Goal: Task Accomplishment & Management: Use online tool/utility

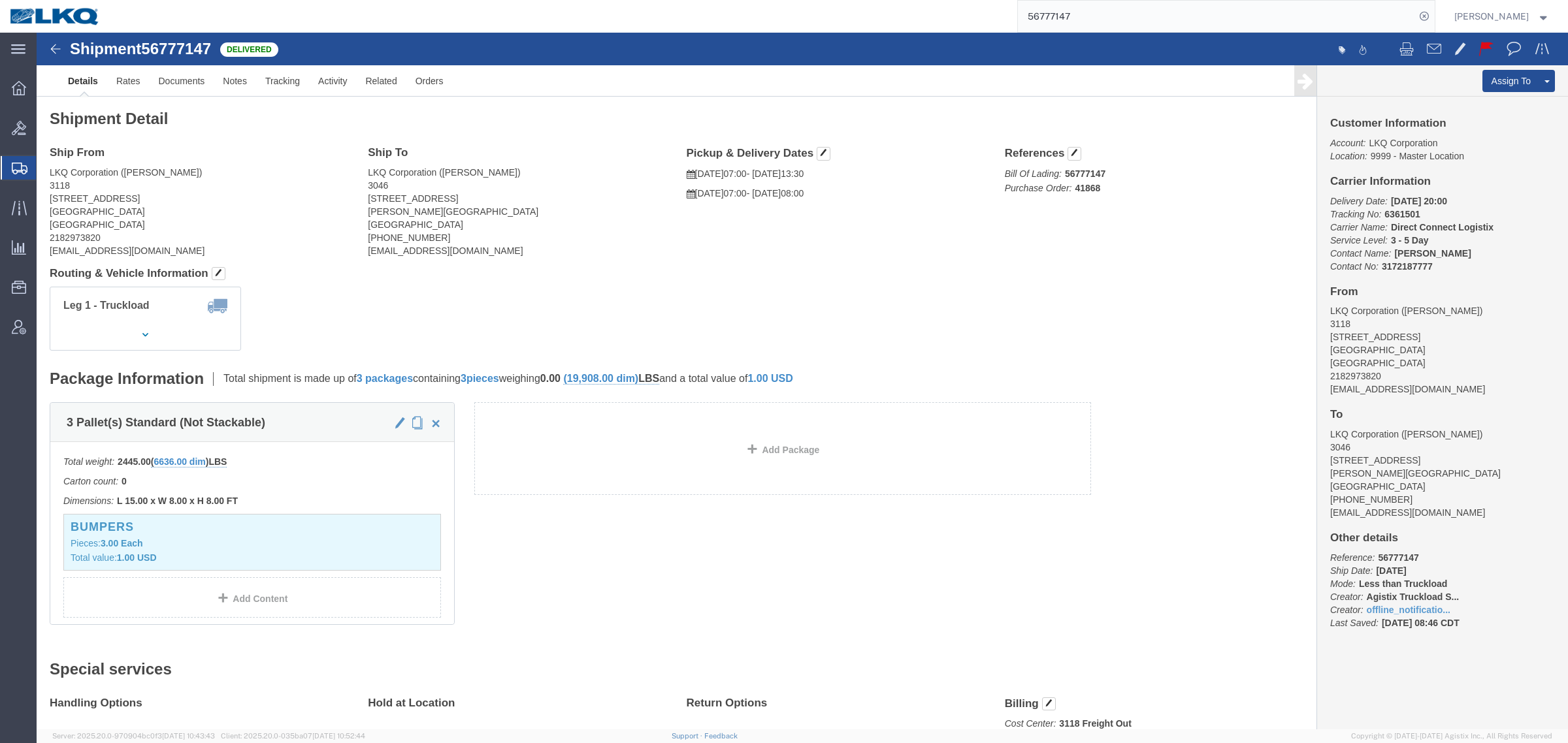
click h4 "Routing & Vehicle Information"
click div "Leg 1 - Truckload Vehicle 1: Standard Dry Van (53 Feet) Number of trucks: 1"
click at [1098, 23] on input "56777147" at bounding box center [1216, 16] width 397 height 31
paste input "56997986"
click at [1098, 23] on input "5677714756997986" at bounding box center [1216, 16] width 397 height 31
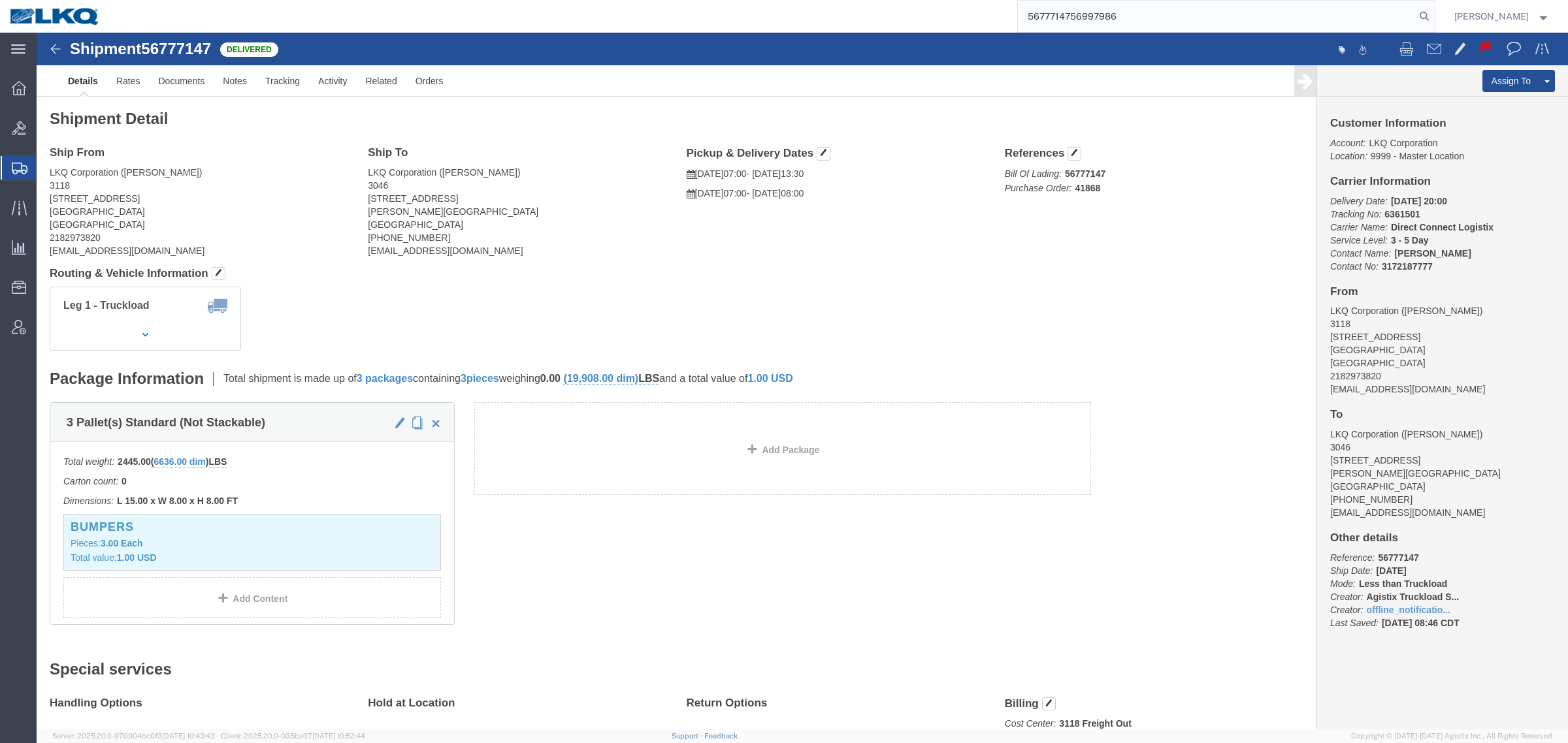
click at [1098, 23] on input "5677714756997986" at bounding box center [1216, 16] width 397 height 31
paste input "search"
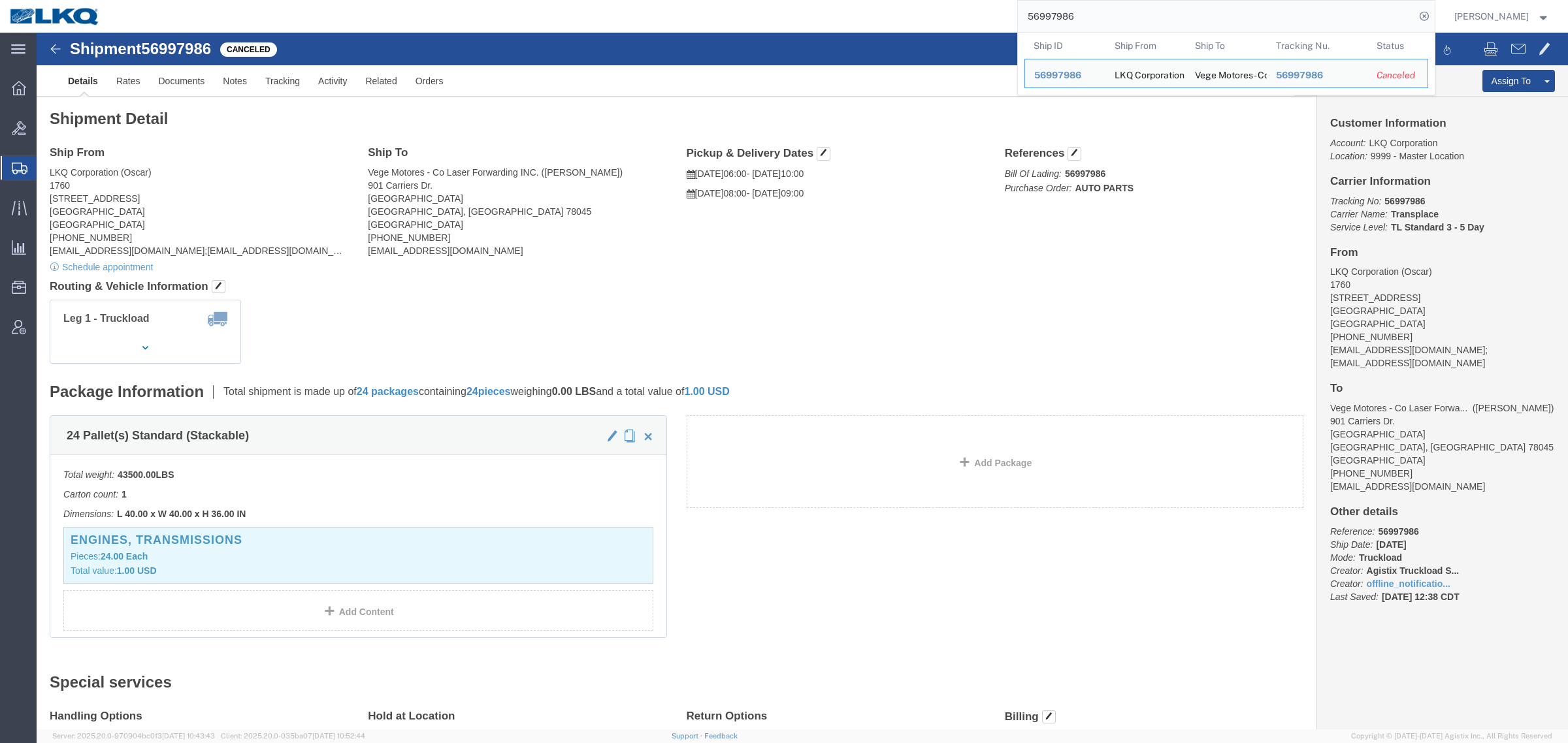
drag, startPoint x: 1090, startPoint y: 23, endPoint x: 953, endPoint y: 23, distance: 137.0
click at [953, 23] on div "56997986 Ship ID Ship From Ship To Tracking Nu. Status Ship ID 56997986 Ship Fr…" at bounding box center [772, 16] width 1325 height 33
paste input "9290"
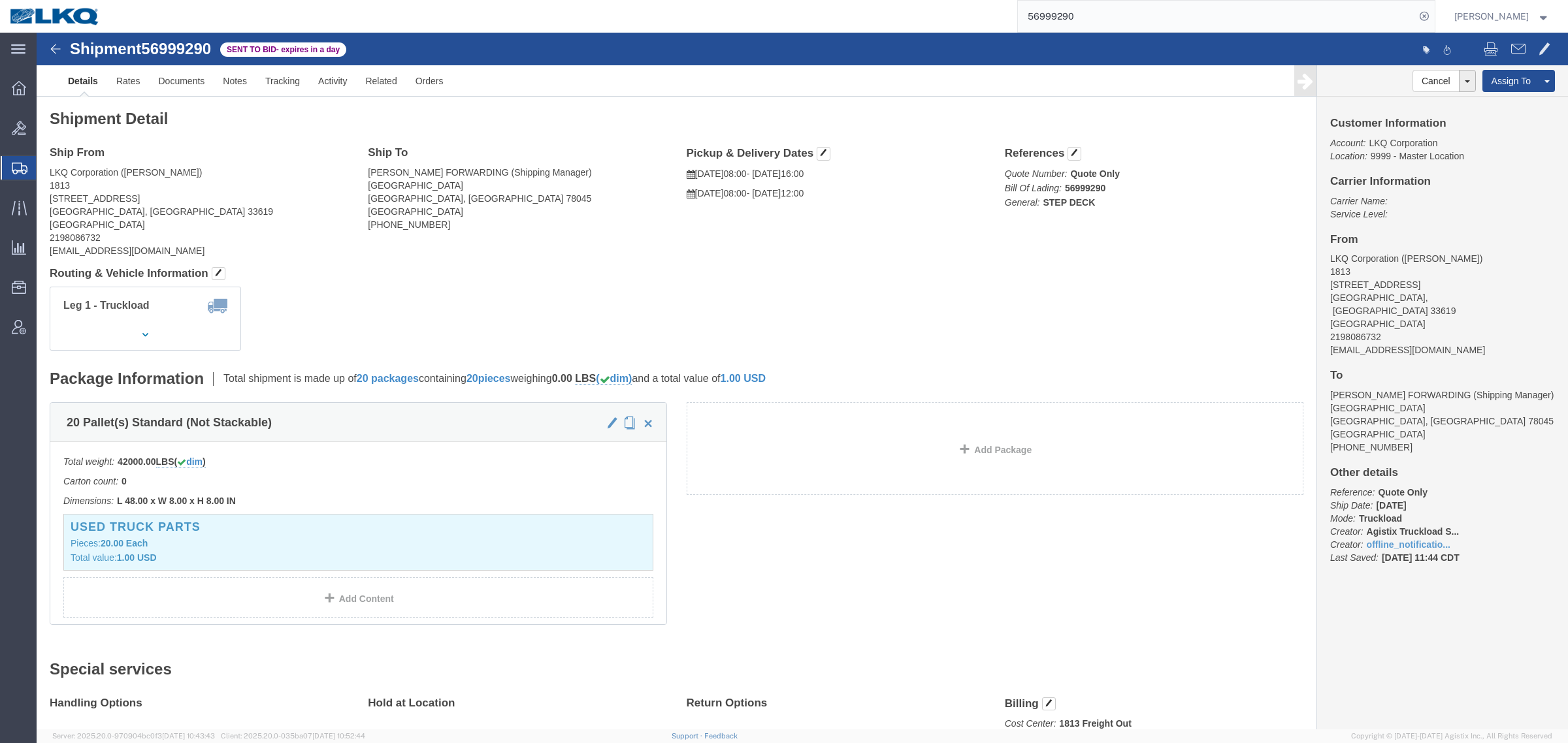
click div "20 Pallet(s) Standard (Not Stackable) Total weight: 42000.00 LBS ( dim ) Carton…"
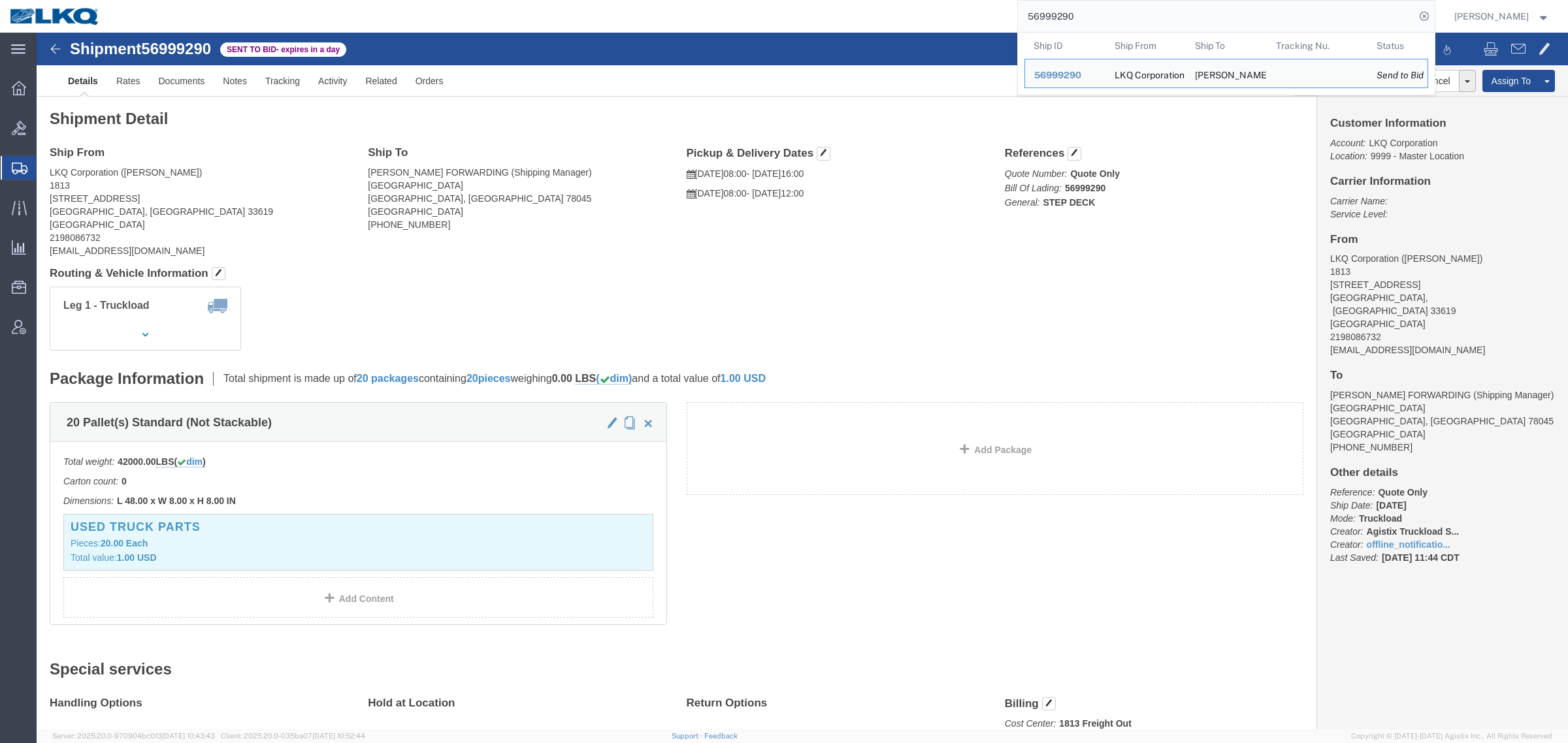
drag, startPoint x: 1105, startPoint y: 20, endPoint x: 969, endPoint y: 27, distance: 136.2
click at [981, 26] on div "56999290 Ship ID Ship From Ship To Tracking Nu. Status Ship ID 56999290 Ship Fr…" at bounding box center [772, 16] width 1325 height 33
paste input "825143"
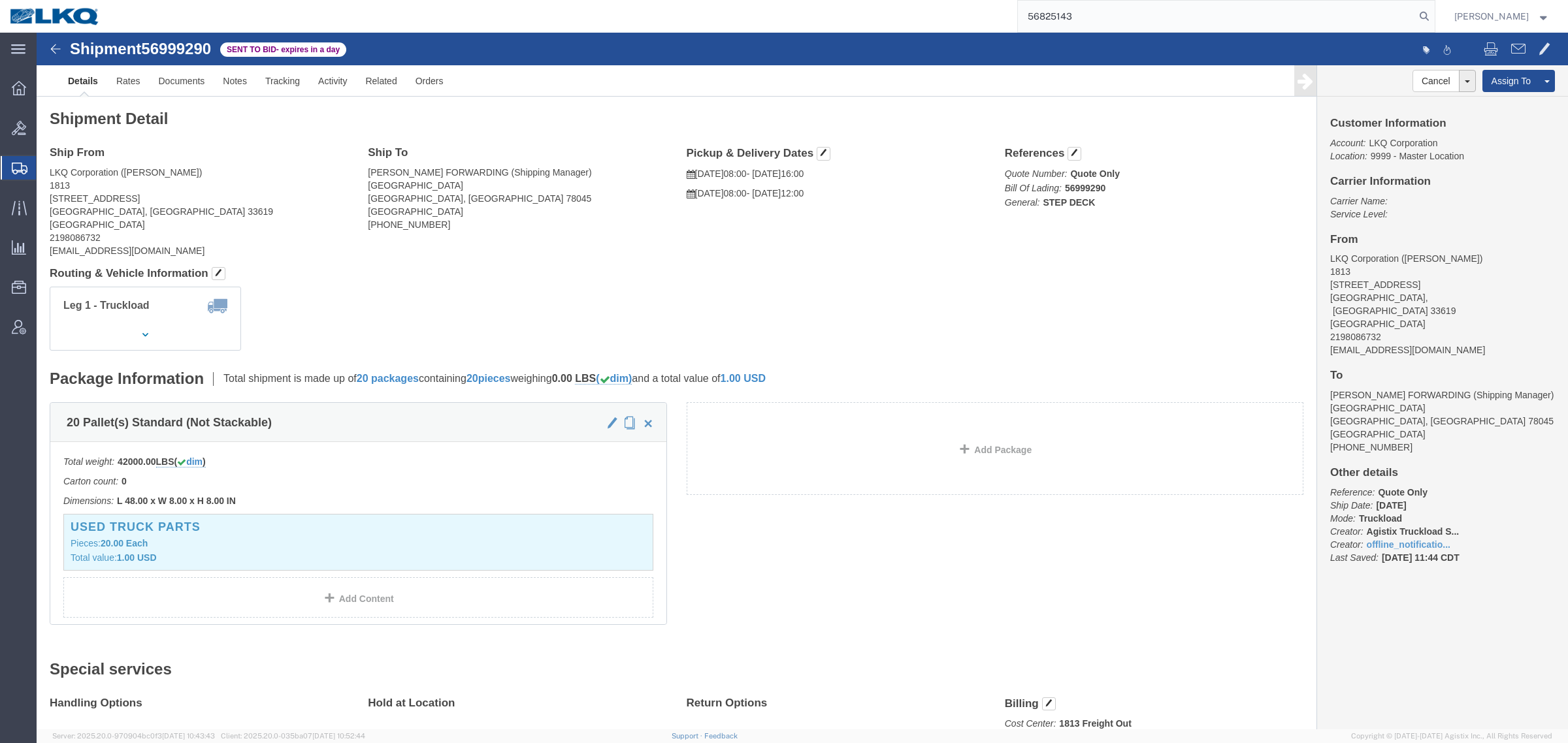
type input "56825143"
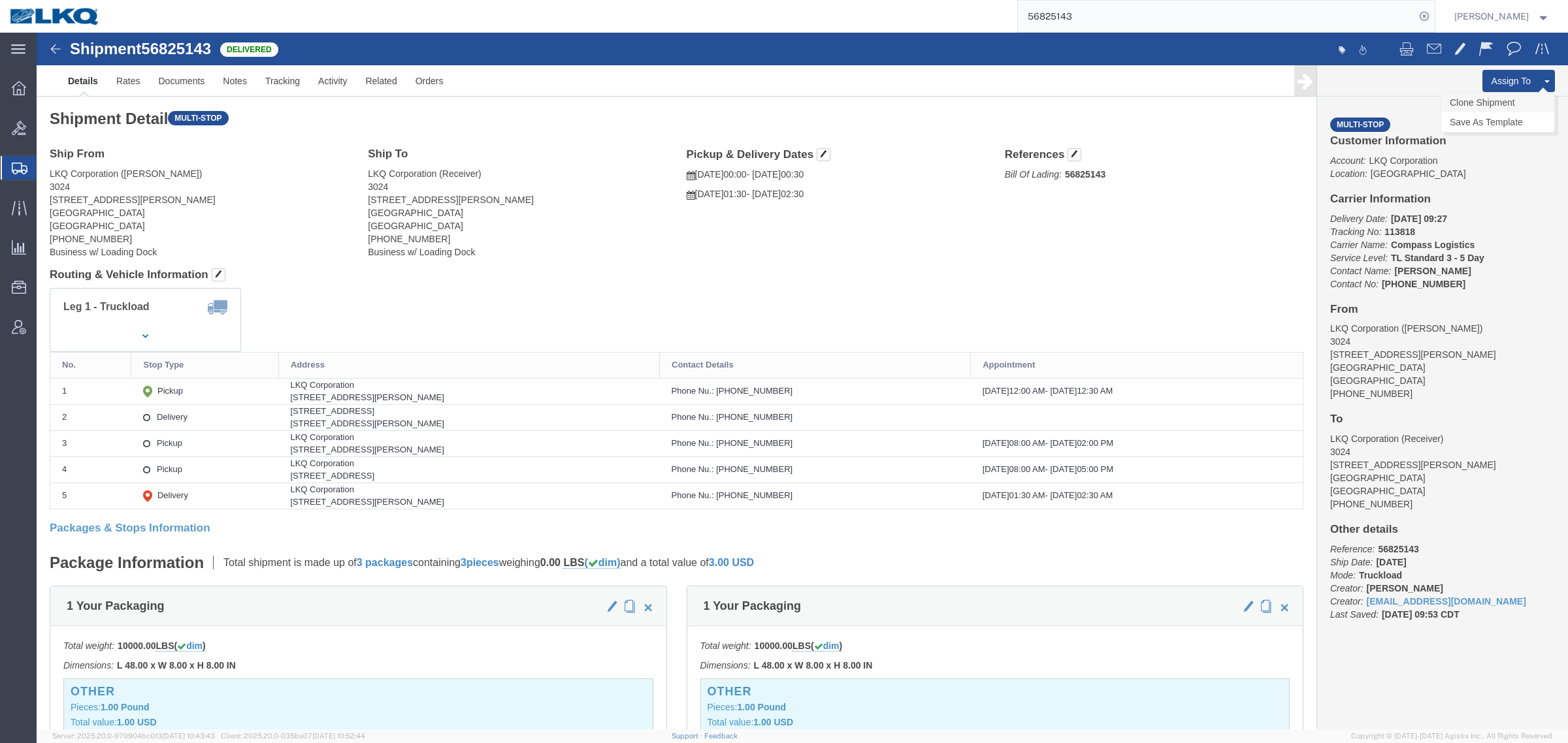
click link "Clone Shipment"
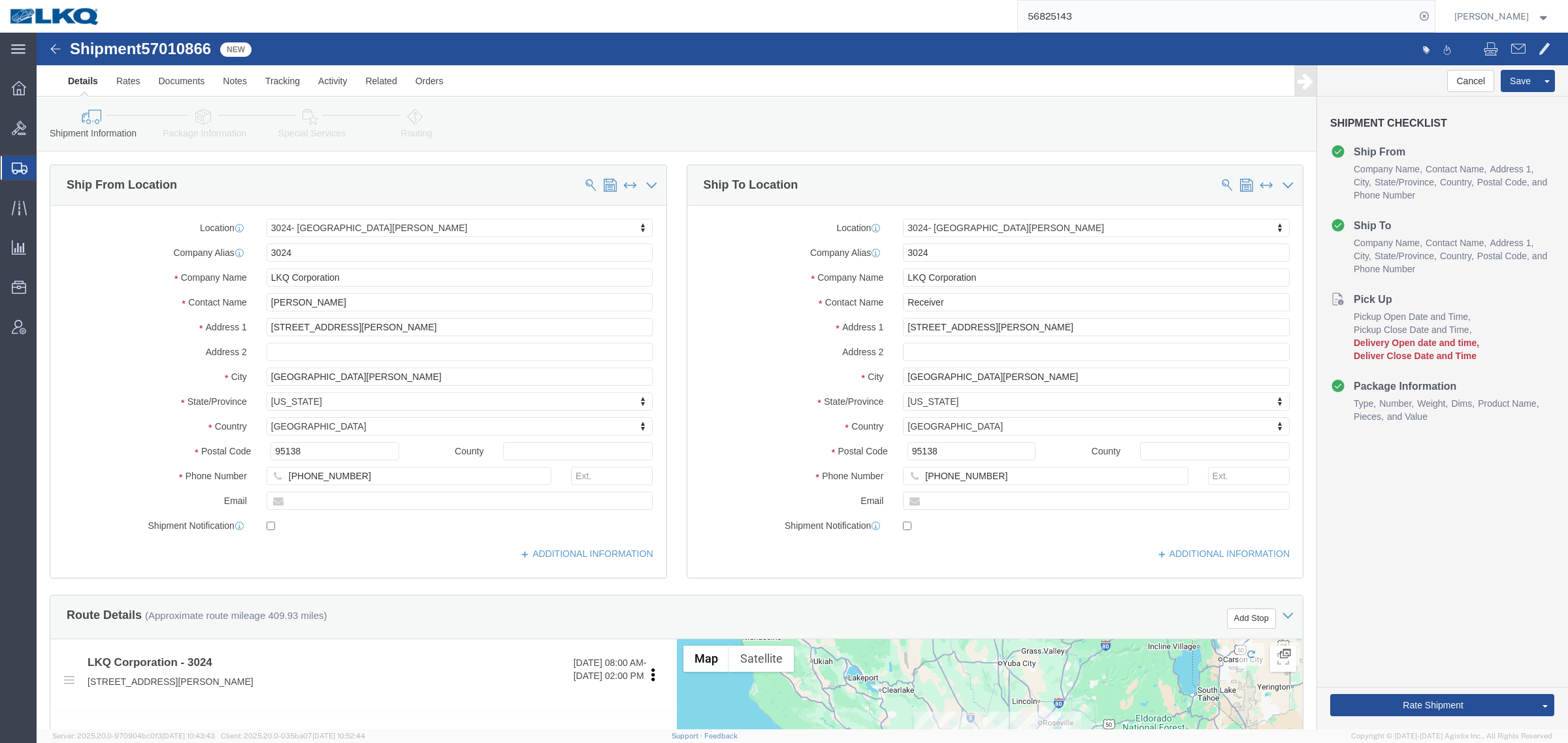
select select "38575"
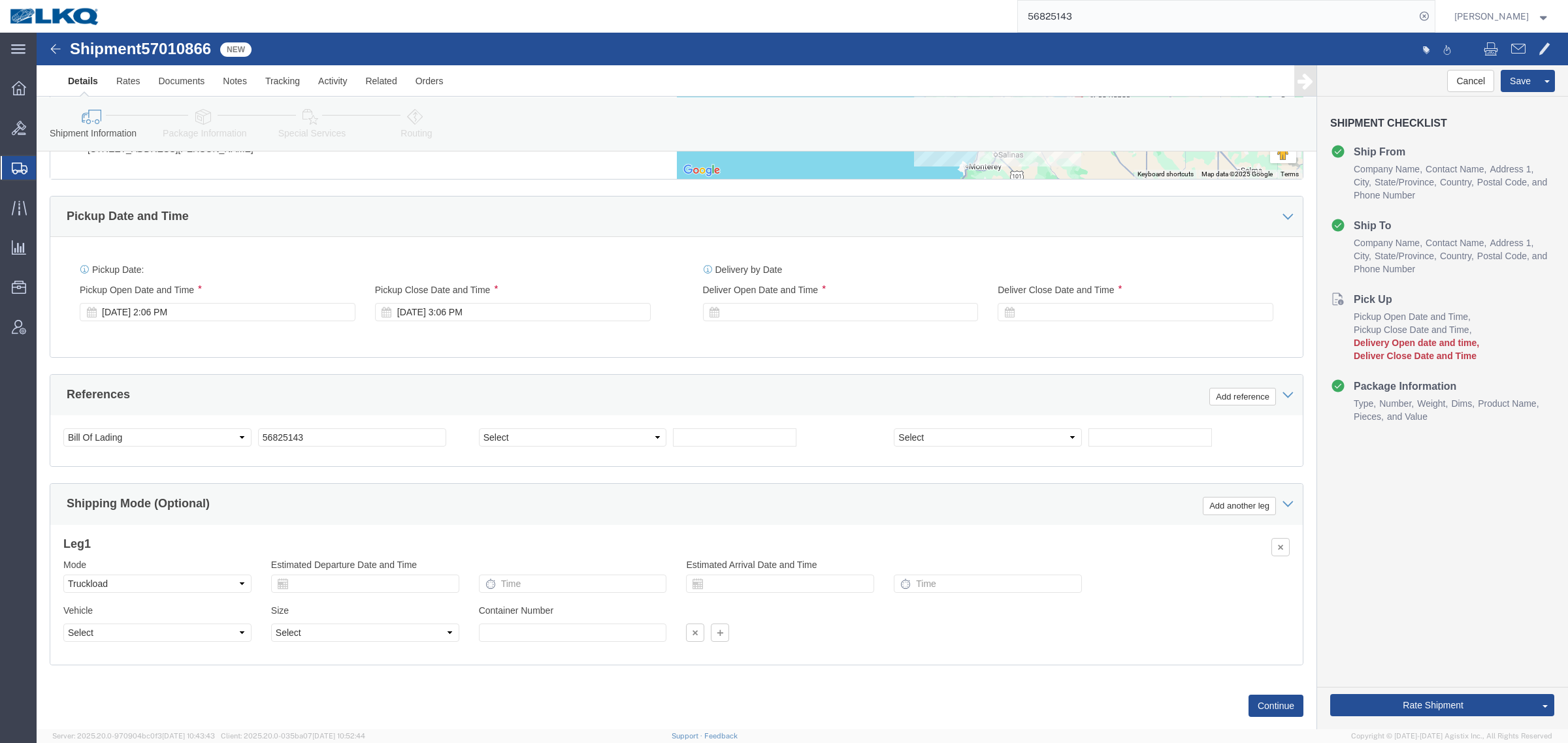
scroll to position [898, 0]
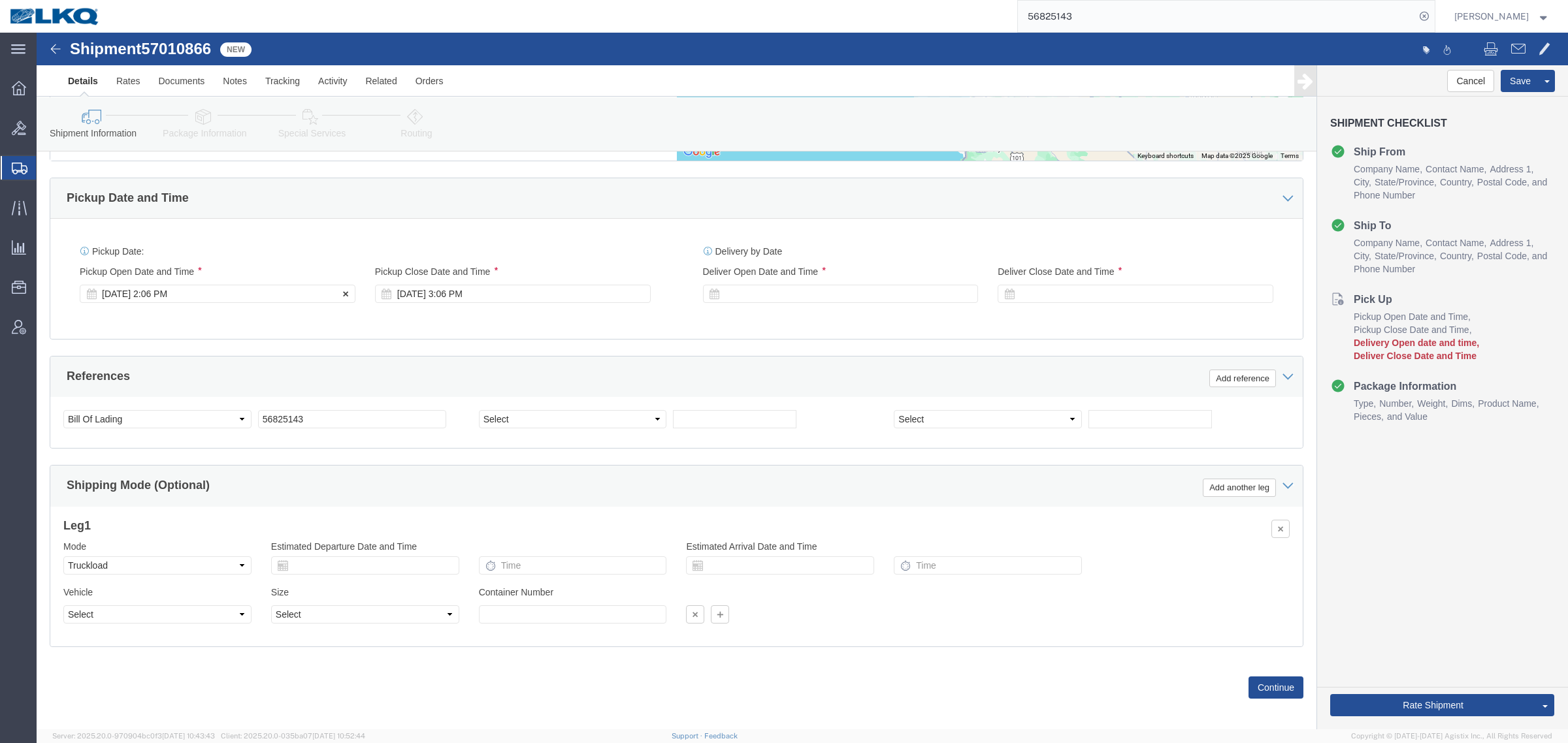
click div "Oct 02 2025 2:06 PM"
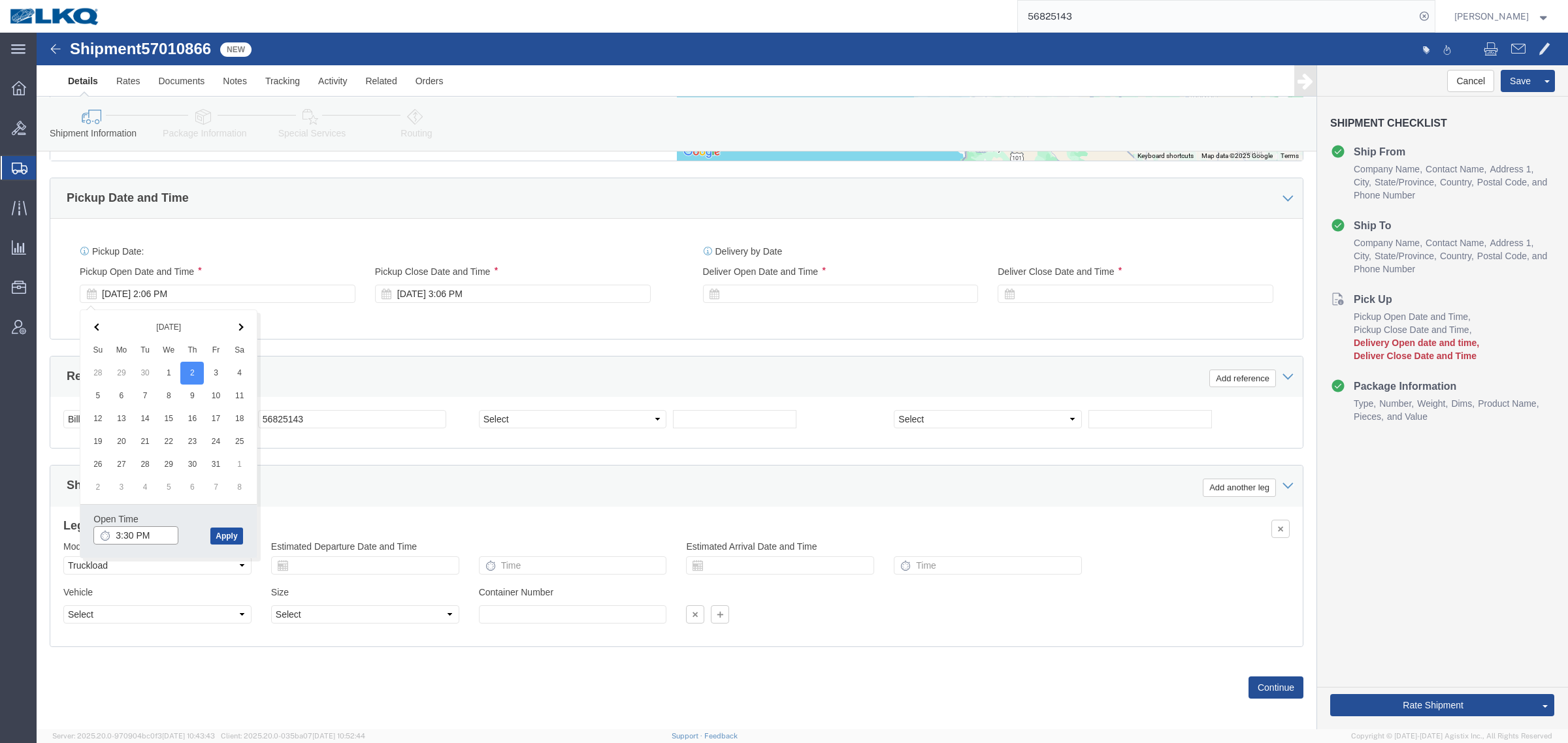
type input "3:30 PM"
click button "Apply"
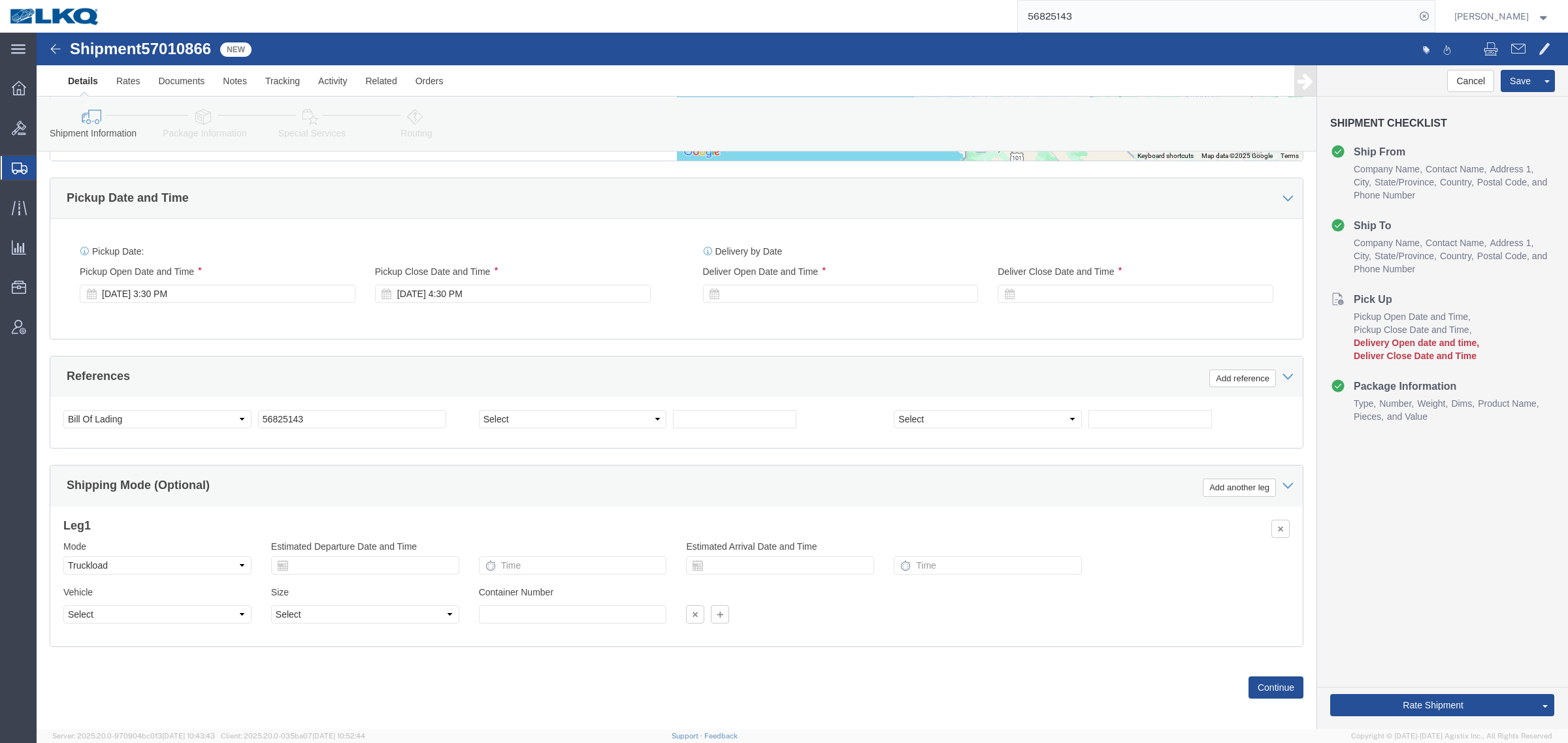
click div "Pickup Date: Pickup Start Date Pickup Start Time Pickup Open Date and Time Oct …"
click button "Save"
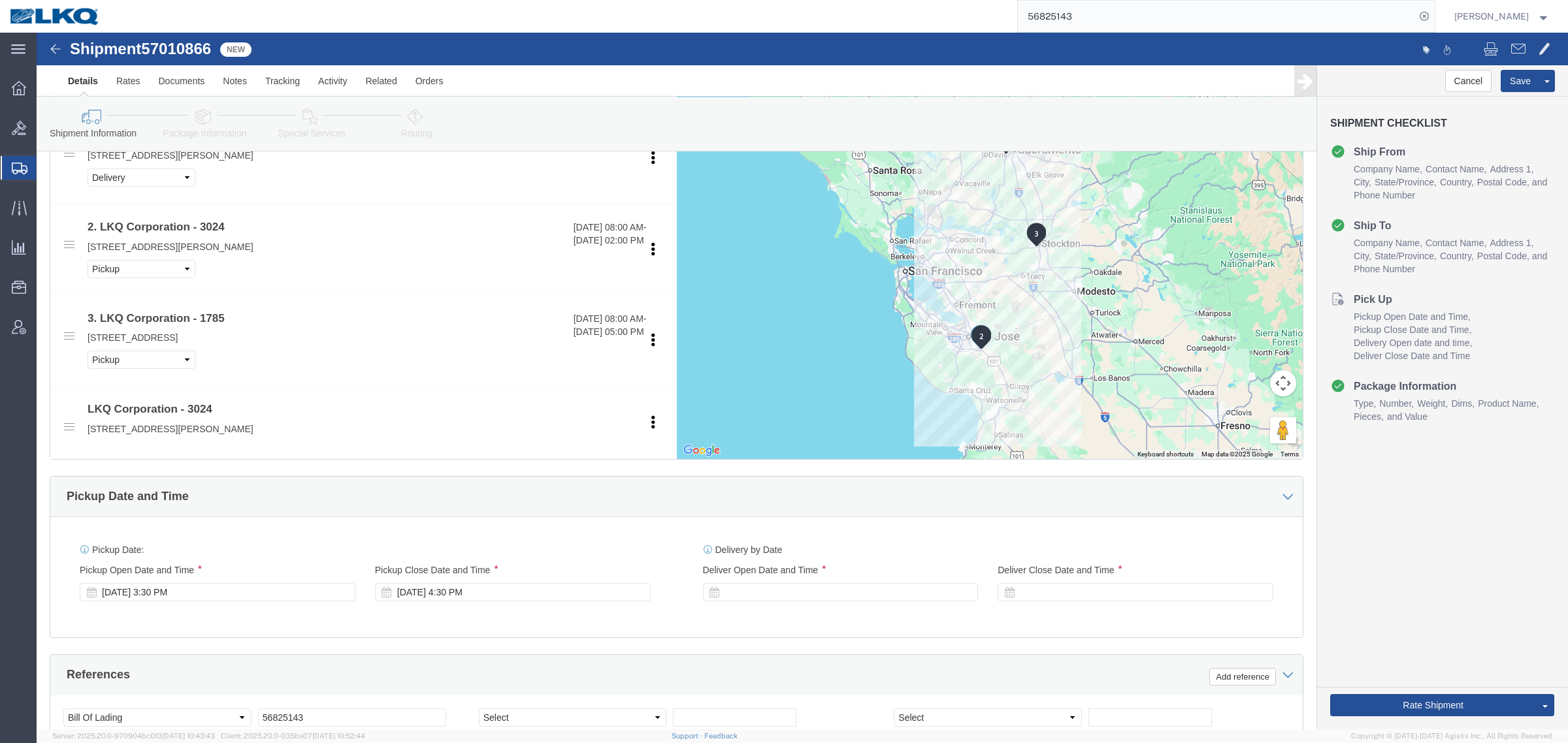
scroll to position [571, 0]
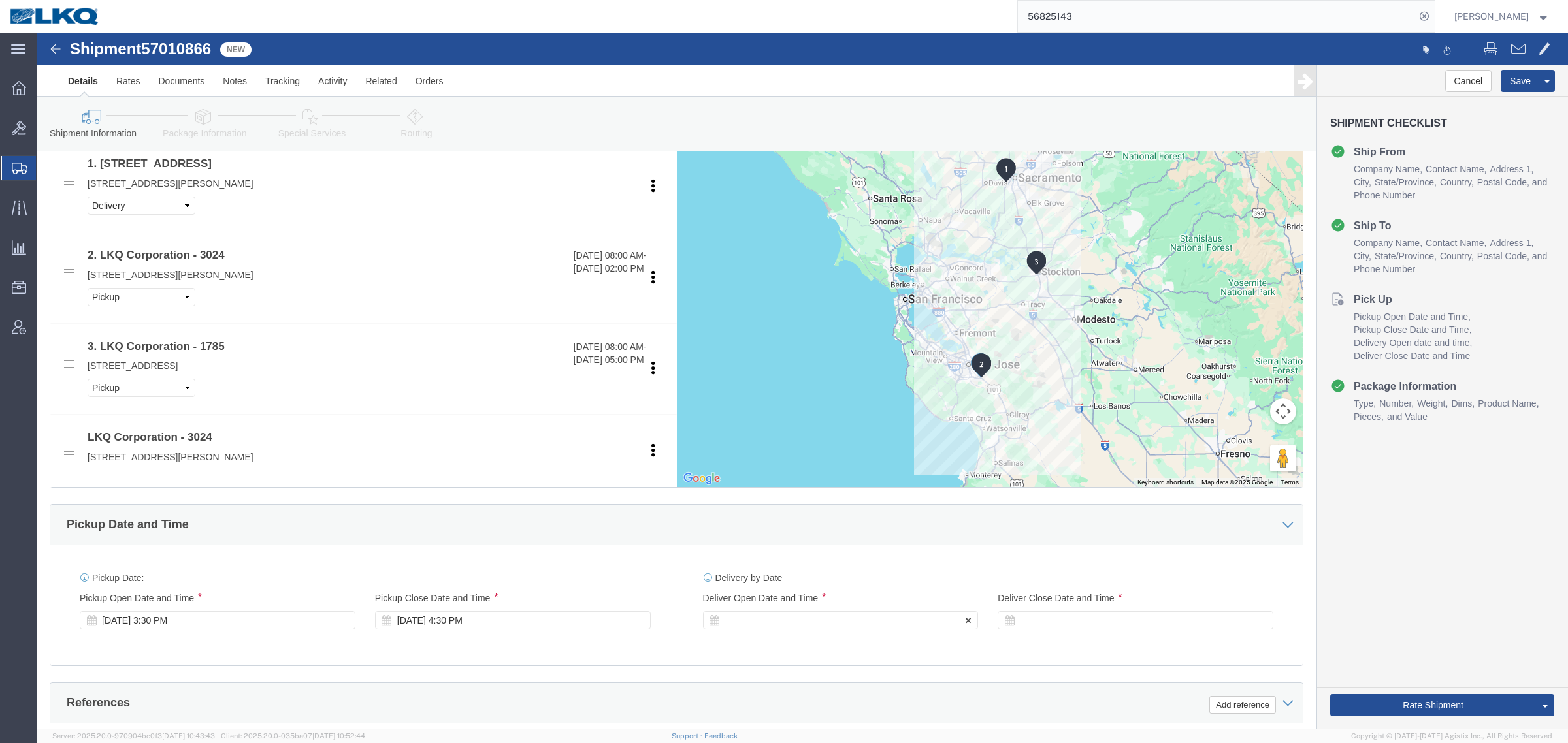
click div
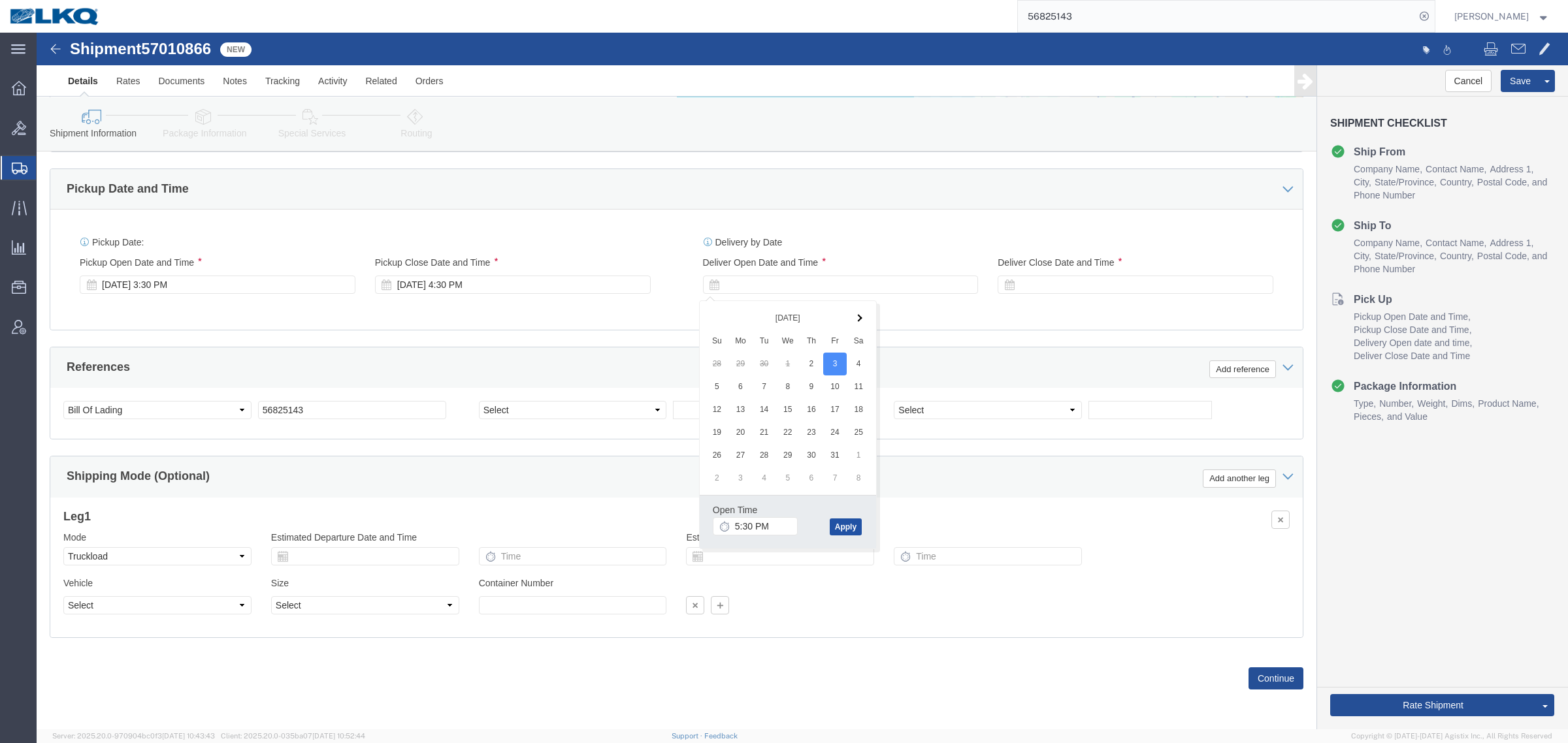
click button "Apply"
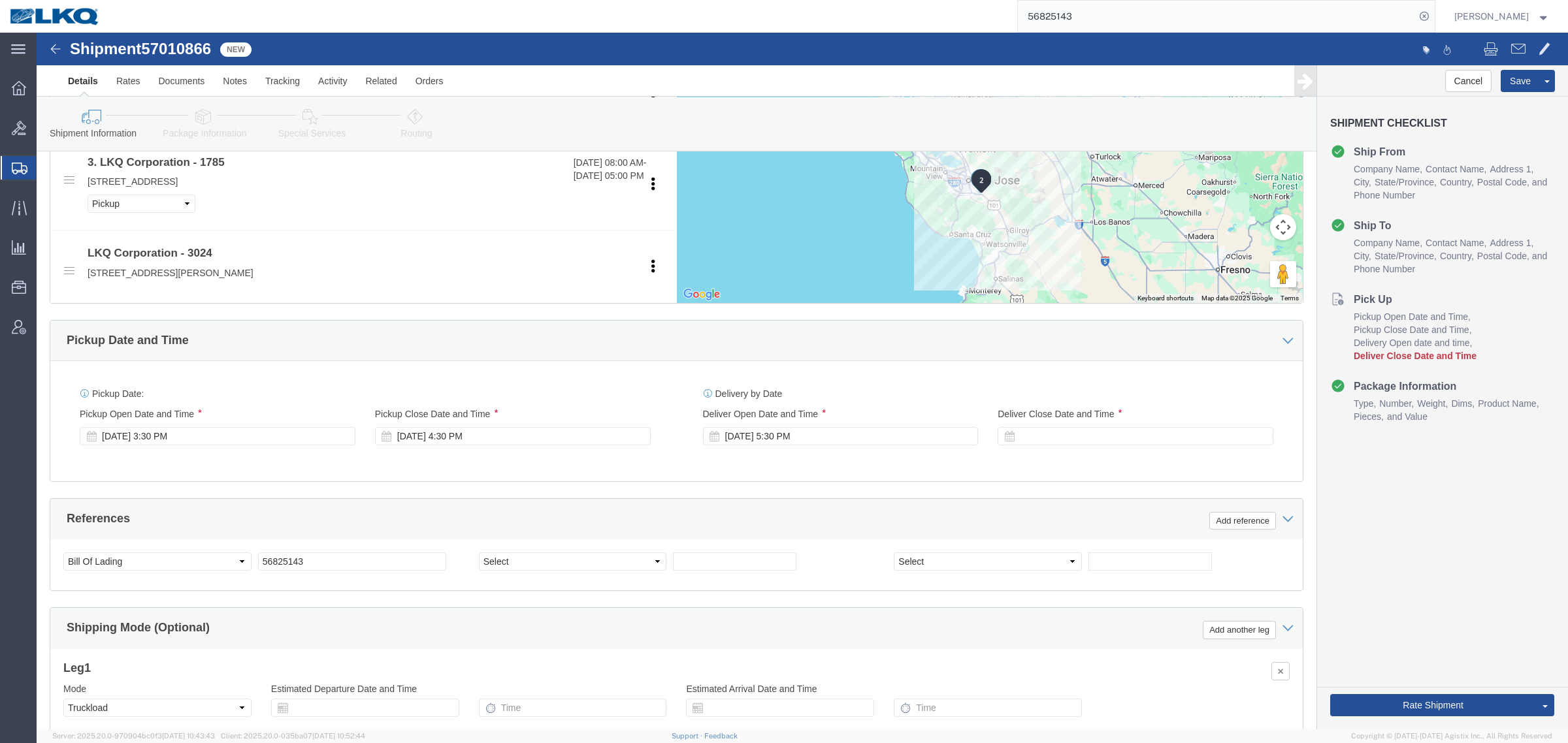
scroll to position [749, 0]
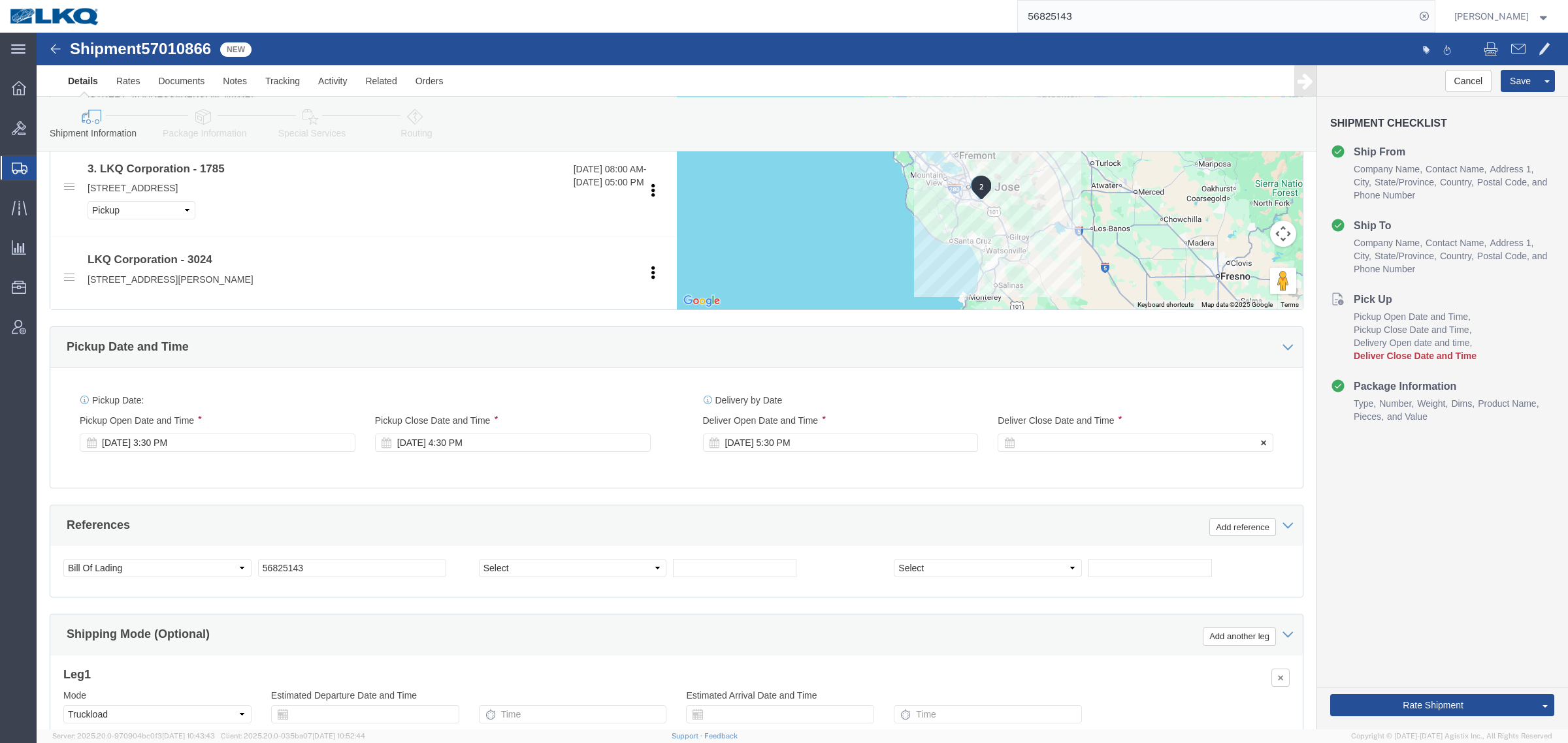
click div
click button "Apply"
click div "Pickup Date: Pickup Start Date Pickup Start Time Pickup Open Date and Time Oct …"
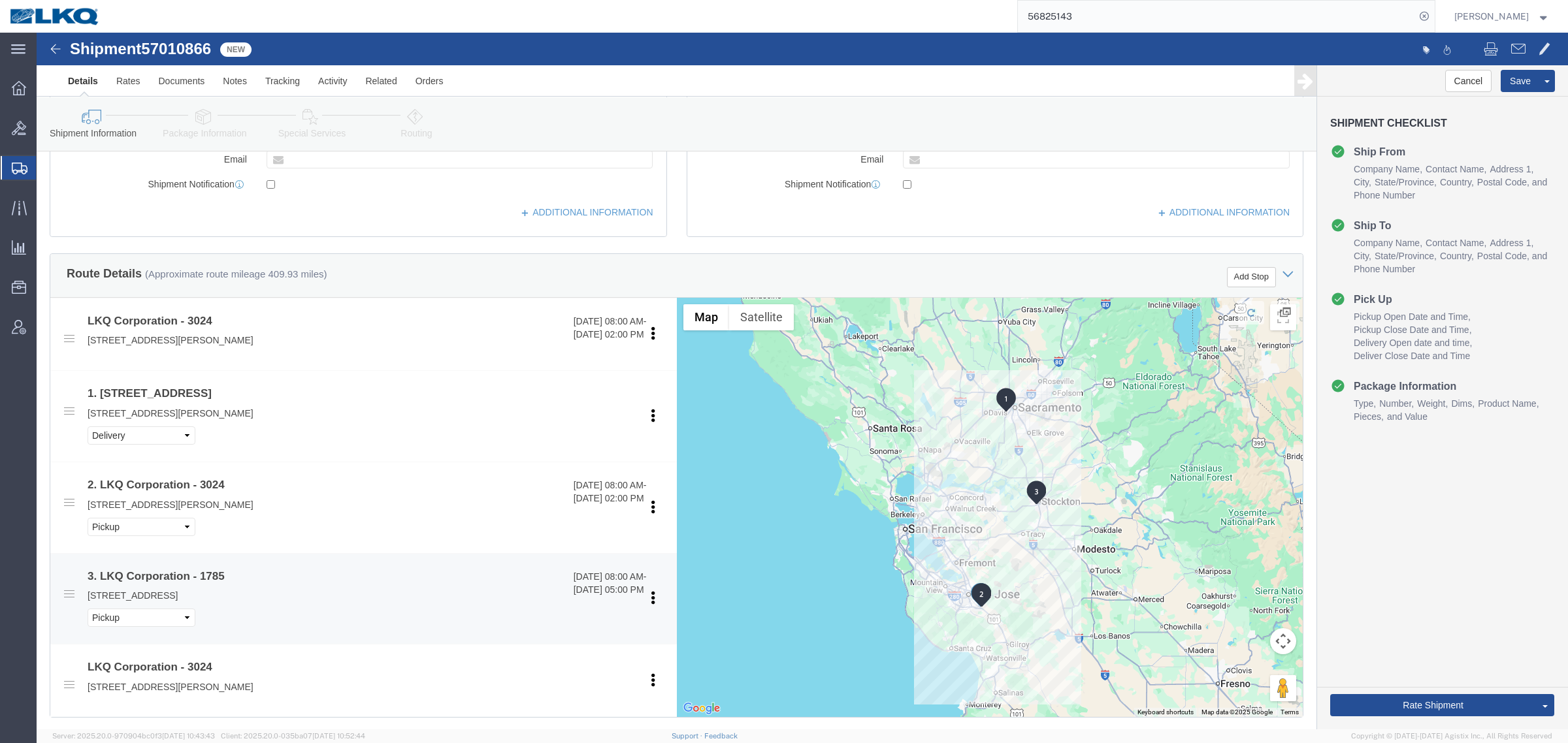
scroll to position [341, 0]
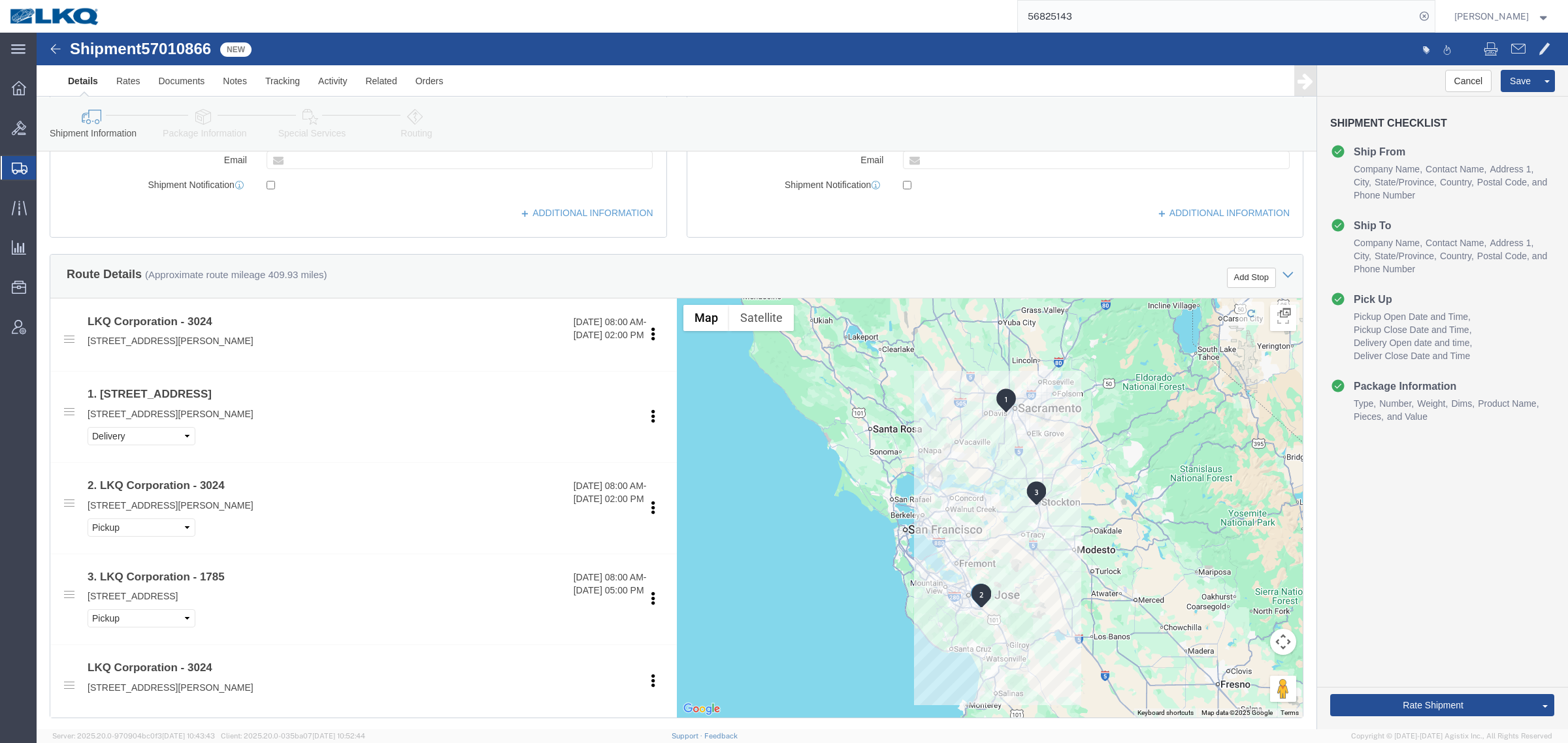
click span "57010866"
copy span "57010866"
click at [1101, 10] on input "56825143" at bounding box center [1216, 16] width 397 height 31
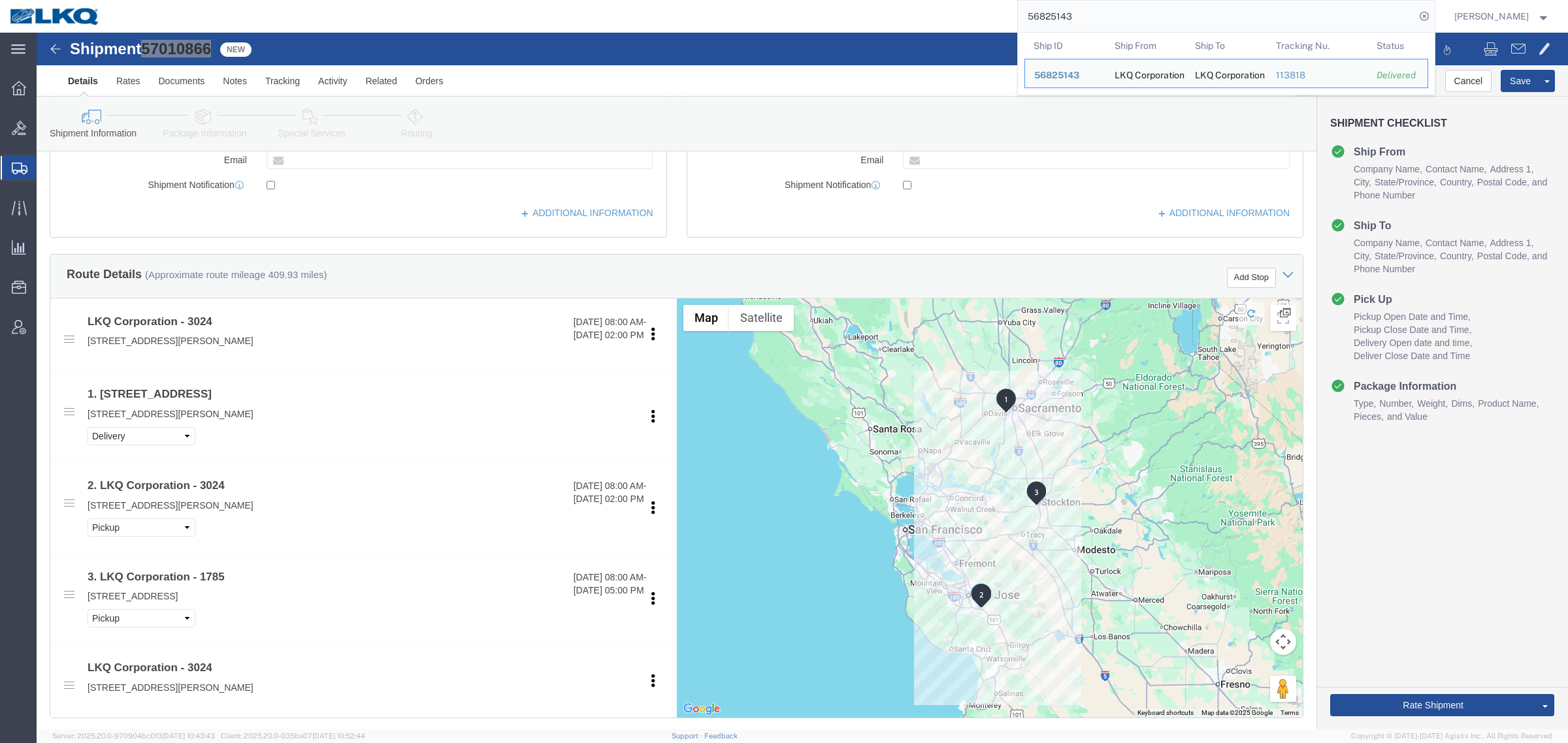
click at [1101, 10] on input "56825143" at bounding box center [1216, 16] width 397 height 31
paste input "7000916"
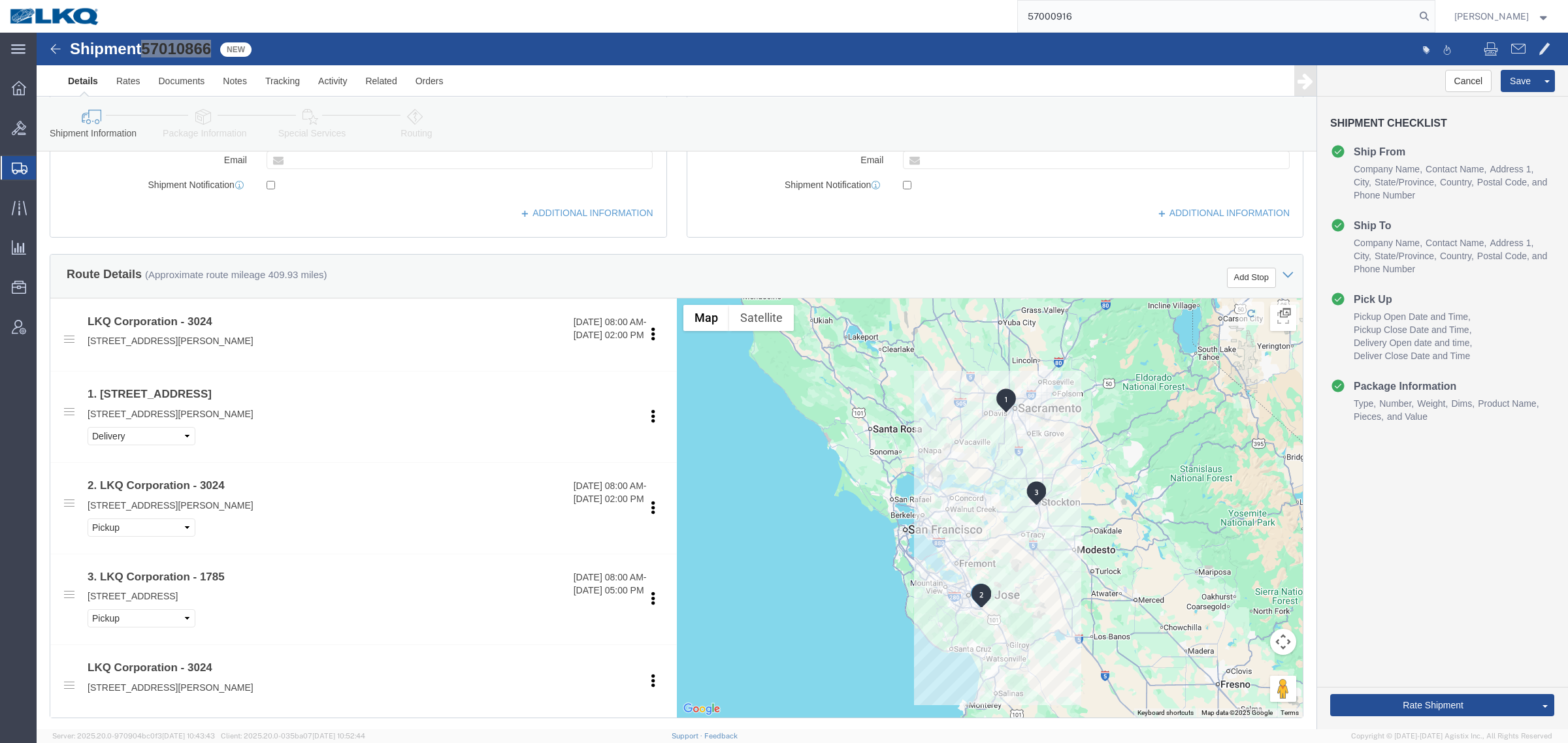
type input "57000916"
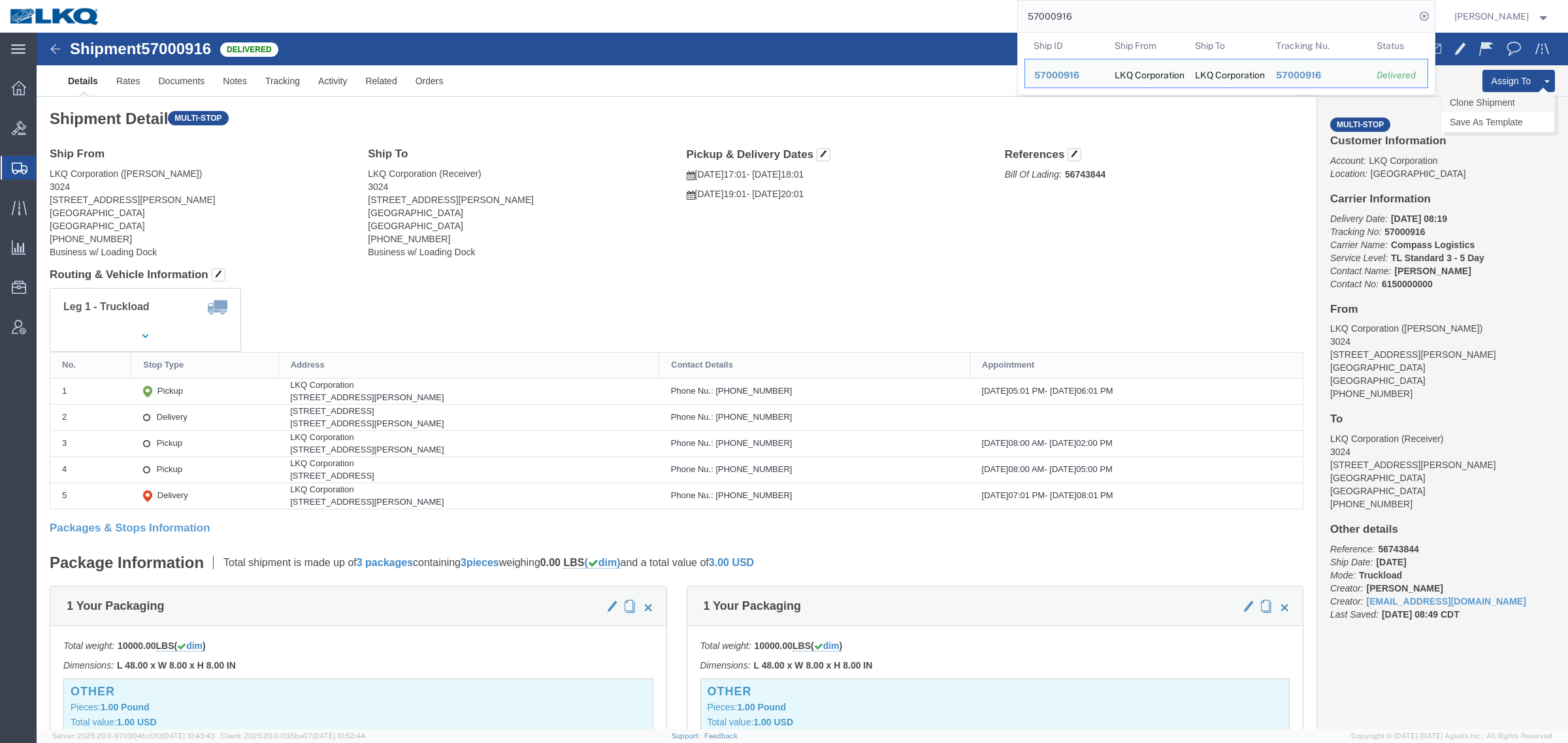
click link "Clone Shipment"
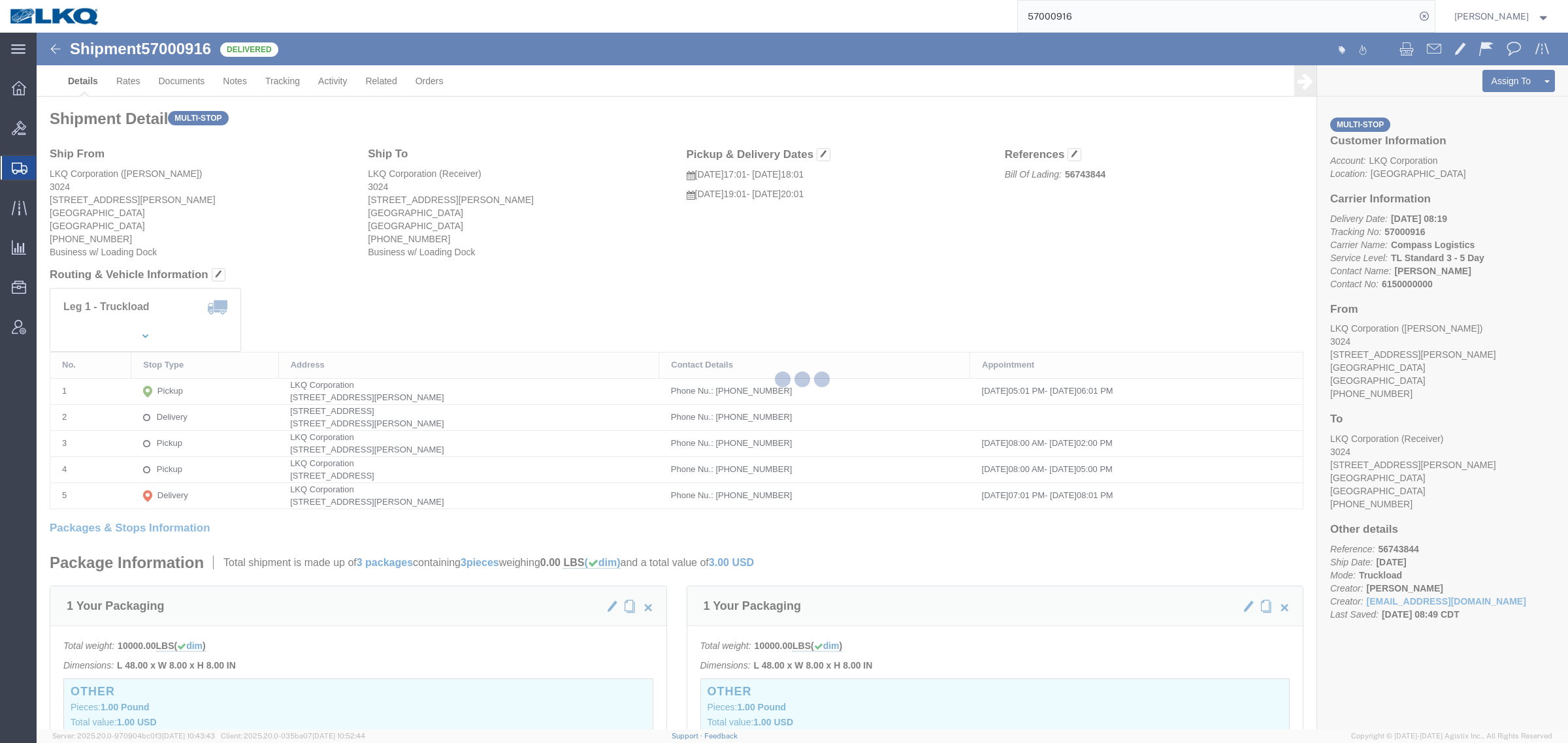
select select "38575"
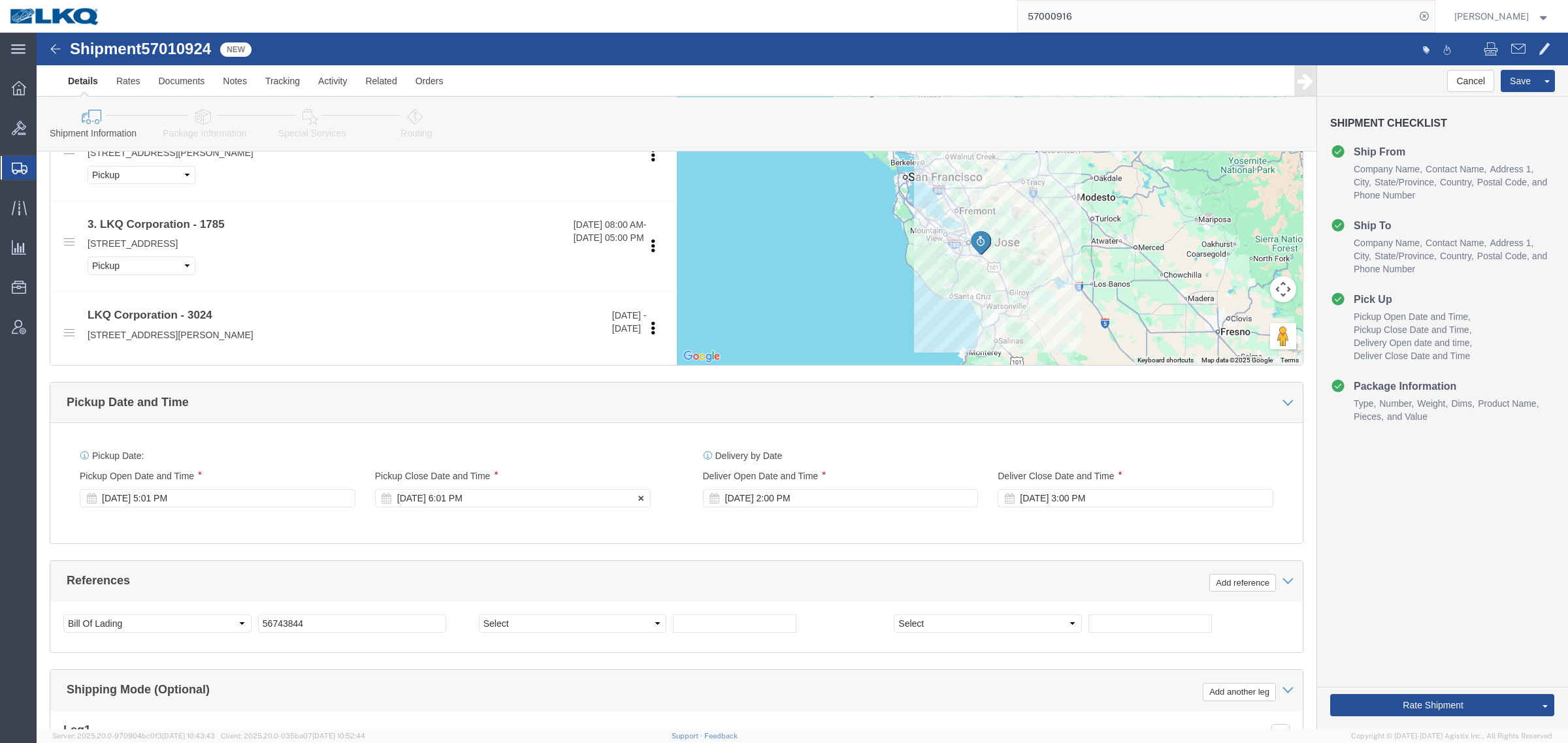
scroll to position [816, 0]
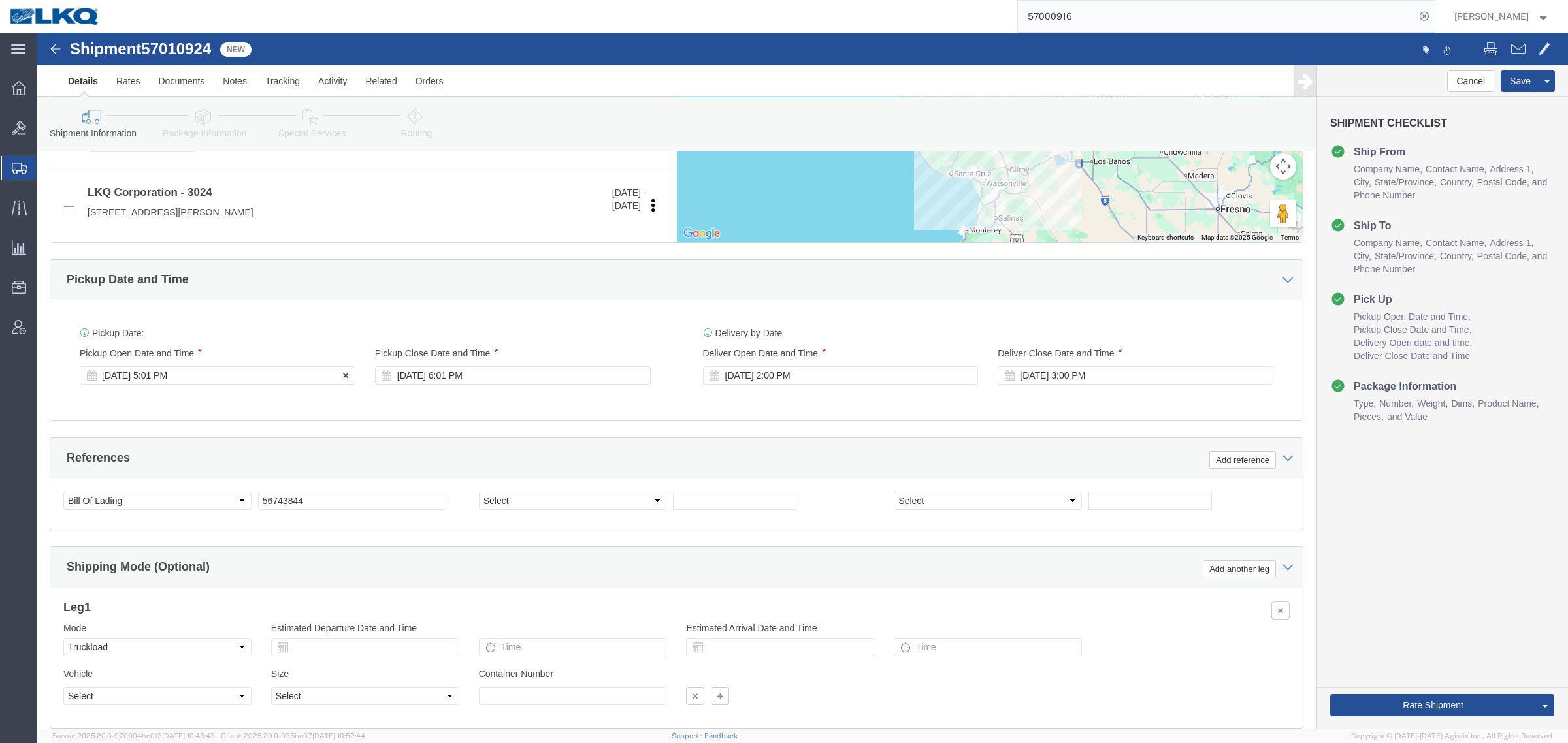
click div "Oct 02 2025 5:01 PM"
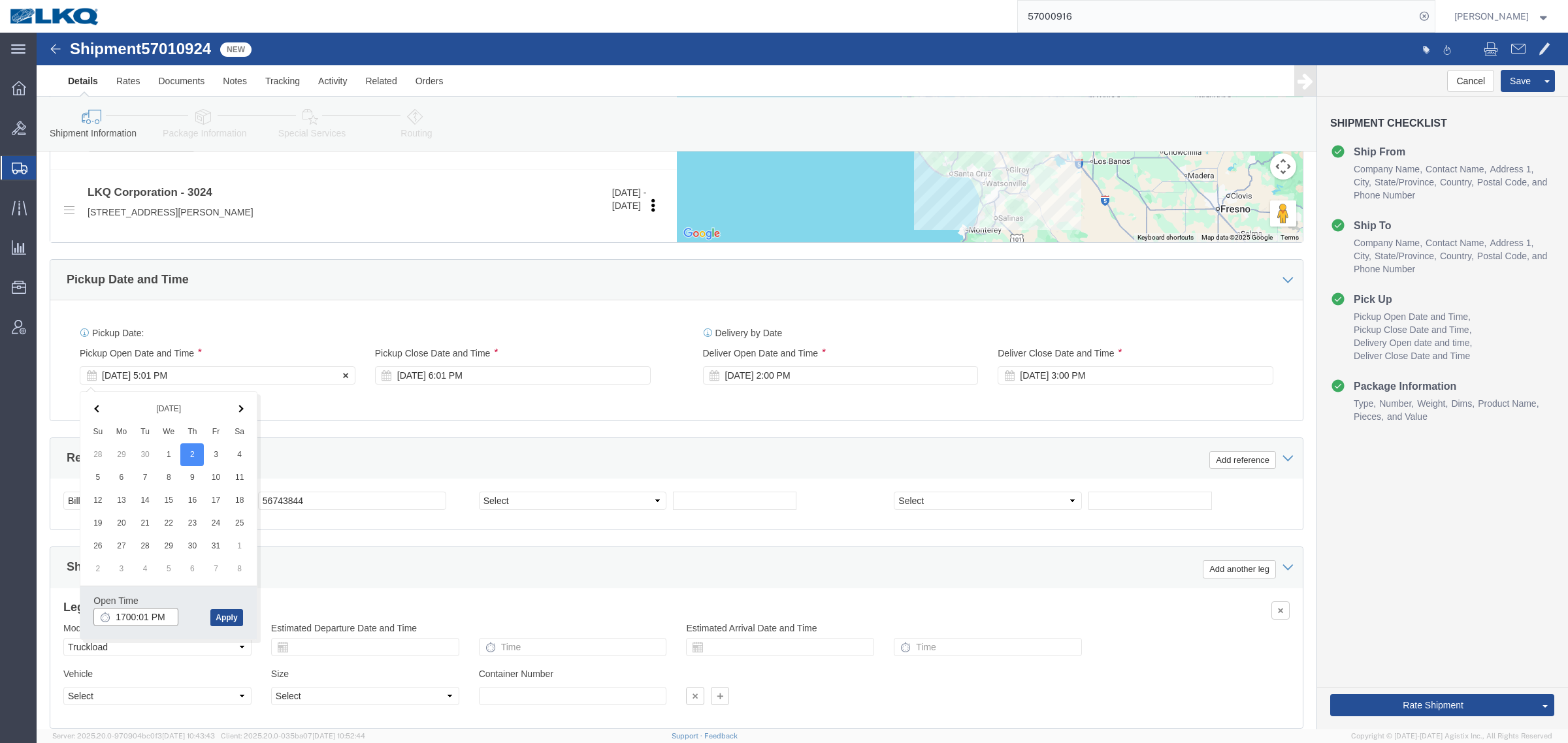
type input "5:00 PM"
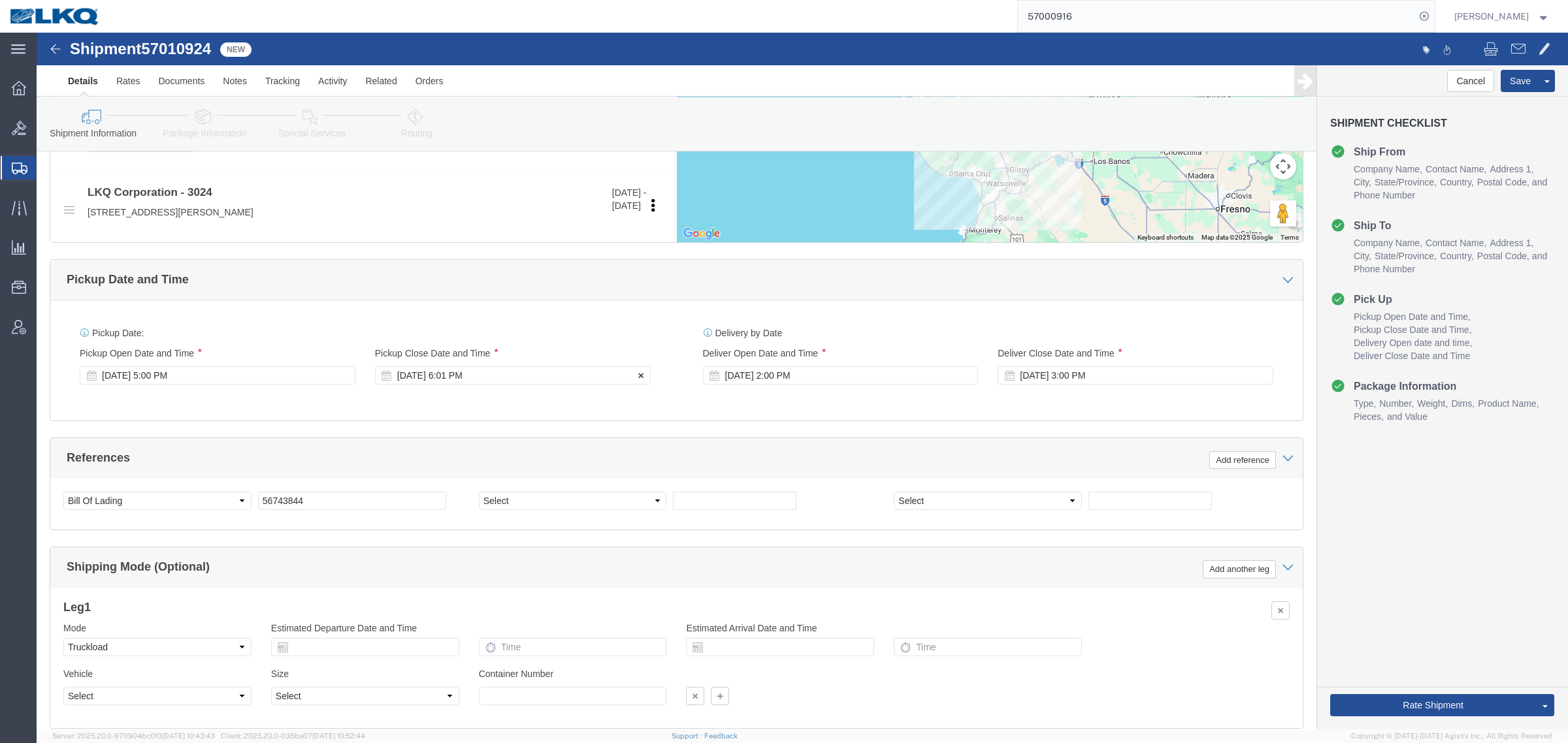
click div "Oct 02 2025 6:01 PM"
click button "Apply"
drag, startPoint x: 567, startPoint y: 412, endPoint x: 582, endPoint y: 405, distance: 16.6
click div "References Add reference"
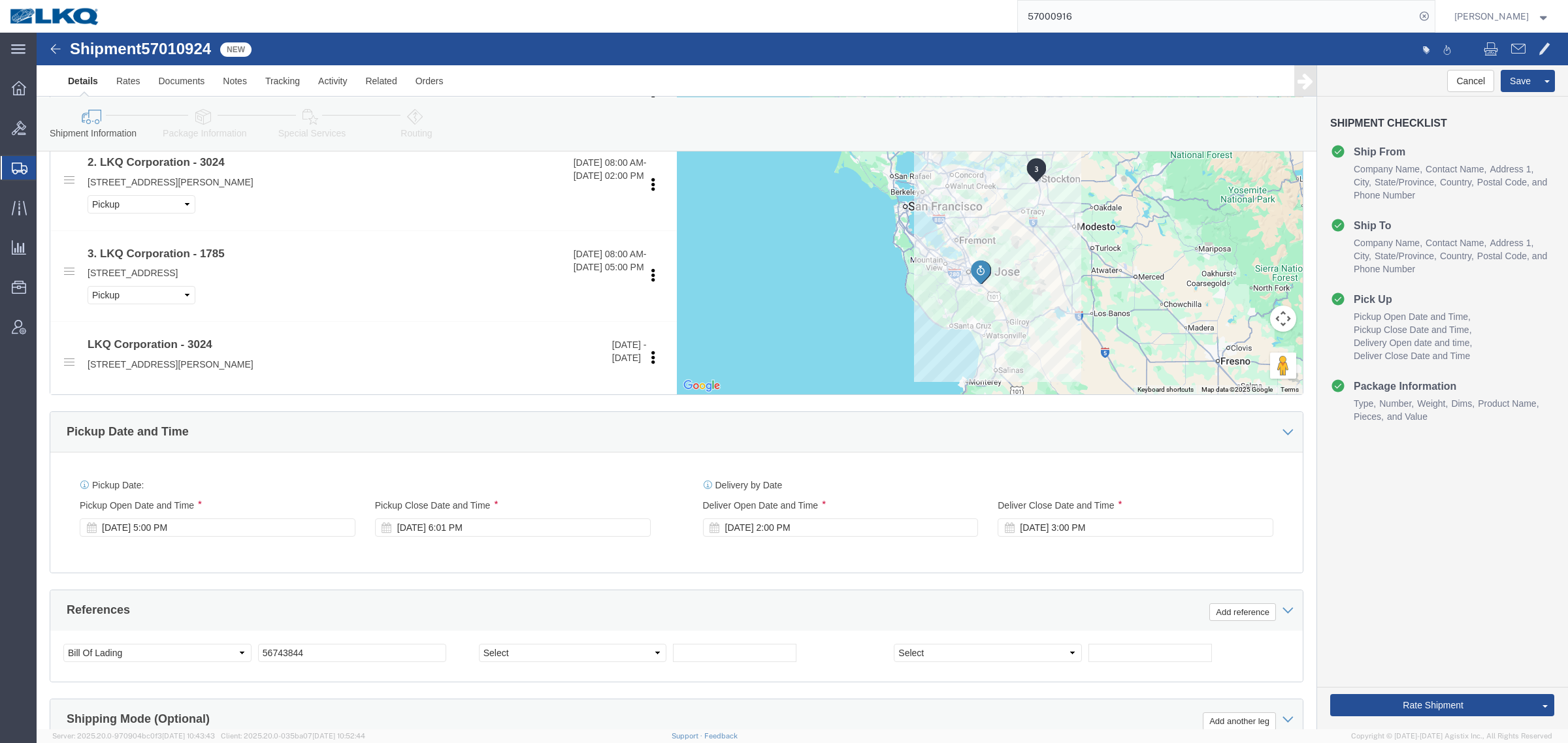
scroll to position [653, 0]
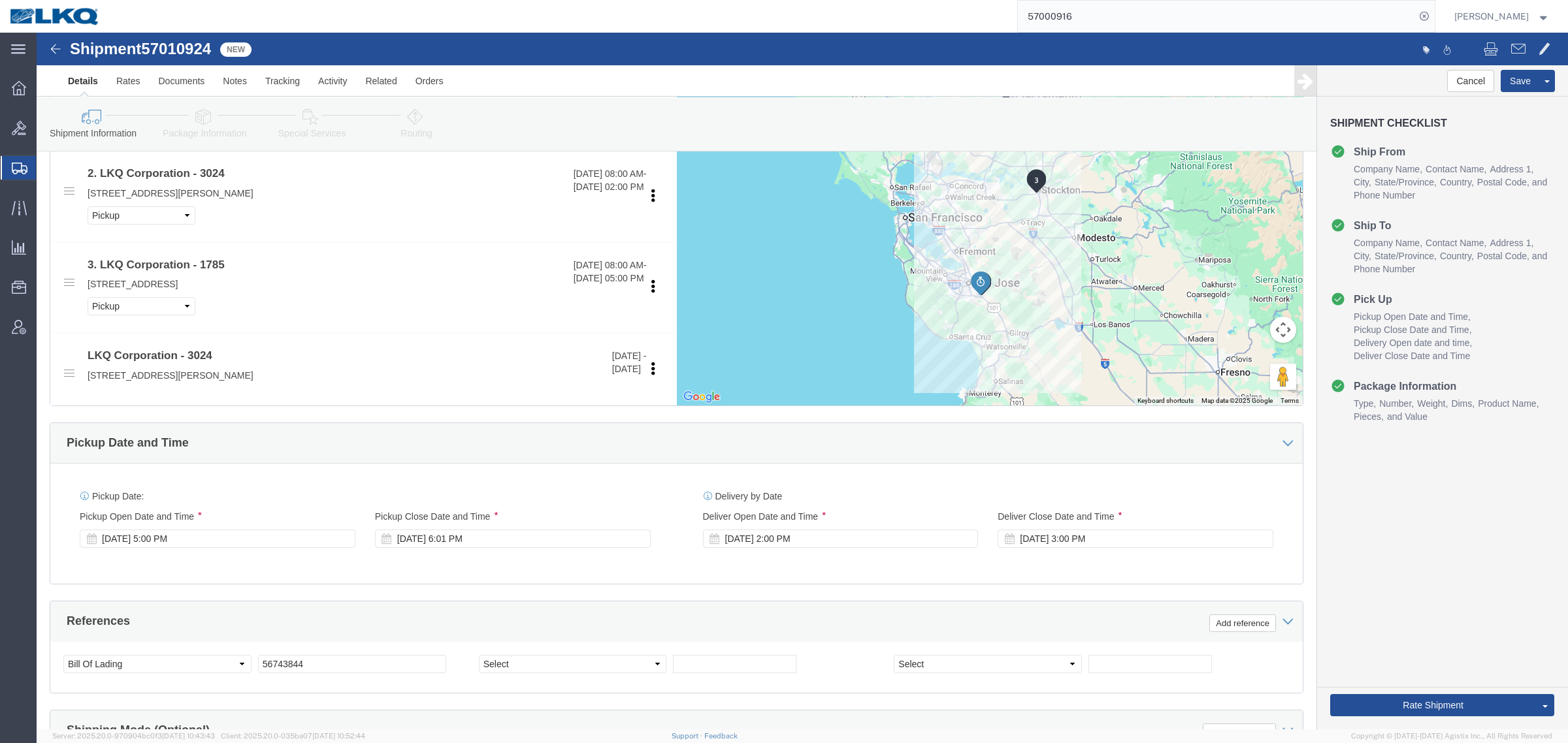
click div "Delivery by Date Delivery Start Date Delivery Start Time Deliver Open Date and …"
click button "Rate Shipment"
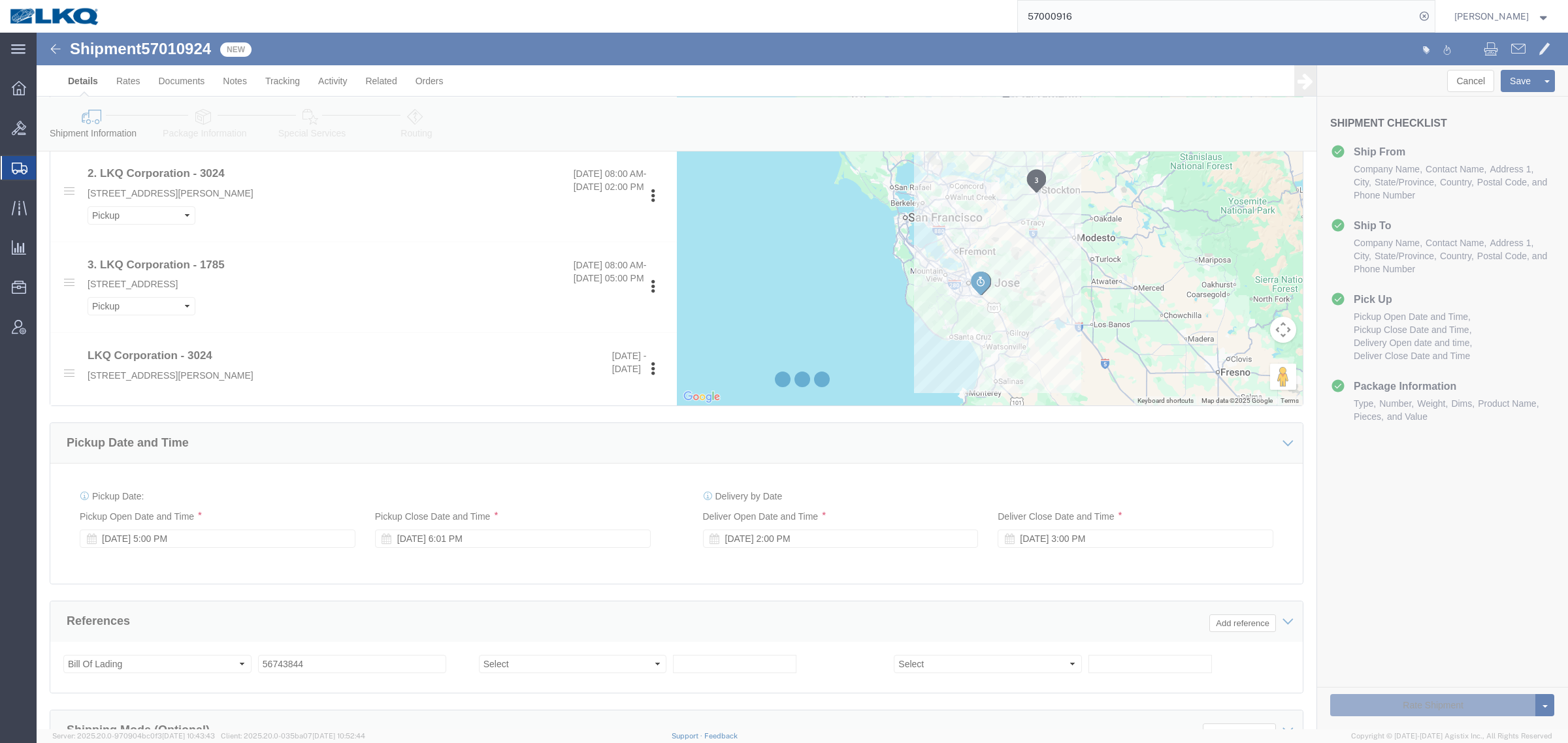
select select "38575"
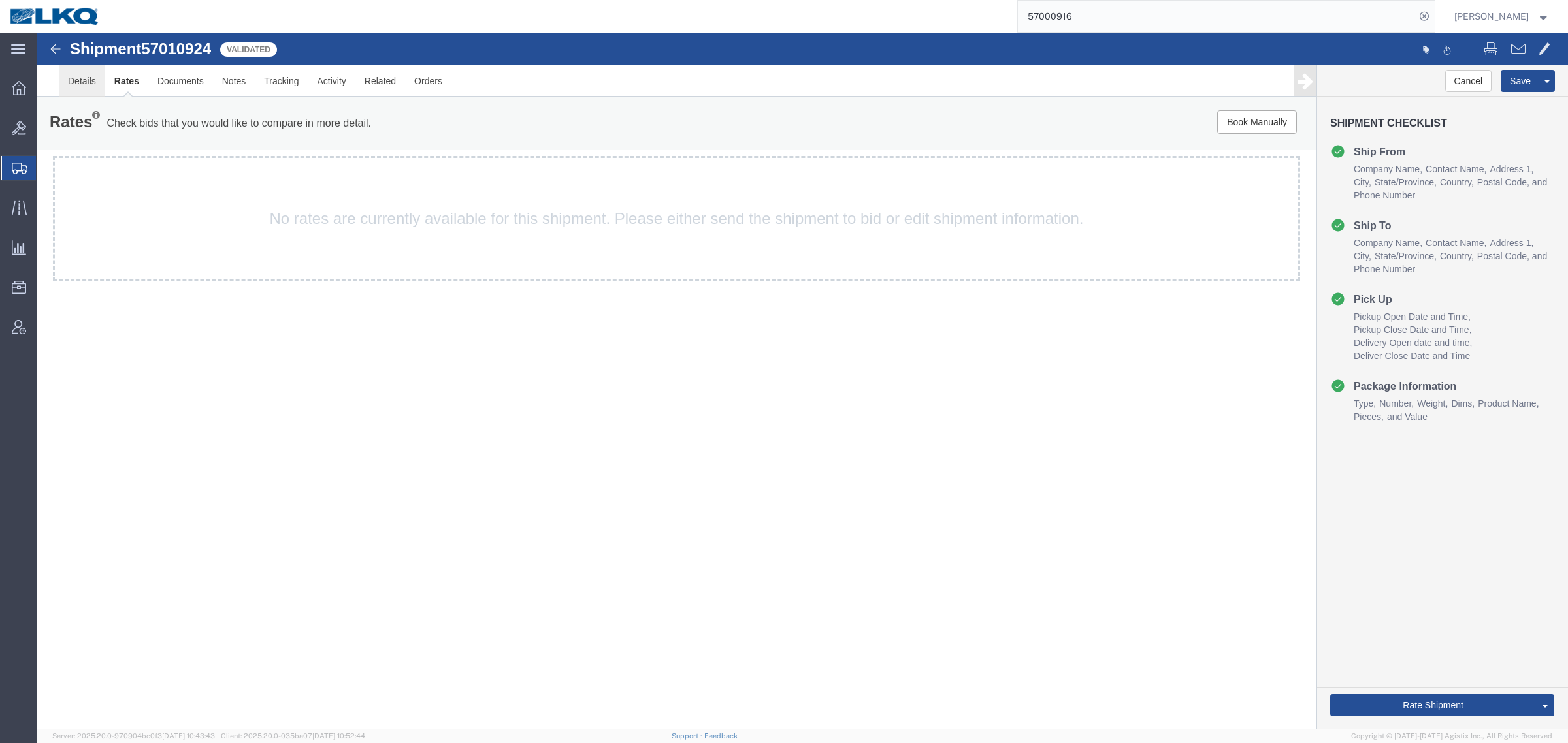
click at [77, 81] on link "Details" at bounding box center [82, 81] width 47 height 31
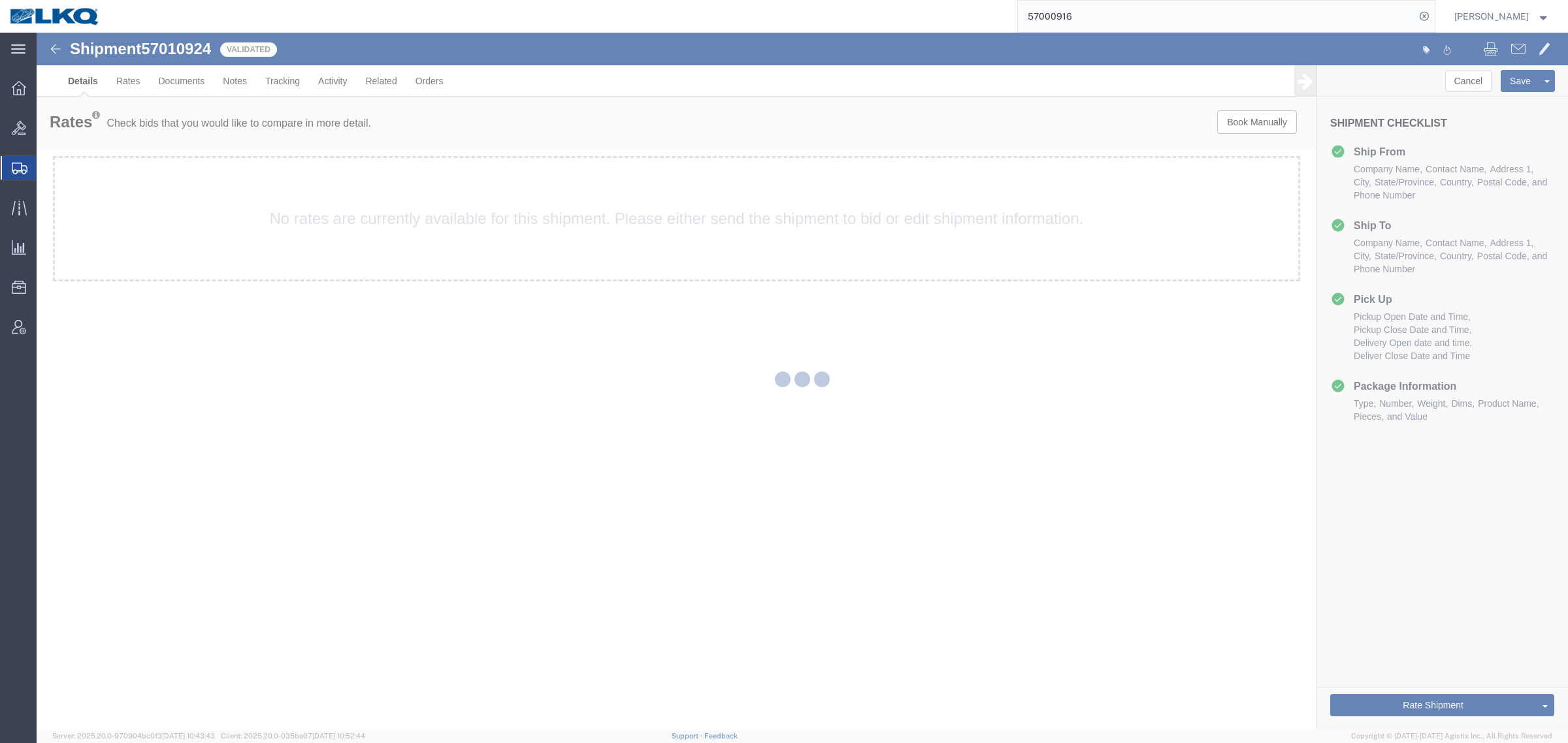
select select "38575"
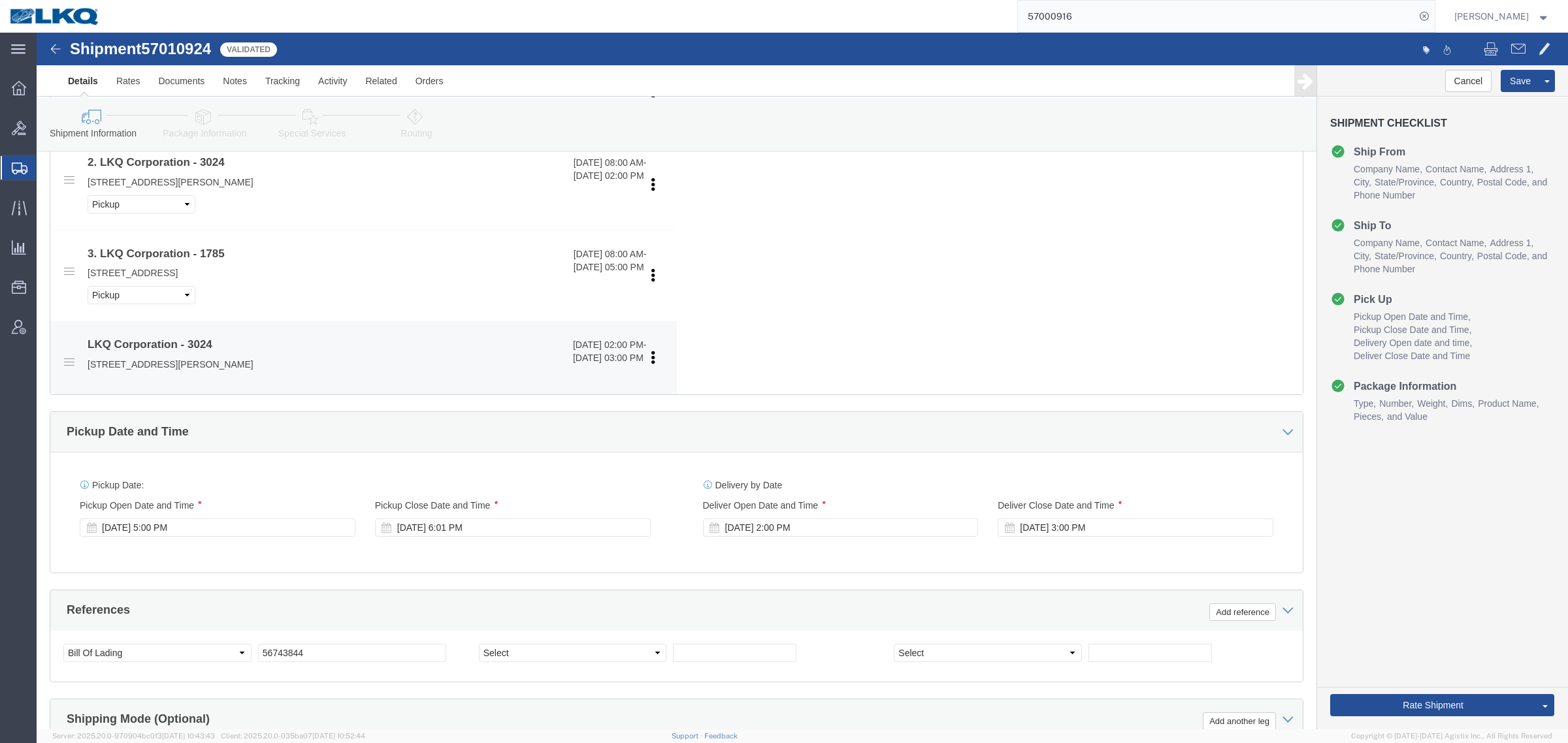
scroll to position [735, 0]
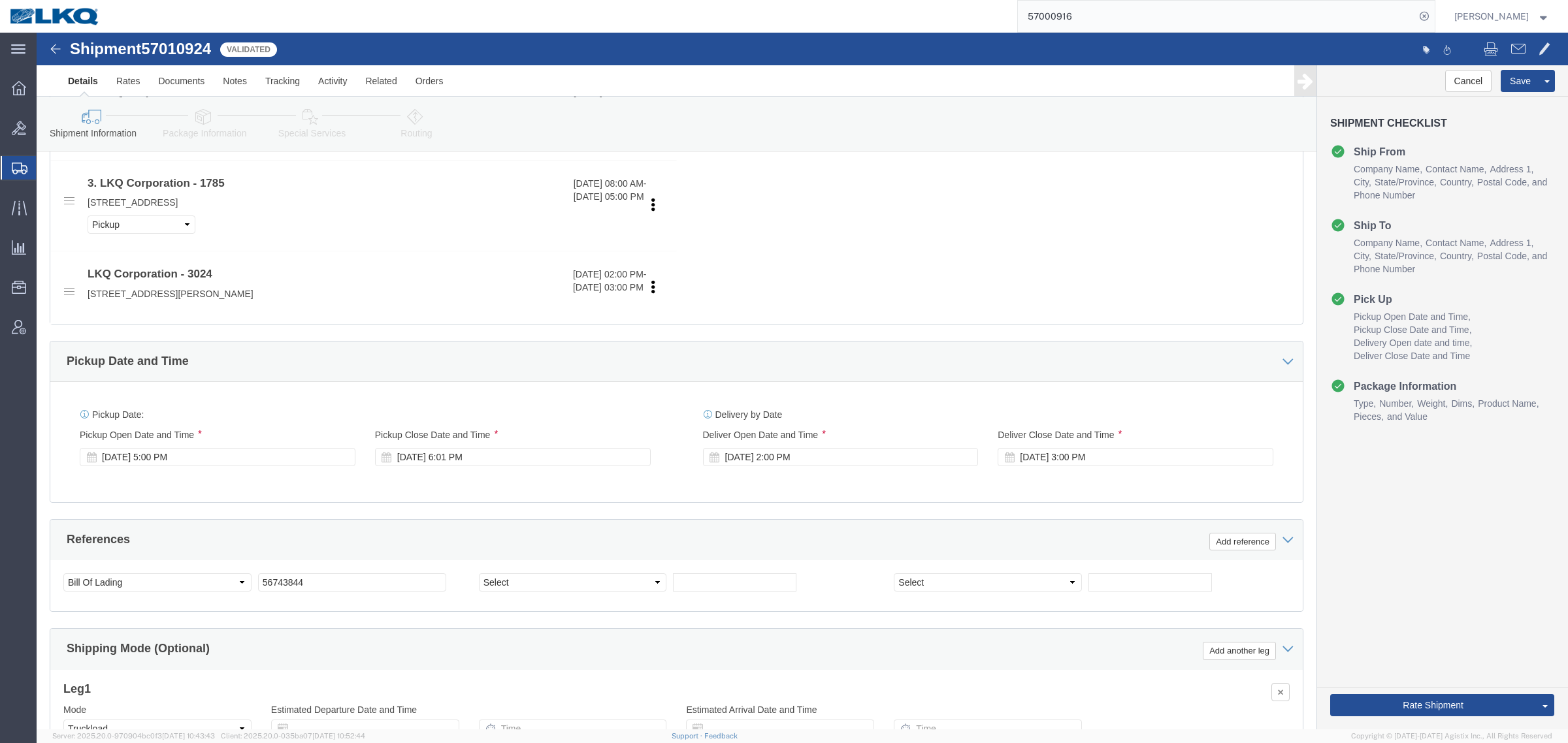
click div "Pickup Date: Pickup Start Date Pickup Start Time Pickup Open Date and Time Oct …"
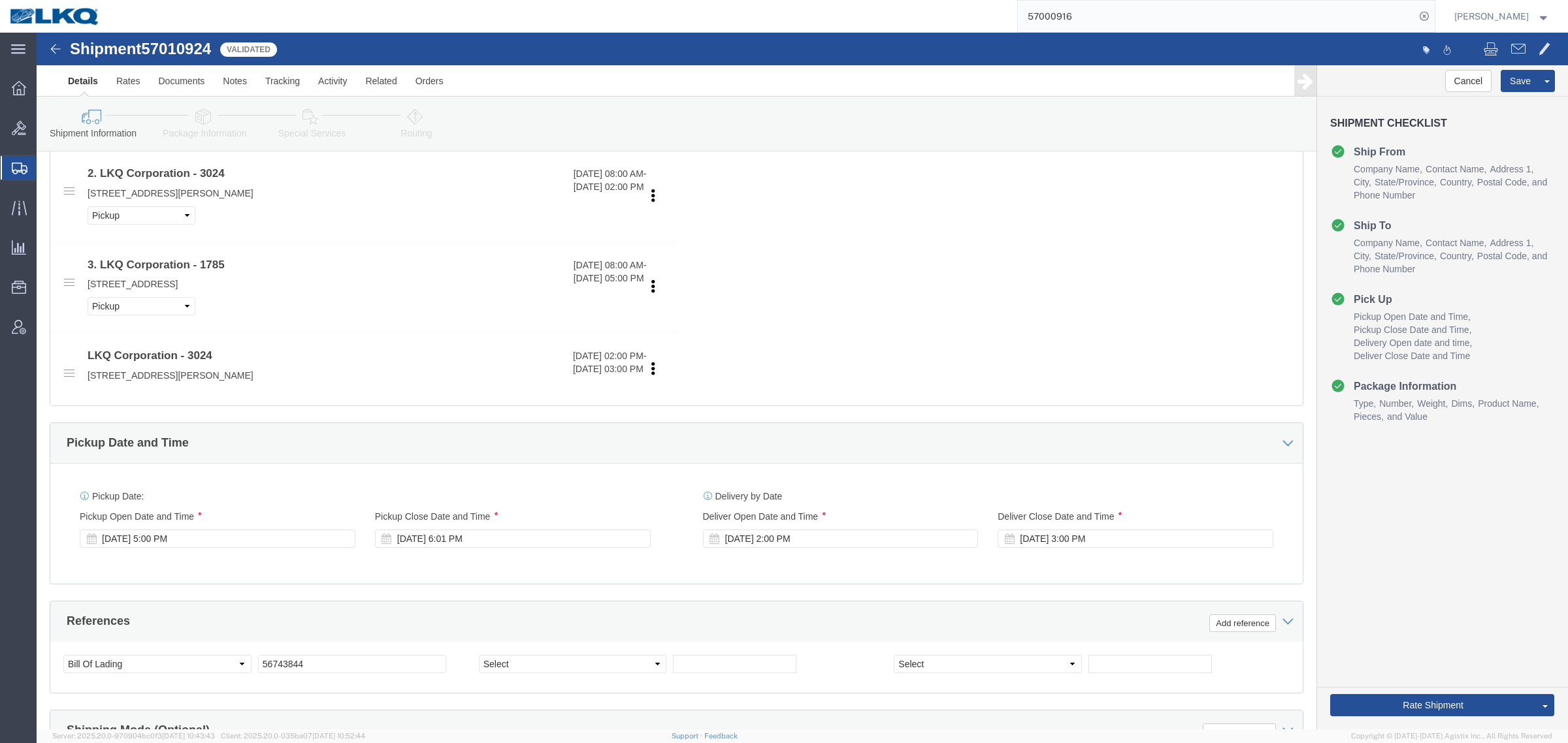
scroll to position [571, 0]
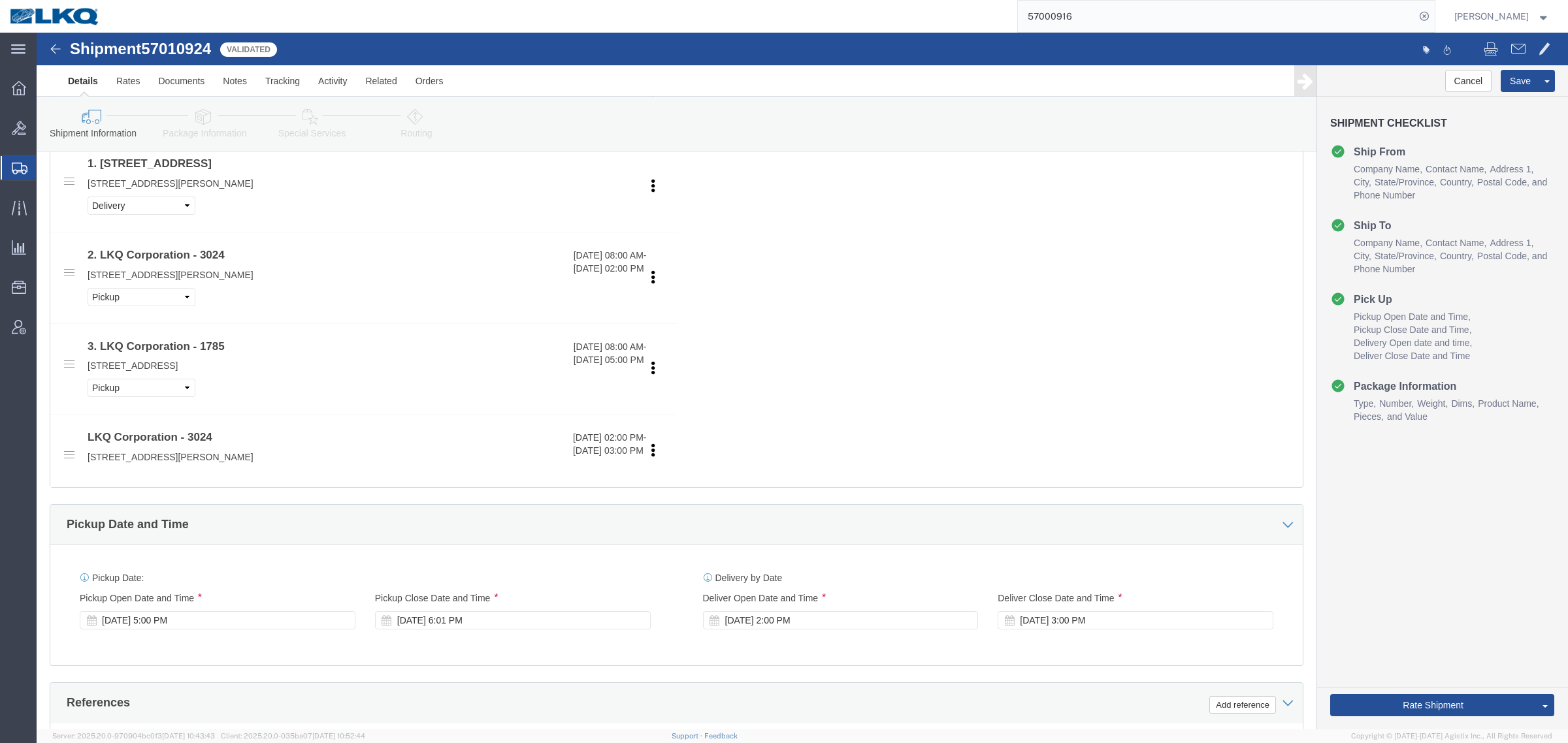
click span "57010924"
copy span "57010924"
click div "Cancel Save Preview Assign To Clone Shipment Save As Template Shipment Checklis…"
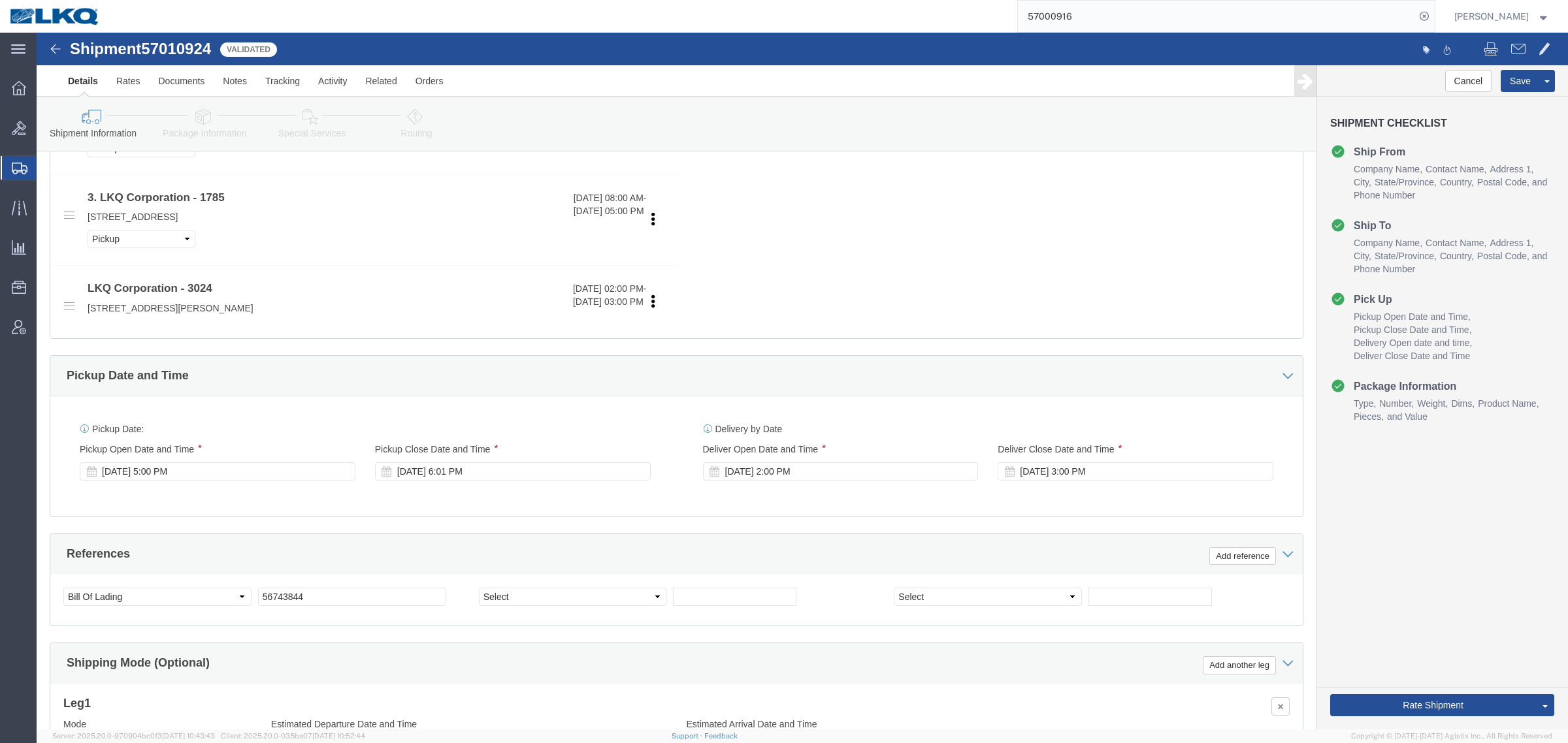
scroll to position [735, 0]
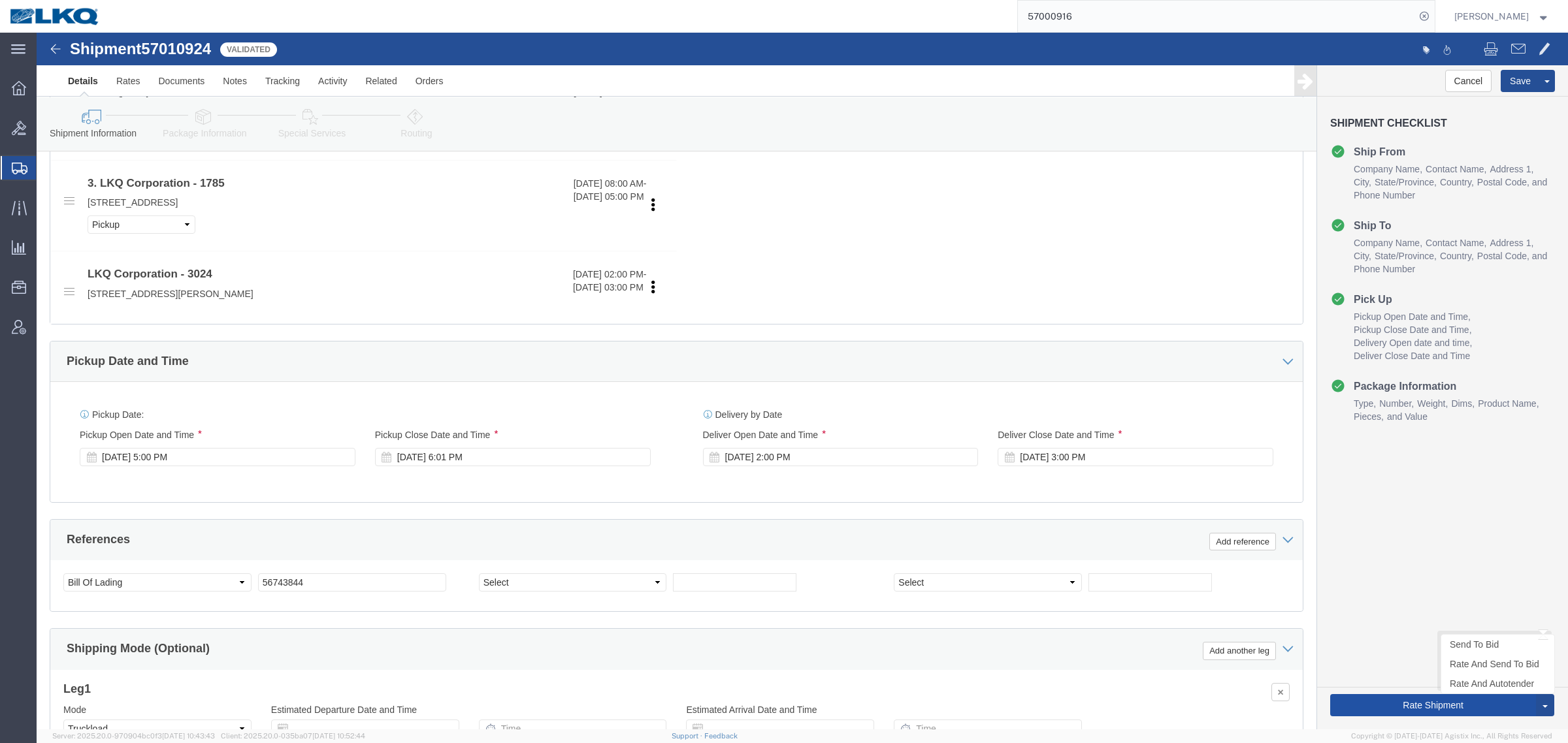
click button "Rate Shipment"
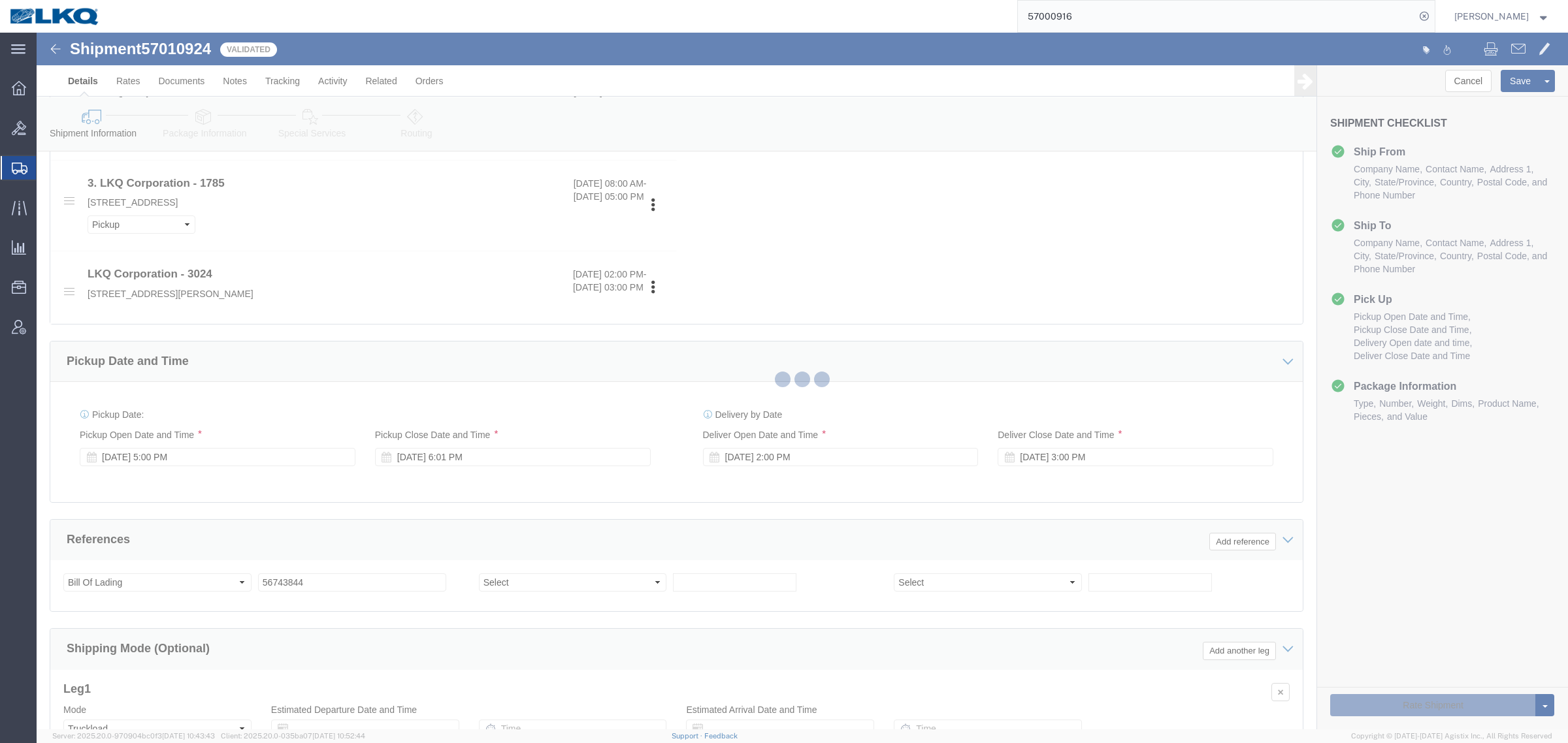
select select "38575"
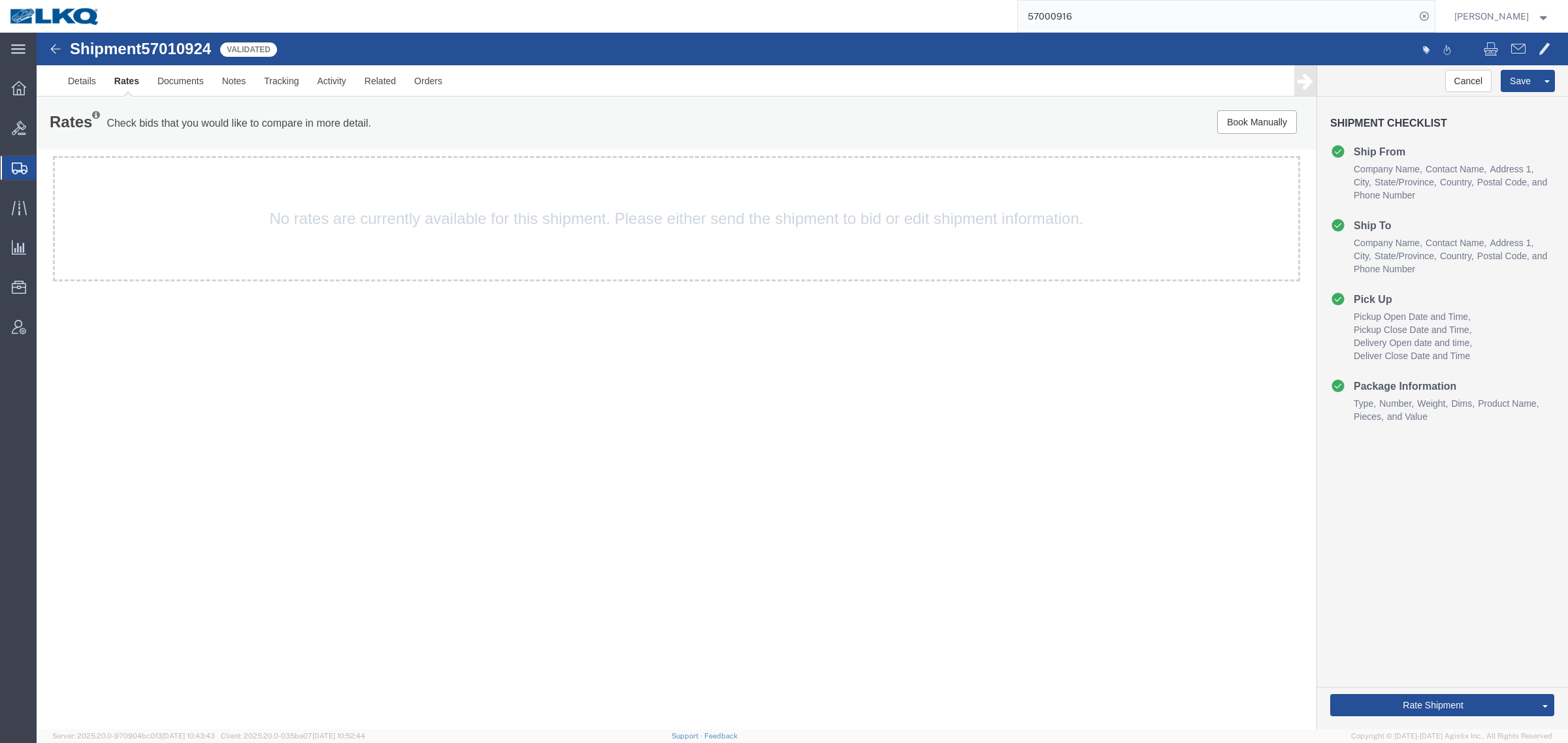
scroll to position [0, 0]
click at [95, 86] on link "Details" at bounding box center [82, 81] width 47 height 31
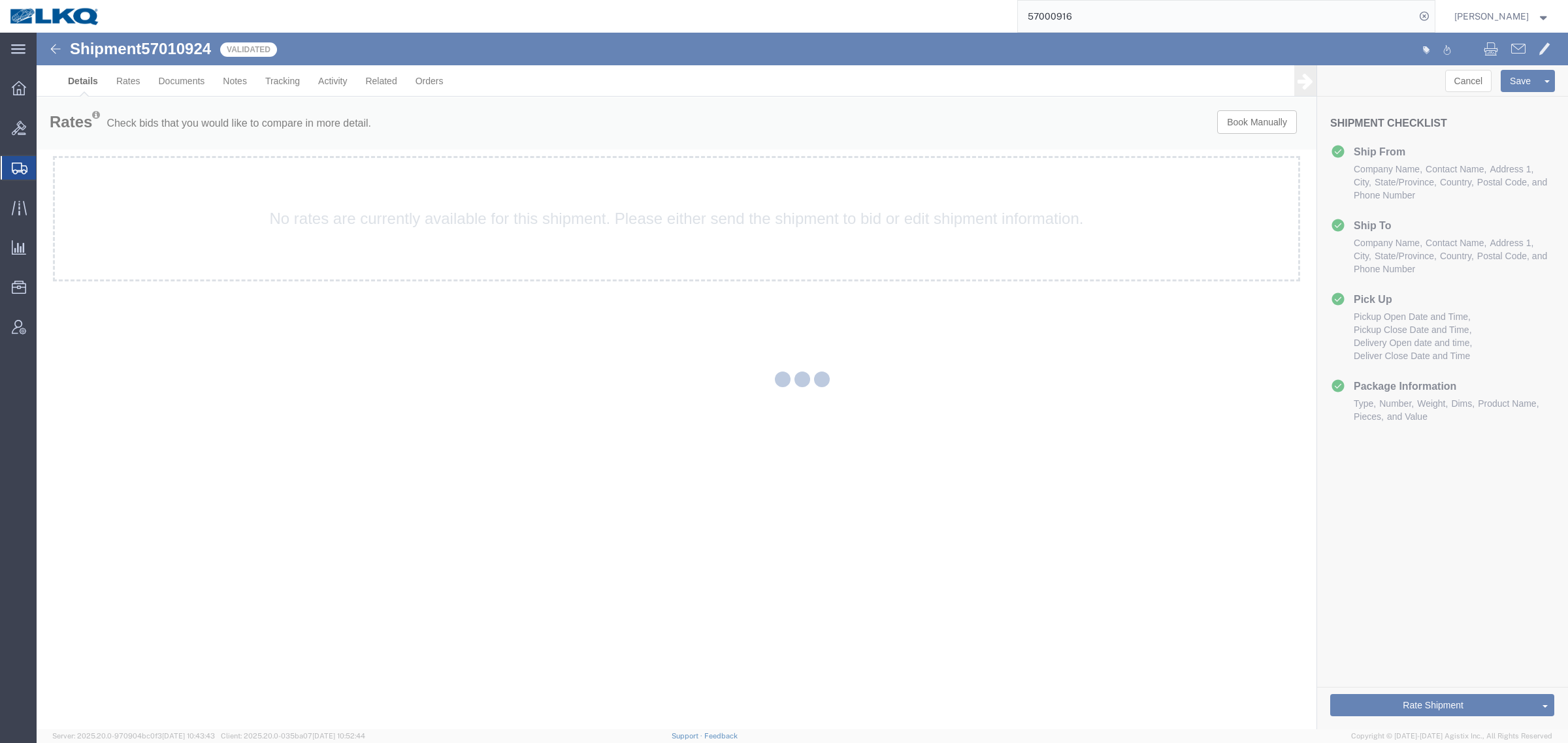
select select "38575"
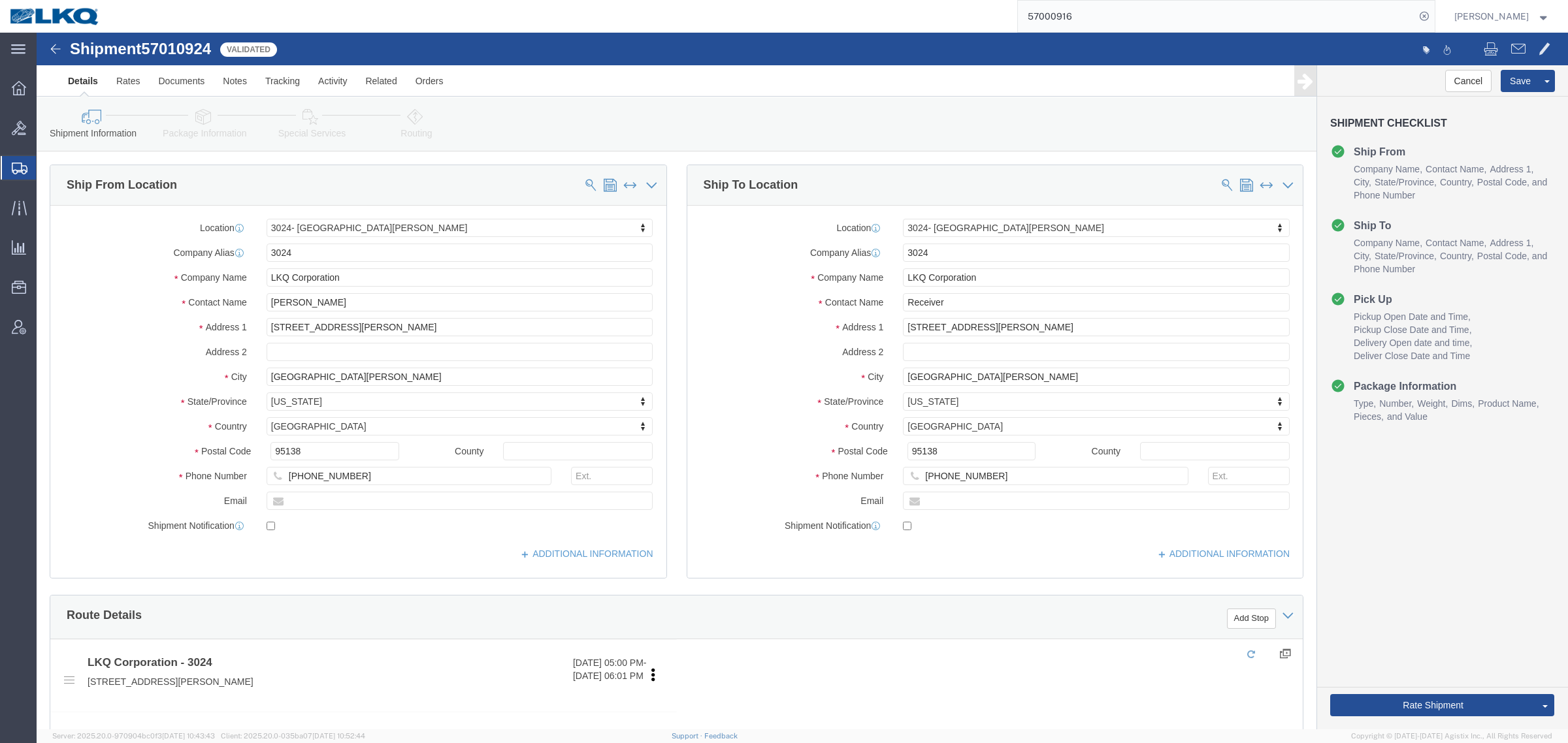
click span "57010924"
copy span "57010924"
drag, startPoint x: 983, startPoint y: 21, endPoint x: 914, endPoint y: 8, distance: 70.2
click div
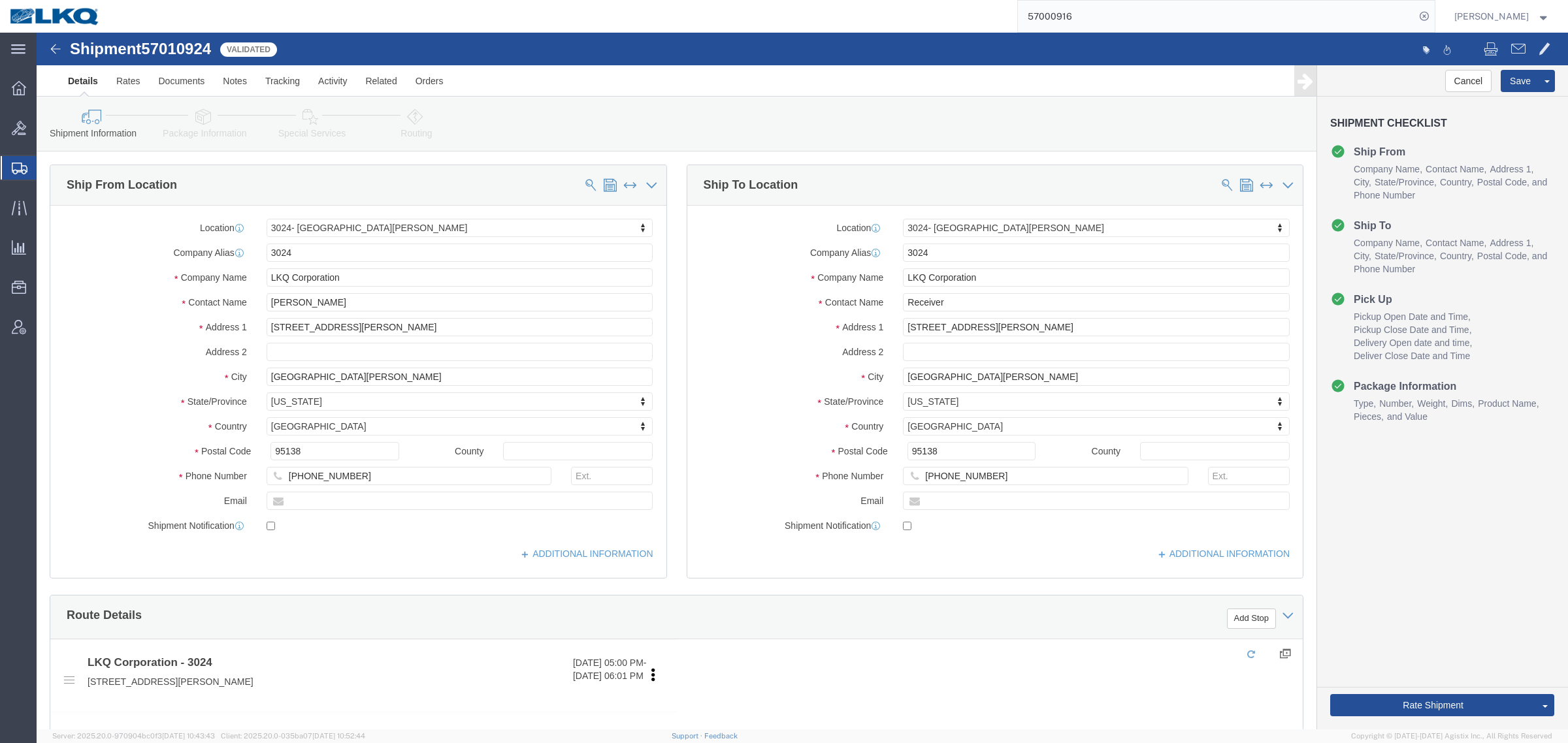
click span "57010924"
click input "95138"
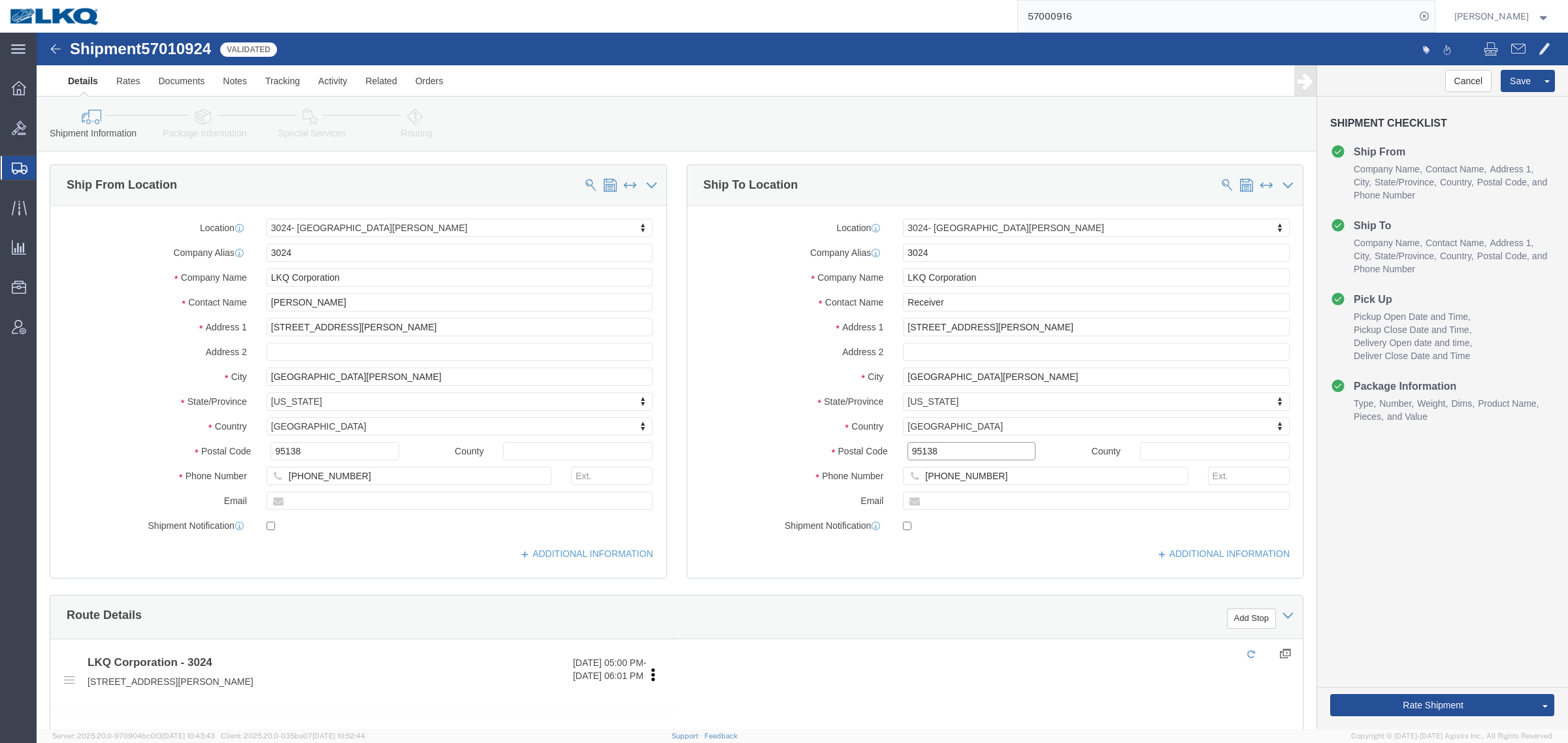
click input "95138"
click link "Send To Bid"
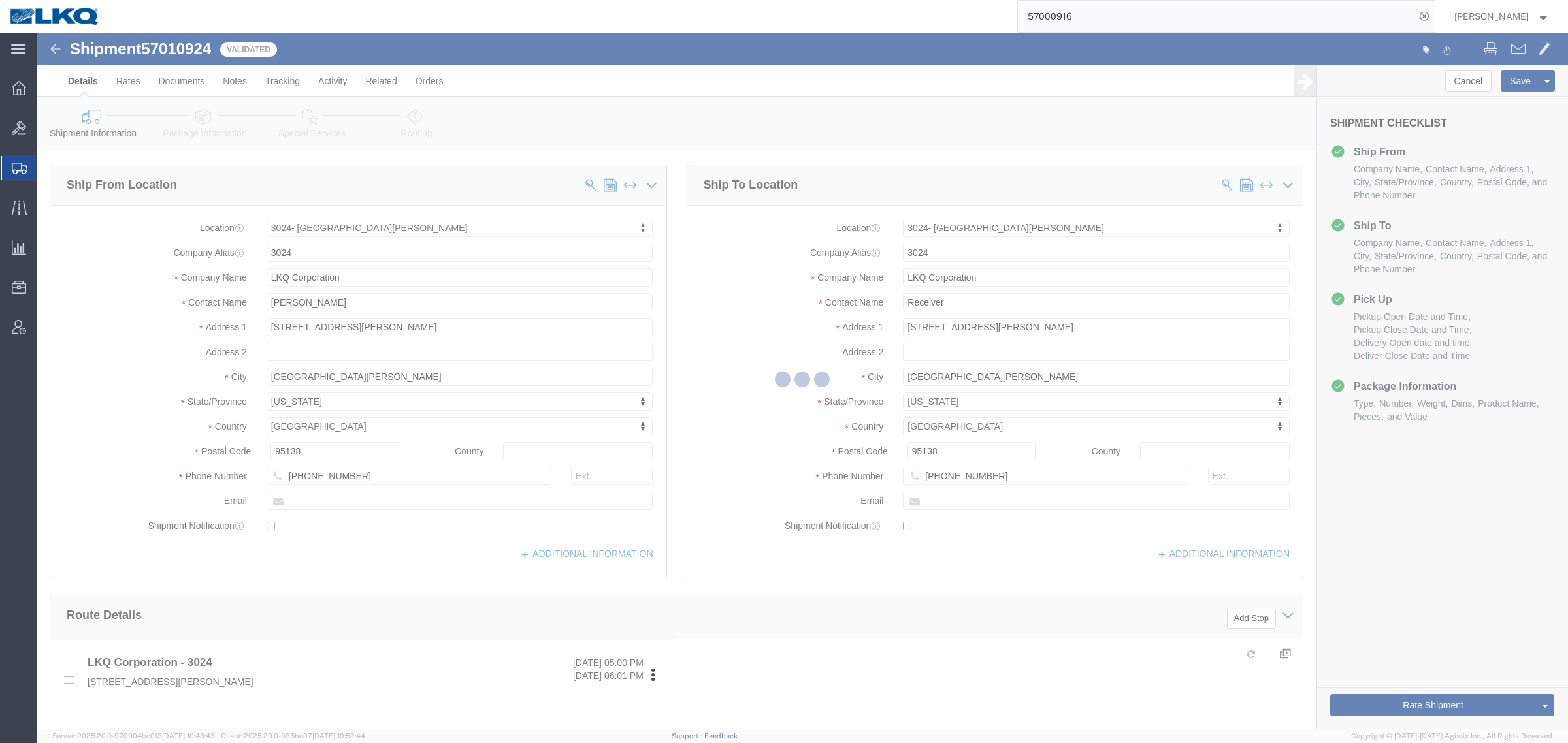
select select "38575"
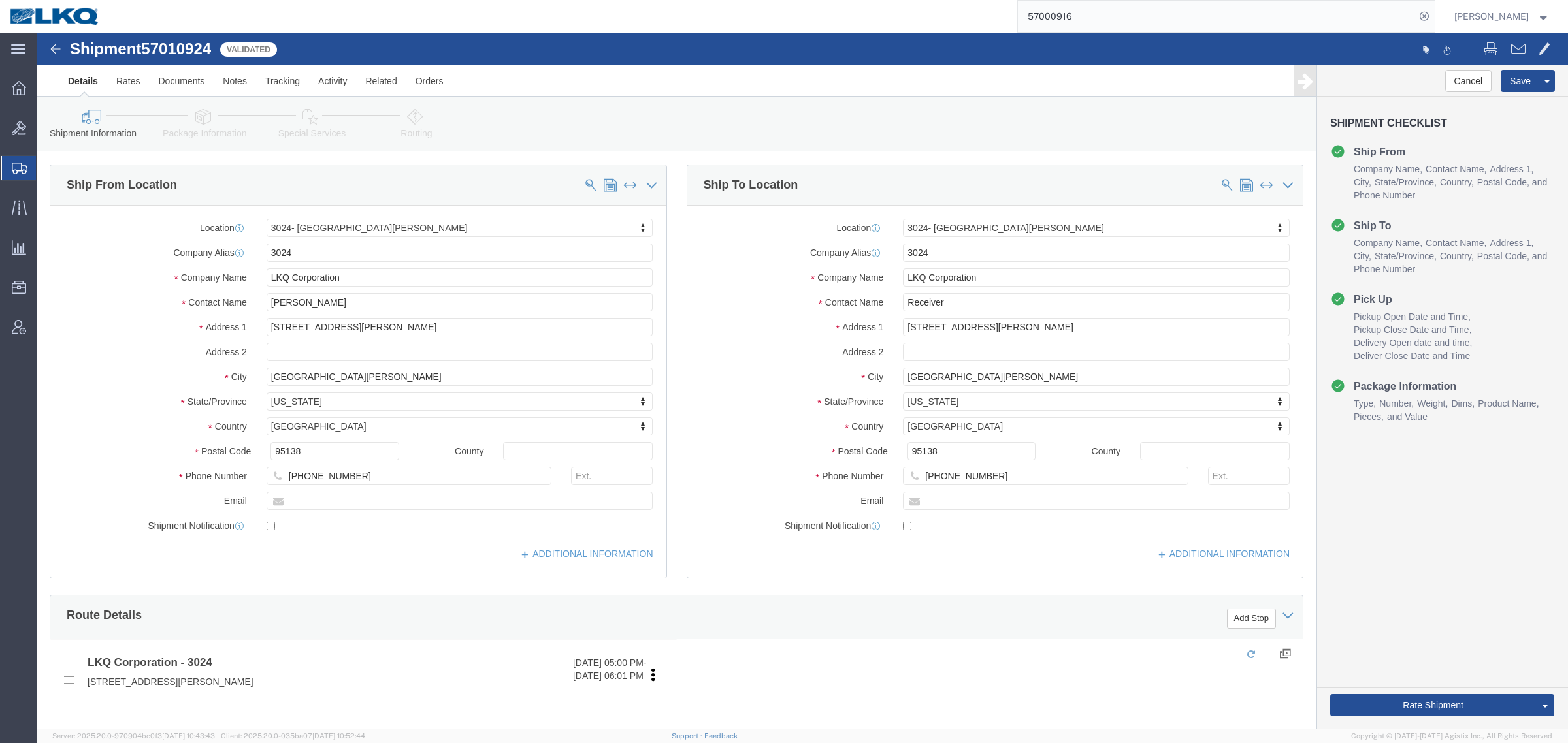
select select "TL"
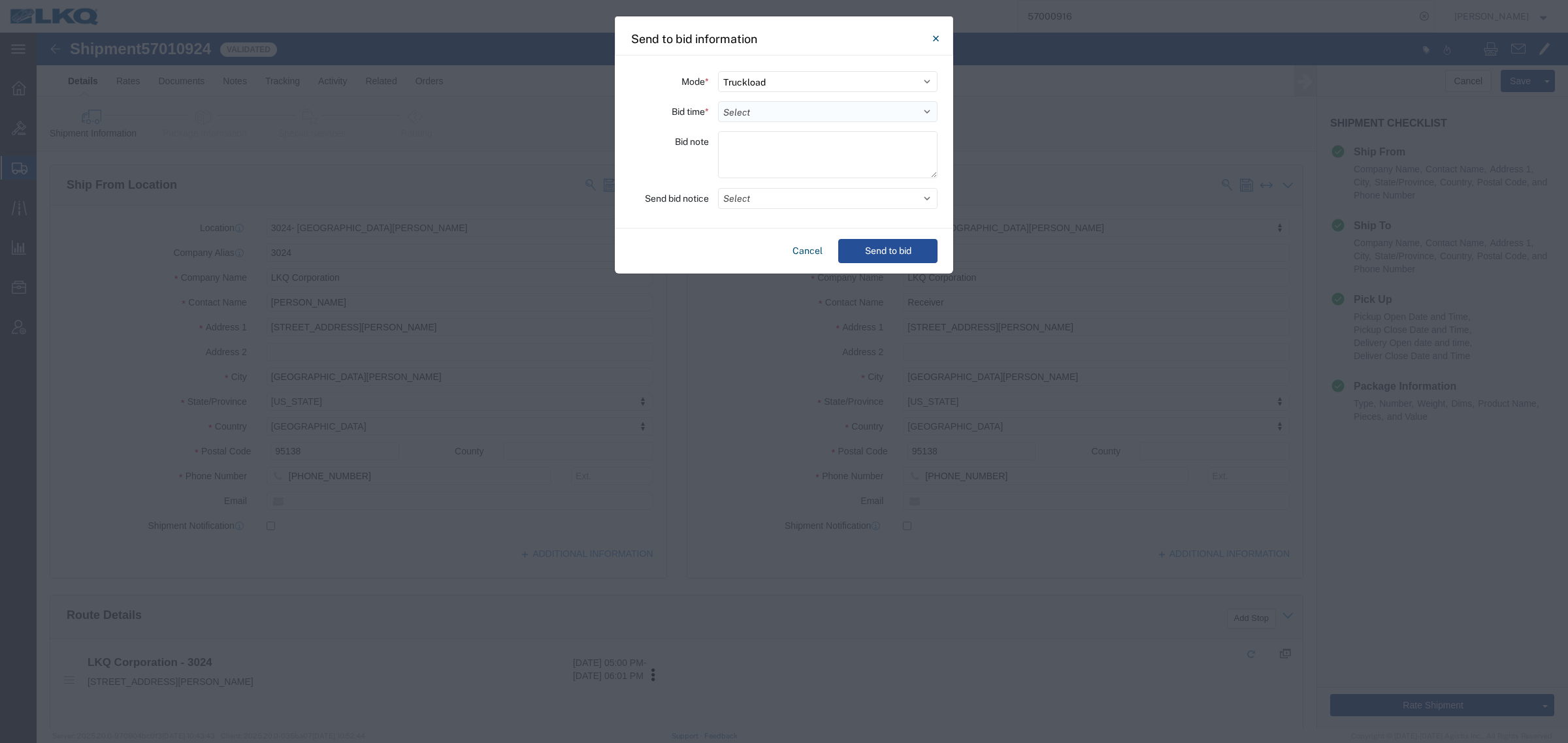
click at [772, 112] on select "Select 30 Min (Rush) 1 Hour (Rush) 2 Hours (Rush) 4 Hours (Rush) 8 Hours (Rush)…" at bounding box center [827, 112] width 220 height 21
select select "4"
click at [718, 101] on select "Select 30 Min (Rush) 1 Hour (Rush) 2 Hours (Rush) 4 Hours (Rush) 8 Hours (Rush)…" at bounding box center [827, 112] width 220 height 21
click at [775, 190] on button "Select" at bounding box center [827, 198] width 220 height 21
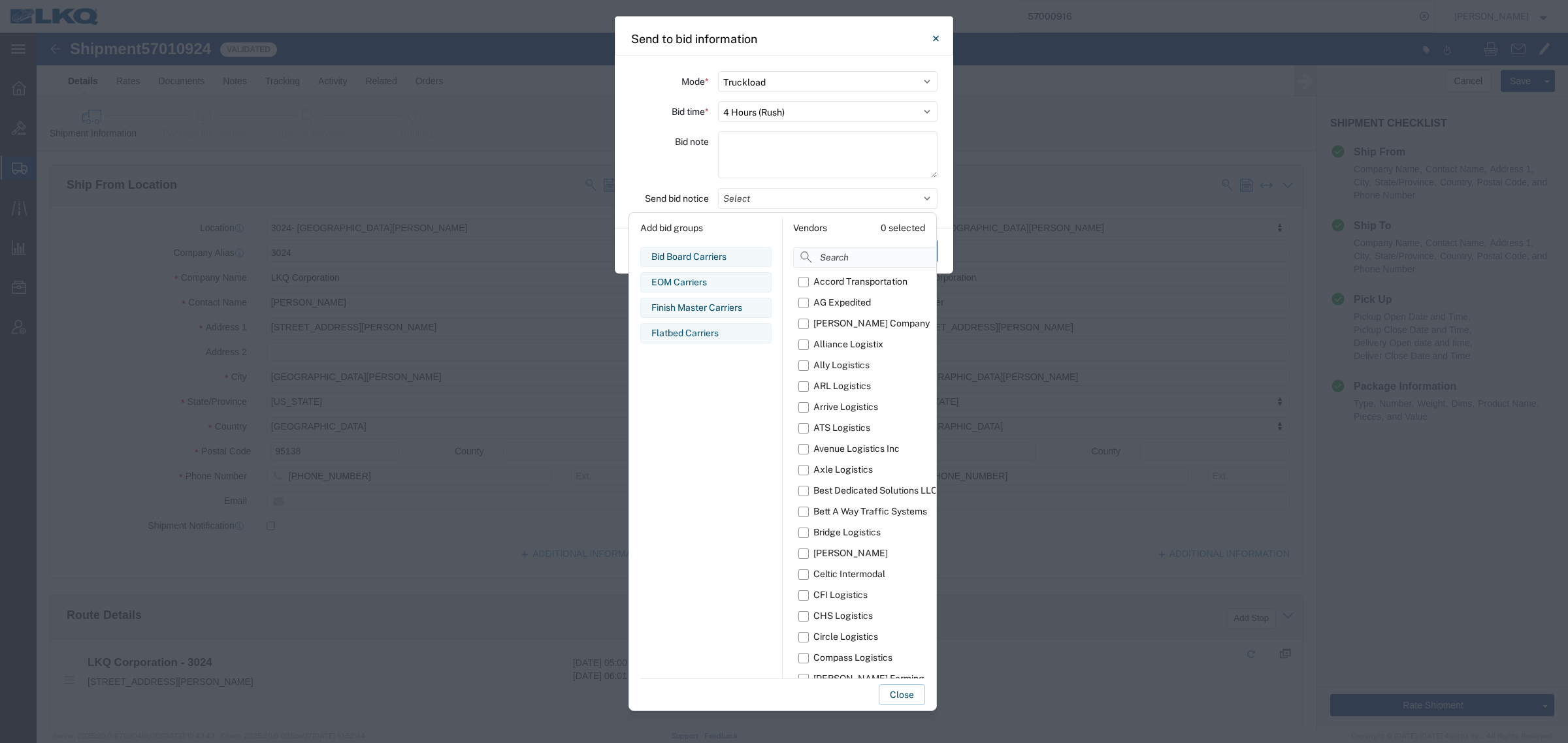
click at [840, 259] on input at bounding box center [897, 257] width 207 height 21
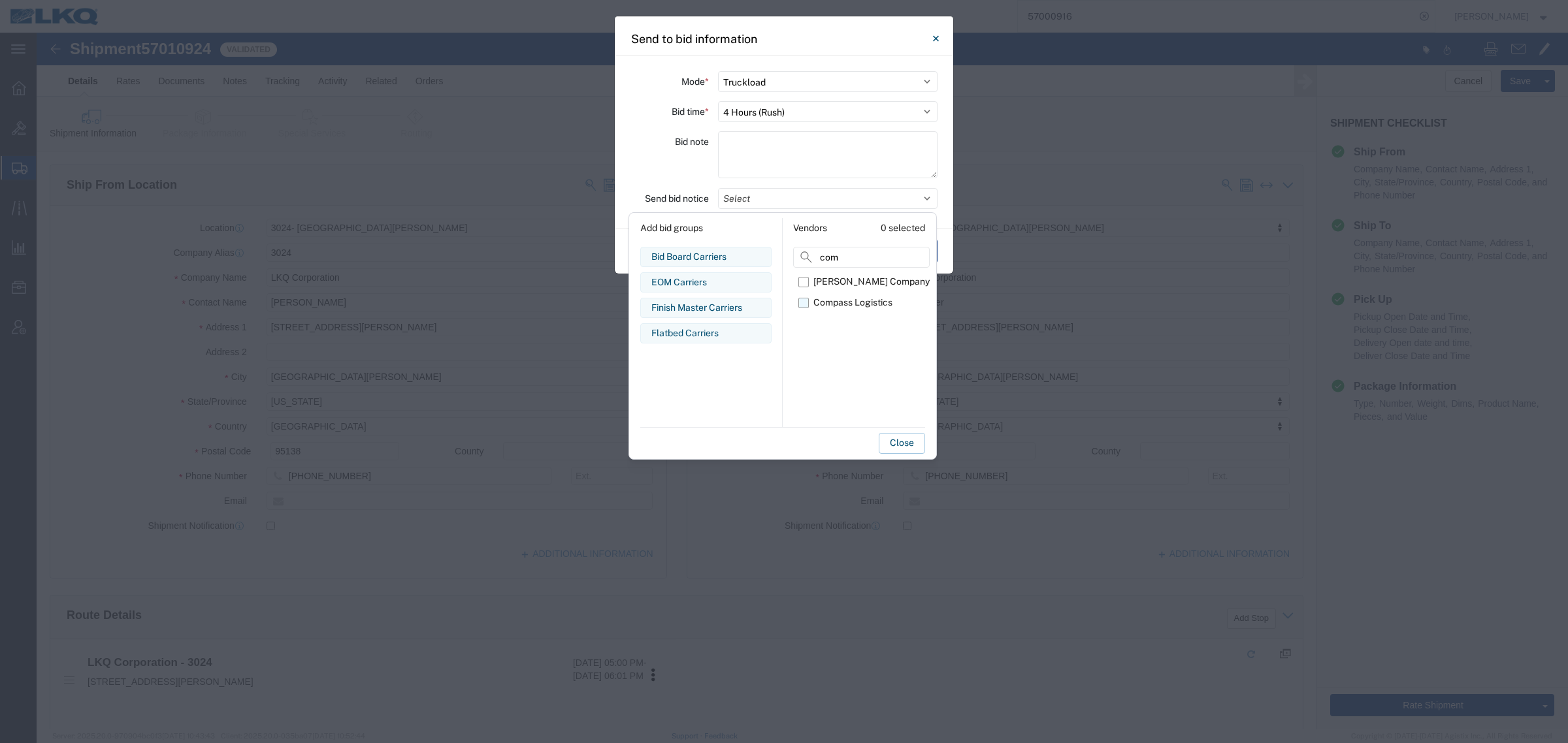
type input "com"
click at [834, 304] on div "Compass Logistics" at bounding box center [853, 302] width 79 height 14
click at [0, 0] on input "Compass Logistics" at bounding box center [0, 0] width 0 height 0
click at [890, 444] on button "Close" at bounding box center [902, 443] width 47 height 21
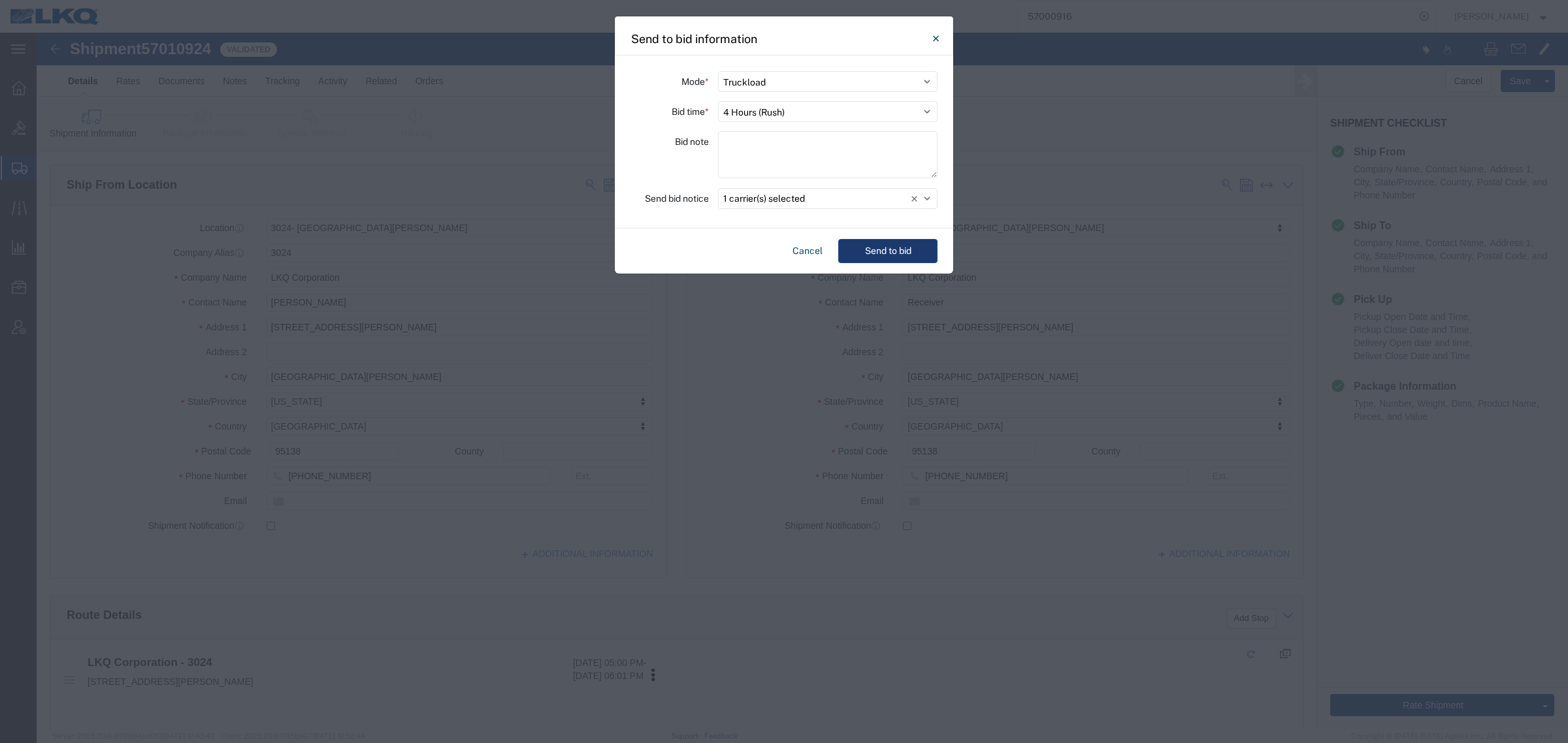
click at [877, 247] on button "Send to bid" at bounding box center [888, 250] width 99 height 24
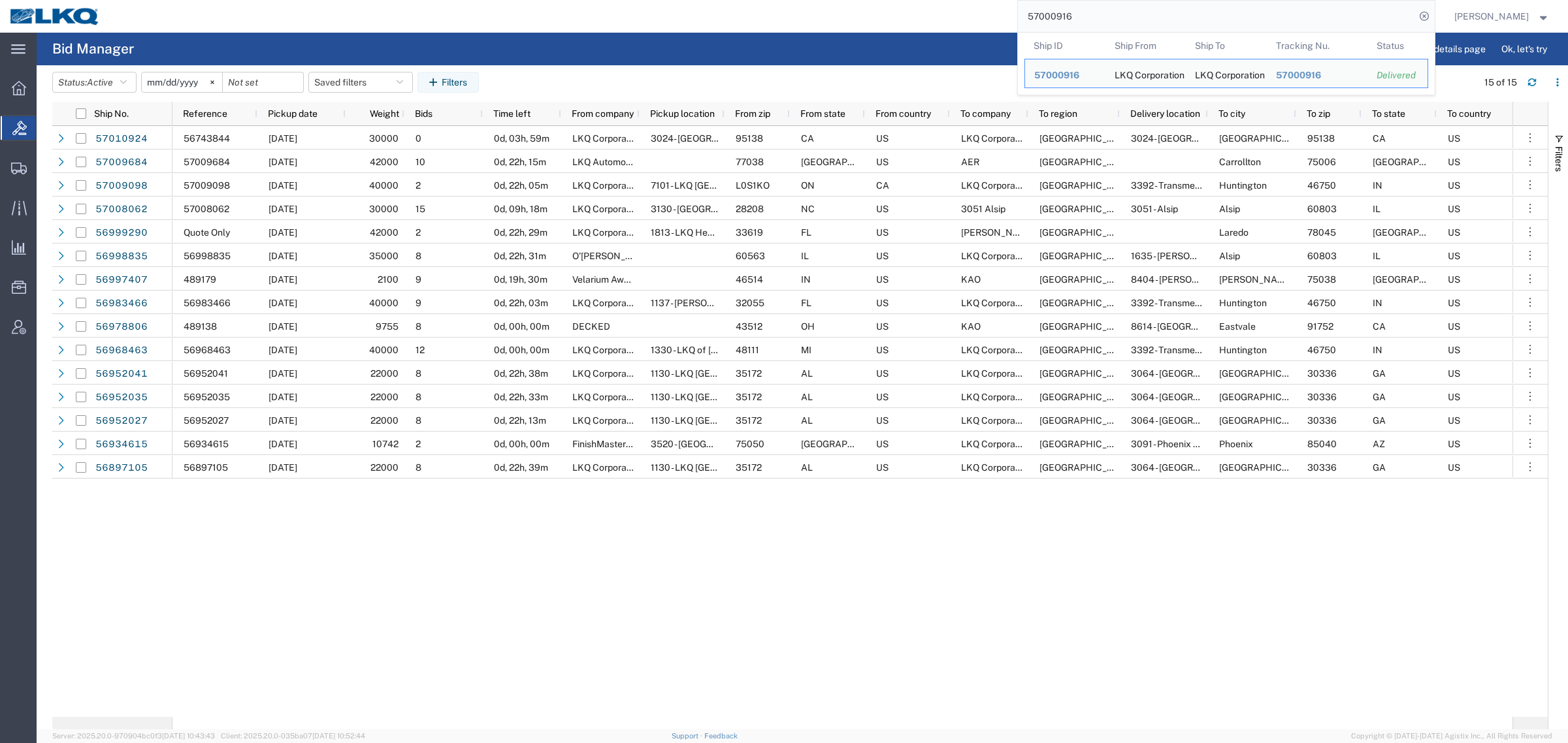
drag, startPoint x: 1122, startPoint y: 22, endPoint x: 971, endPoint y: 16, distance: 151.1
click at [977, 17] on div "57000916 Ship ID Ship From Ship To Tracking Nu. Status Ship ID 57000916 Ship Fr…" at bounding box center [772, 16] width 1325 height 33
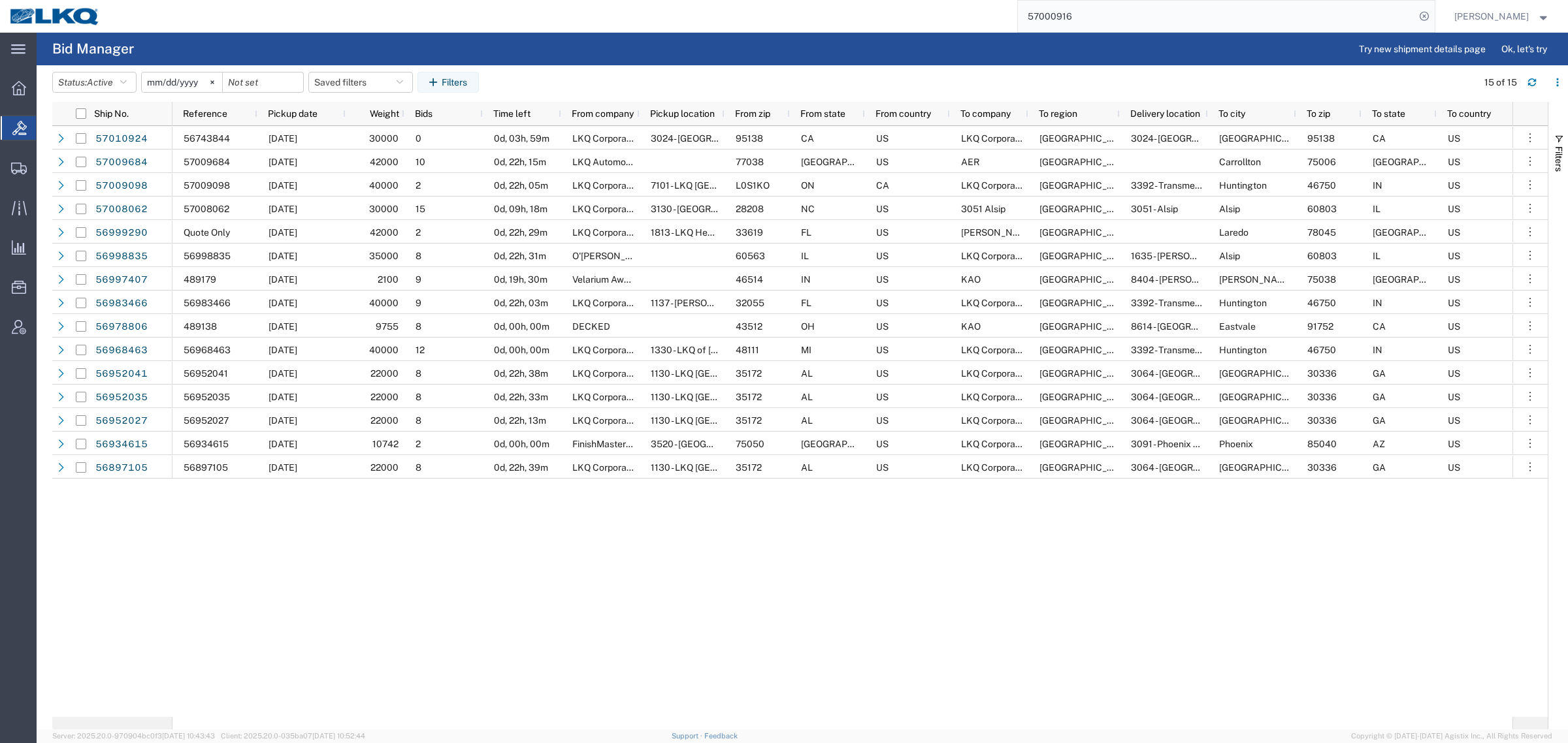
paste input "10866"
type input "57010866"
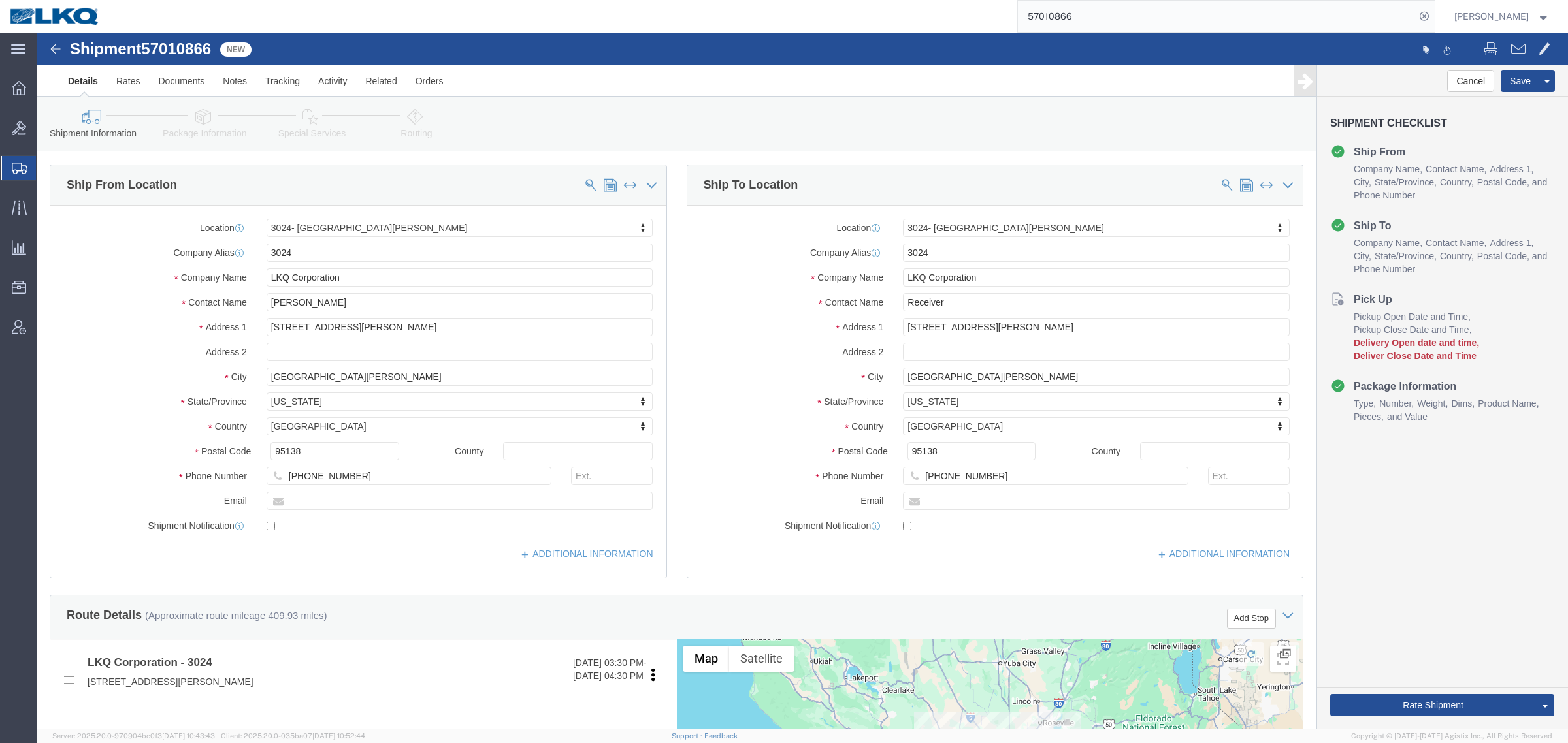
select select "38575"
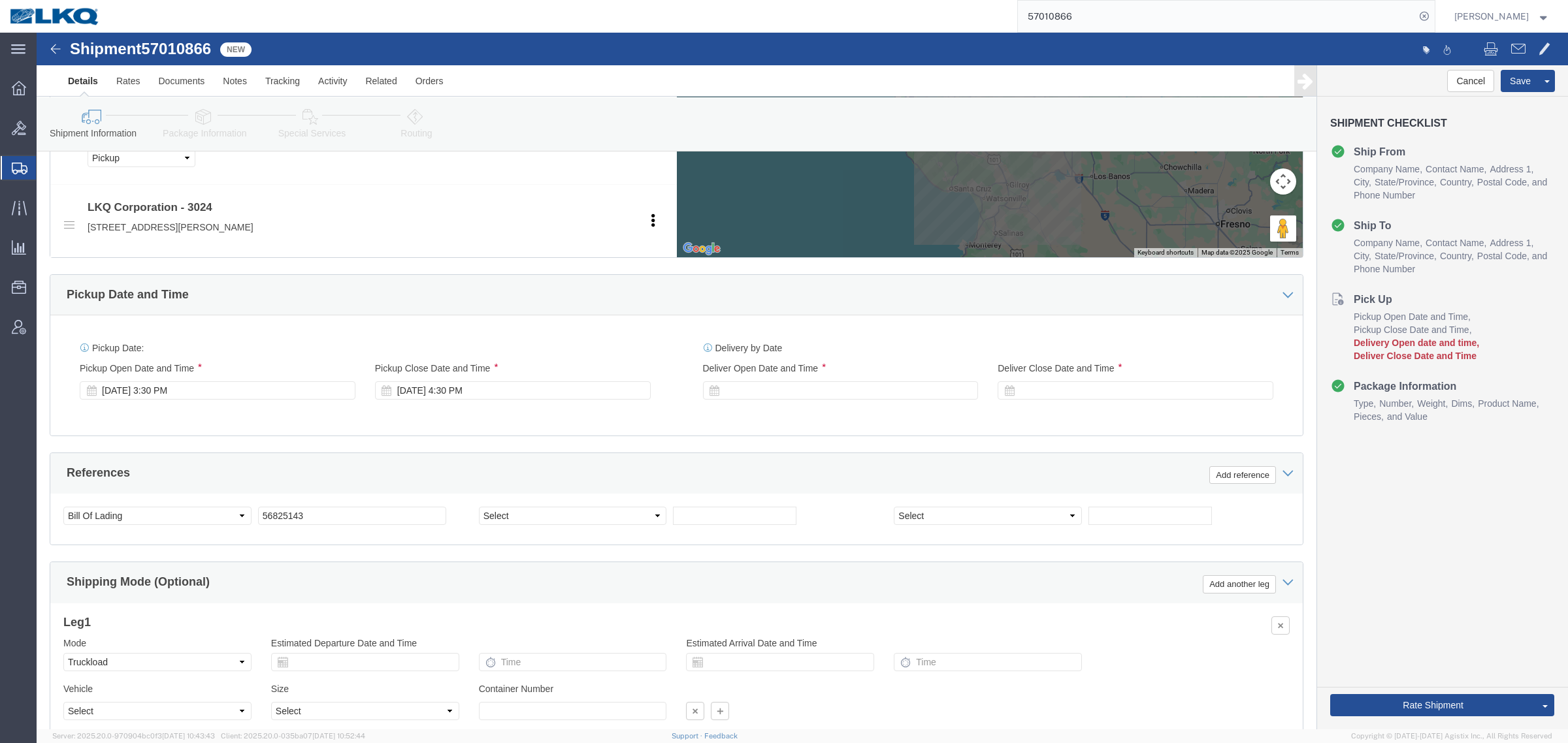
scroll to position [816, 0]
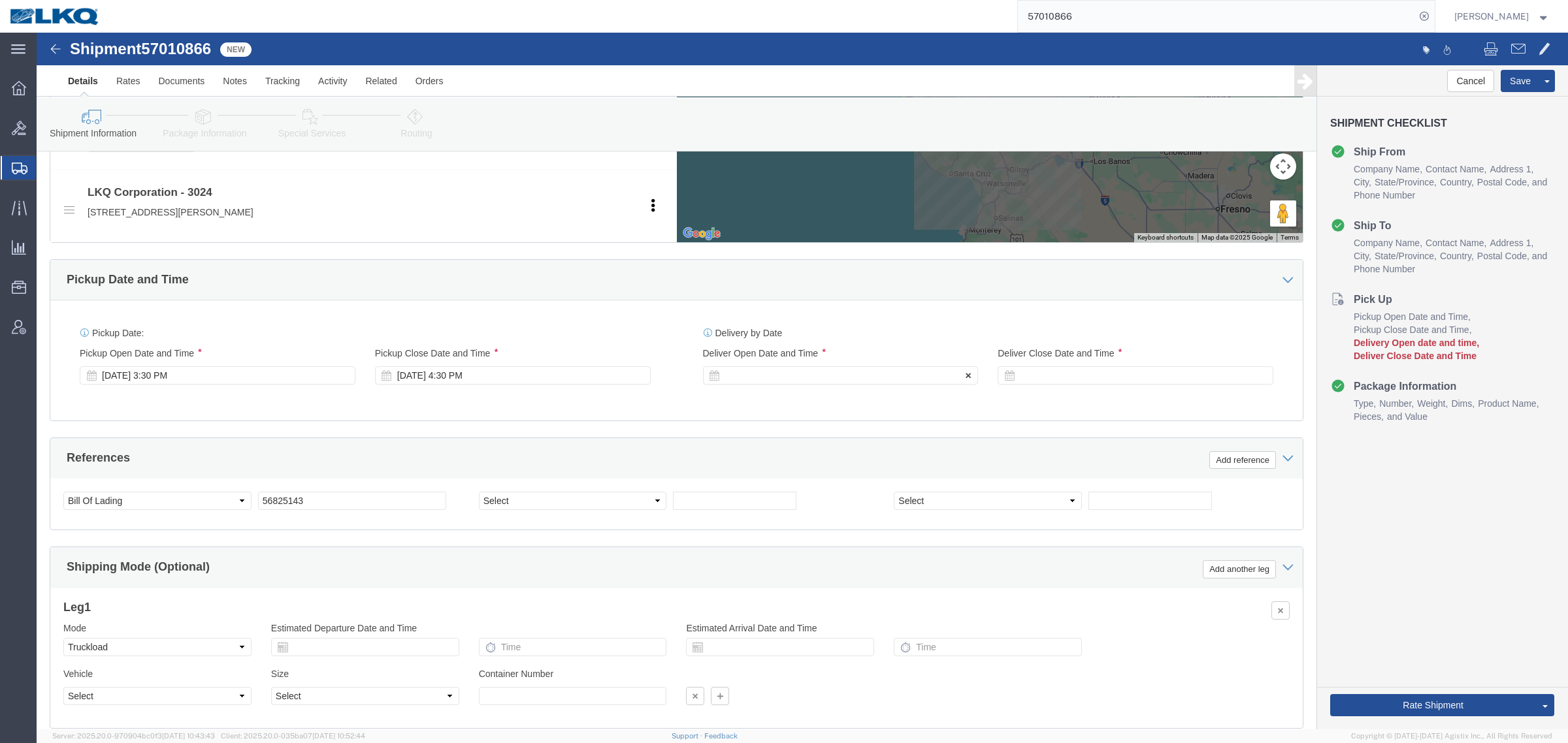
click div
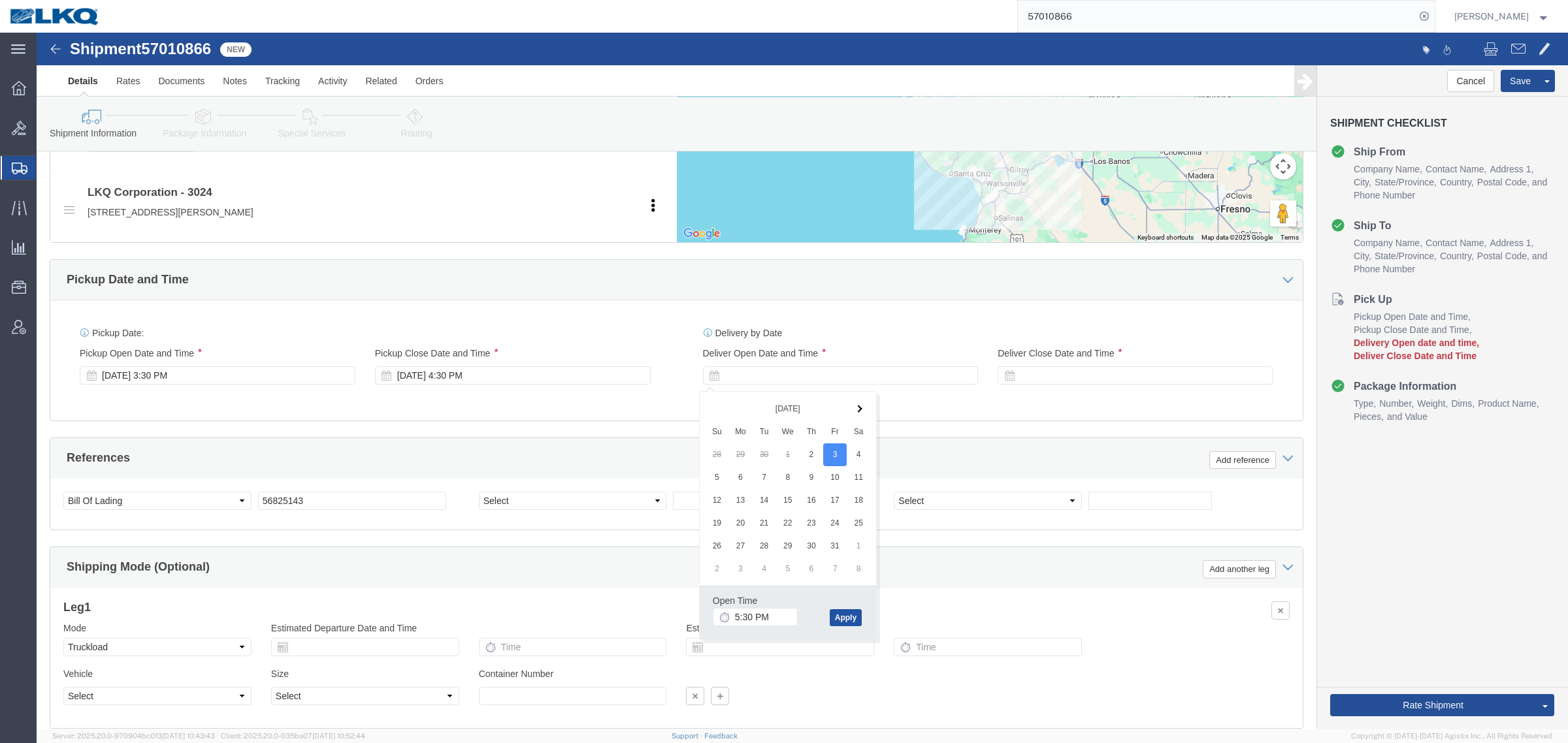
click button "Apply"
click div
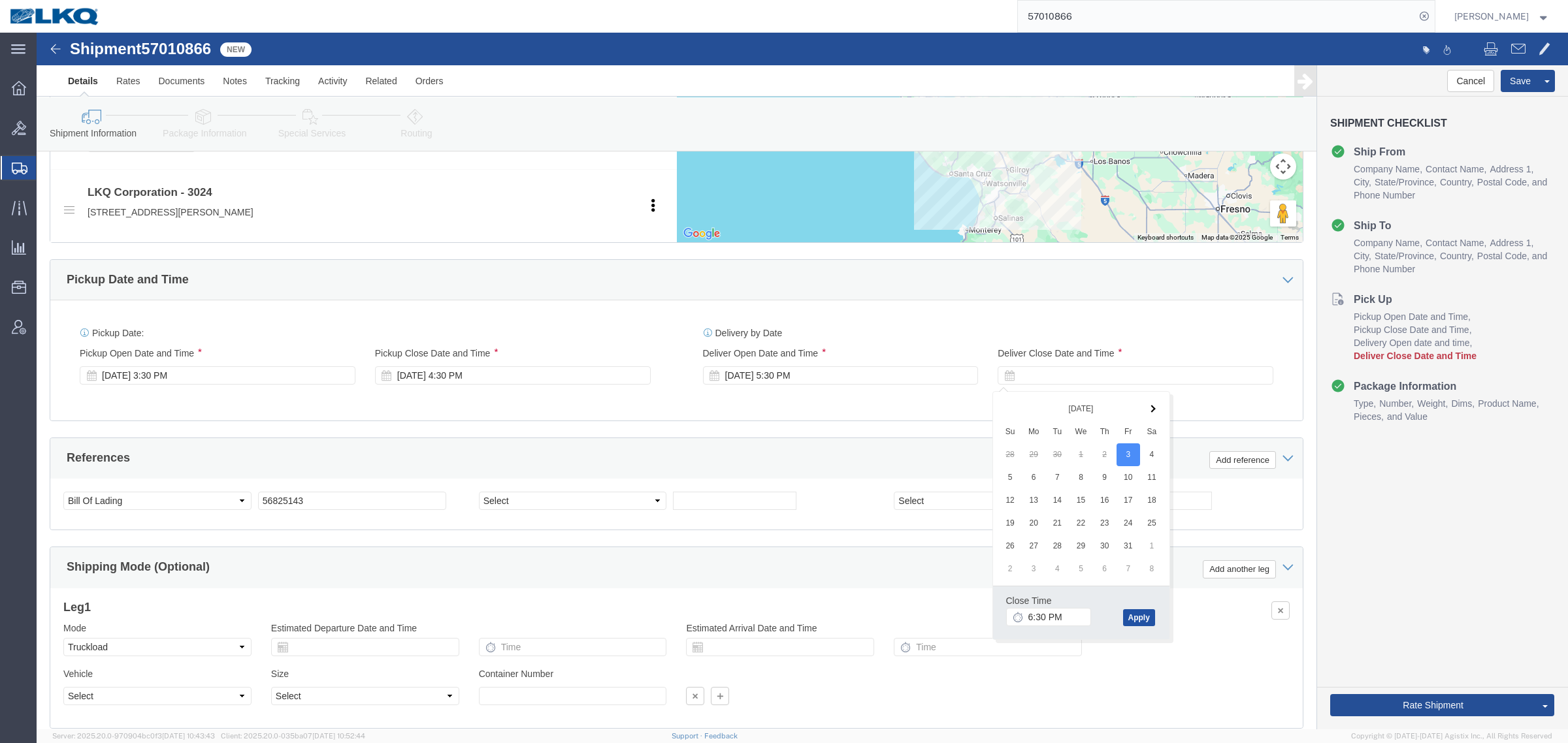
click button "Apply"
click div "Cancel Save Assign To Clone Shipment Save As Template Shipment Checklist Ship F…"
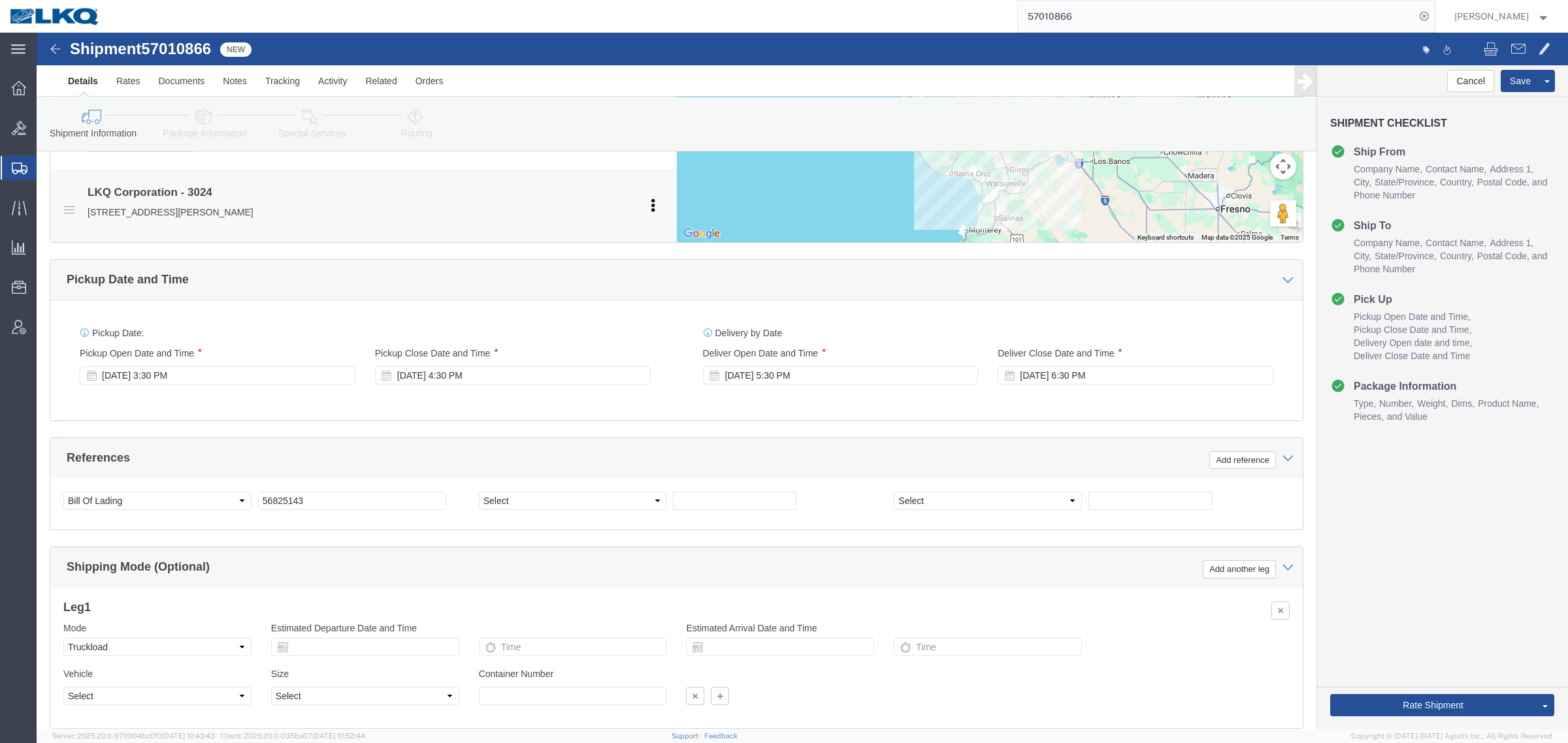
scroll to position [490, 0]
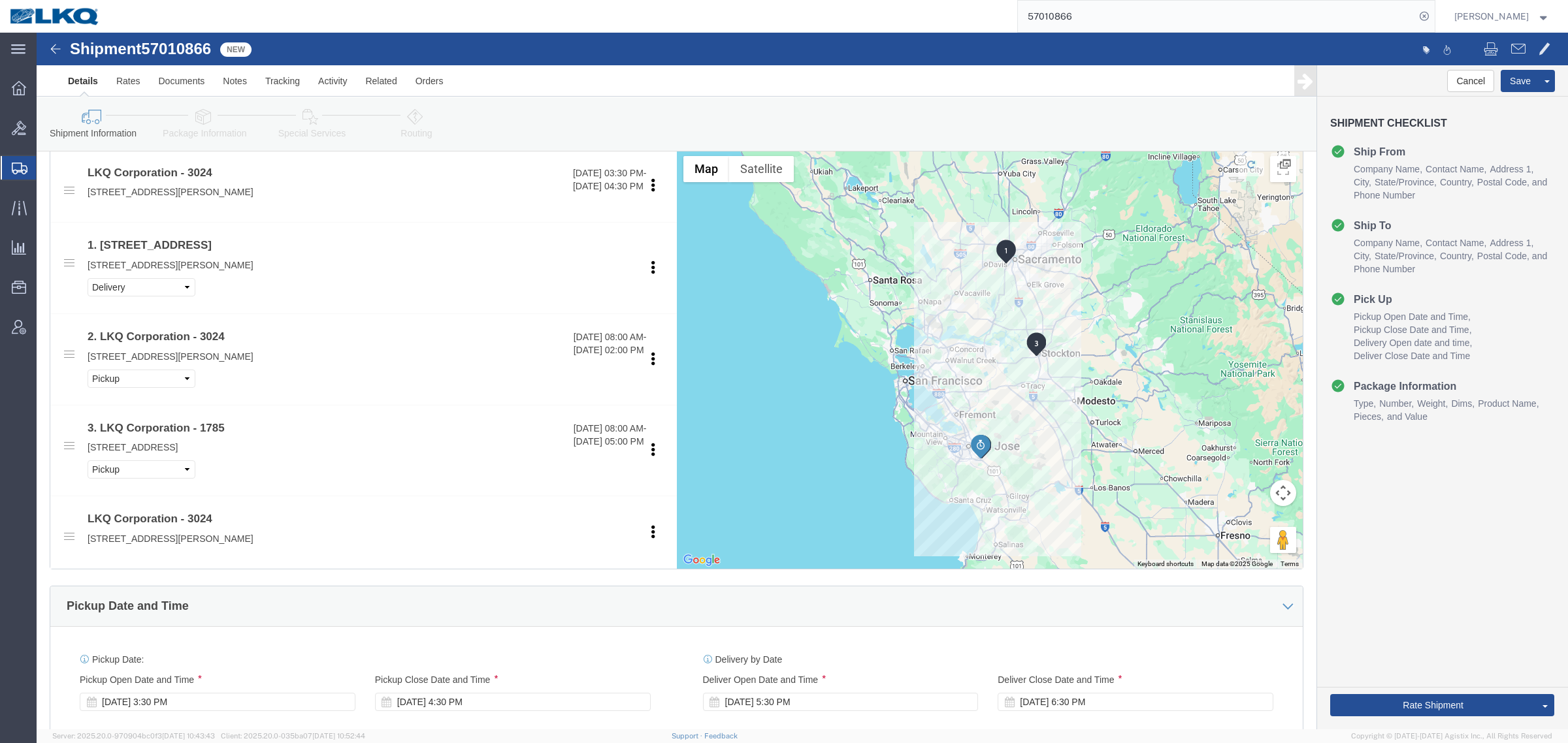
click span "57010866"
copy span "57010866"
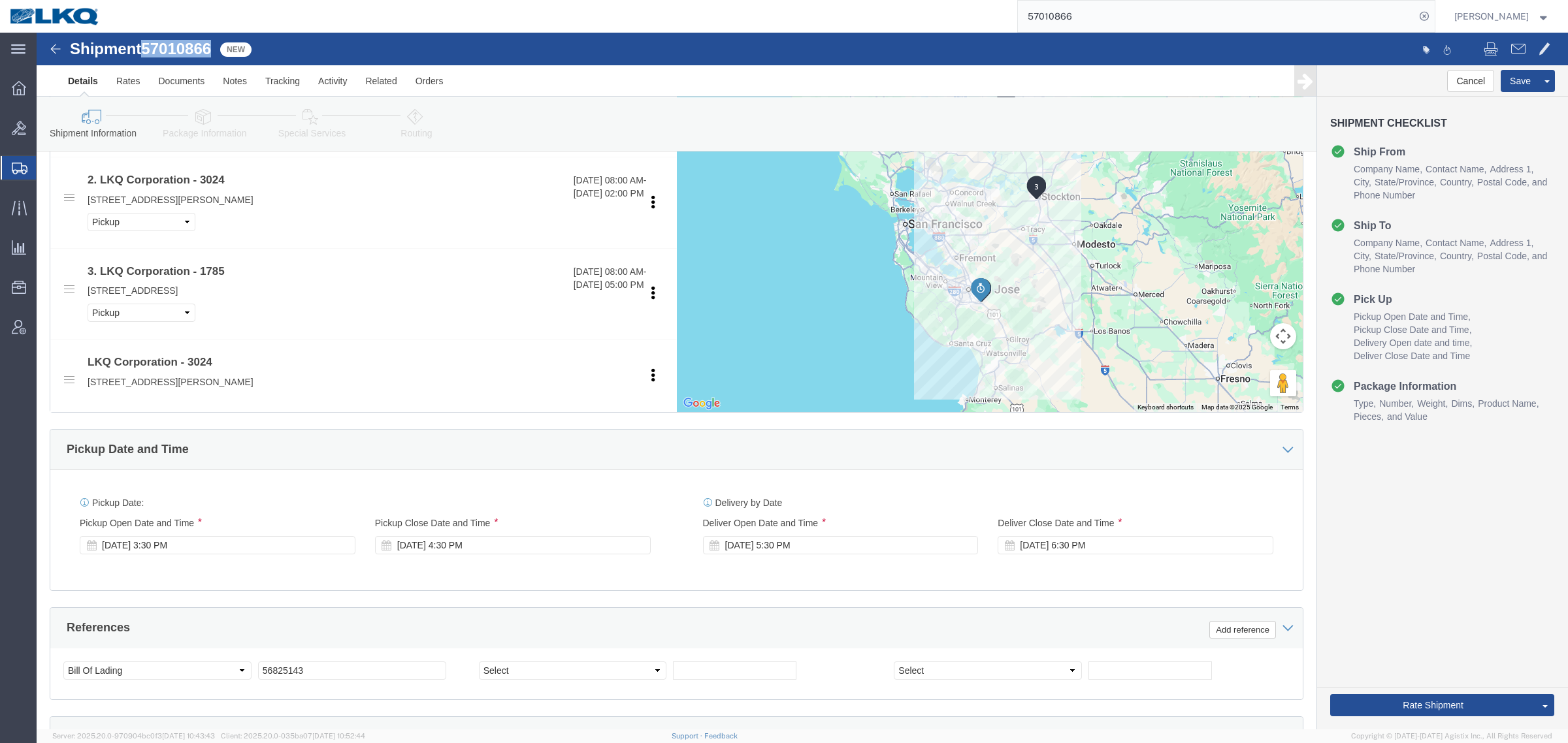
scroll to position [653, 0]
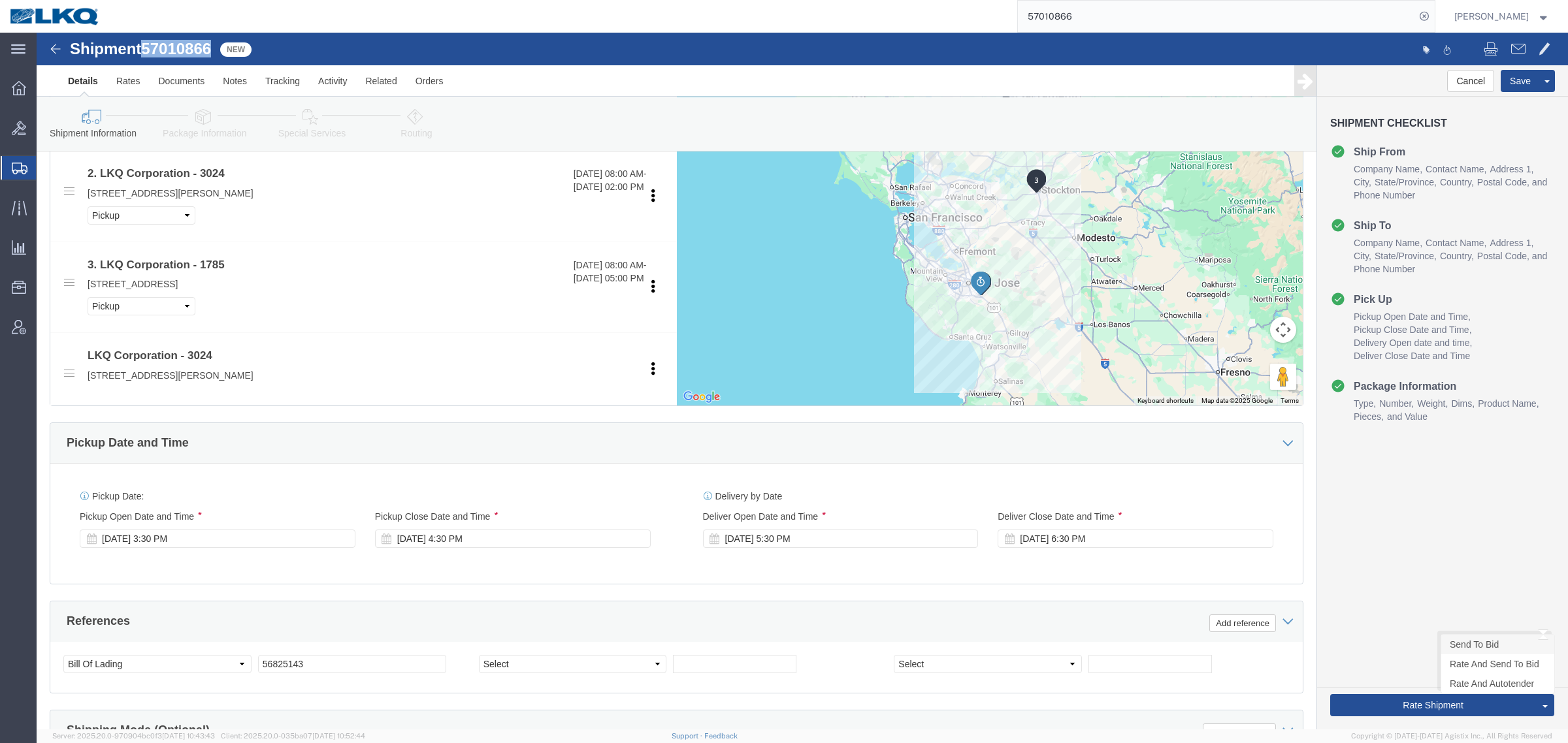
click link "Send To Bid"
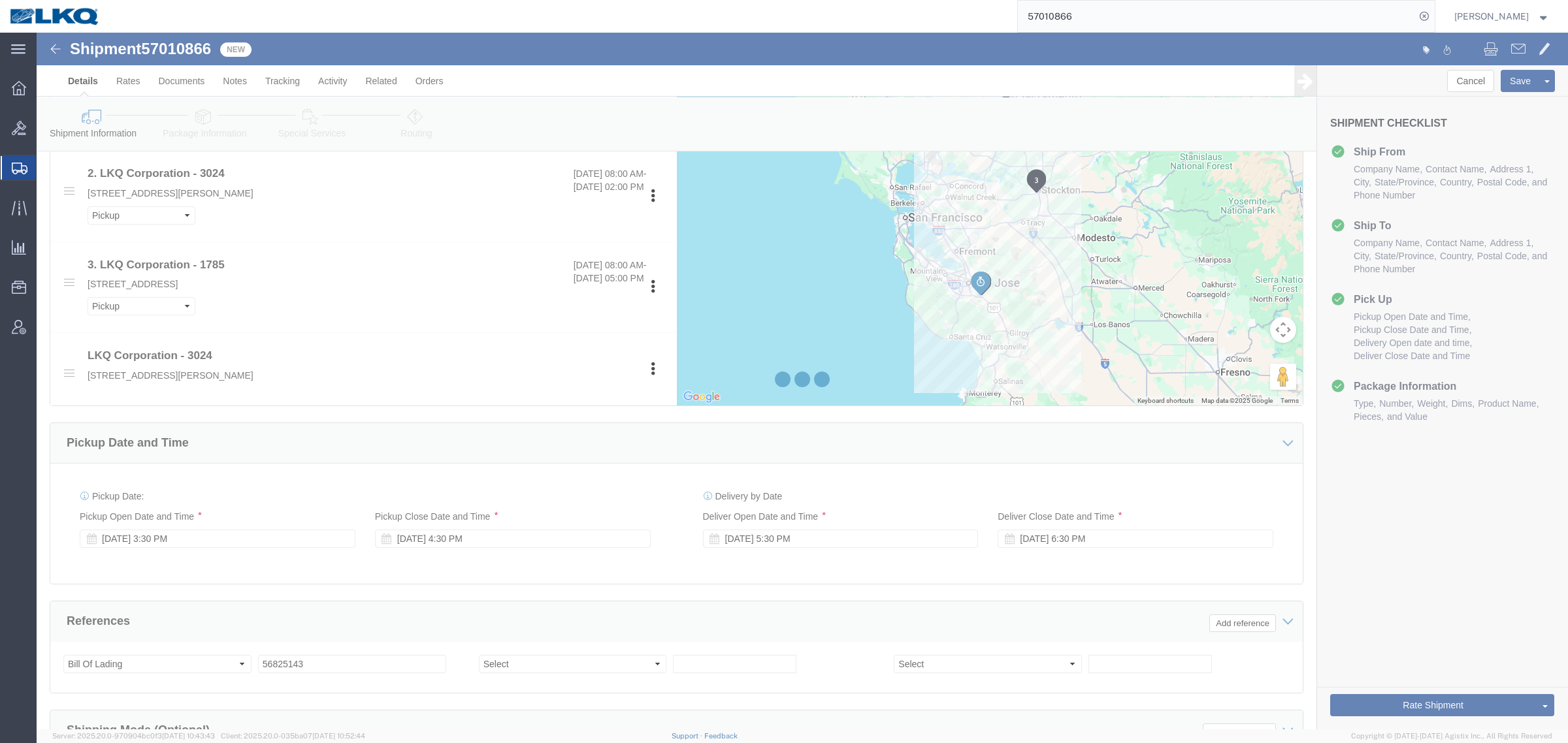
select select "38575"
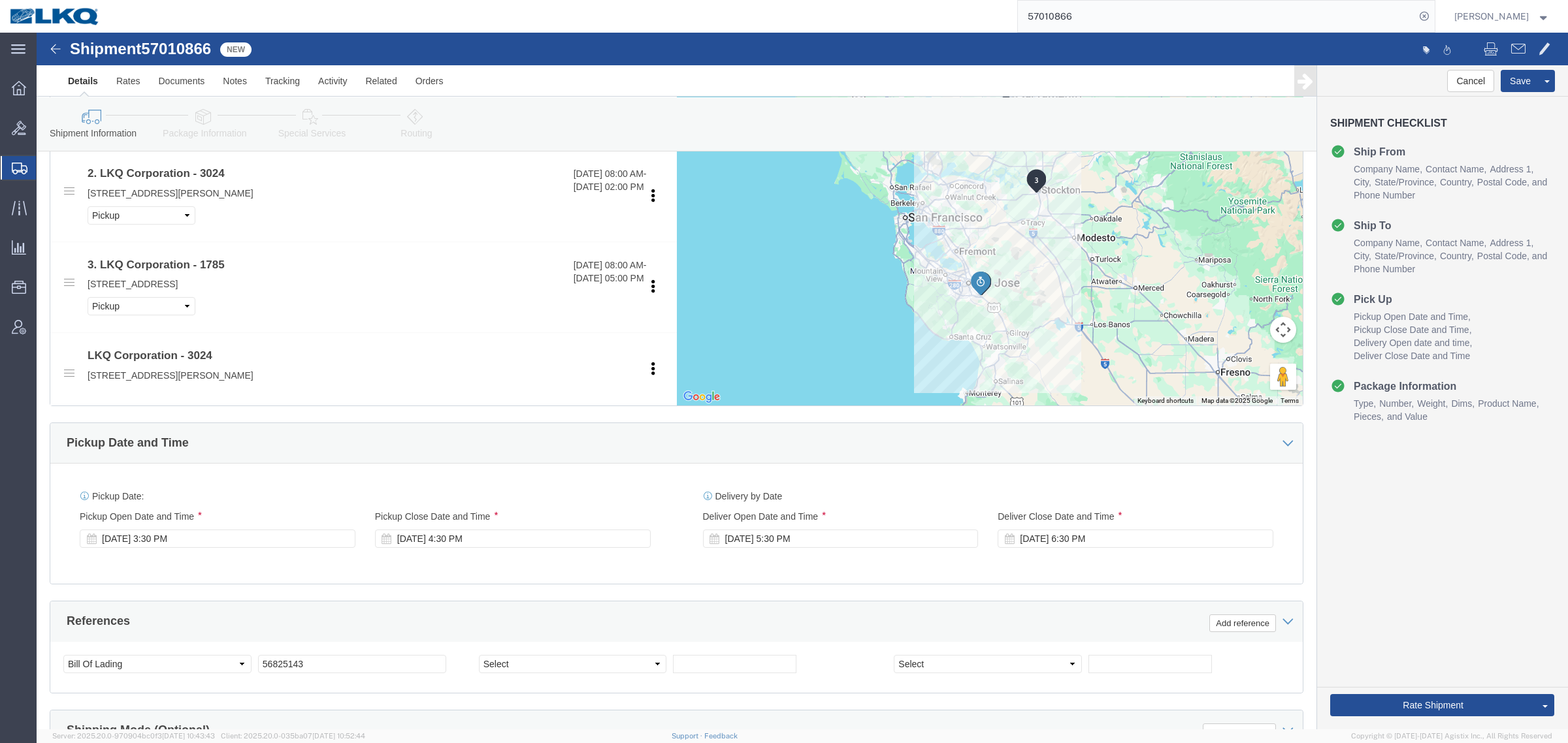
select select "TL"
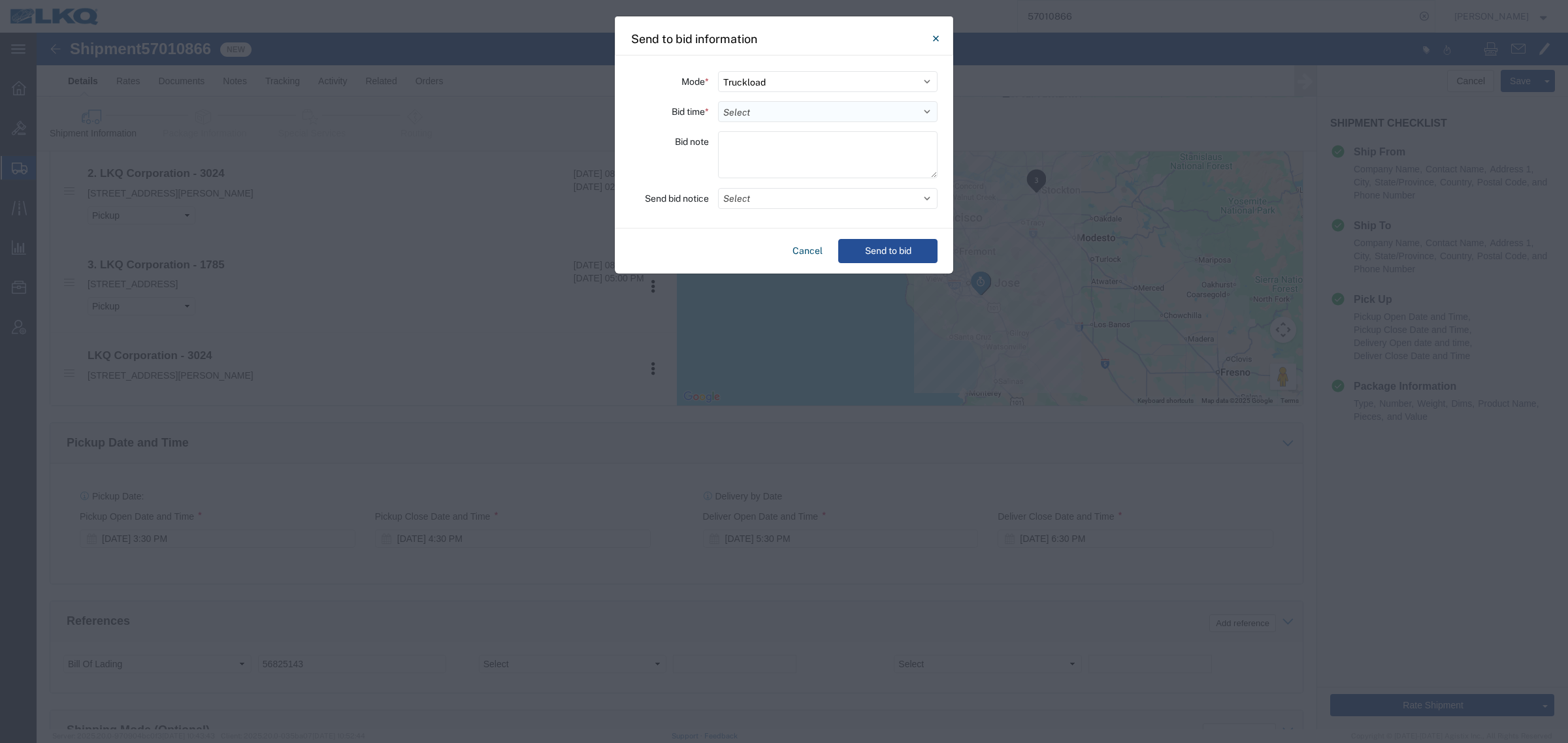
click at [791, 109] on select "Select 30 Min (Rush) 1 Hour (Rush) 2 Hours (Rush) 4 Hours (Rush) 8 Hours (Rush)…" at bounding box center [827, 112] width 220 height 21
select select "4"
click at [718, 101] on select "Select 30 Min (Rush) 1 Hour (Rush) 2 Hours (Rush) 4 Hours (Rush) 8 Hours (Rush)…" at bounding box center [827, 112] width 220 height 21
click at [777, 197] on button "Select" at bounding box center [827, 198] width 220 height 21
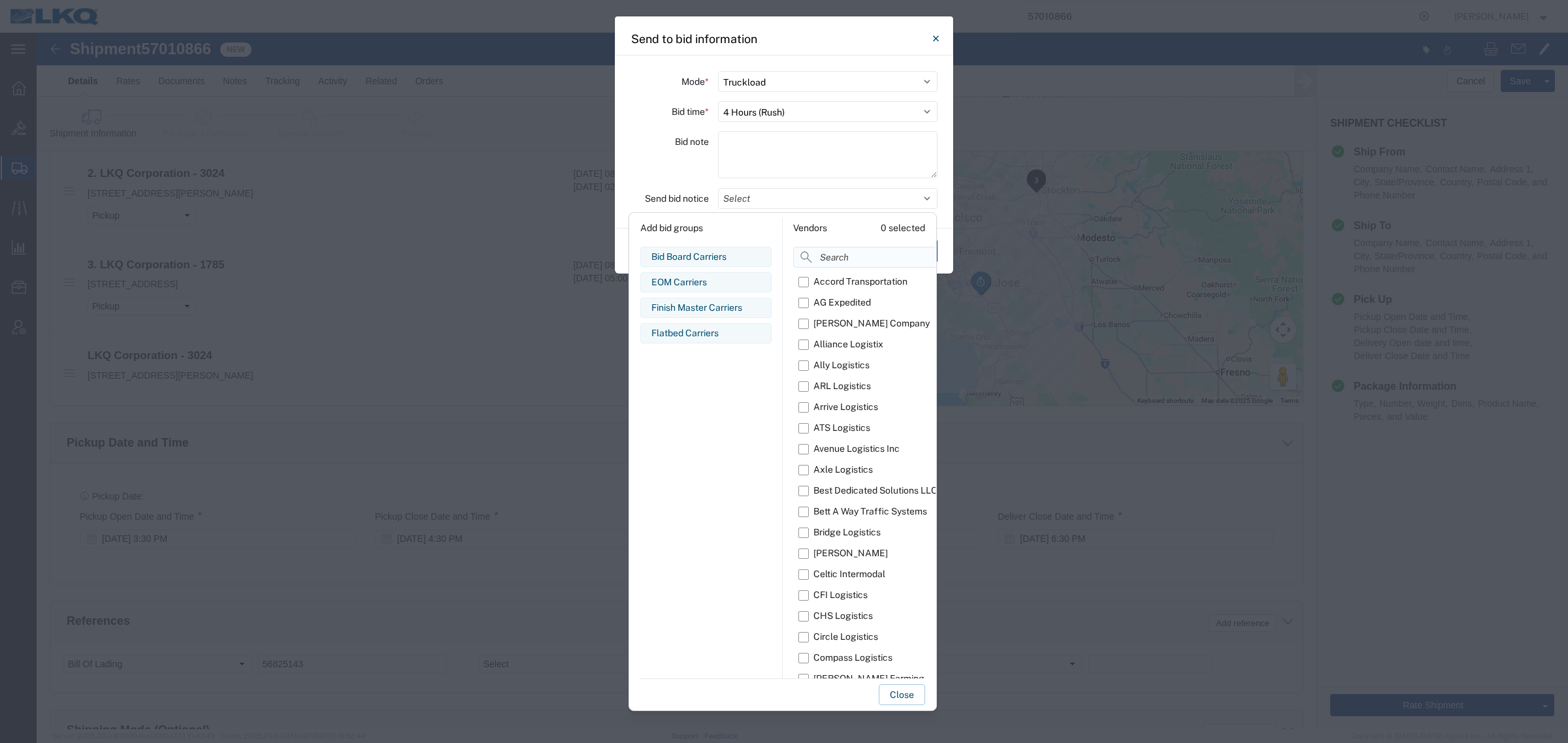
click at [844, 262] on input at bounding box center [897, 257] width 207 height 21
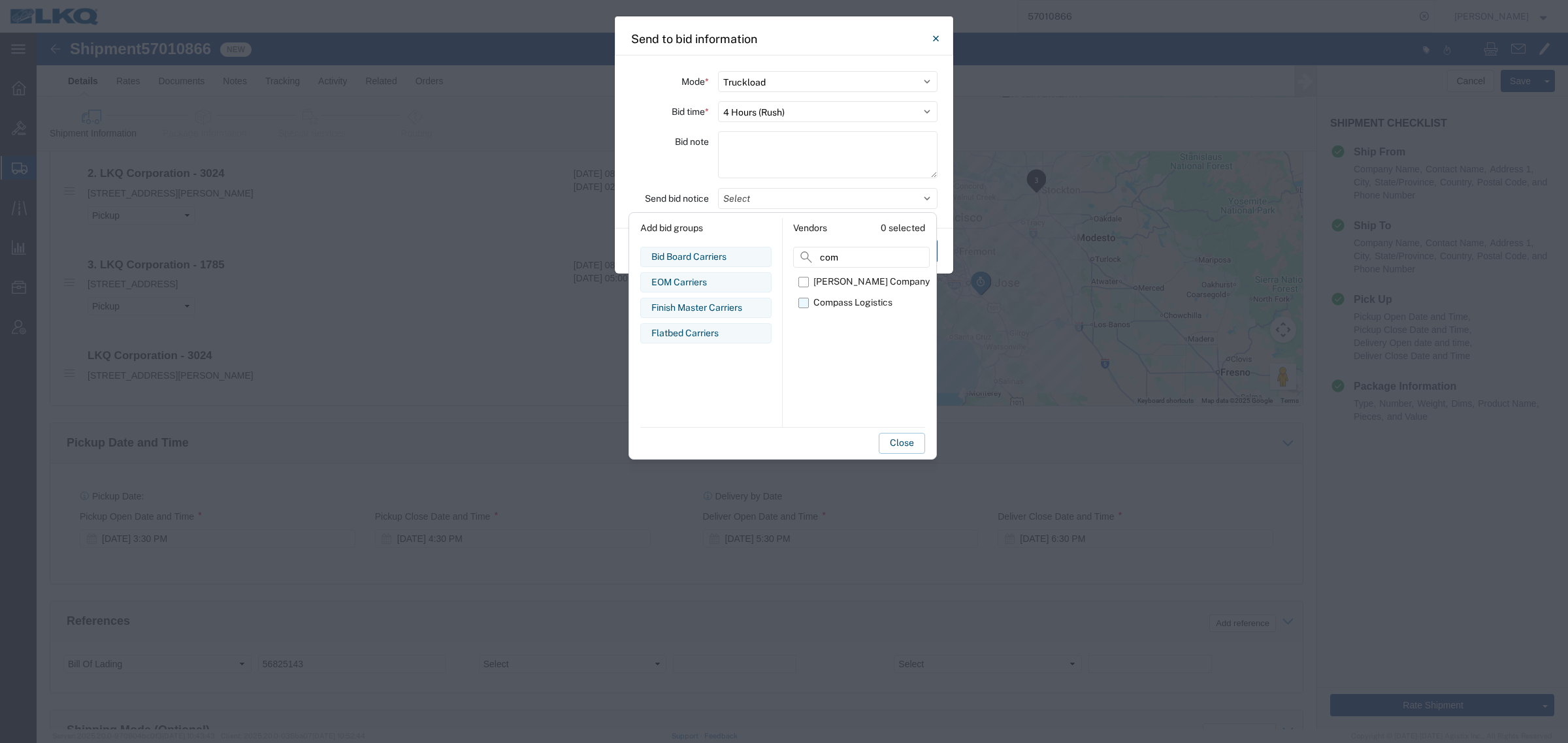
type input "com"
click at [831, 301] on div "Compass Logistics" at bounding box center [853, 302] width 79 height 14
click at [0, 0] on input "Compass Logistics" at bounding box center [0, 0] width 0 height 0
click at [888, 442] on button "Close" at bounding box center [902, 443] width 47 height 21
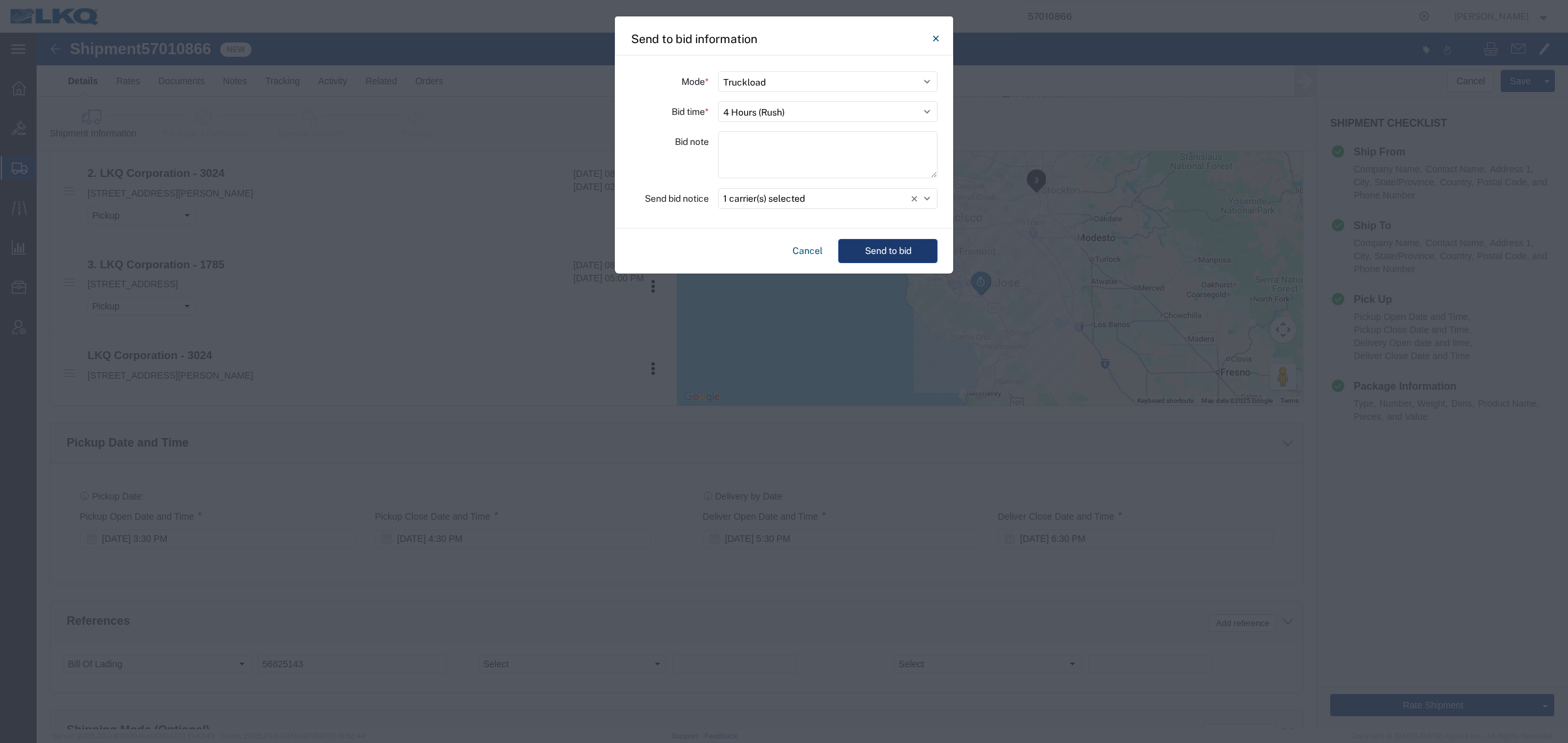
click at [896, 252] on button "Send to bid" at bounding box center [888, 250] width 99 height 24
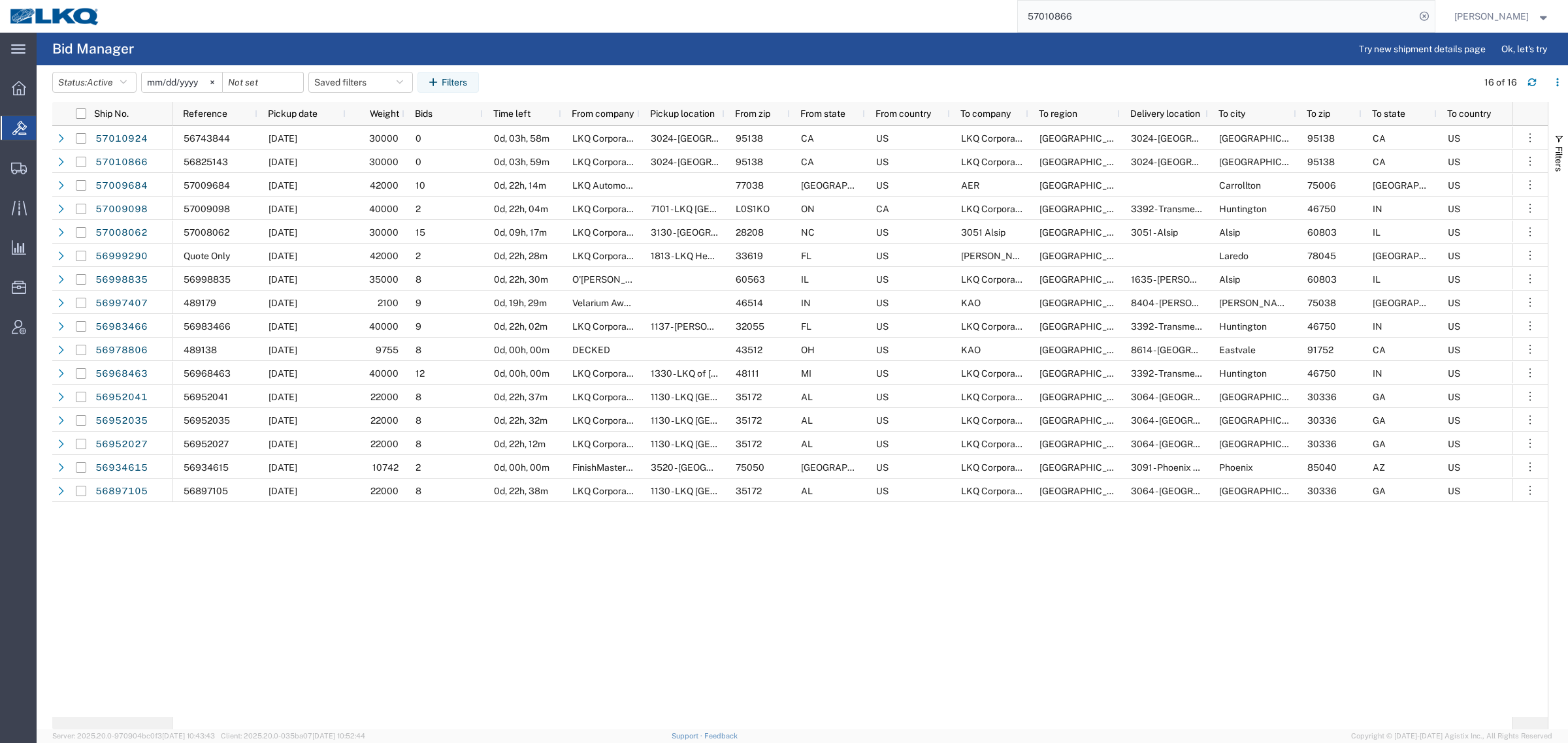
click at [902, 8] on div "57010866" at bounding box center [772, 16] width 1325 height 33
paste input "931"
type input "57010931"
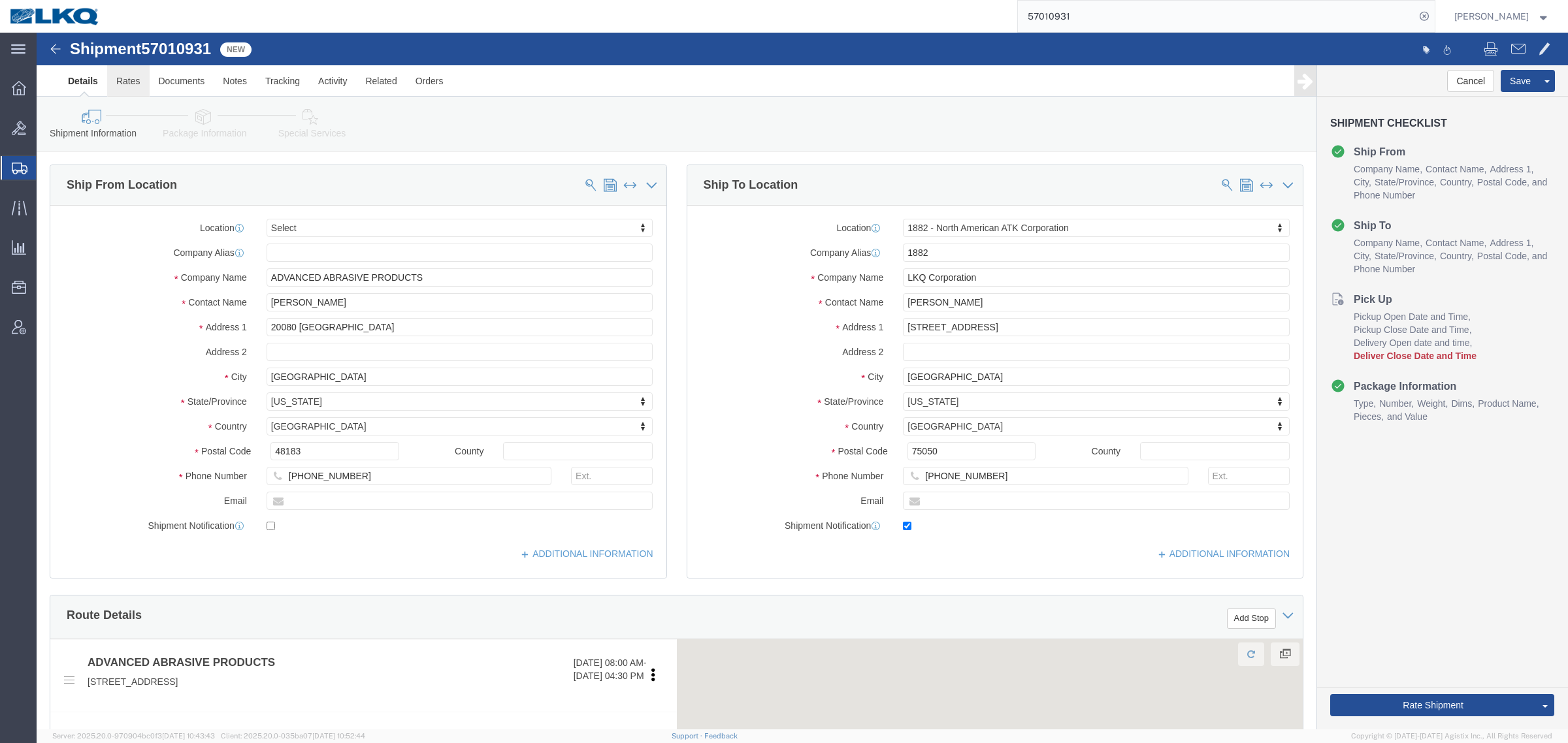
click link "Rates"
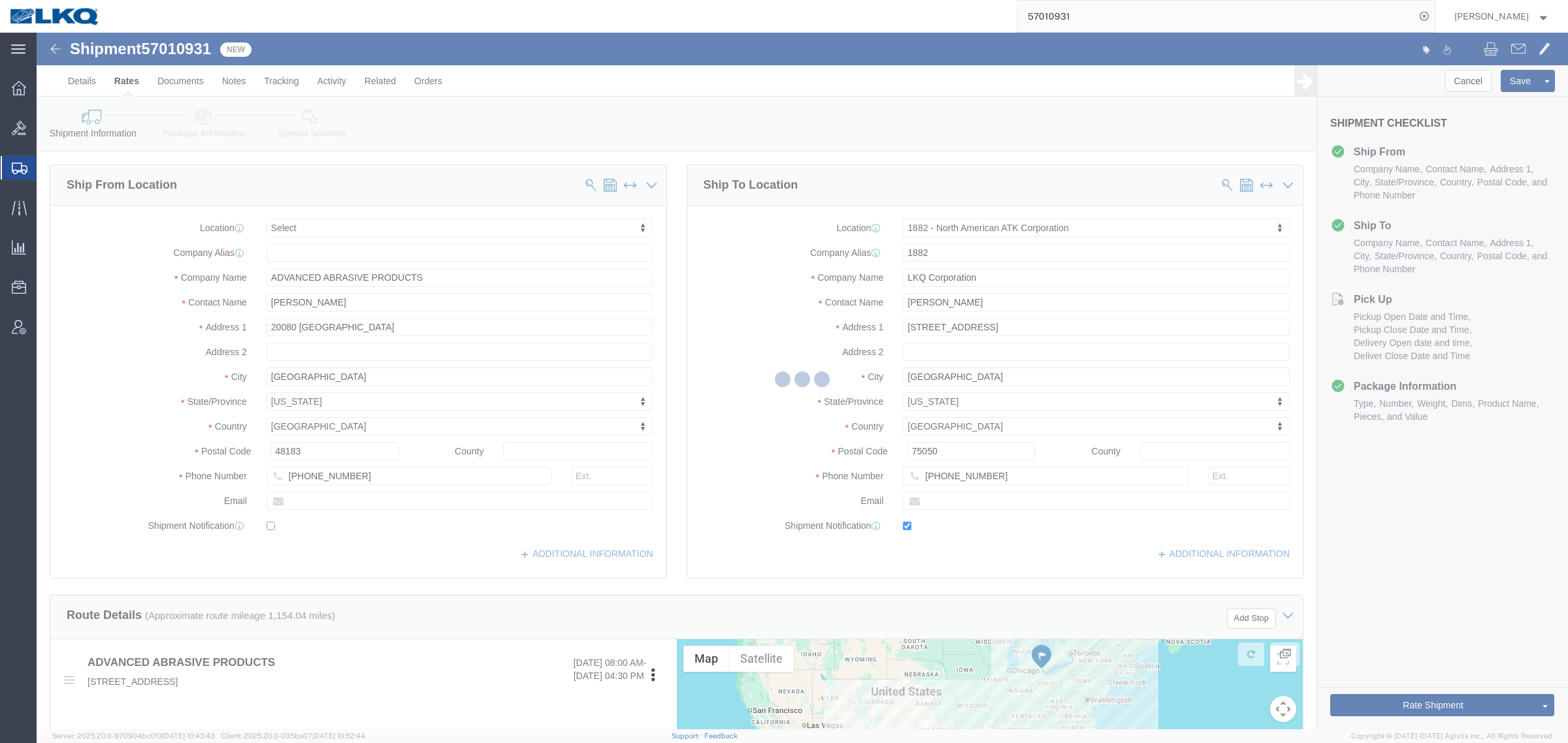
select select
select select "27708"
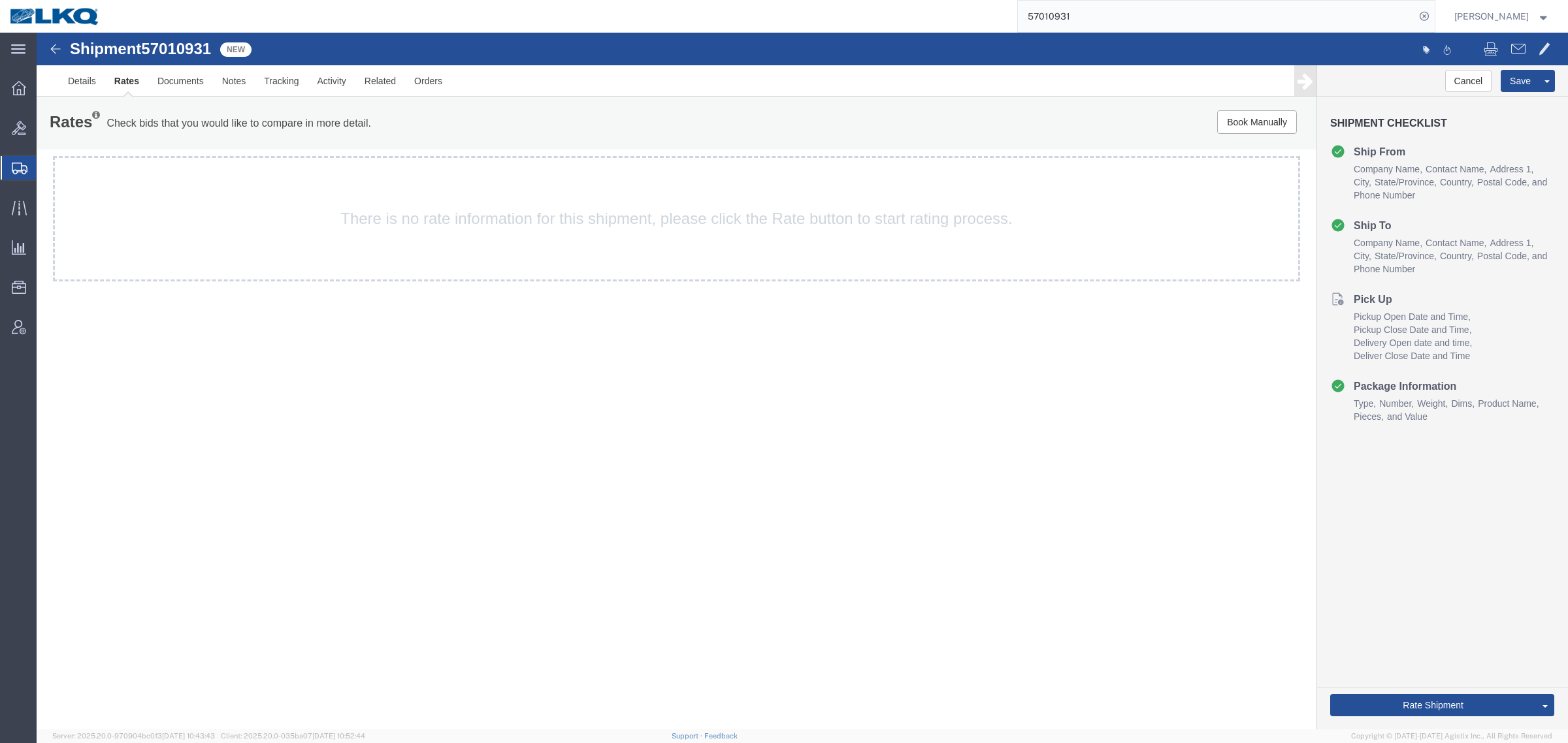
click at [244, 366] on div "Shipment 57010931 New Details Rates Documents Notes Tracking Activity Related O…" at bounding box center [801, 381] width 1531 height 697
click at [602, 410] on div "Shipment 57010931 New Details Rates Documents Notes Tracking Activity Related O…" at bounding box center [801, 381] width 1531 height 697
click at [79, 79] on link "Details" at bounding box center [82, 81] width 47 height 31
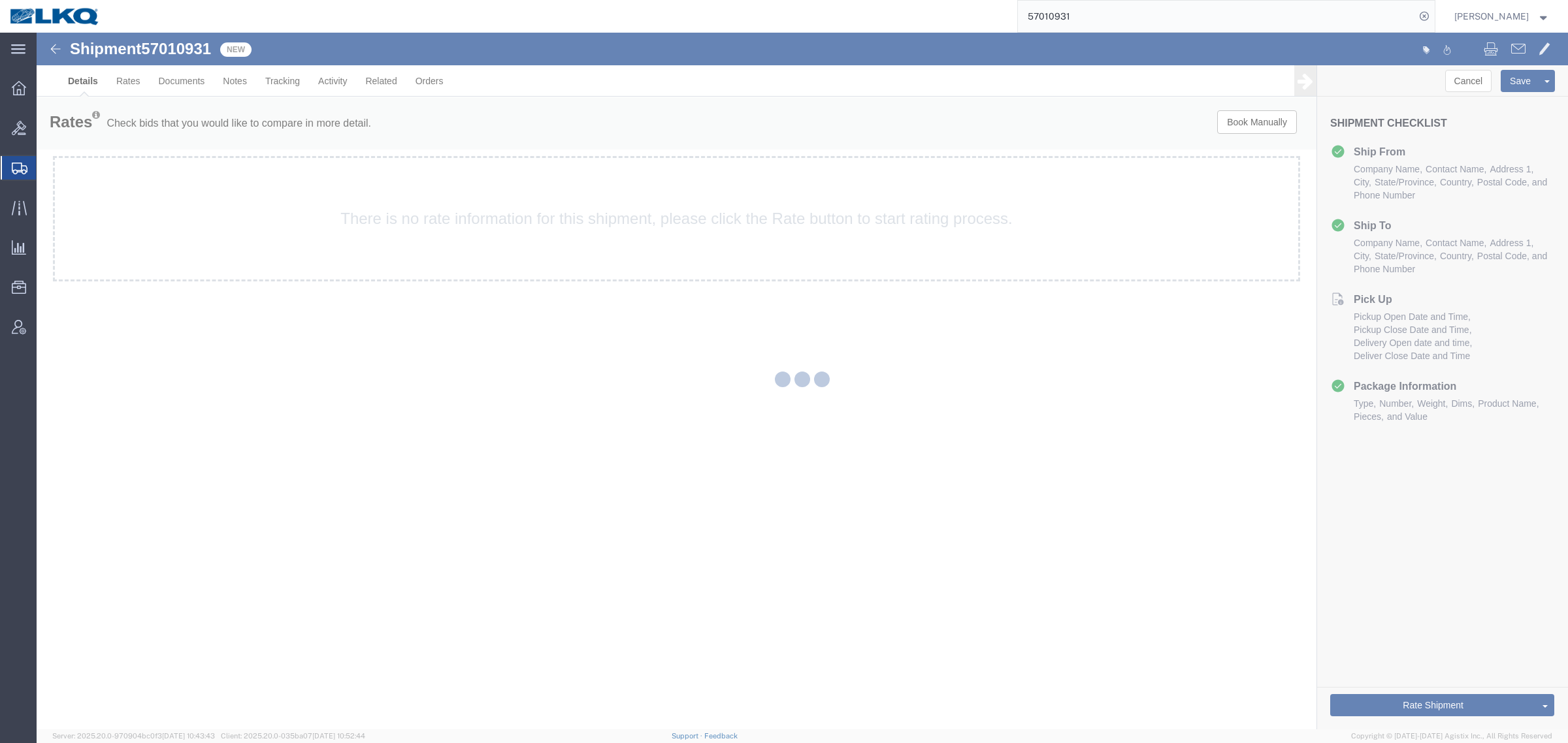
select select "27708"
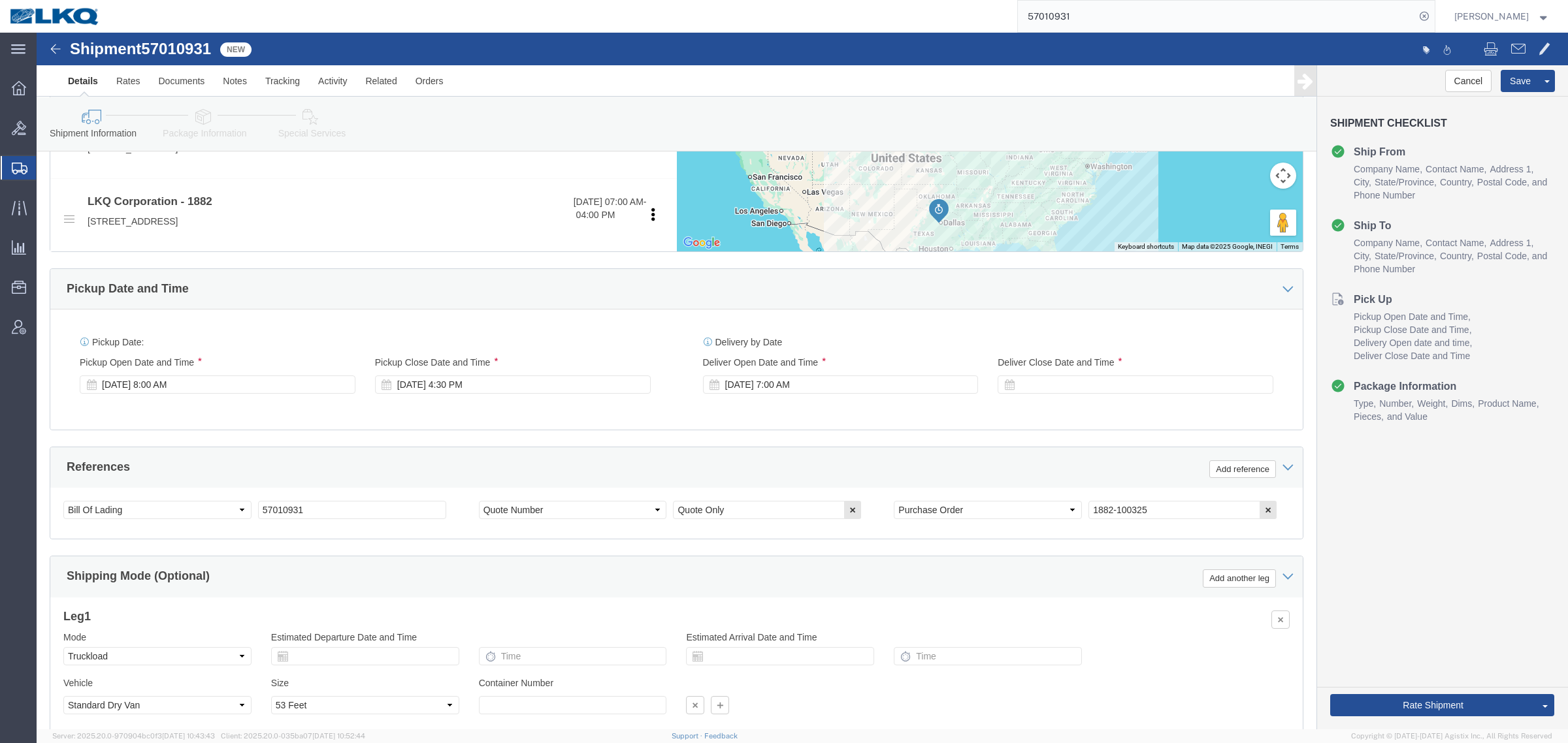
scroll to position [571, 0]
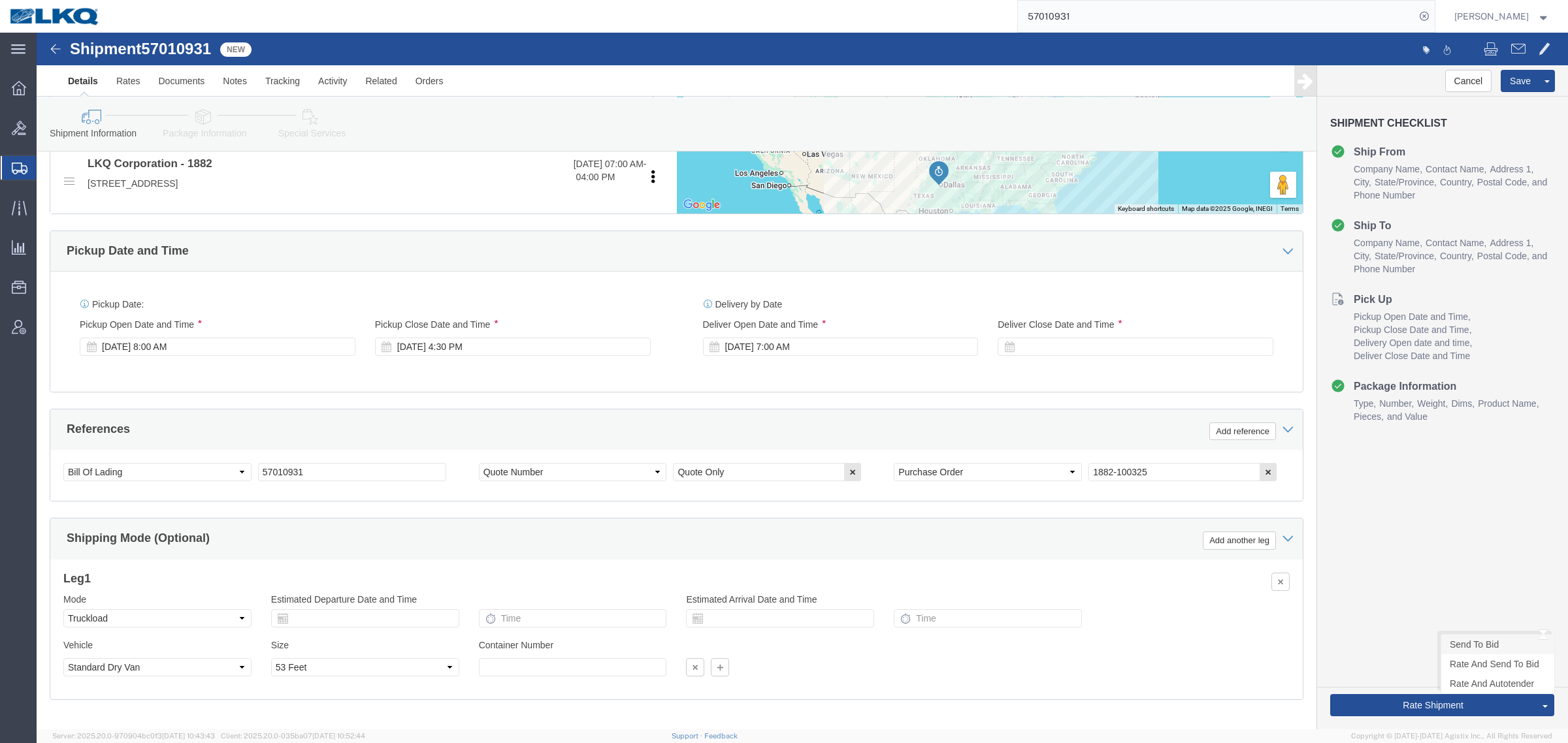
click link "Send To Bid"
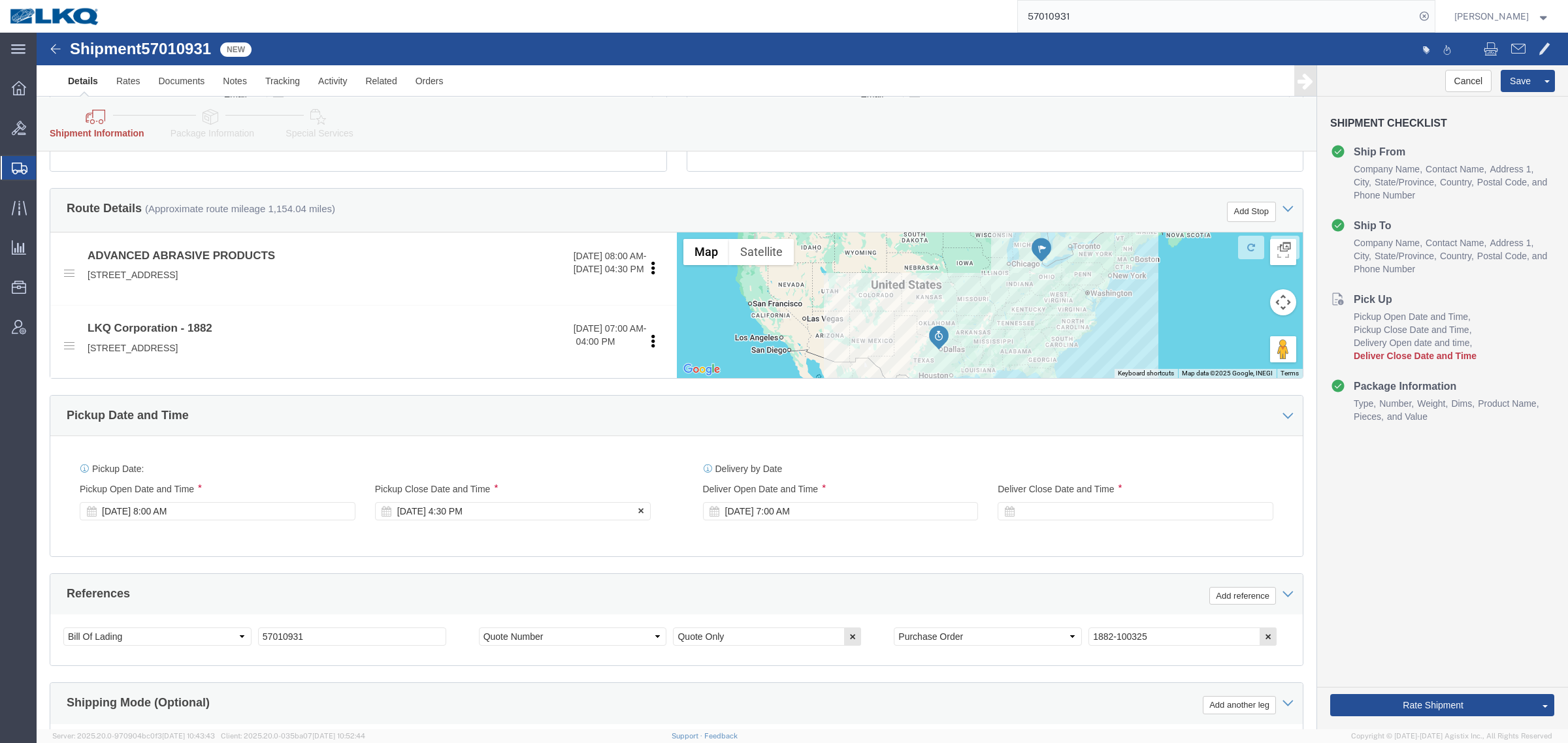
scroll to position [408, 0]
click div
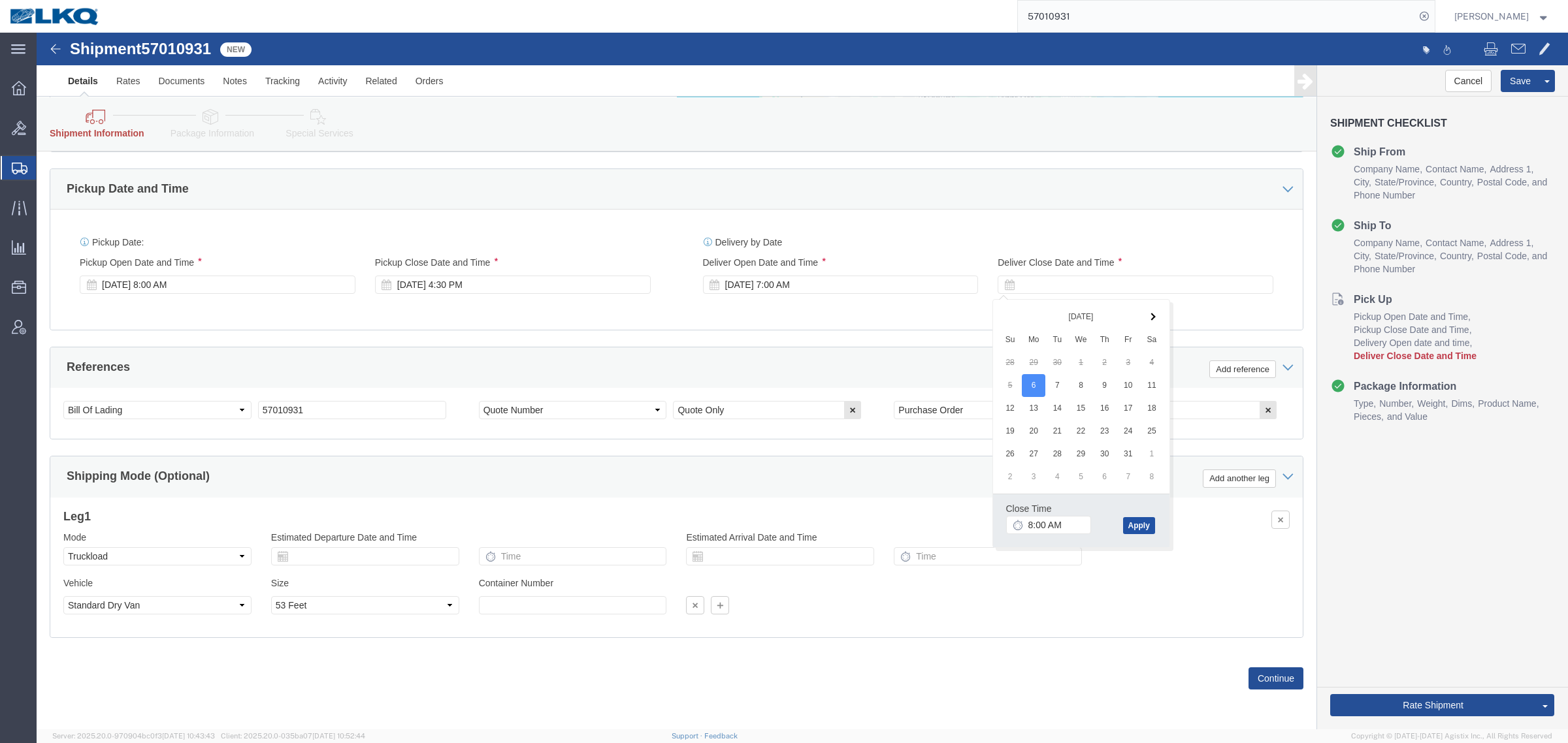
click button "Apply"
click div "Cancel Save Assign To Clone Shipment Save As Template Shipment Checklist Ship F…"
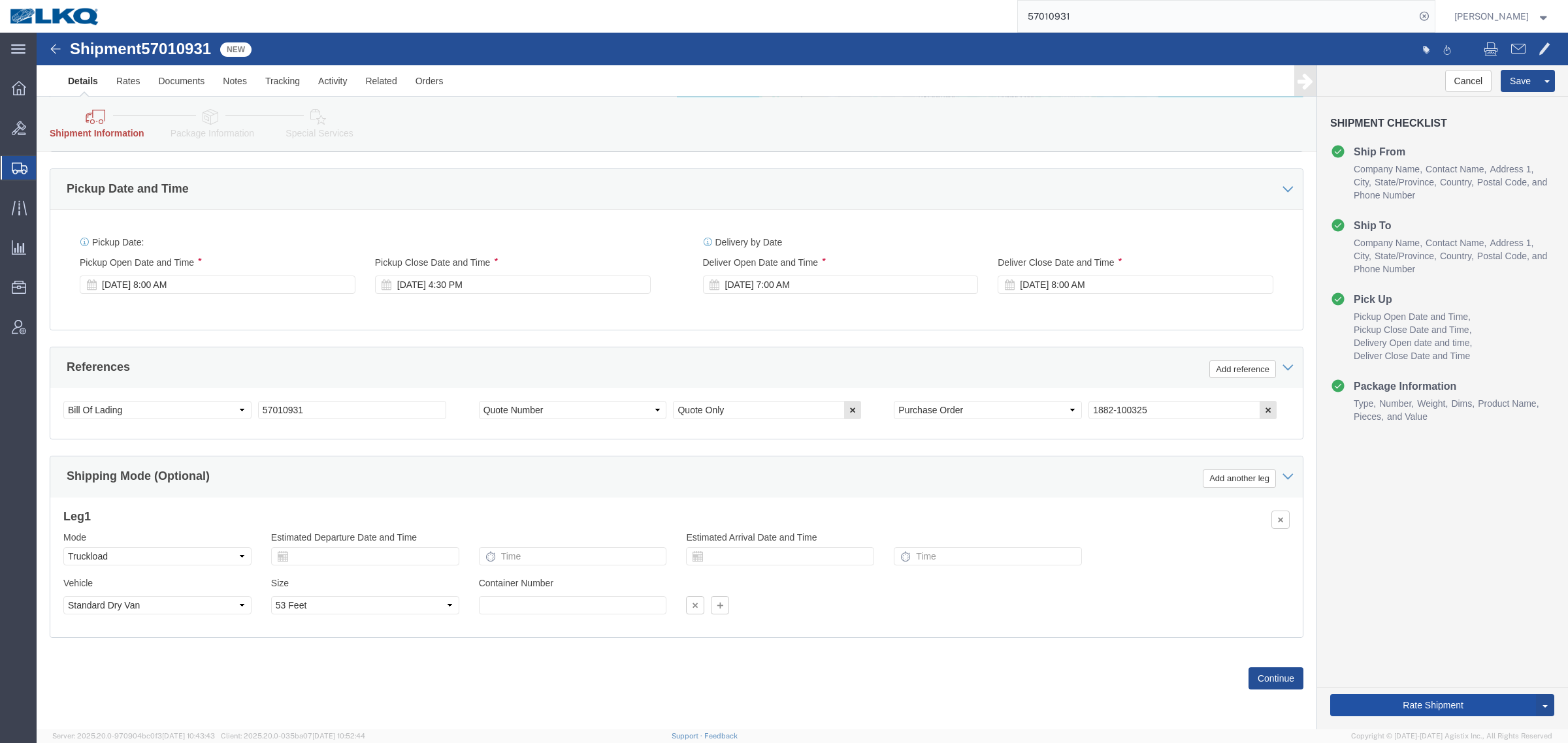
click button "Rate Shipment"
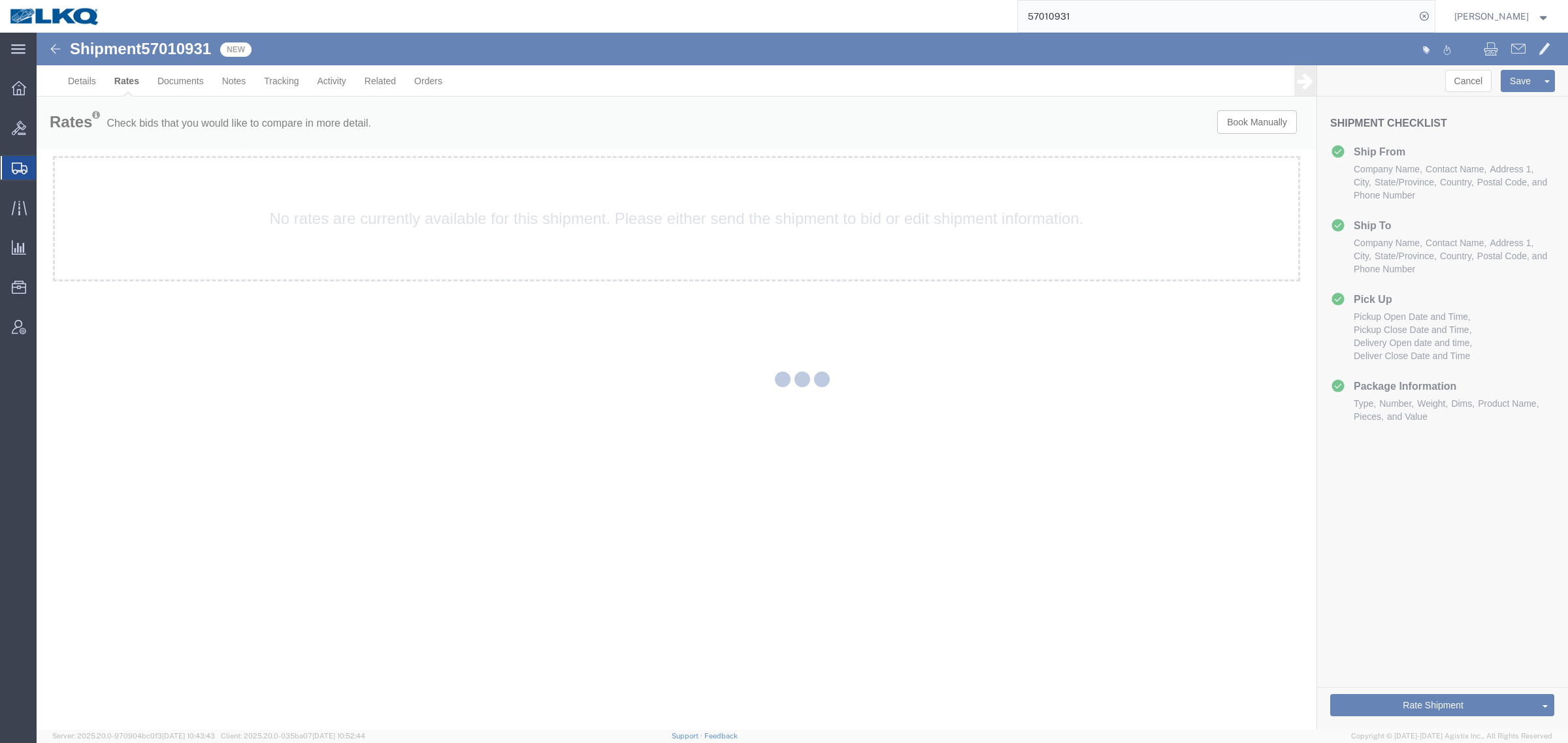
scroll to position [0, 0]
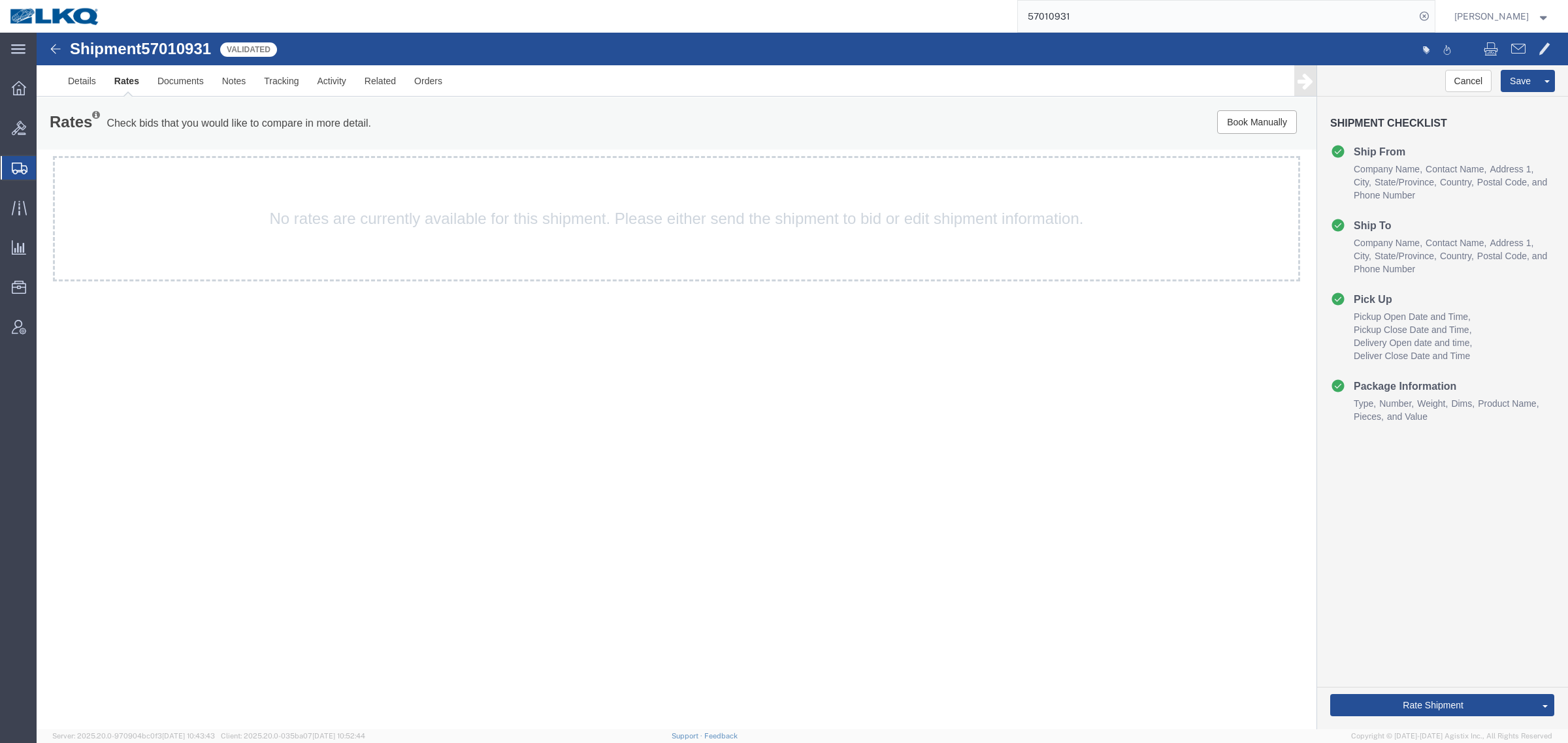
drag, startPoint x: 942, startPoint y: 387, endPoint x: 451, endPoint y: 216, distance: 519.9
click at [939, 387] on div "Shipment 57010931 Validated Details Rates Documents Notes Tracking Activity Rel…" at bounding box center [801, 381] width 1531 height 697
click at [73, 89] on link "Details" at bounding box center [82, 81] width 47 height 31
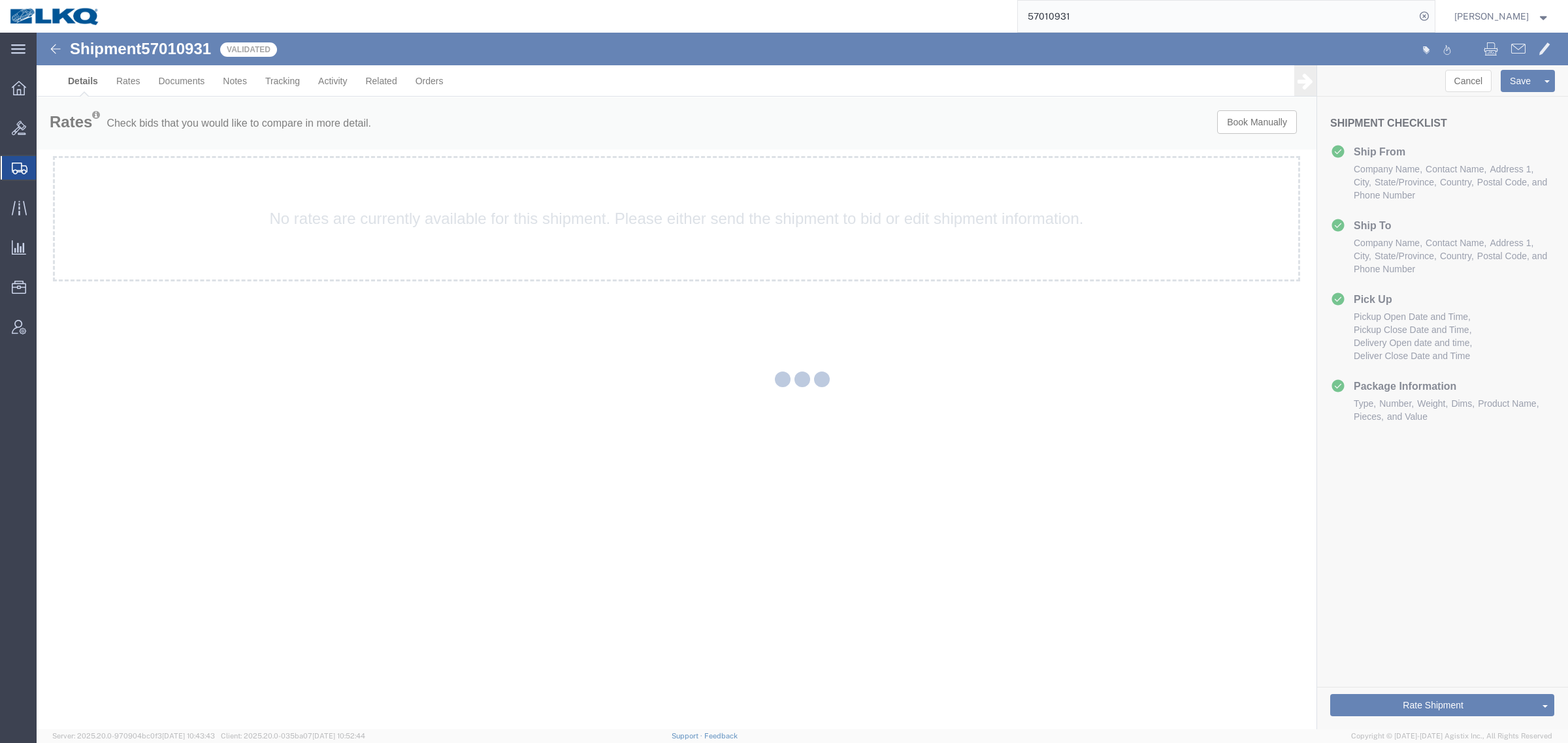
click at [686, 138] on div at bounding box center [801, 381] width 1531 height 697
select select "27708"
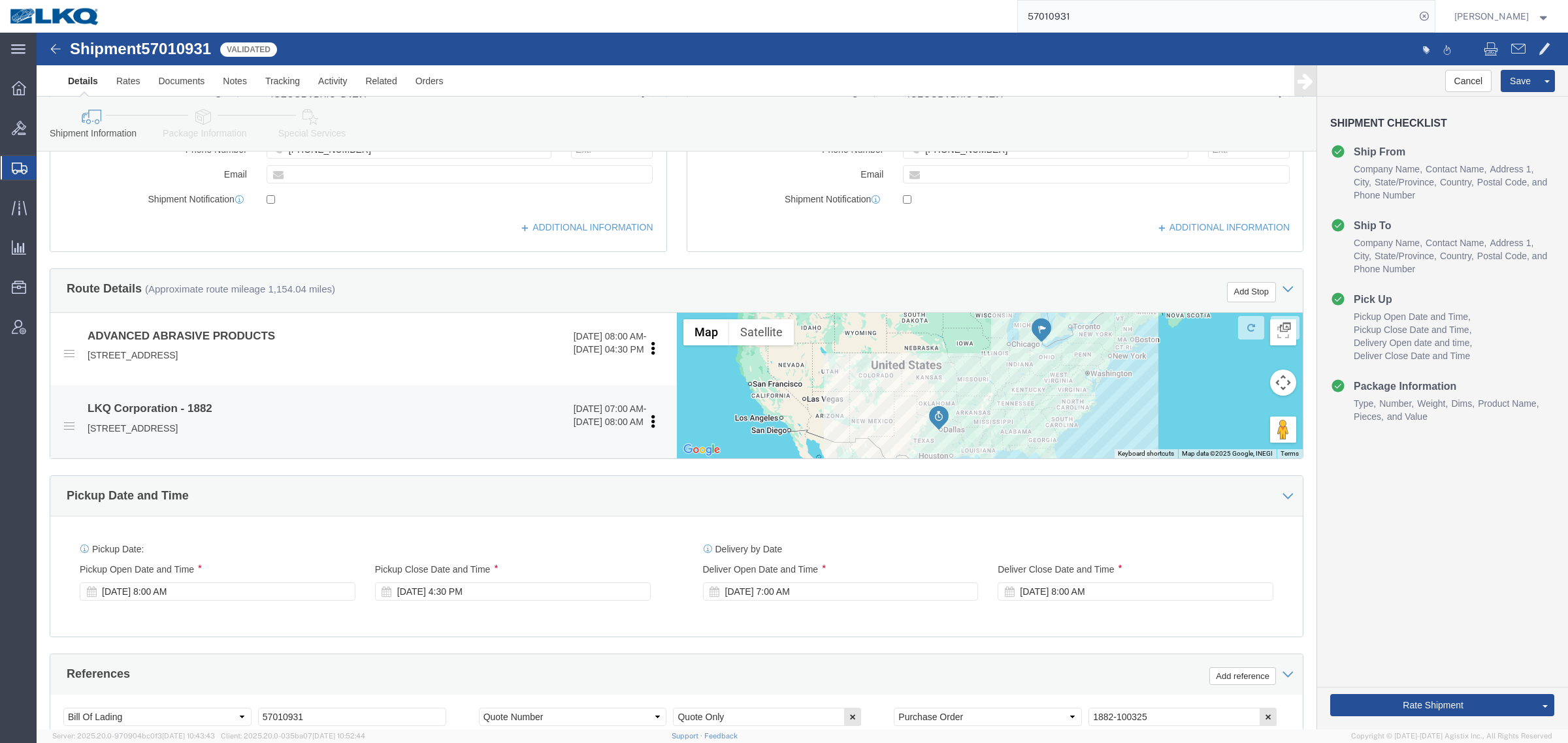
scroll to position [245, 0]
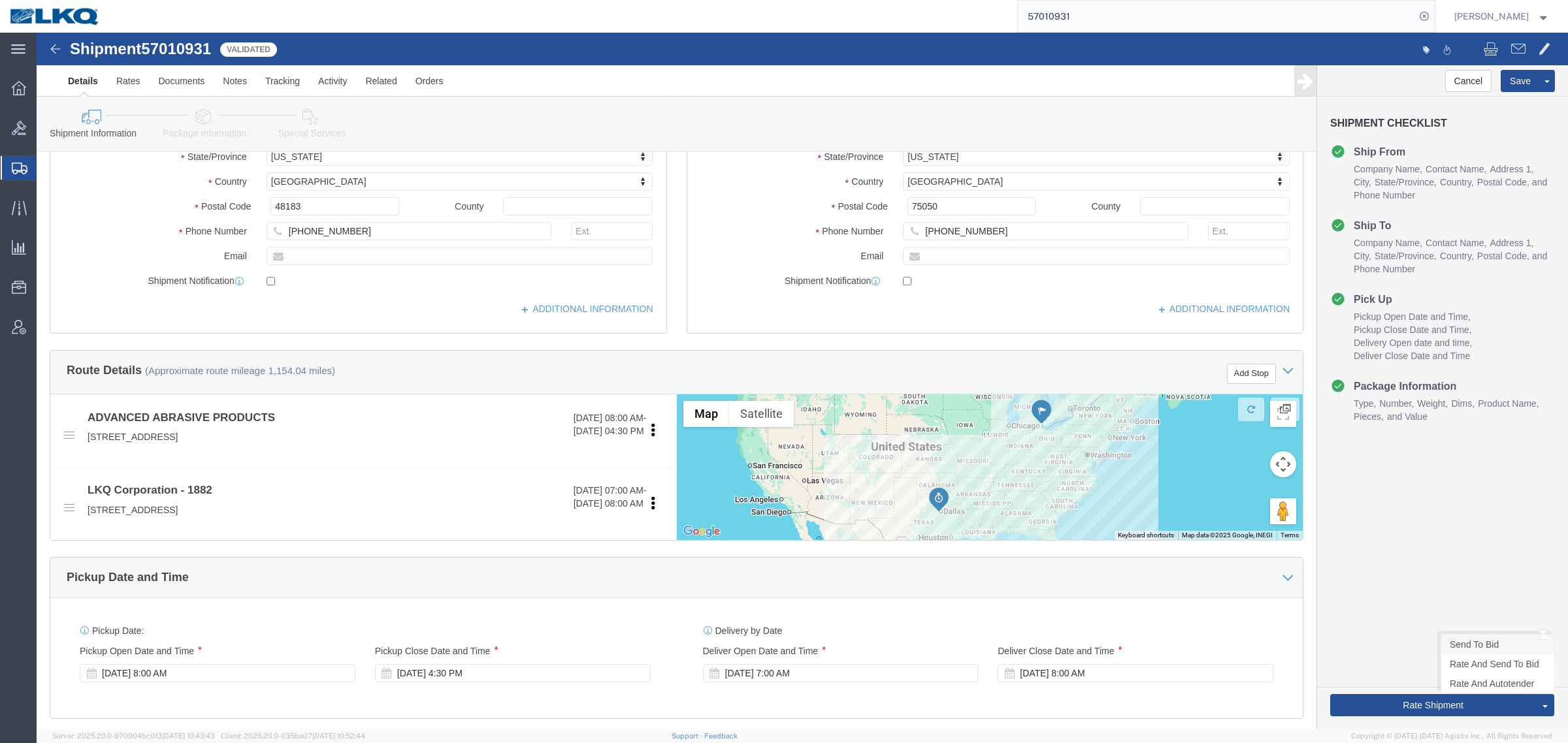
click link "Send To Bid"
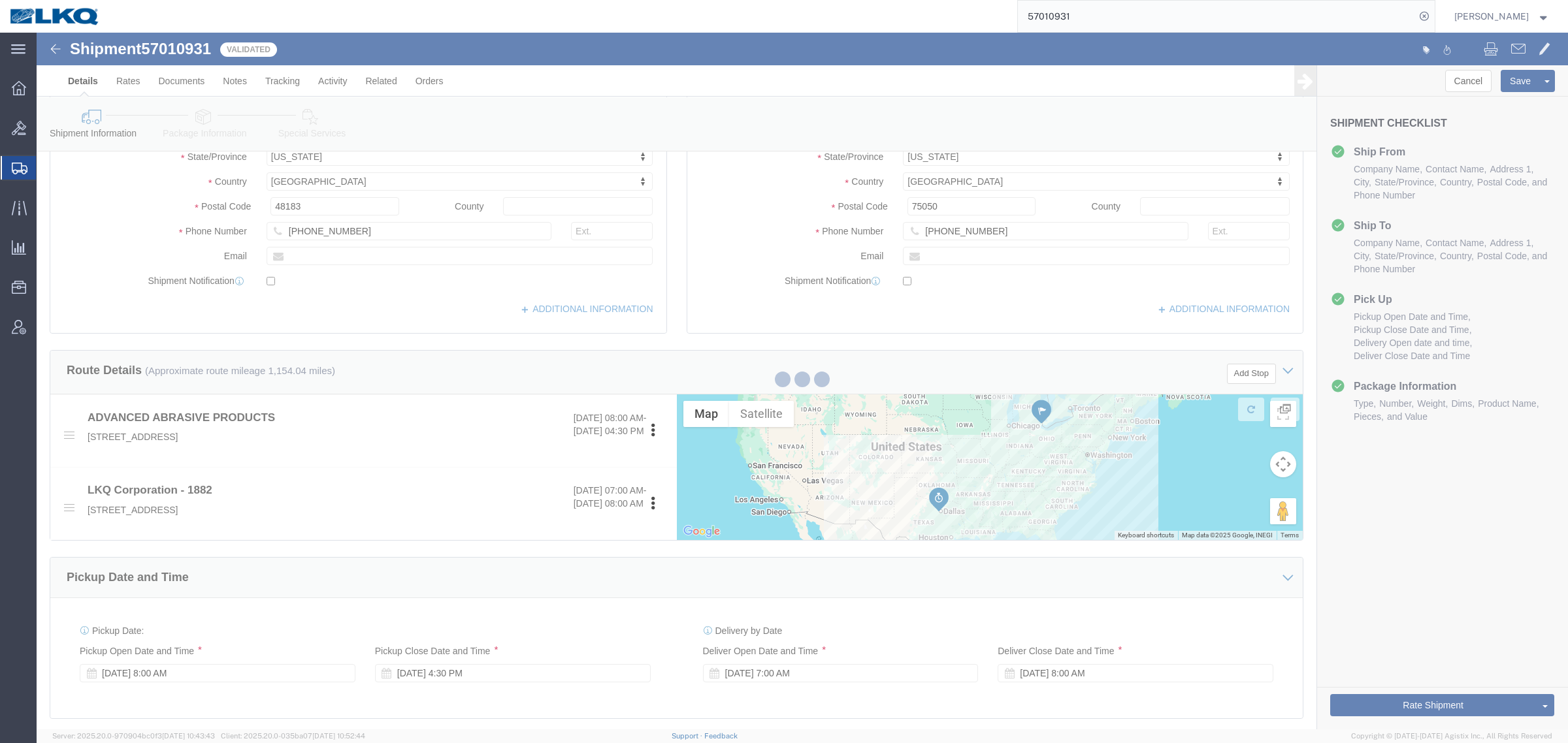
select select "TL"
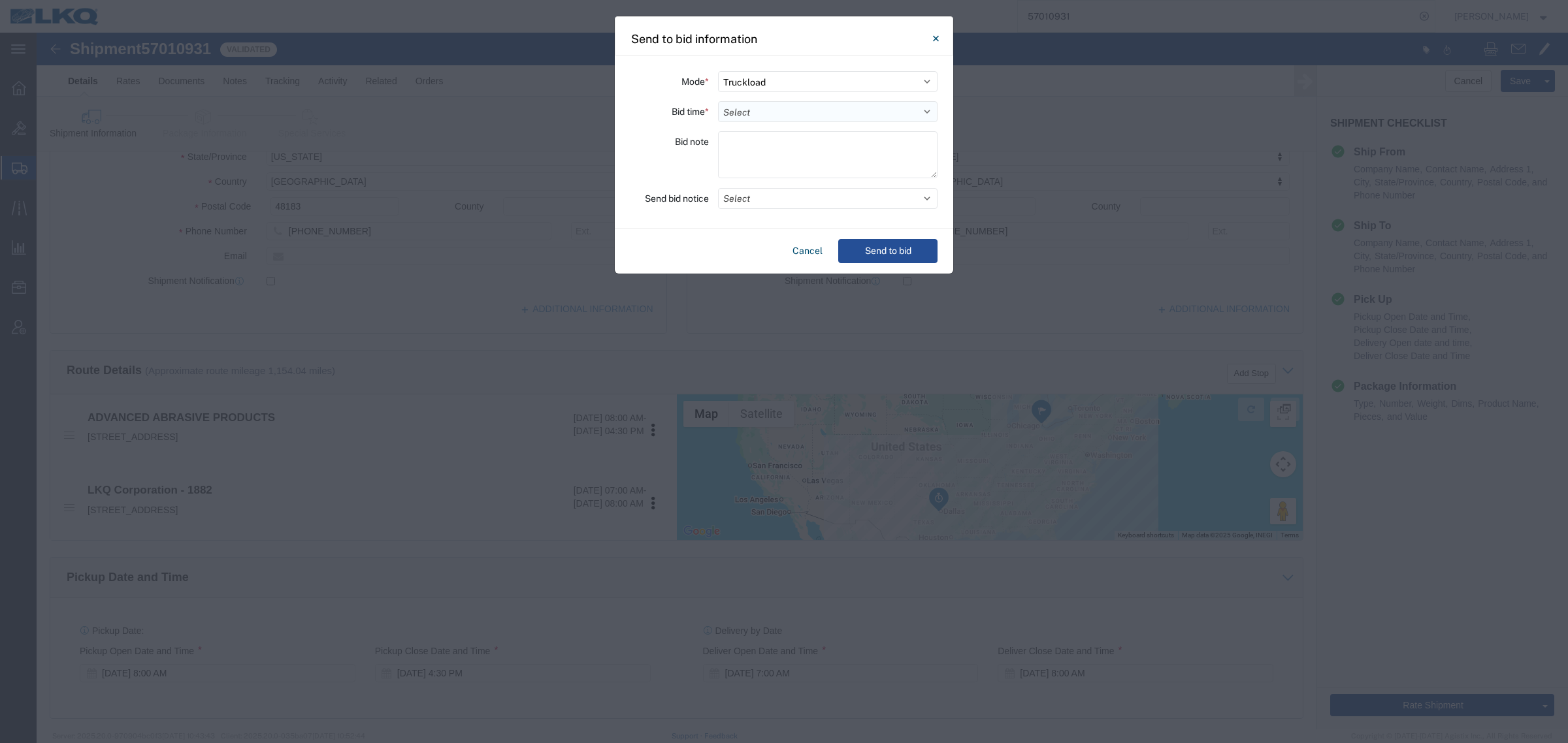
click at [848, 109] on select "Select 30 Min (Rush) 1 Hour (Rush) 2 Hours (Rush) 4 Hours (Rush) 8 Hours (Rush)…" at bounding box center [827, 112] width 220 height 21
select select "8"
click at [718, 101] on select "Select 30 Min (Rush) 1 Hour (Rush) 2 Hours (Rush) 4 Hours (Rush) 8 Hours (Rush)…" at bounding box center [827, 112] width 220 height 21
click at [798, 200] on button "Select" at bounding box center [827, 198] width 220 height 21
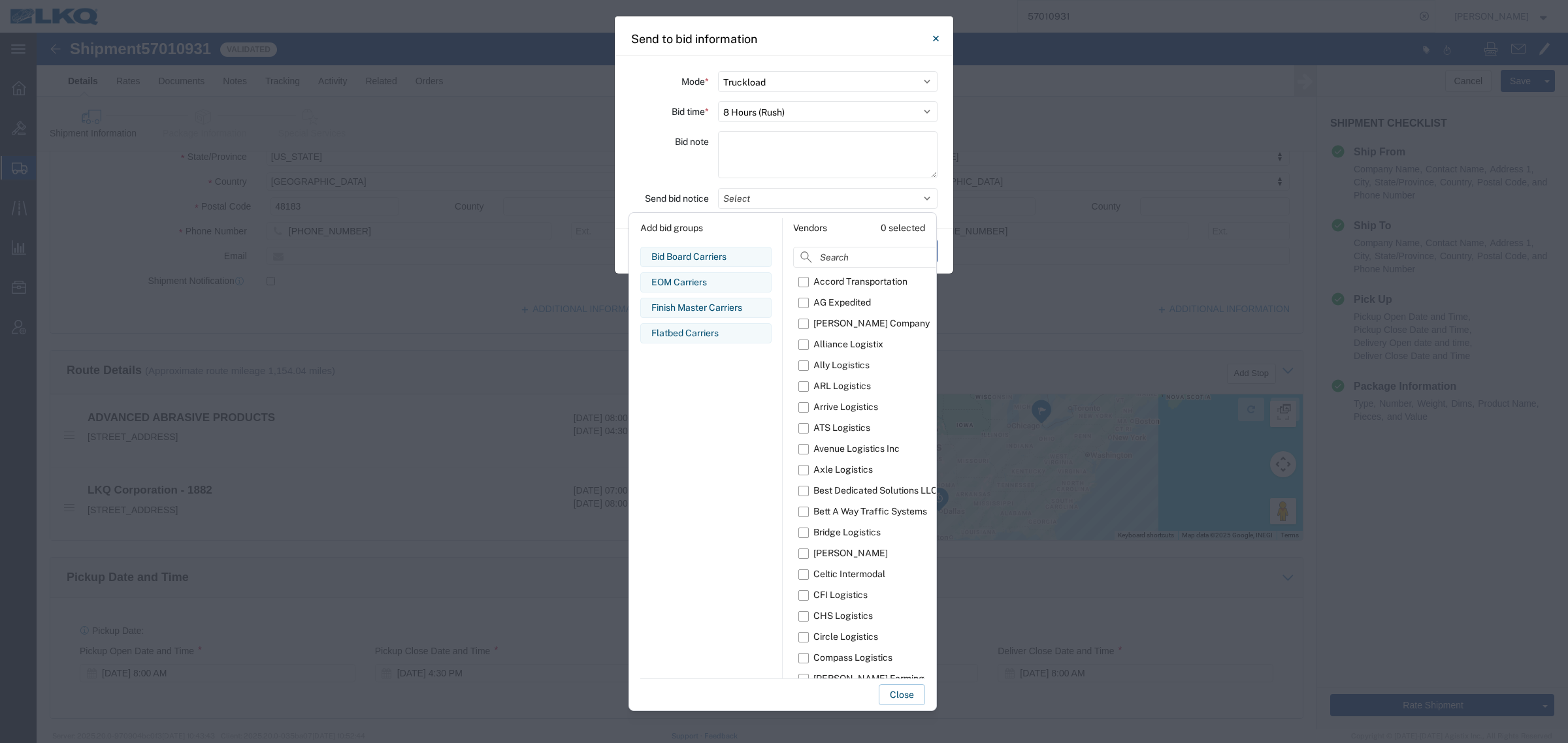
click at [686, 255] on div "Bid Board Carriers" at bounding box center [706, 257] width 109 height 14
click at [900, 696] on button "Close" at bounding box center [902, 694] width 47 height 21
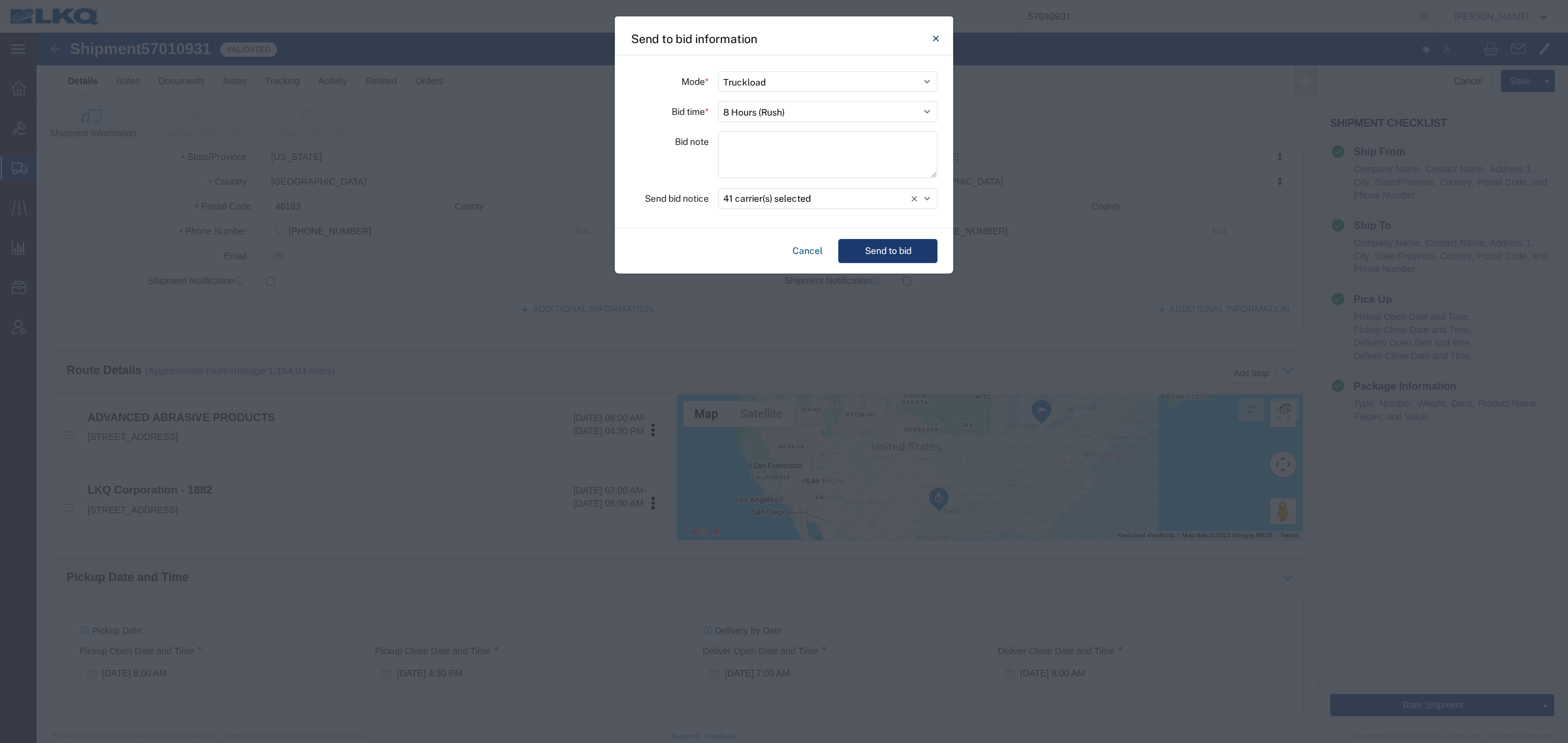
click at [877, 246] on button "Send to bid" at bounding box center [888, 250] width 99 height 24
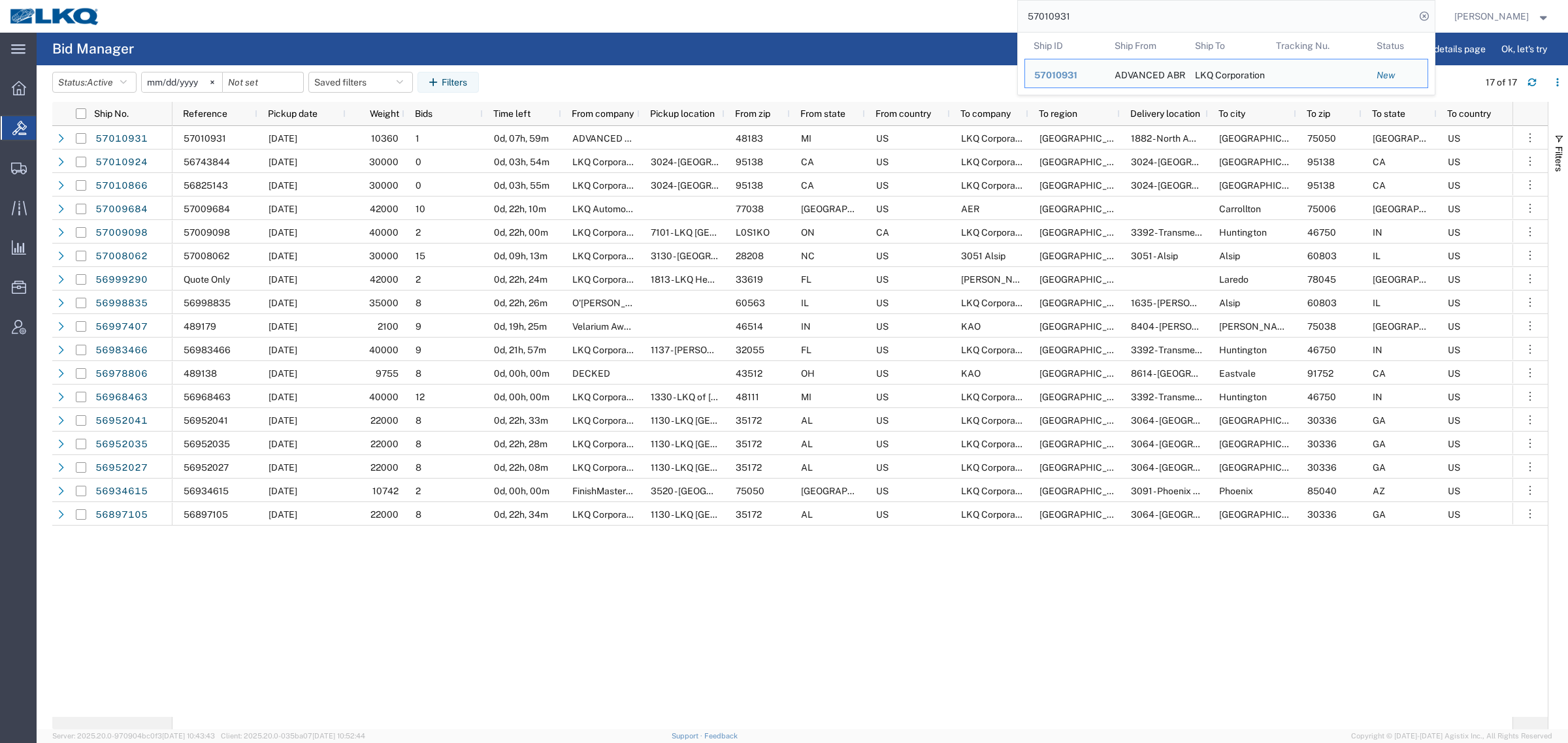
paste input "6999290"
drag, startPoint x: 1069, startPoint y: 12, endPoint x: 929, endPoint y: 18, distance: 140.1
click at [932, 18] on div "57010931 Ship ID Ship From Ship To Tracking Nu. Status Ship ID 57010931 Ship Fr…" at bounding box center [772, 16] width 1325 height 33
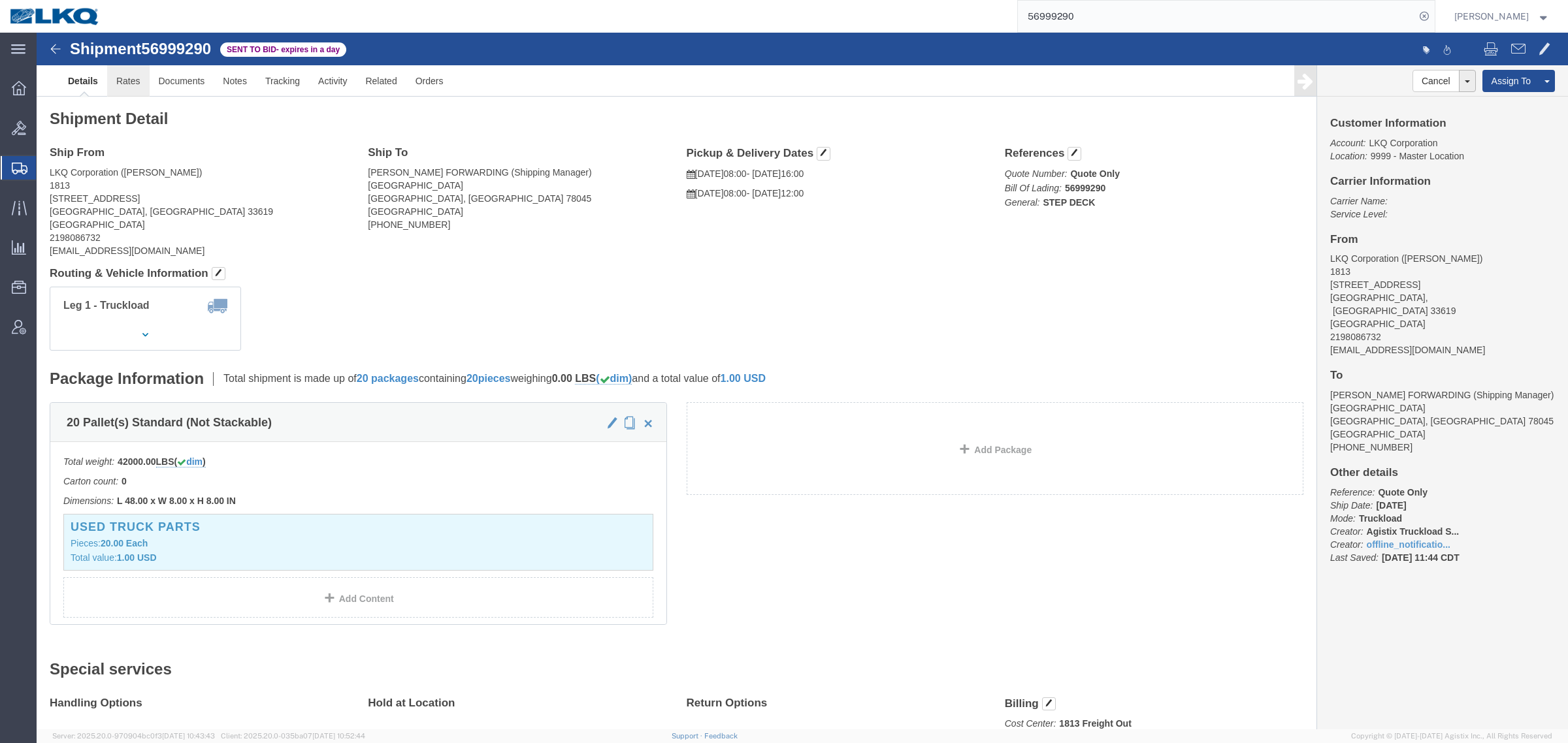
click link "Rates"
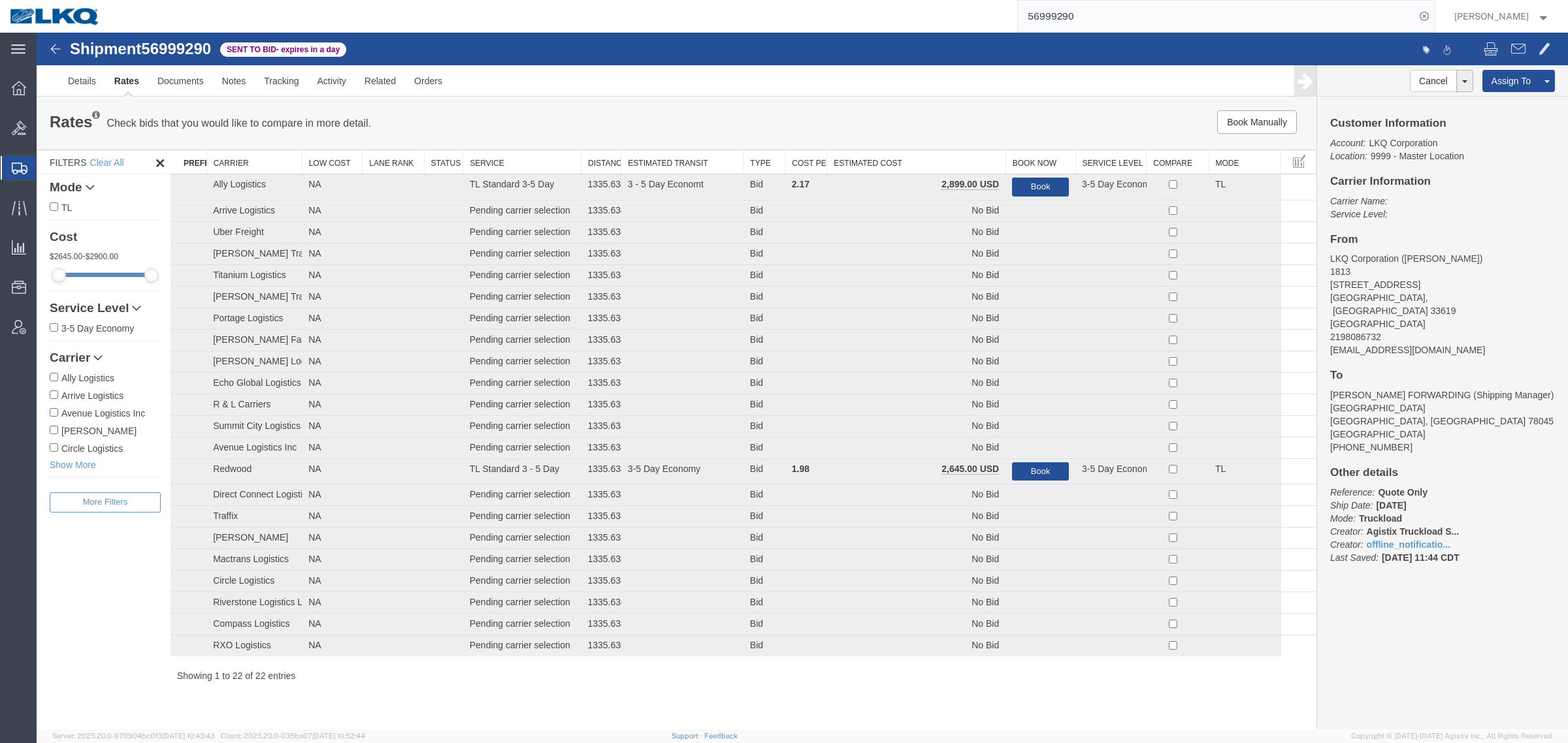
click at [920, 131] on div "Book Manually Pause Continue" at bounding box center [1048, 122] width 530 height 23
click at [908, 161] on th "Estimated Cost" at bounding box center [916, 162] width 179 height 24
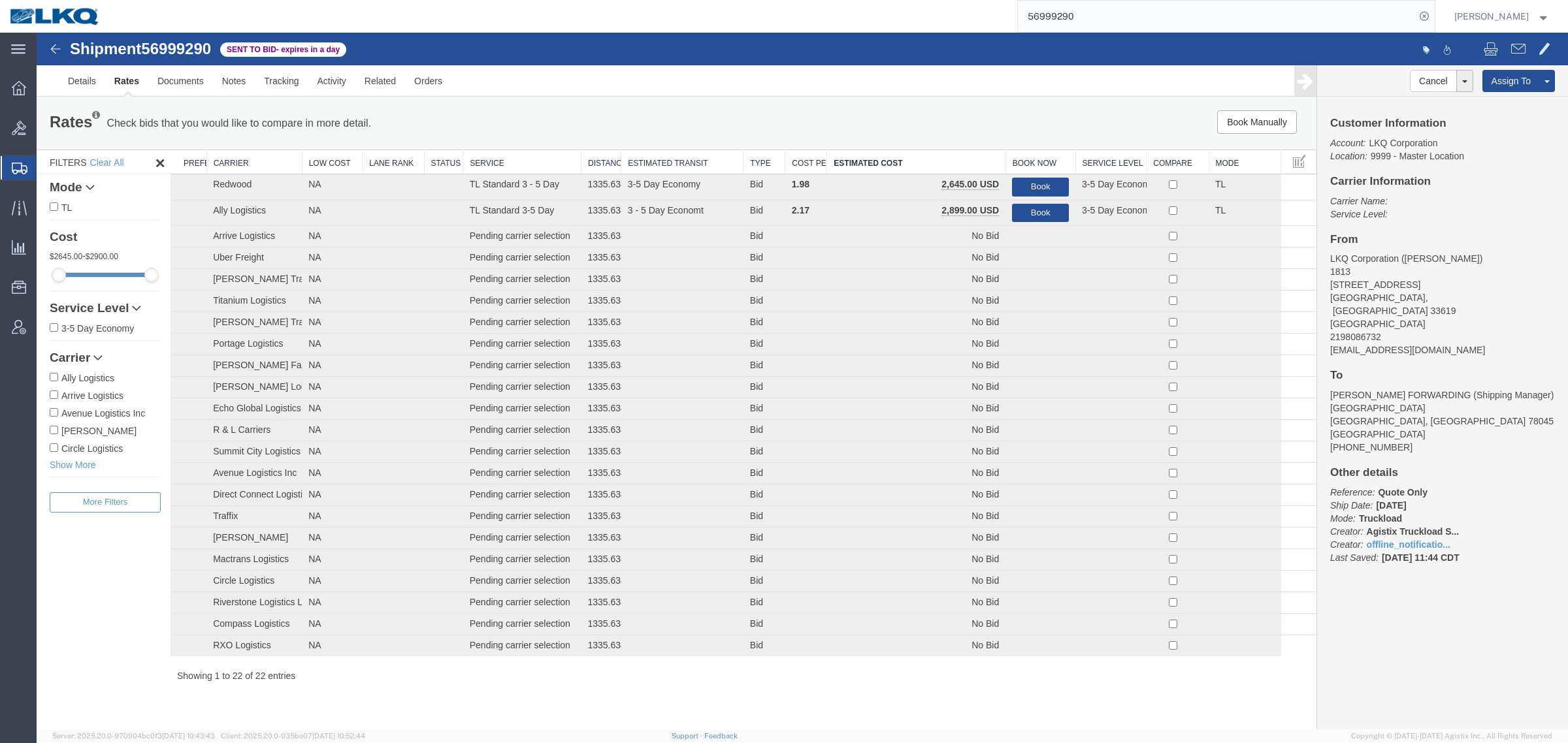
click at [1101, 21] on input "56999290" at bounding box center [1216, 16] width 397 height 31
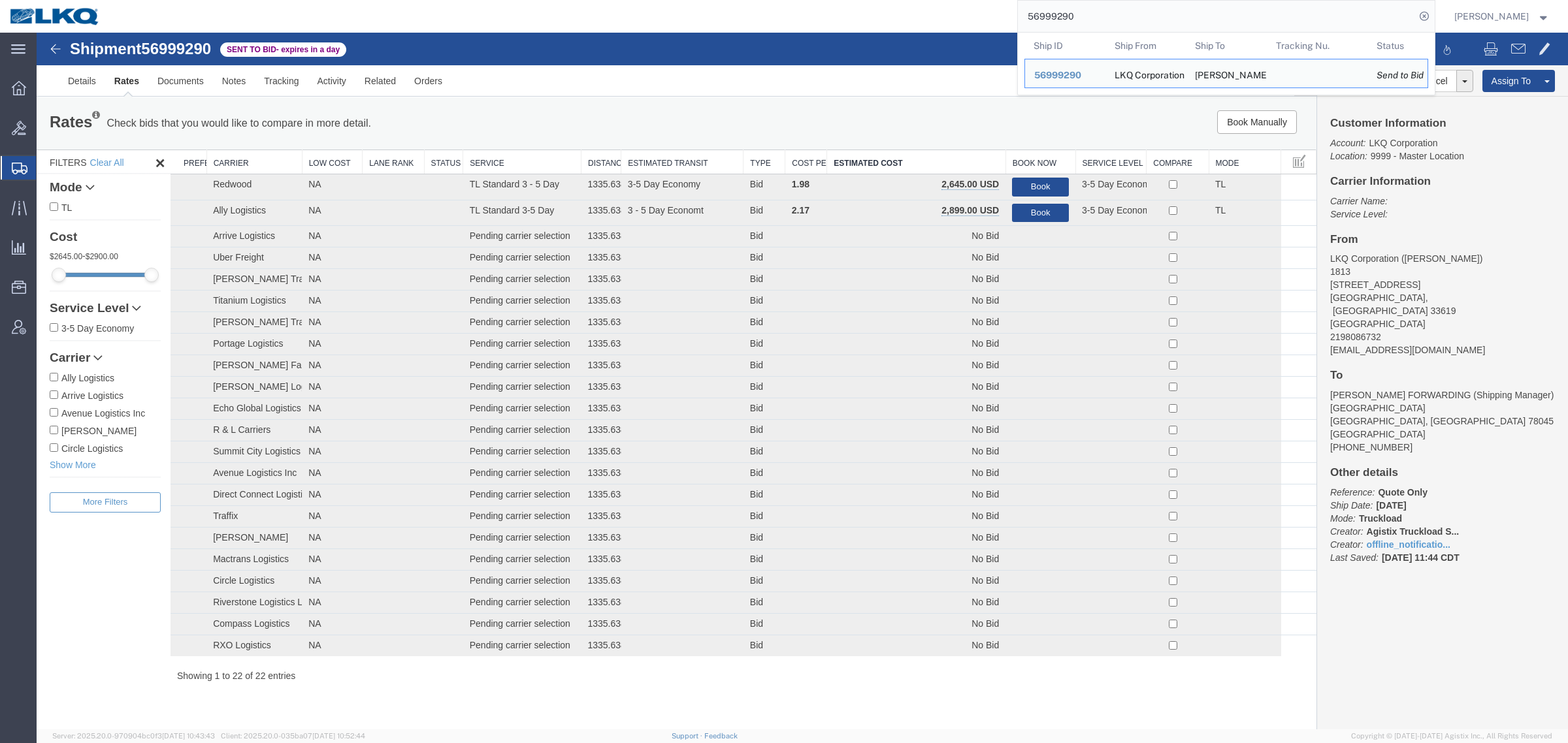
click at [1101, 21] on input "56999290" at bounding box center [1216, 16] width 397 height 31
paste input "52731"
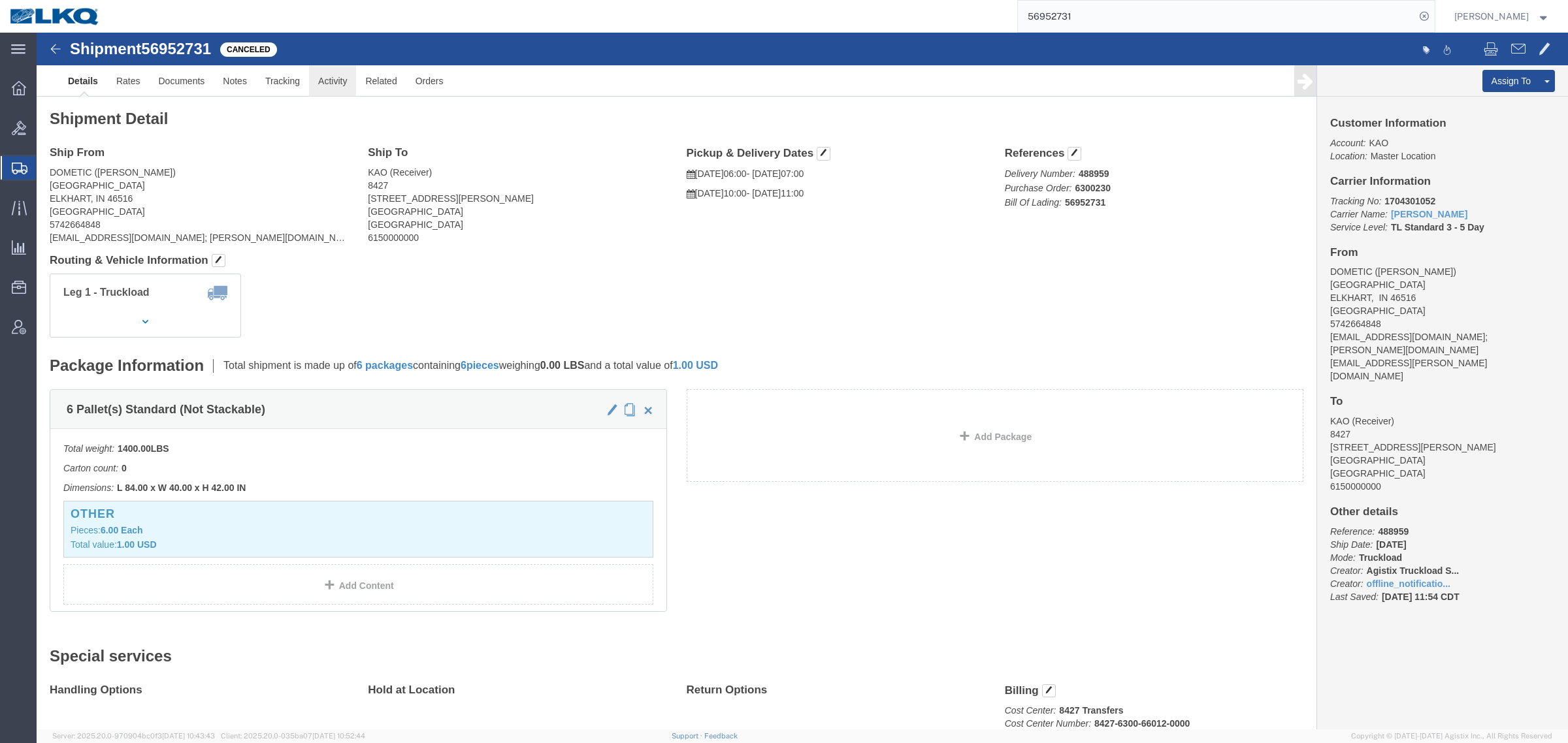
click link "Activity"
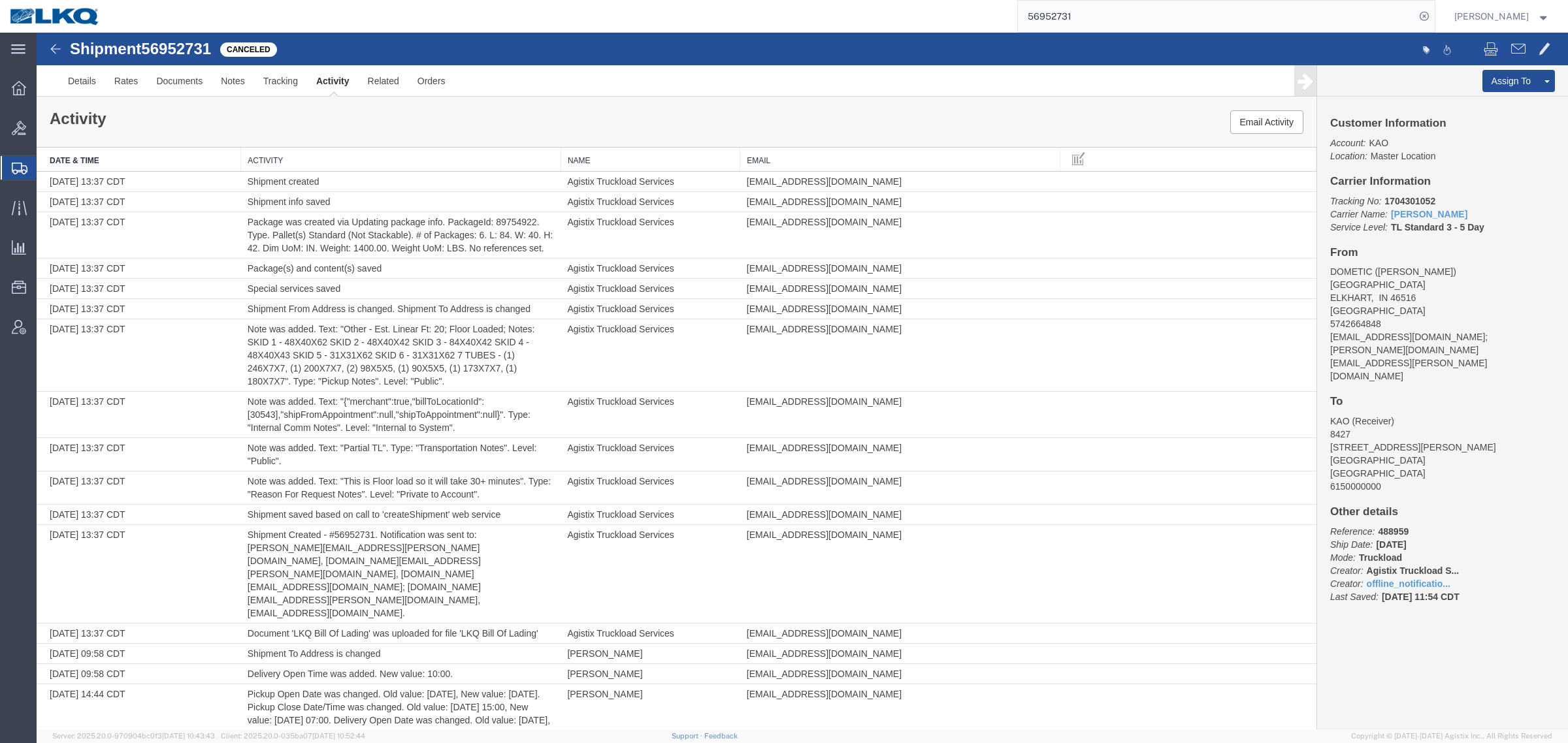
click at [92, 152] on th "Date & Time" at bounding box center [138, 159] width 205 height 24
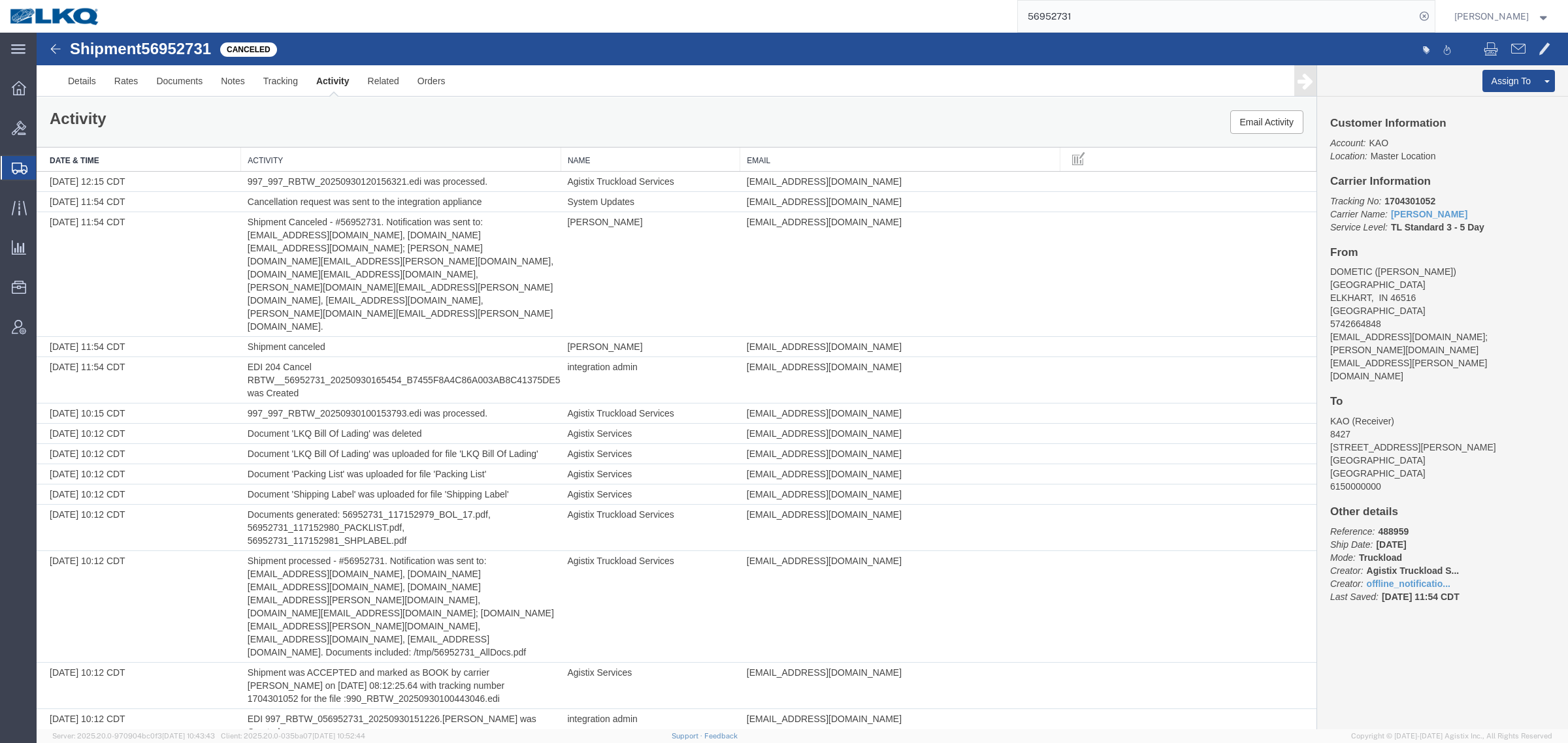
click at [70, 152] on th "Date & Time" at bounding box center [138, 159] width 205 height 24
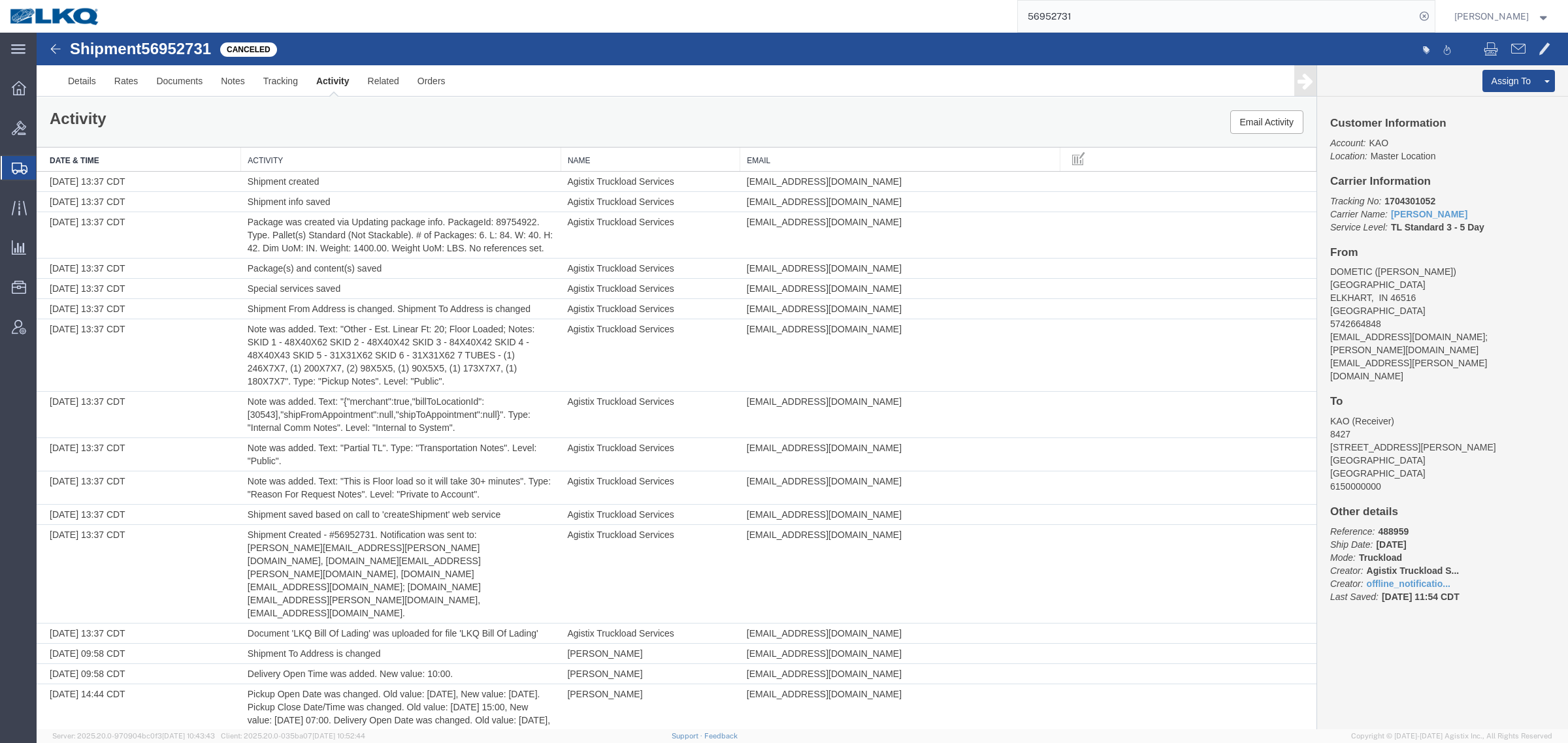
click at [559, 125] on div "Activity Email Activity" at bounding box center [676, 122] width 1280 height 50
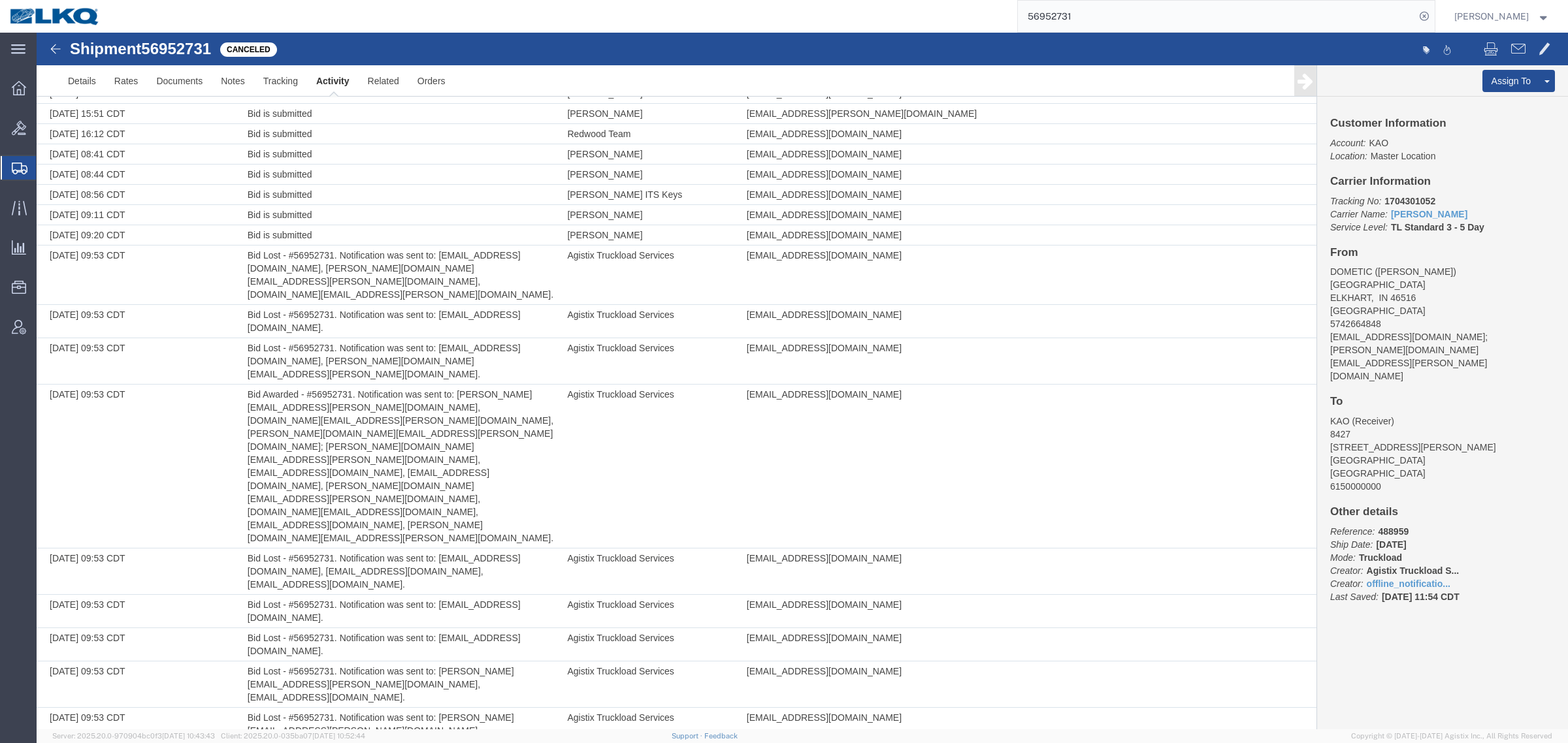
scroll to position [4653, 0]
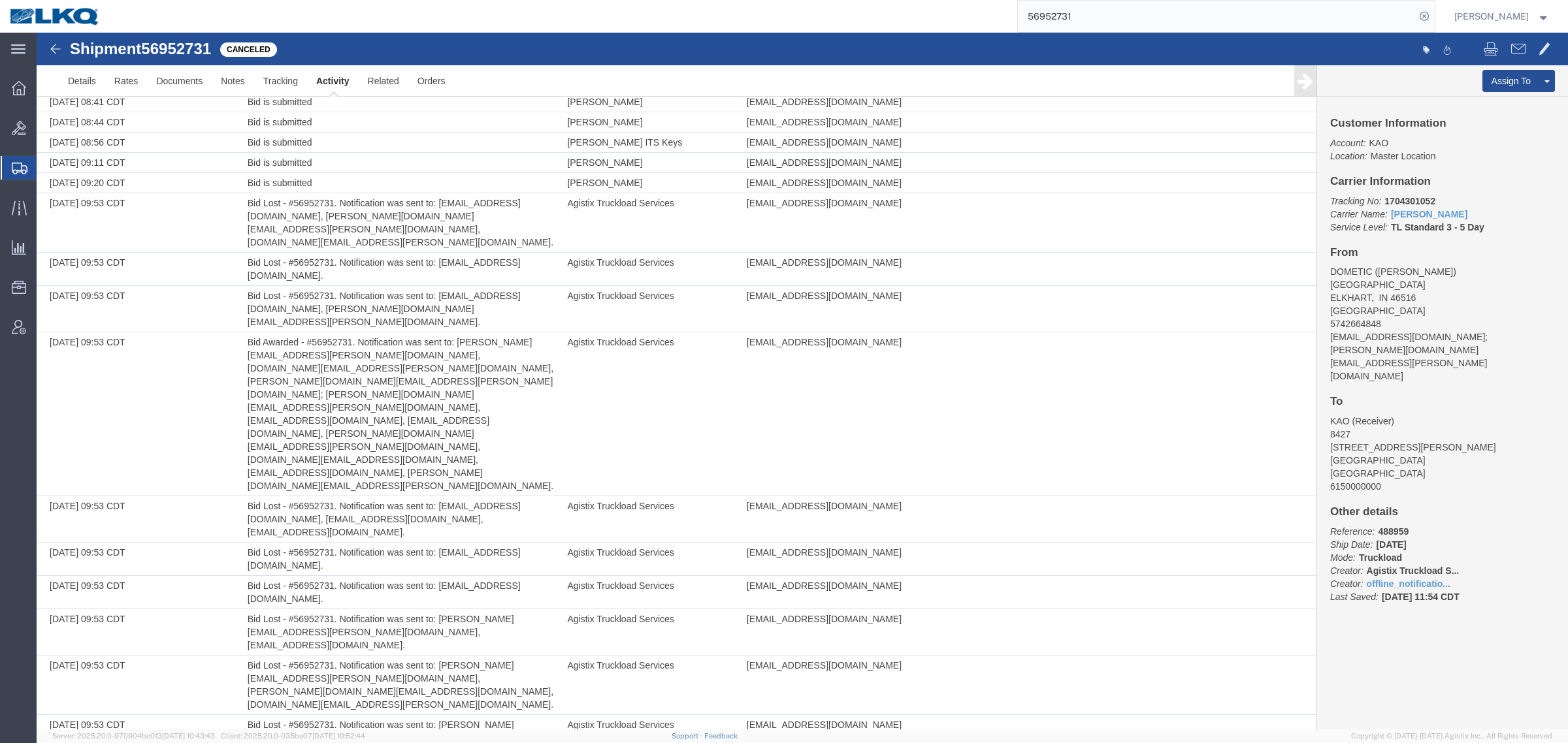
drag, startPoint x: 1114, startPoint y: 14, endPoint x: 944, endPoint y: 5, distance: 170.2
click at [949, 5] on div "56952731" at bounding box center [772, 16] width 1325 height 33
paste input "99290"
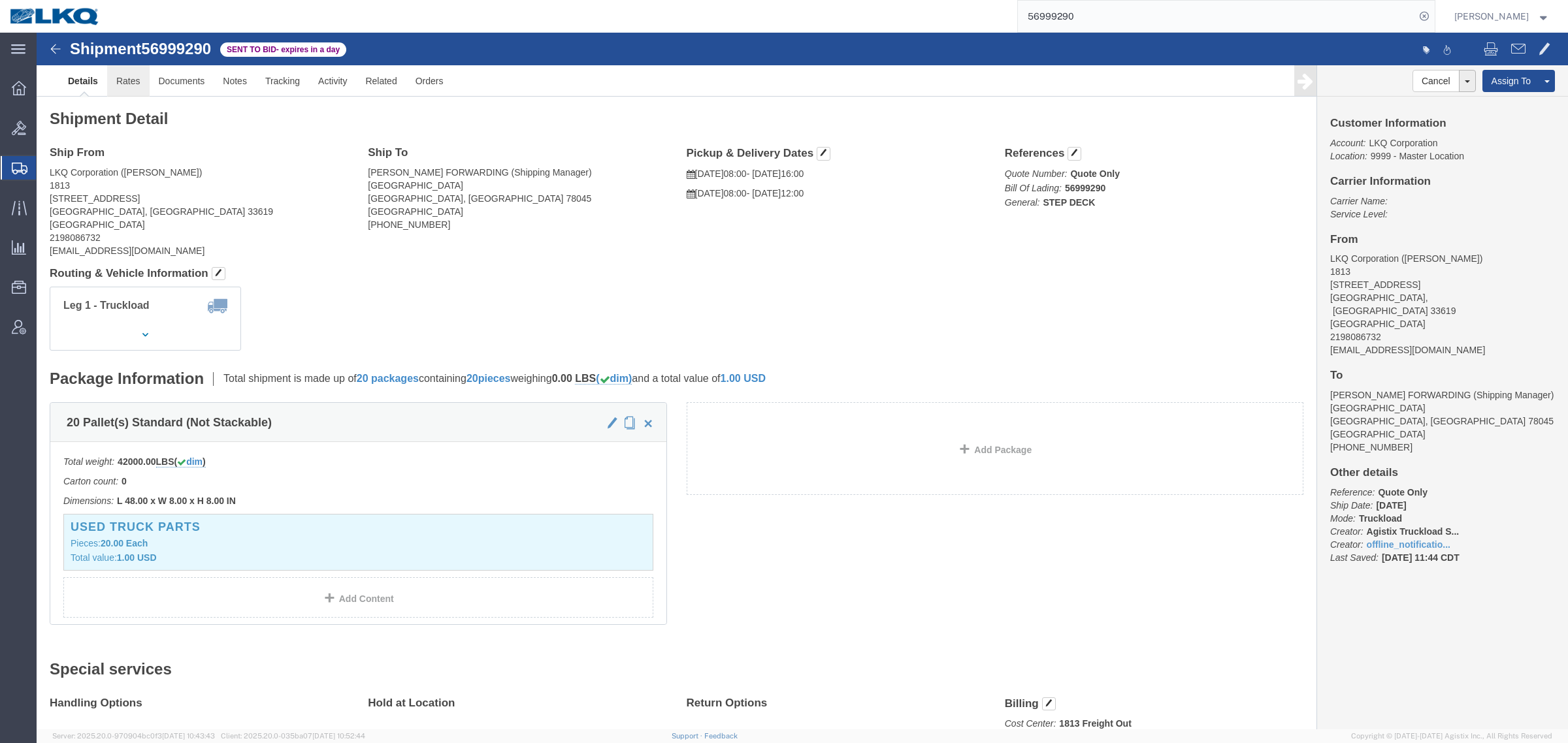
click link "Rates"
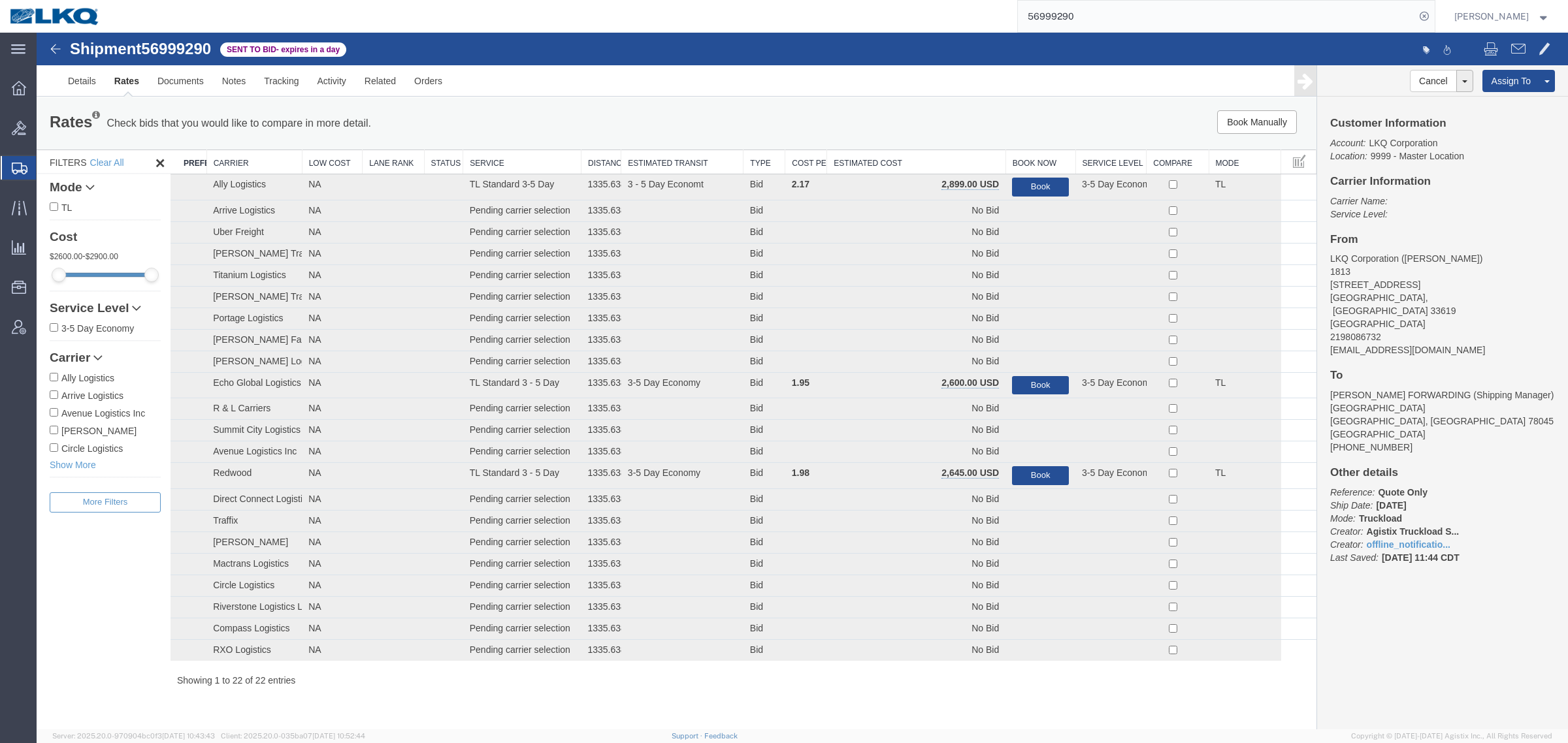
click at [871, 161] on th "Estimated Cost" at bounding box center [916, 162] width 179 height 24
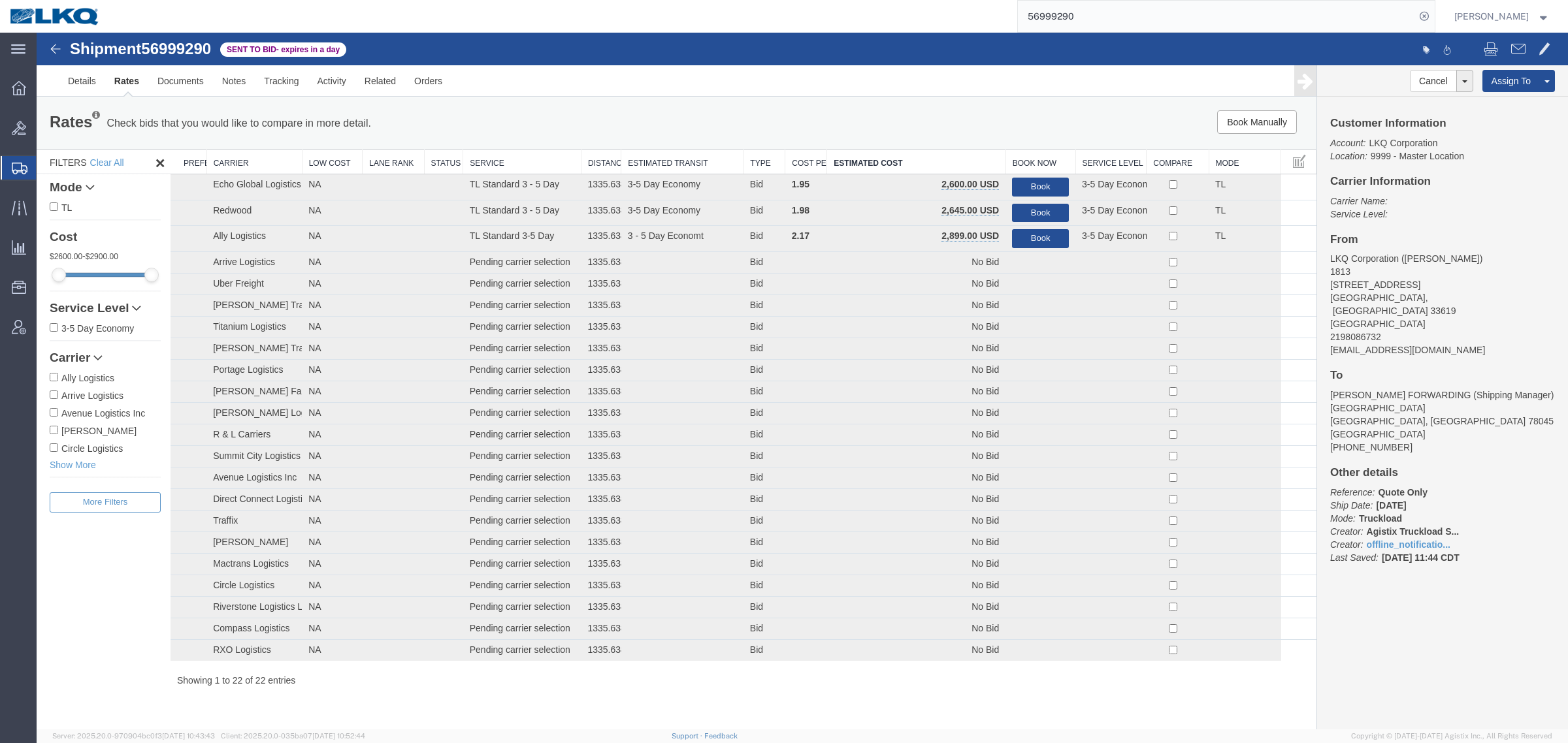
click at [1103, 11] on input "56999290" at bounding box center [1216, 16] width 397 height 31
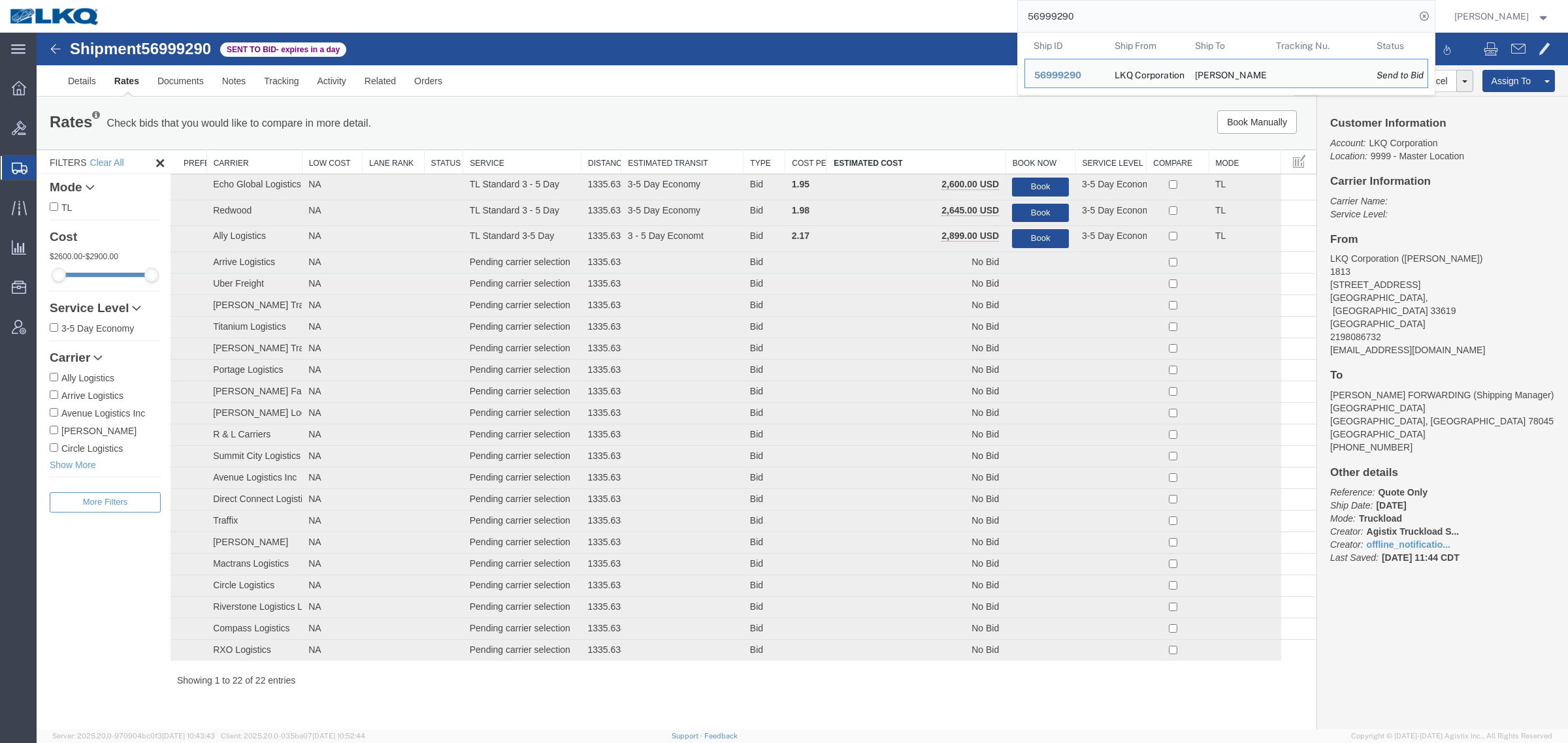
click at [1103, 11] on input "56999290" at bounding box center [1216, 16] width 397 height 31
paste input "7010866"
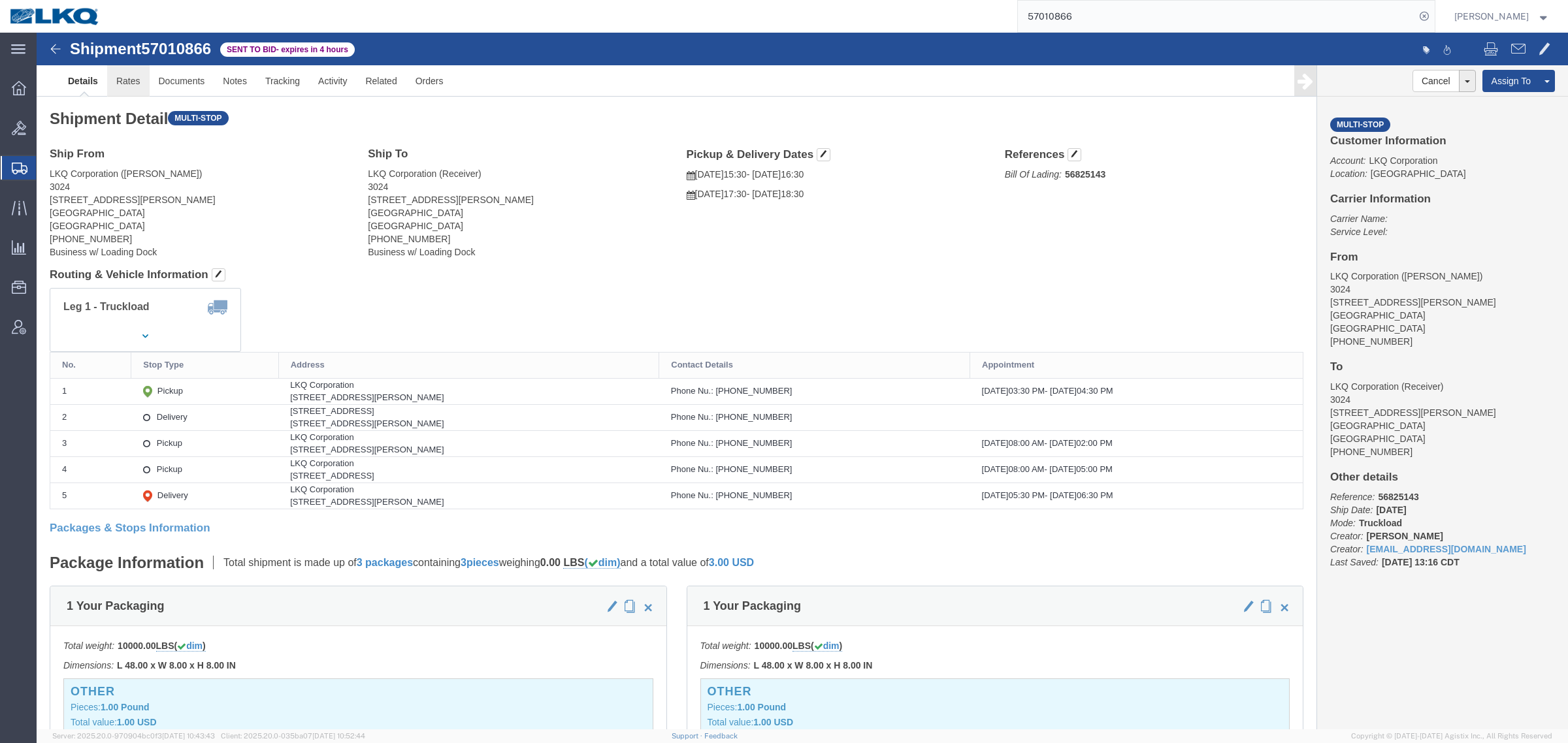
click link "Rates"
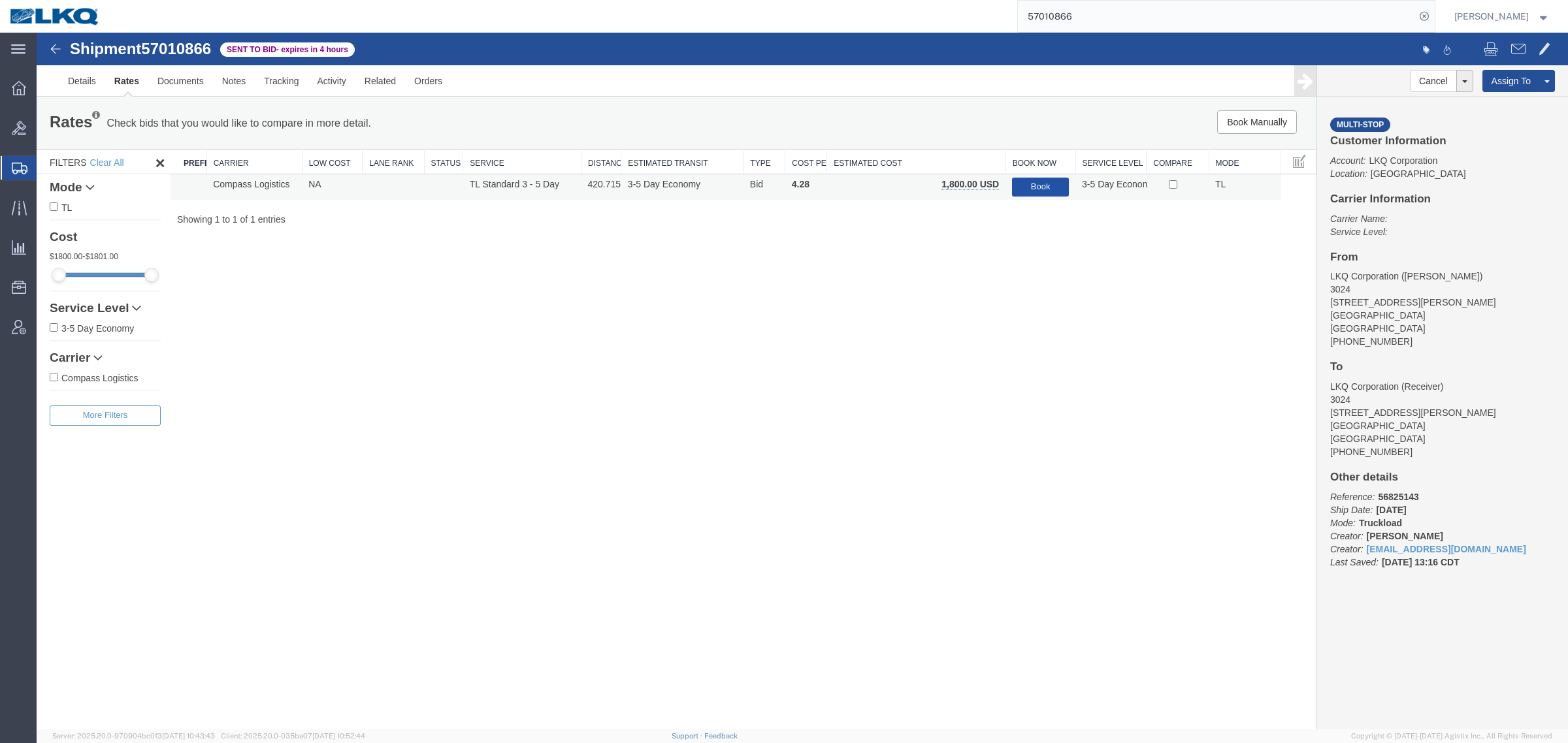
click at [1036, 183] on button "Book" at bounding box center [1040, 187] width 57 height 19
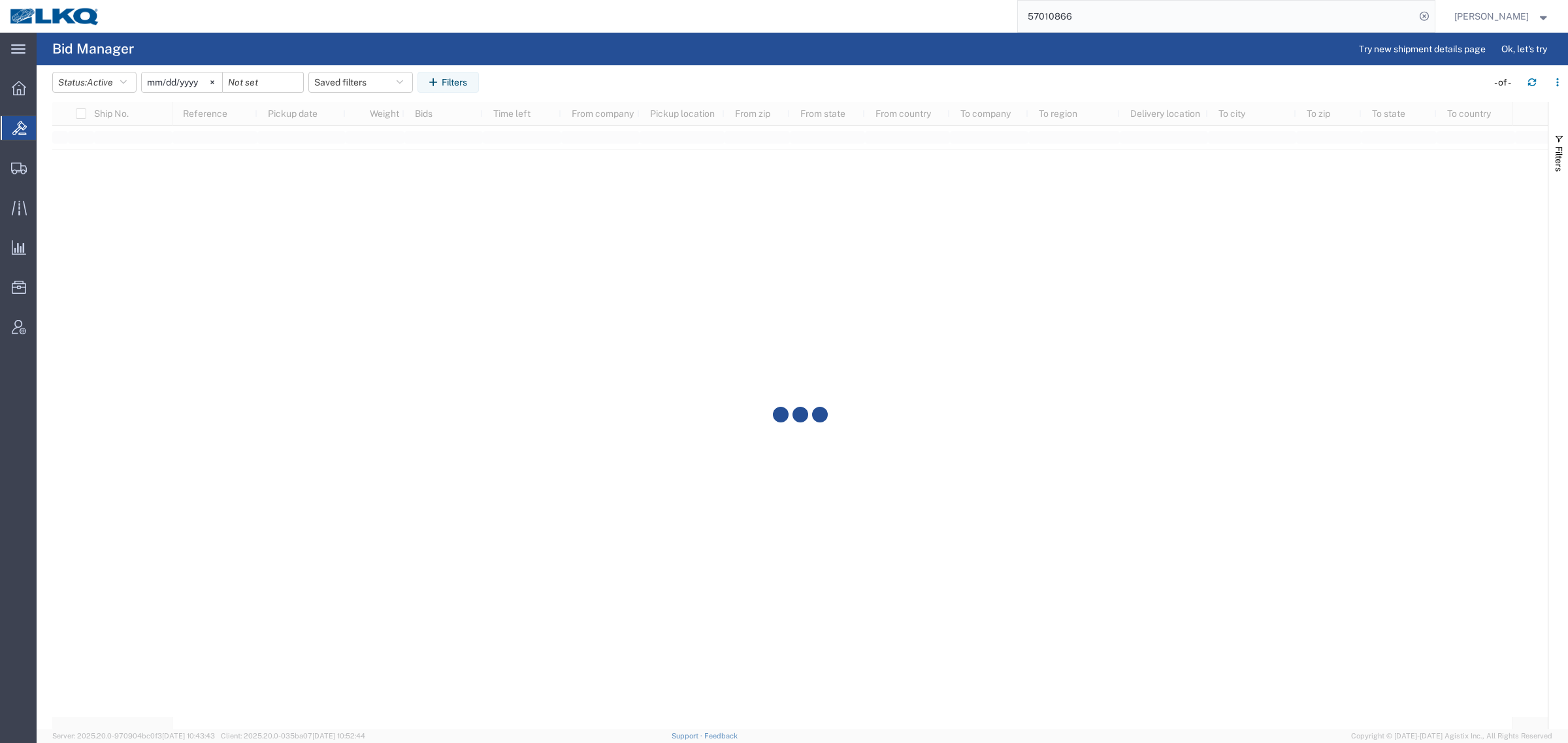
click at [1121, 14] on input "57010866" at bounding box center [1216, 16] width 397 height 31
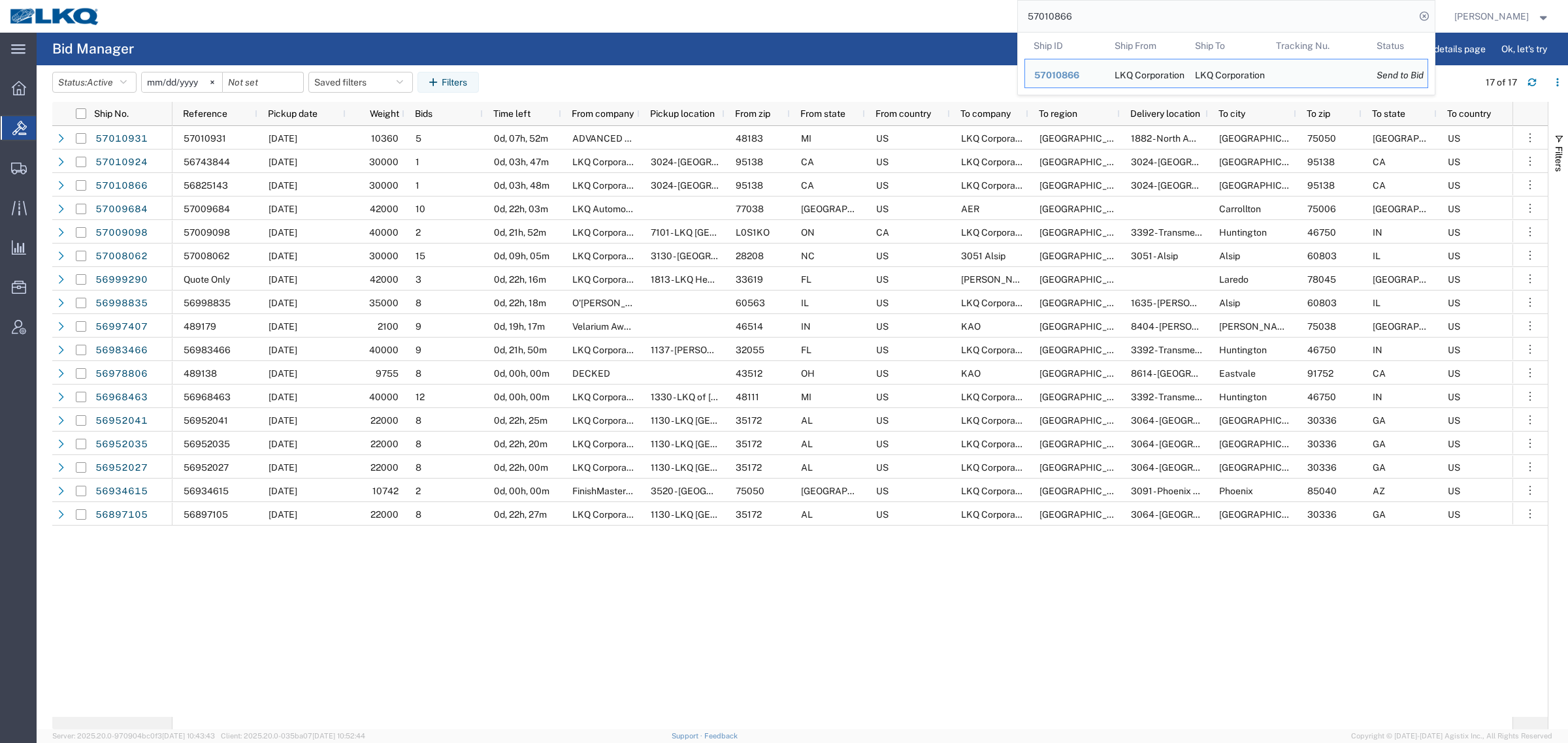
click at [1121, 14] on input "57010866" at bounding box center [1216, 16] width 397 height 31
paste input "924"
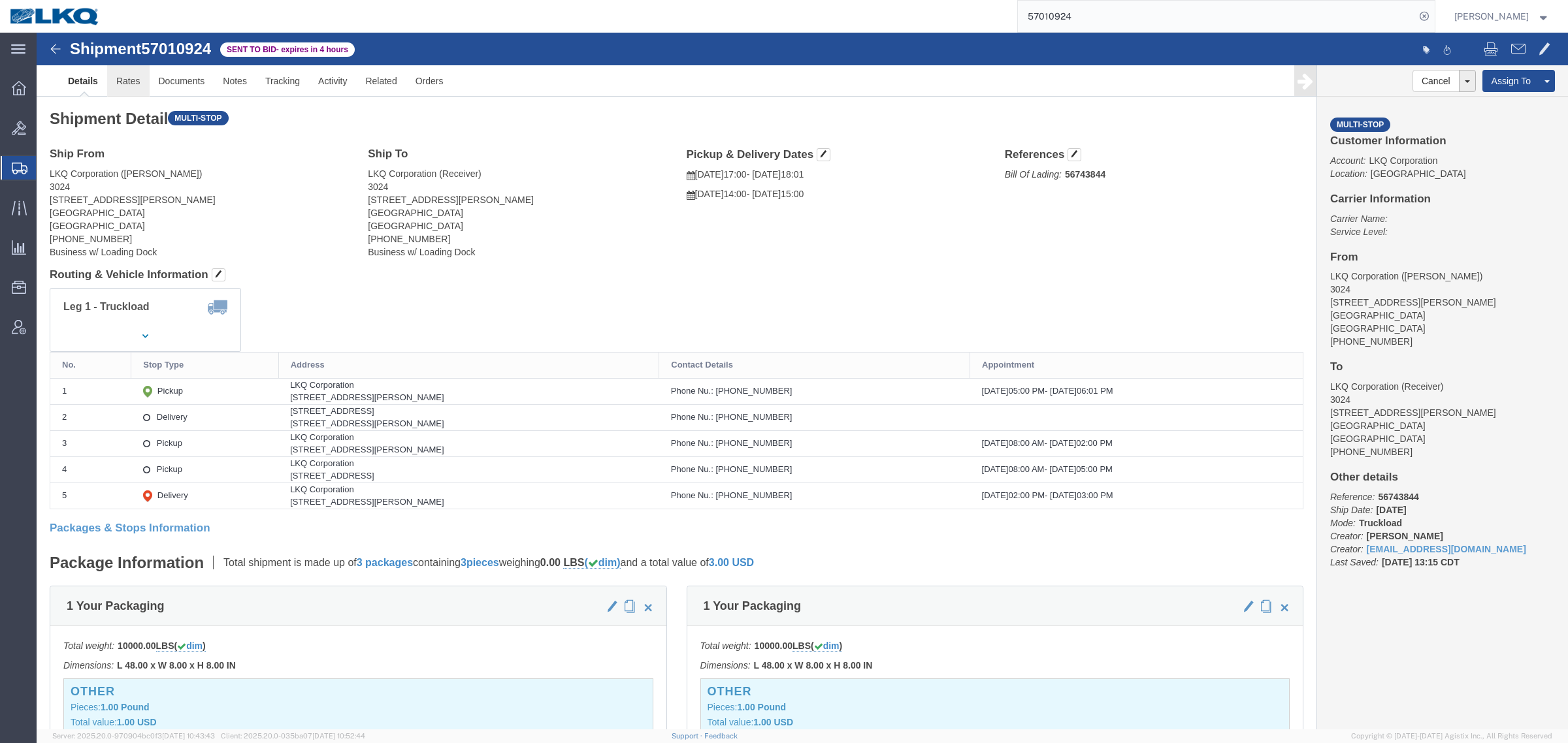
click link "Rates"
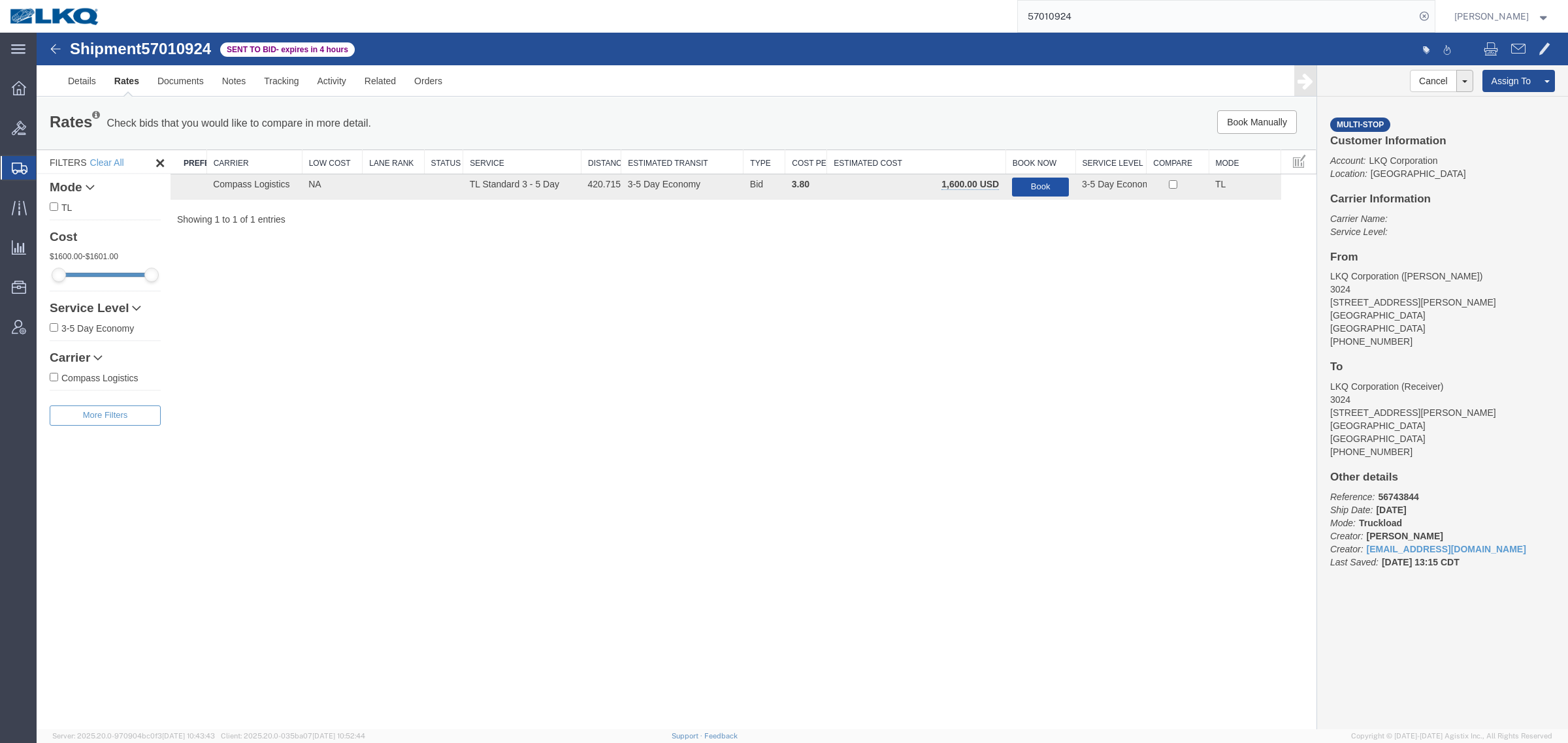
click at [1028, 188] on button "Book" at bounding box center [1040, 187] width 57 height 19
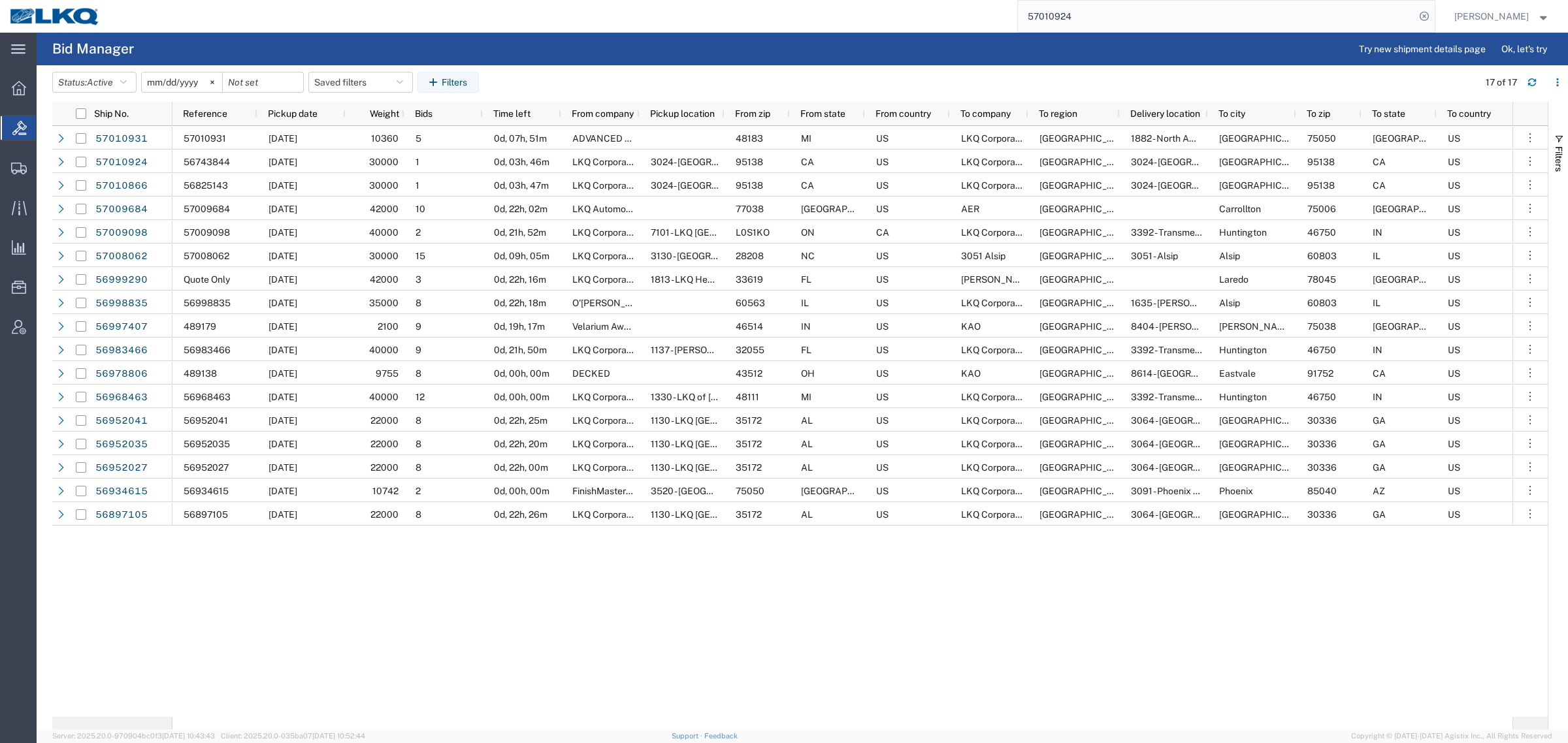
drag, startPoint x: 1140, startPoint y: 17, endPoint x: 857, endPoint y: 21, distance: 283.0
click at [861, 21] on div "57010924" at bounding box center [772, 16] width 1325 height 33
paste input "6998988"
type input "56998988"
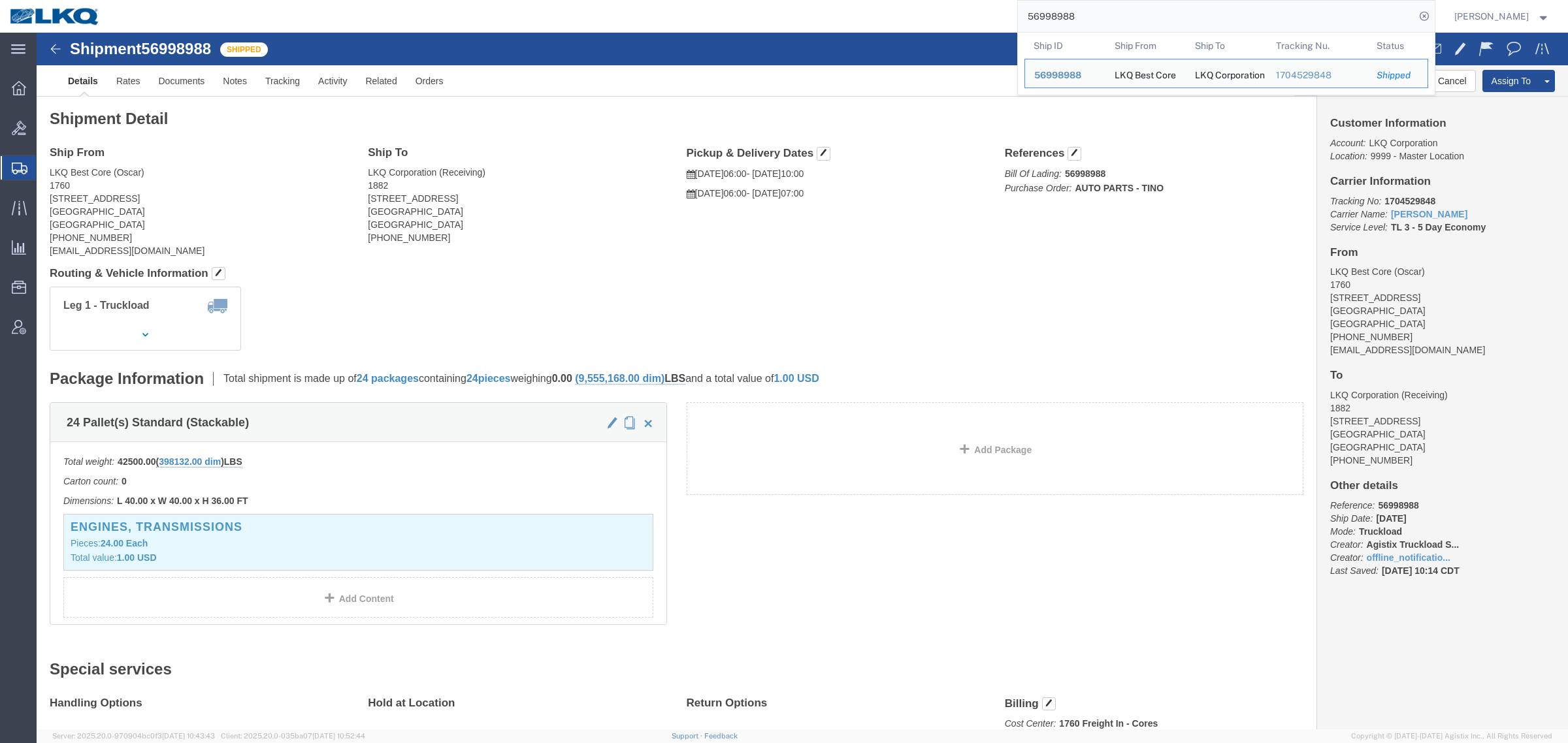
drag, startPoint x: 480, startPoint y: 268, endPoint x: 474, endPoint y: 181, distance: 87.2
click div "Leg 1 - Truckload Vehicle 1: Standard Dry Van (53 Feet) Number of trucks: 1"
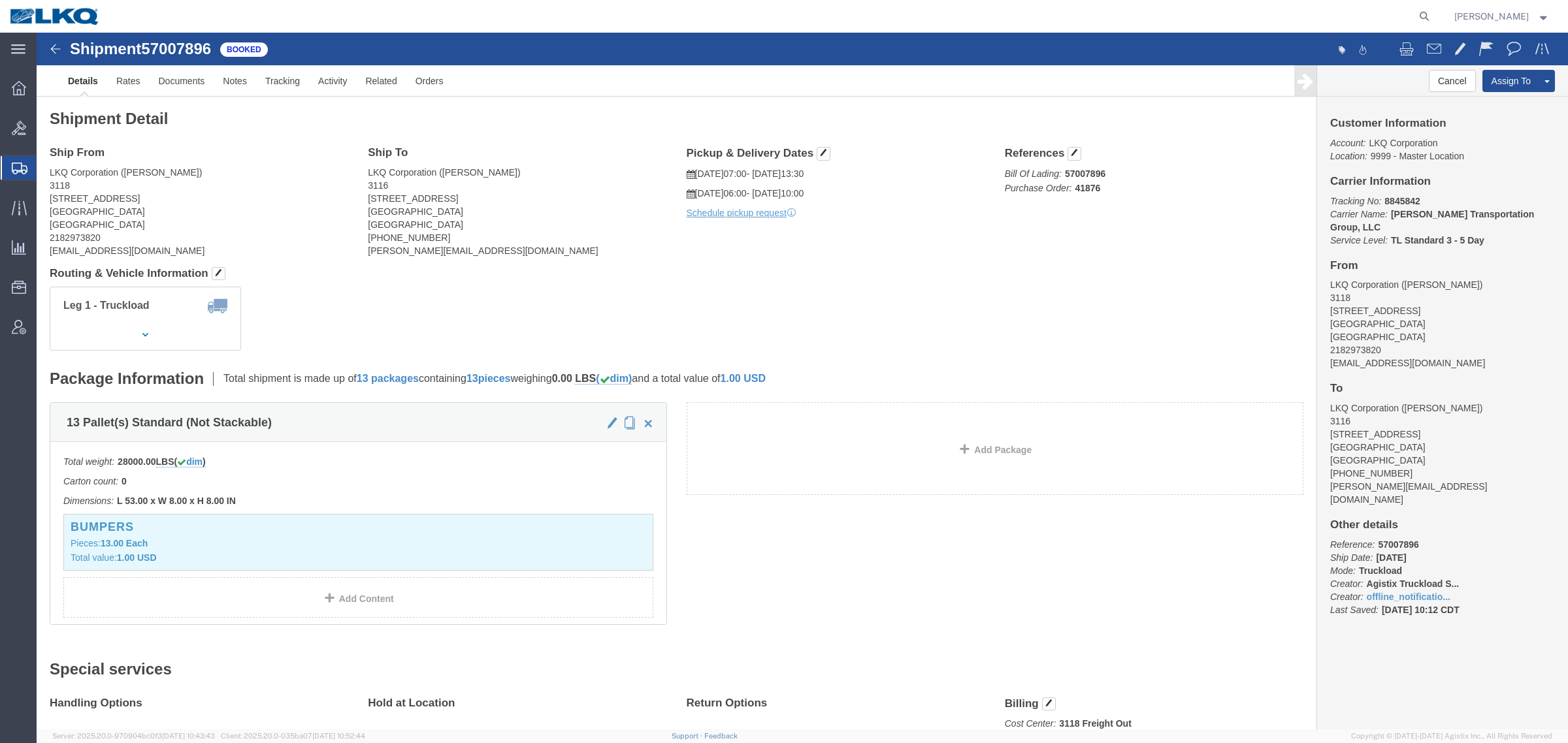
click div "Shipment Detail Ship From LKQ Corporation (Mark Tabor) 3118 2110 South10TH Stre…"
click address "LKQ Corporation (Mark Tabor) 3118 2110 South10TH Street Brainerd, MN 56401 Unit…"
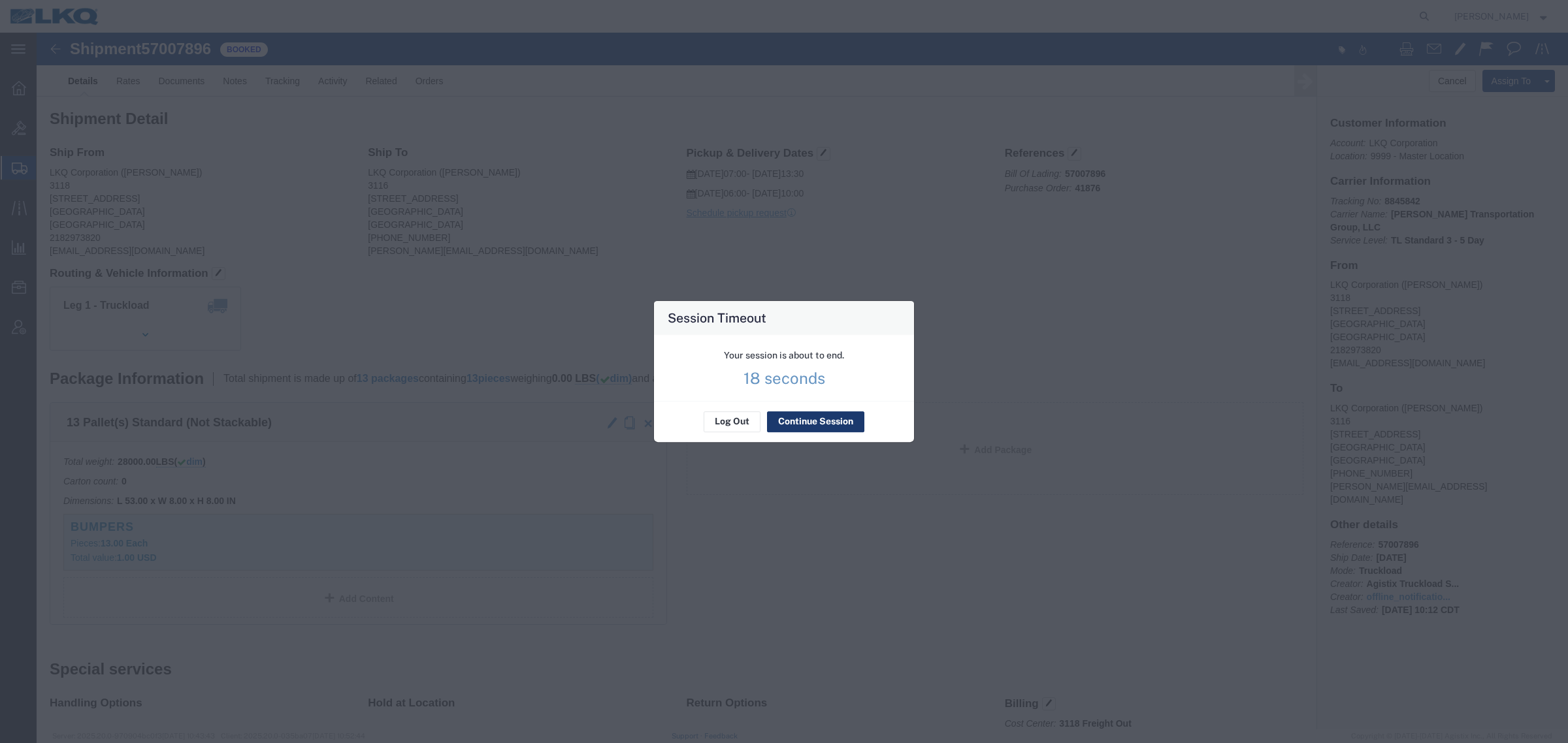
click at [838, 420] on button "Continue Session" at bounding box center [816, 421] width 97 height 21
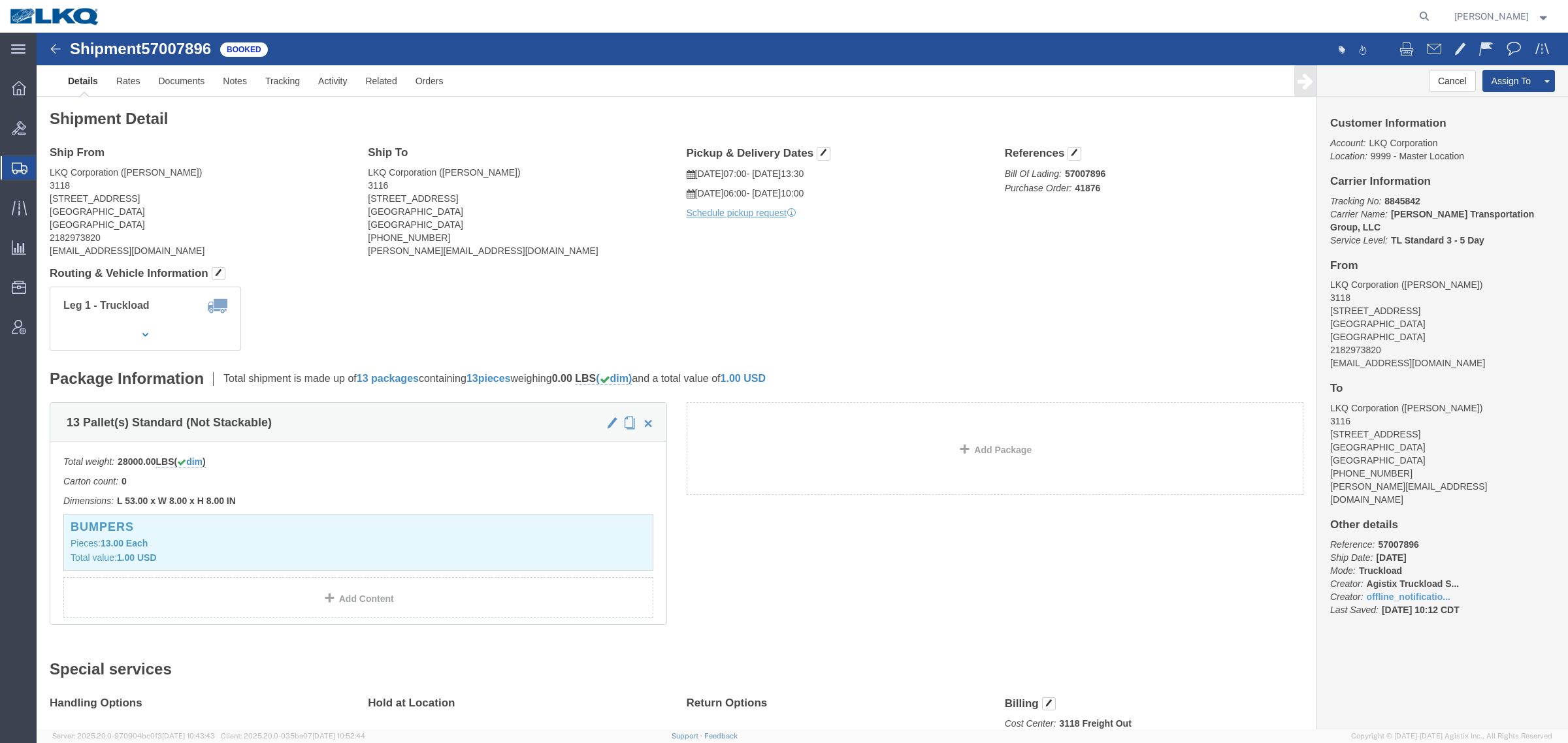
click at [0, 0] on span "Shipment Manager" at bounding box center [0, 0] width 0 height 0
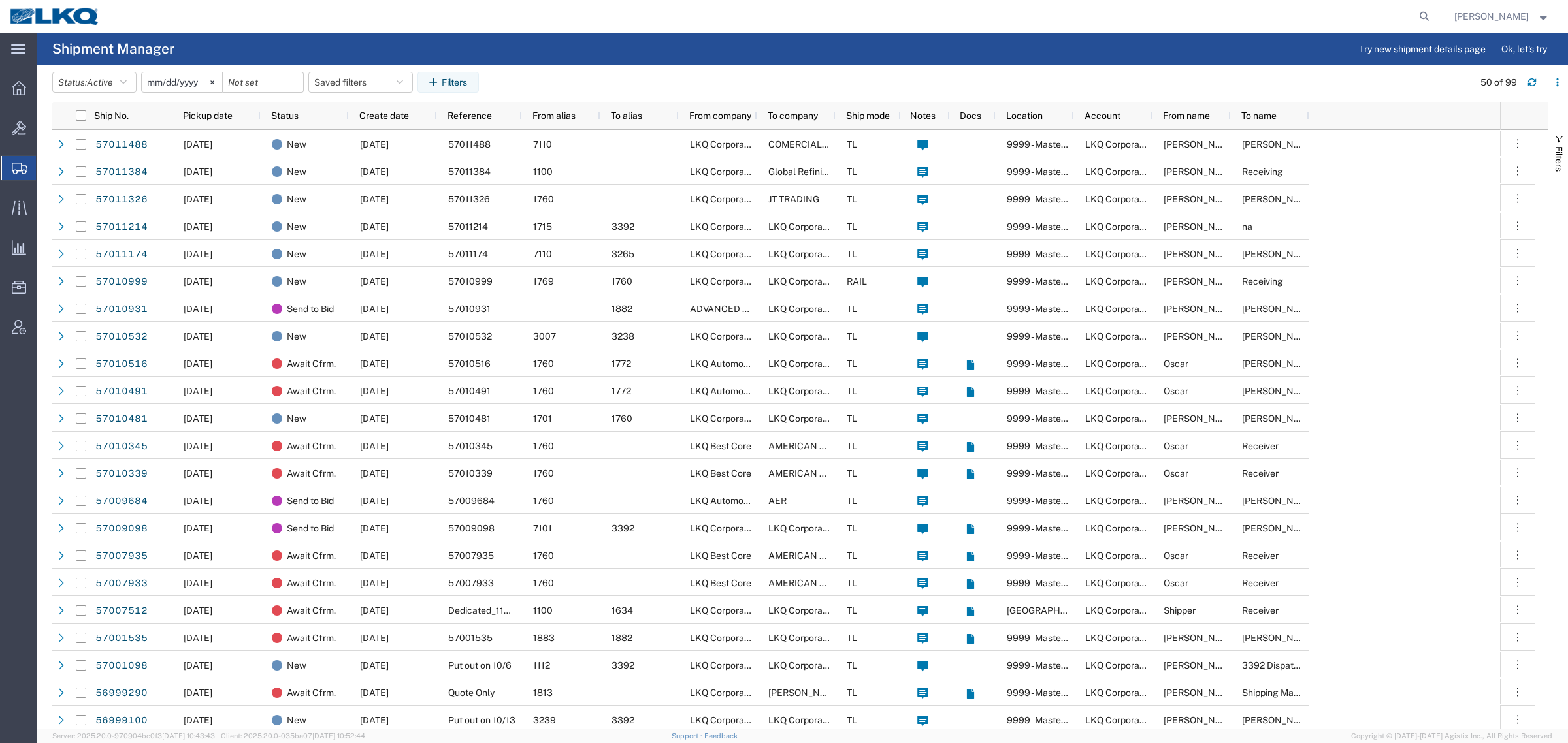
click at [185, 83] on input "2025-09-02" at bounding box center [181, 82] width 80 height 20
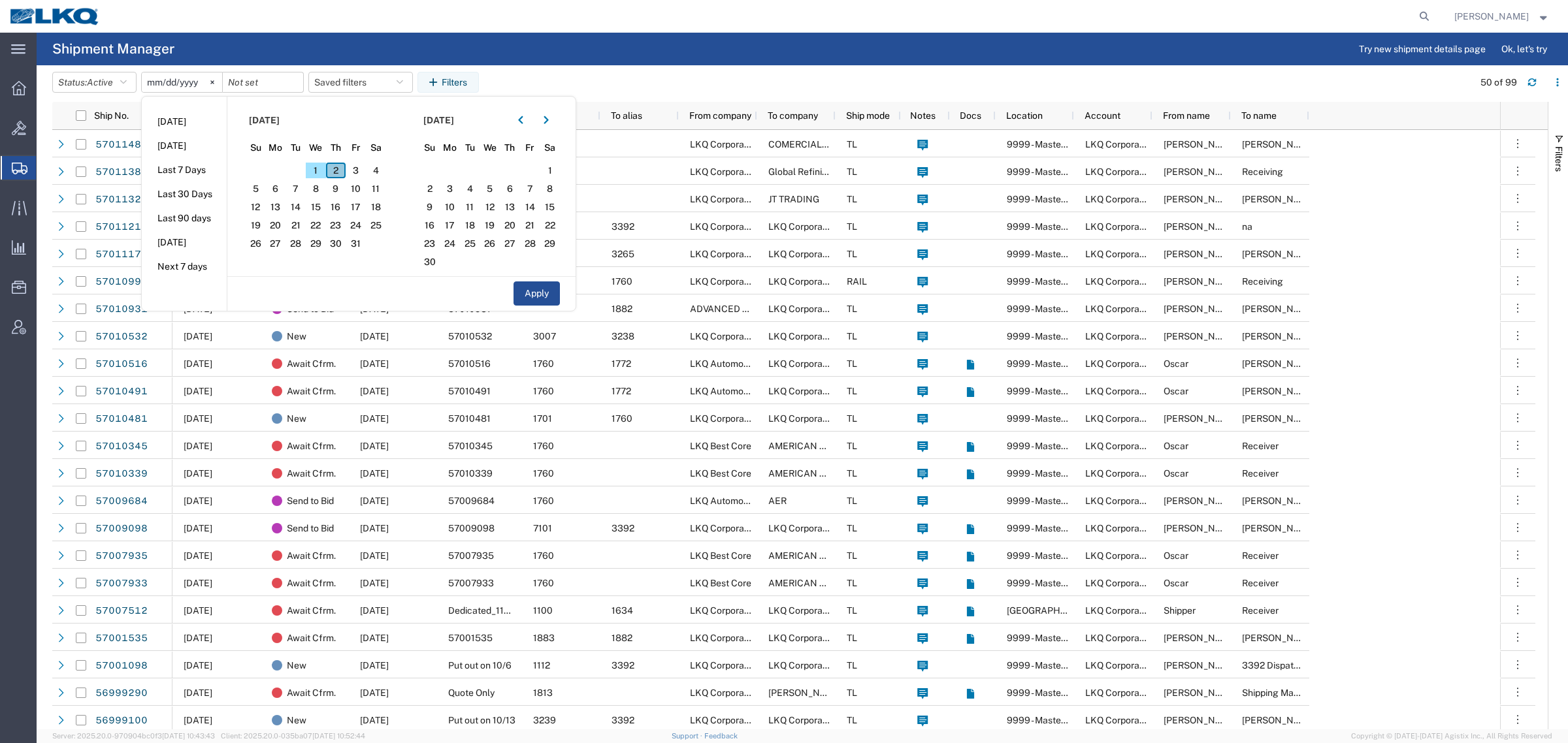
click at [337, 170] on span "2" at bounding box center [336, 170] width 21 height 16
click at [364, 240] on span "31" at bounding box center [356, 244] width 21 height 16
click at [550, 291] on button "Apply" at bounding box center [537, 293] width 47 height 24
type input "2025-10-02"
type input "2025-10-31"
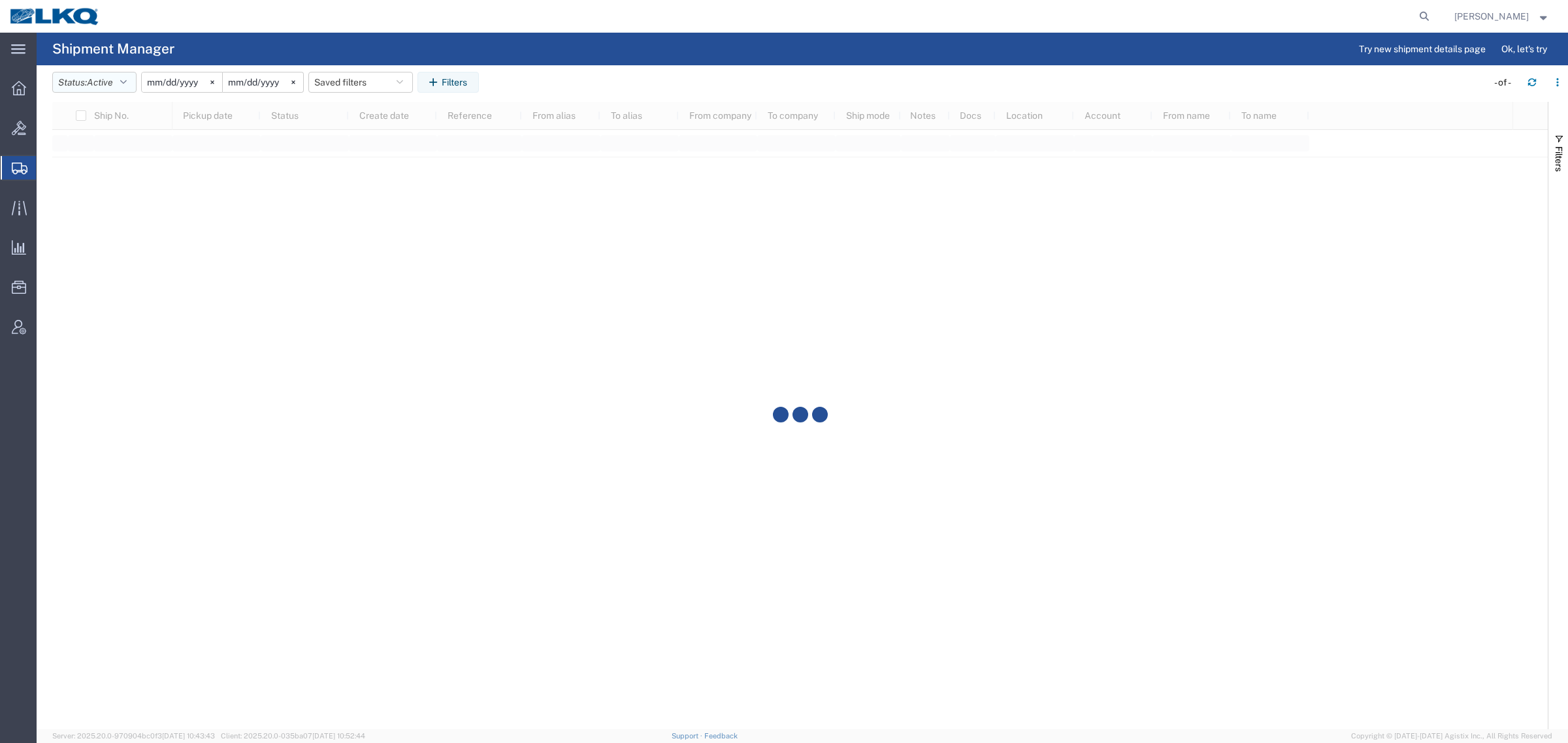
click at [68, 79] on button "Status: Active" at bounding box center [94, 82] width 84 height 21
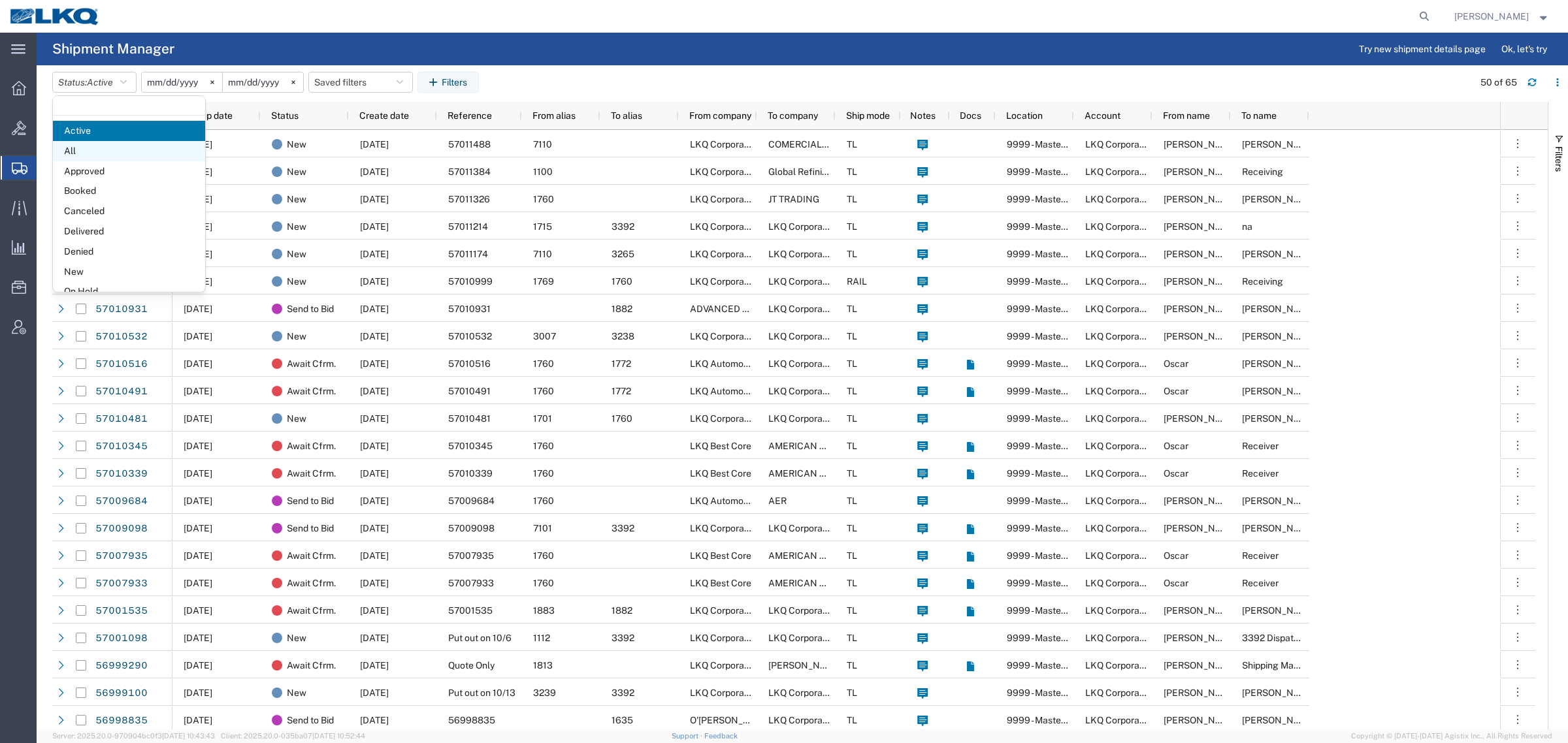
click at [101, 147] on span "All" at bounding box center [129, 151] width 152 height 21
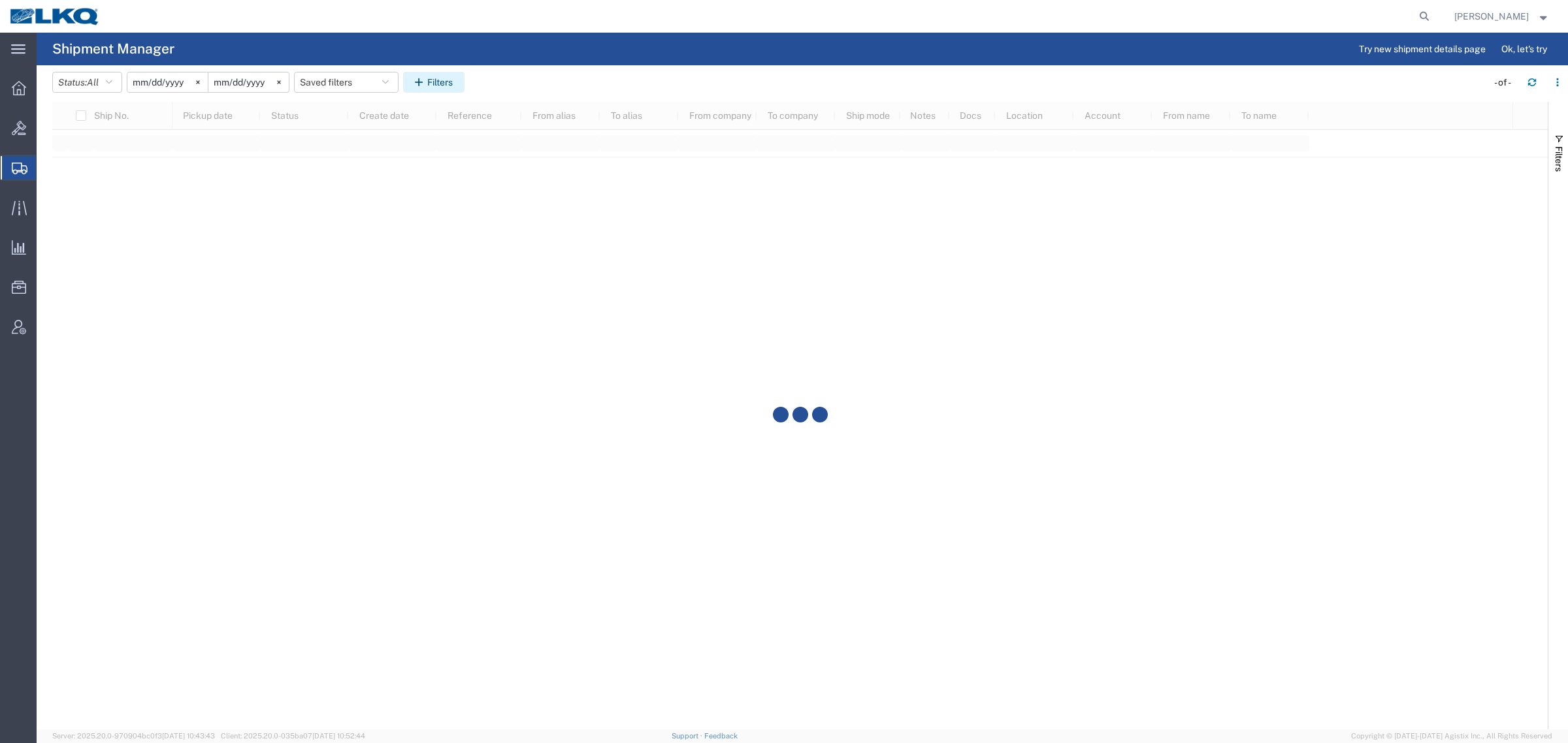
click at [451, 81] on button "Filters" at bounding box center [434, 82] width 62 height 21
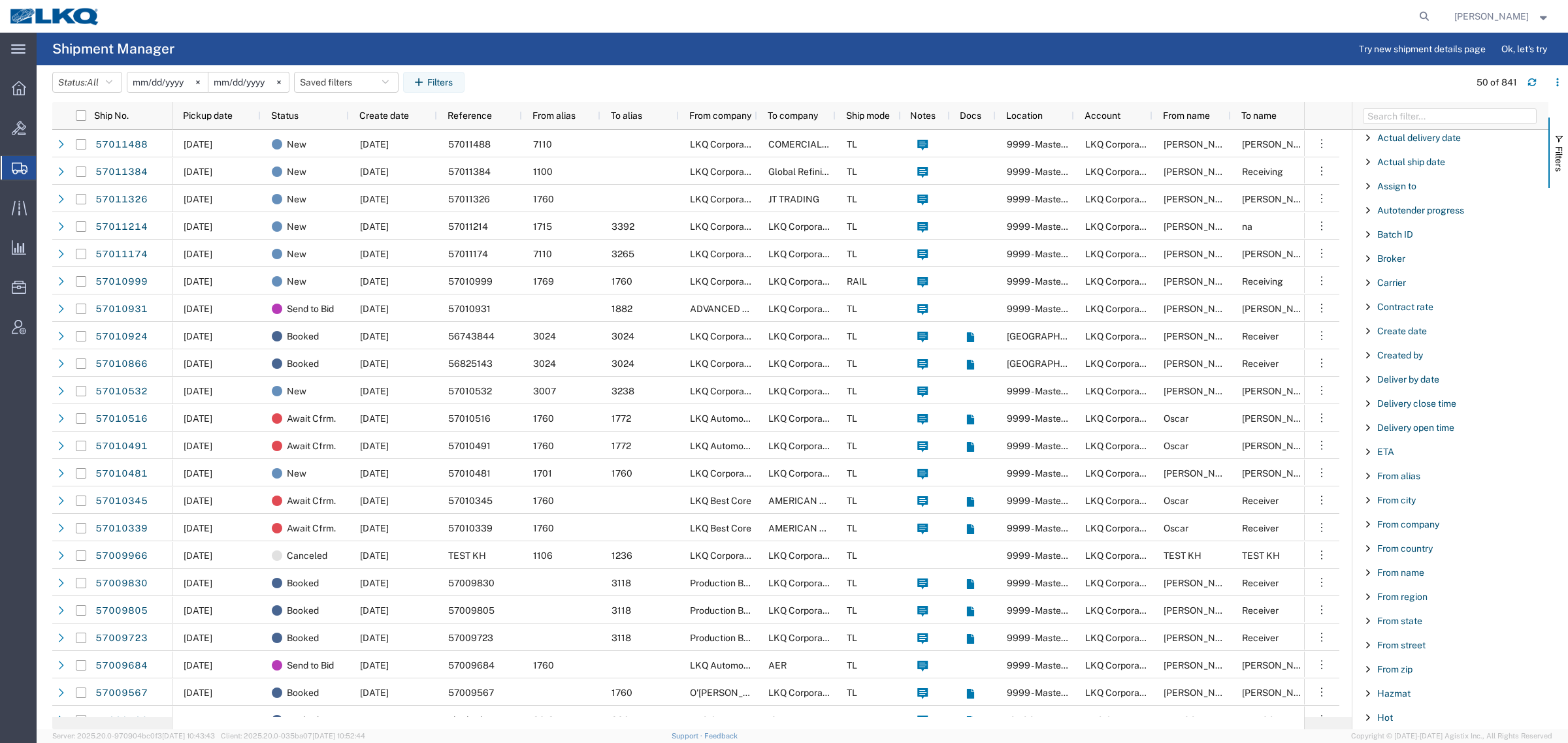
scroll to position [81, 0]
click at [1370, 452] on span "Filter List 66 Filters" at bounding box center [1367, 447] width 10 height 10
click at [1389, 500] on input "Filter Value" at bounding box center [1455, 502] width 171 height 16
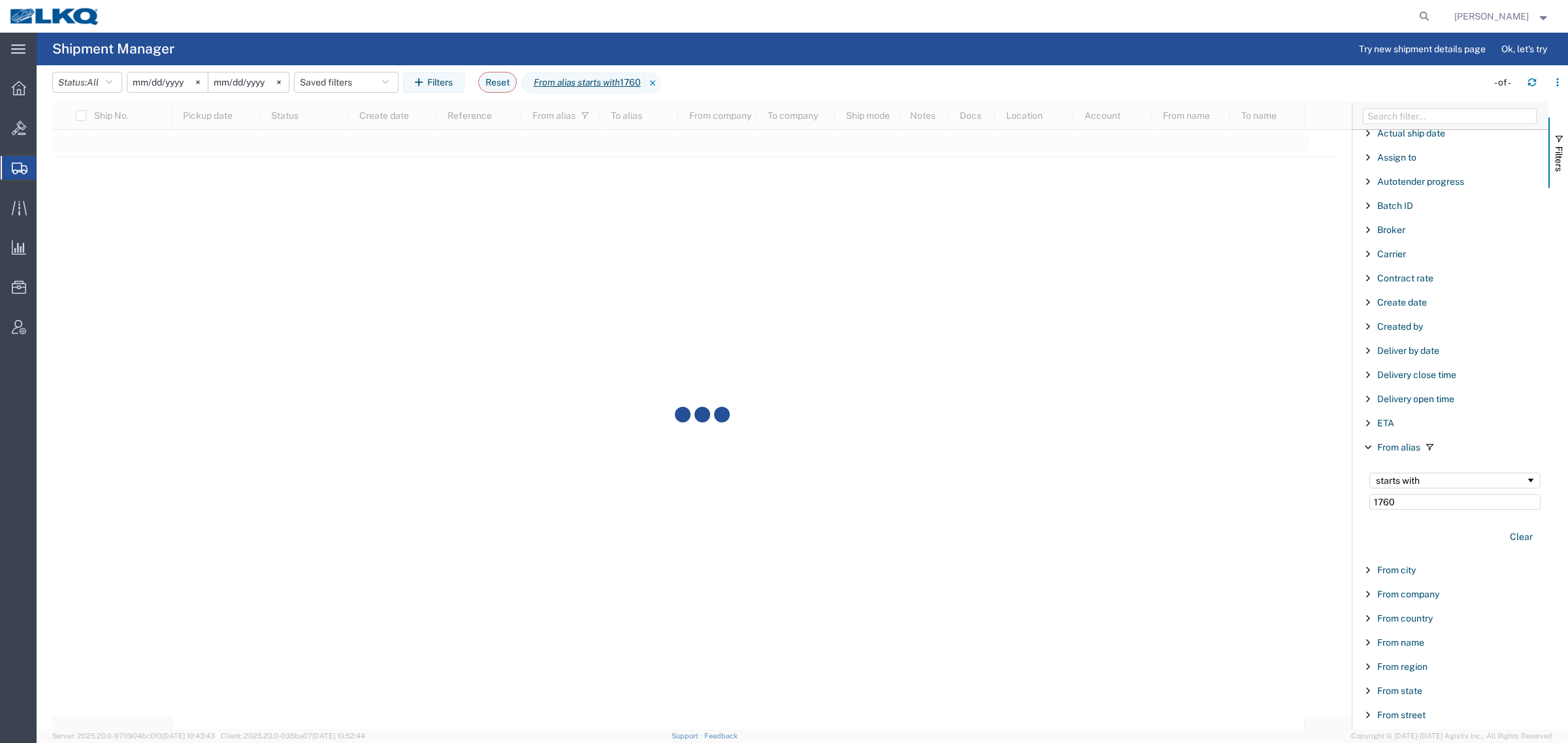
type input "1760"
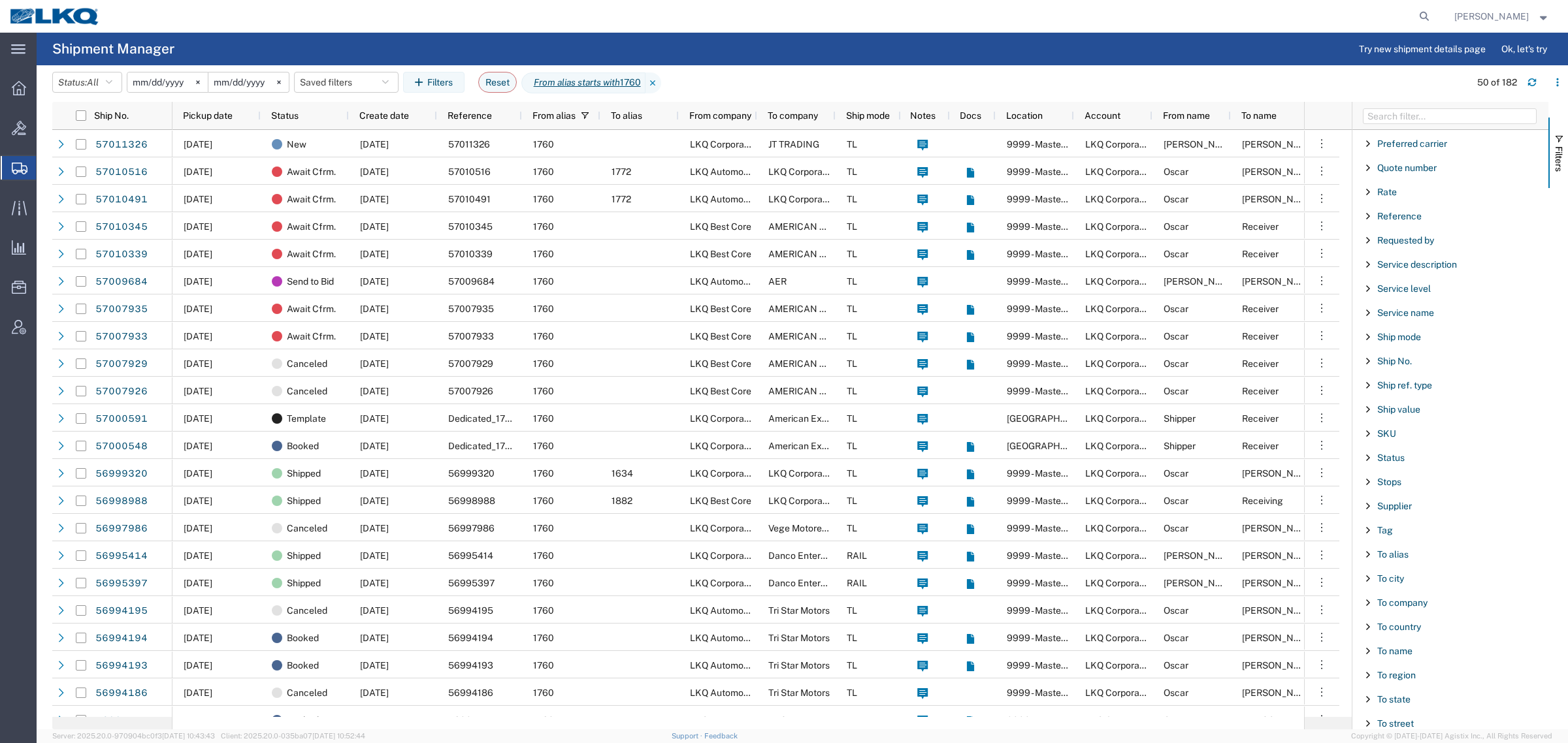
scroll to position [1104, 0]
click at [1370, 447] on span "Filter List 66 Filters" at bounding box center [1367, 452] width 10 height 10
click at [1399, 505] on input "Filter Value" at bounding box center [1455, 497] width 171 height 16
click at [1400, 505] on input "Filter Value" at bounding box center [1455, 497] width 171 height 16
type input "1882"
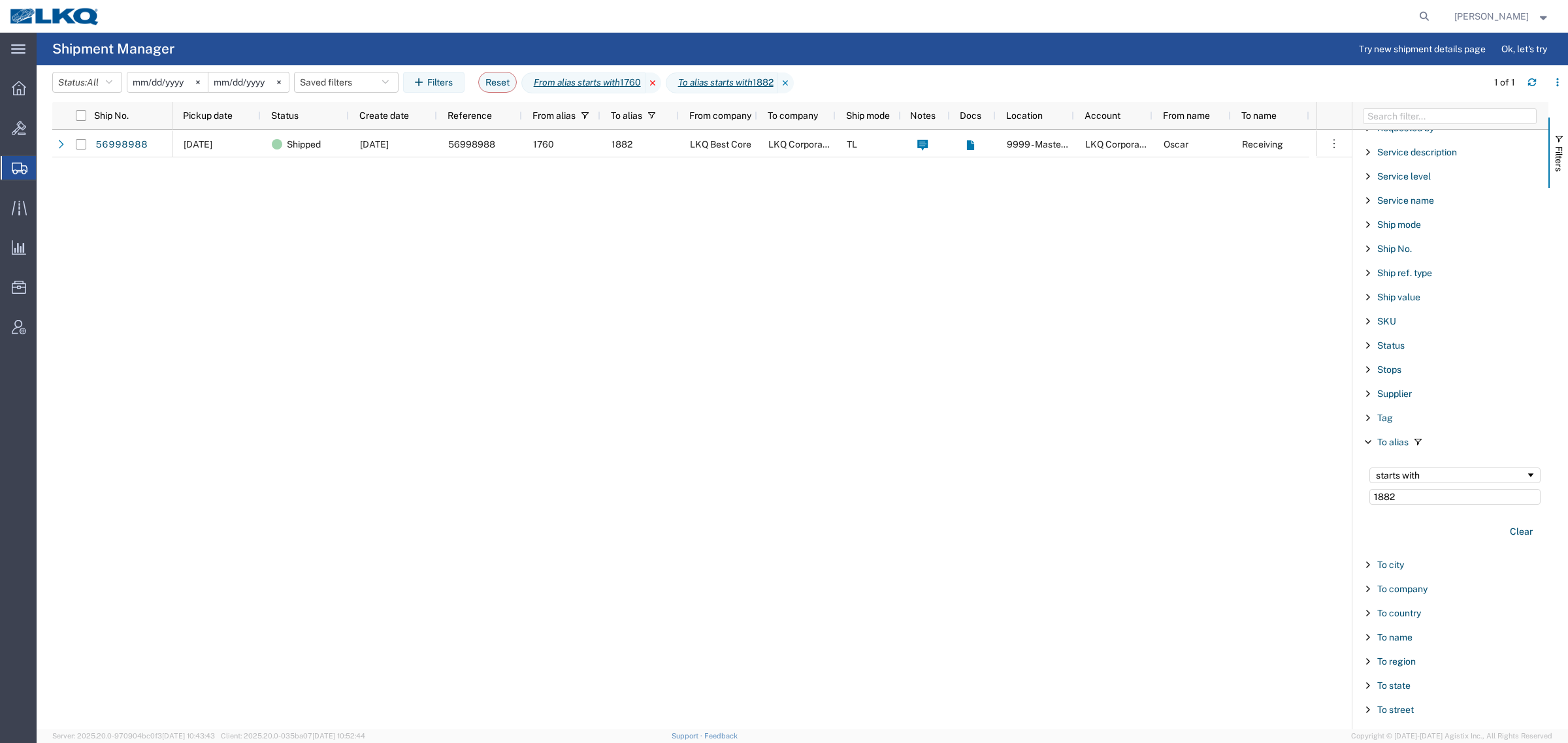
click at [661, 83] on icon at bounding box center [653, 83] width 16 height 21
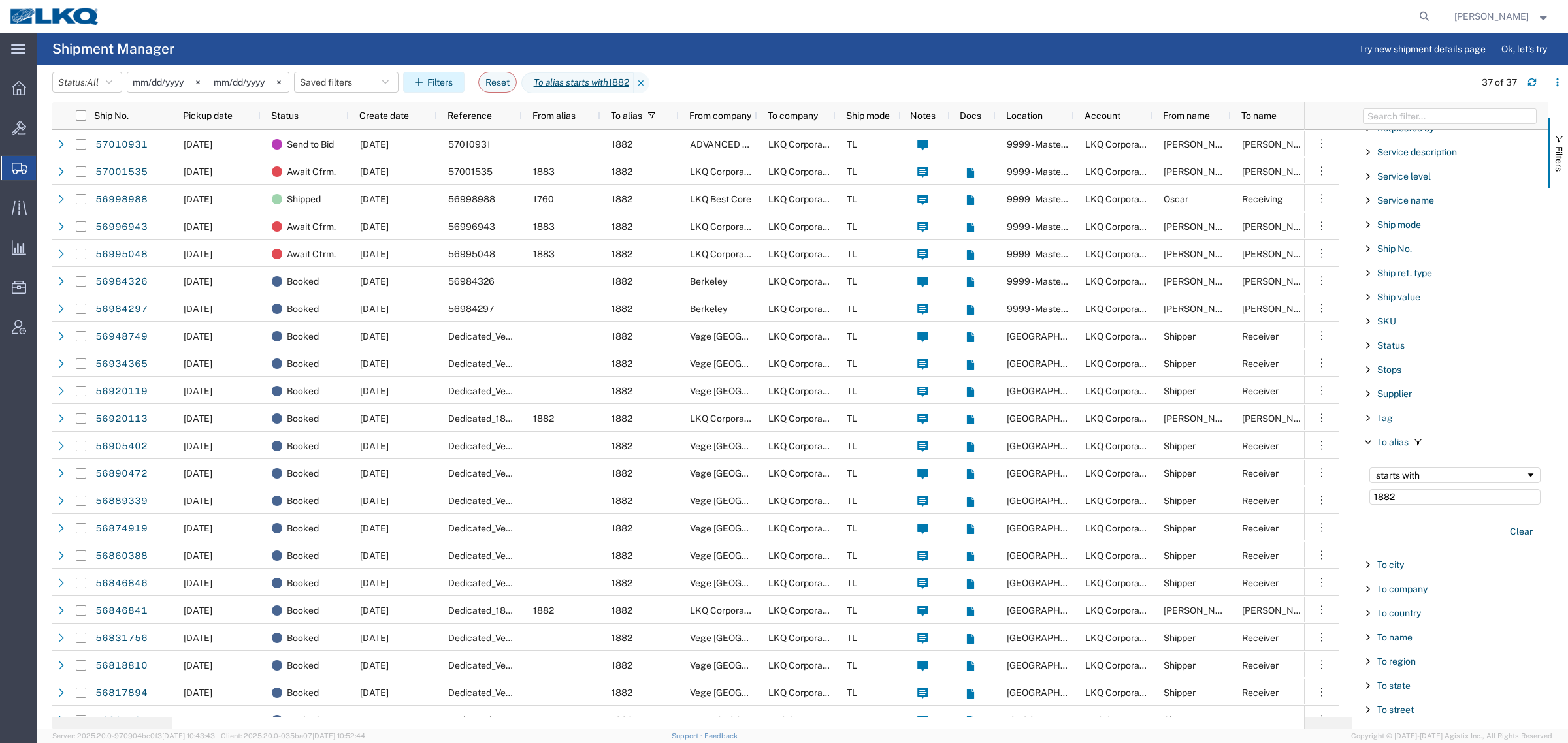
click at [422, 80] on button "Filters" at bounding box center [434, 82] width 62 height 21
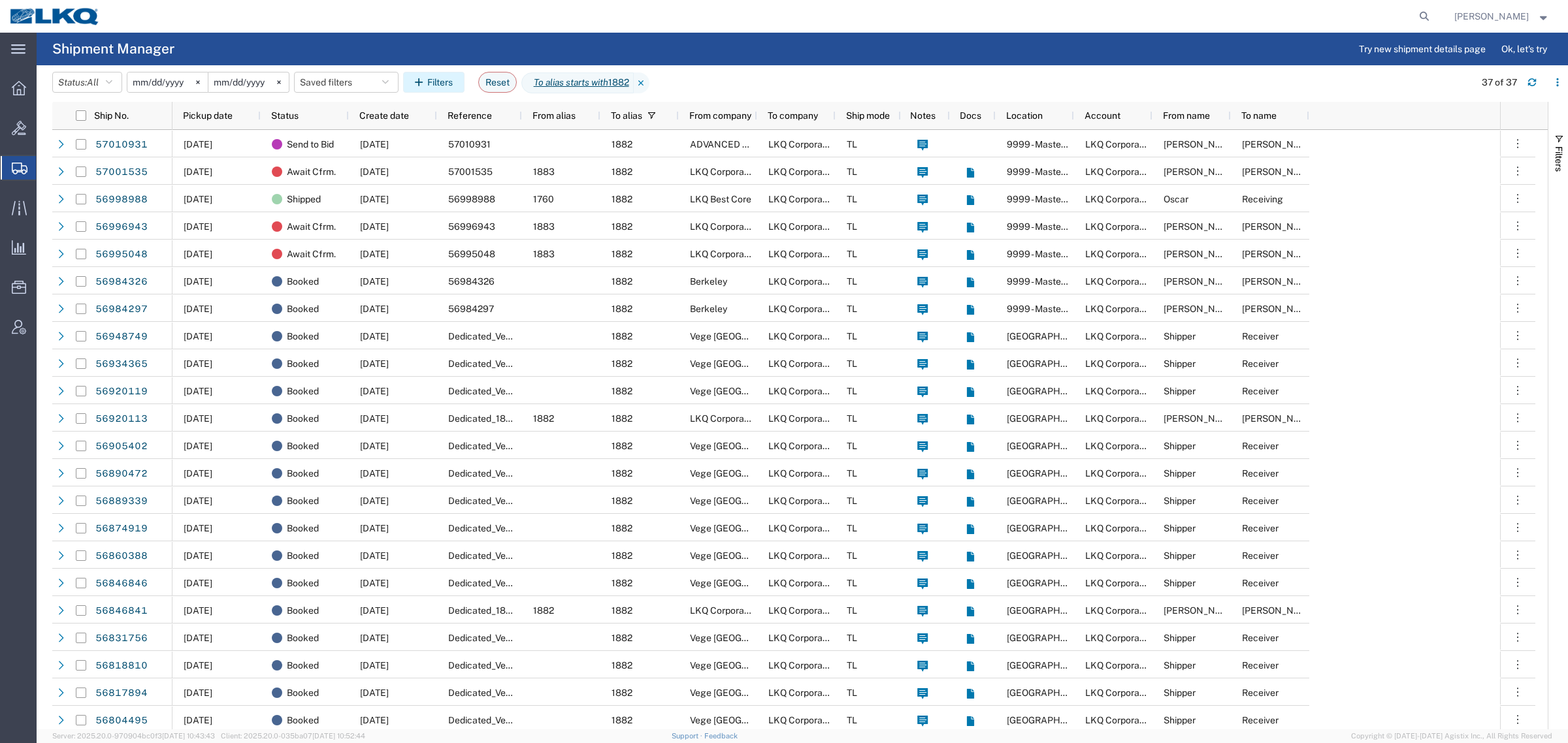
click at [446, 79] on button "Filters" at bounding box center [434, 82] width 62 height 21
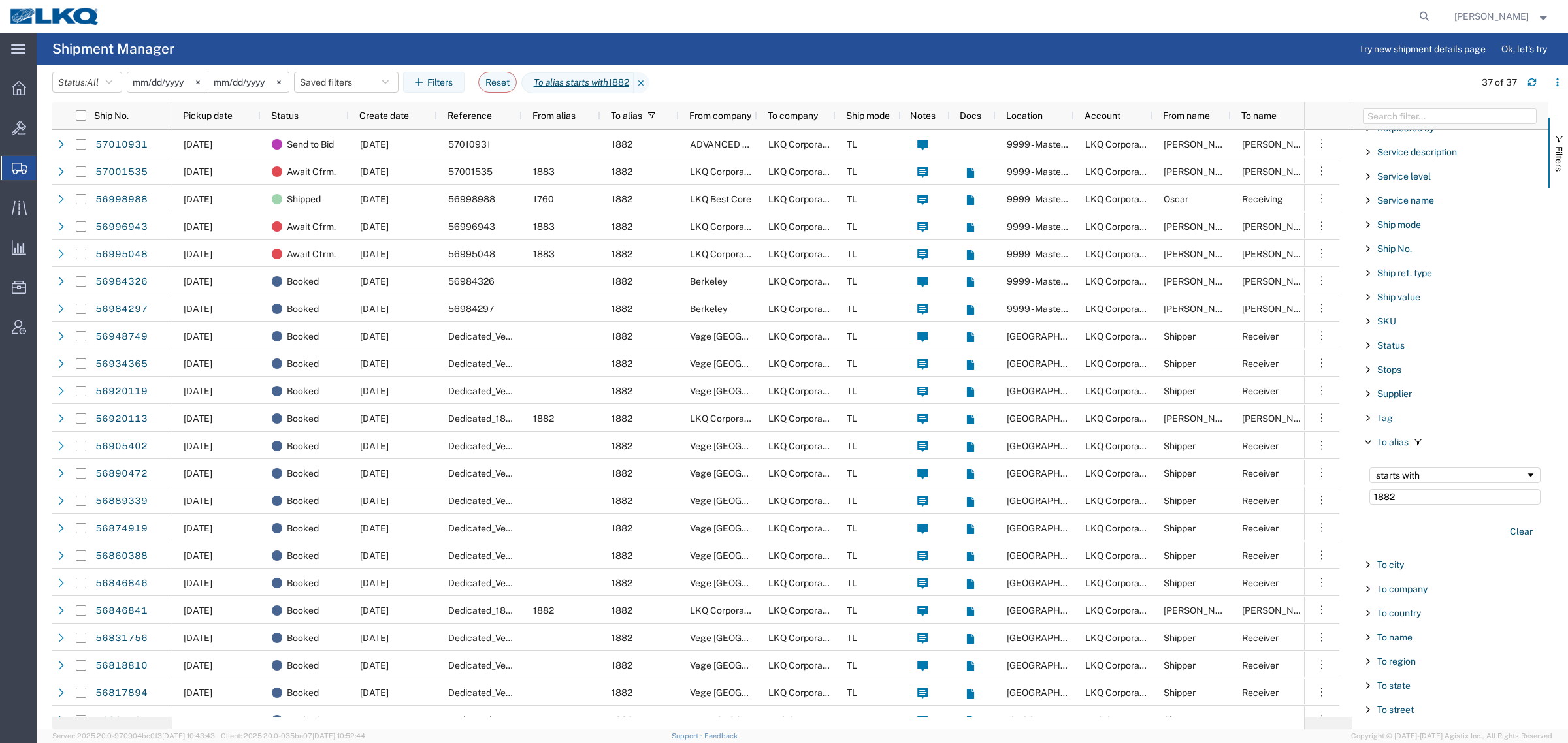
click at [479, 47] on agx-page-header "Shipment Manager Try new shipment details page Ok, let's try" at bounding box center [801, 49] width 1531 height 33
click at [569, 33] on agx-page-header "Shipment Manager Try new shipment details page Ok, let's try" at bounding box center [801, 49] width 1531 height 33
click at [650, 83] on icon at bounding box center [641, 83] width 16 height 21
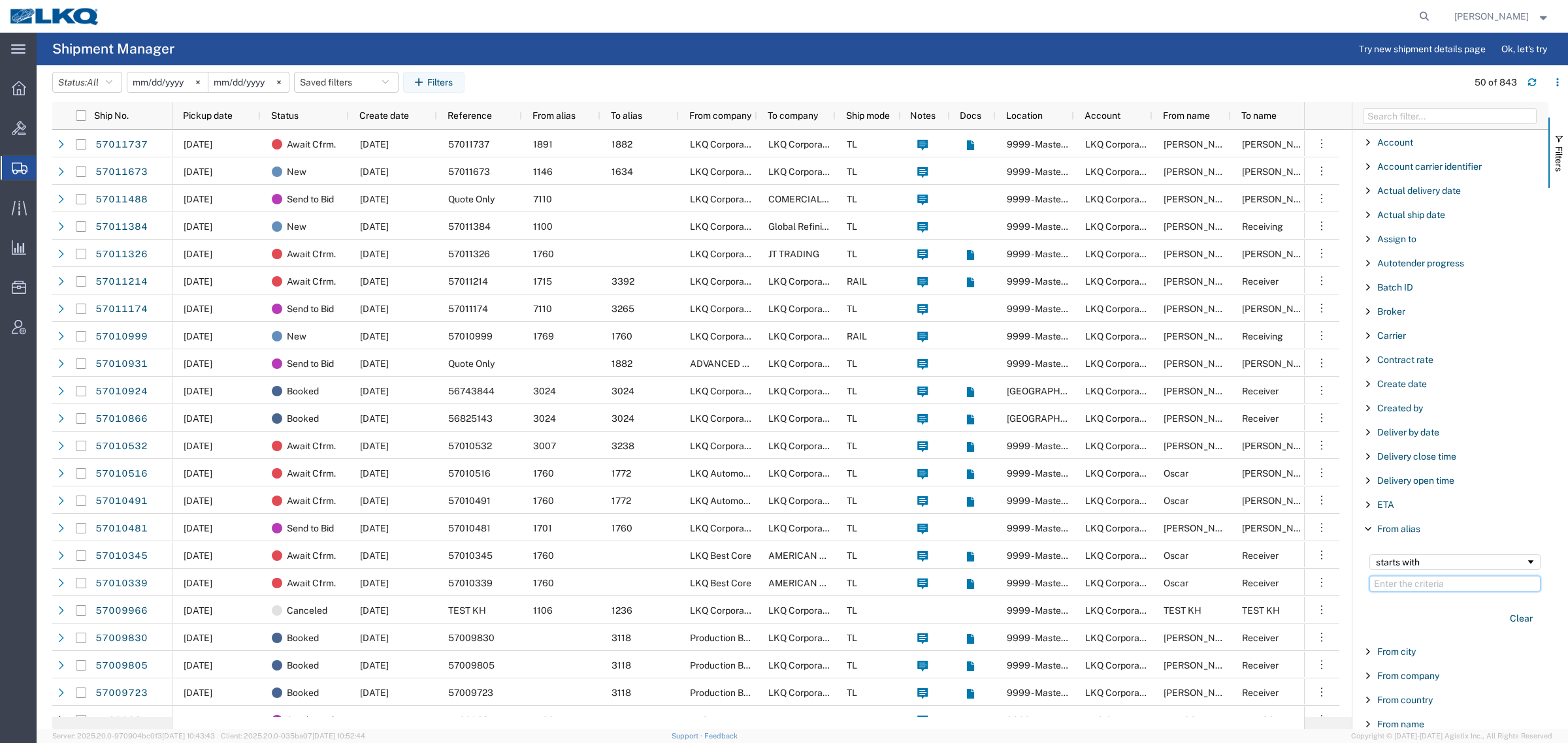
click at [1426, 582] on input "Filter Value" at bounding box center [1455, 584] width 171 height 16
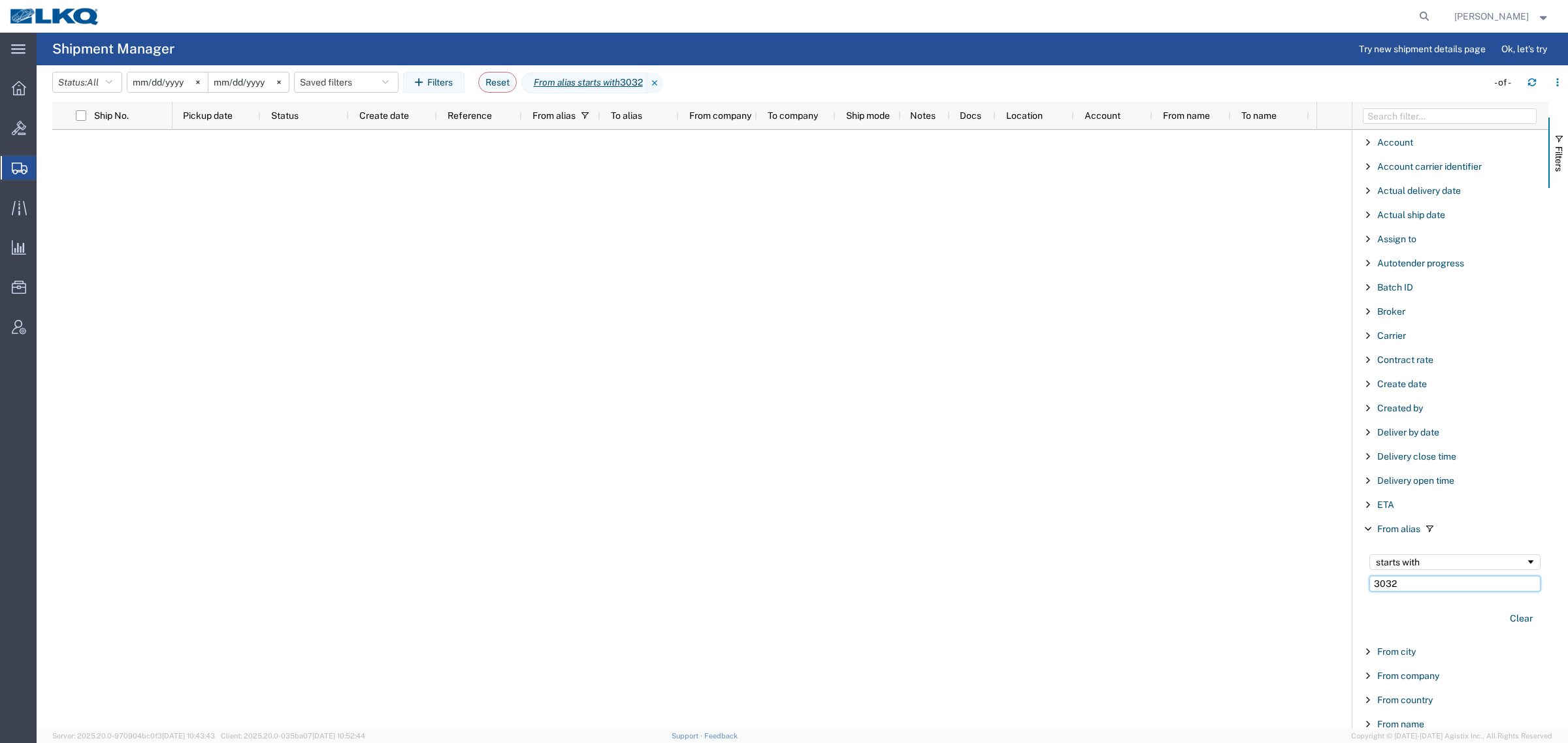
click at [1426, 582] on input "3032" at bounding box center [1455, 584] width 171 height 16
click at [617, 386] on div at bounding box center [744, 430] width 1144 height 599
click at [1409, 582] on input "1854" at bounding box center [1455, 584] width 171 height 16
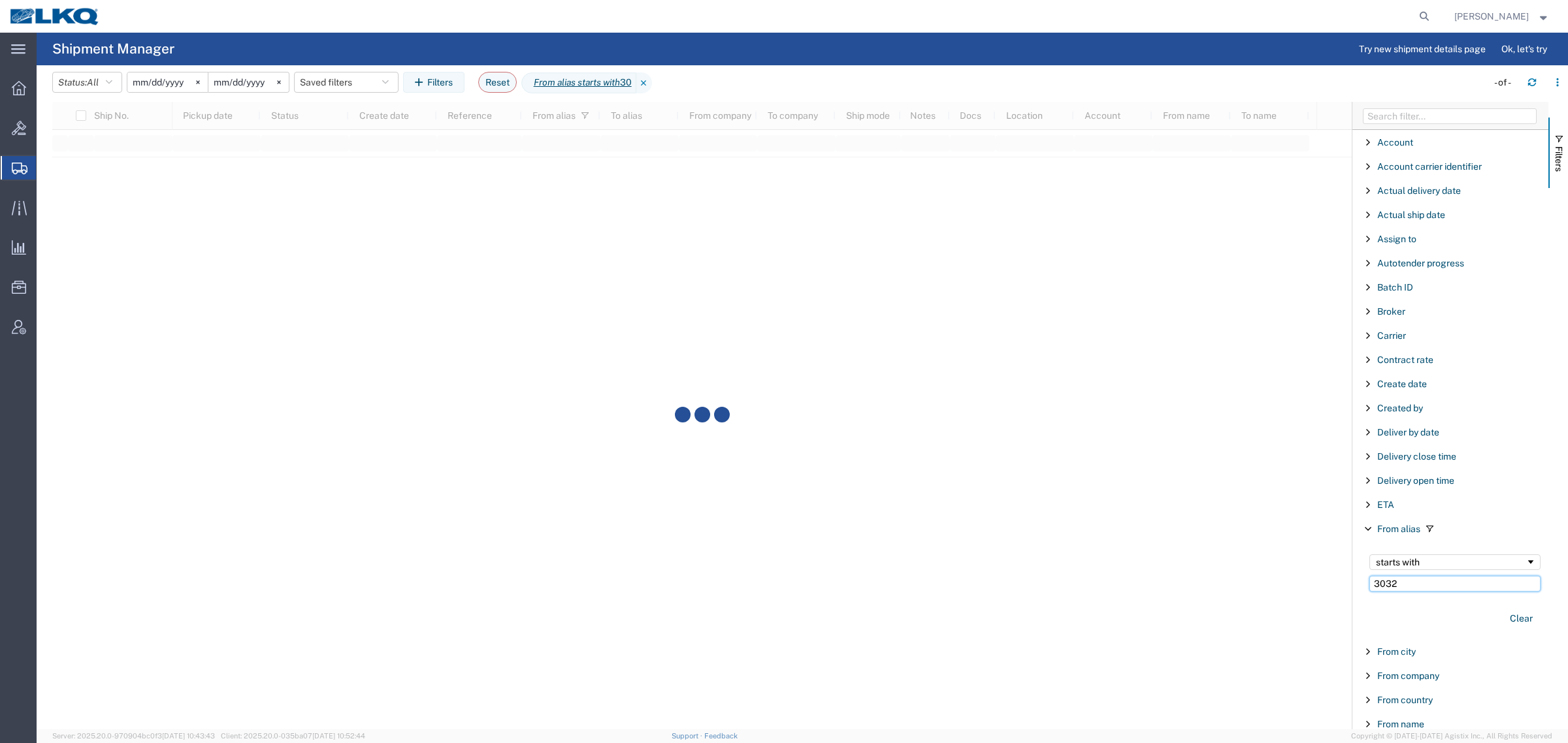
type input "3032"
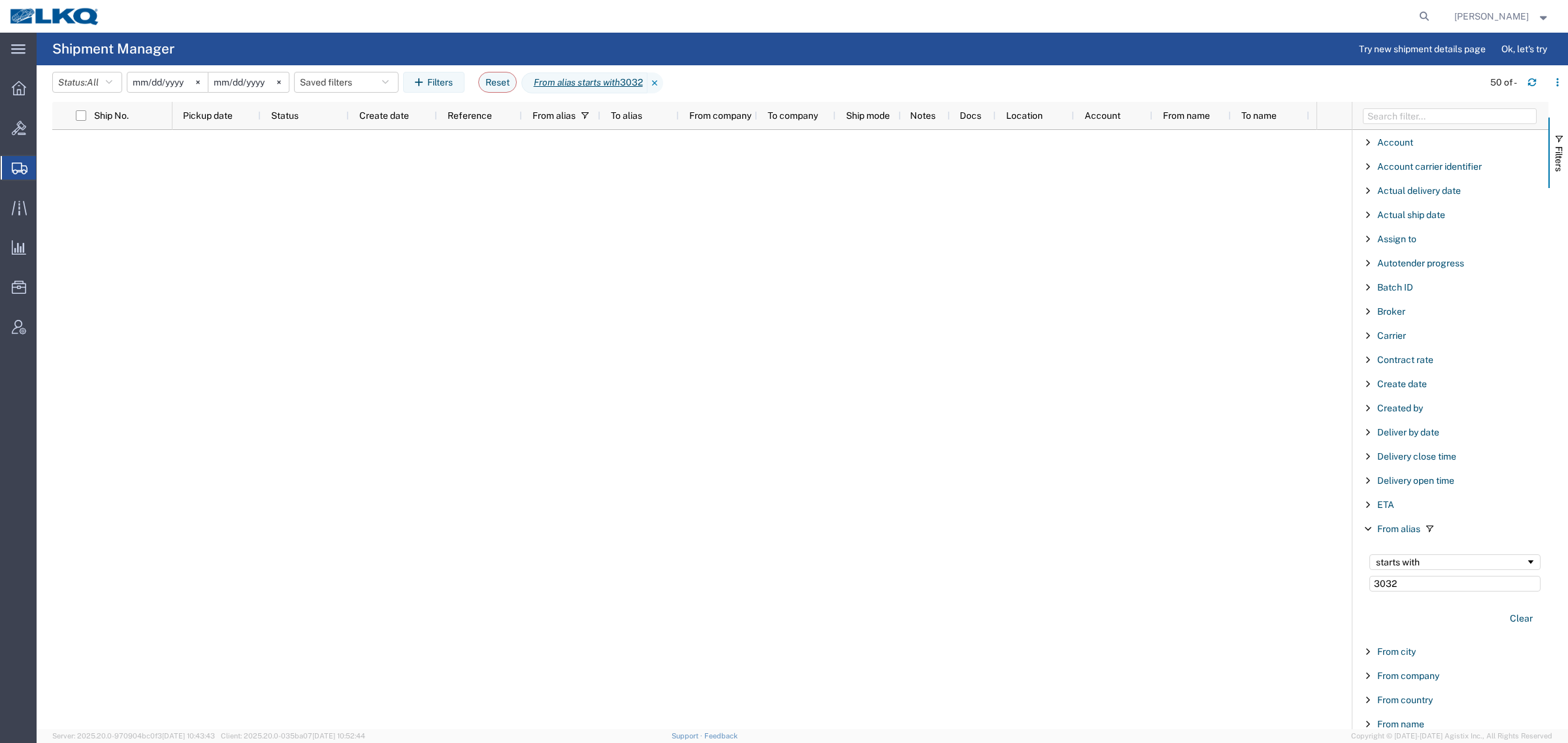
click at [160, 85] on input "2025-10-02" at bounding box center [167, 82] width 80 height 20
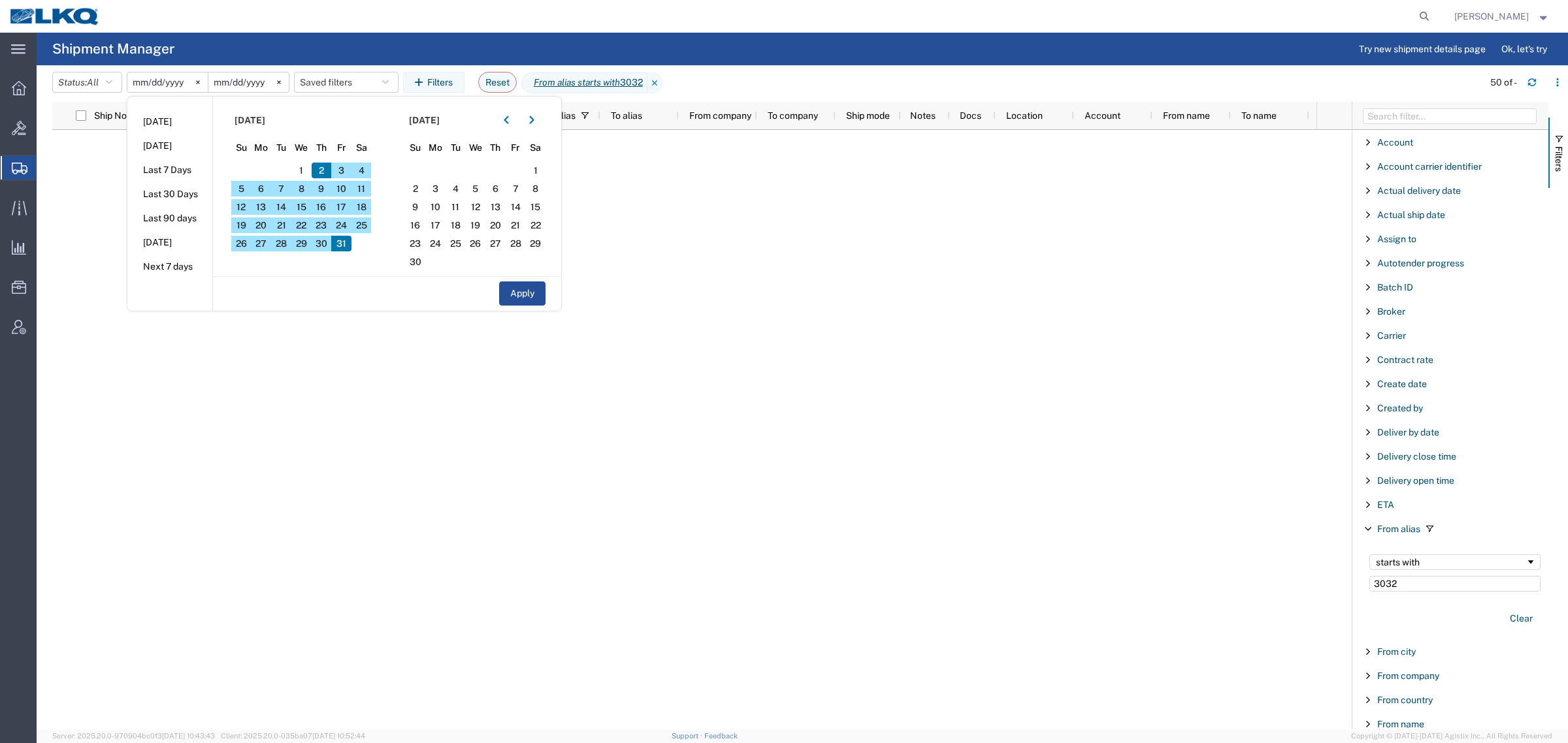
click at [324, 172] on span "2" at bounding box center [322, 170] width 21 height 16
click at [343, 252] on span "31" at bounding box center [342, 244] width 21 height 16
click at [344, 247] on span "31" at bounding box center [342, 244] width 21 height 16
click at [519, 293] on button "Apply" at bounding box center [522, 293] width 47 height 24
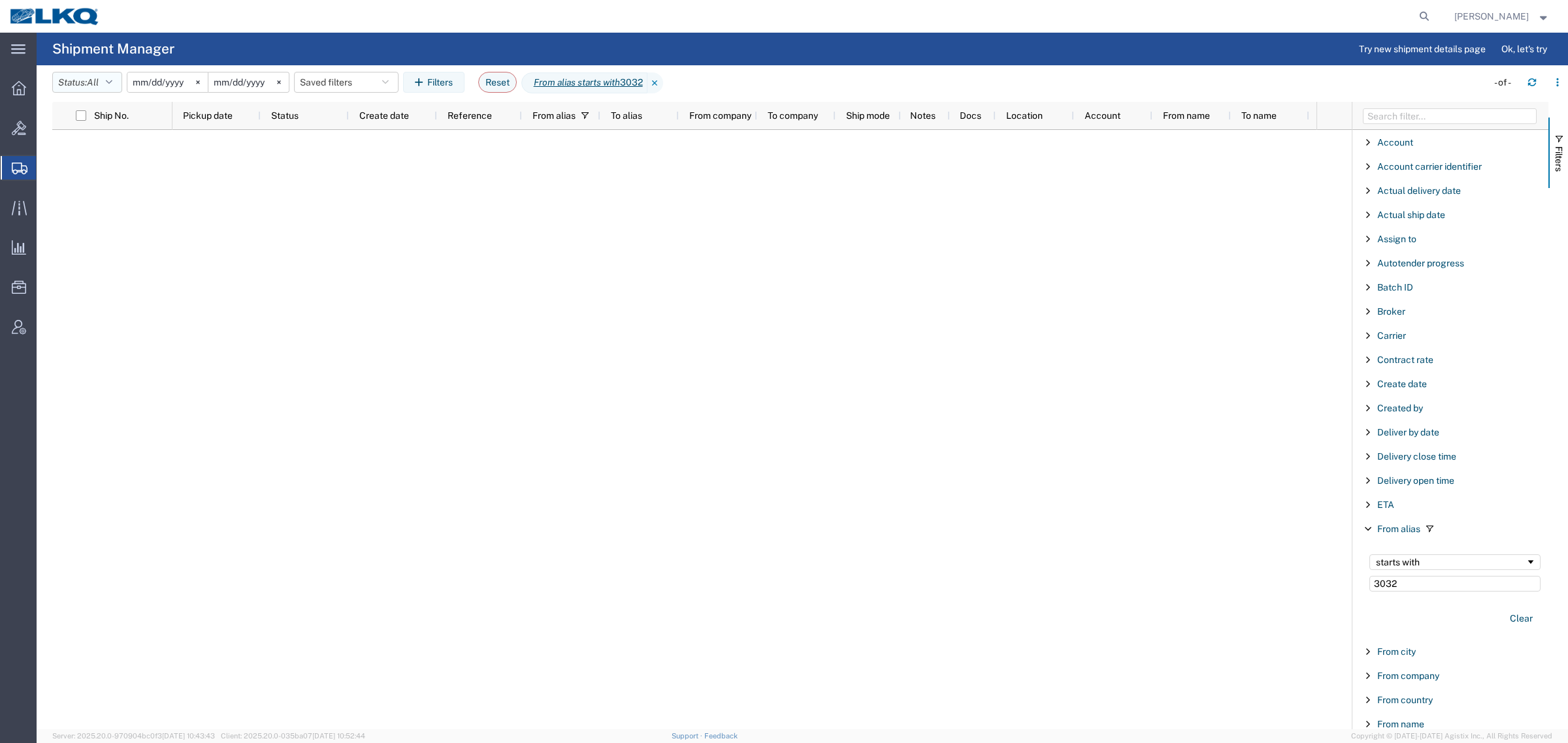
click at [80, 77] on button "Status: All" at bounding box center [87, 82] width 70 height 21
click at [92, 155] on span "All" at bounding box center [129, 151] width 152 height 21
click at [513, 79] on button "Reset" at bounding box center [498, 82] width 38 height 21
type input "2025-09-02"
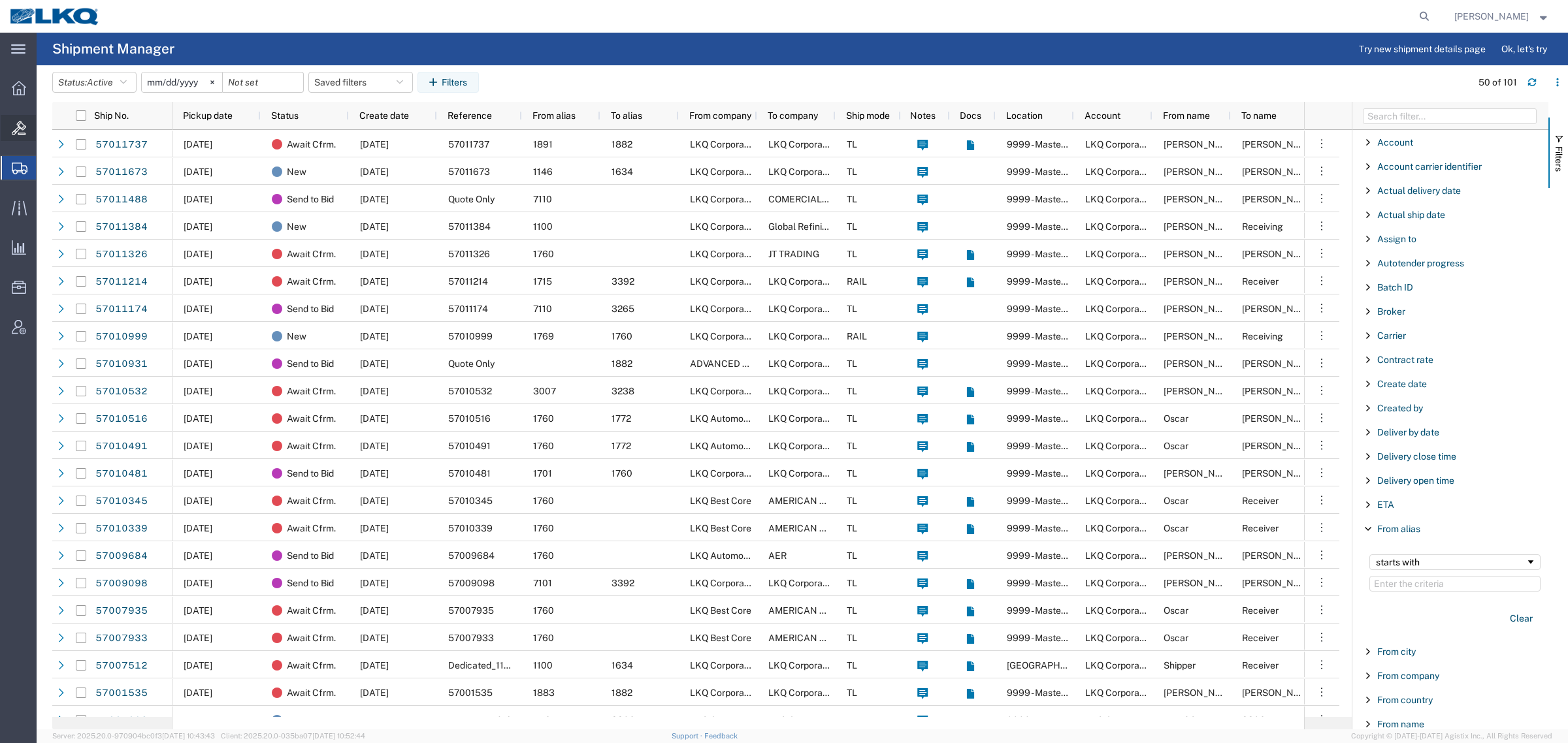
click at [8, 122] on div at bounding box center [18, 128] width 36 height 26
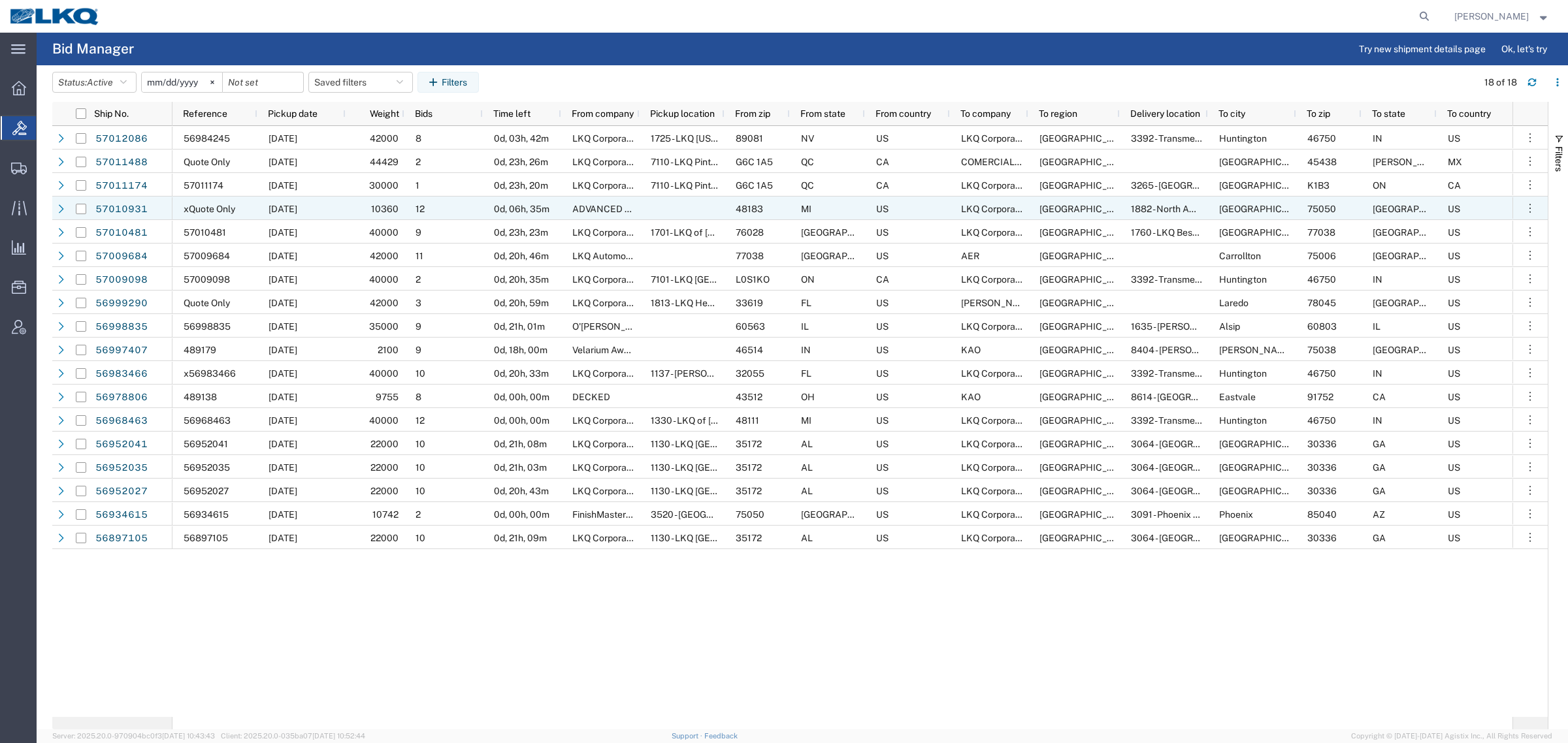
click at [344, 208] on div "10/03/2025" at bounding box center [301, 208] width 88 height 23
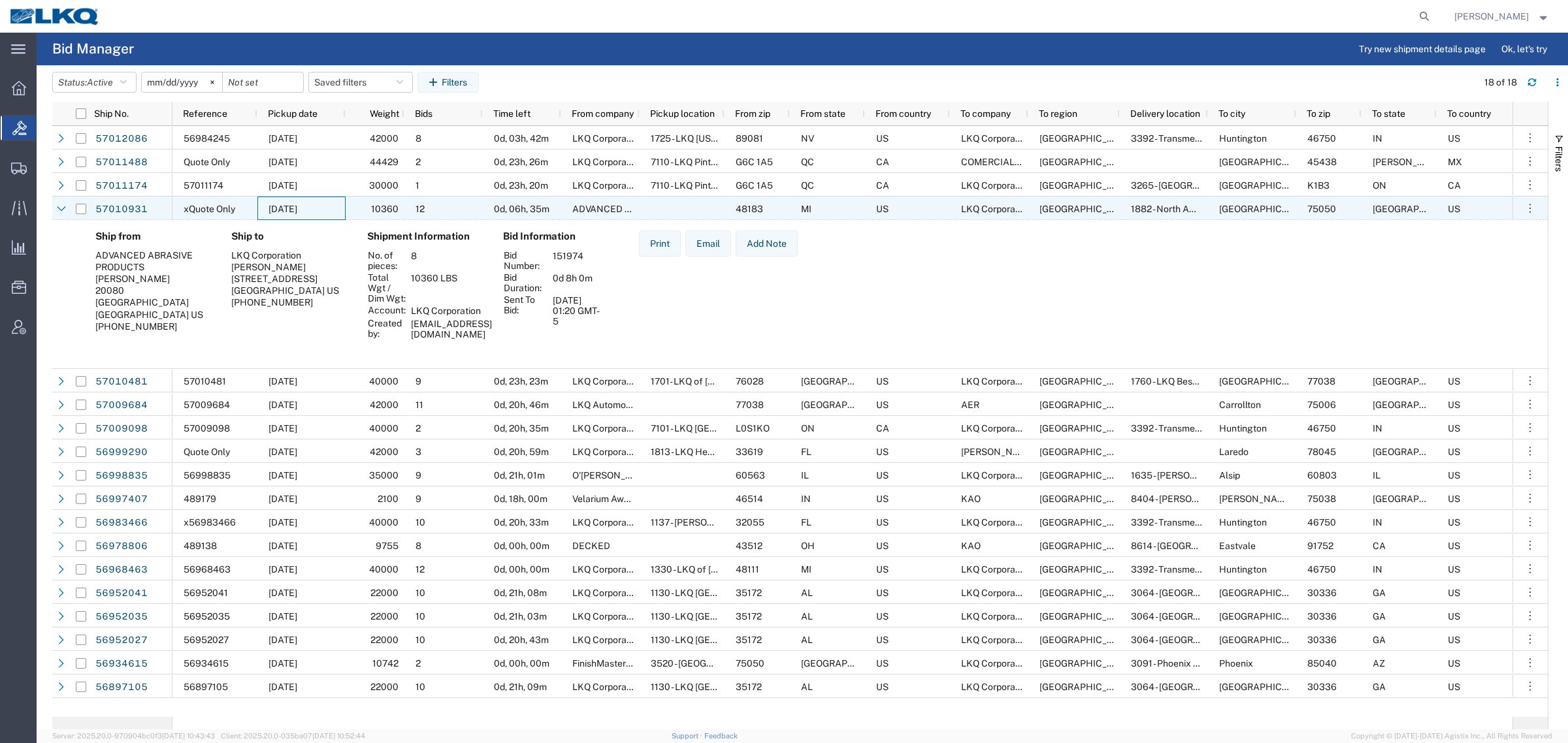
click at [344, 208] on div "10/03/2025" at bounding box center [301, 208] width 88 height 23
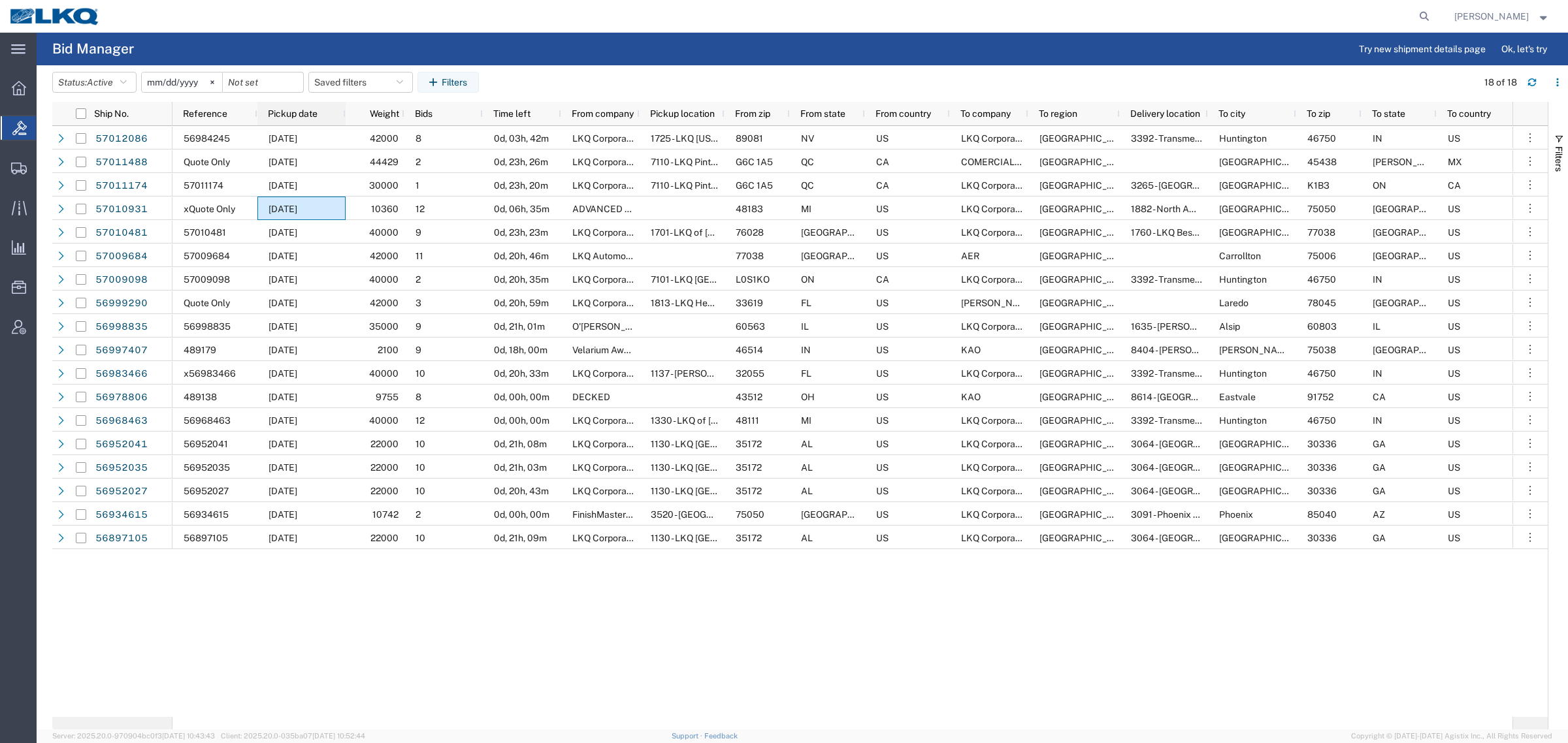
click at [302, 105] on div "Pickup date" at bounding box center [304, 114] width 73 height 17
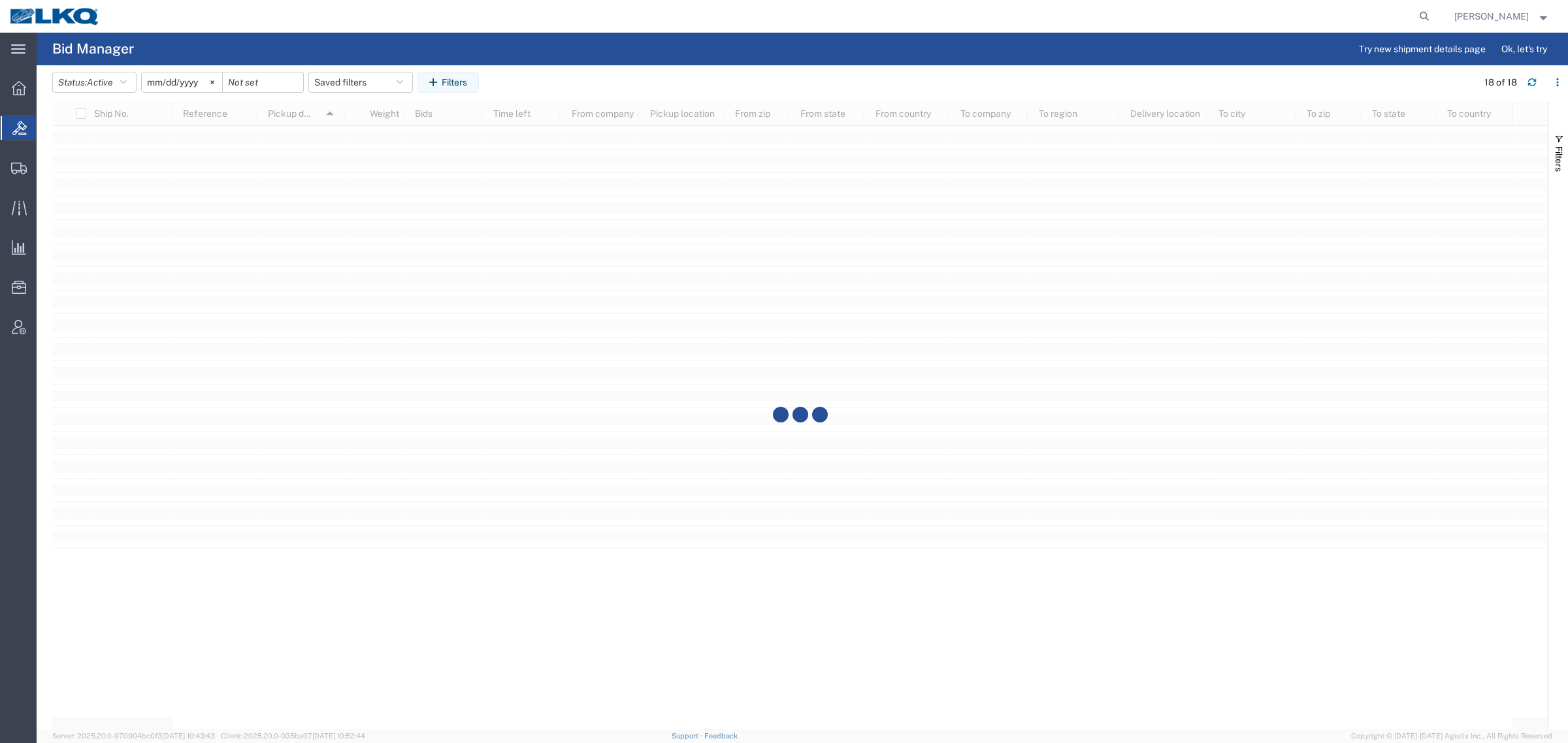
click at [609, 72] on agx-table-filter-chips "Status: Active Active All Awaiting Confirmation Awarded Closed Expired Open Wit…" at bounding box center [761, 87] width 1418 height 30
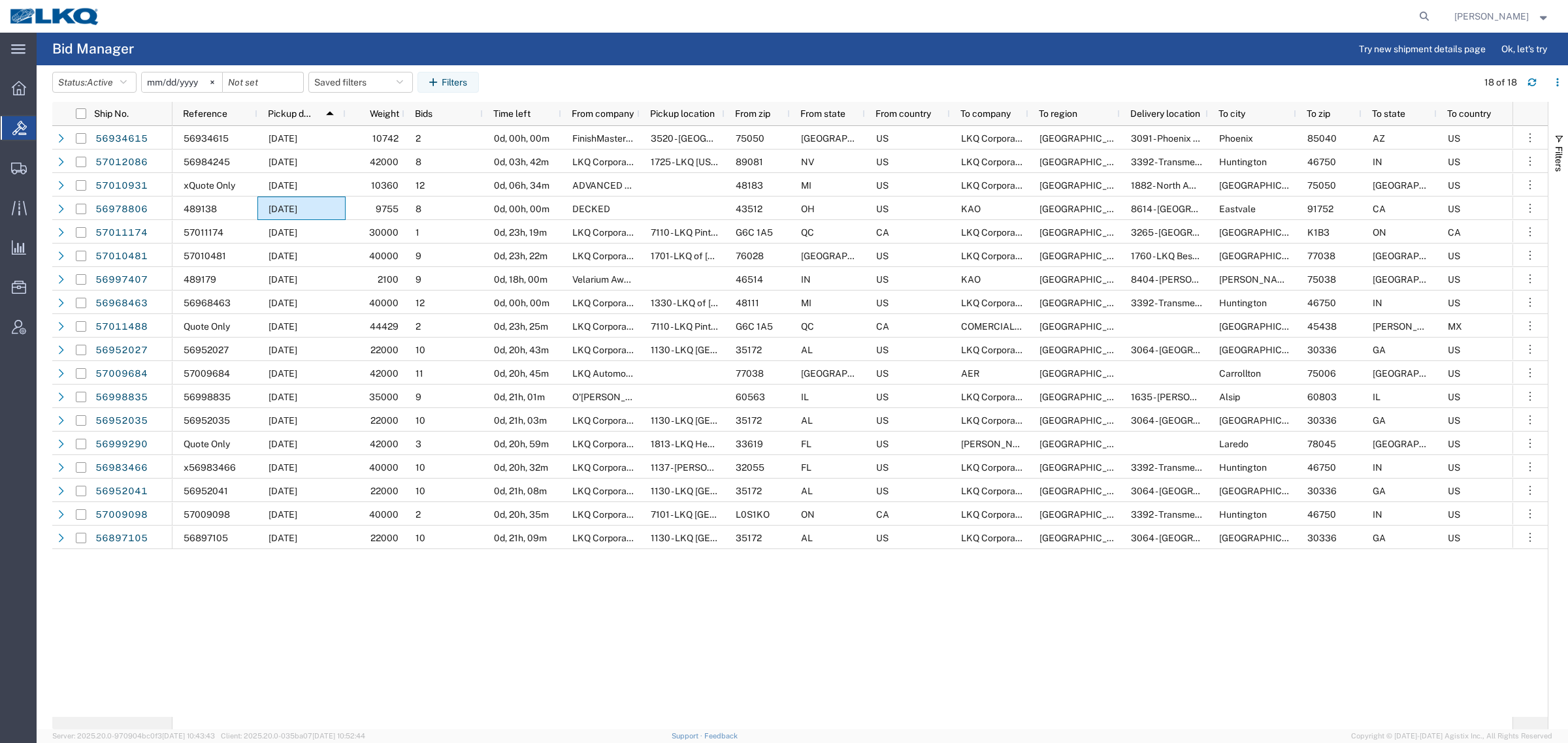
click at [647, 79] on agx-table-filter-chips "Status: Active Active All Awaiting Confirmation Awarded Closed Expired Open Wit…" at bounding box center [761, 87] width 1418 height 30
click at [344, 73] on button "Saved filters" at bounding box center [361, 82] width 105 height 21
click at [377, 142] on span "Bid Board" at bounding box center [396, 139] width 171 height 24
type input "[DATE]"
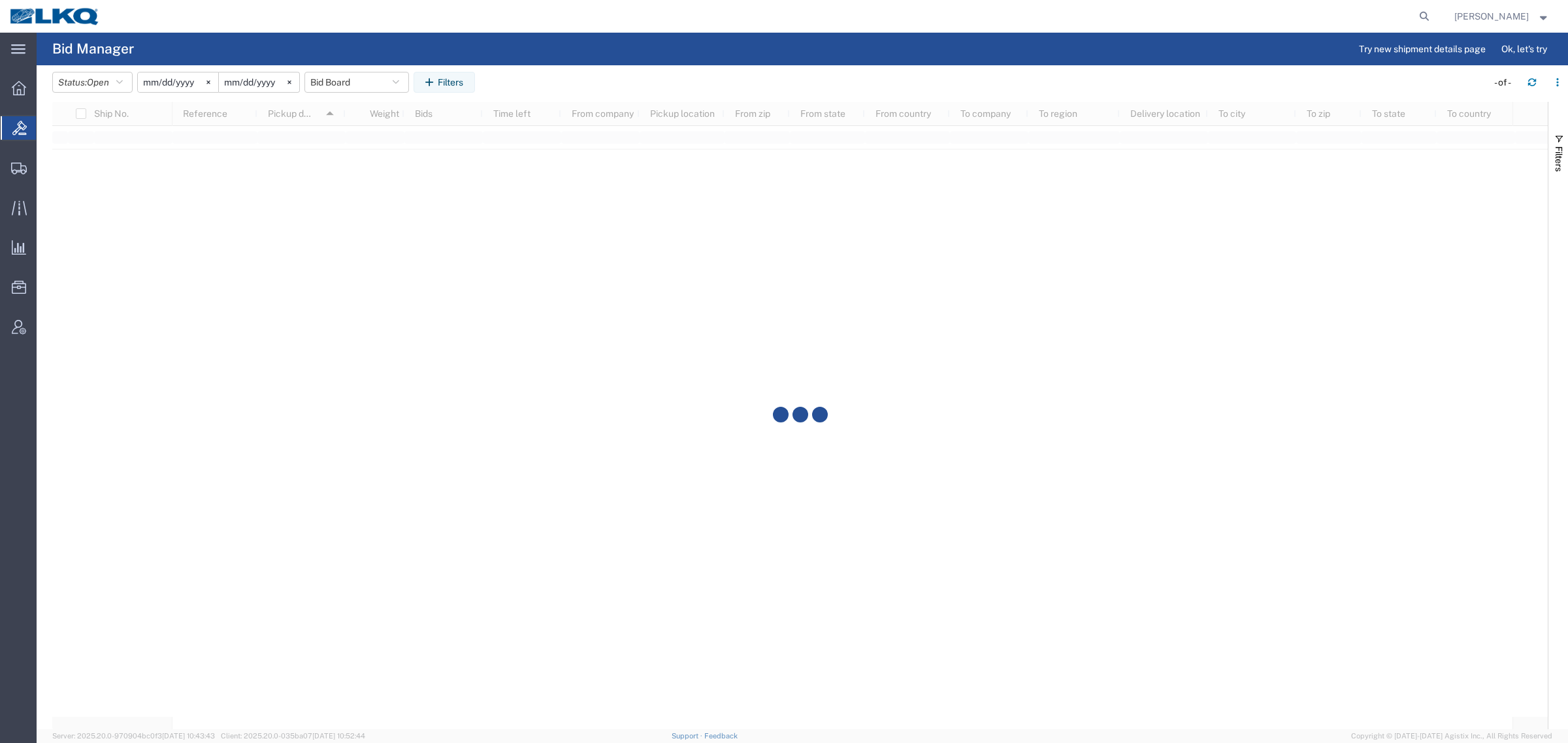
click at [577, 79] on agx-table-filter-chips "Status: Open Active All Awaiting Confirmation Awarded Closed Expired Open Withd…" at bounding box center [766, 87] width 1428 height 30
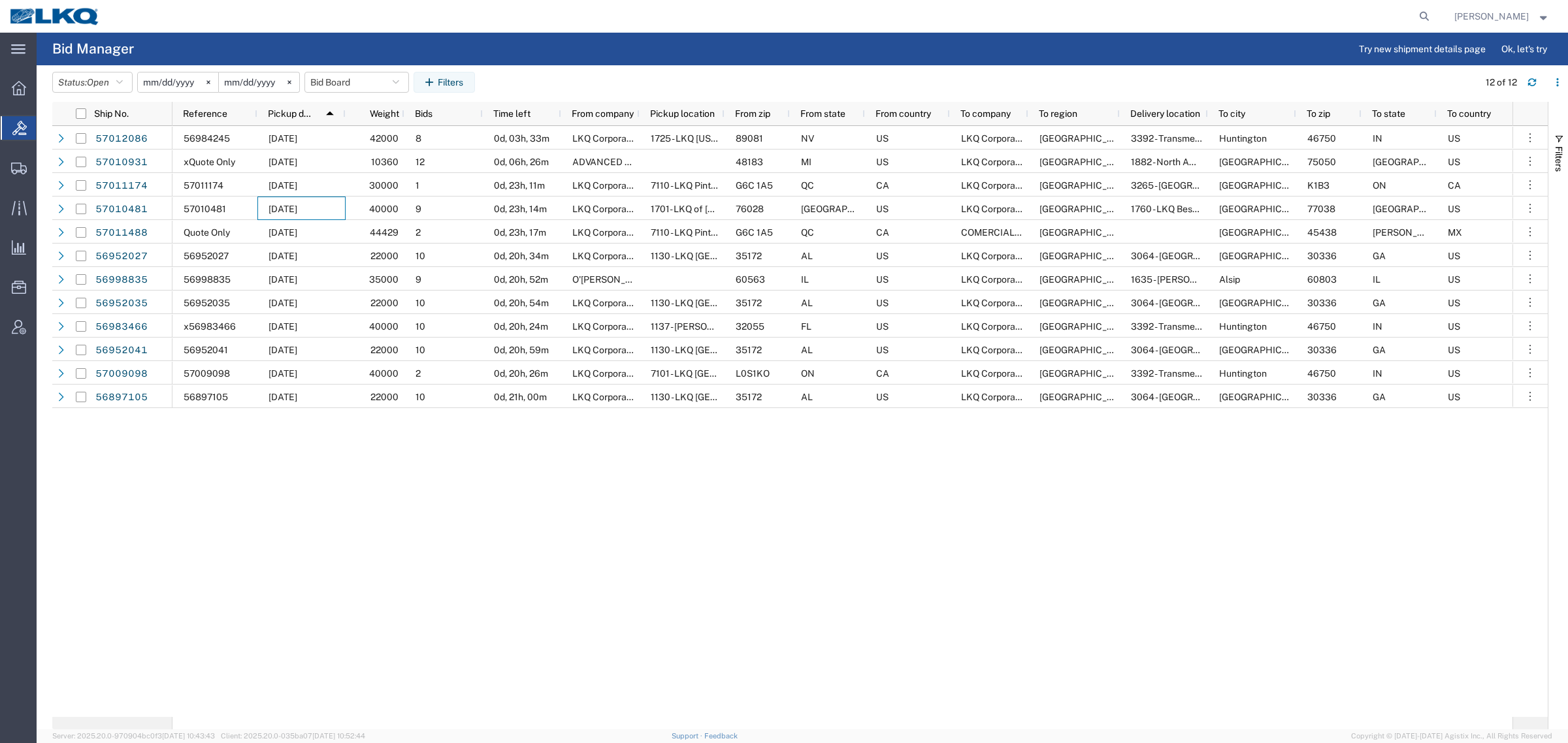
click at [1419, 17] on agx-global-search at bounding box center [1226, 16] width 418 height 33
click at [1430, 18] on icon at bounding box center [1424, 16] width 18 height 18
paste input "57010931"
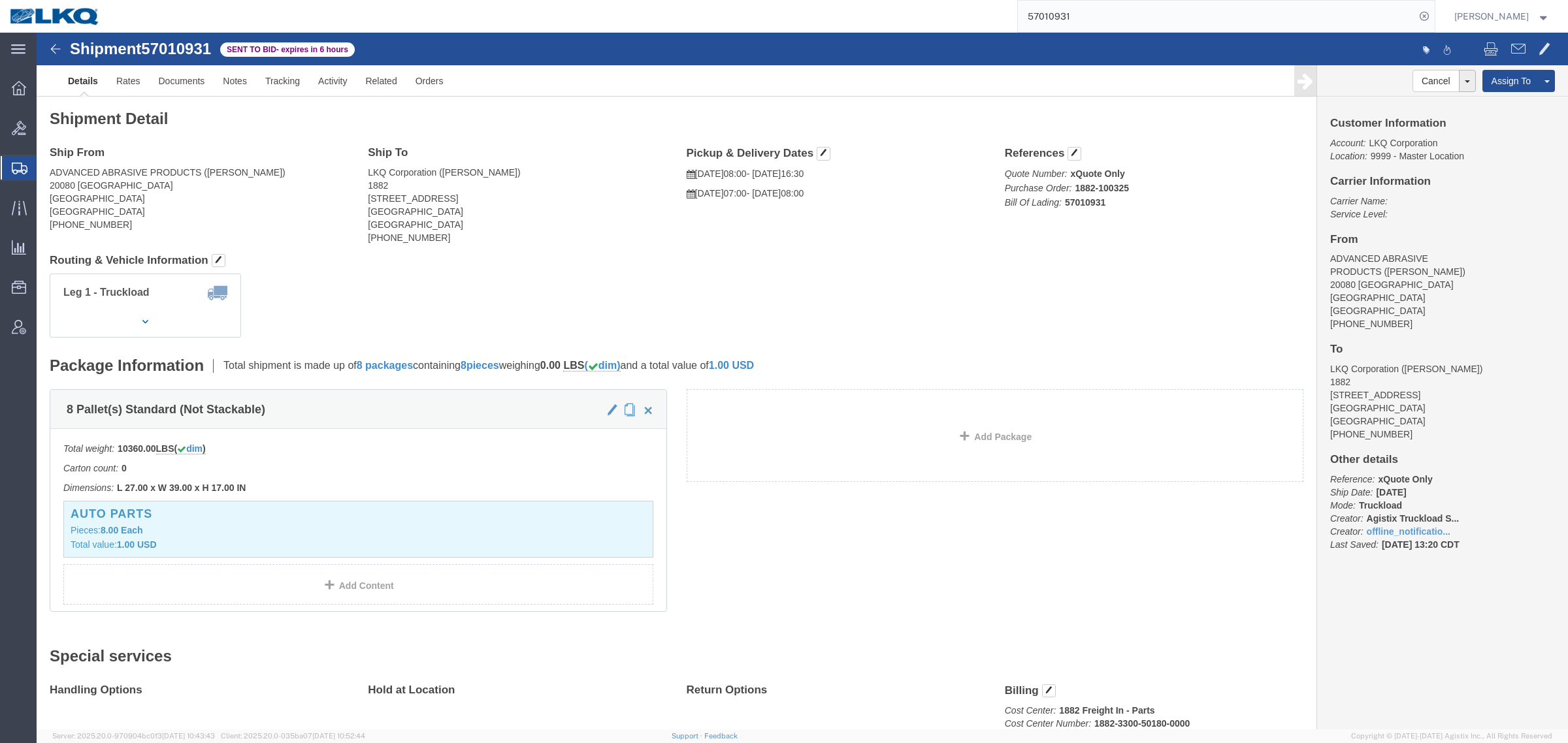
click div "Shipment Detail Ship From ADVANCED ABRASIVE PRODUCTS (CHRIS) 20080 TRENTWOOD CT…"
click address "LKQ Corporation (DAVID GAYTAN) 1882 1102 W Carrier Pkwy STE 100 Grand Prairie, …"
click div "Leg 1 - Truckload Vehicle 1: Standard Dry Van (53 Feet) Number of trucks: 1"
click at [1101, 15] on input "57010931" at bounding box center [1216, 16] width 397 height 31
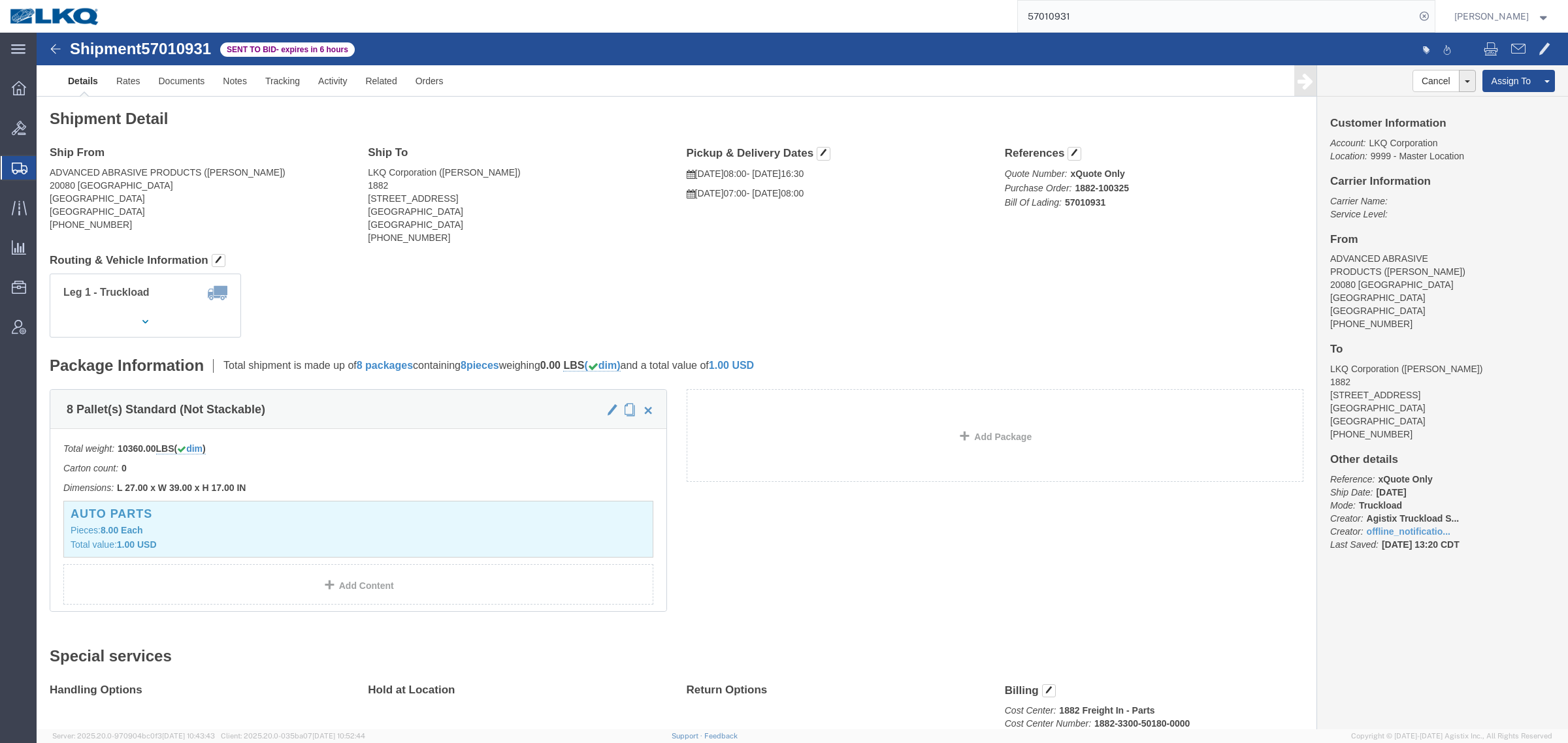
paste input "57010931"
click at [1101, 14] on input "5701093157010931" at bounding box center [1216, 16] width 397 height 31
paste input "search"
type input "57010931"
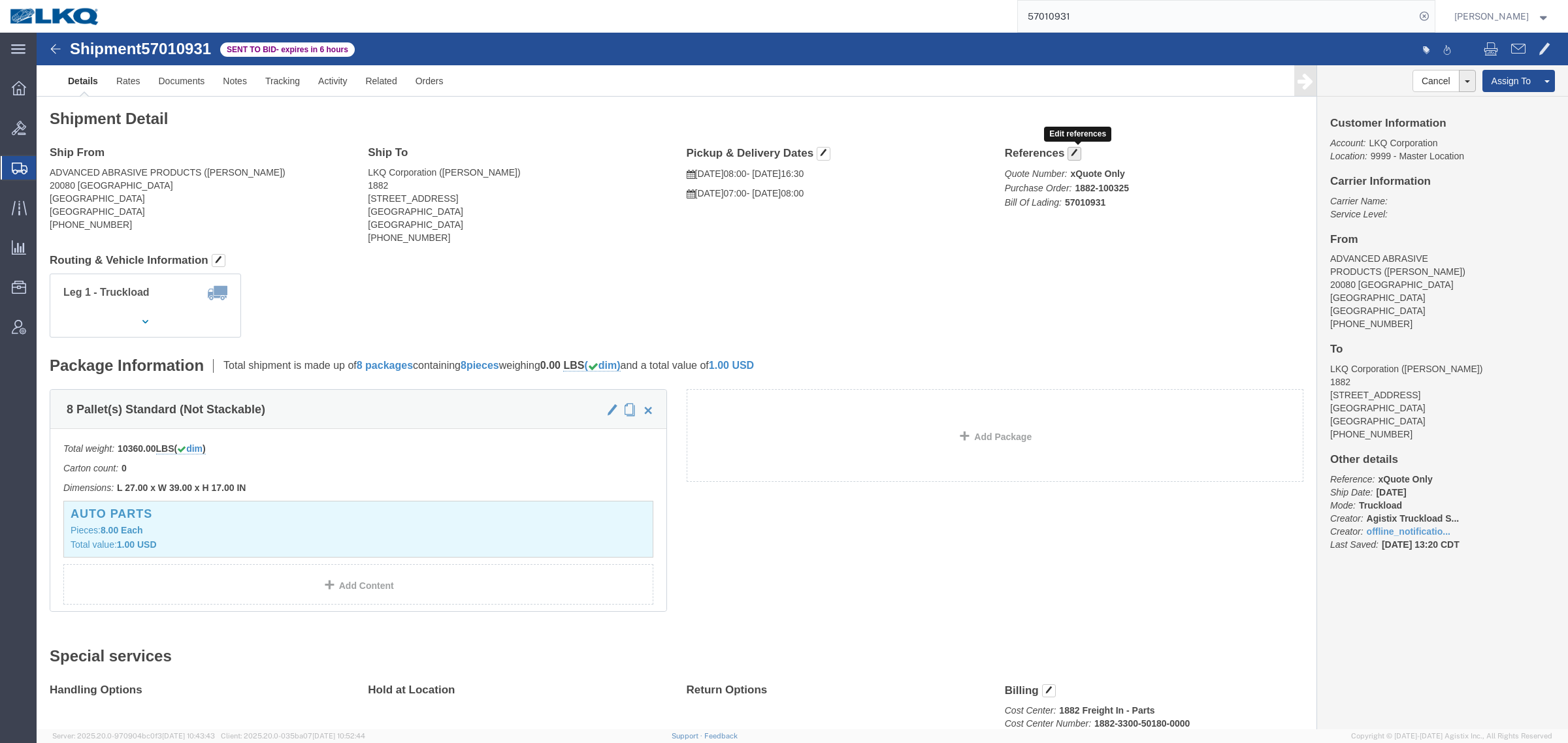
click button "button"
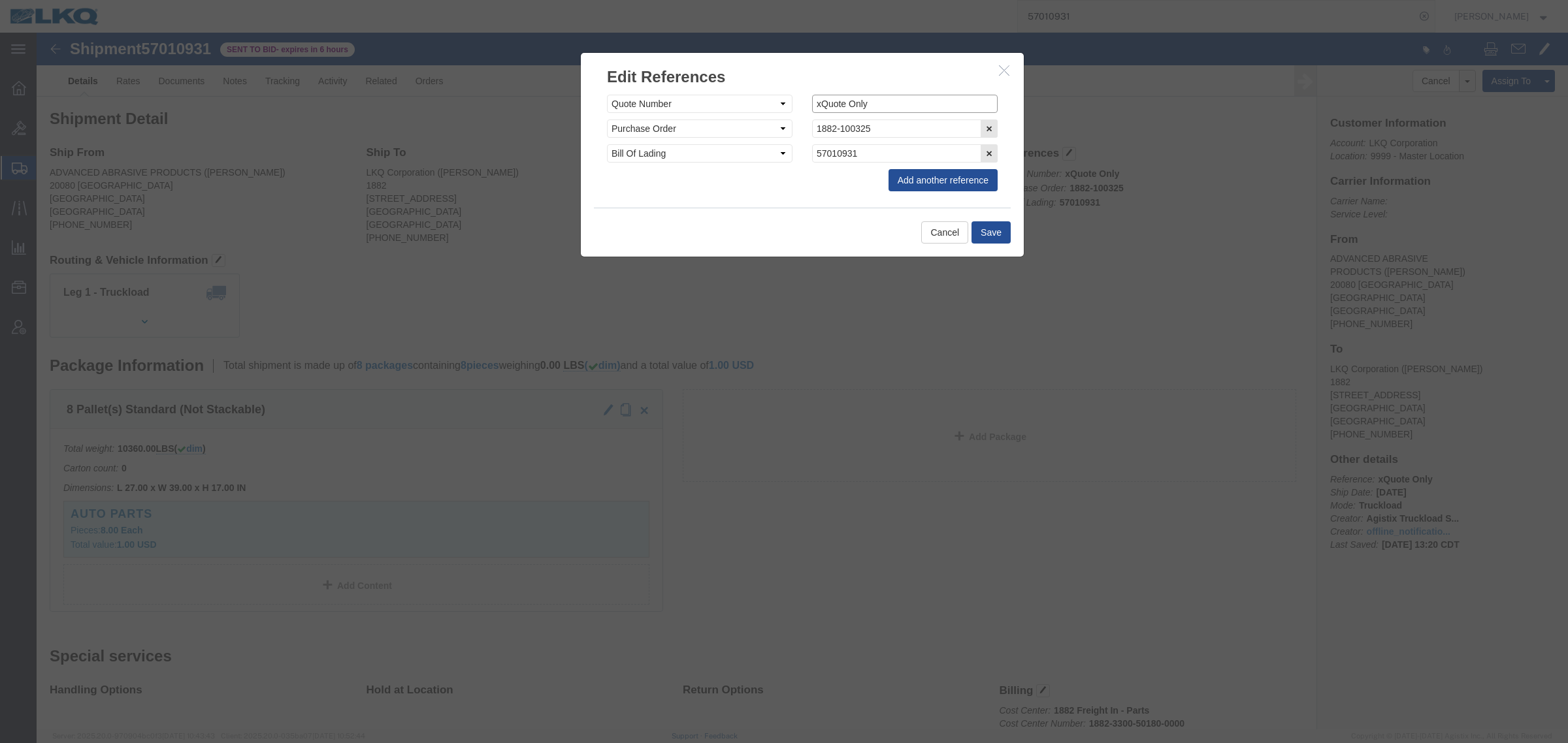
click div "Select Account Type Activity ID Airline Appointment Number ASN Batch Request # …"
click div "Cancel Save"
click button "Save"
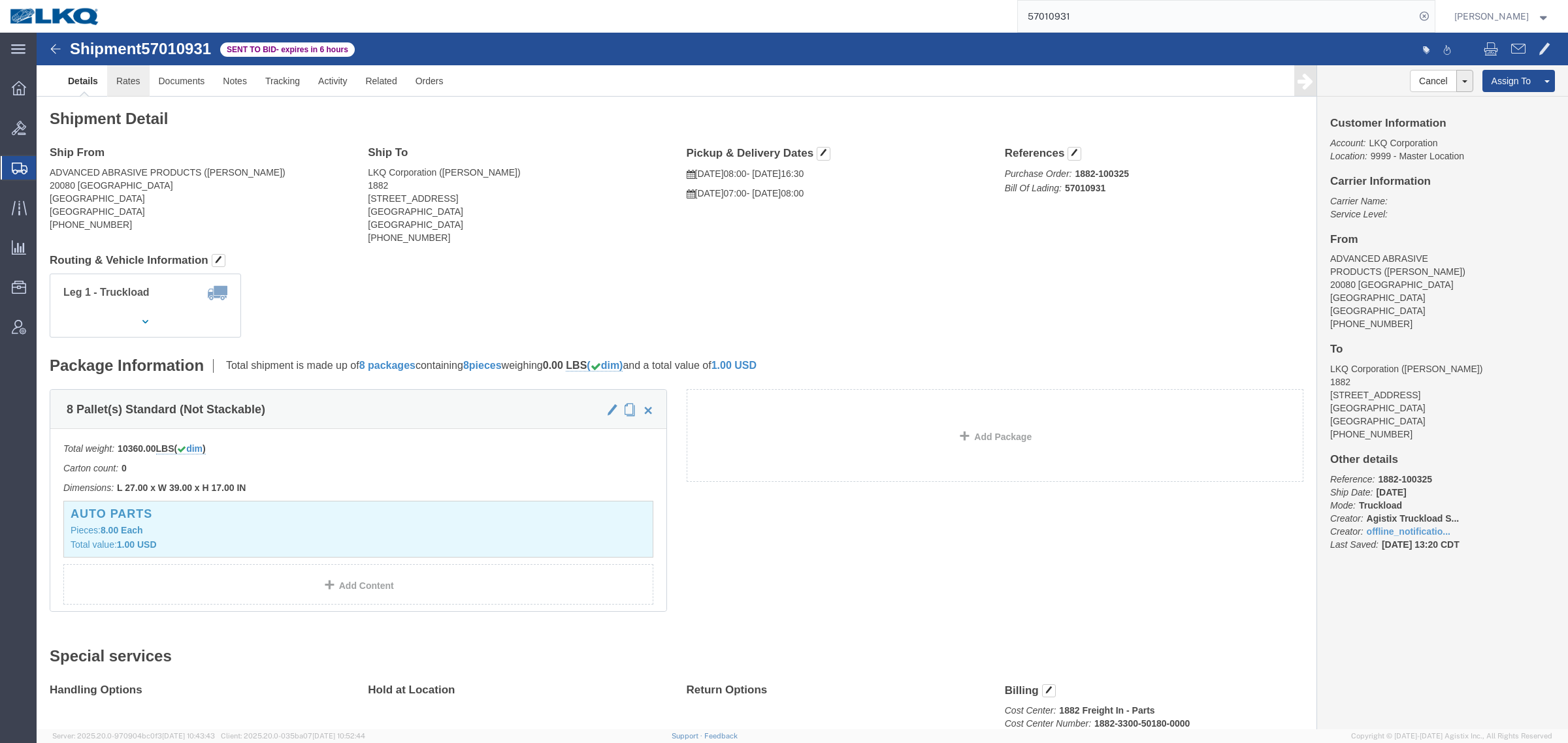
click link "Rates"
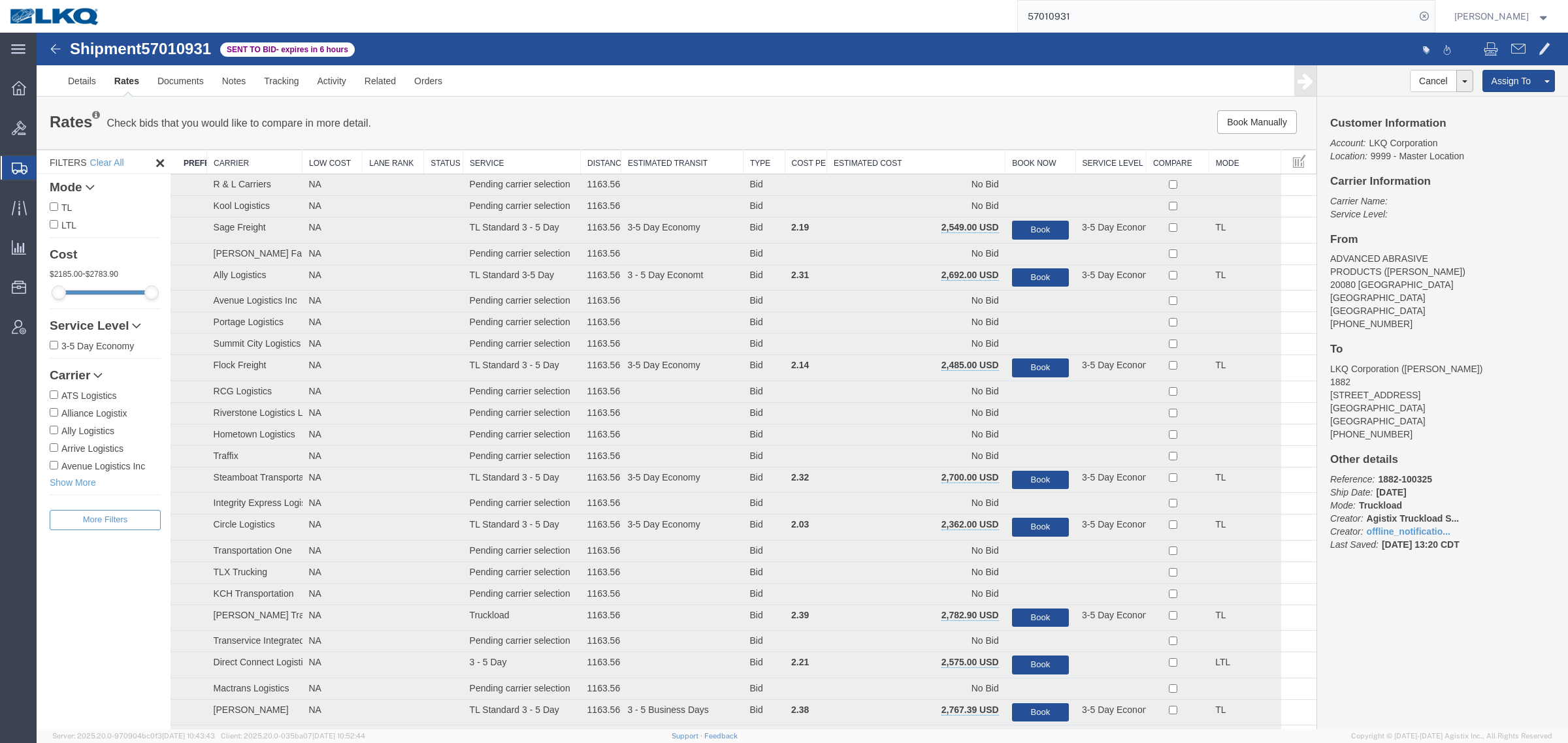
click at [918, 155] on th "Estimated Cost" at bounding box center [916, 162] width 179 height 24
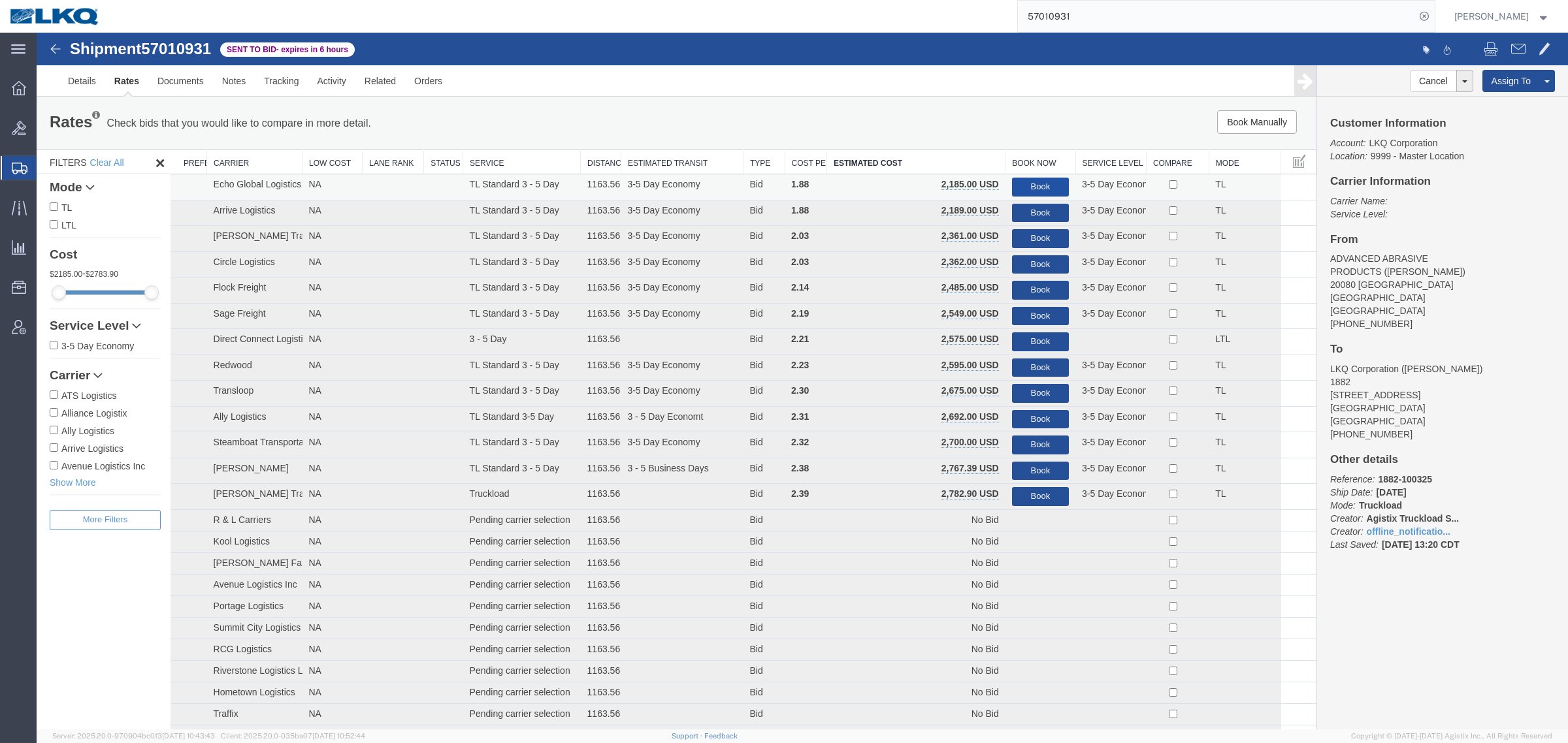
click at [1040, 186] on button "Book" at bounding box center [1040, 187] width 57 height 19
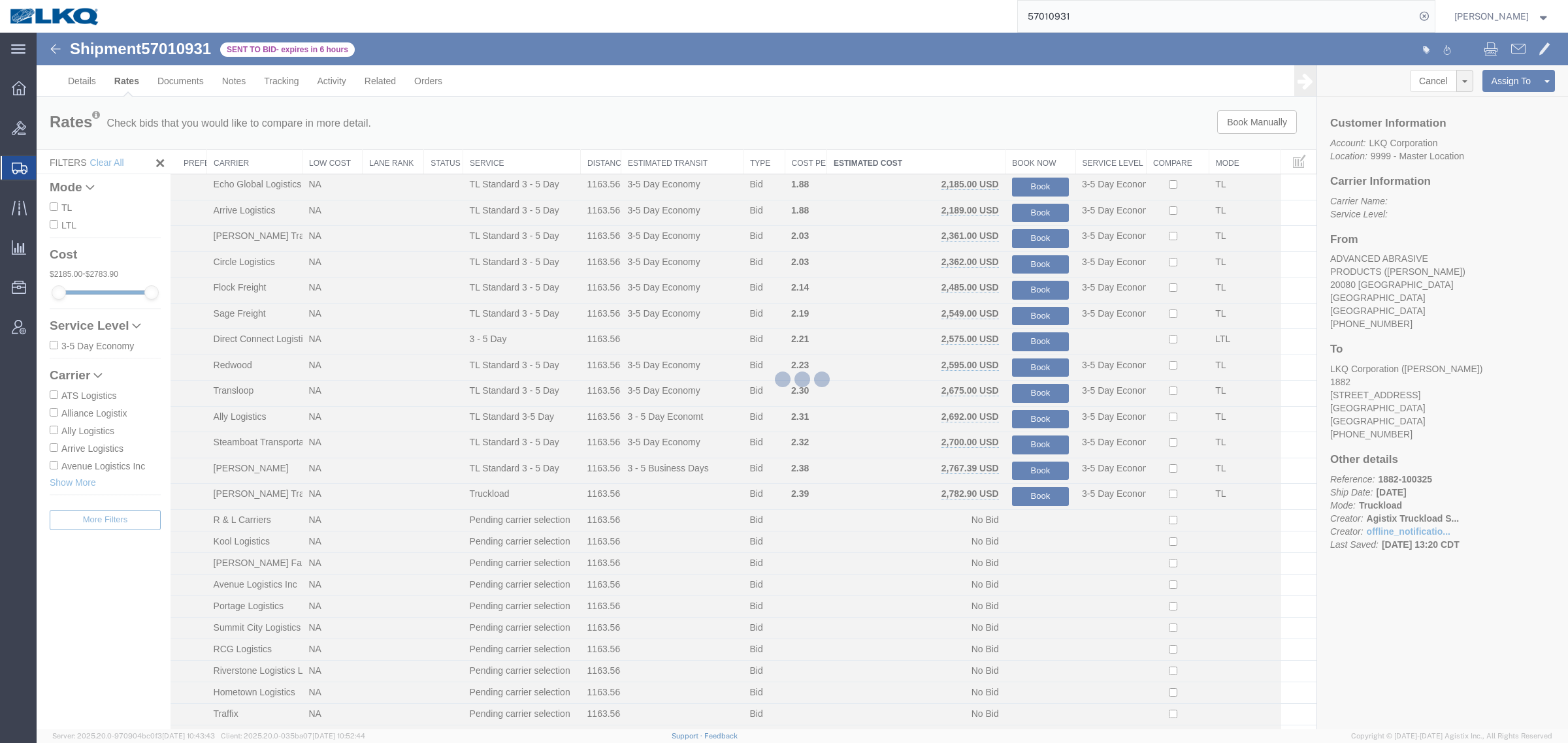
click at [1028, 142] on div at bounding box center [801, 381] width 1531 height 697
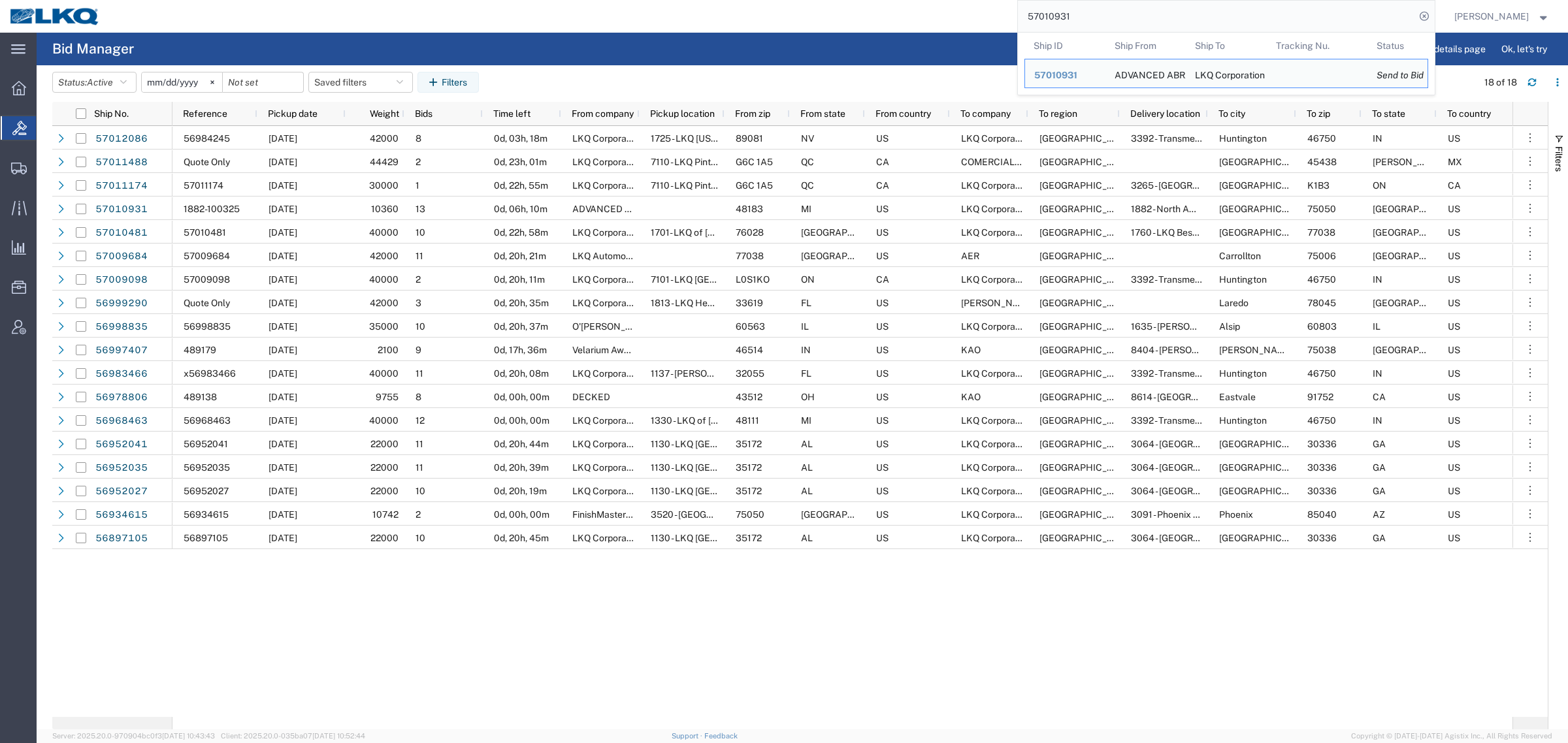
click at [1118, 30] on input "57010931" at bounding box center [1216, 16] width 397 height 31
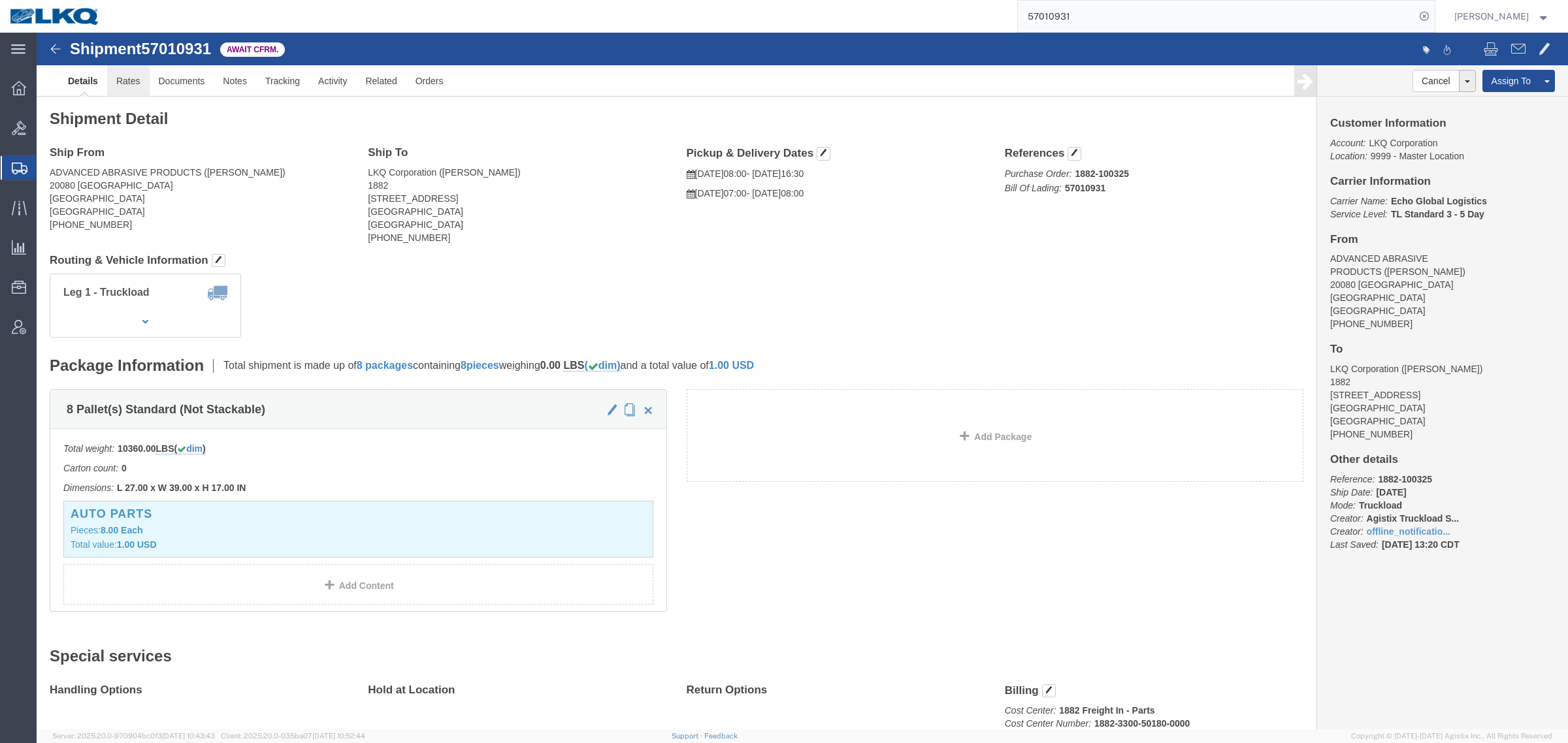
click link "Rates"
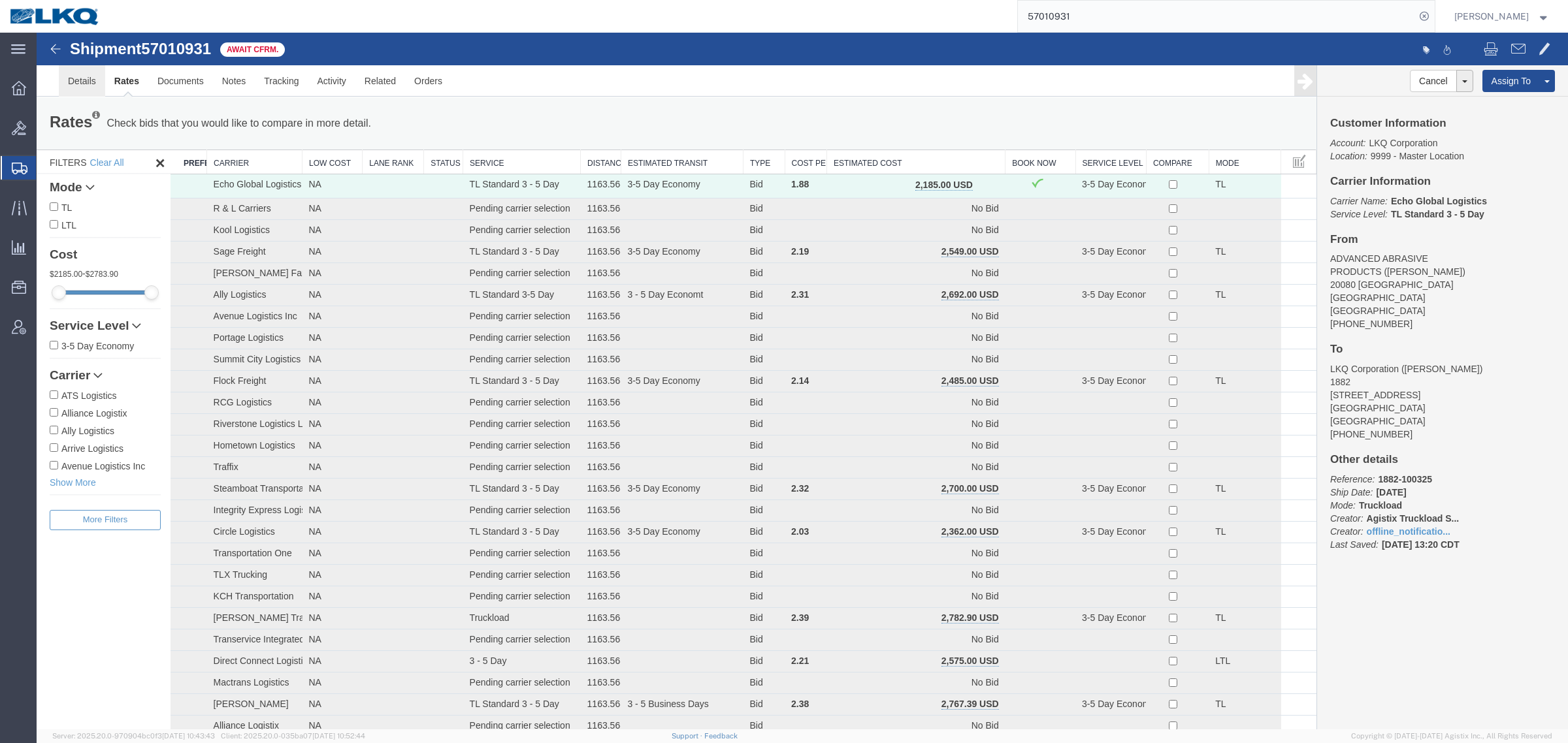
click at [79, 70] on link "Details" at bounding box center [82, 81] width 47 height 31
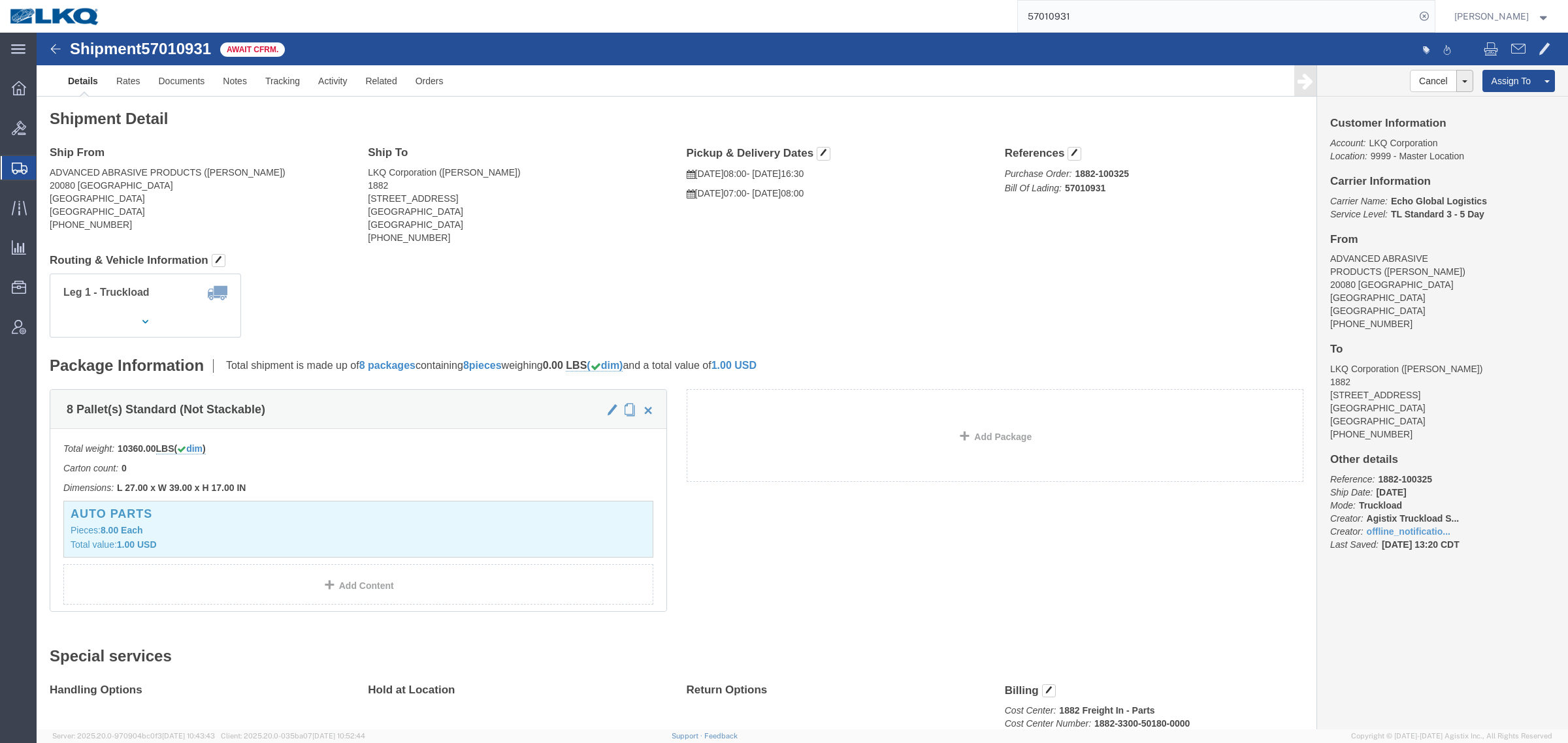
drag, startPoint x: 272, startPoint y: 155, endPoint x: 204, endPoint y: 129, distance: 72.8
click address "ADVANCED ABRASIVE PRODUCTS (CHRIS) 20080 TRENTWOOD CT BROWNSTOWN, MI 48183 Unit…"
click link "Rates"
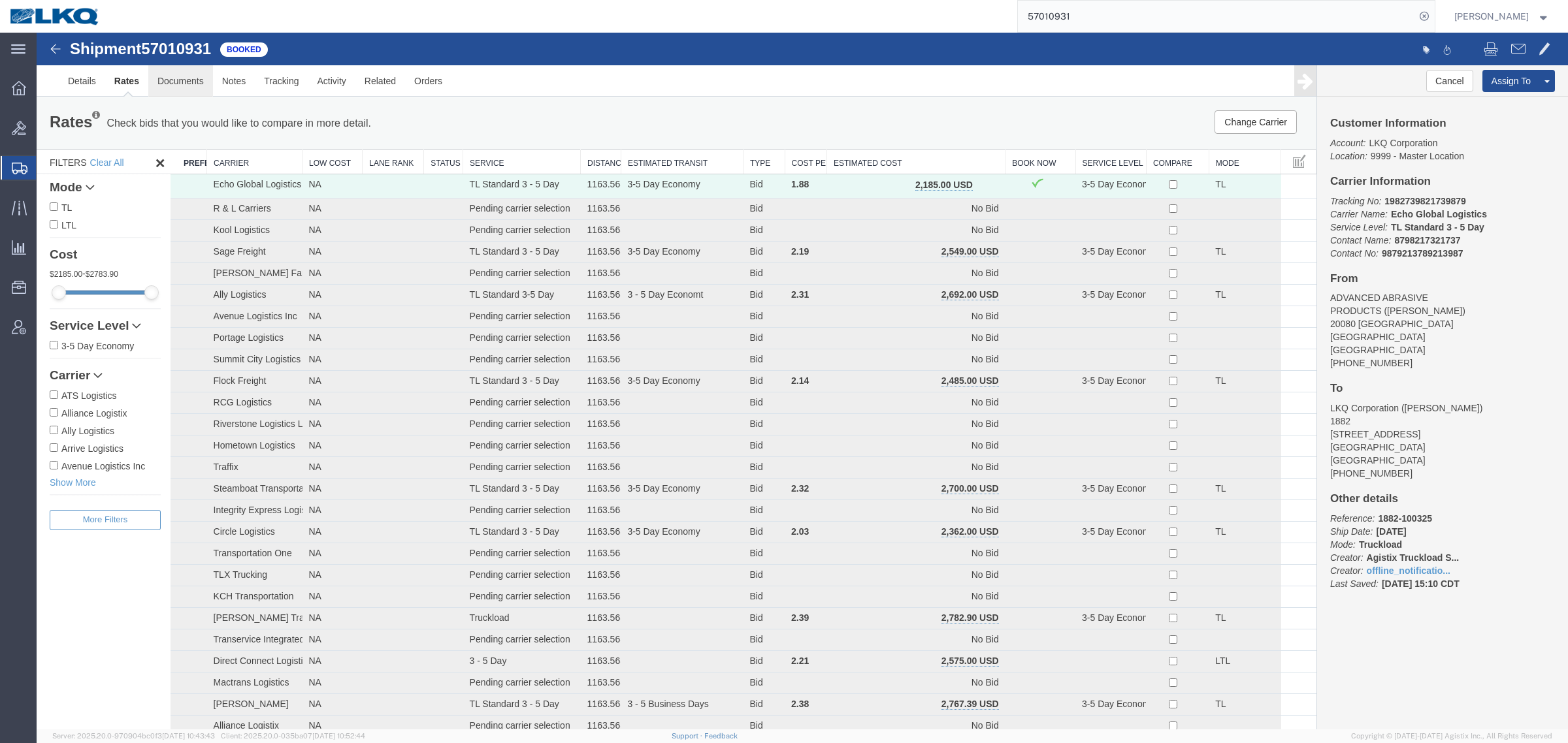
click at [206, 86] on link "Documents" at bounding box center [181, 81] width 65 height 31
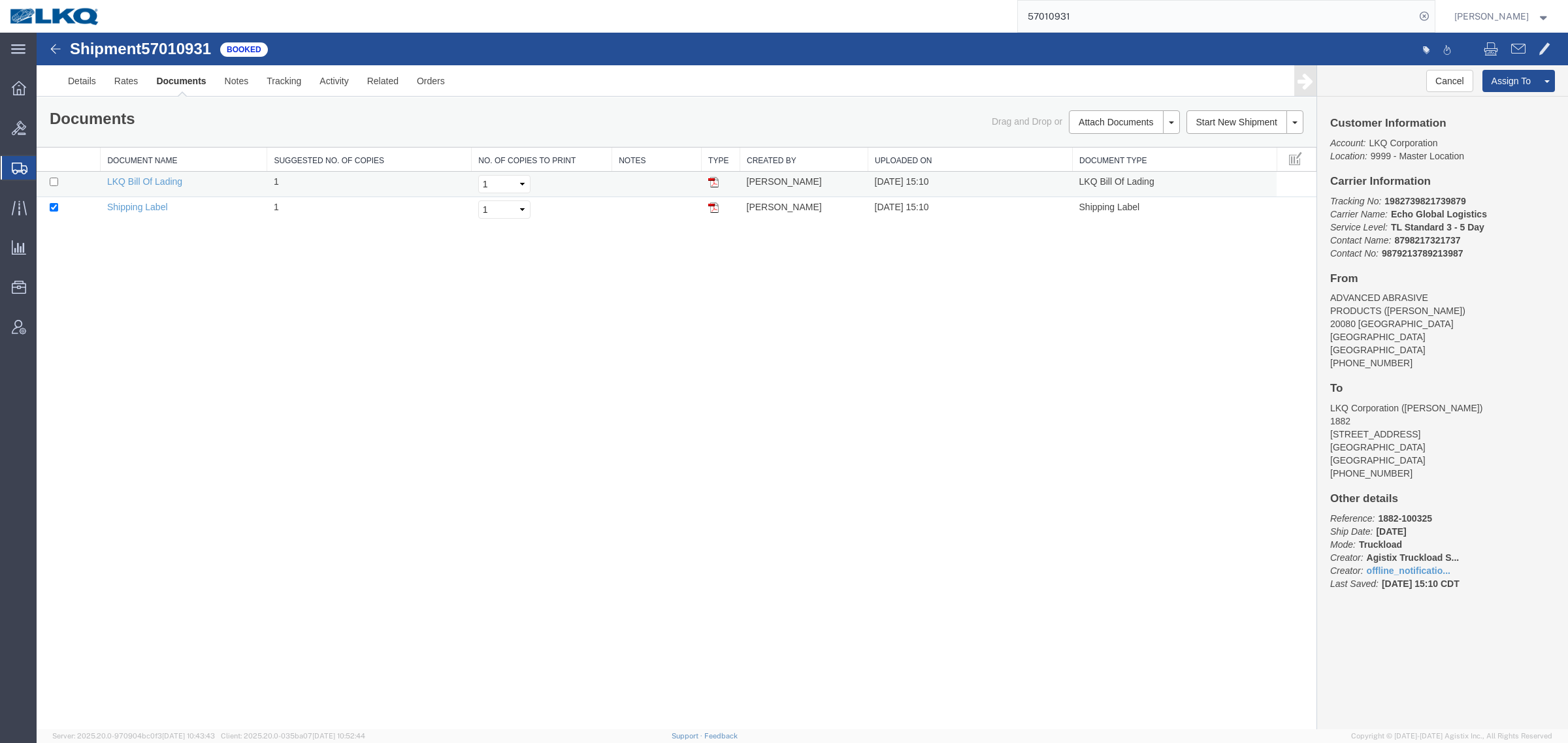
click at [713, 180] on img at bounding box center [713, 182] width 10 height 10
click at [74, 86] on link "Details" at bounding box center [82, 81] width 47 height 31
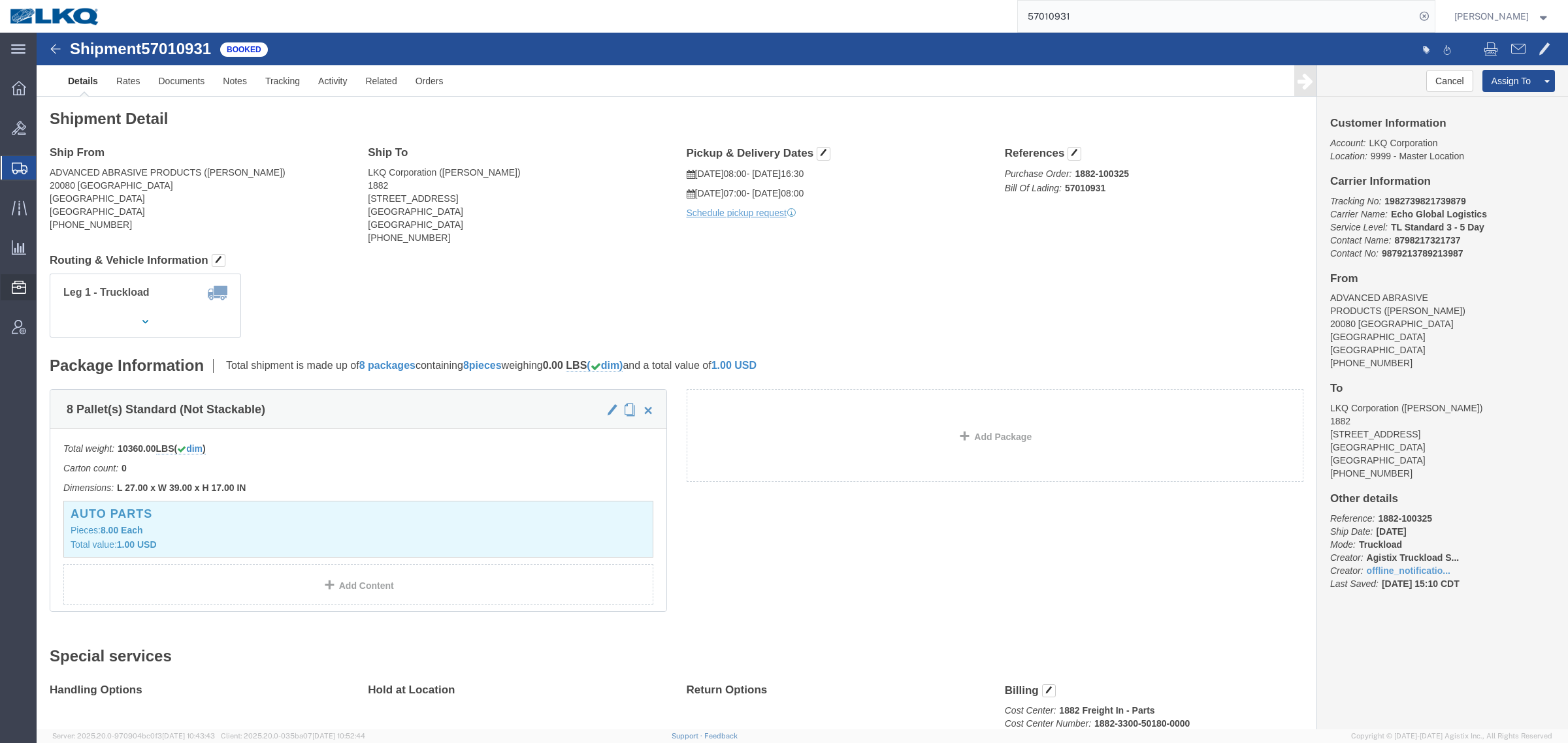
click at [0, 0] on span "Location Appointment" at bounding box center [0, 0] width 0 height 0
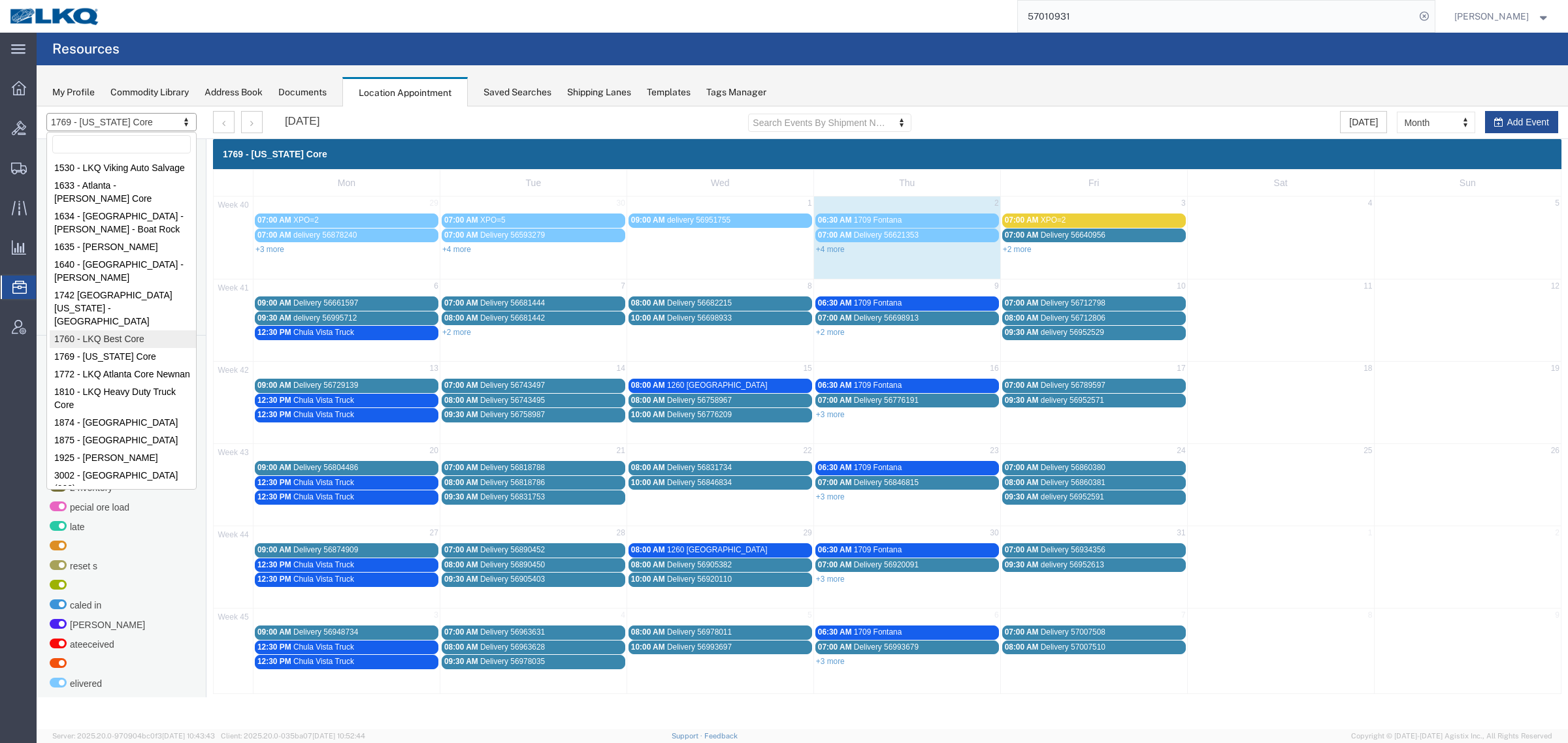
select select "27634"
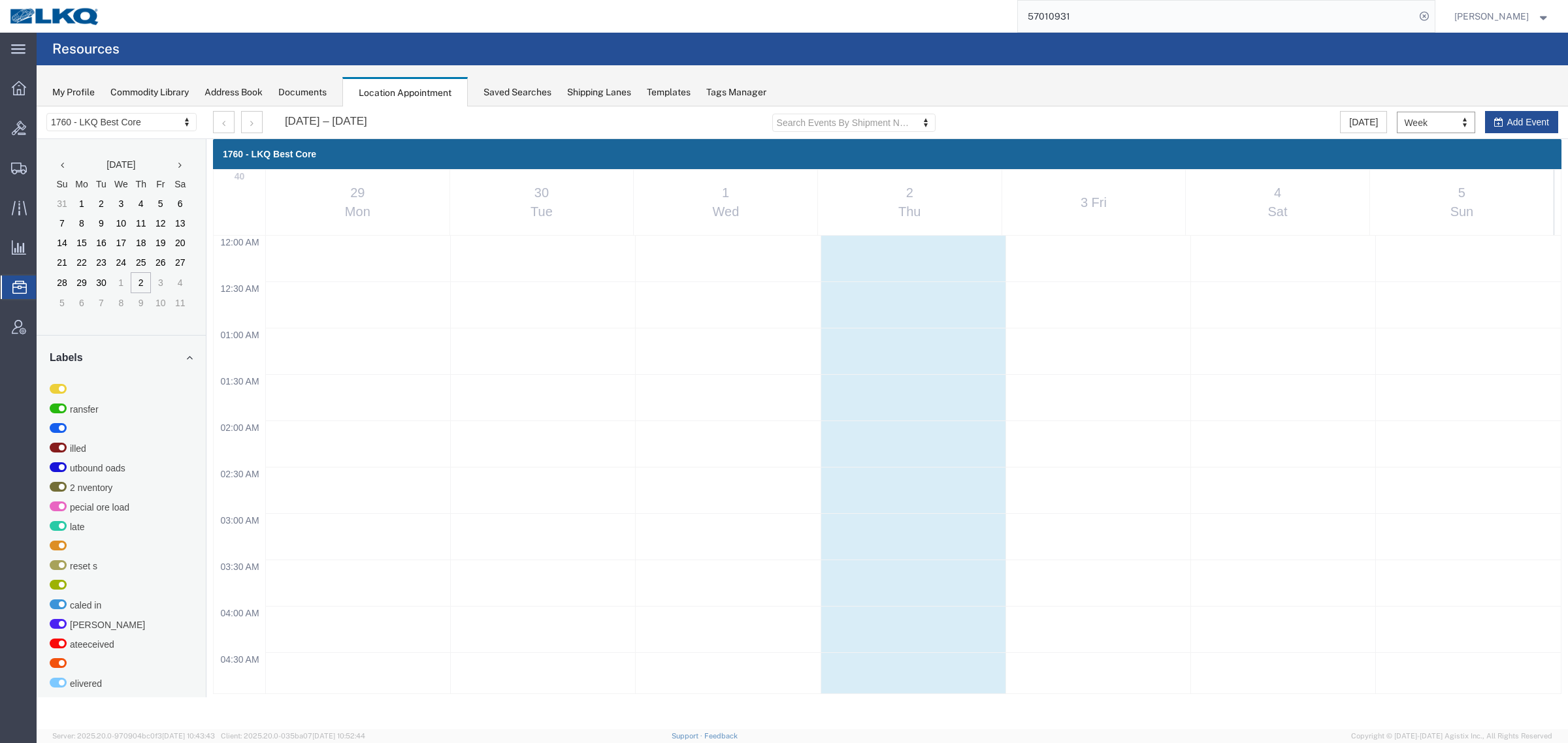
scroll to position [559, 0]
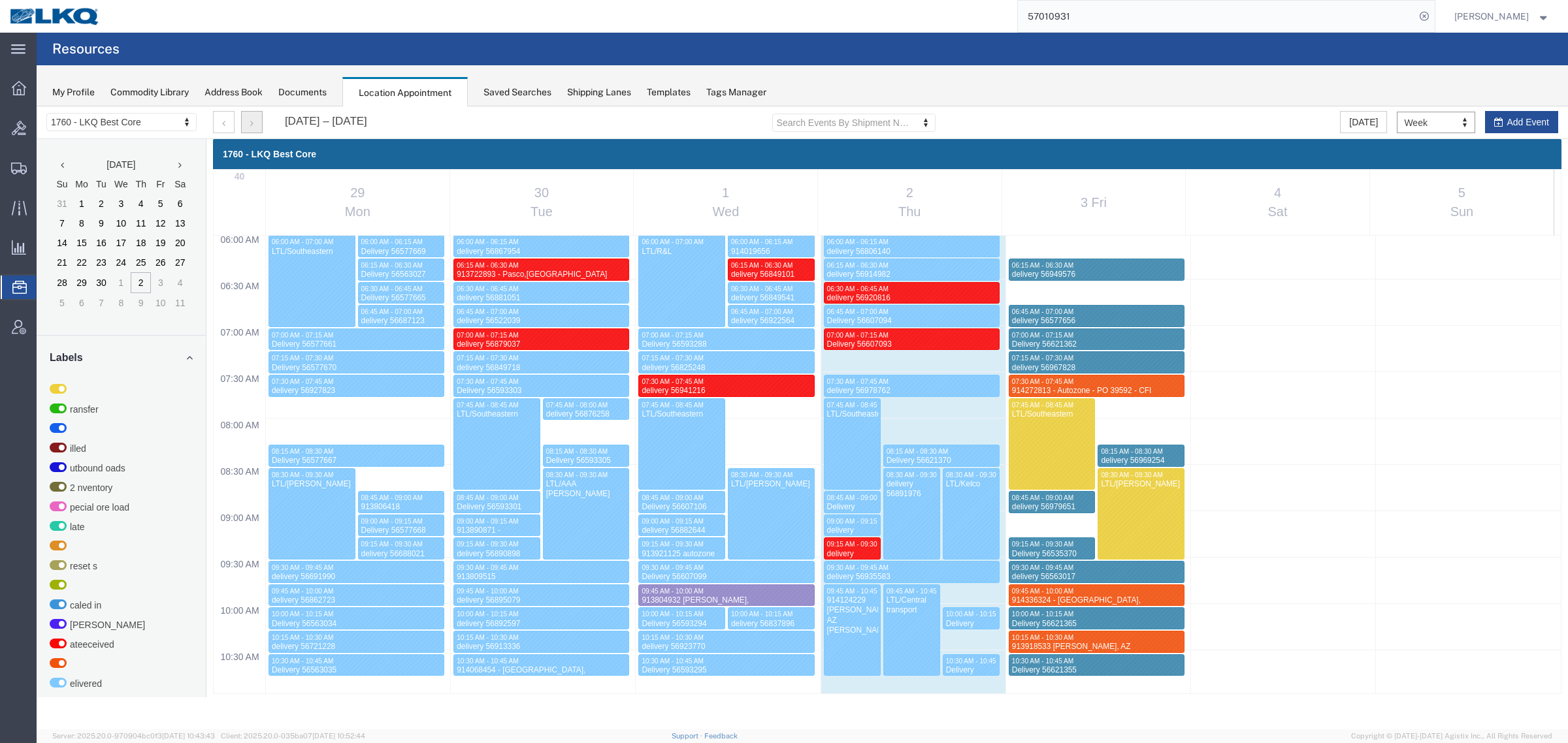
click at [255, 124] on button "button" at bounding box center [252, 122] width 22 height 22
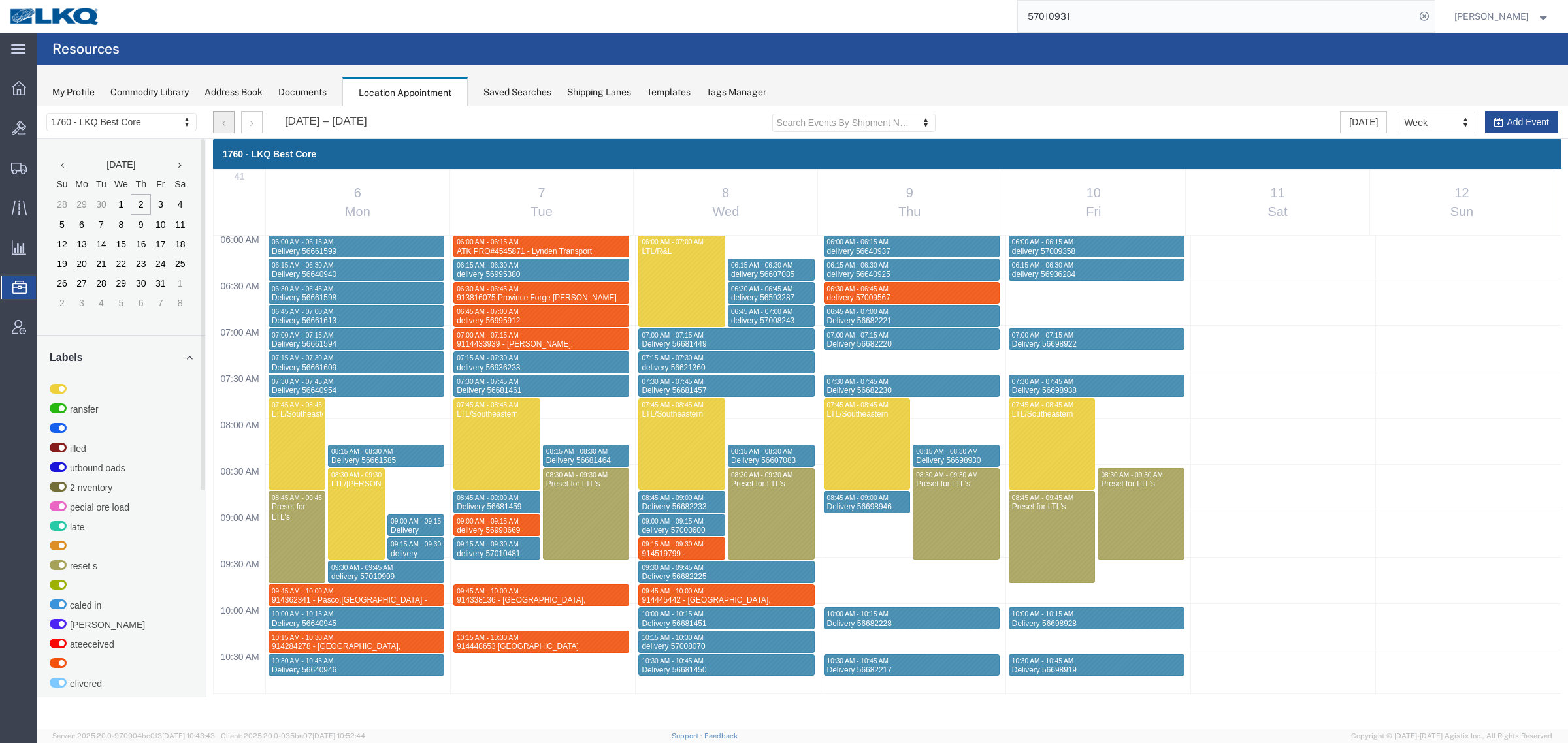
drag, startPoint x: 225, startPoint y: 120, endPoint x: 246, endPoint y: 158, distance: 43.4
click at [225, 119] on icon "button" at bounding box center [224, 123] width 3 height 9
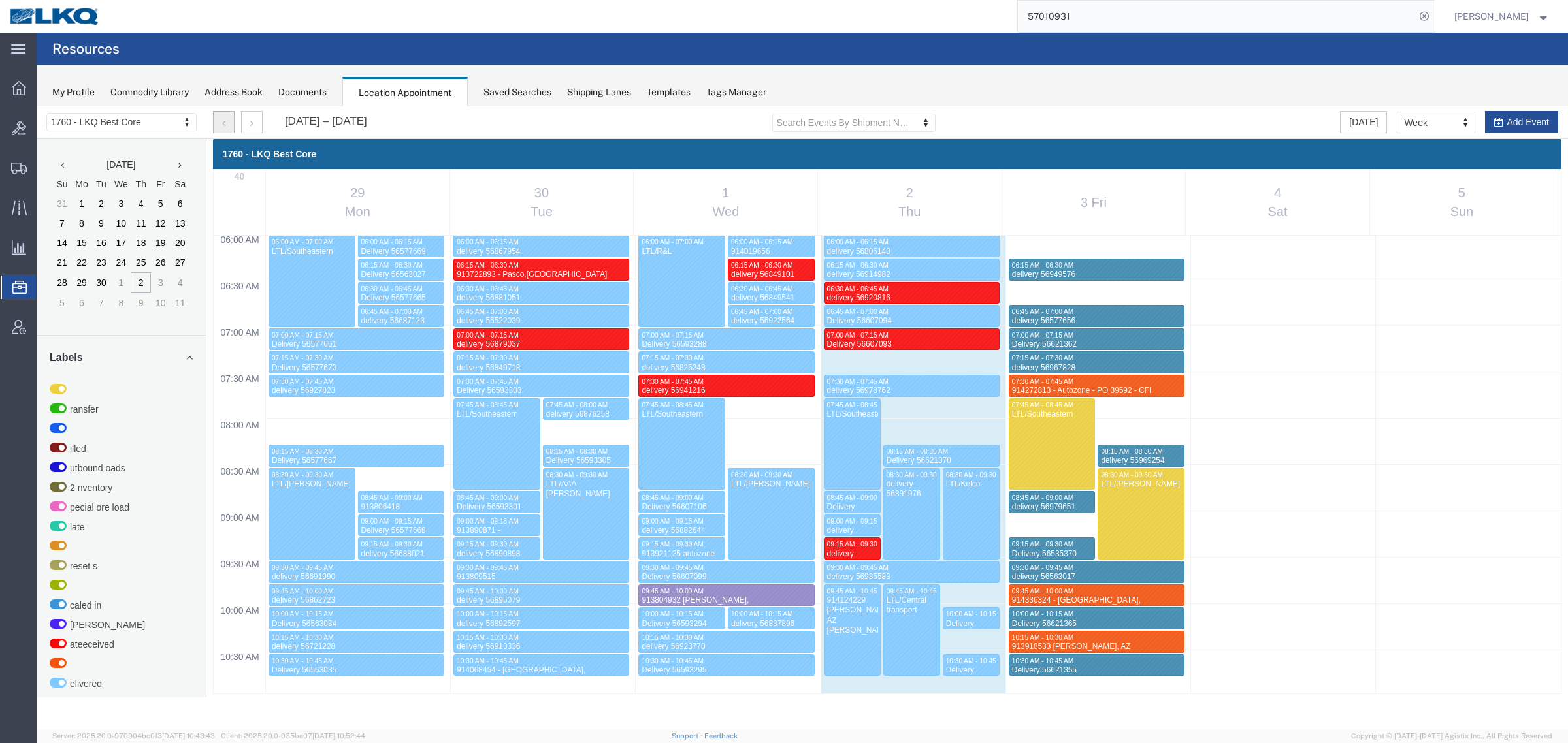
select select "1"
select select
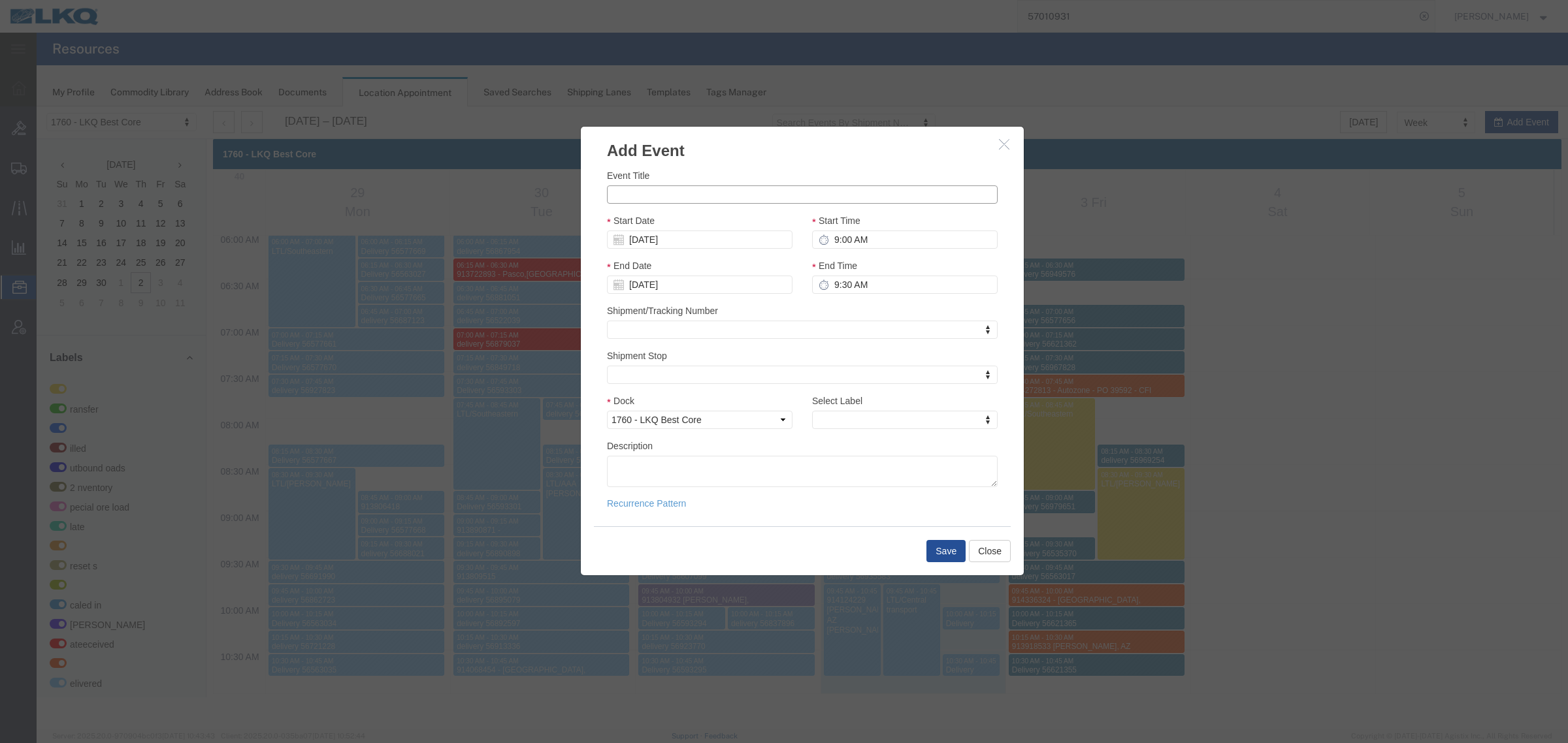
click at [769, 187] on input "Event Title" at bounding box center [802, 194] width 391 height 18
paste input "914035983"
drag, startPoint x: 658, startPoint y: 193, endPoint x: 696, endPoint y: 262, distance: 78.8
click at [658, 194] on input "914035983" at bounding box center [802, 194] width 391 height 18
type input "914035983 -"
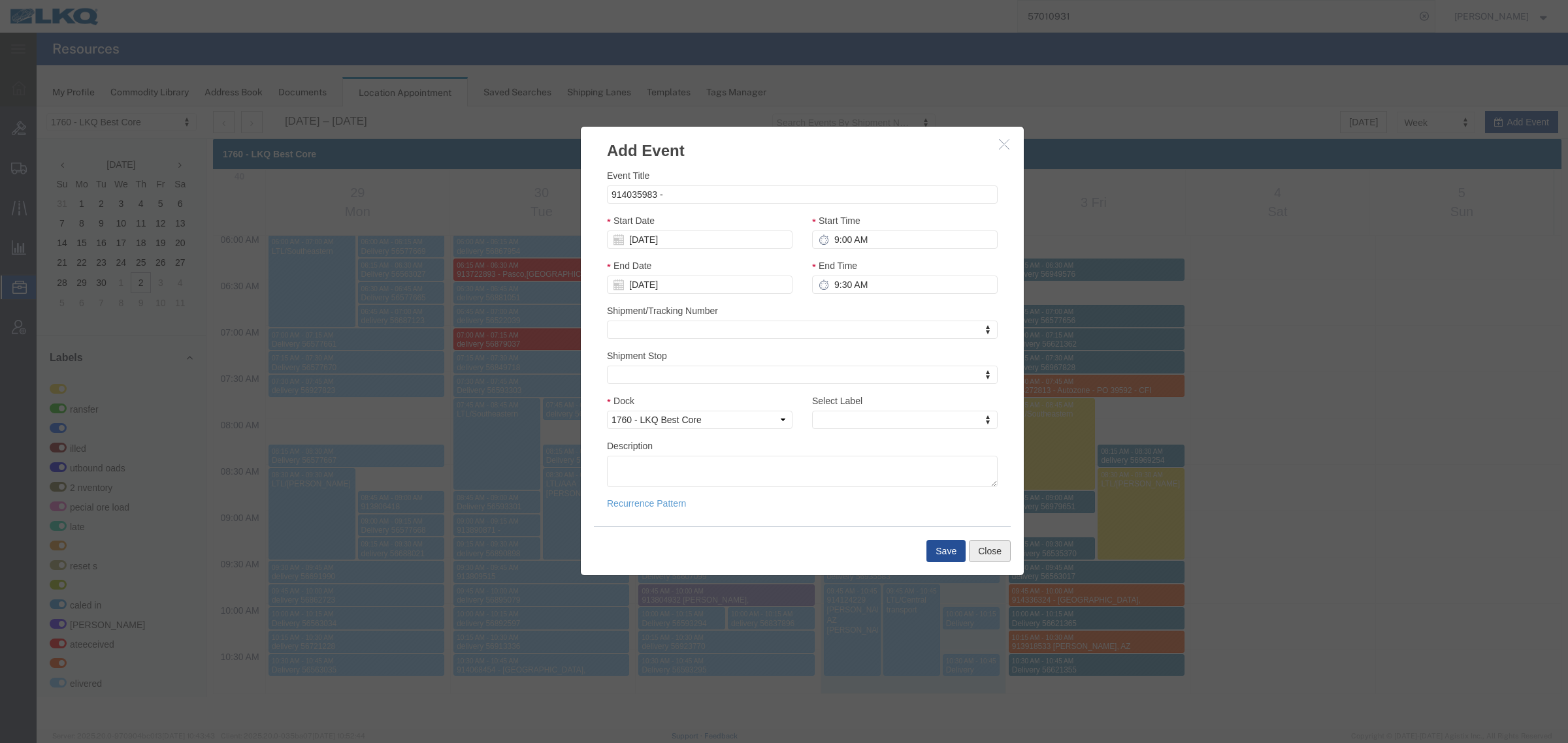
click at [987, 547] on button "Close" at bounding box center [990, 551] width 42 height 22
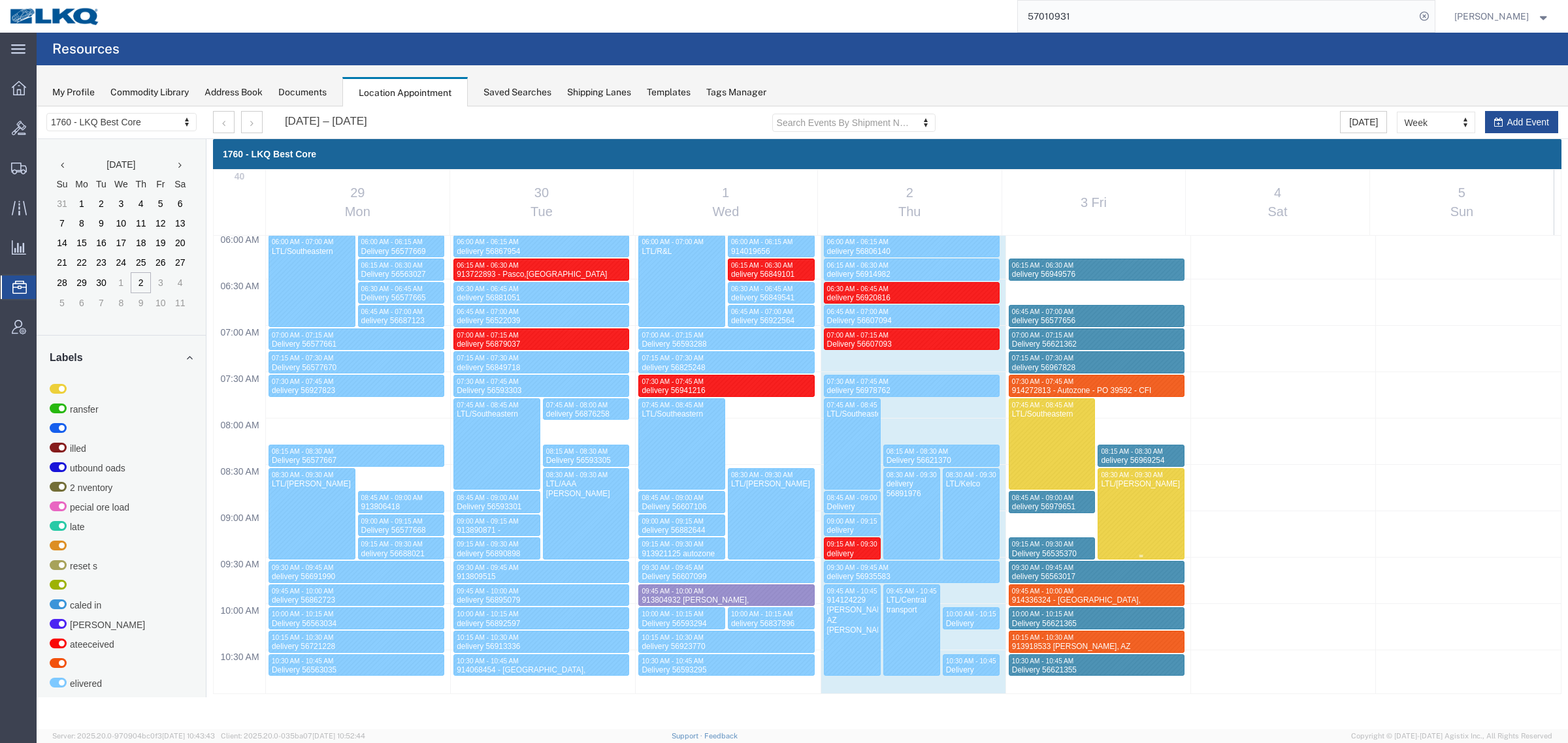
scroll to position [950, 0]
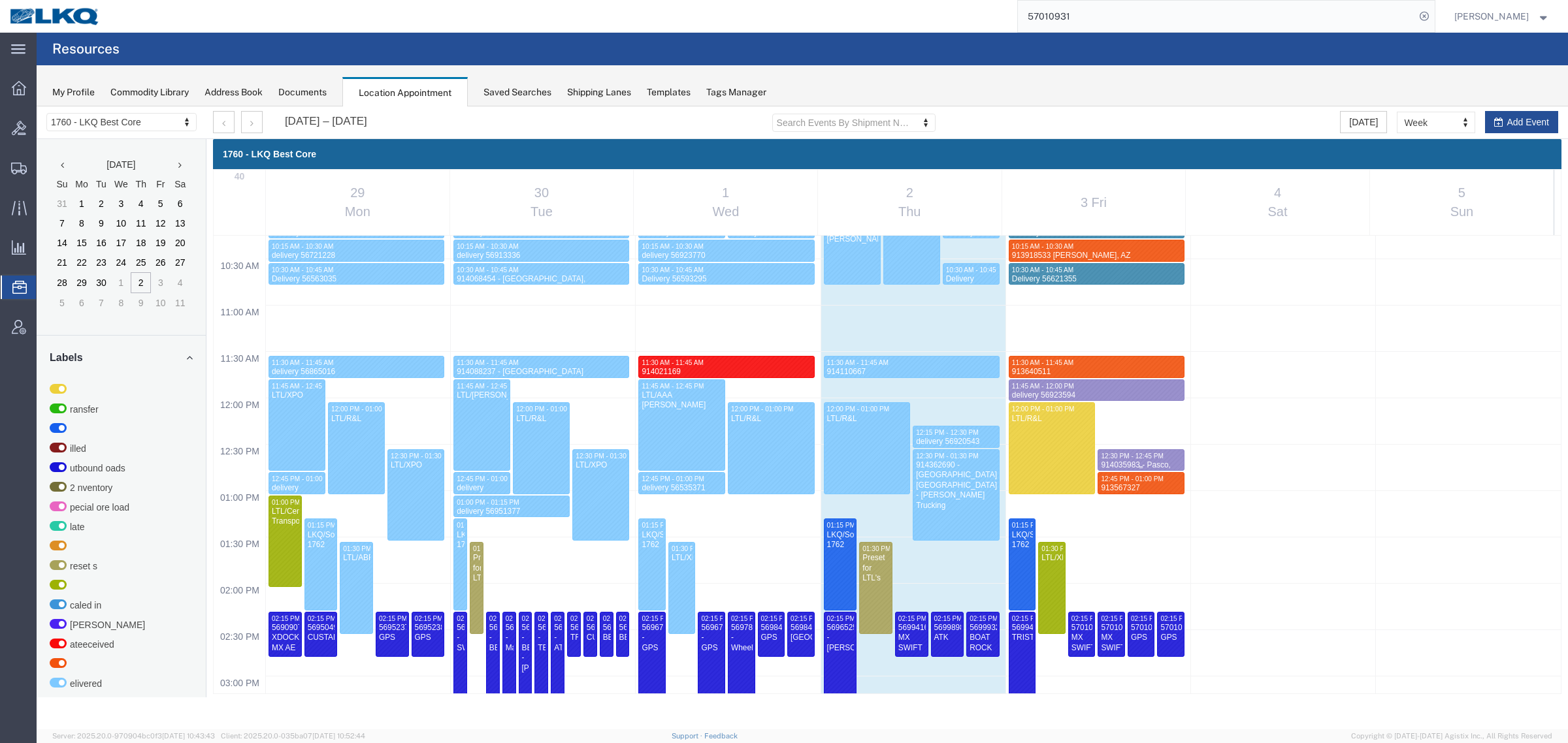
click at [1122, 459] on div "12:30 PM - 12:45 PM" at bounding box center [1140, 456] width 81 height 8
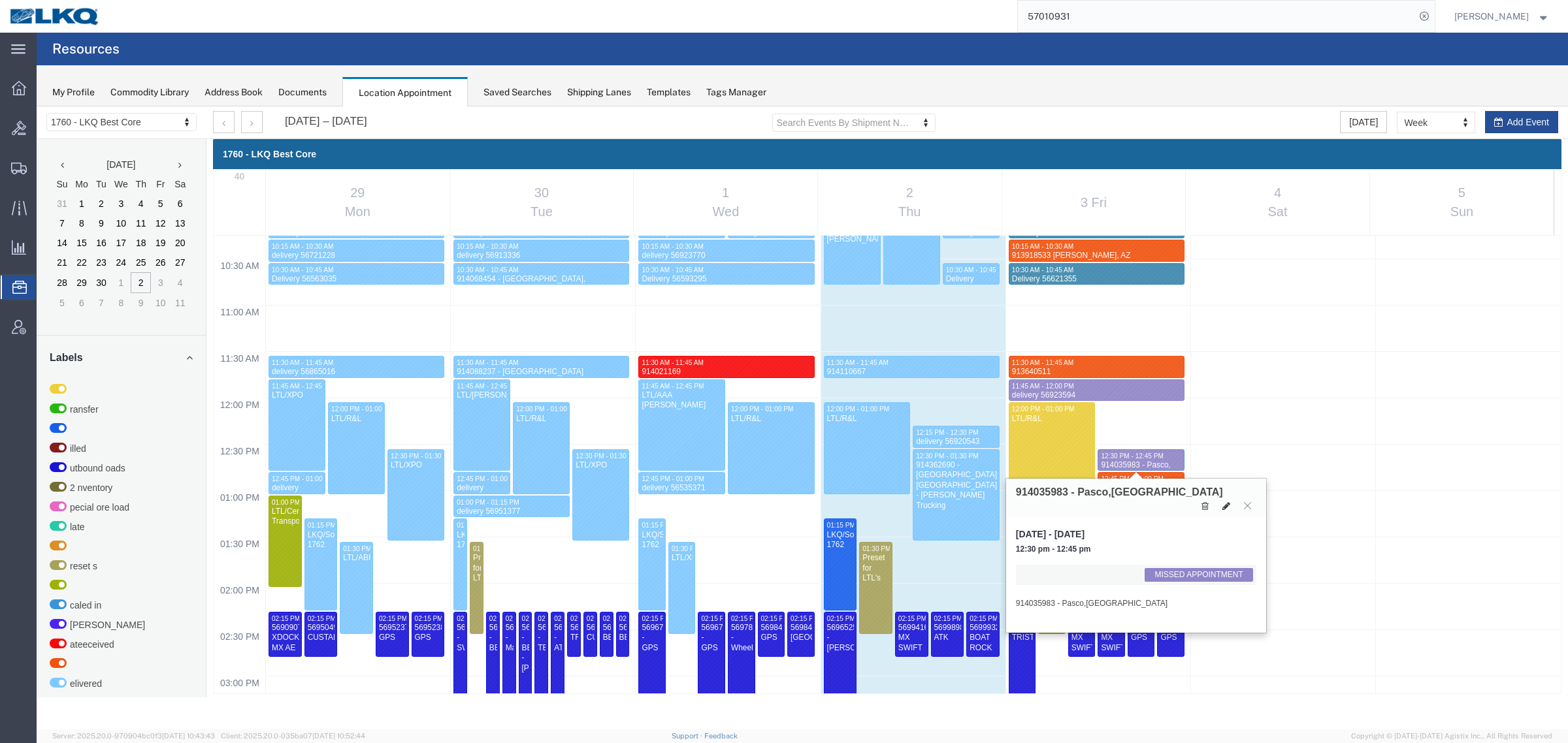
click at [1226, 501] on icon at bounding box center [1226, 506] width 8 height 9
select select "1"
select select "100"
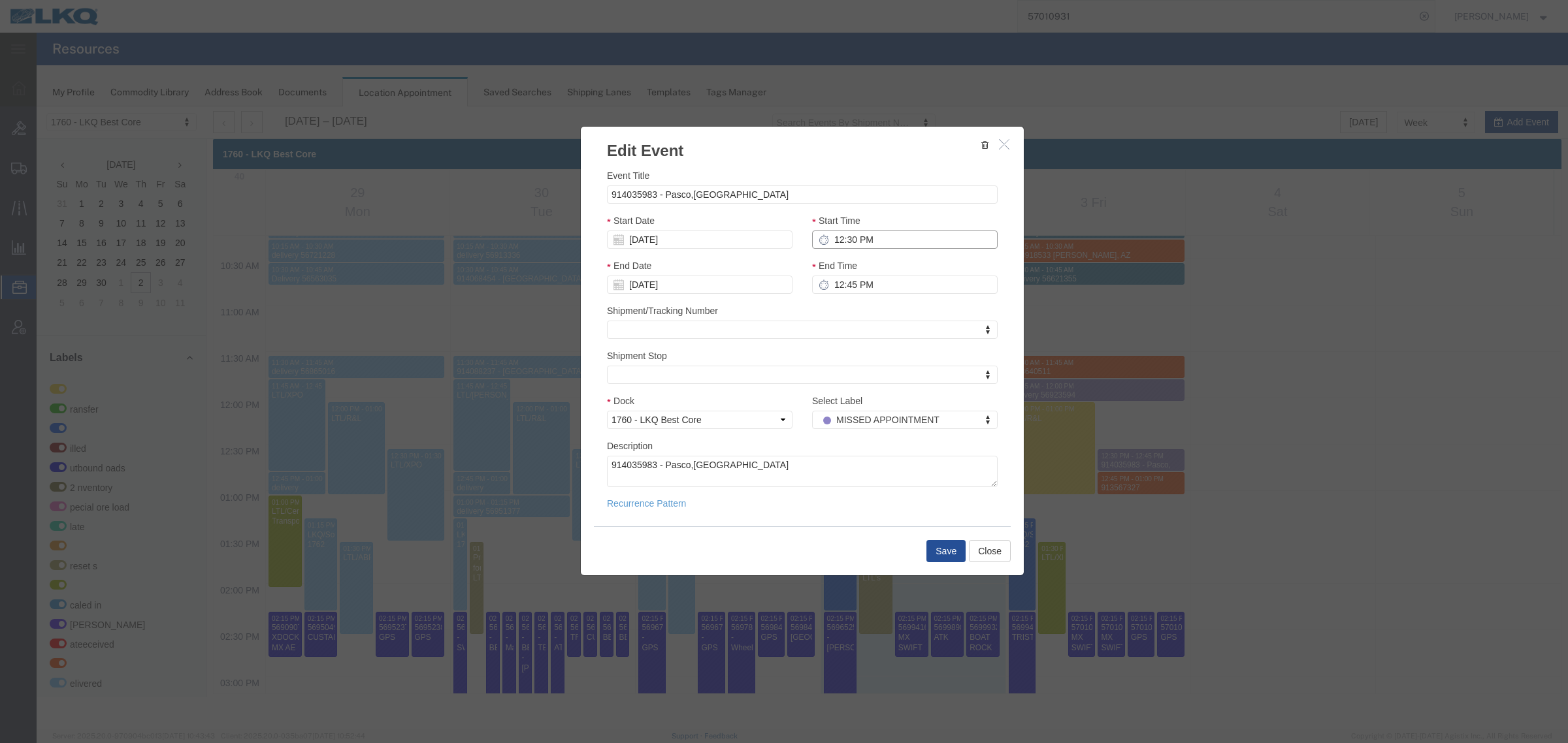
click at [879, 237] on input "12:30 PM" at bounding box center [905, 239] width 185 height 18
type input "9:45 PM"
type input "10:00 AM"
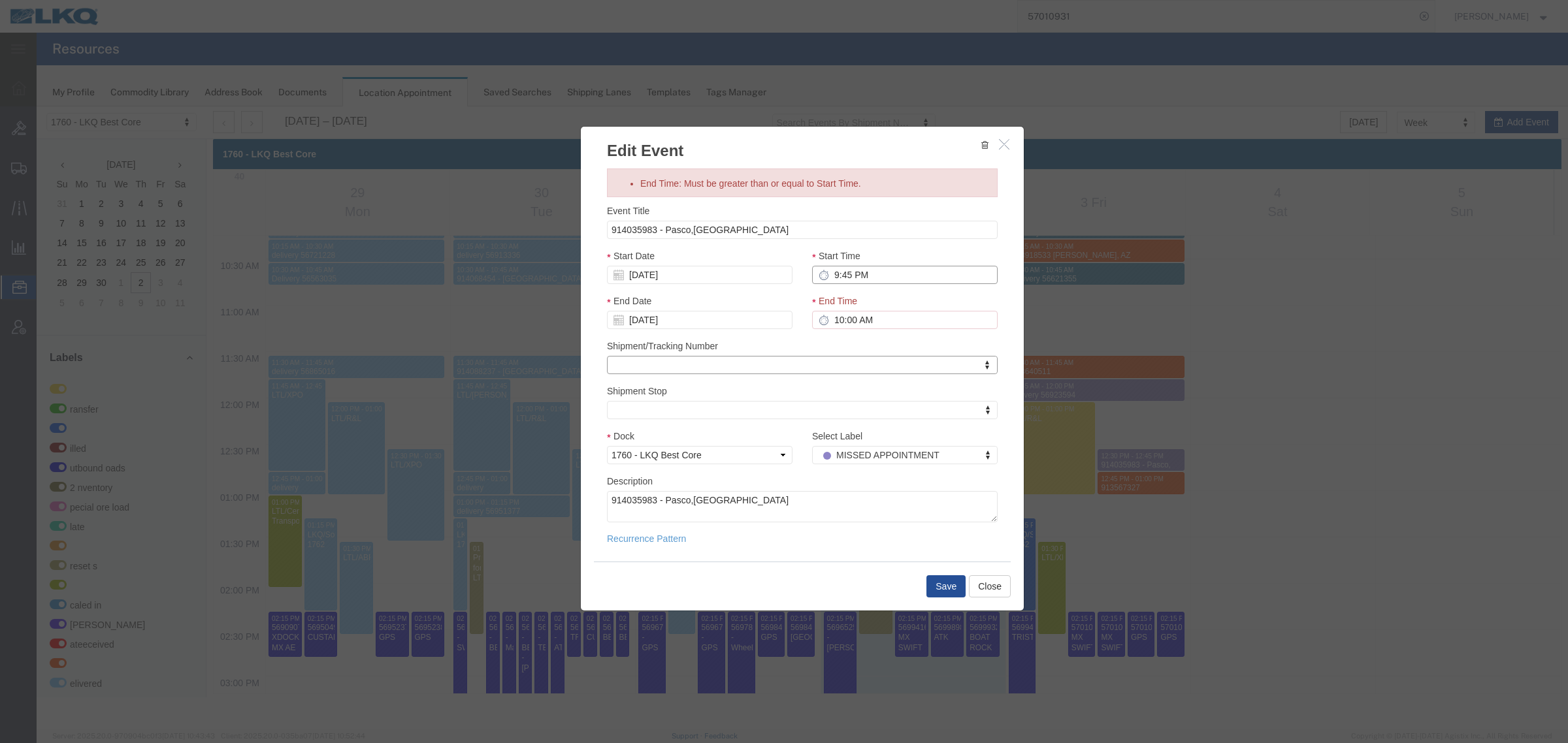
click at [885, 272] on input "9:45 PM" at bounding box center [905, 275] width 185 height 18
type input "9:45 AM"
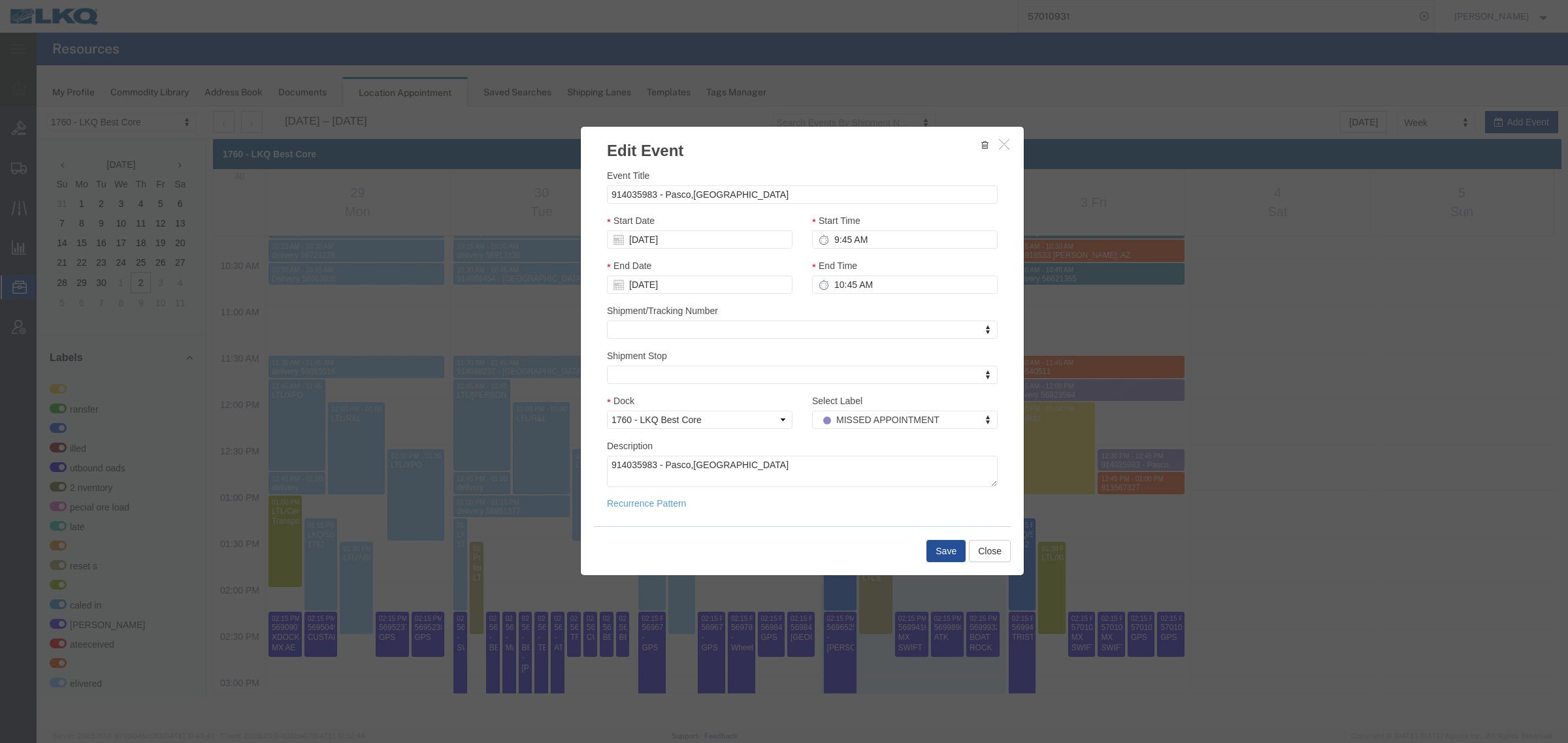
click at [828, 286] on icon at bounding box center [823, 285] width 10 height 10
click at [831, 288] on input "10:45 AM" at bounding box center [905, 285] width 185 height 18
type input "10:00 AM"
click at [882, 315] on div "Shipment/Tracking Number Shipment/Tracking Number Shipment/Tracking Number" at bounding box center [802, 322] width 391 height 36
click at [966, 439] on div "Description 914035983 - Pasco,WA" at bounding box center [802, 462] width 391 height 49
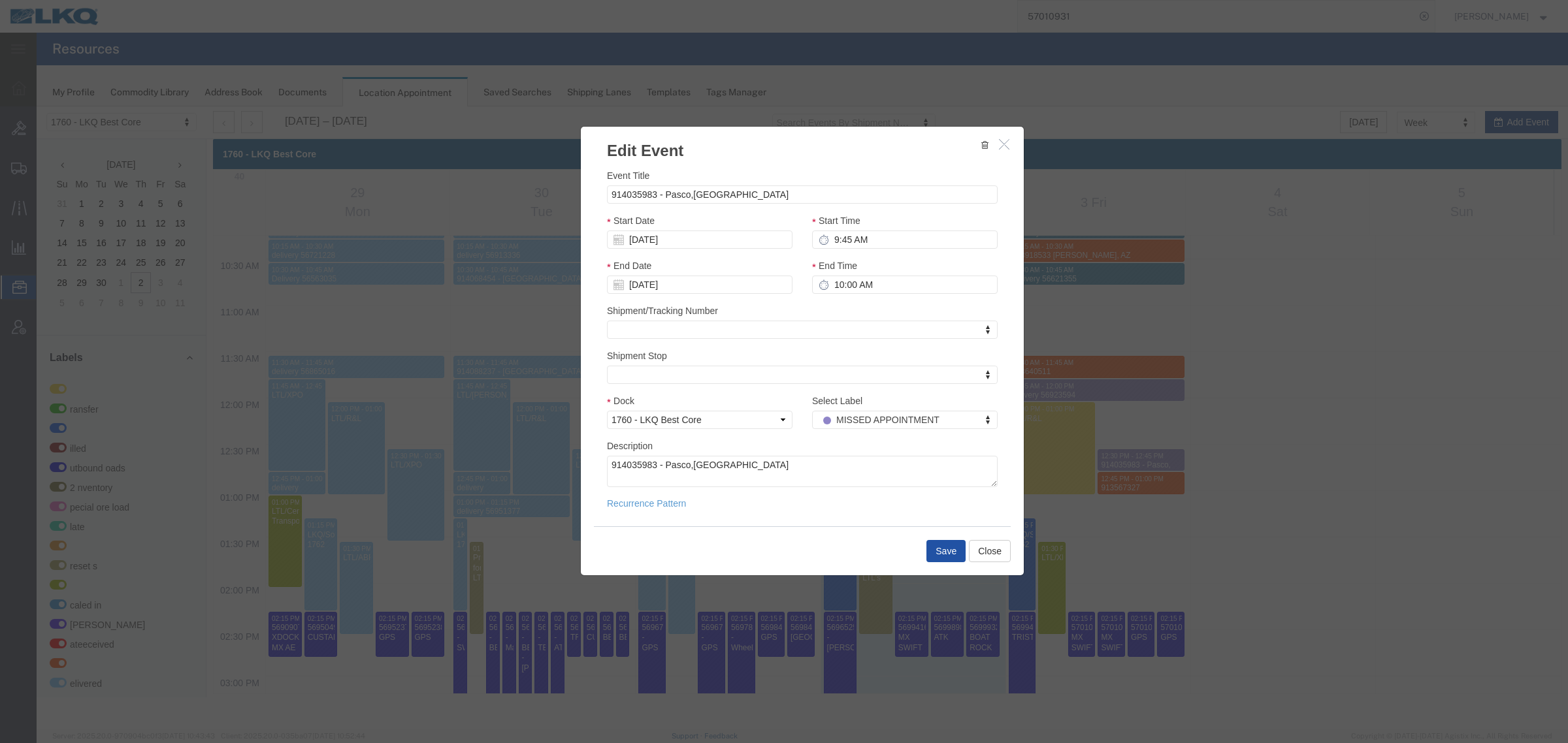
click at [938, 540] on button "Save" at bounding box center [946, 551] width 39 height 22
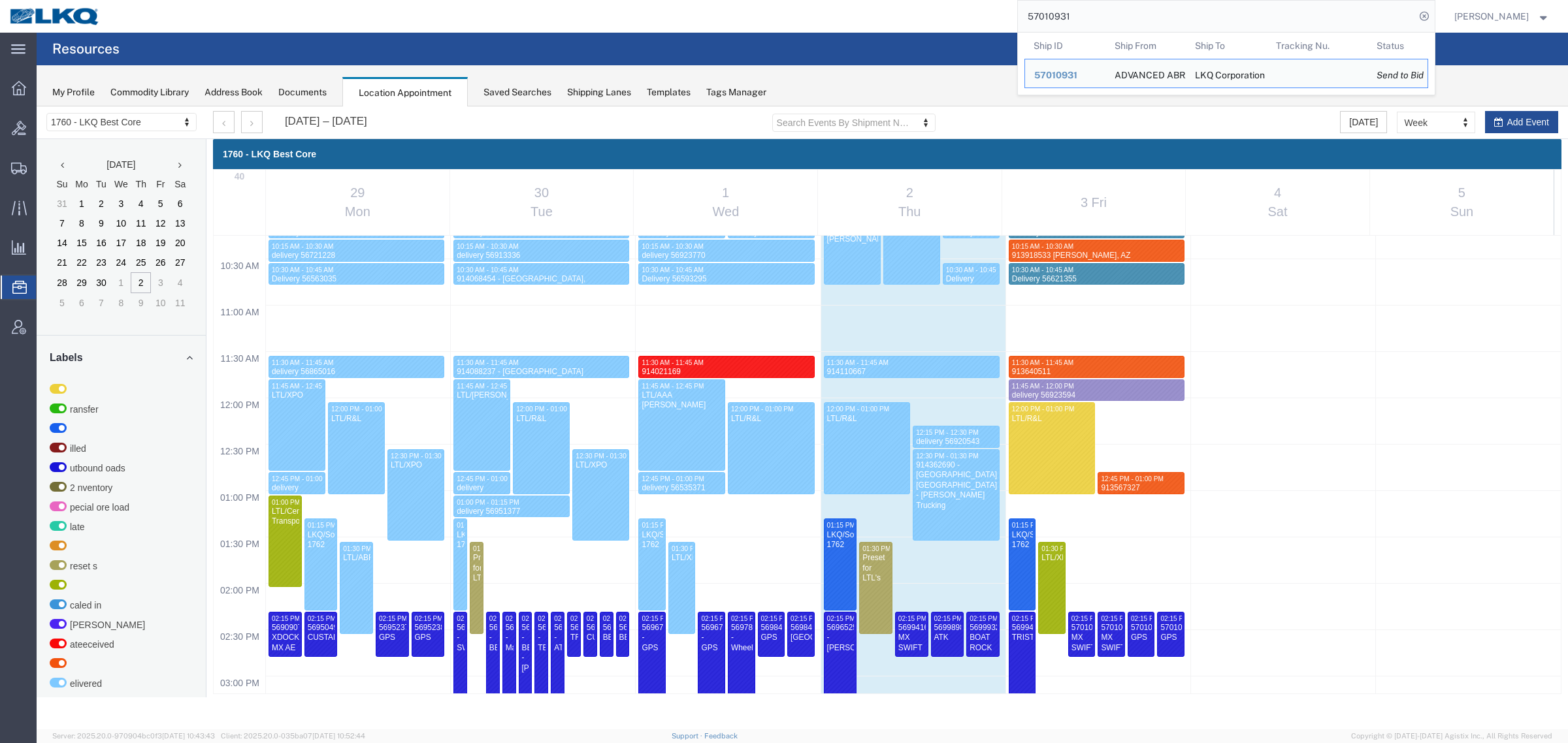
click at [1071, 10] on input "57010931" at bounding box center [1216, 16] width 397 height 31
click at [1075, 13] on input "57010931" at bounding box center [1216, 16] width 397 height 31
paste input "6923594"
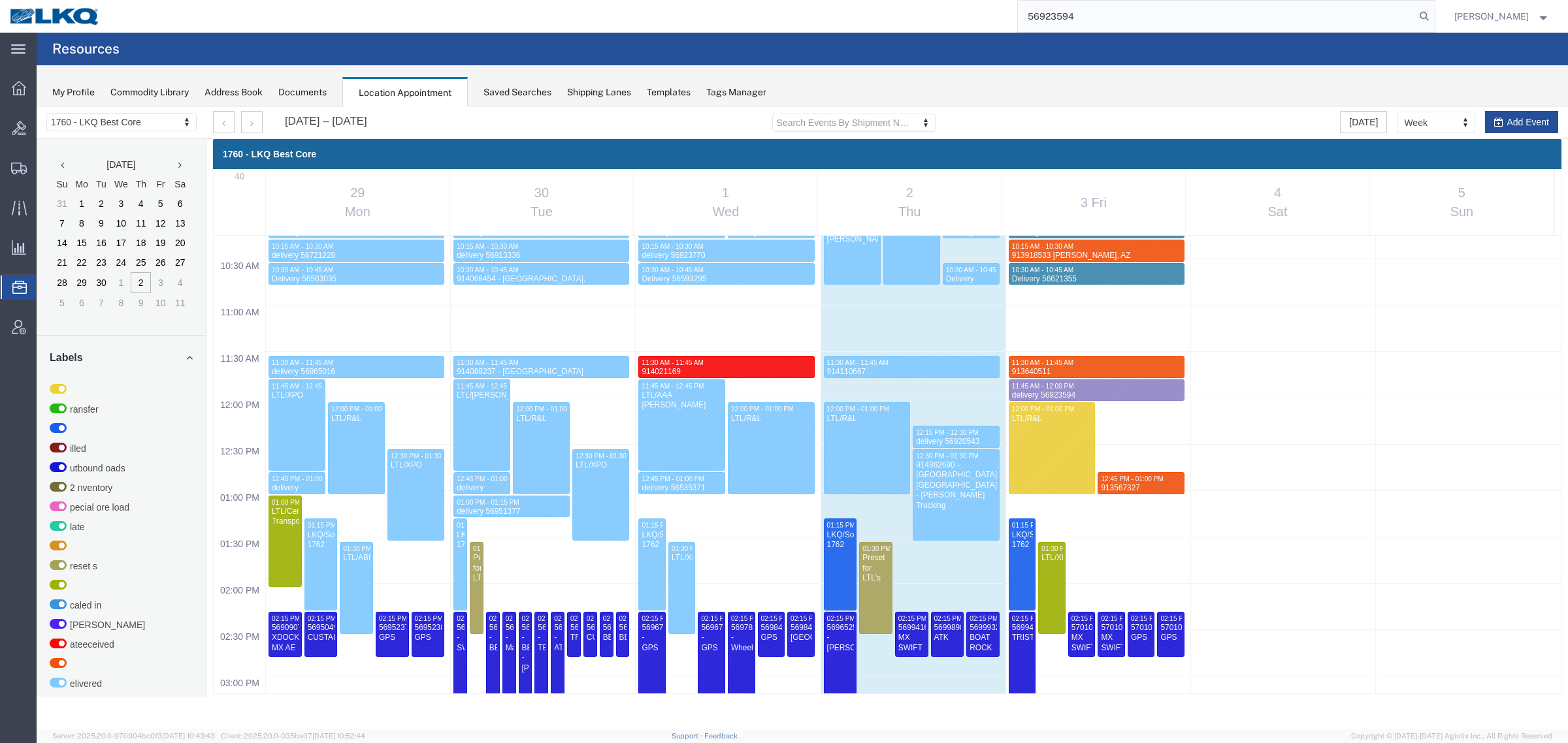
type input "56923594"
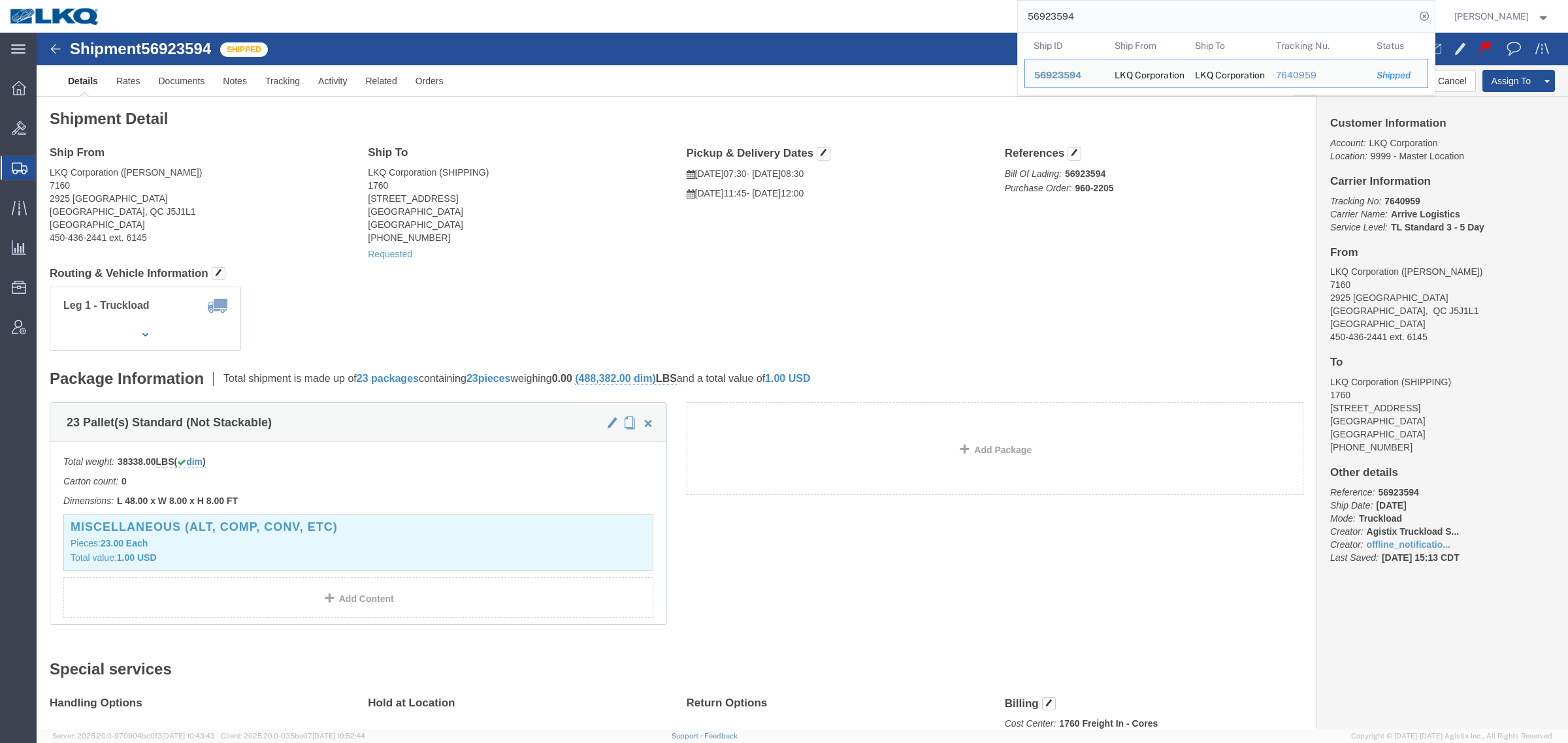
click div "Leg 1 - Truckload Vehicle 1: Standard Dry Van (53 Feet) Number of trucks: 1"
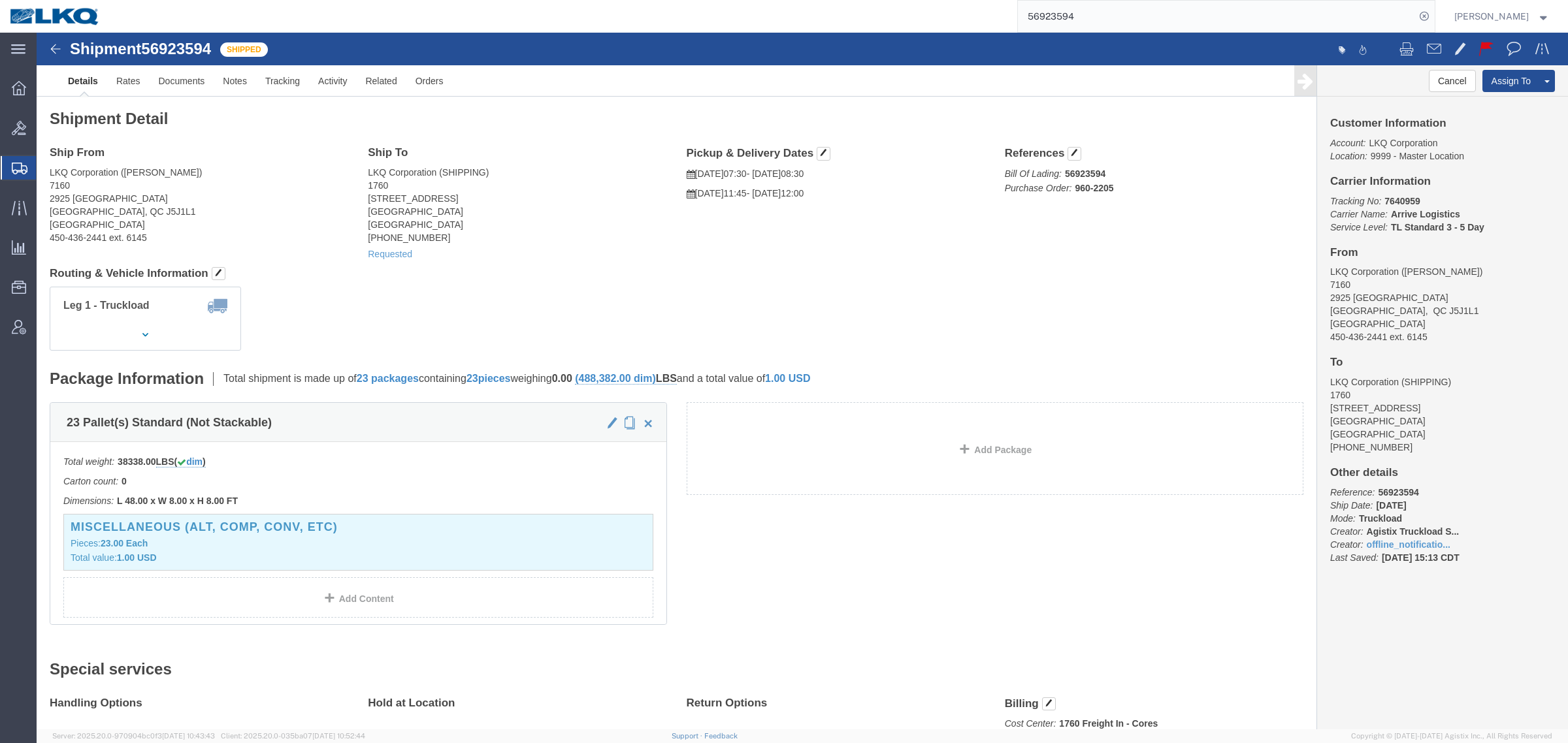
click div "Leg 1 - Truckload Vehicle 1: Standard Dry Van (53 Feet) Number of trucks: 1"
click div "Ship From LKQ Corporation (samanta) 7160 2925 Boul Sainte-Sophie Sainte-Sophie,…"
click at [330, 23] on div "56923594" at bounding box center [772, 16] width 1325 height 33
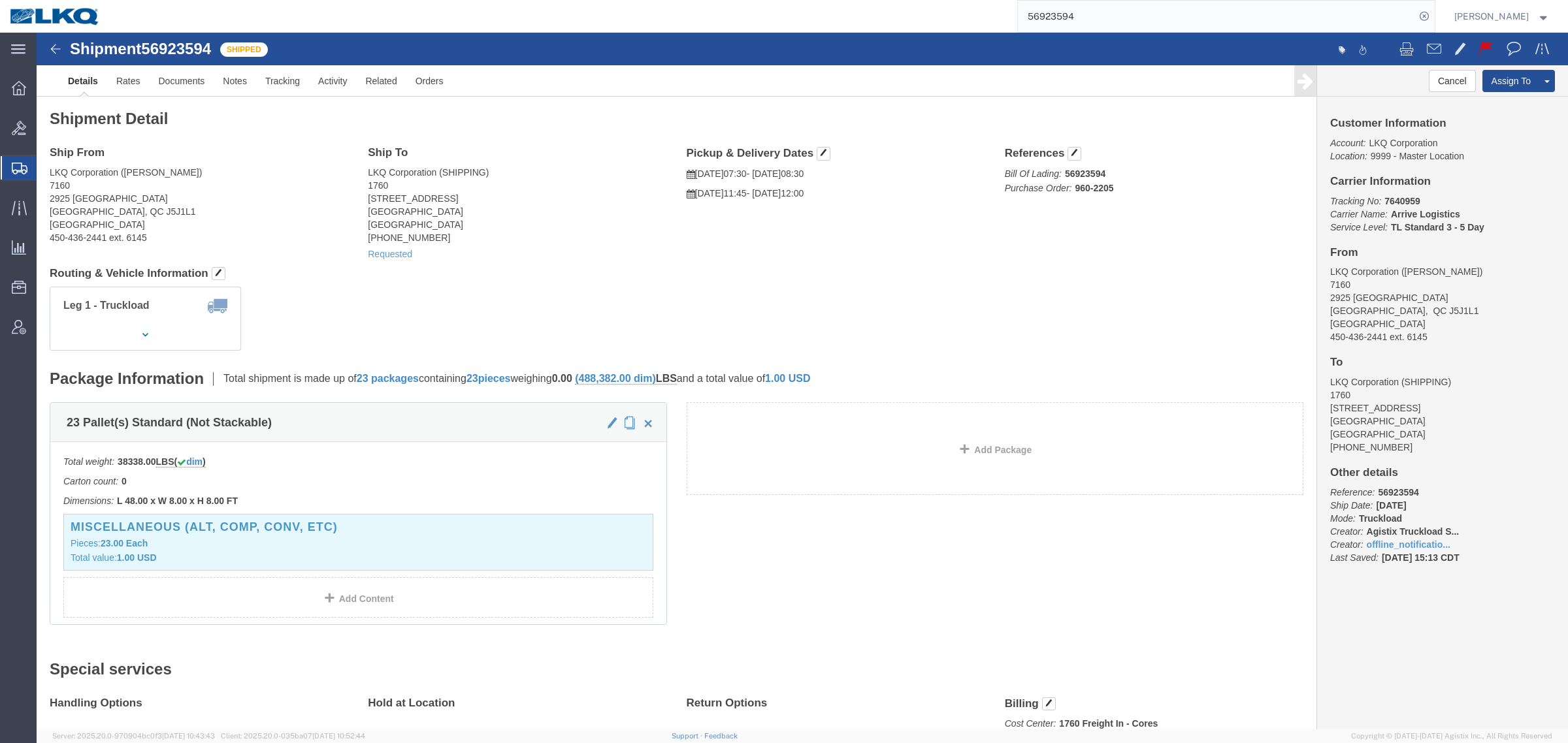
click at [281, 8] on div "56923594" at bounding box center [772, 16] width 1325 height 33
click div "Leg 1 - Truckload Vehicle 1: Standard Dry Van (53 Feet) Number of trucks: 1"
click div "Shipment Detail Ship From LKQ Corporation (samanta) 7160 2925 Boul Sainte-Sophi…"
click h4 "Routing & Vehicle Information"
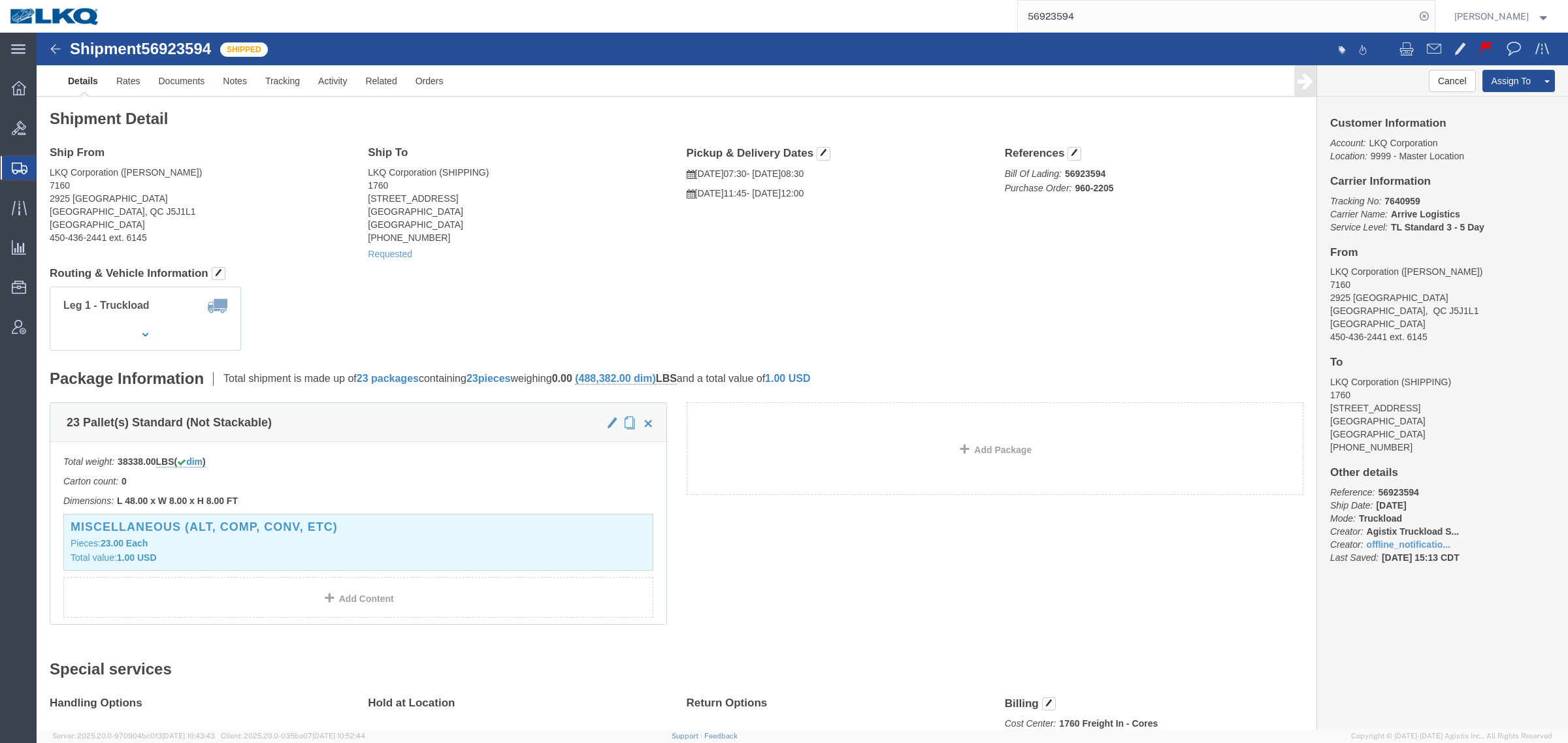
click h4 "Routing & Vehicle Information"
drag, startPoint x: 784, startPoint y: 276, endPoint x: 777, endPoint y: 276, distance: 7.0
click div "Leg 1 - Truckload Vehicle 1: Standard Dry Van (53 Feet) Number of trucks: 1"
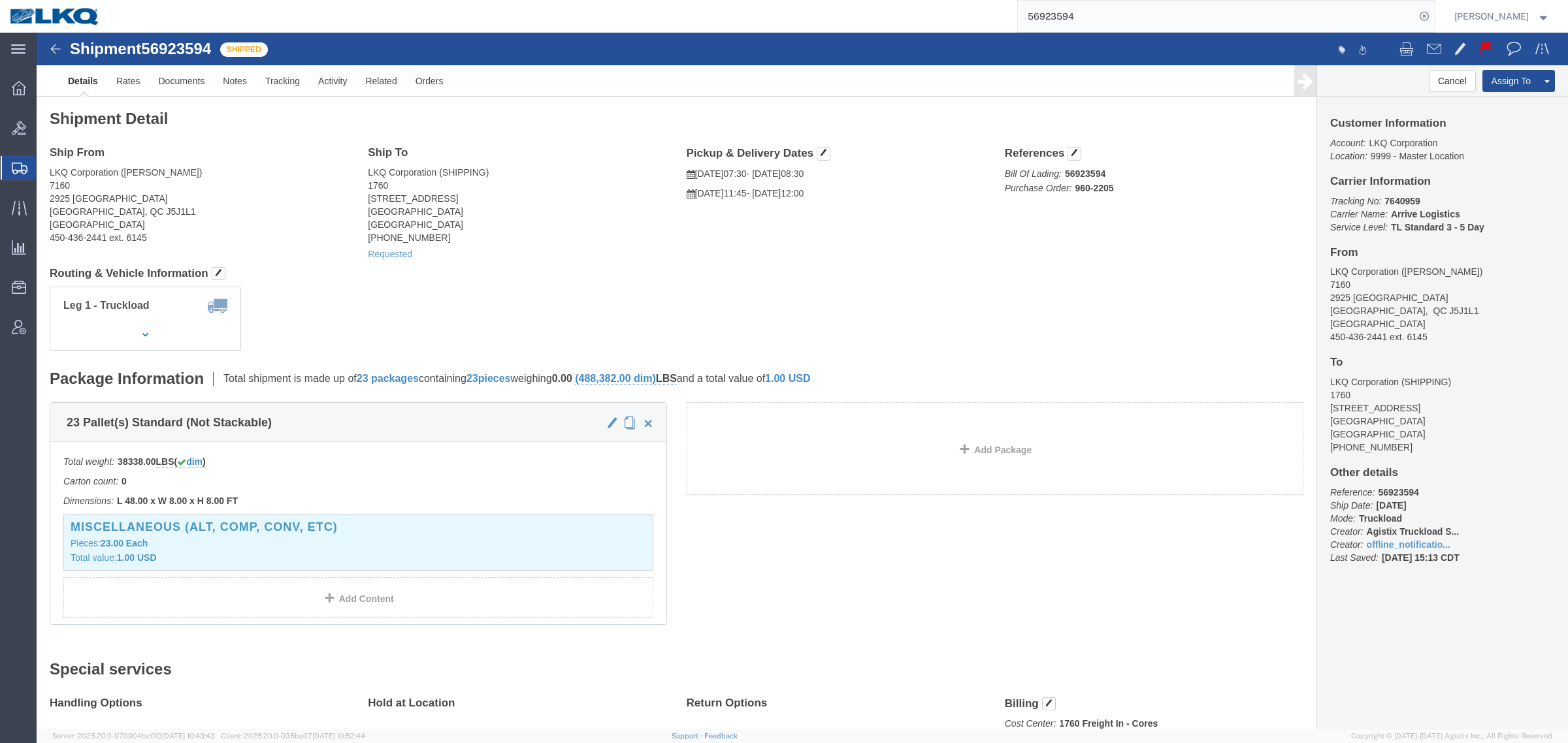
click div "Leg 1 - Truckload Vehicle 1: Standard Dry Van (53 Feet) Number of trucks: 1"
drag, startPoint x: 700, startPoint y: 340, endPoint x: 821, endPoint y: 348, distance: 121.3
click div "Package Information Total shipment is made up of 23 packages containing 23 piec…"
click div "Shipment Detail Ship From LKQ Corporation (samanta) 7160 2925 Boul Sainte-Sophi…"
click div "Leg 1 - Truckload Vehicle 1: Standard Dry Van (53 Feet) Number of trucks: 1"
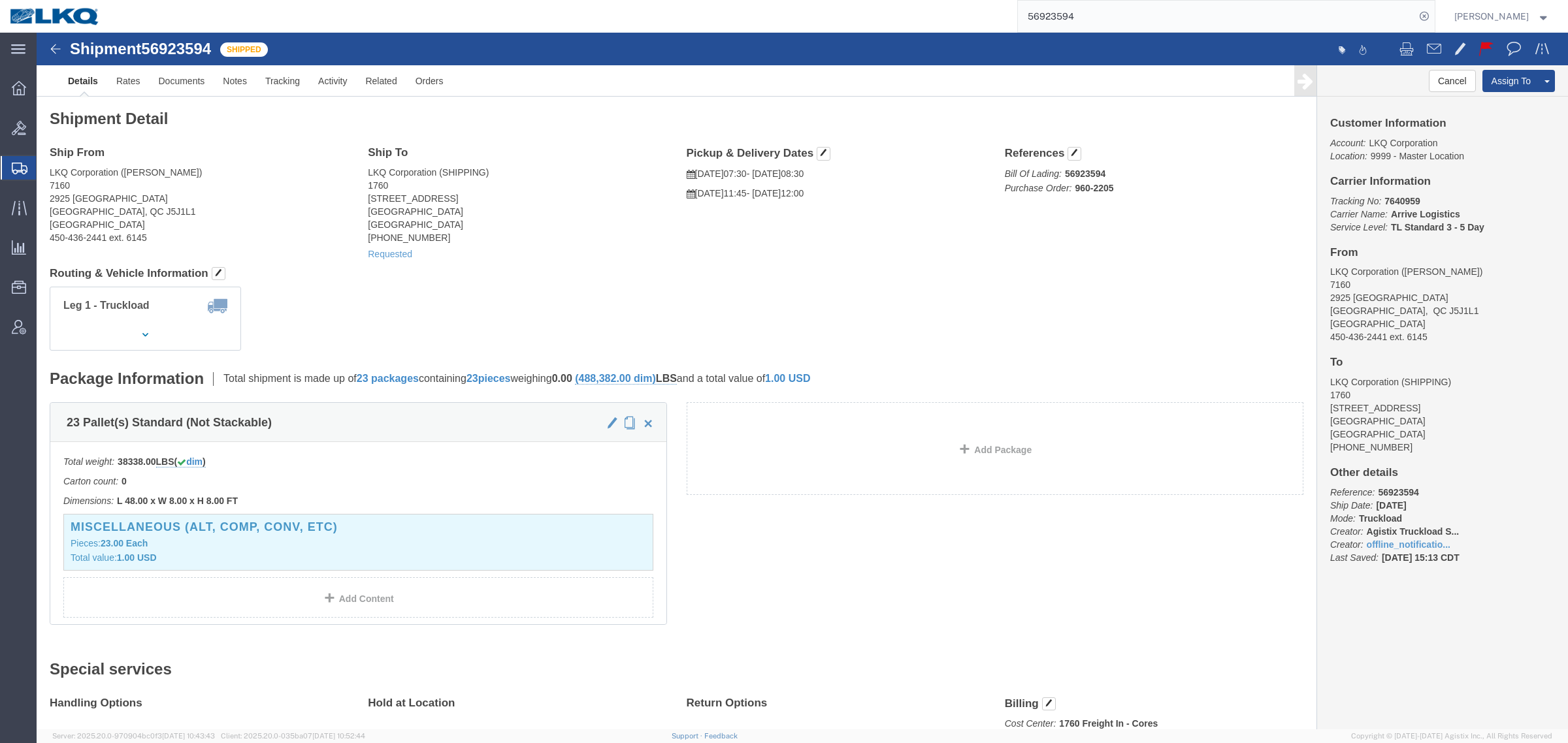
drag, startPoint x: 708, startPoint y: 345, endPoint x: 870, endPoint y: 338, distance: 162.2
click div "Package Information Total shipment is made up of 23 packages containing 23 piec…"
click div "Leg 1 - Truckload Vehicle 1: Standard Dry Van (53 Feet) Number of trucks: 1"
drag, startPoint x: 685, startPoint y: 344, endPoint x: 843, endPoint y: 338, distance: 158.1
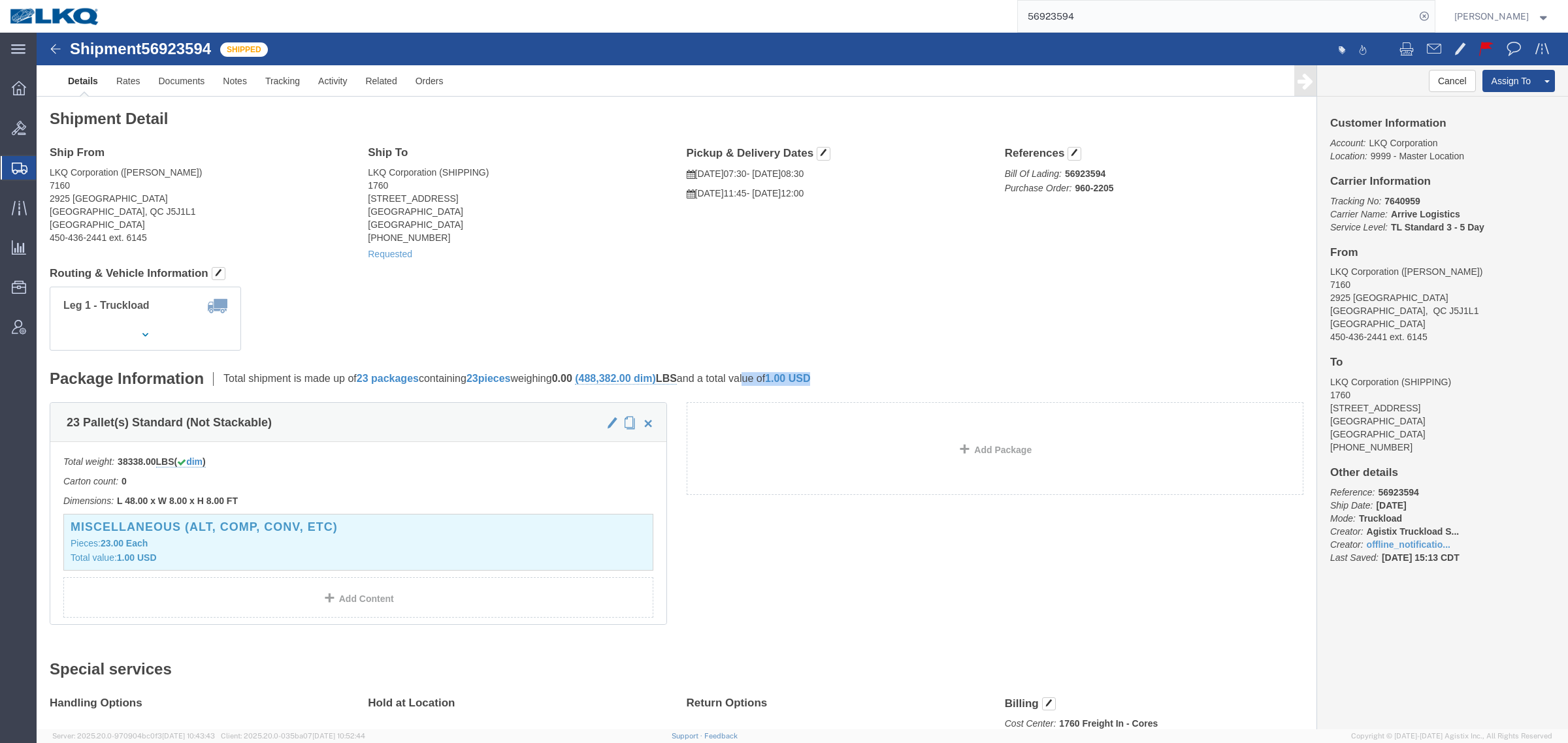
click div "Package Information Total shipment is made up of 23 packages containing 23 piec…"
click div "Shipment Detail Ship From LKQ Corporation (samanta) 7160 2925 Boul Sainte-Sophi…"
click div "Leg 1 - Truckload Vehicle 1: Standard Dry Van (53 Feet) Number of trucks: 1"
drag, startPoint x: 683, startPoint y: 343, endPoint x: 871, endPoint y: 345, distance: 188.0
click div "Package Information Total shipment is made up of 23 packages containing 23 piec…"
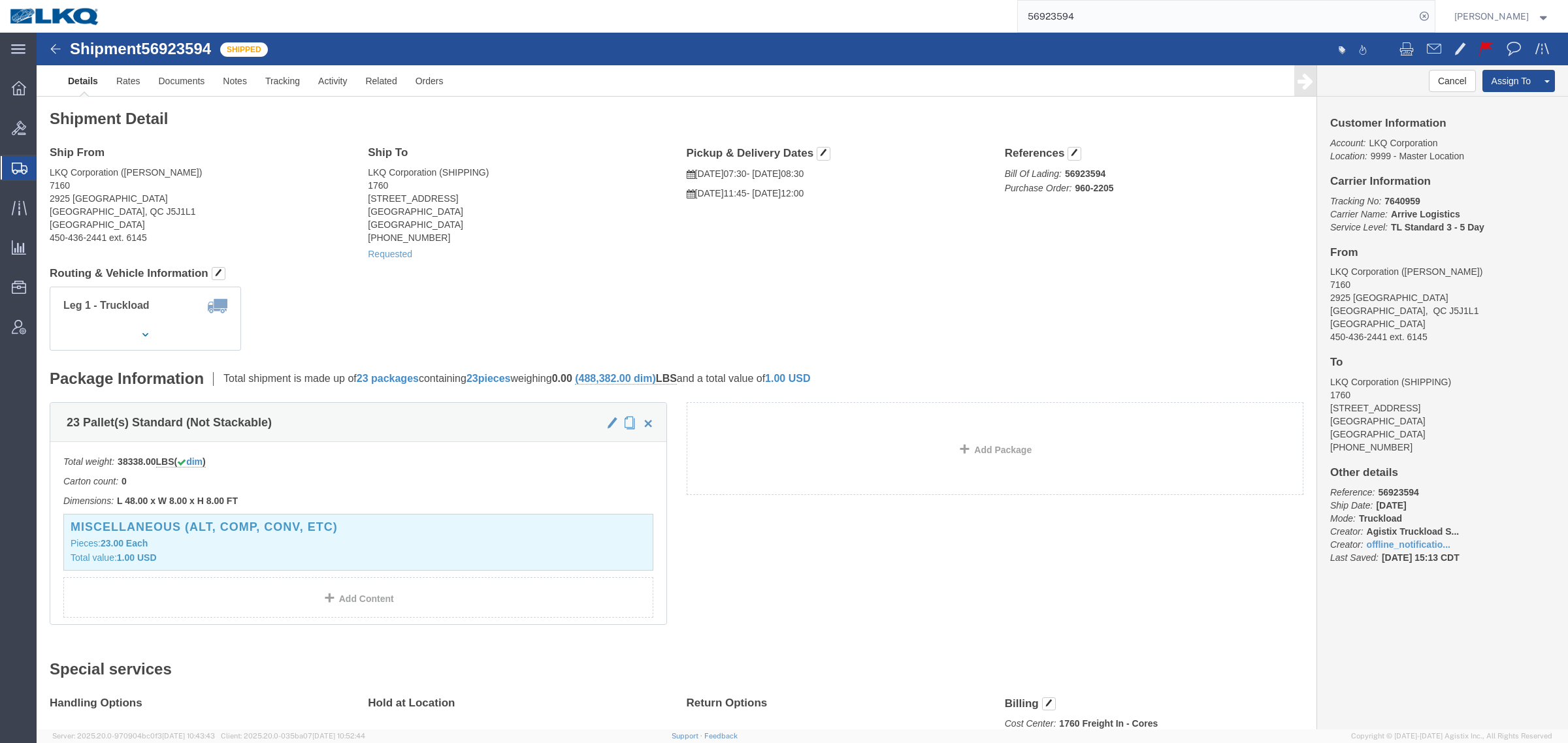
click div "Package Information Total shipment is made up of 23 packages containing 23 piec…"
click div "Leg 1 - Truckload Vehicle 1: Standard Dry Van (53 Feet) Number of trucks: 1"
drag, startPoint x: 683, startPoint y: 350, endPoint x: 846, endPoint y: 353, distance: 163.0
click div "Package Information Total shipment is made up of 23 packages containing 23 piec…"
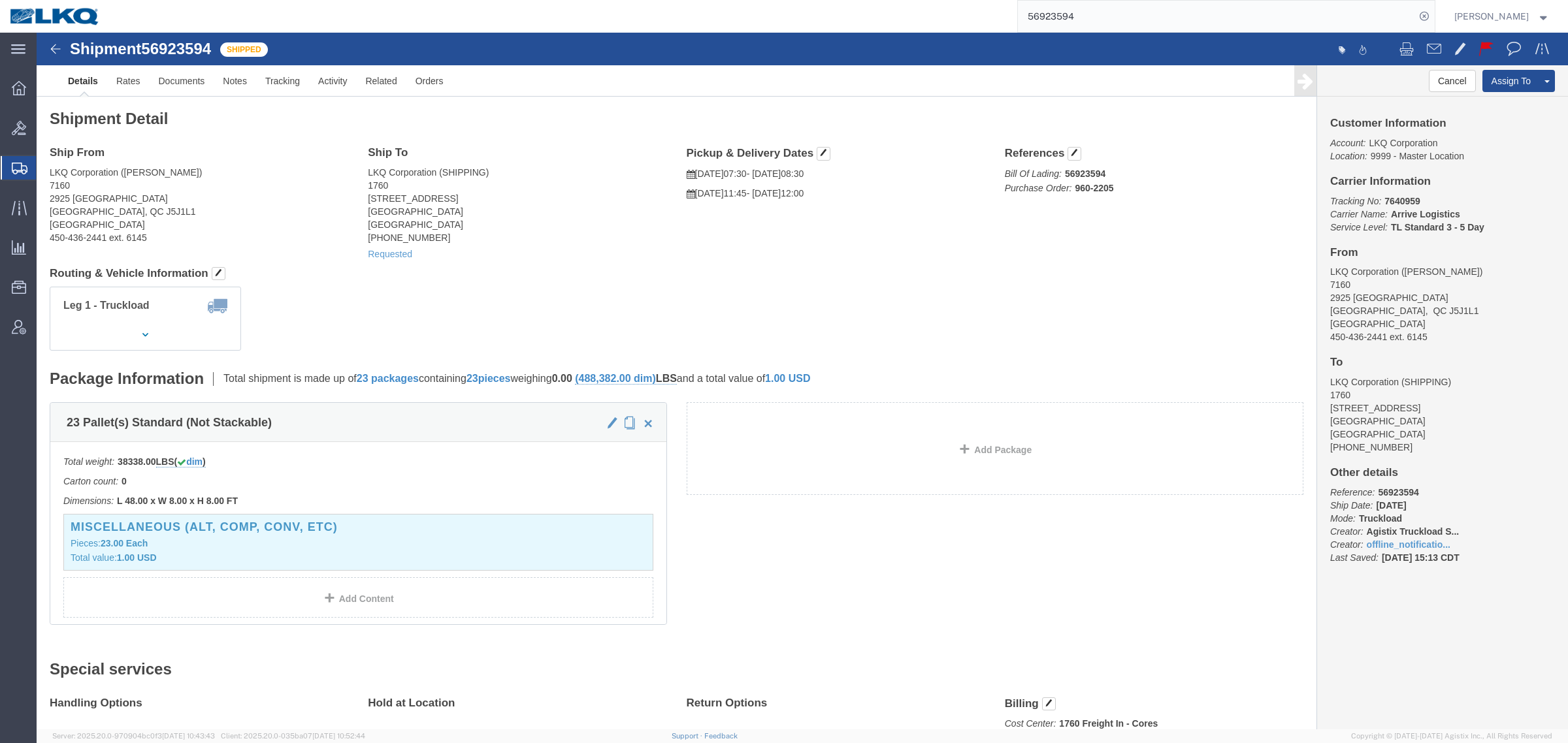
click div "Leg 1 - Truckload Vehicle 1: Standard Dry Van (53 Feet) Number of trucks: 1"
drag, startPoint x: 720, startPoint y: 345, endPoint x: 856, endPoint y: 338, distance: 136.2
click div "Package Information Total shipment is made up of 23 packages containing 23 piec…"
click div "Leg 1 - Truckload Vehicle 1: Standard Dry Van (53 Feet) Number of trucks: 1"
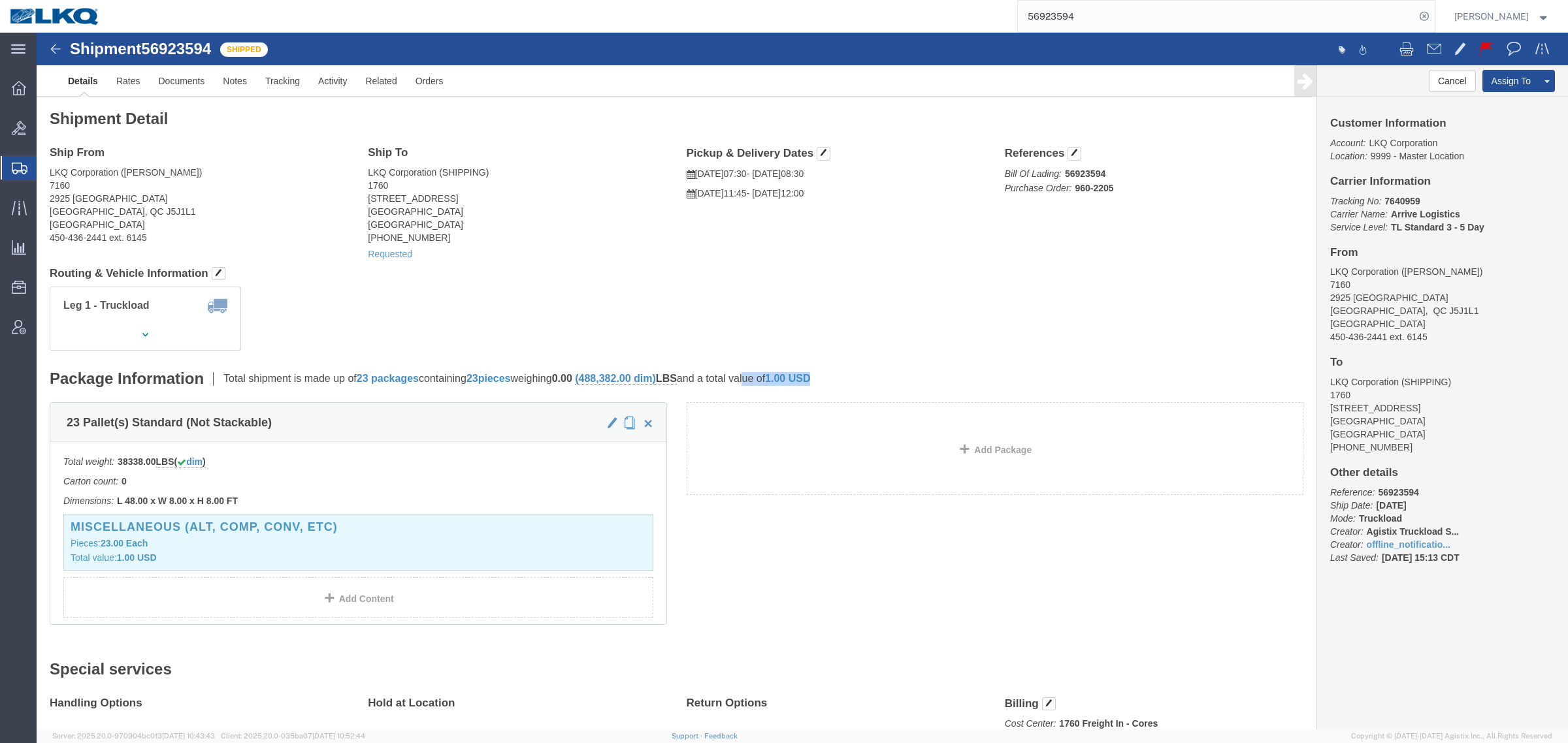
drag, startPoint x: 683, startPoint y: 346, endPoint x: 856, endPoint y: 350, distance: 173.0
click div "Package Information Total shipment is made up of 23 packages containing 23 piec…"
click div "Leg 1 - Truckload Vehicle 1: Standard Dry Van (53 Feet) Number of trucks: 1"
drag, startPoint x: 686, startPoint y: 341, endPoint x: 862, endPoint y: 347, distance: 176.1
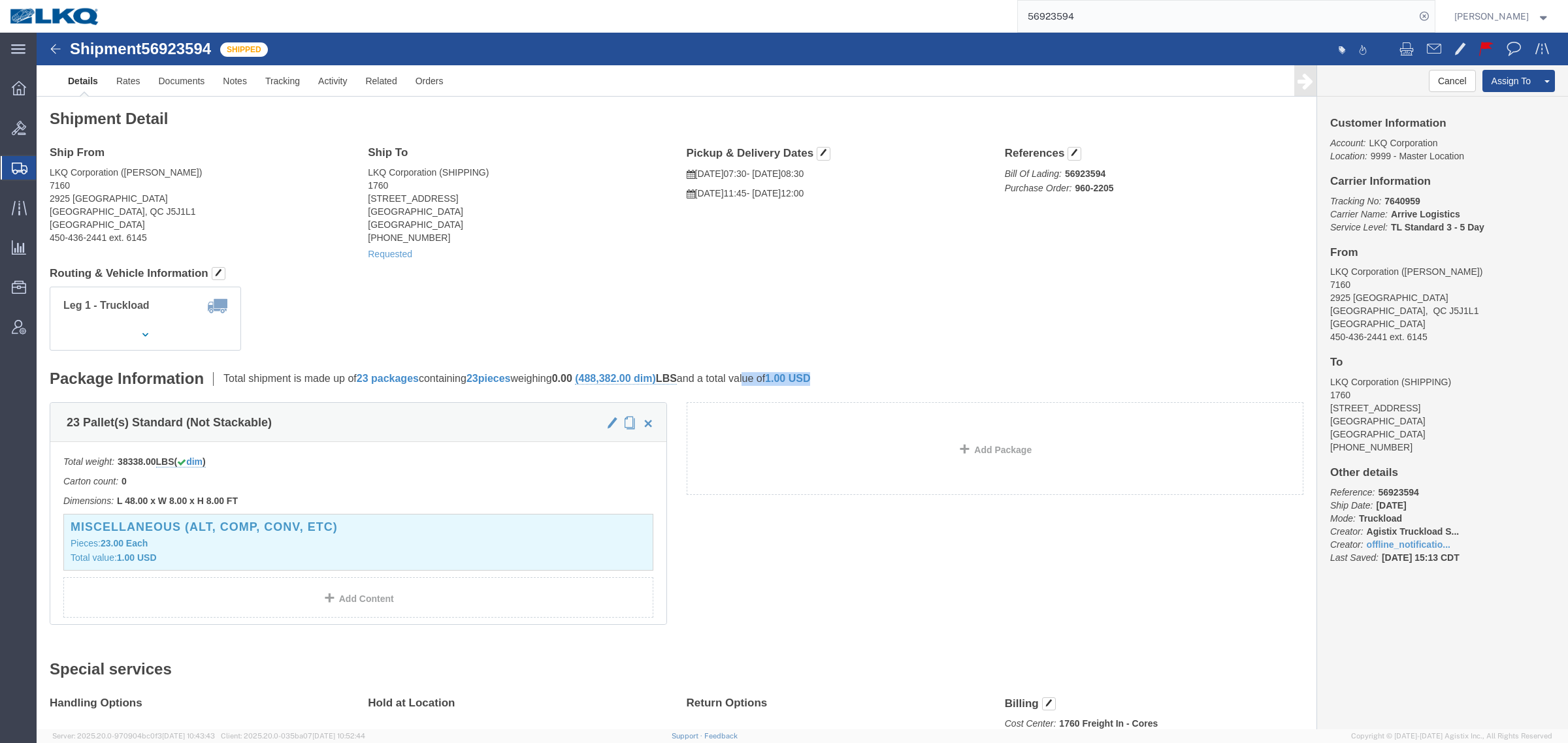
click div "Package Information Total shipment is made up of 23 packages containing 23 piec…"
click div "Leg 1 - Truckload Vehicle 1: Standard Dry Van (53 Feet) Number of trucks: 1"
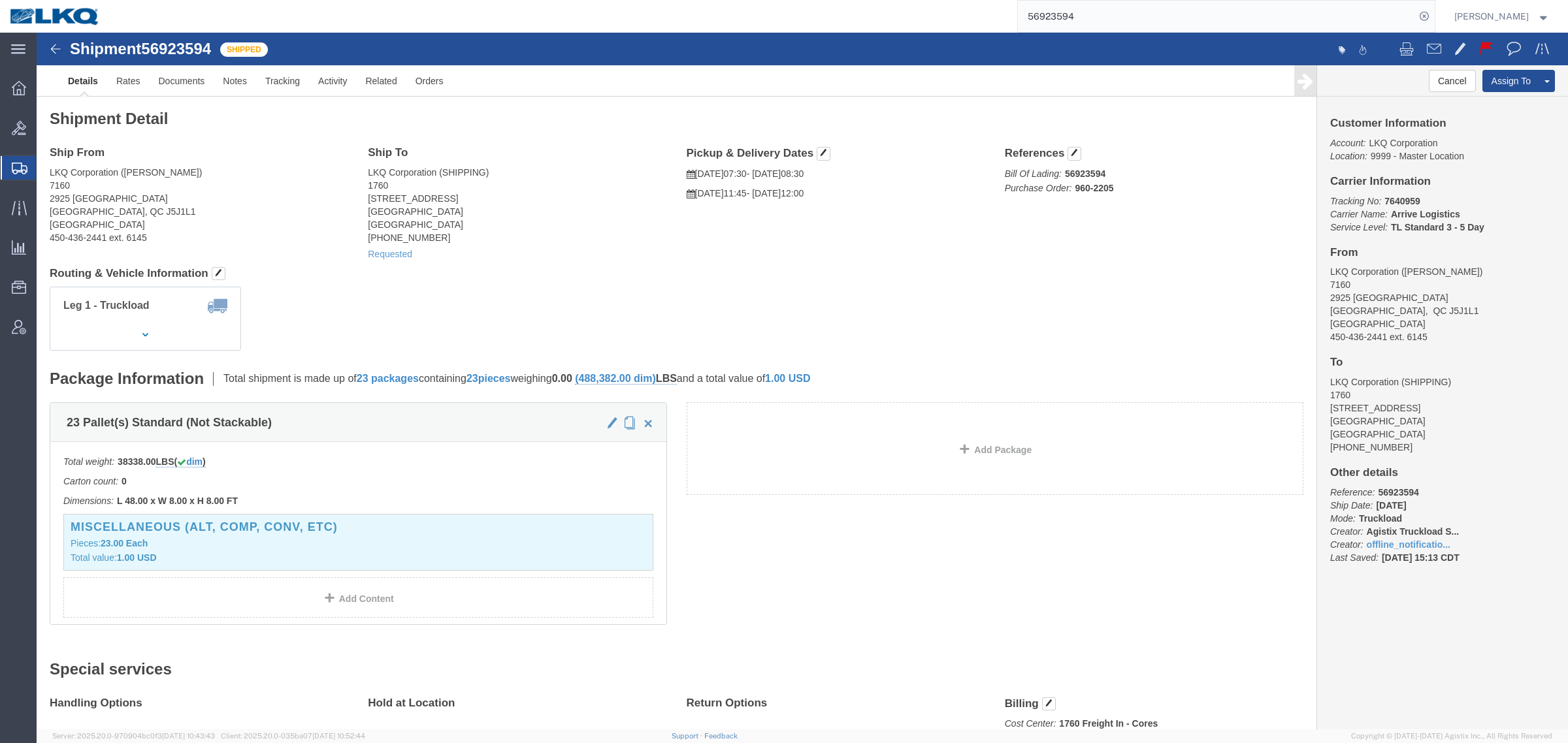
click div "Leg 1 - Truckload Vehicle 1: Standard Dry Van (53 Feet) Number of trucks: 1"
drag, startPoint x: 674, startPoint y: 224, endPoint x: 660, endPoint y: 229, distance: 14.9
click div "Ship From LKQ Corporation (samanta) 7160 2925 Boul Sainte-Sophie Sainte-Sophie,…"
click div "Requested"
drag, startPoint x: 268, startPoint y: 208, endPoint x: 281, endPoint y: 206, distance: 13.2
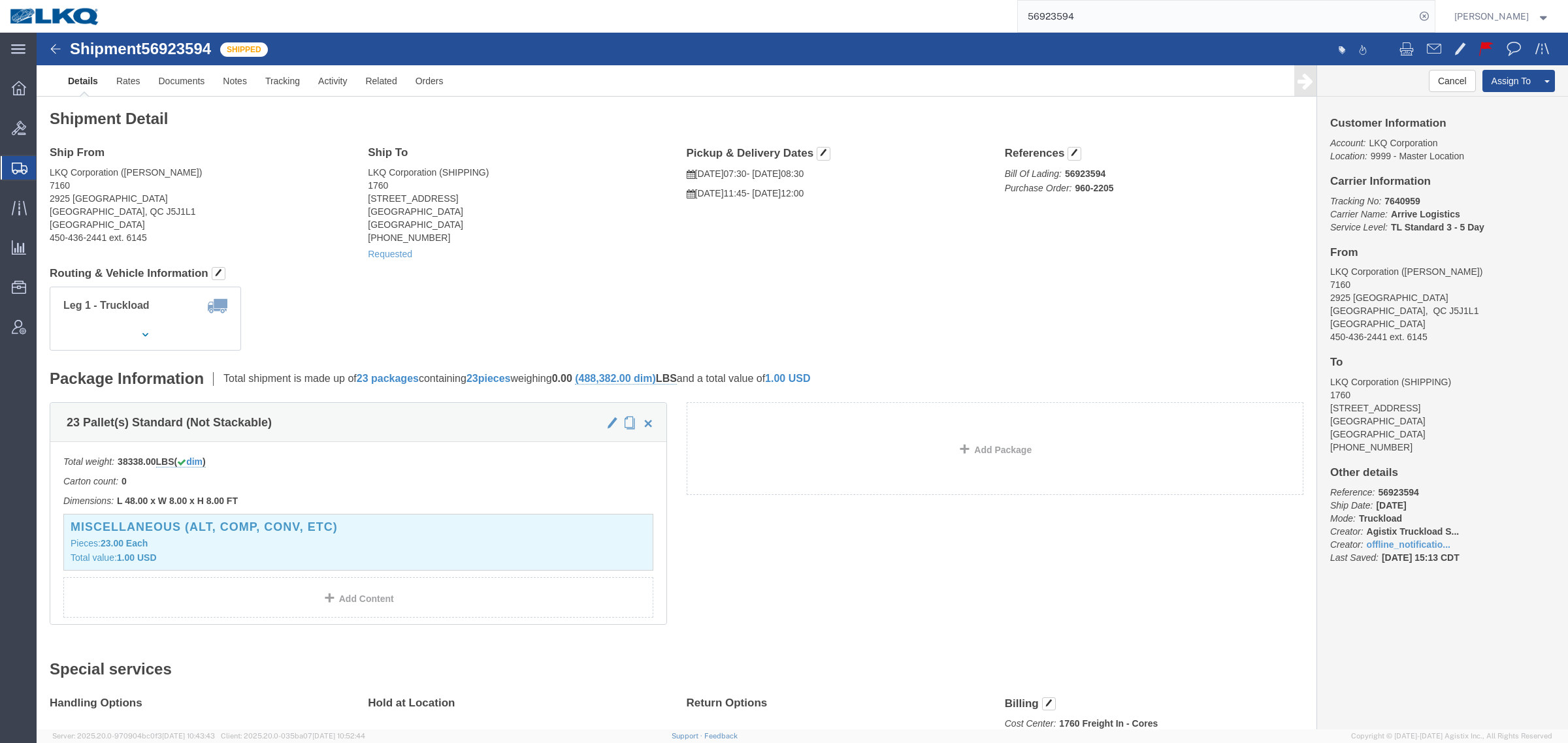
click address "LKQ Corporation (samanta) 7160 2925 Boul Sainte-Sophie Sainte-Sophie, QC J5J1L1…"
click h4 "Routing & Vehicle Information"
click div "Leg 1 - Truckload Vehicle 1: Standard Dry Van (53 Feet) Number of trucks: 1"
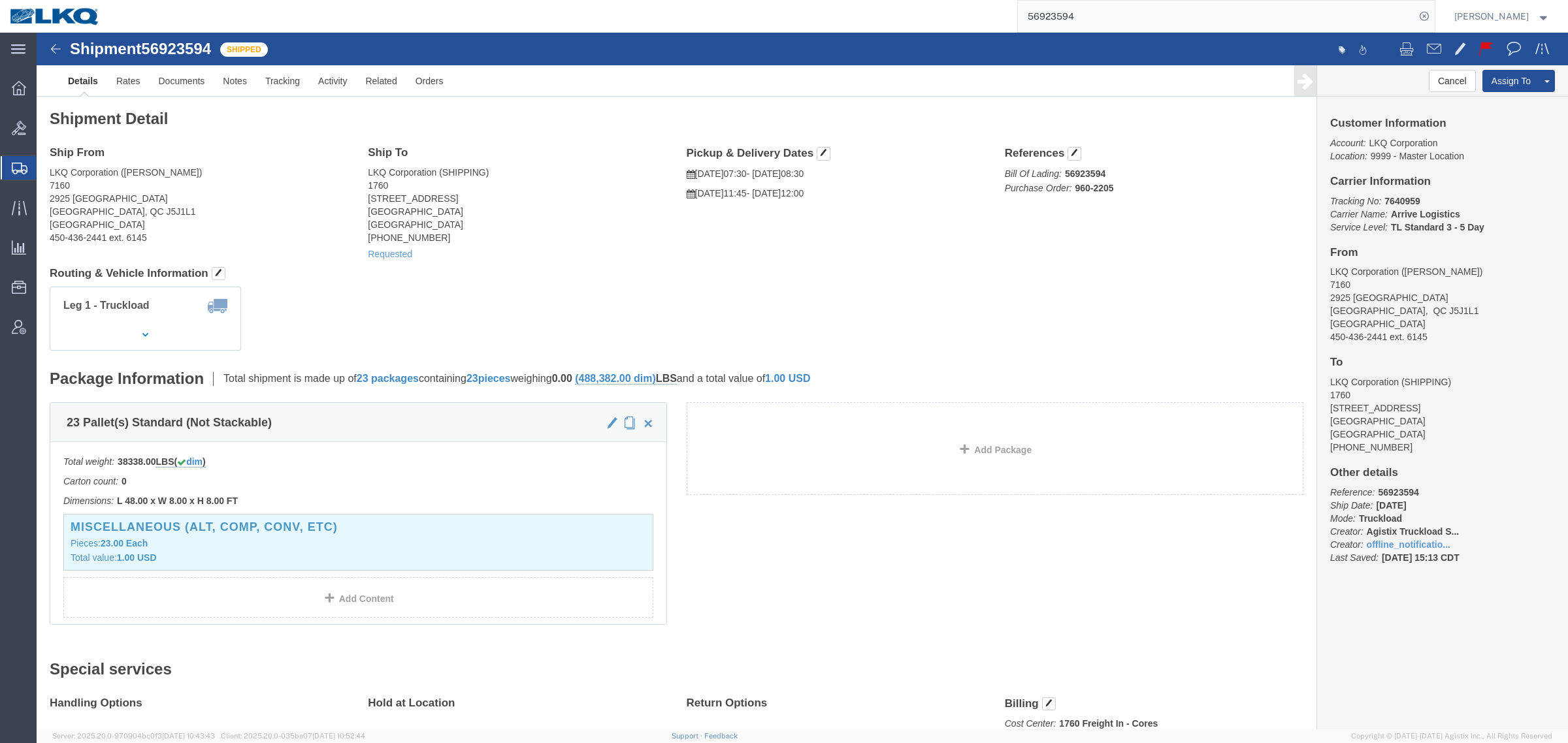
click div "Leg 1 - Truckload Vehicle 1: Standard Dry Van (53 Feet) Number of trucks: 1"
click div "Shipment Detail Ship From LKQ Corporation (samanta) 7160 2925 Boul Sainte-Sophi…"
click div "Leg 1 - Truckload Vehicle 1: Standard Dry Van (53 Feet) Number of trucks: 1"
click div "Shipment Detail Ship From LKQ Corporation (samanta) 7160 2925 Boul Sainte-Sophi…"
click div "Leg 1 - Truckload Vehicle 1: Standard Dry Van (53 Feet) Number of trucks: 1"
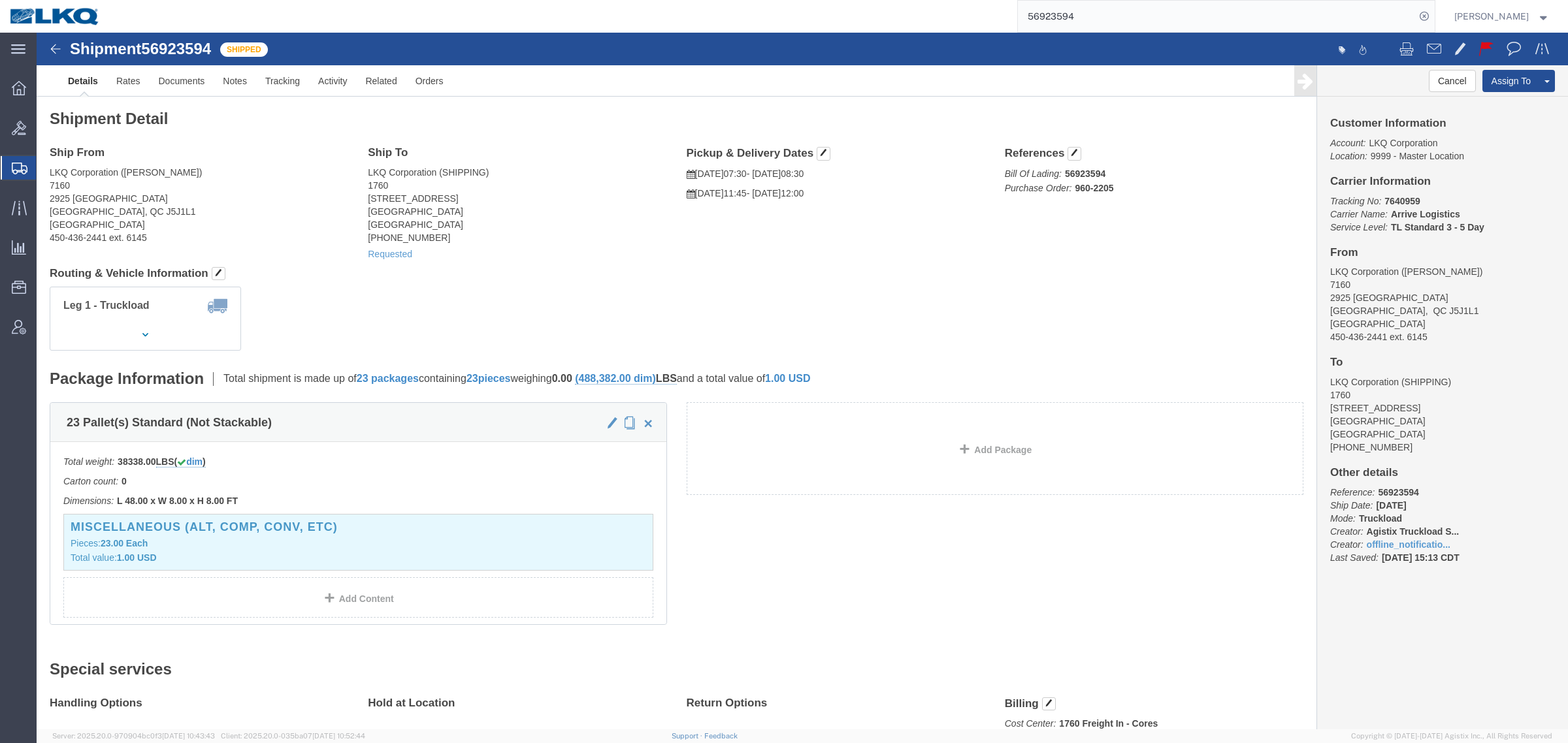
click h4 "Routing & Vehicle Information"
click div "Leg 1 - Truckload Vehicle 1: Standard Dry Van (53 Feet) Number of trucks: 1"
drag, startPoint x: 508, startPoint y: 265, endPoint x: 523, endPoint y: 265, distance: 15.0
click div "Leg 1 - Truckload Vehicle 1: Standard Dry Van (53 Feet) Number of trucks: 1"
drag, startPoint x: 886, startPoint y: 262, endPoint x: 899, endPoint y: 262, distance: 13.0
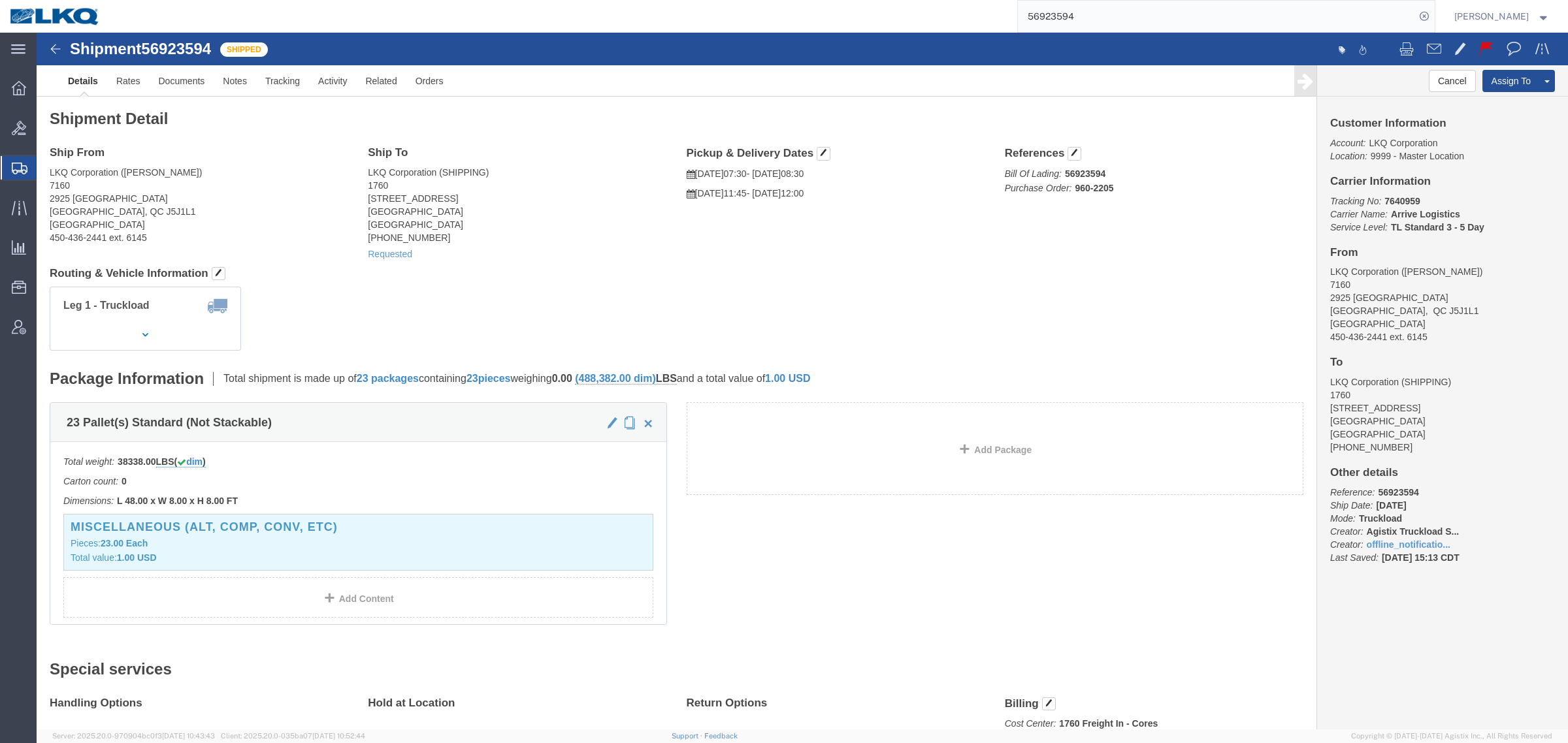
click div "Leg 1 - Truckload Vehicle 1: Standard Dry Van (53 Feet) Number of trucks: 1"
click div "Shipment Detail Ship From LKQ Corporation (samanta) 7160 2925 Boul Sainte-Sophi…"
click h4 "Routing & Vehicle Information"
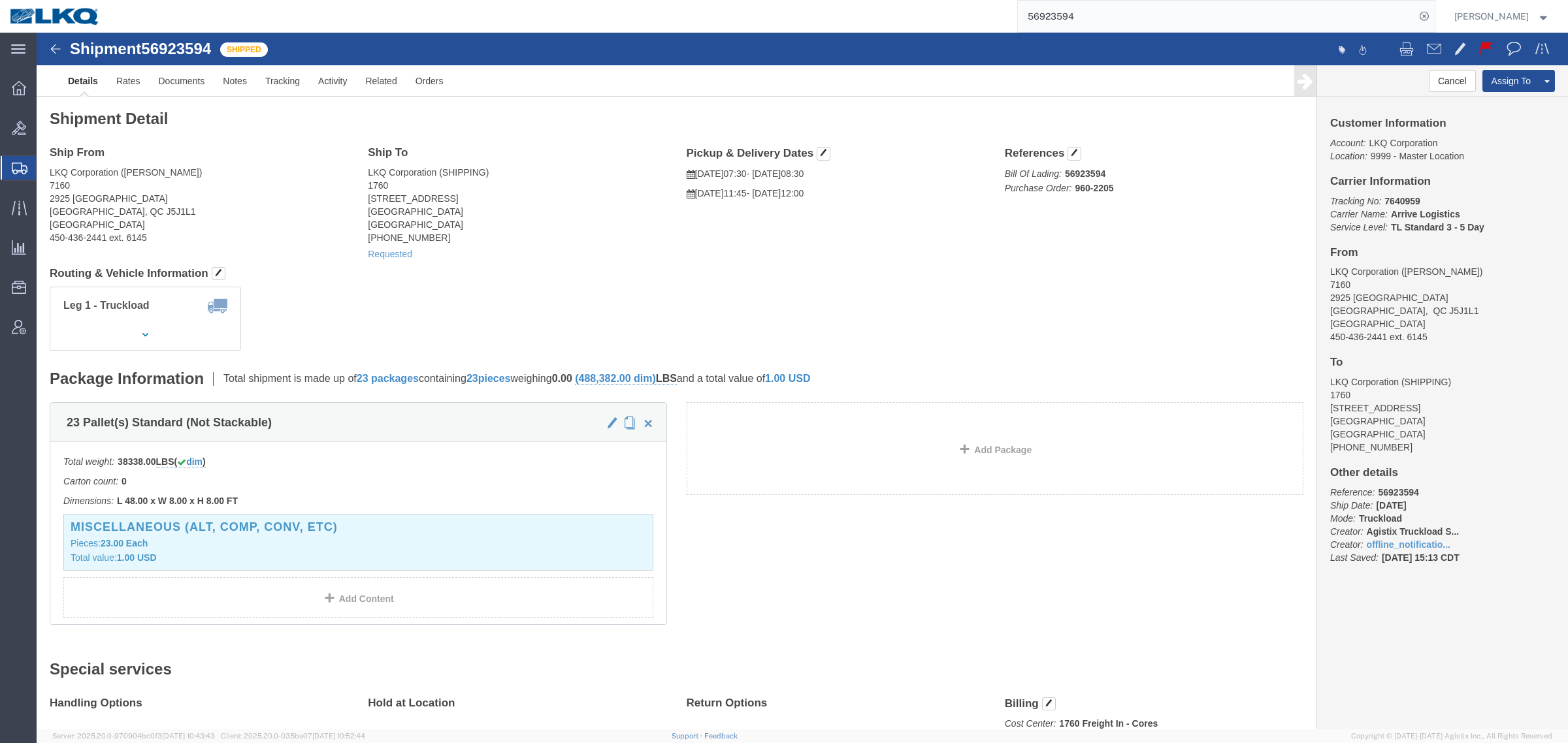
click h4 "Routing & Vehicle Information"
click h2 "Shipment Detail"
click div "Leg 1 - Truckload Vehicle 1: Standard Dry Van (53 Feet) Number of trucks: 1"
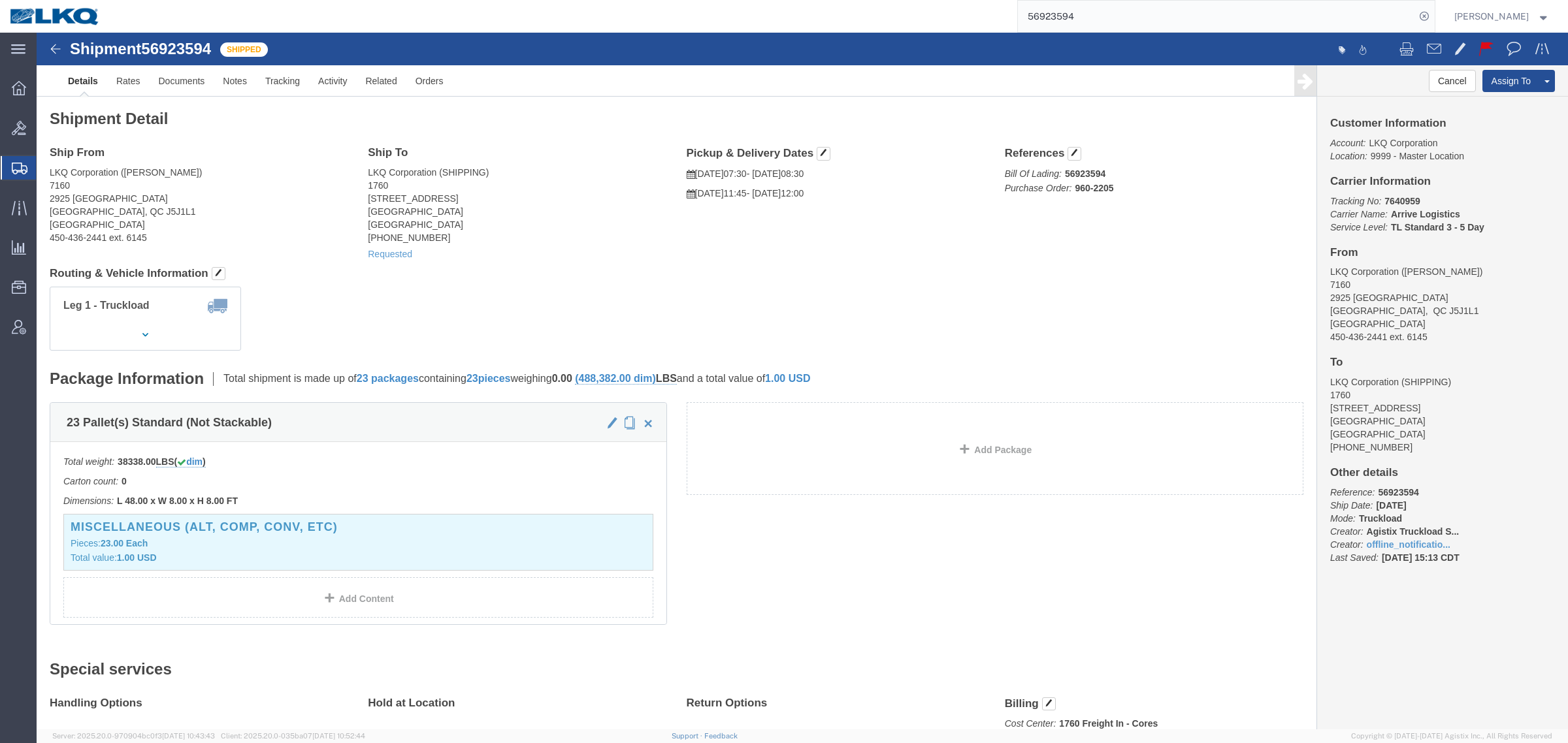
click div "Leg 1 - Truckload Vehicle 1: Standard Dry Van (53 Feet) Number of trucks: 1"
drag, startPoint x: 912, startPoint y: 589, endPoint x: 927, endPoint y: 586, distance: 15.3
click div "23 Pallet(s) Standard (Not Stackable) Total weight: 38338.00 LBS ( dim ) Carton…"
click div "Leg 1 - Truckload Vehicle 1: Standard Dry Van (53 Feet) Number of trucks: 1"
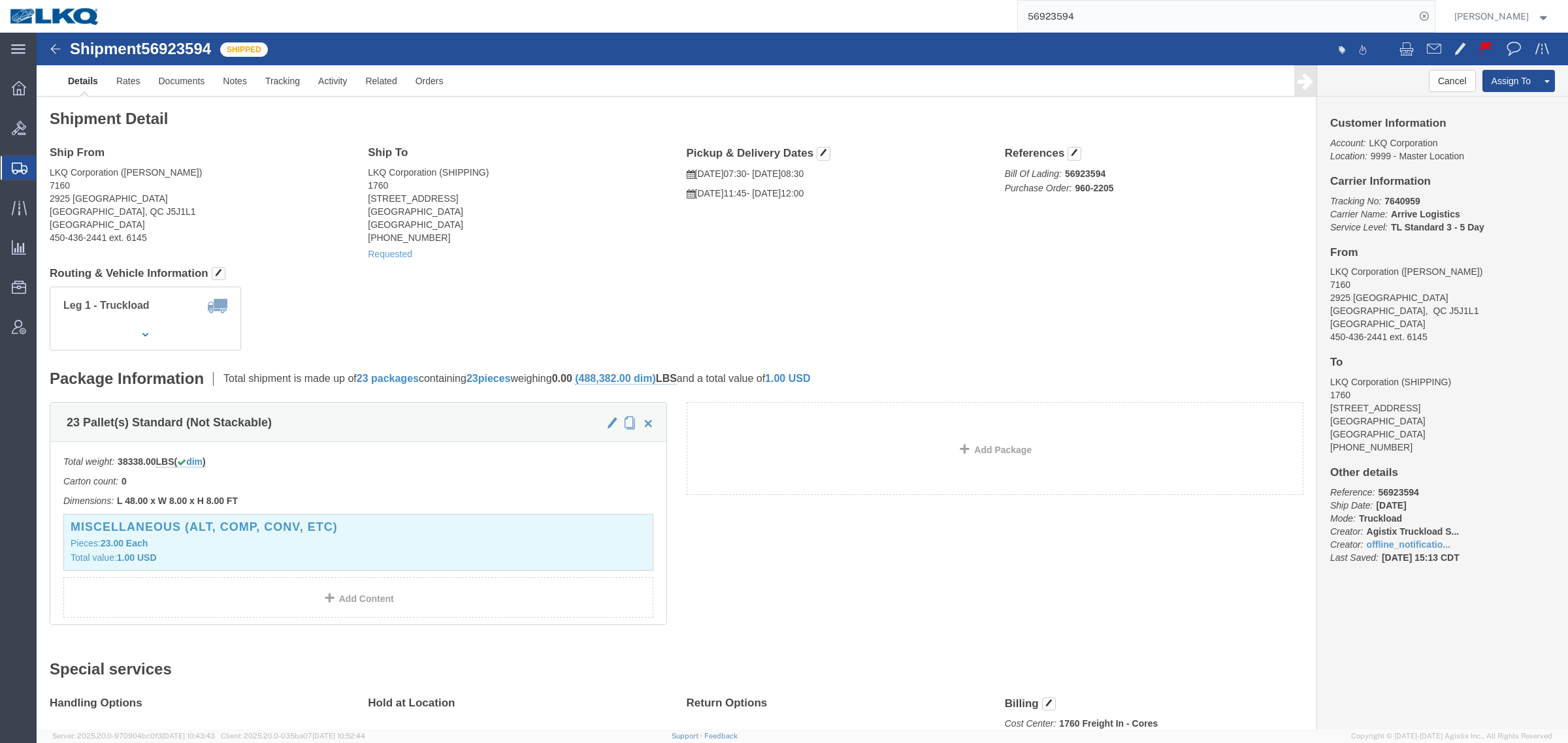
click div "Leg 1 - Truckload Vehicle 1: Standard Dry Van (53 Feet) Number of trucks: 1"
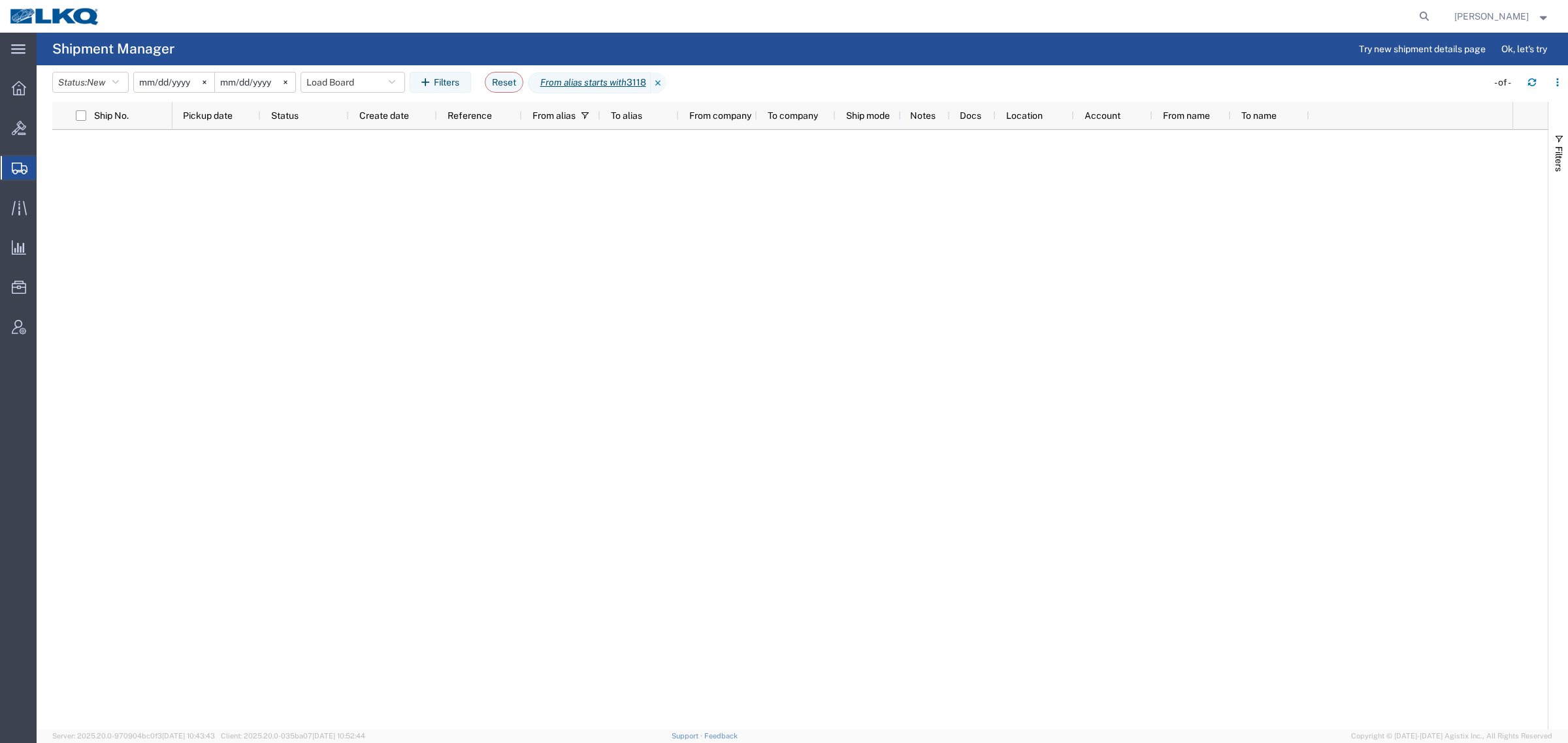
click at [697, 223] on div at bounding box center [843, 430] width 1340 height 599
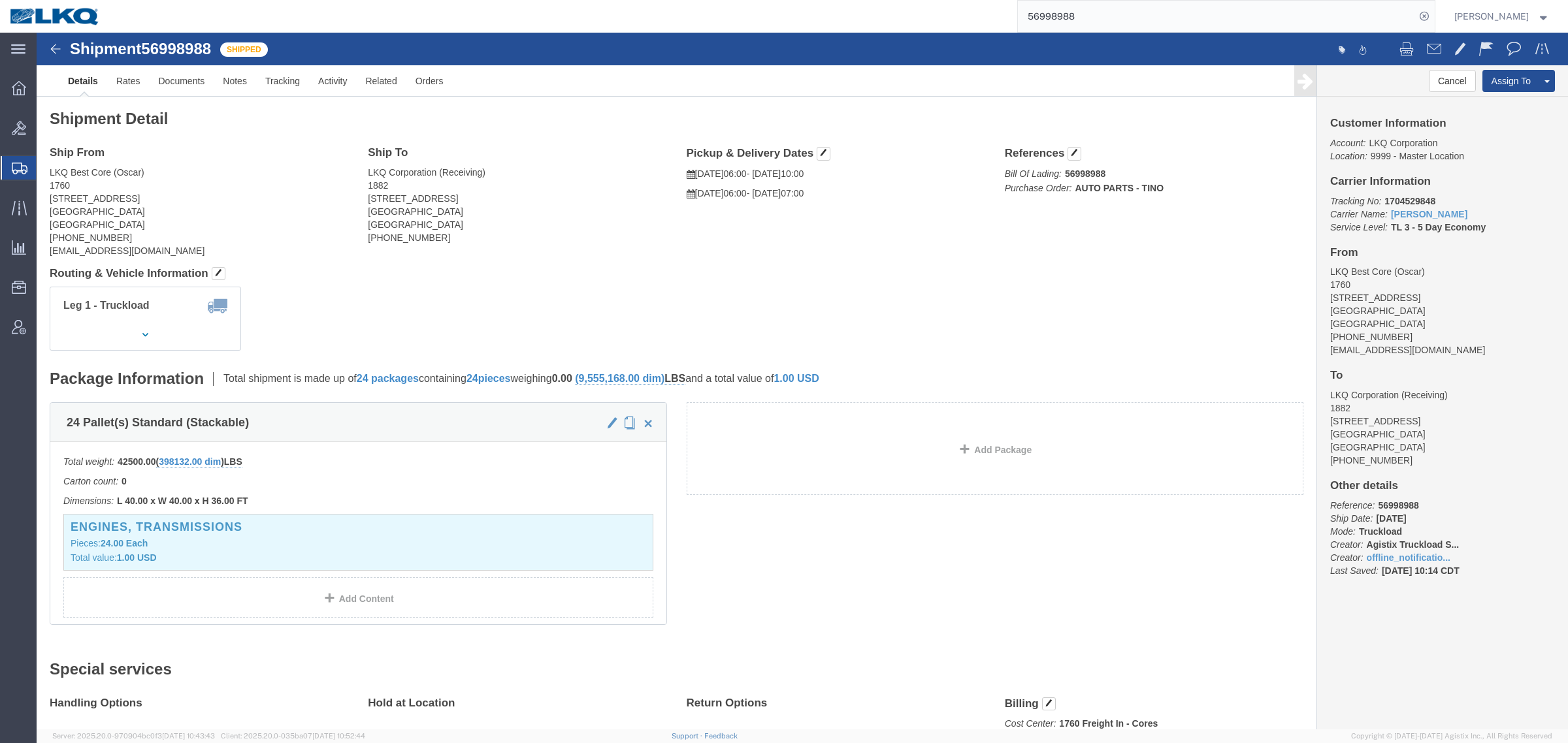
click at [0, 0] on span "Shipment Manager" at bounding box center [0, 0] width 0 height 0
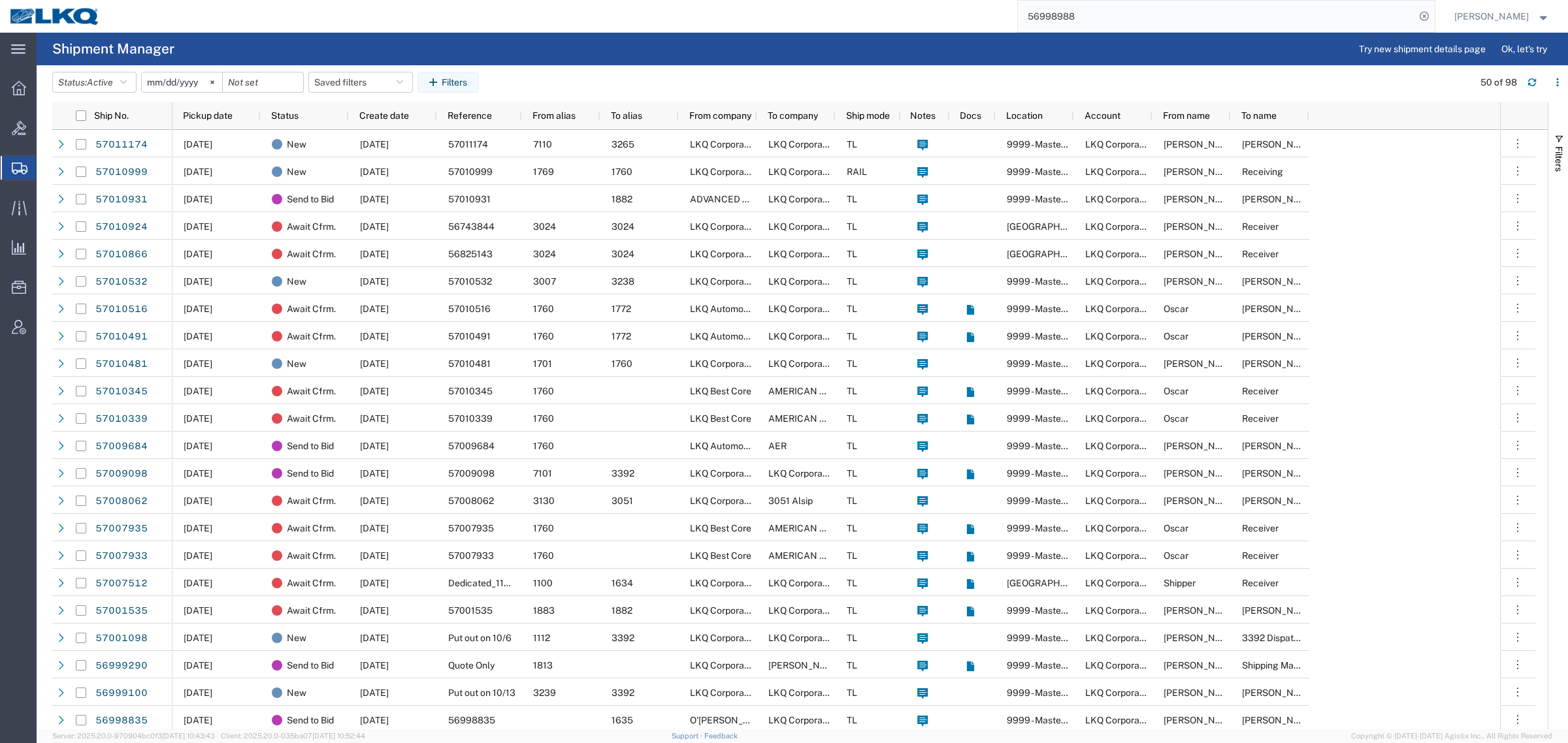
click at [580, 66] on header "Status: Active Active All Approved Booked Canceled Delivered Denied New On Hold…" at bounding box center [810, 83] width 1516 height 36
click at [768, 59] on agx-page-header "Shipment Manager Try new shipment details page Ok, let's try" at bounding box center [801, 49] width 1531 height 33
click at [347, 79] on button "Saved filters" at bounding box center [361, 82] width 105 height 21
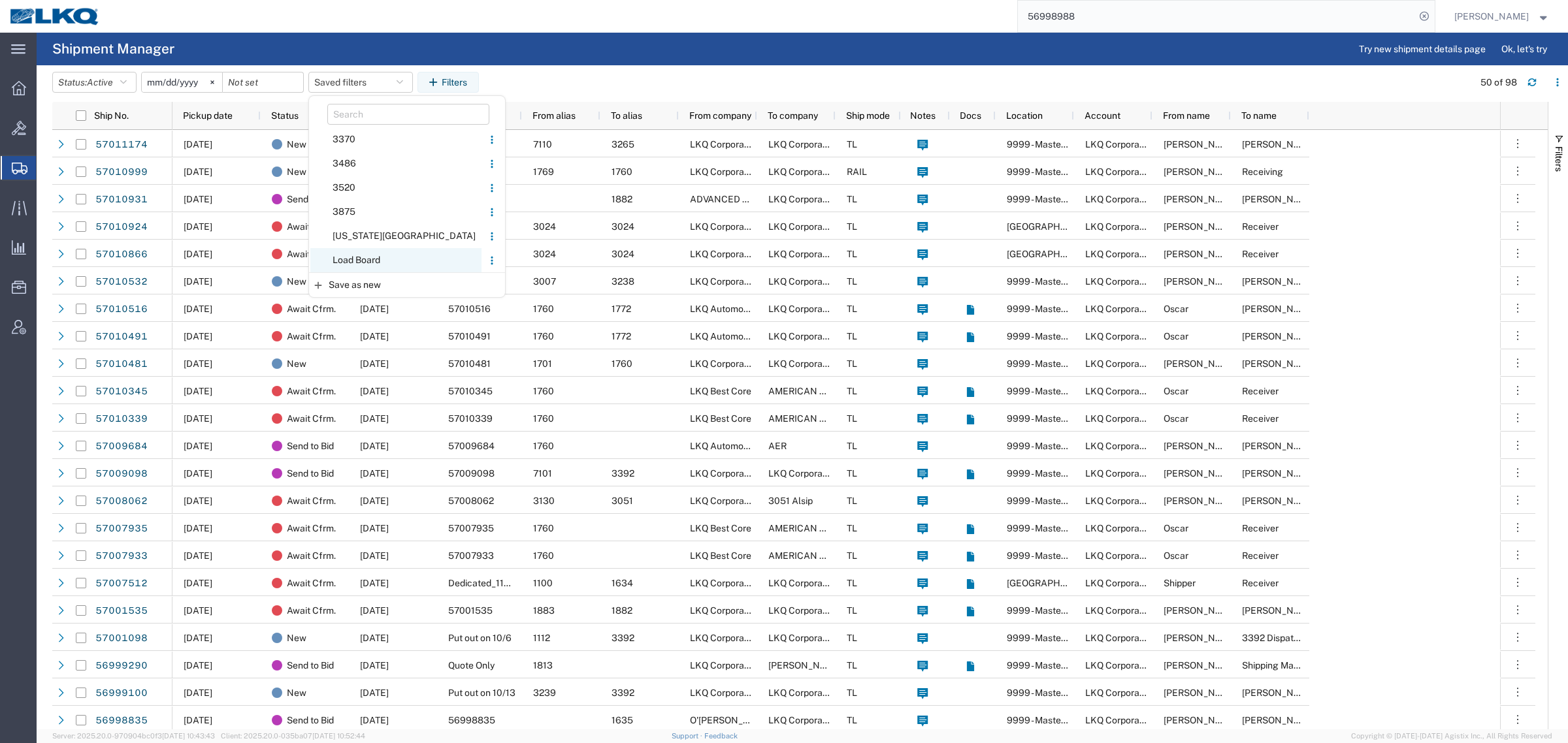
click at [385, 255] on span "Load Board" at bounding box center [396, 260] width 171 height 24
type input "[DATE]"
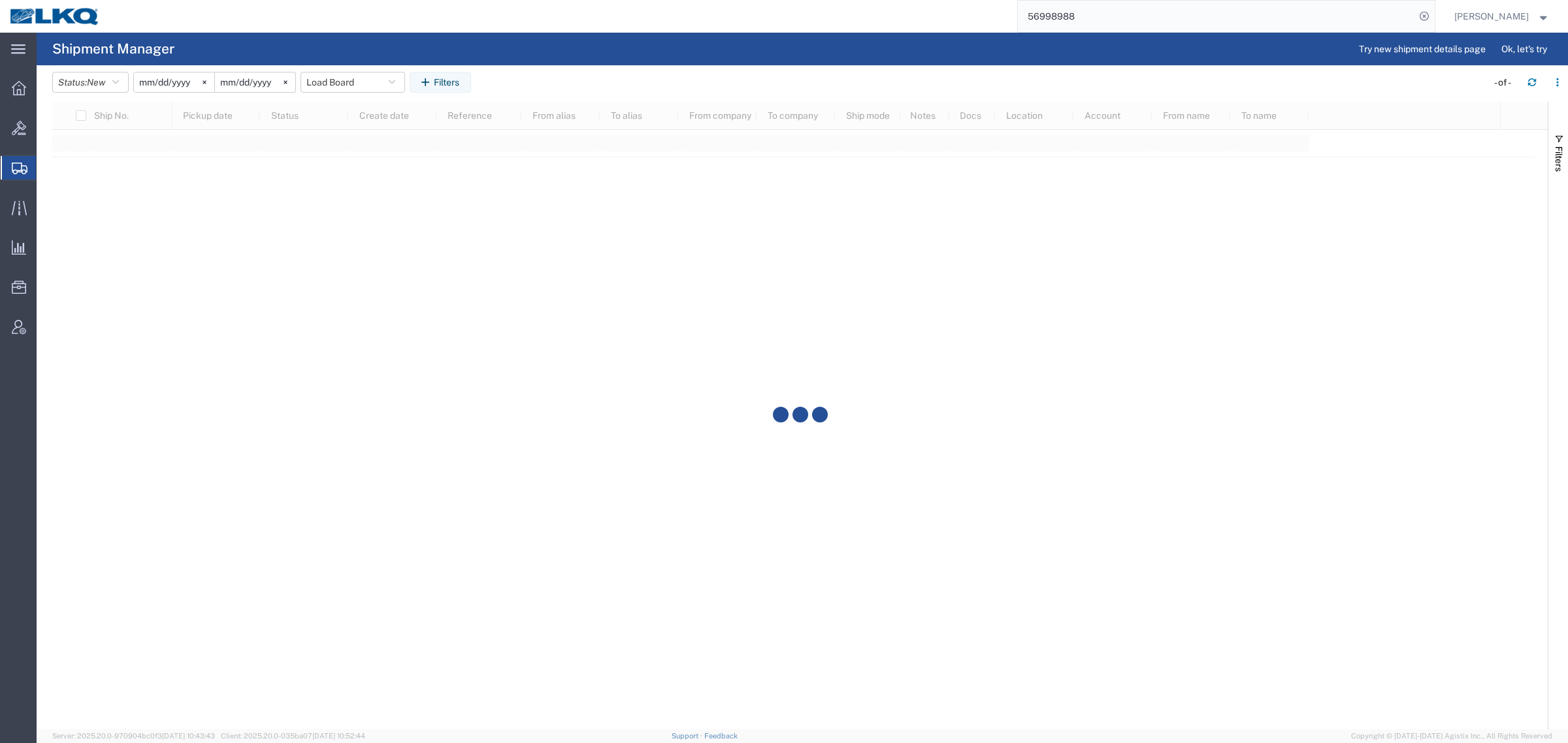
click at [612, 83] on agx-table-filter-chips "Status: New Active All Approved Booked Canceled Delivered Denied New On Hold Pe…" at bounding box center [766, 87] width 1428 height 30
click at [621, 64] on agx-page-header "Shipment Manager Try new shipment details page Ok, let's try" at bounding box center [801, 49] width 1531 height 33
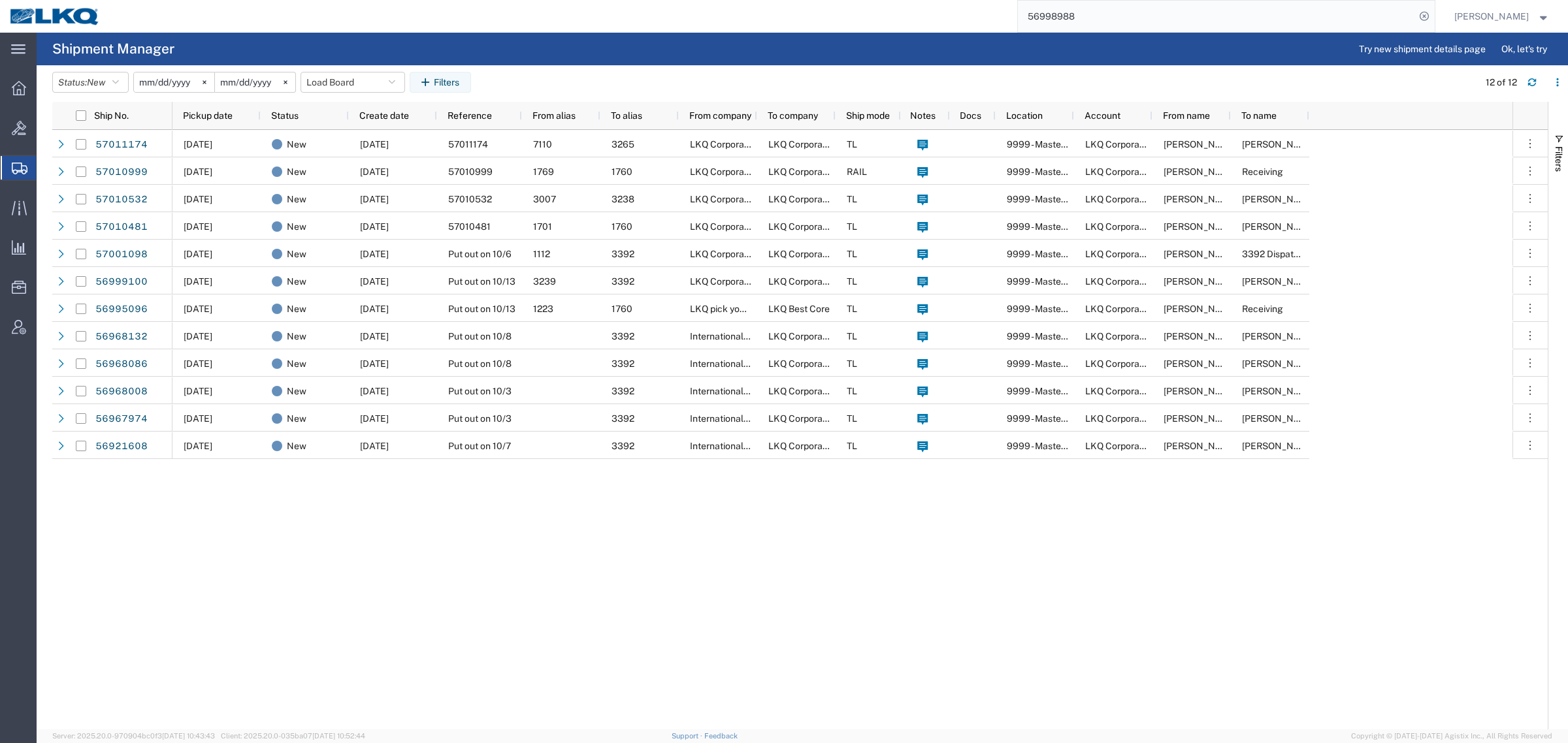
click at [621, 64] on agx-page-header "Shipment Manager Try new shipment details page Ok, let's try" at bounding box center [801, 49] width 1531 height 33
click at [1122, 8] on input "56998988" at bounding box center [1216, 16] width 397 height 31
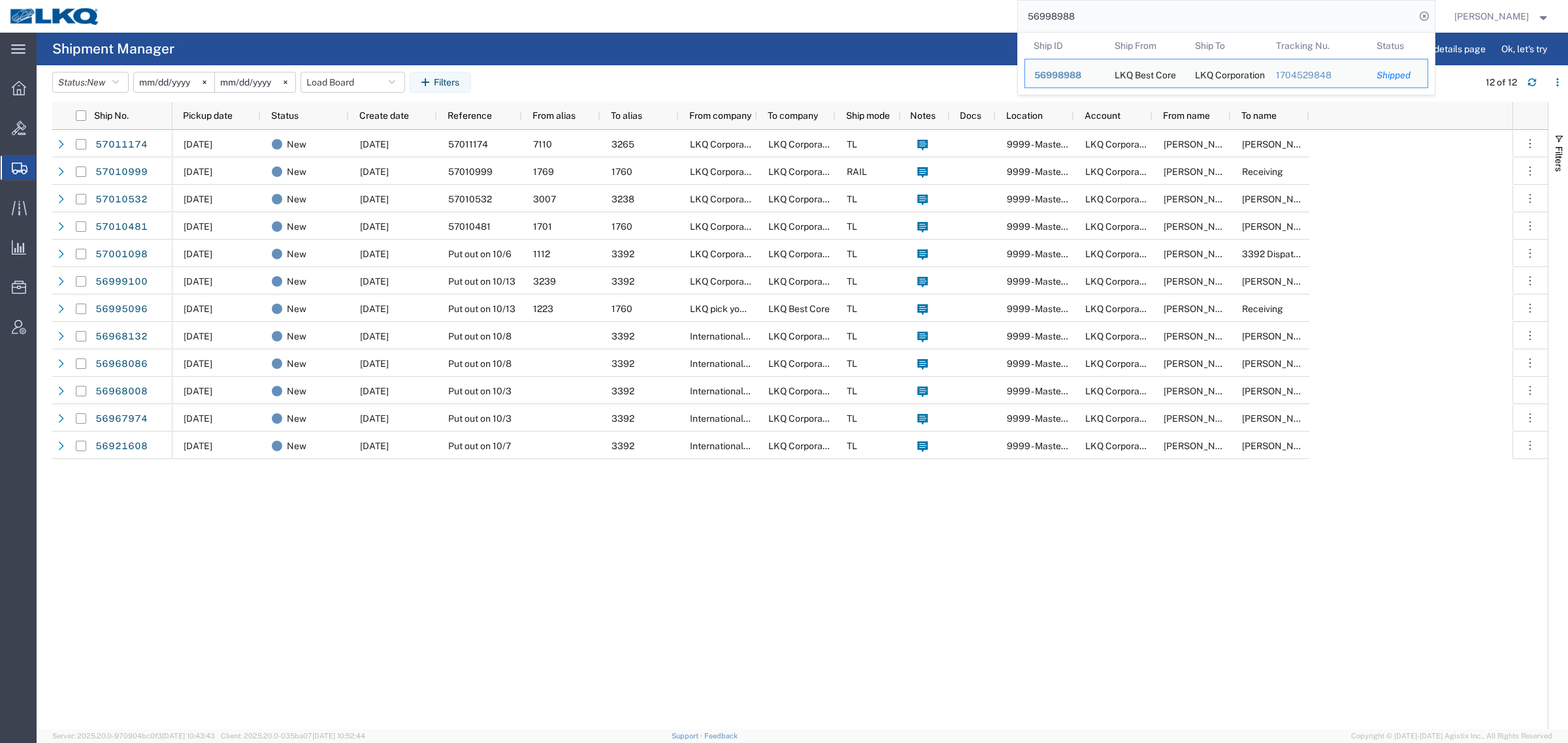
click at [170, 85] on input "[DATE]" at bounding box center [174, 82] width 80 height 20
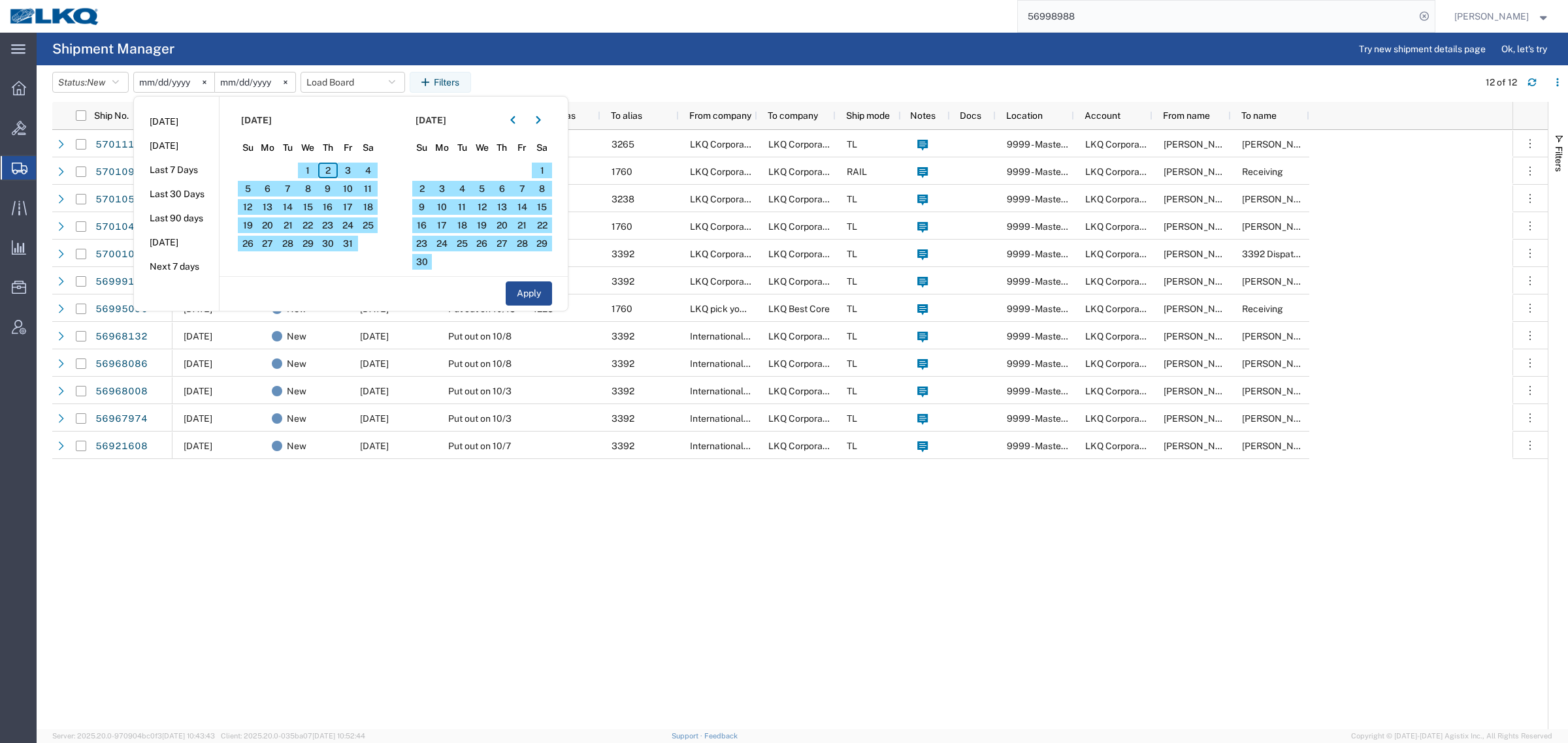
click at [175, 80] on input "[DATE]" at bounding box center [174, 82] width 80 height 20
click at [324, 168] on span "2" at bounding box center [329, 170] width 21 height 16
click at [358, 245] on span "31" at bounding box center [348, 244] width 21 height 16
click at [531, 291] on button "Apply" at bounding box center [529, 293] width 47 height 24
type input "2025-10-02"
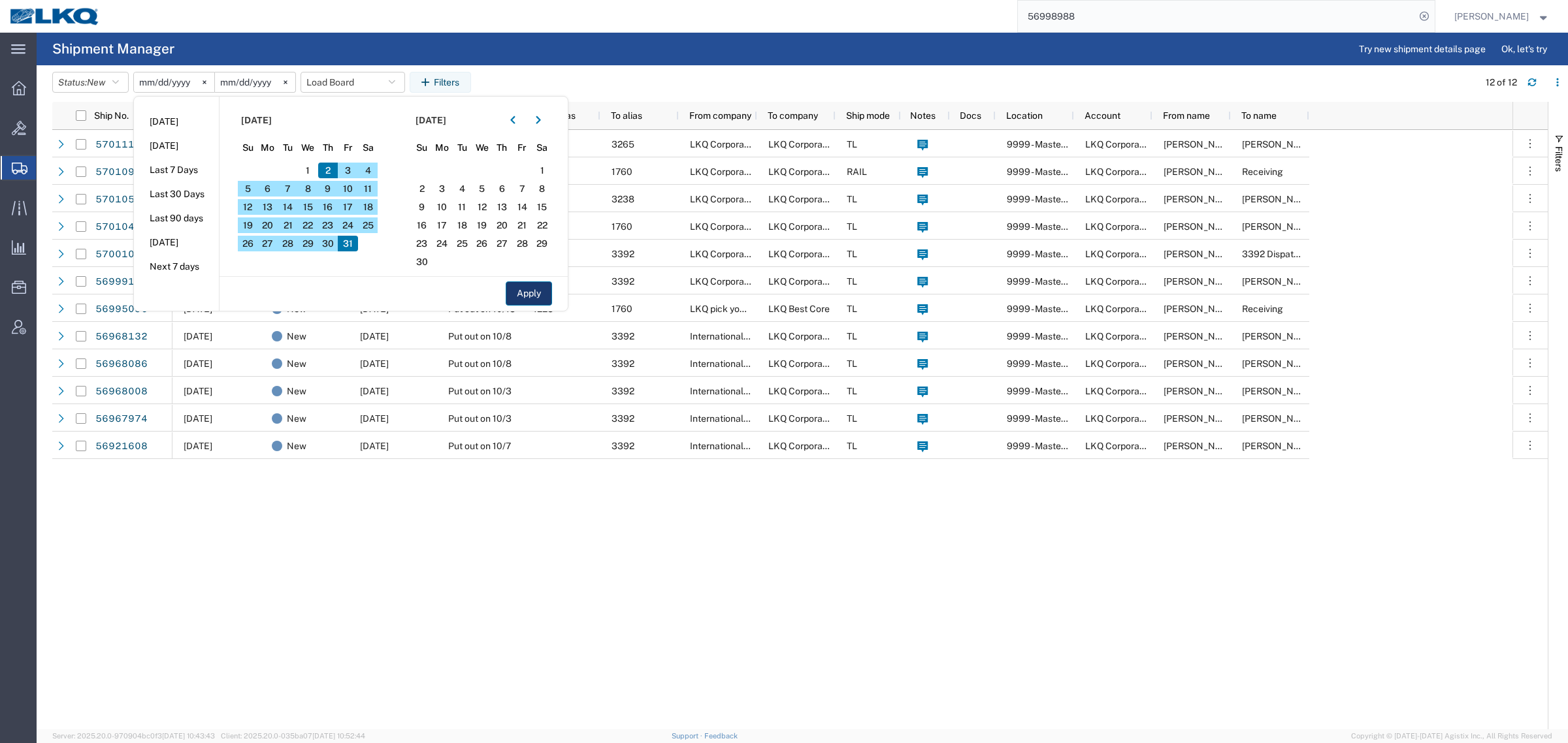
type input "2025-10-31"
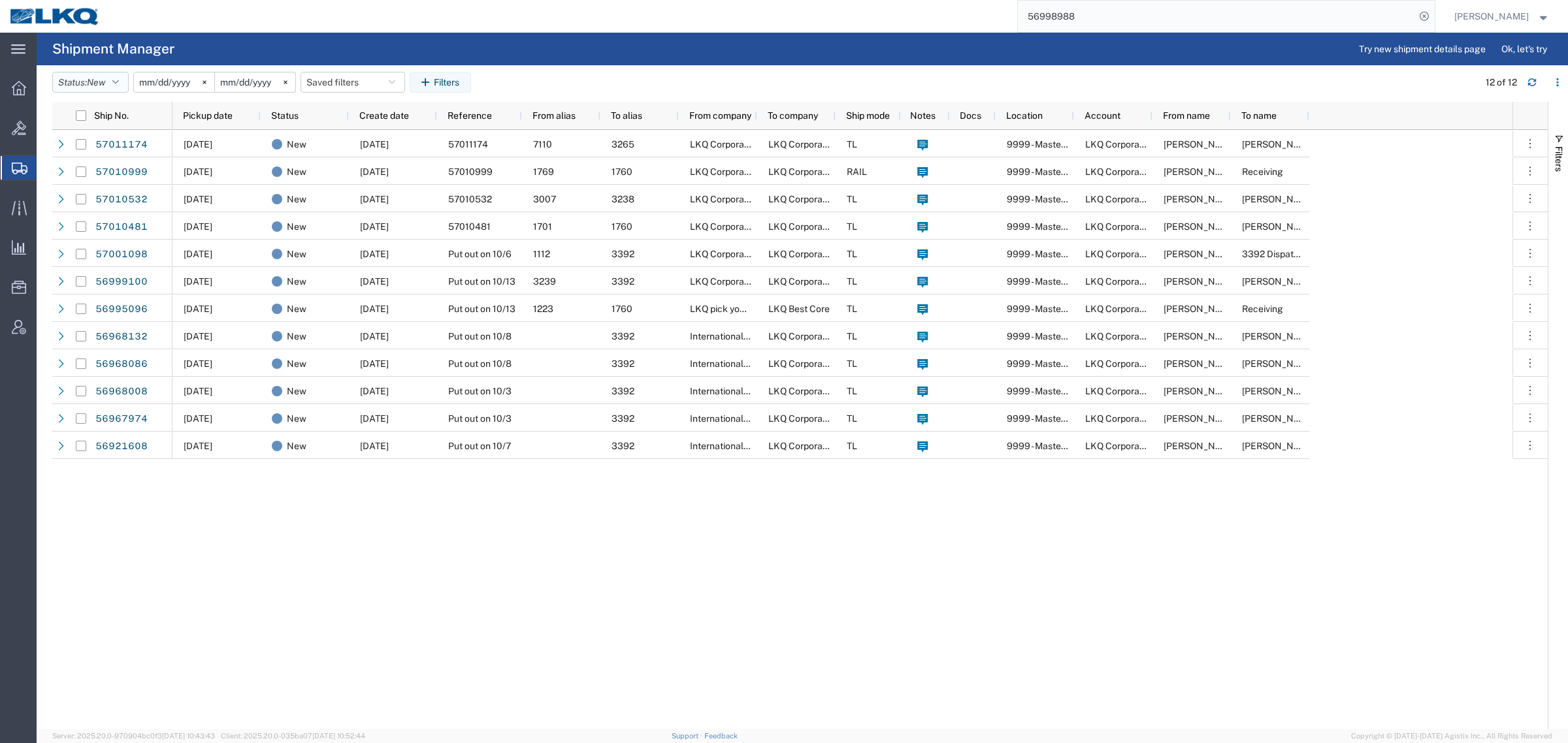
click at [94, 82] on span "New" at bounding box center [96, 82] width 18 height 10
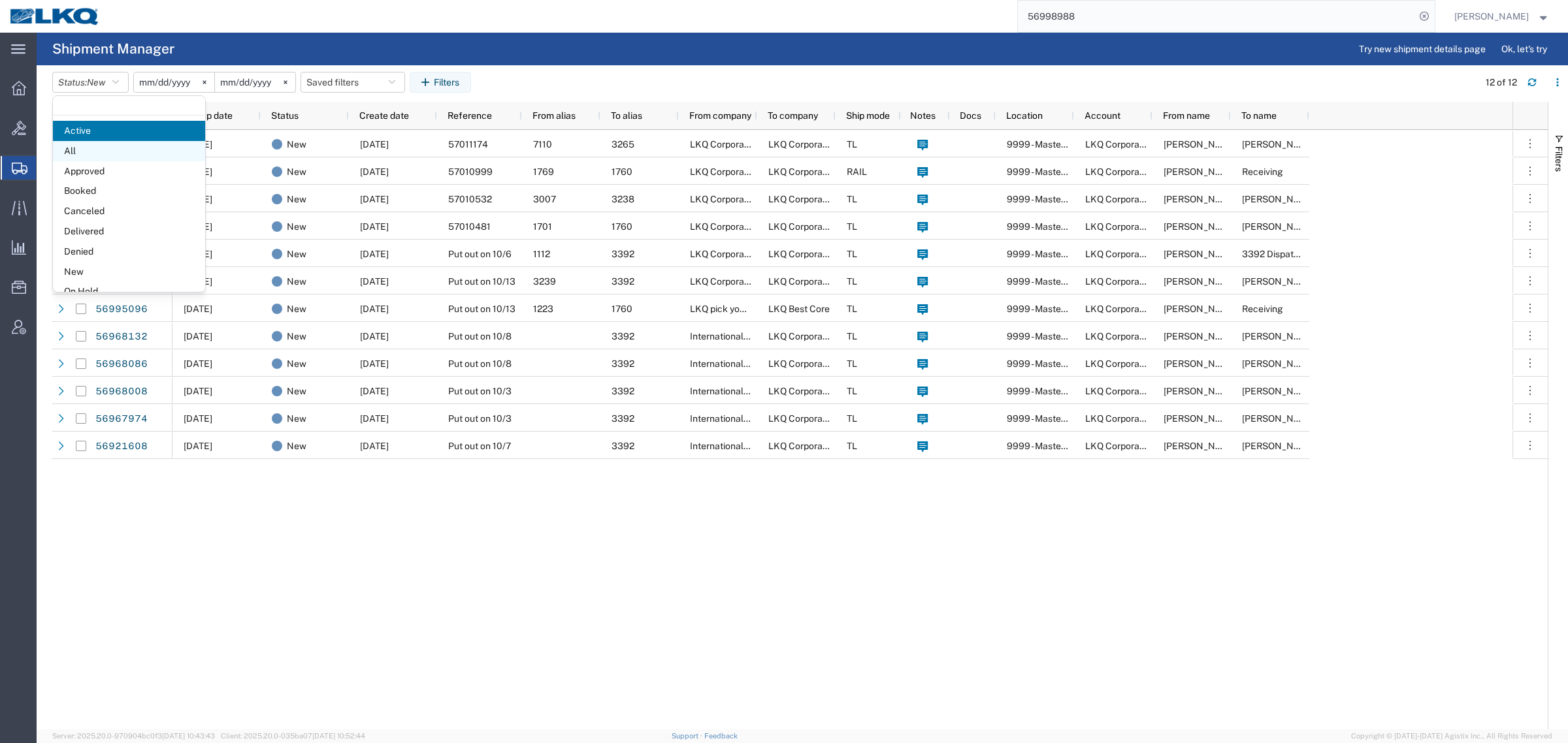
click at [108, 149] on span "All" at bounding box center [129, 151] width 152 height 21
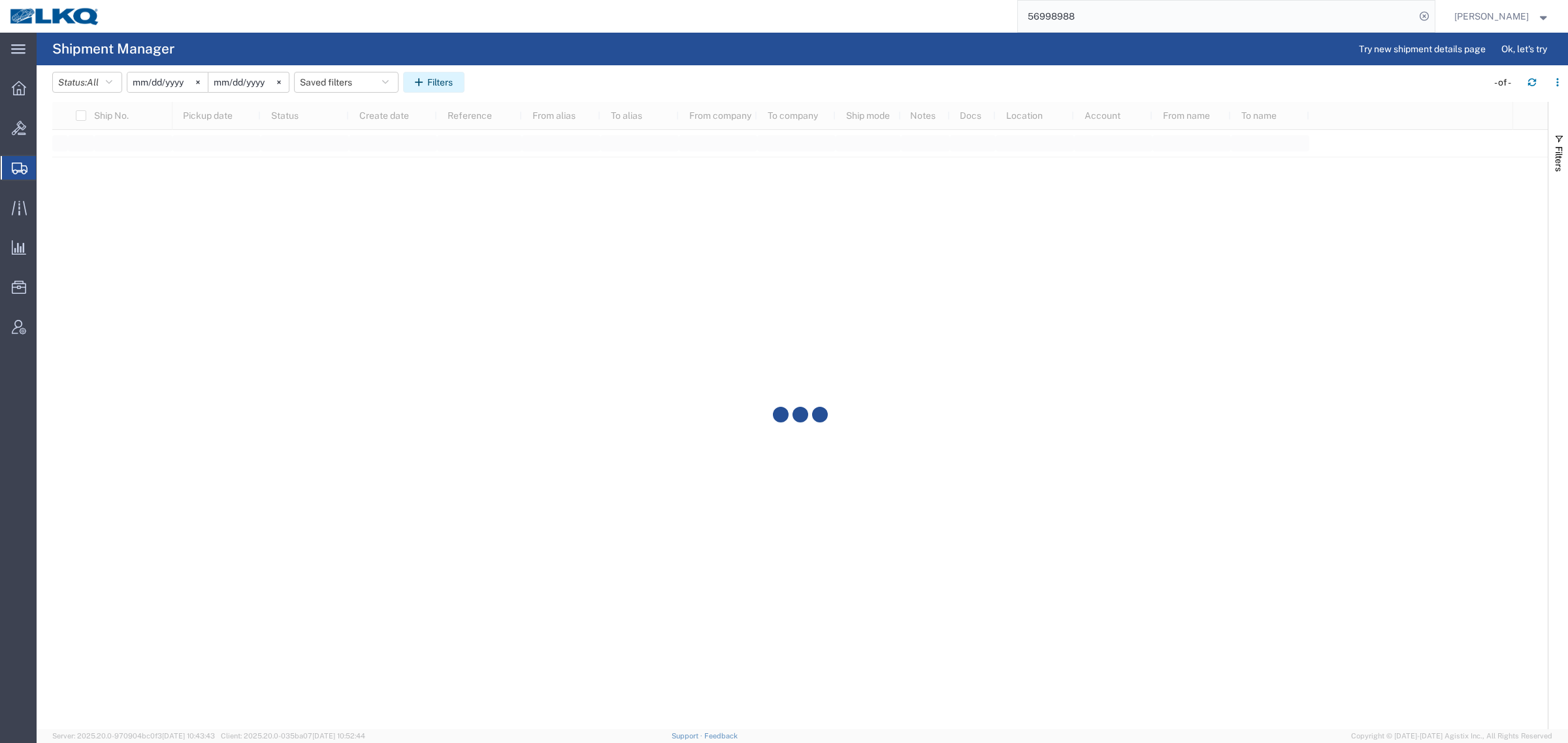
click at [445, 79] on button "Filters" at bounding box center [434, 82] width 62 height 21
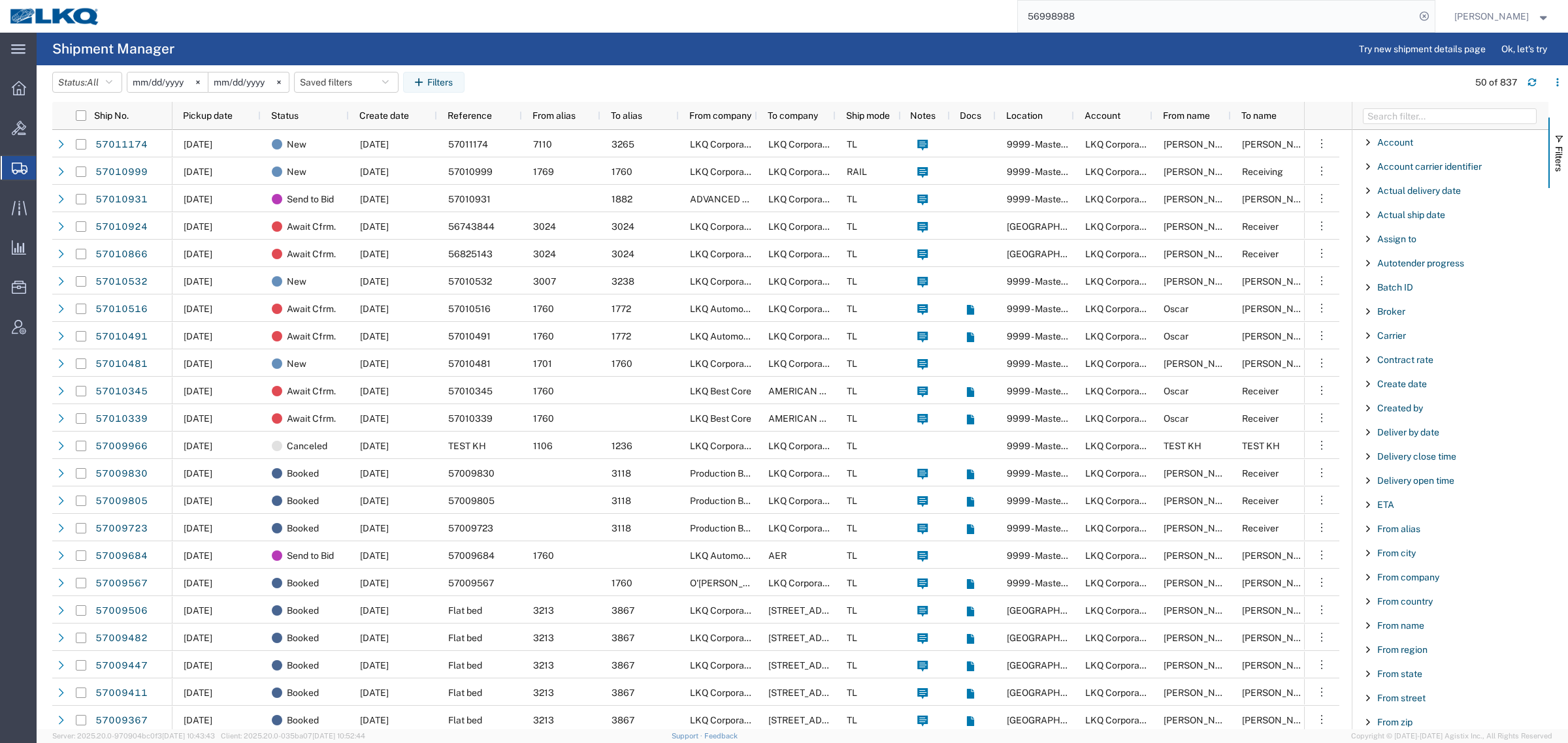
scroll to position [164, 0]
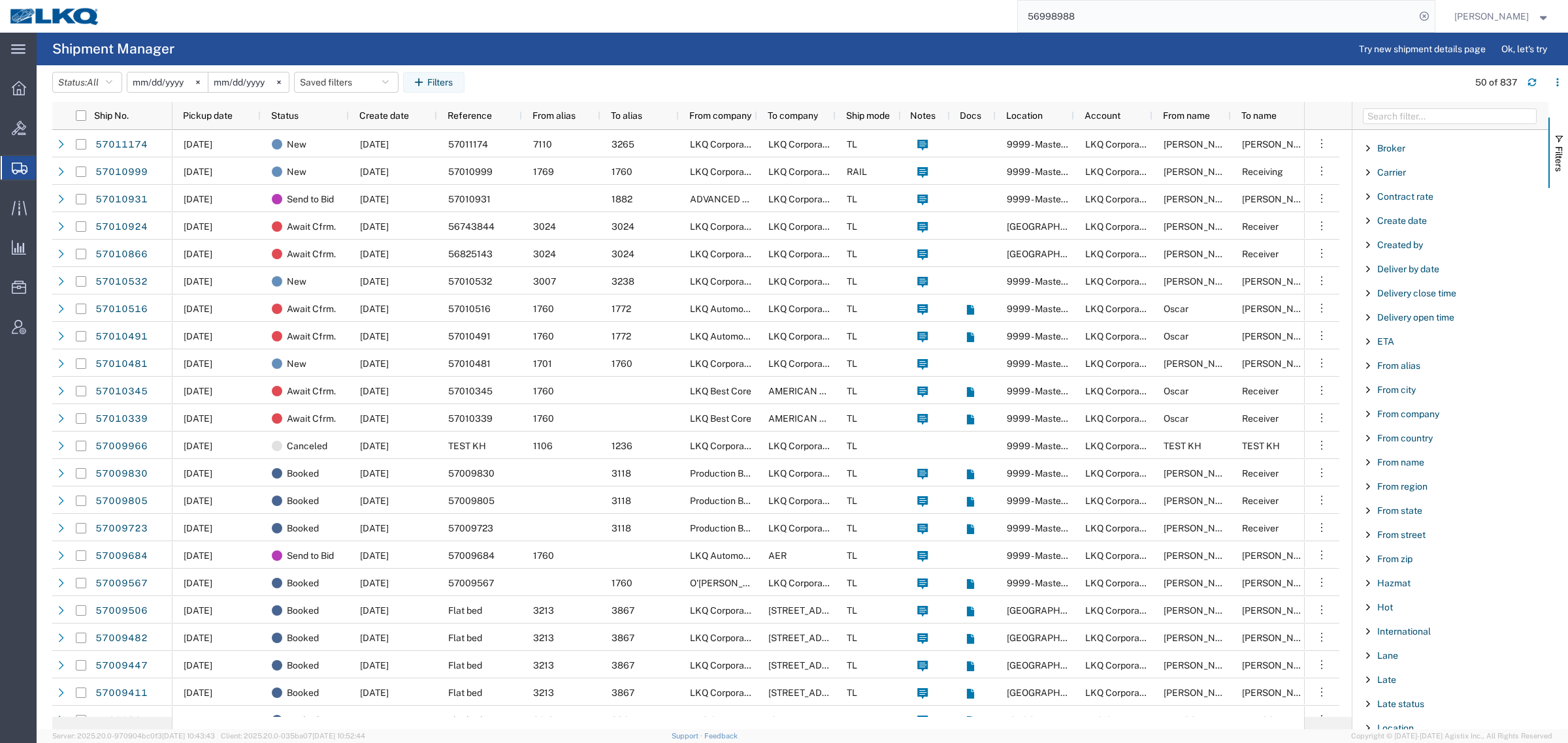
click at [1369, 367] on span "Filter List 66 Filters" at bounding box center [1367, 365] width 10 height 10
click at [1395, 422] on input "Filter Value" at bounding box center [1455, 420] width 171 height 16
type input "3118"
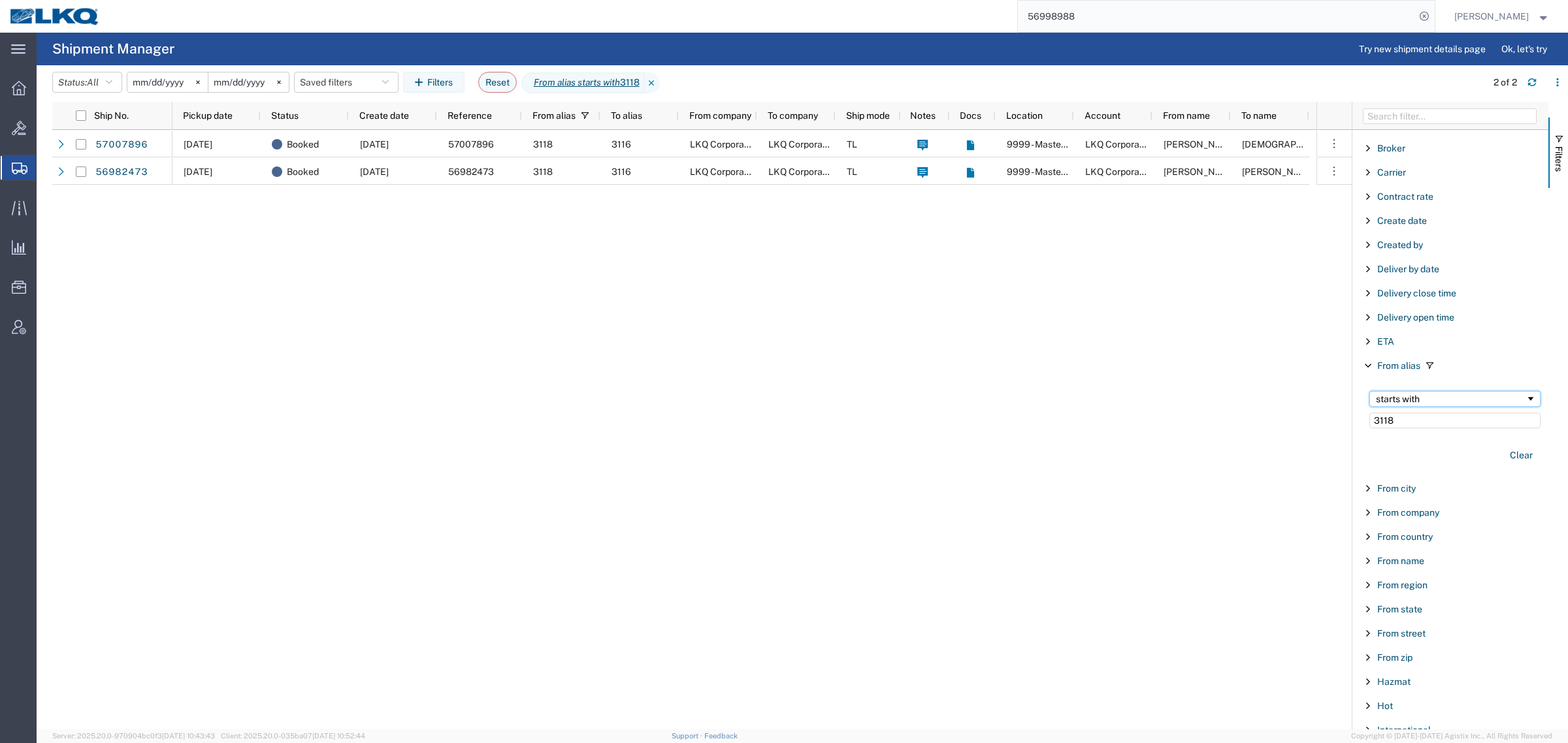
click at [1526, 400] on span "Filtering operator" at bounding box center [1530, 399] width 10 height 10
click at [1237, 444] on div "10/03/2025 Booked 10/02/2025 57007896 3118 3116 LKQ Corporation LKQ Corporation…" at bounding box center [744, 430] width 1144 height 599
click at [1456, 397] on div "contains" at bounding box center [1450, 399] width 150 height 10
click at [1432, 400] on div "equal" at bounding box center [1450, 399] width 150 height 10
click at [1363, 369] on span "Filter List 66 Filters" at bounding box center [1367, 365] width 10 height 10
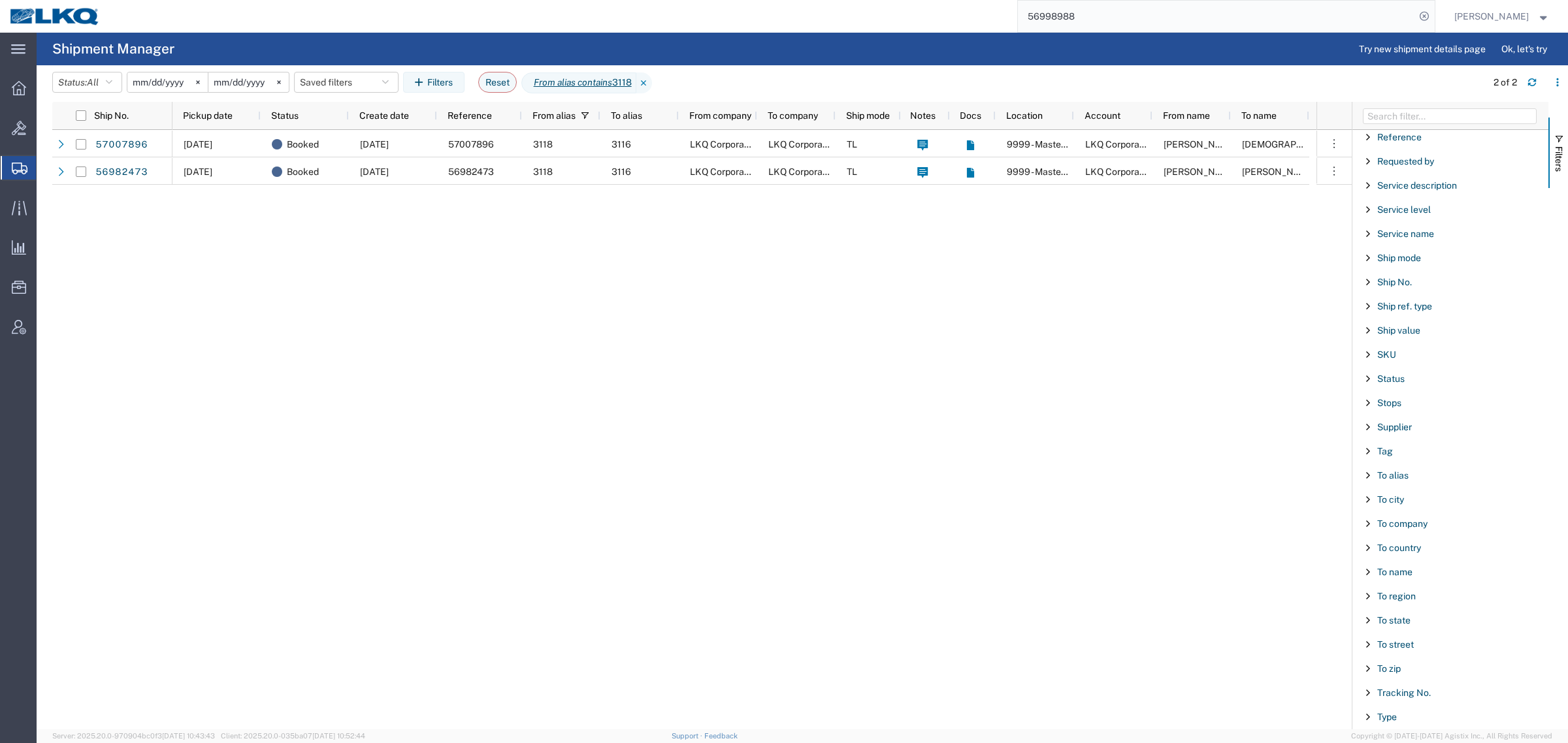
scroll to position [980, 0]
click at [1364, 473] on span "Filter List 66 Filters" at bounding box center [1367, 467] width 10 height 10
click at [1397, 530] on input "Filter Value" at bounding box center [1455, 522] width 171 height 16
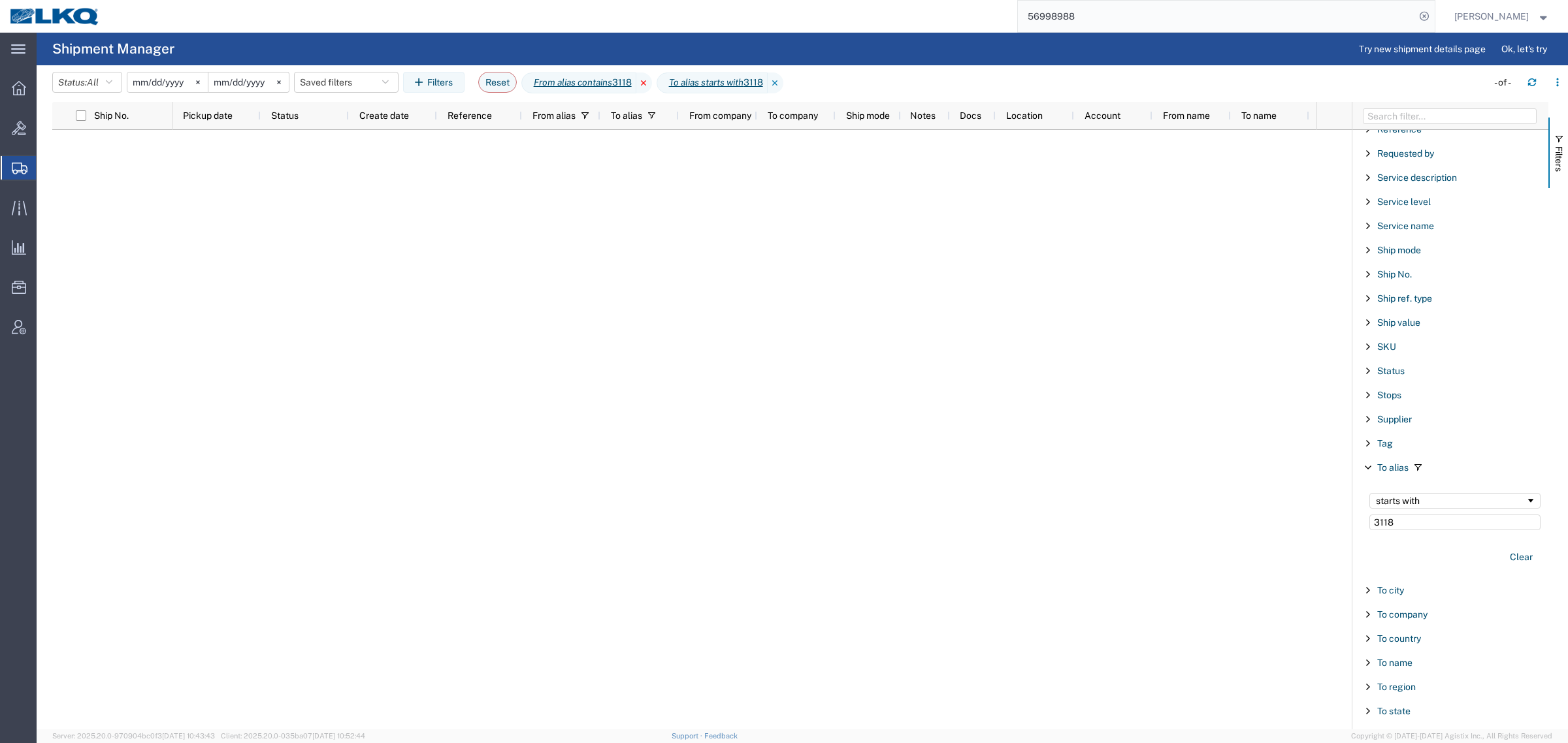
type input "3118"
click at [652, 79] on icon at bounding box center [644, 83] width 16 height 21
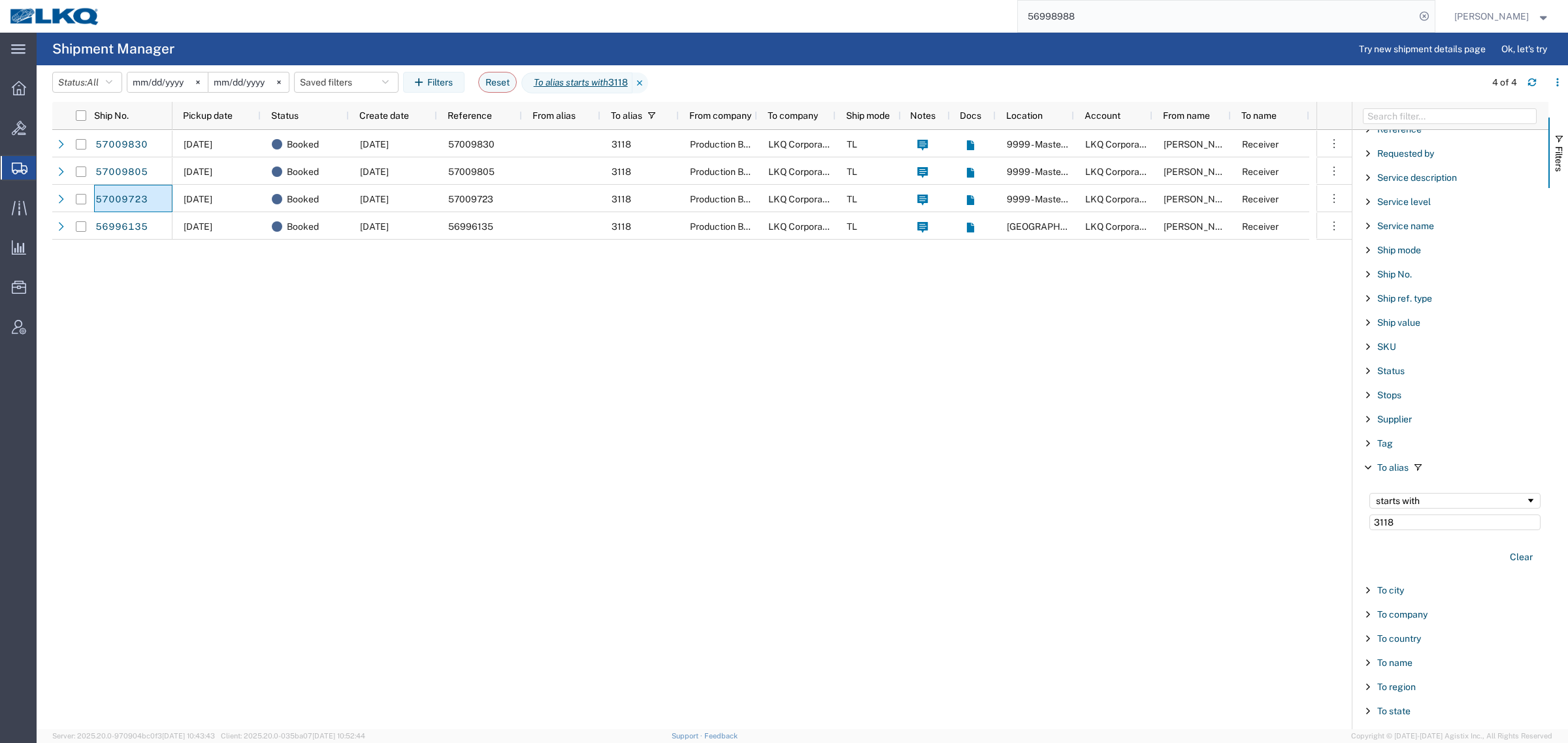
click at [870, 413] on div "10/08/2025 Booked 10/02/2025 57009830 3118 Production Bumper Stamping Inc LKQ C…" at bounding box center [744, 430] width 1144 height 599
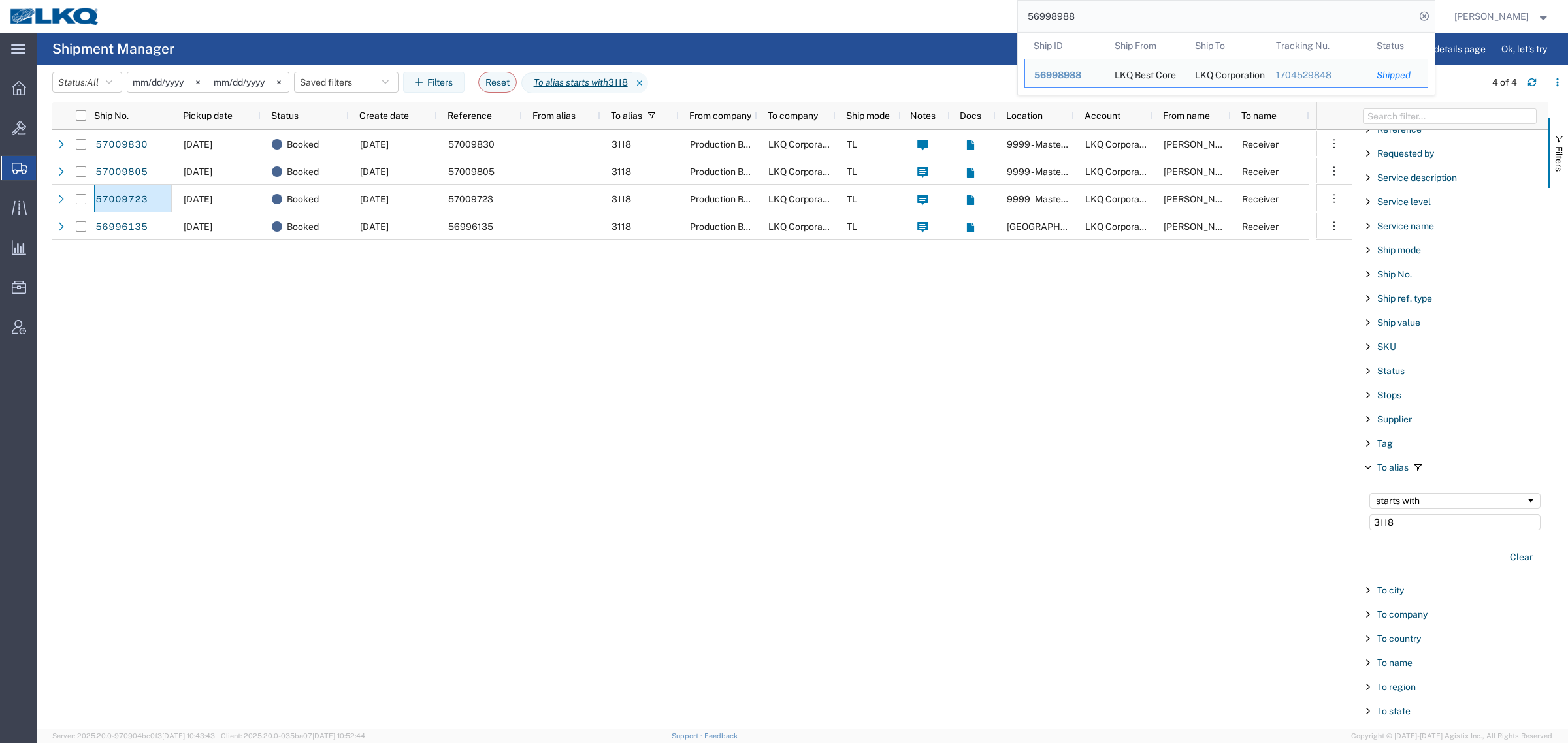
drag, startPoint x: 1105, startPoint y: 8, endPoint x: 822, endPoint y: 18, distance: 283.2
click at [823, 17] on div "56998988 Ship ID Ship From Ship To Tracking Nu. Status Ship ID 56998988 Ship Fr…" at bounding box center [772, 16] width 1325 height 33
paste input "9290"
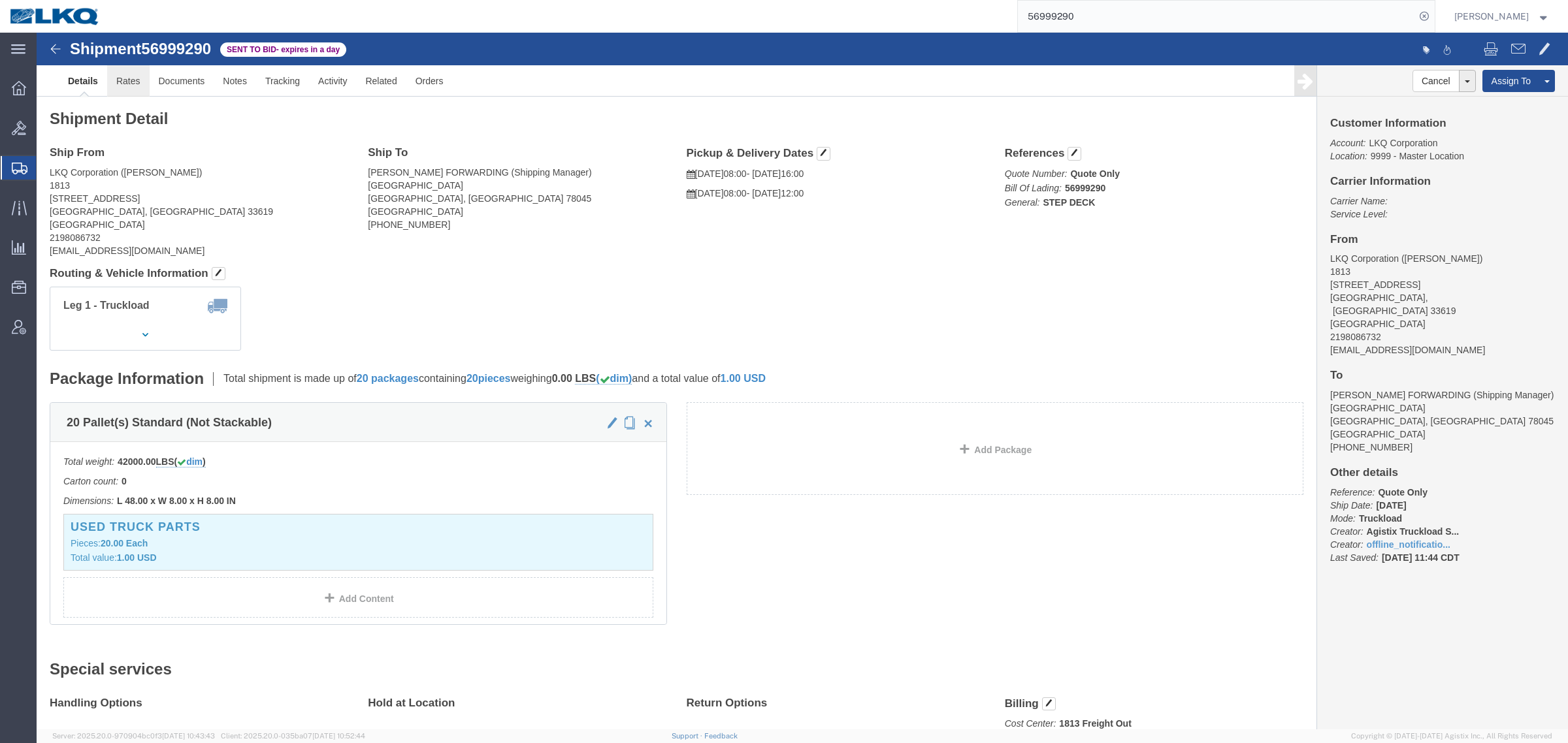
click link "Rates"
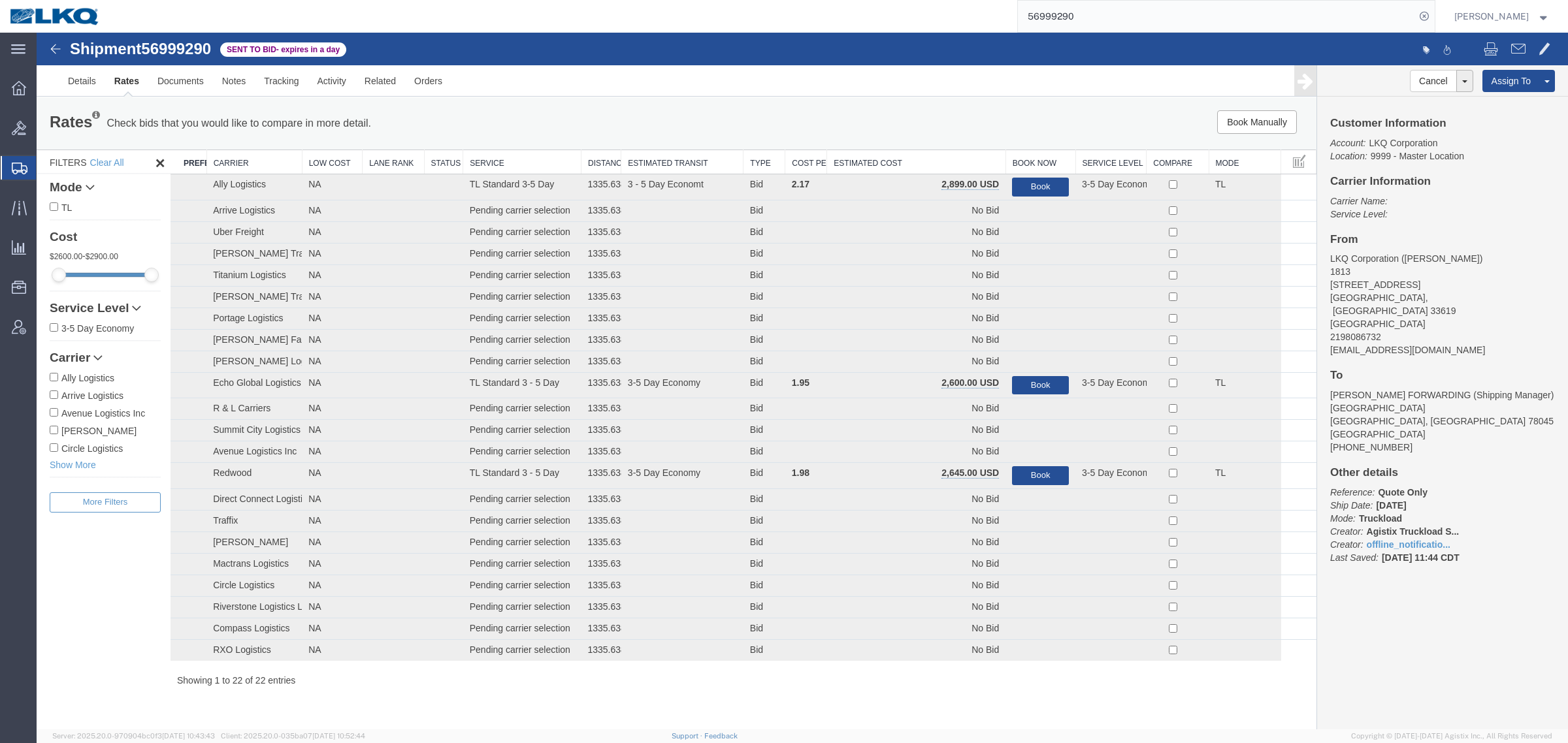
click at [932, 161] on th "Estimated Cost" at bounding box center [916, 162] width 179 height 24
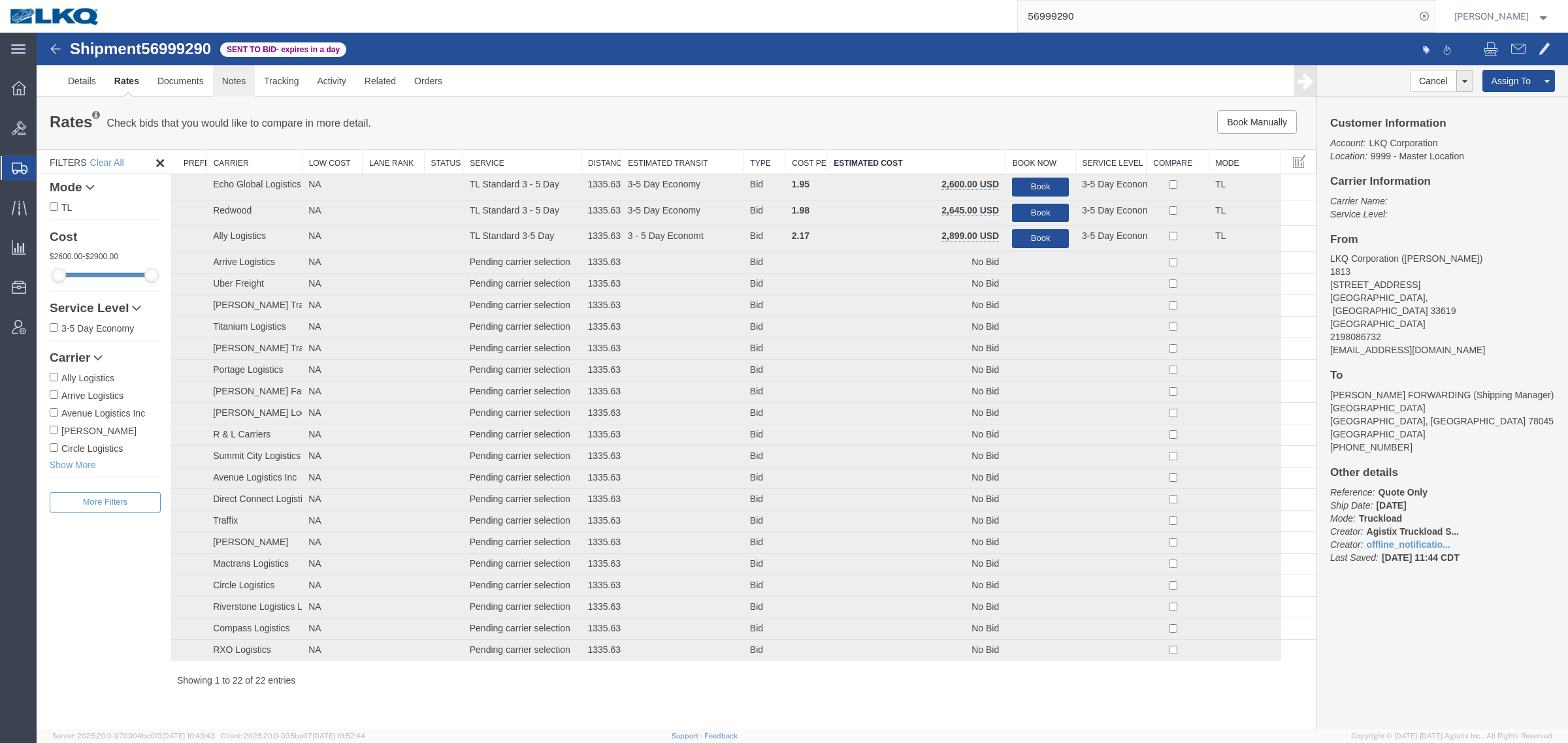
click at [239, 88] on link "Notes" at bounding box center [234, 81] width 42 height 31
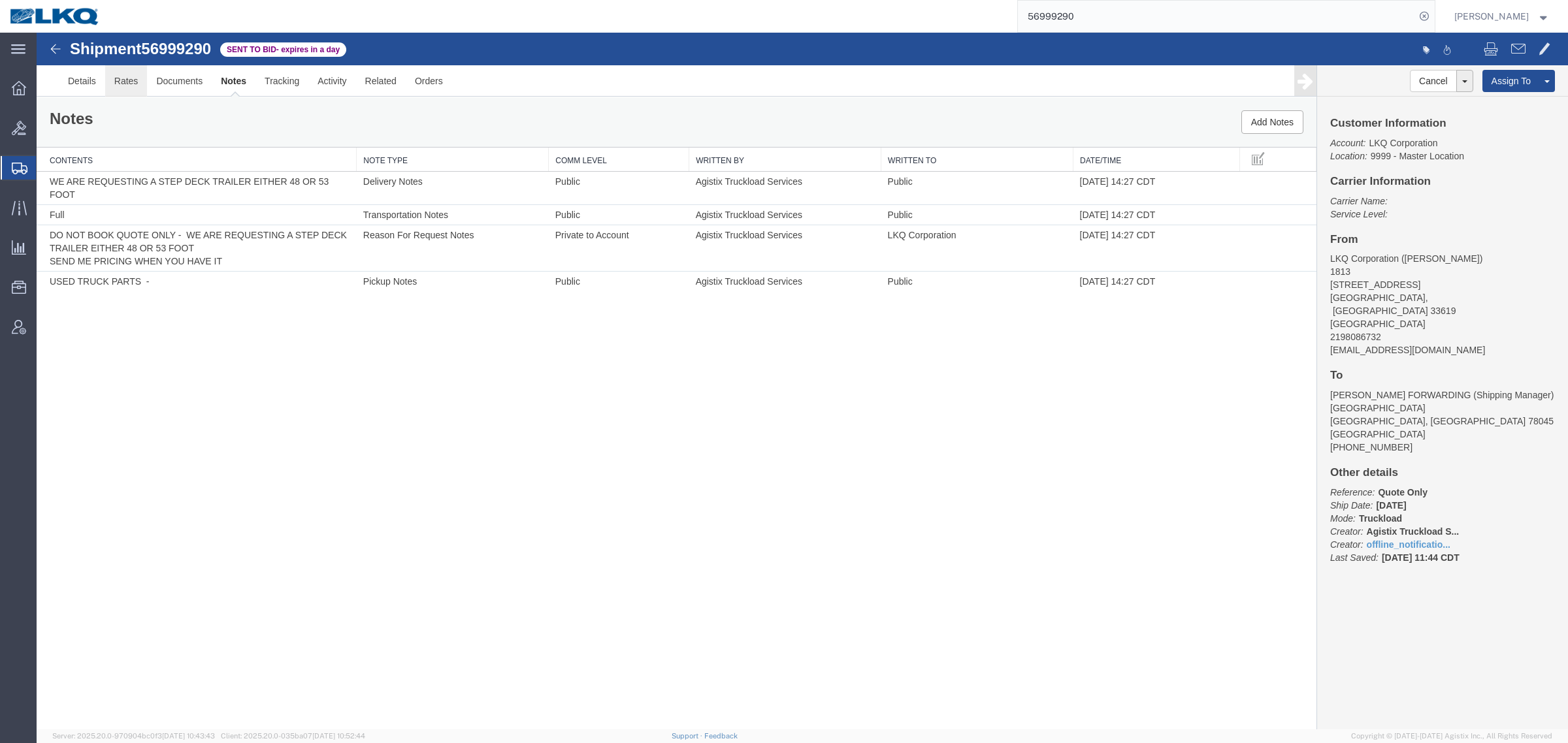
click at [109, 74] on link "Rates" at bounding box center [127, 81] width 42 height 31
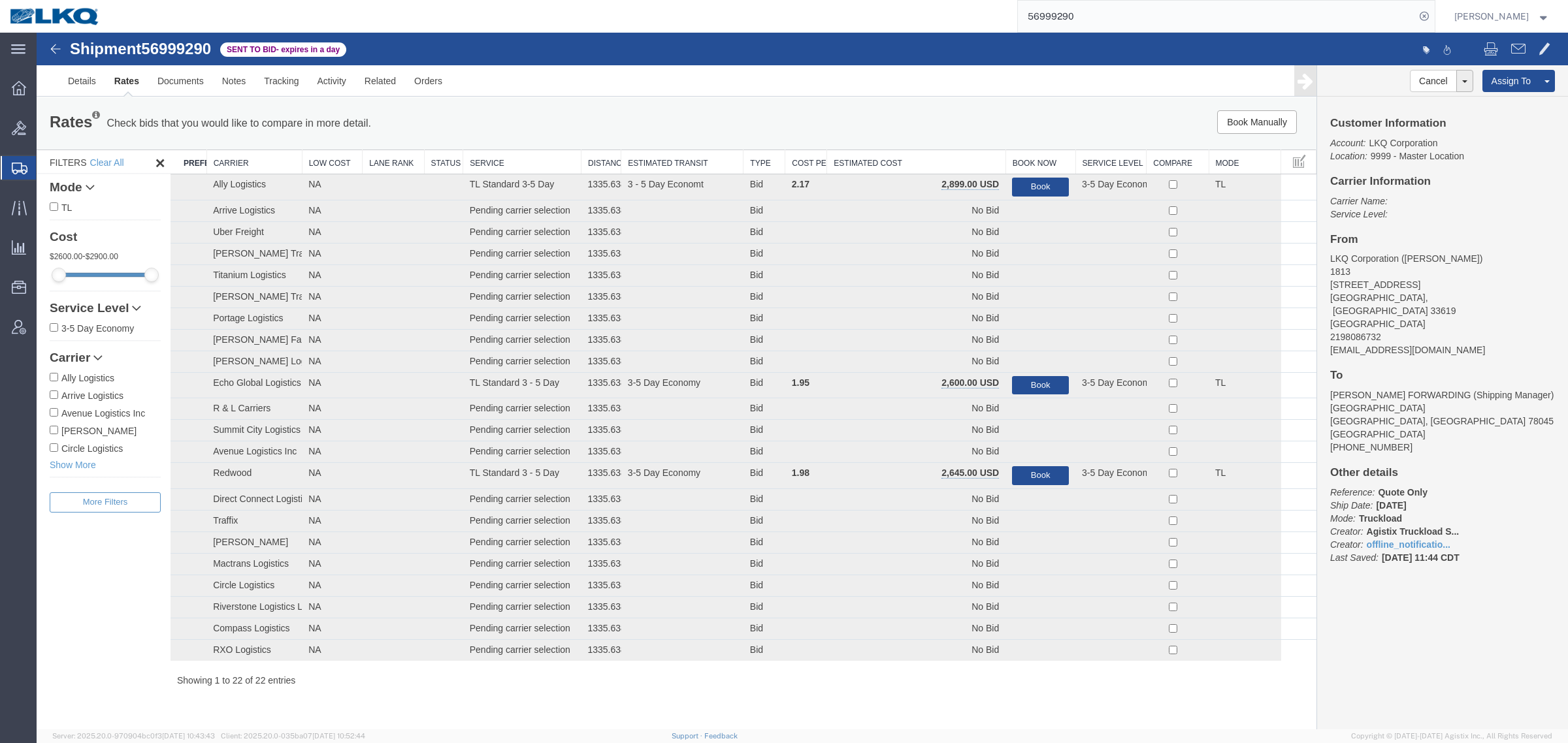
click at [903, 162] on th "Estimated Cost" at bounding box center [916, 162] width 179 height 24
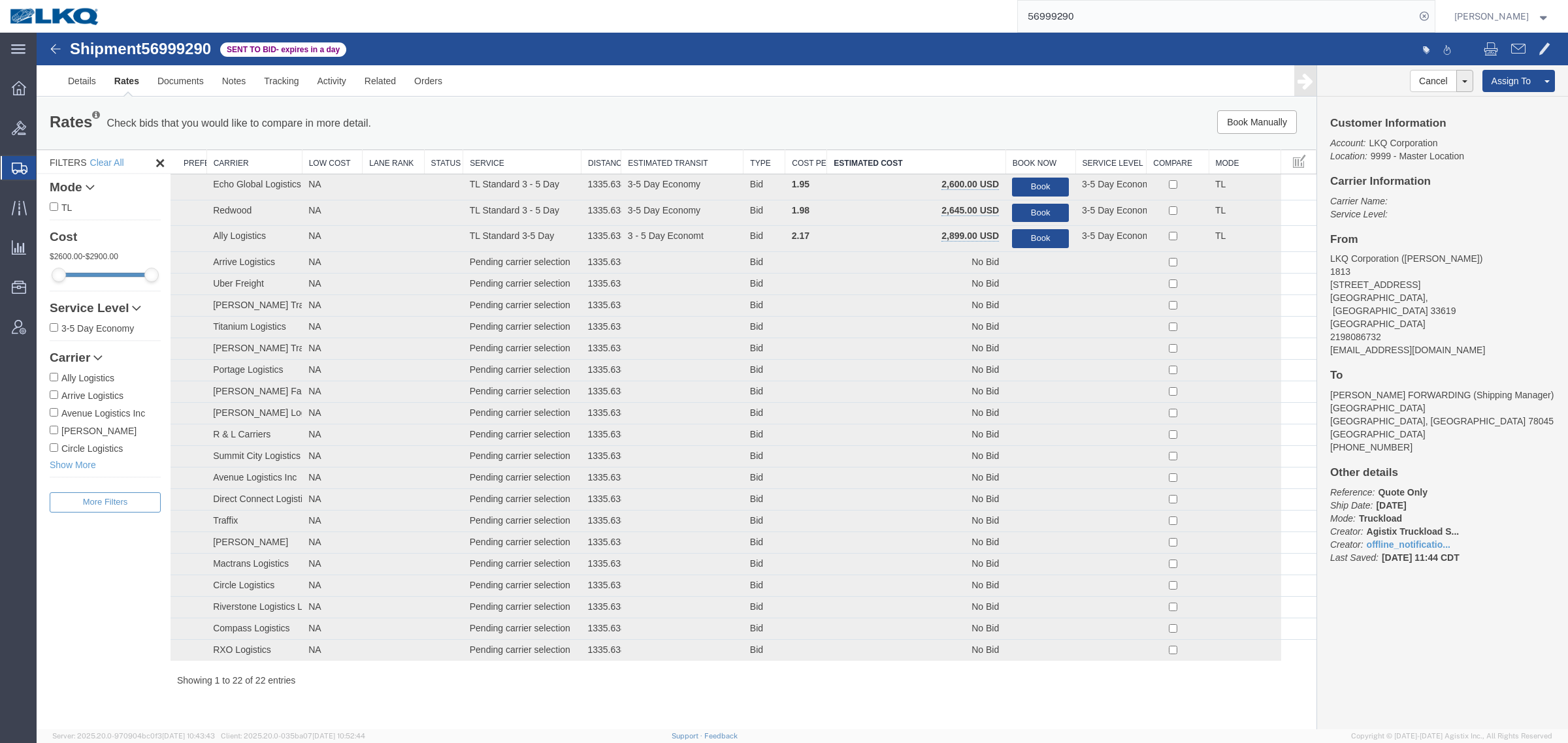
click at [897, 742] on agx-app-version "Server: 2025.20.0-970904bc0f3 2025-10-02 10:43:43 Client: 2025.20.0-035ba07 202…" at bounding box center [801, 736] width 1531 height 14
click at [847, 14] on div "56999290" at bounding box center [772, 16] width 1325 height 33
paste input "7010931"
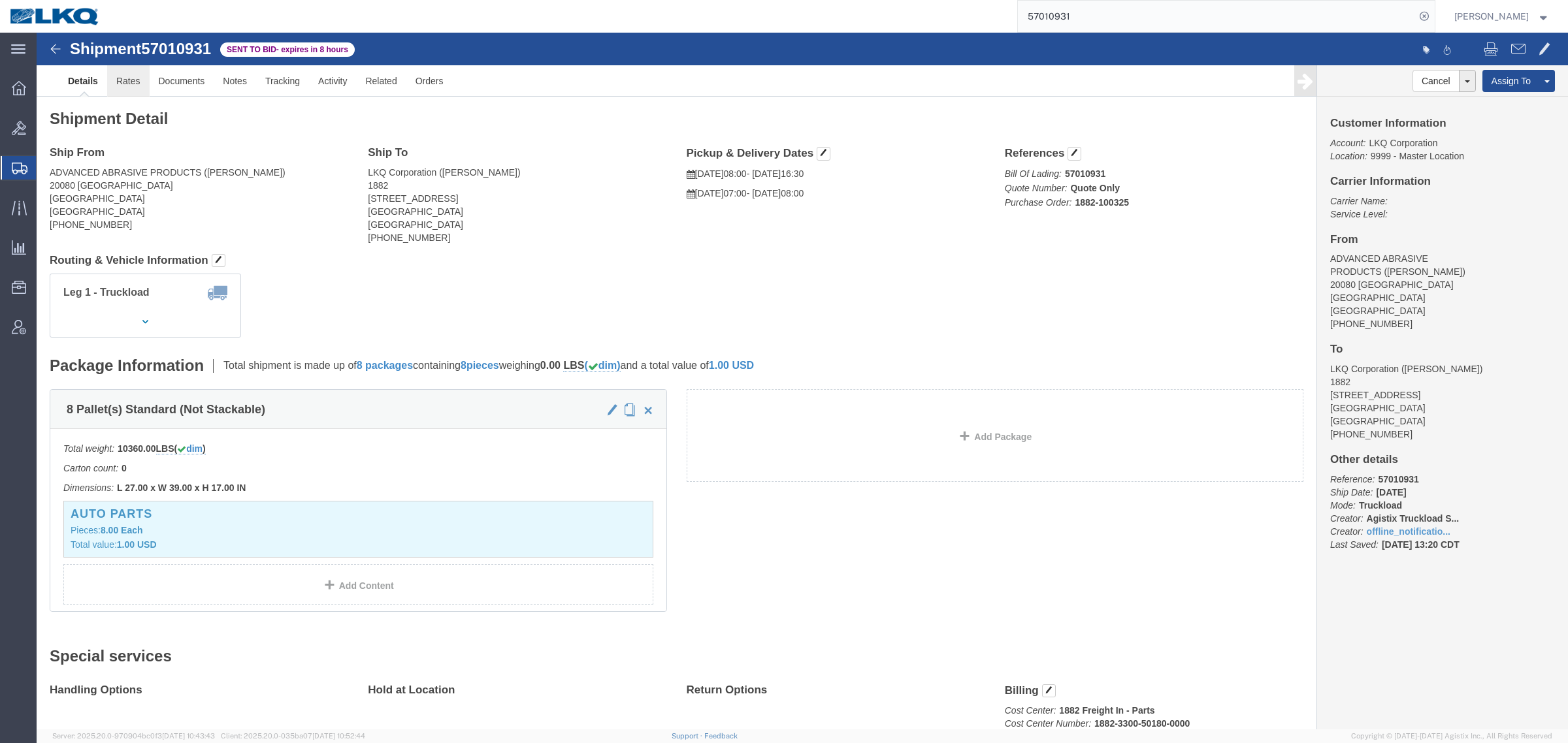
click link "Rates"
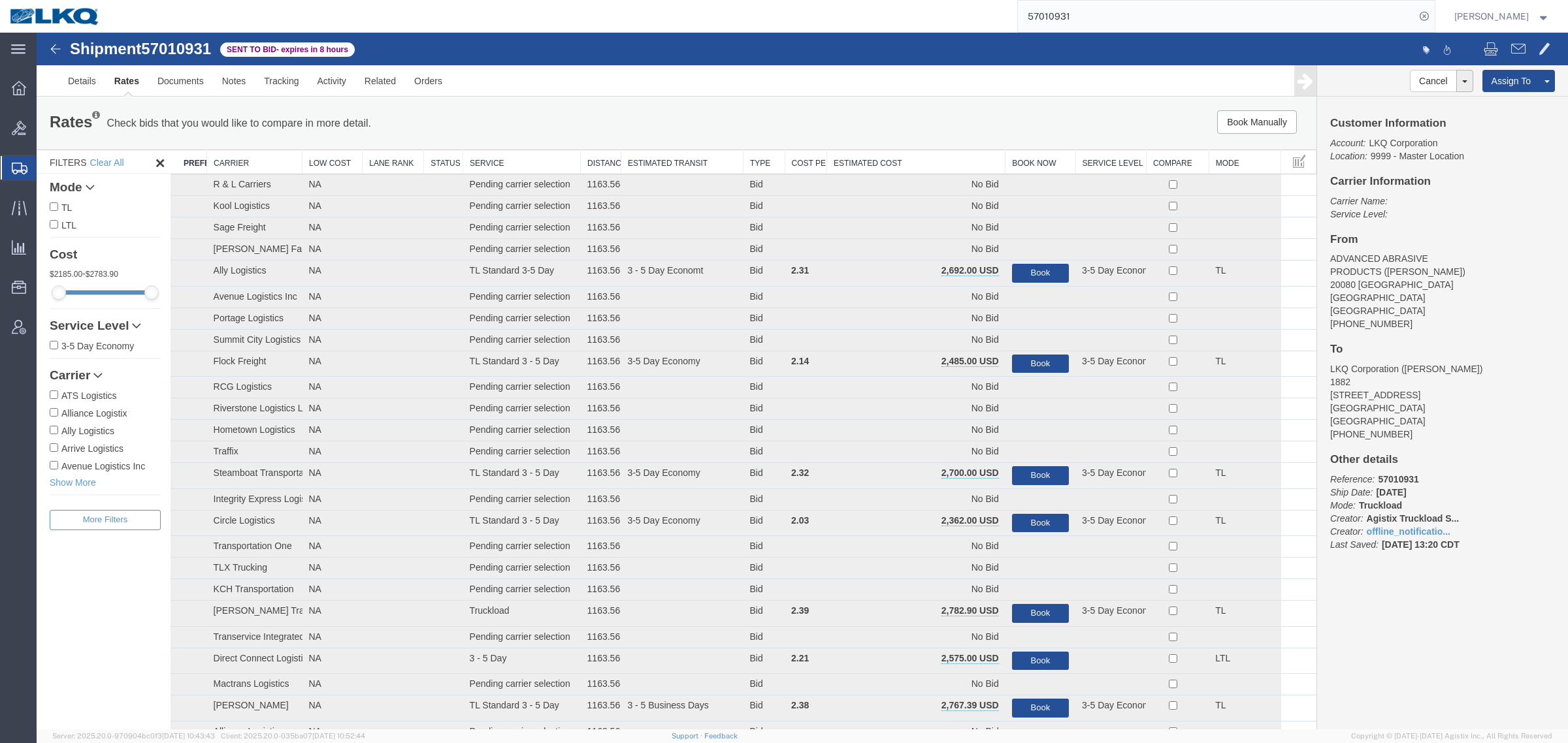
click at [926, 159] on th "Estimated Cost" at bounding box center [916, 162] width 179 height 24
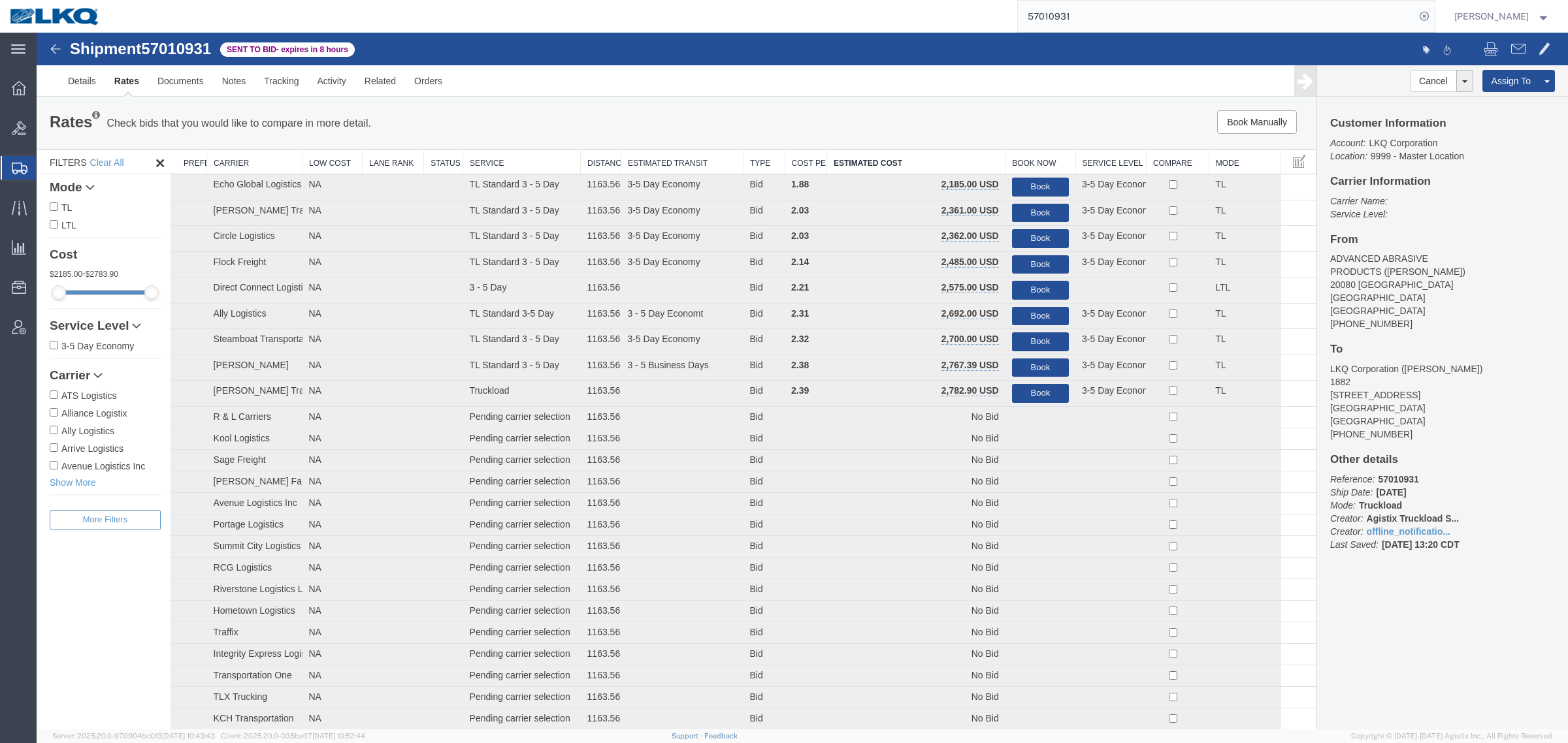
click at [509, 122] on div "Rates Check bids that you would like to compare in more detail. Compare Filter" at bounding box center [411, 123] width 743 height 26
drag, startPoint x: 1106, startPoint y: 23, endPoint x: 1085, endPoint y: 20, distance: 21.2
click at [1096, 22] on input "57010931" at bounding box center [1216, 16] width 397 height 31
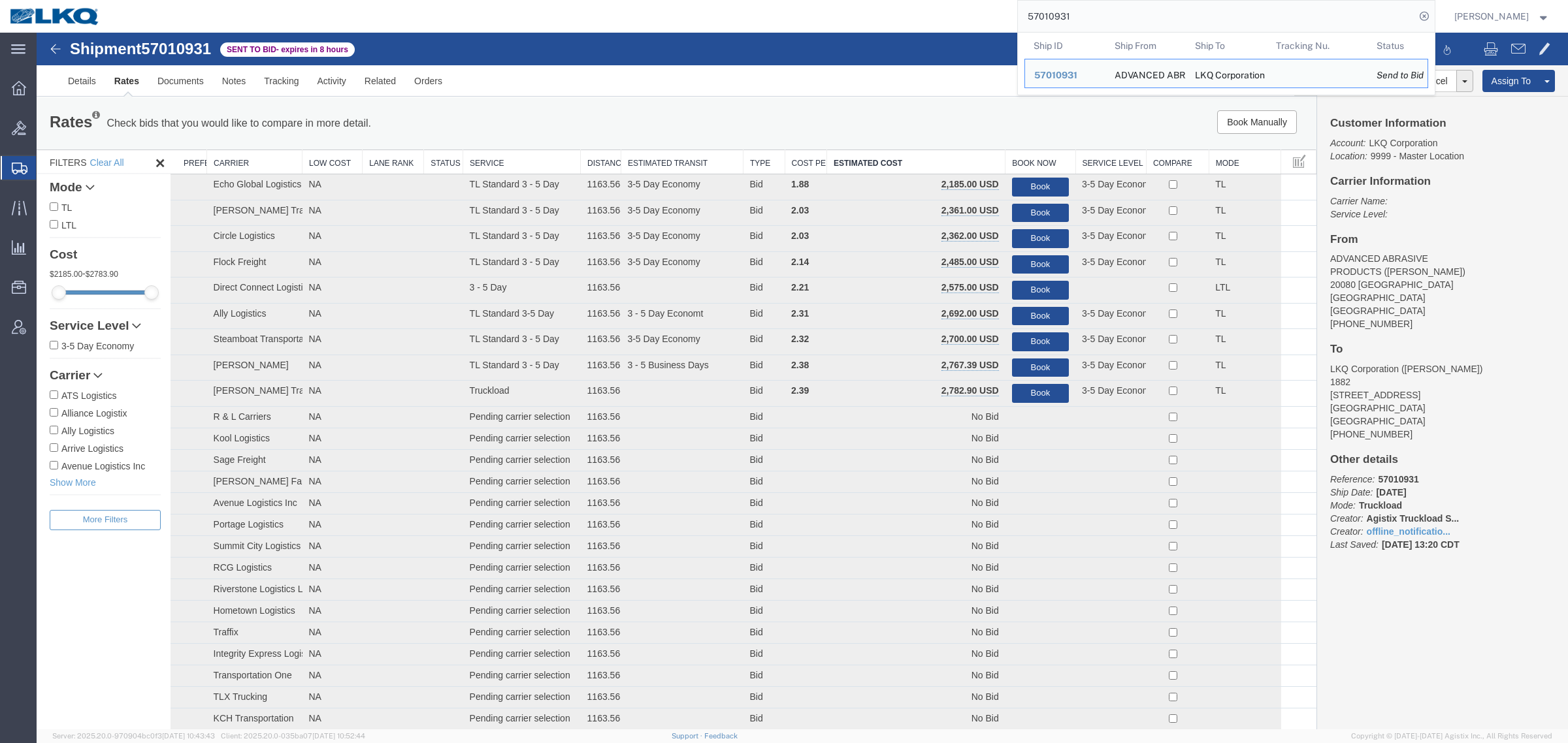
click at [1083, 18] on input "57010931" at bounding box center [1216, 16] width 397 height 31
paste input "6999290"
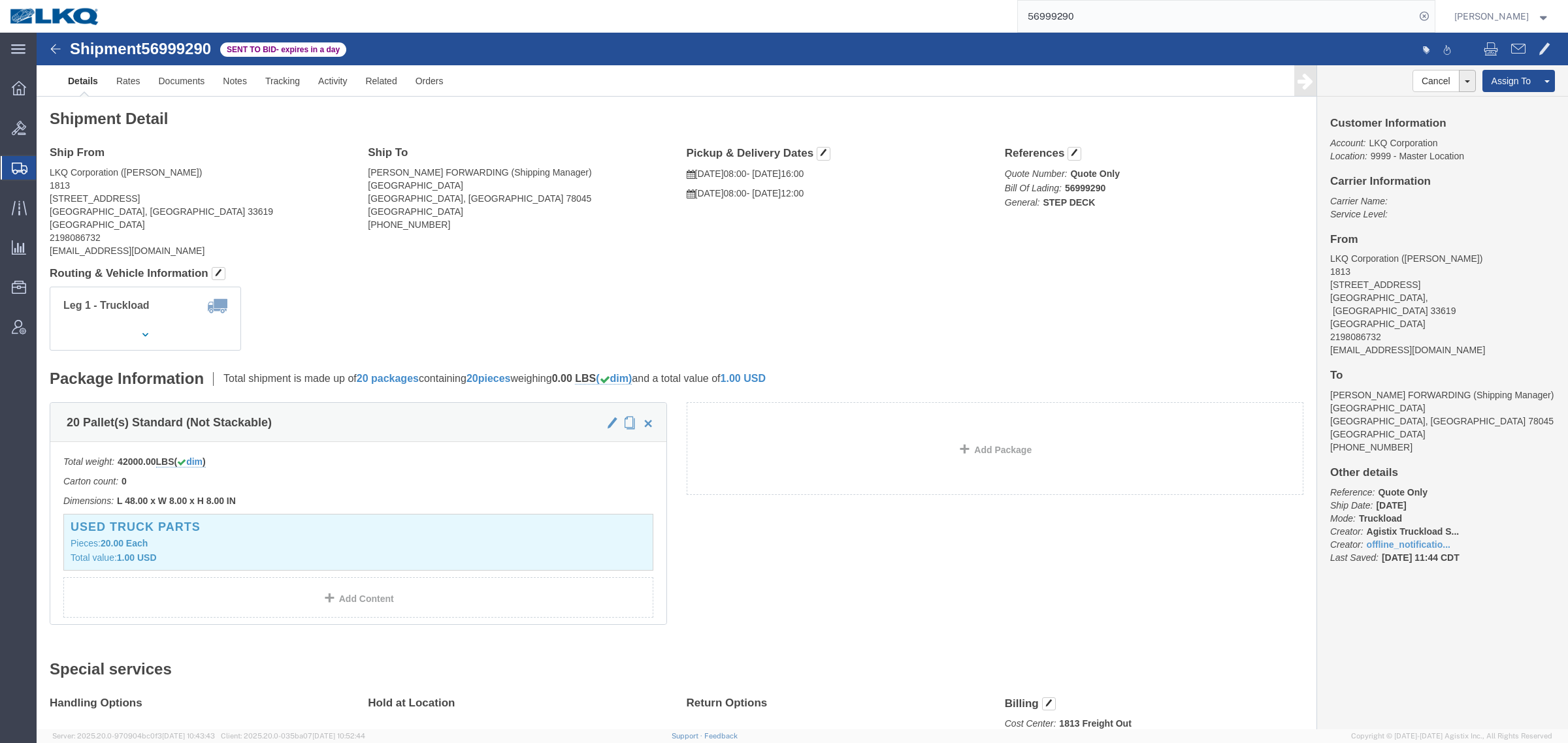
click div "Leg 1 - Truckload Vehicle 1: Step Deck Number of trucks: 1"
drag, startPoint x: 84, startPoint y: 49, endPoint x: 88, endPoint y: 57, distance: 8.9
click link "Rates"
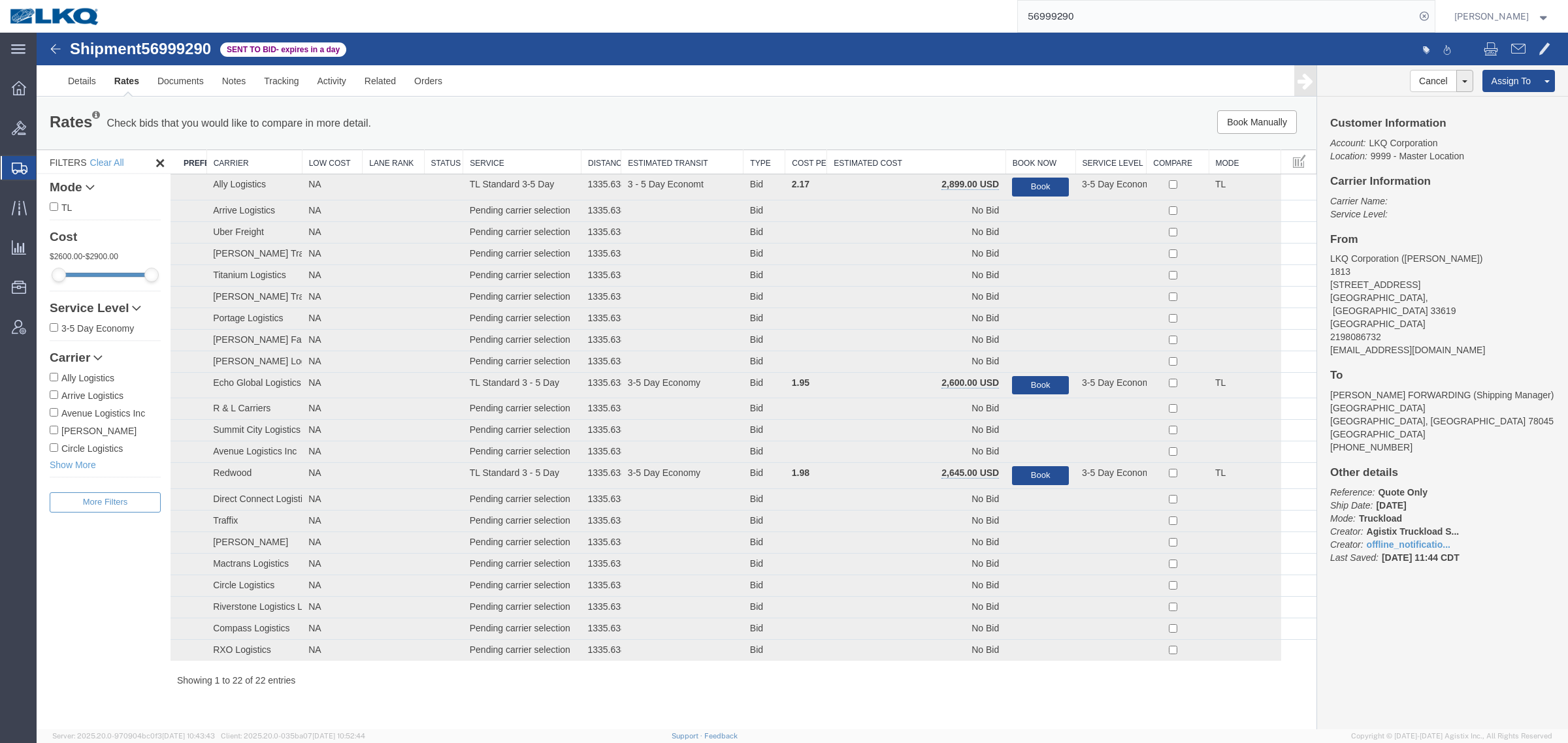
click at [895, 135] on div "Rates Check bids that you would like to compare in more detail. Compare Filter …" at bounding box center [676, 123] width 1273 height 26
click at [880, 158] on th "Estimated Cost" at bounding box center [916, 162] width 179 height 24
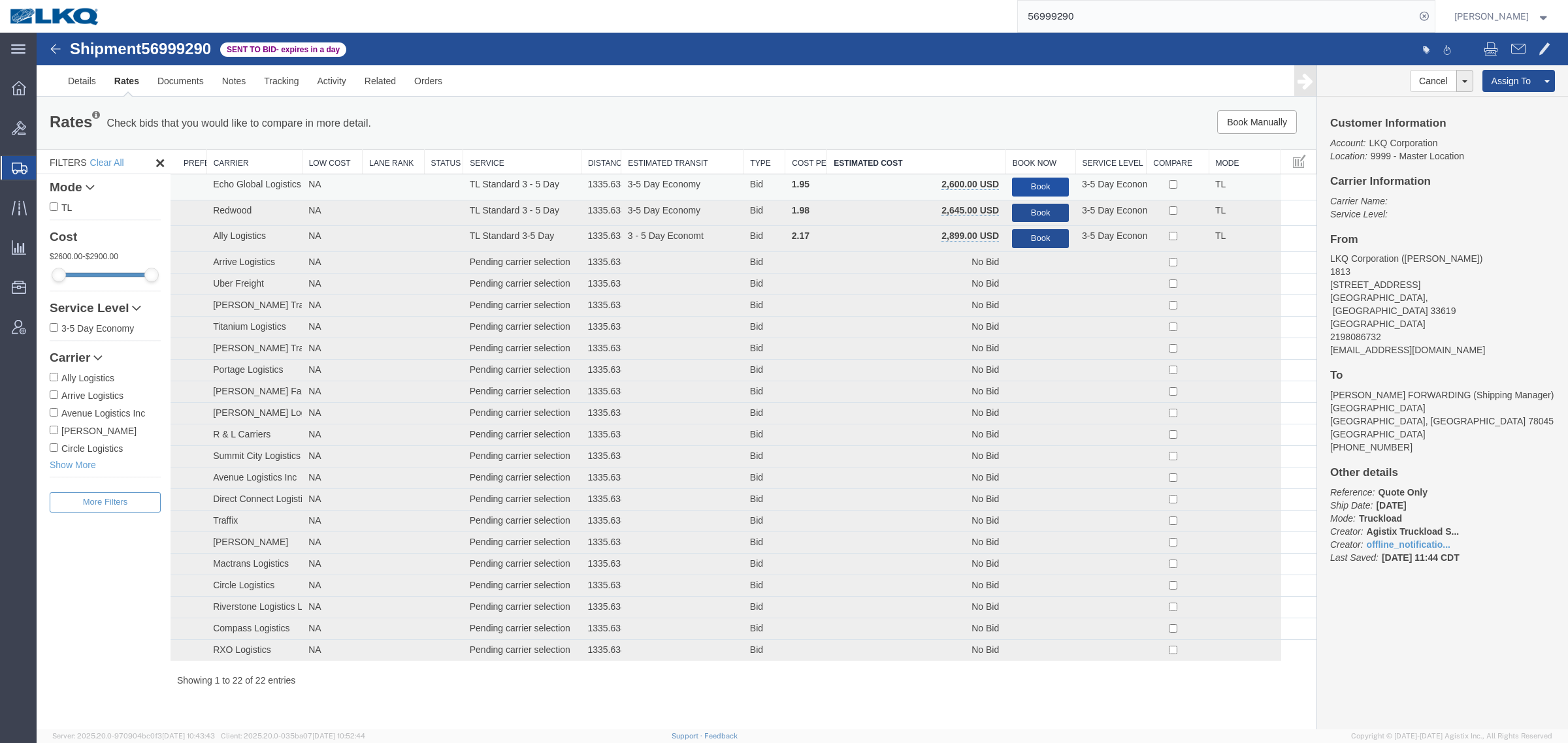
click at [1037, 181] on button "Book" at bounding box center [1040, 187] width 57 height 19
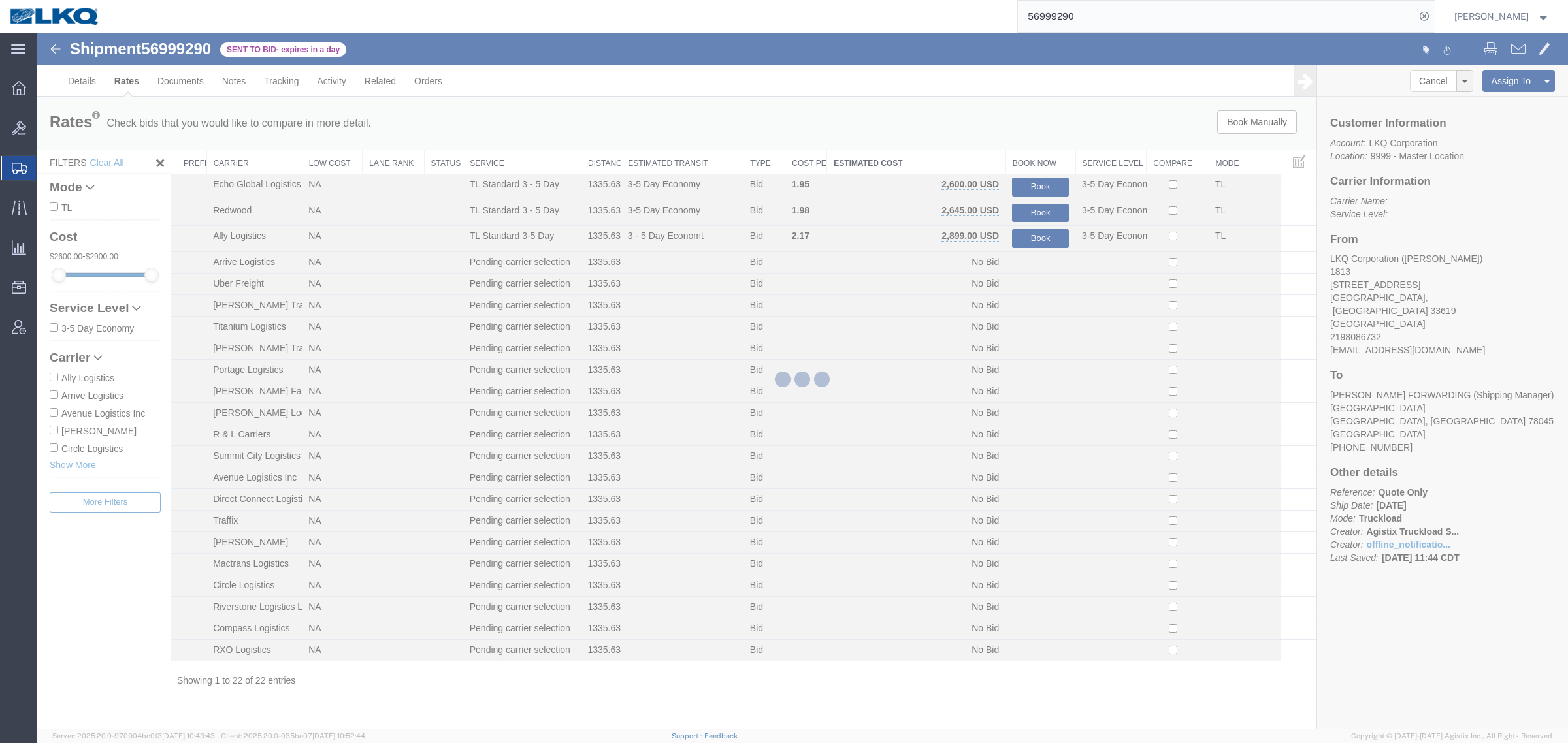
click at [999, 131] on div at bounding box center [801, 381] width 1531 height 697
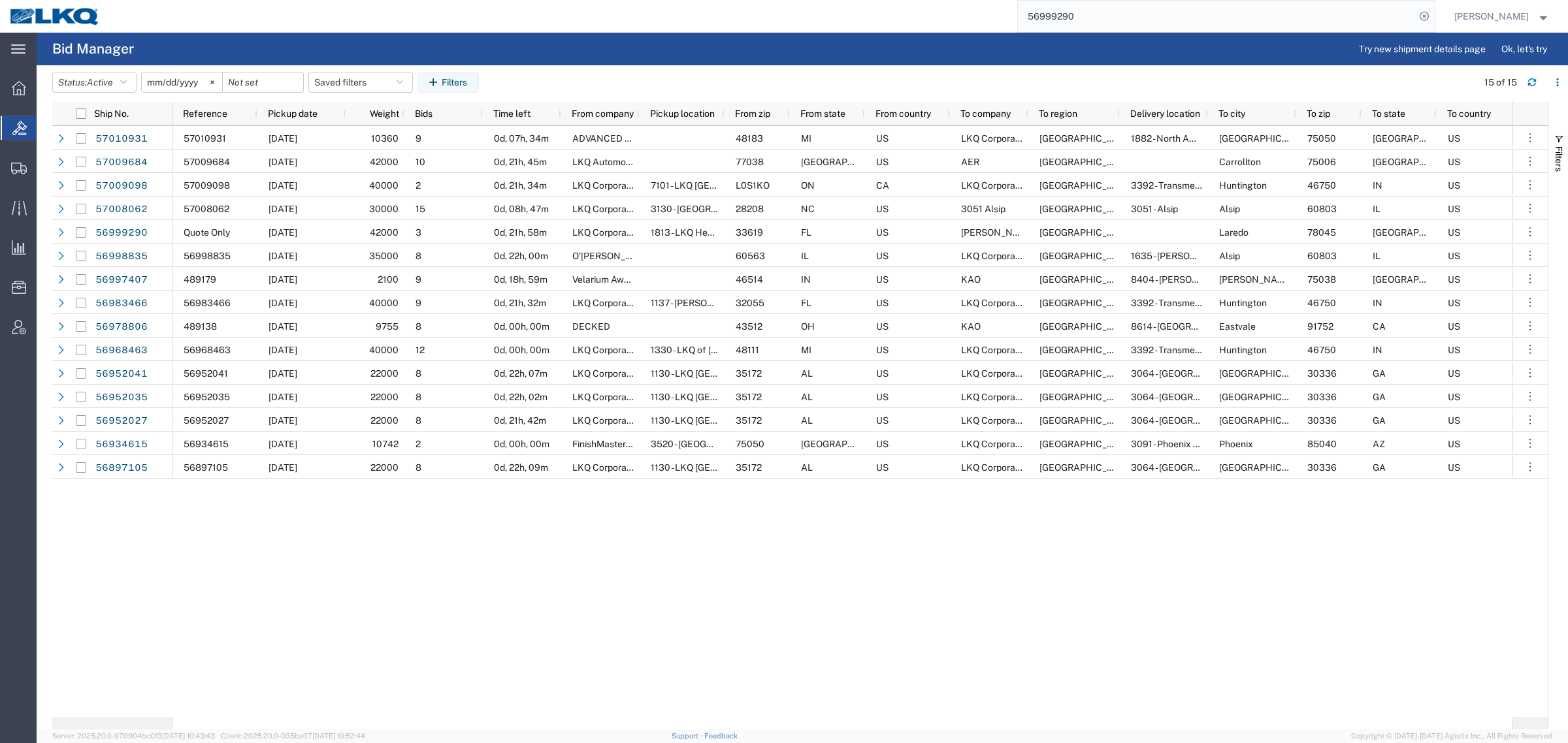
drag, startPoint x: 636, startPoint y: 603, endPoint x: 680, endPoint y: 324, distance: 282.4
click at [636, 603] on div "57010931 10/03/2025 10360 9 0d, 07h, 34m ADVANCED ABRASIVE PRODUCTS 48183 MI US…" at bounding box center [843, 421] width 1340 height 591
click at [1119, 14] on input "56999290" at bounding box center [1216, 16] width 397 height 31
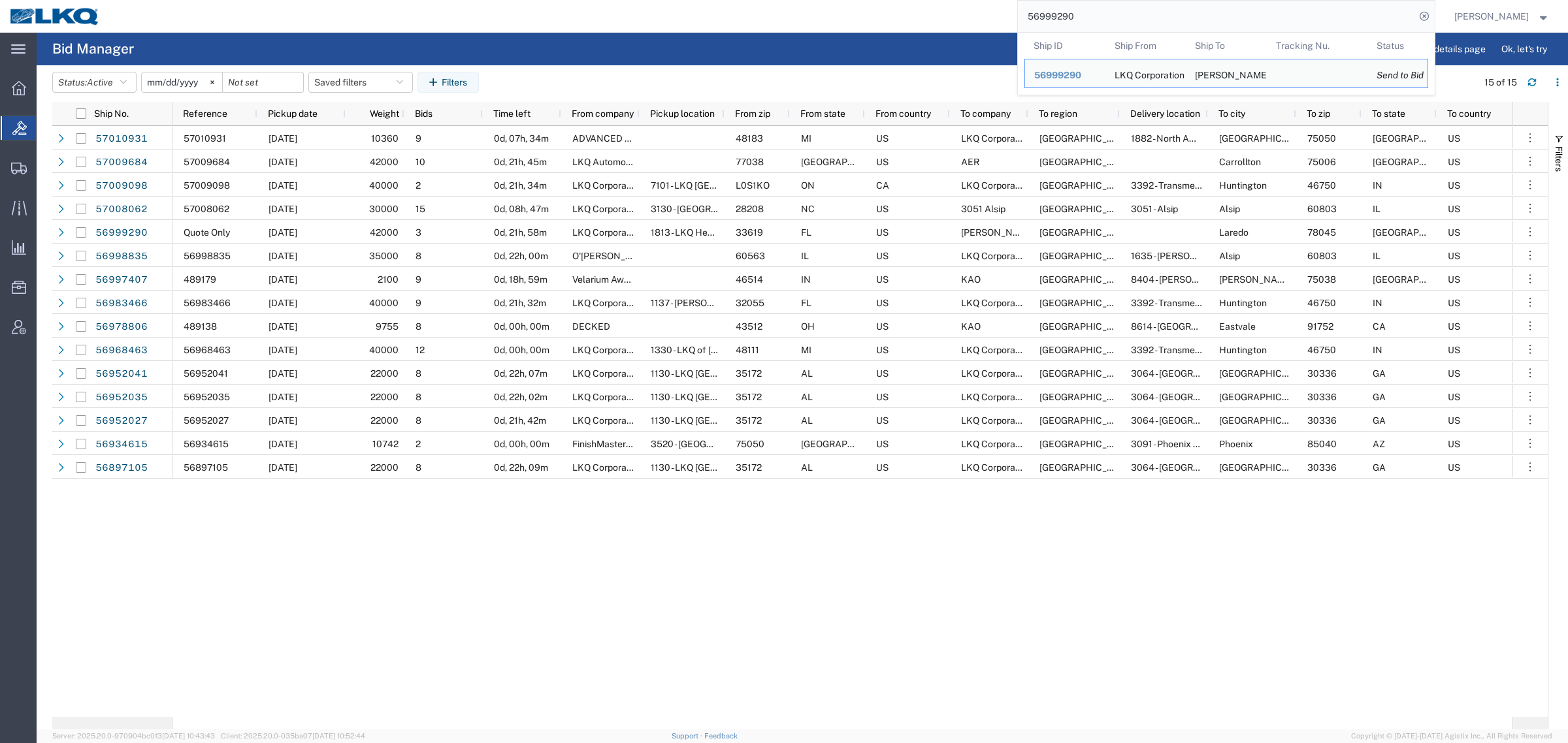
click at [1119, 14] on input "56999290" at bounding box center [1216, 16] width 397 height 31
paste input "7010931"
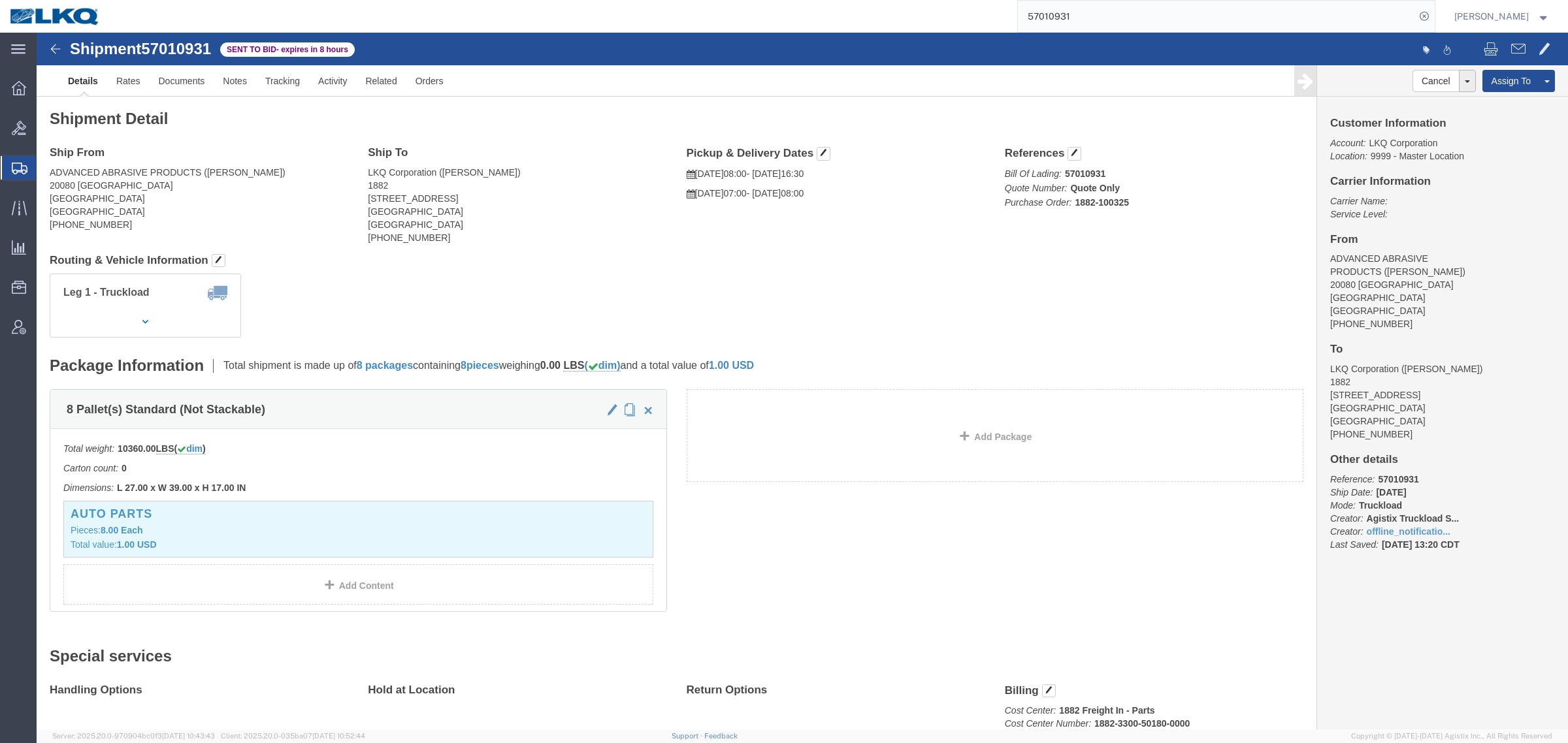
click div "Leg 1 - Truckload Vehicle 1: Standard Dry Van (53 Feet) Number of trucks: 1"
click link "Rates"
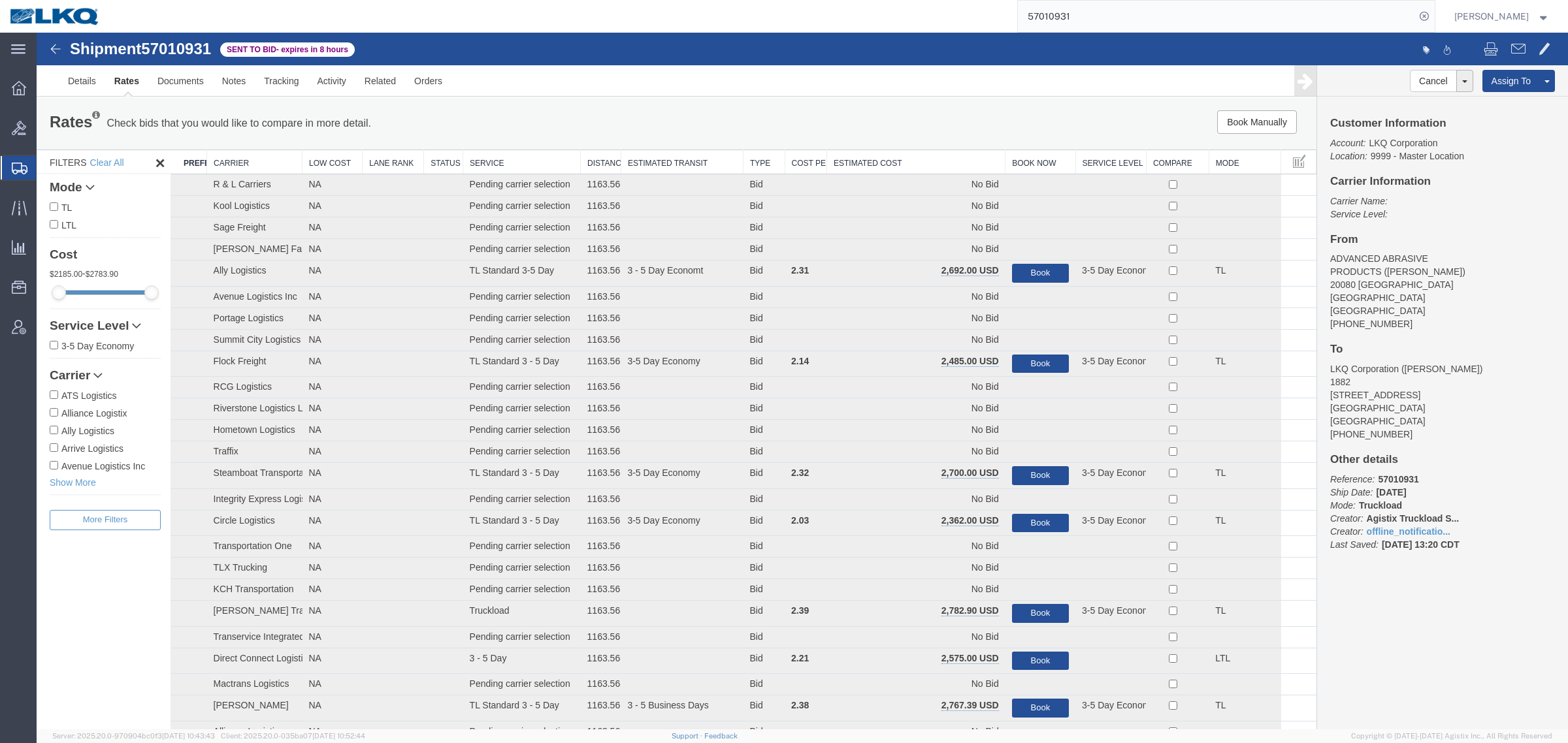
click at [873, 154] on th "Estimated Cost" at bounding box center [916, 162] width 179 height 24
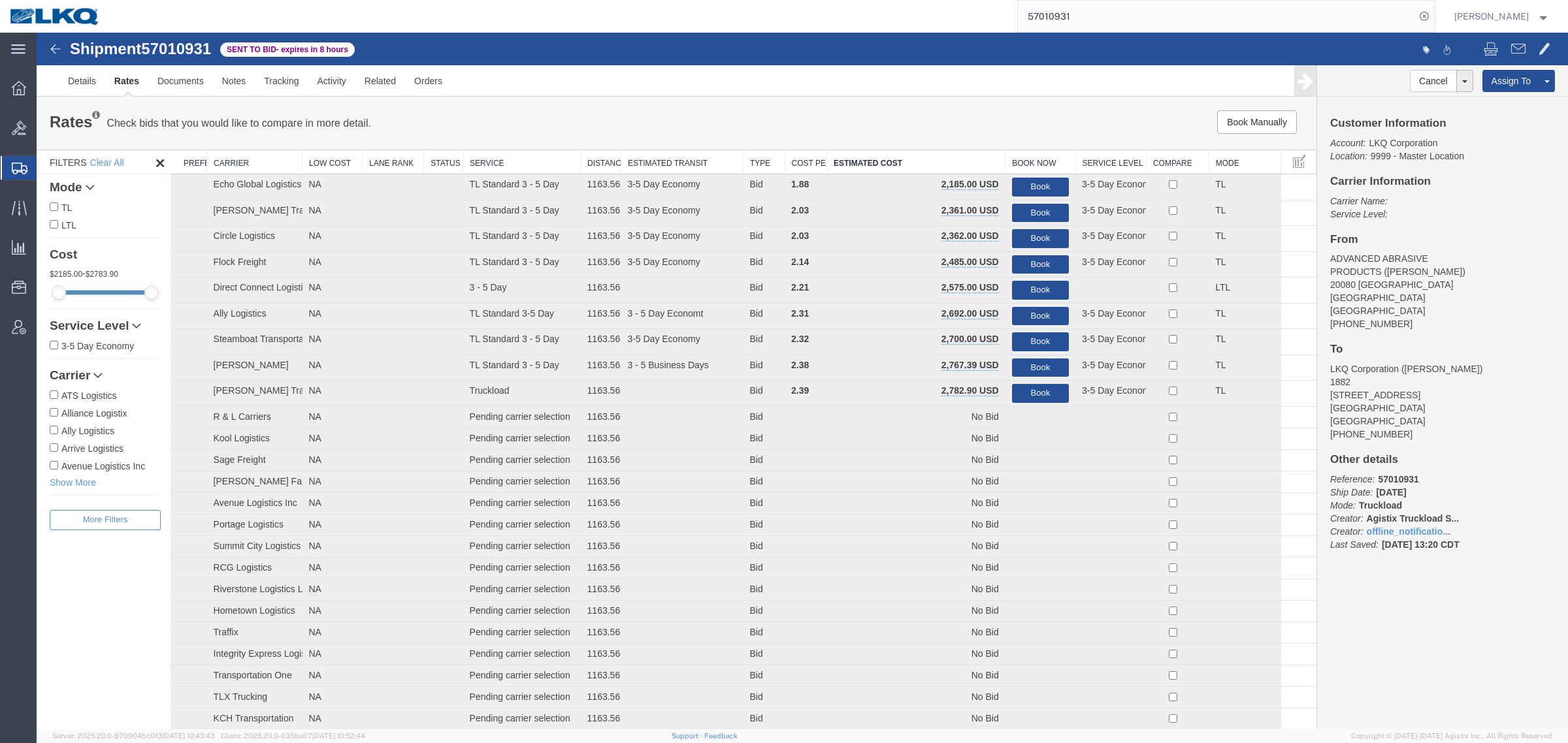
click at [674, 125] on div "Rates Check bids that you would like to compare in more detail. Compare Filter" at bounding box center [411, 123] width 743 height 26
click at [651, 100] on div "Rates Check bids that you would like to compare in more detail. Compare Filter …" at bounding box center [676, 123] width 1280 height 52
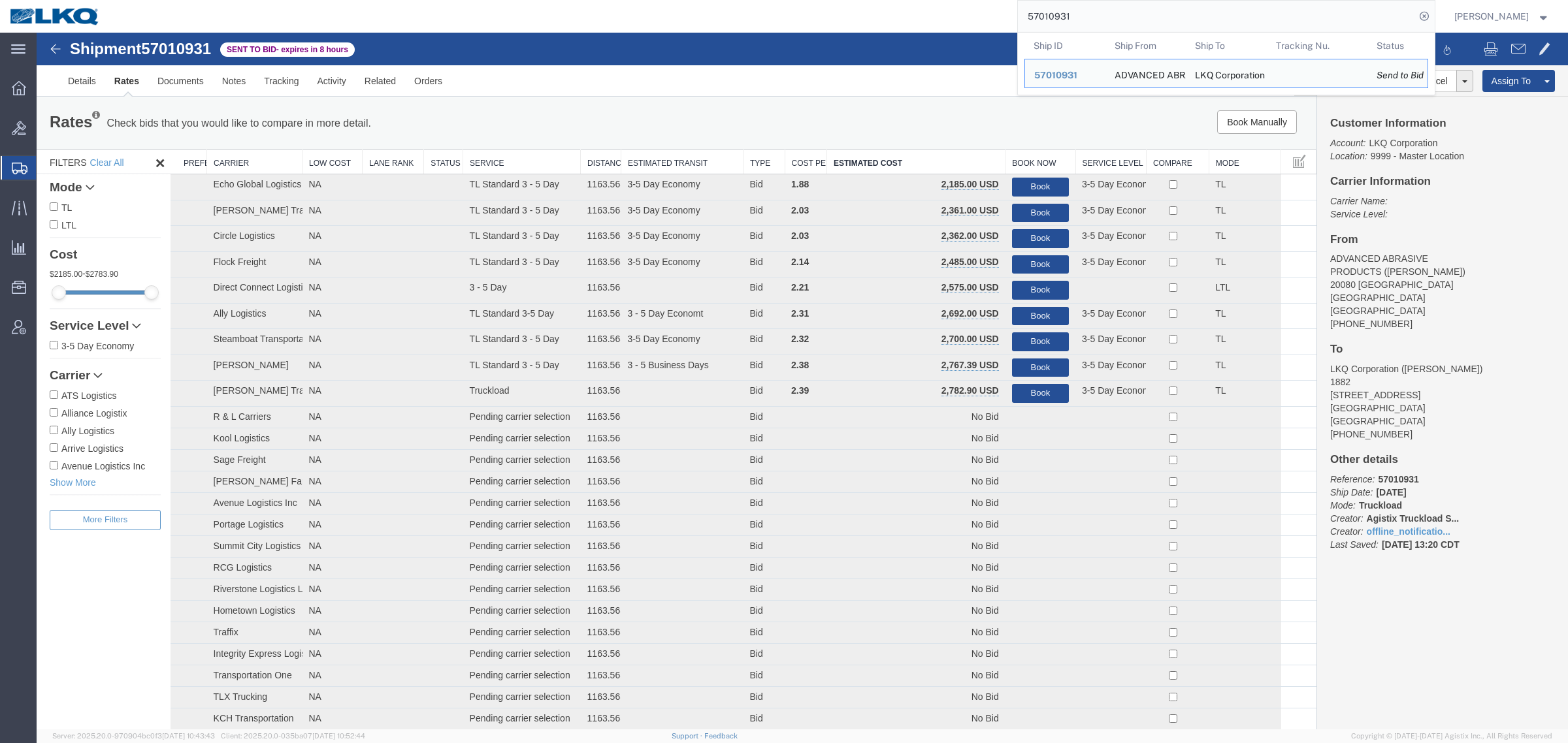
drag, startPoint x: 1092, startPoint y: 13, endPoint x: 906, endPoint y: 15, distance: 186.0
click at [906, 15] on div "57010931 Ship ID Ship From Ship To Tracking Nu. Status Ship ID 57010931 Ship Fr…" at bounding box center [772, 16] width 1325 height 33
paste input "6998988"
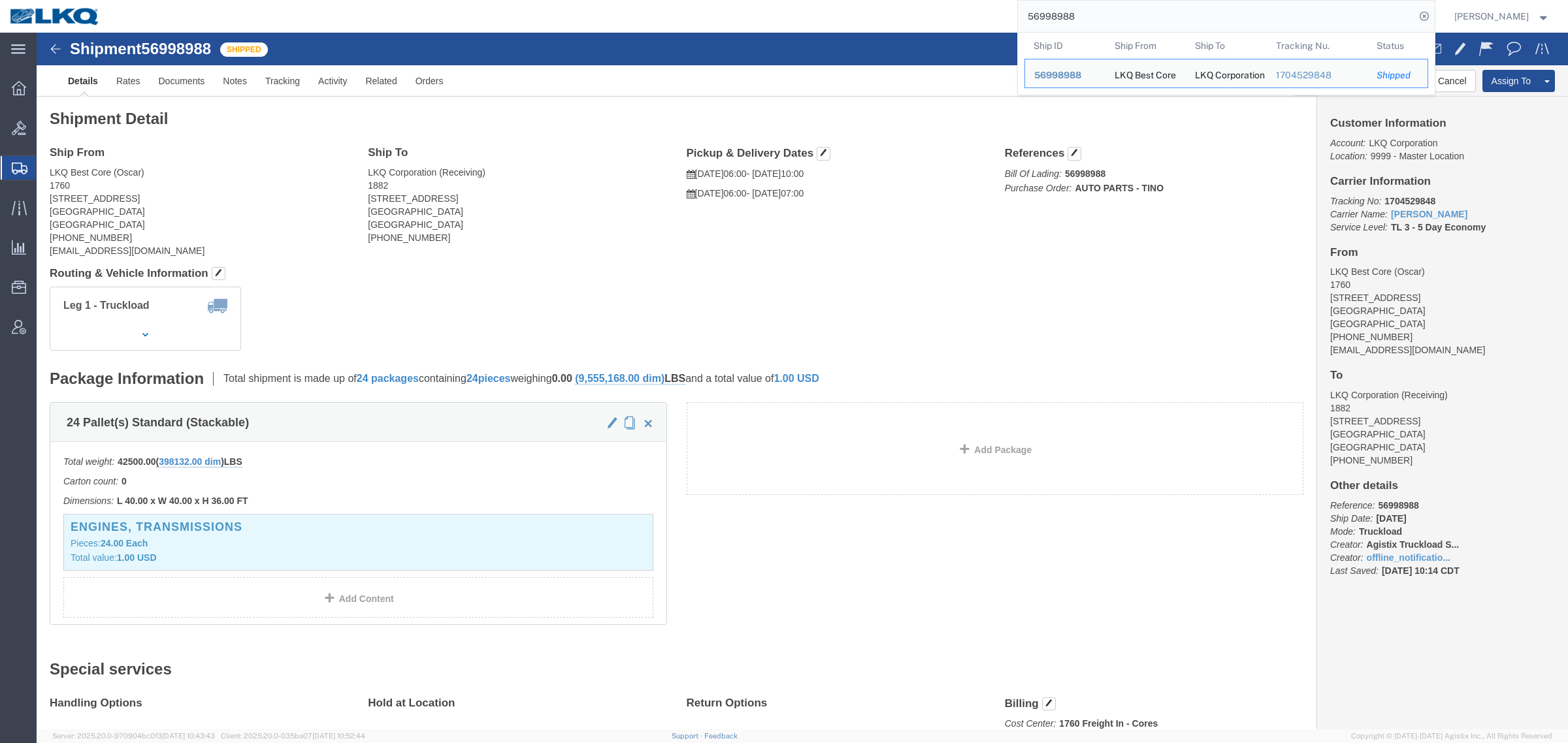
click at [1131, 21] on input "56998988" at bounding box center [1216, 16] width 397 height 31
paste input "640955"
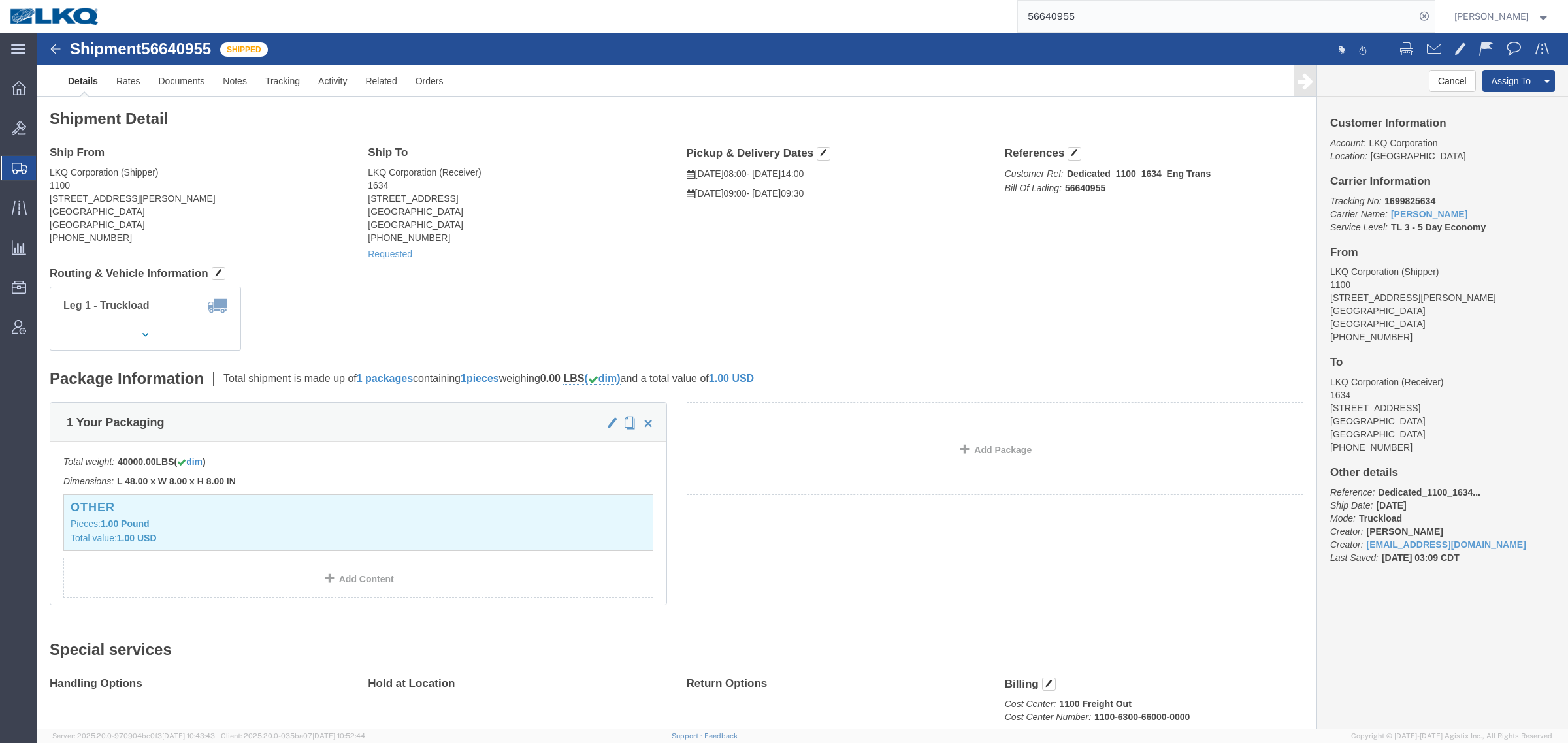
click at [1109, 14] on input "56640955" at bounding box center [1216, 16] width 397 height 31
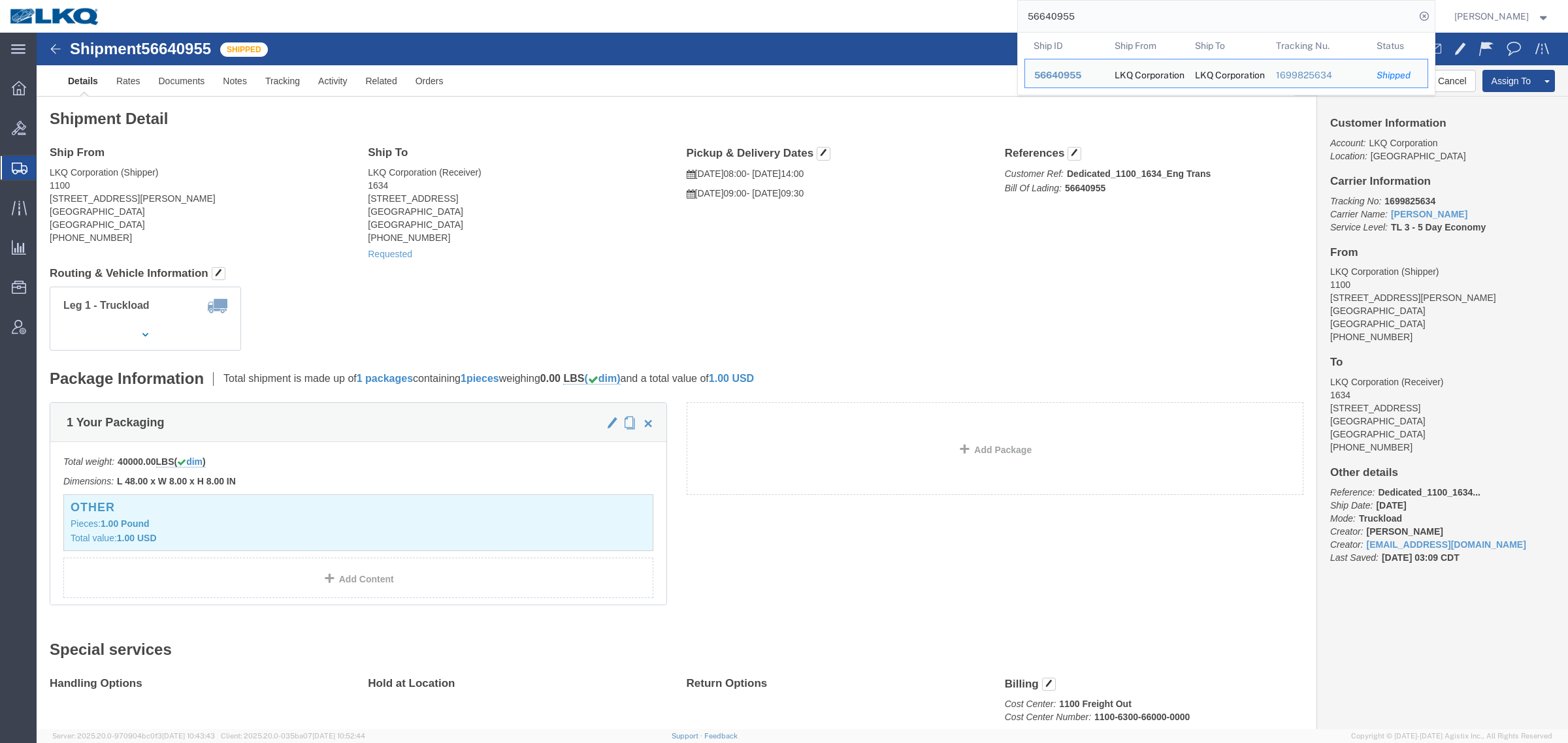
click at [1109, 14] on input "56640955" at bounding box center [1216, 16] width 397 height 31
paste input "968773"
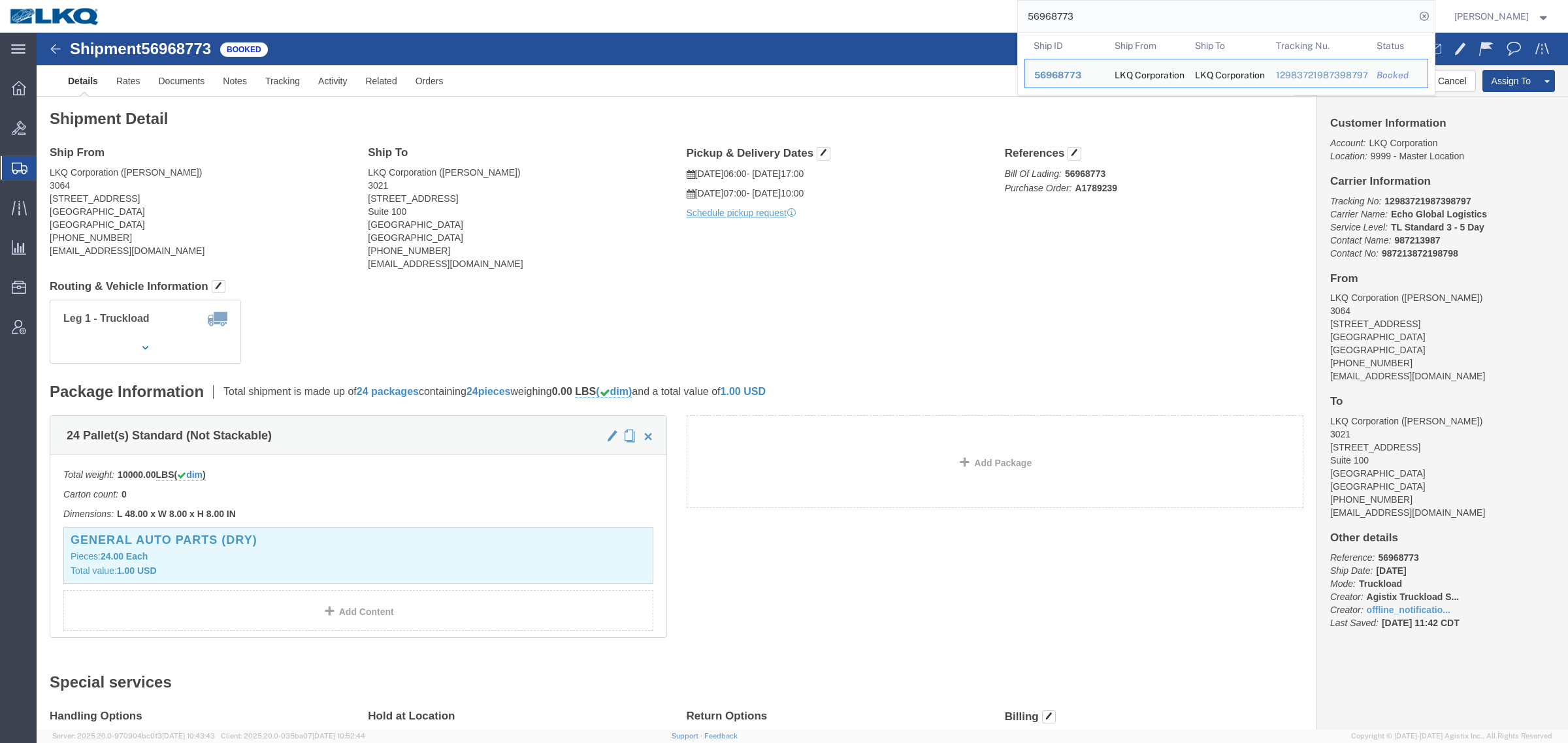
click at [798, 5] on div "56968773 Ship ID Ship From Ship To Tracking Nu. Status Ship ID 56968773 Ship Fr…" at bounding box center [772, 16] width 1325 height 33
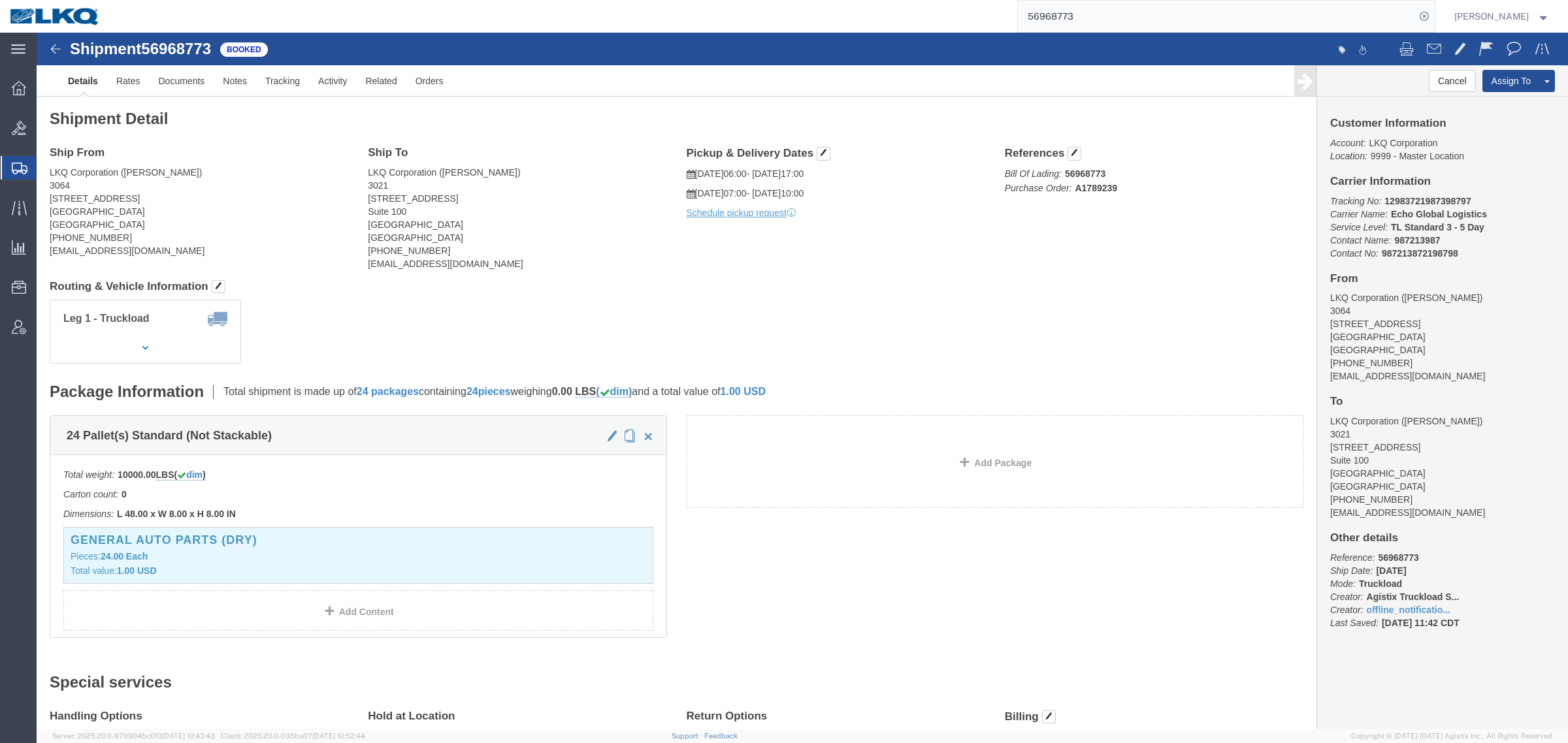
drag, startPoint x: 932, startPoint y: 262, endPoint x: 812, endPoint y: 122, distance: 184.4
click div "Shipment Detail Ship From LKQ Corporation (Reese Corley) 3064 1700 Westgate Pkw…"
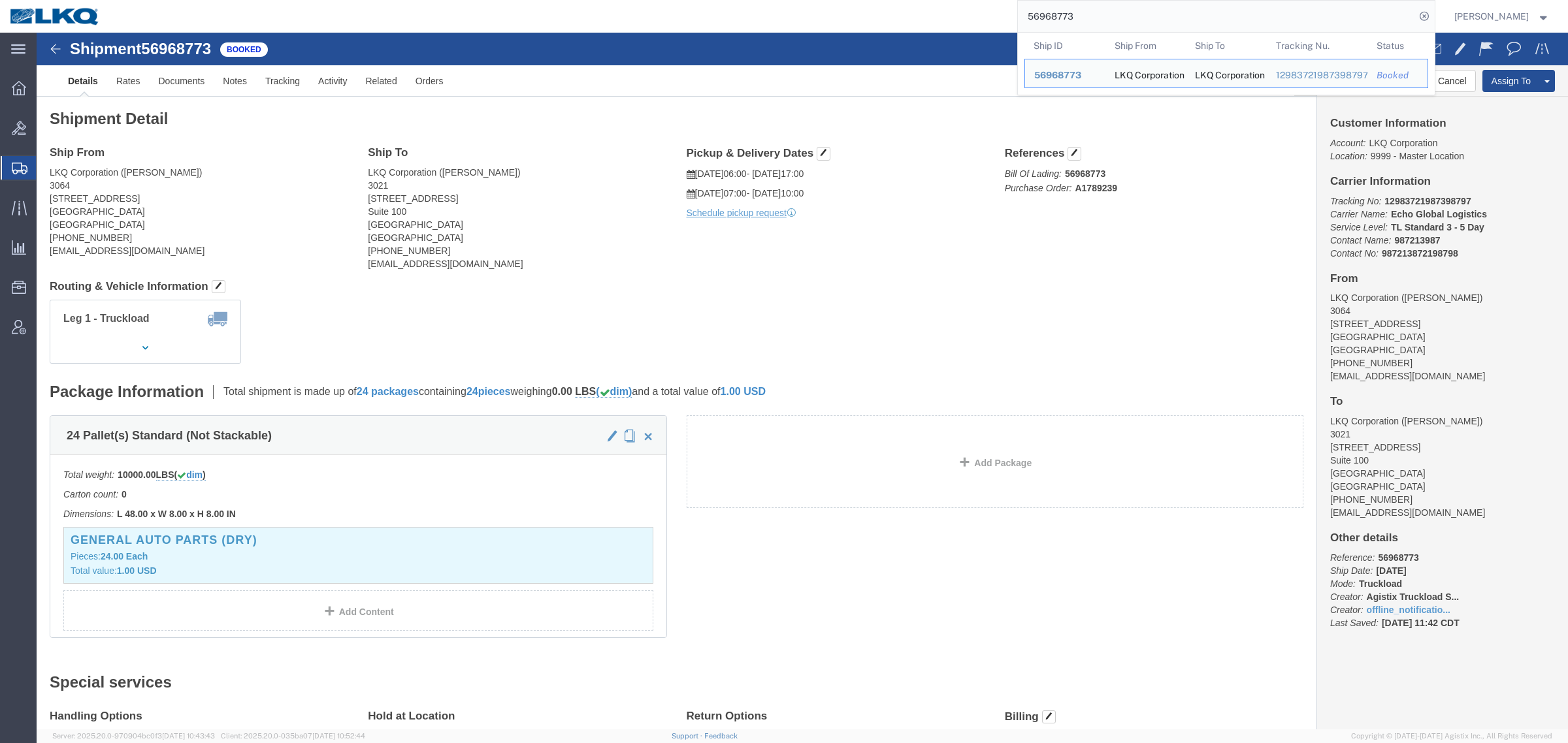
drag, startPoint x: 1116, startPoint y: 17, endPoint x: 1010, endPoint y: 24, distance: 106.2
click at [1014, 24] on div "56968773 Ship ID Ship From Ship To Tracking Nu. Status Ship ID 56968773 Ship Fr…" at bounding box center [772, 16] width 1325 height 33
paste input "98988"
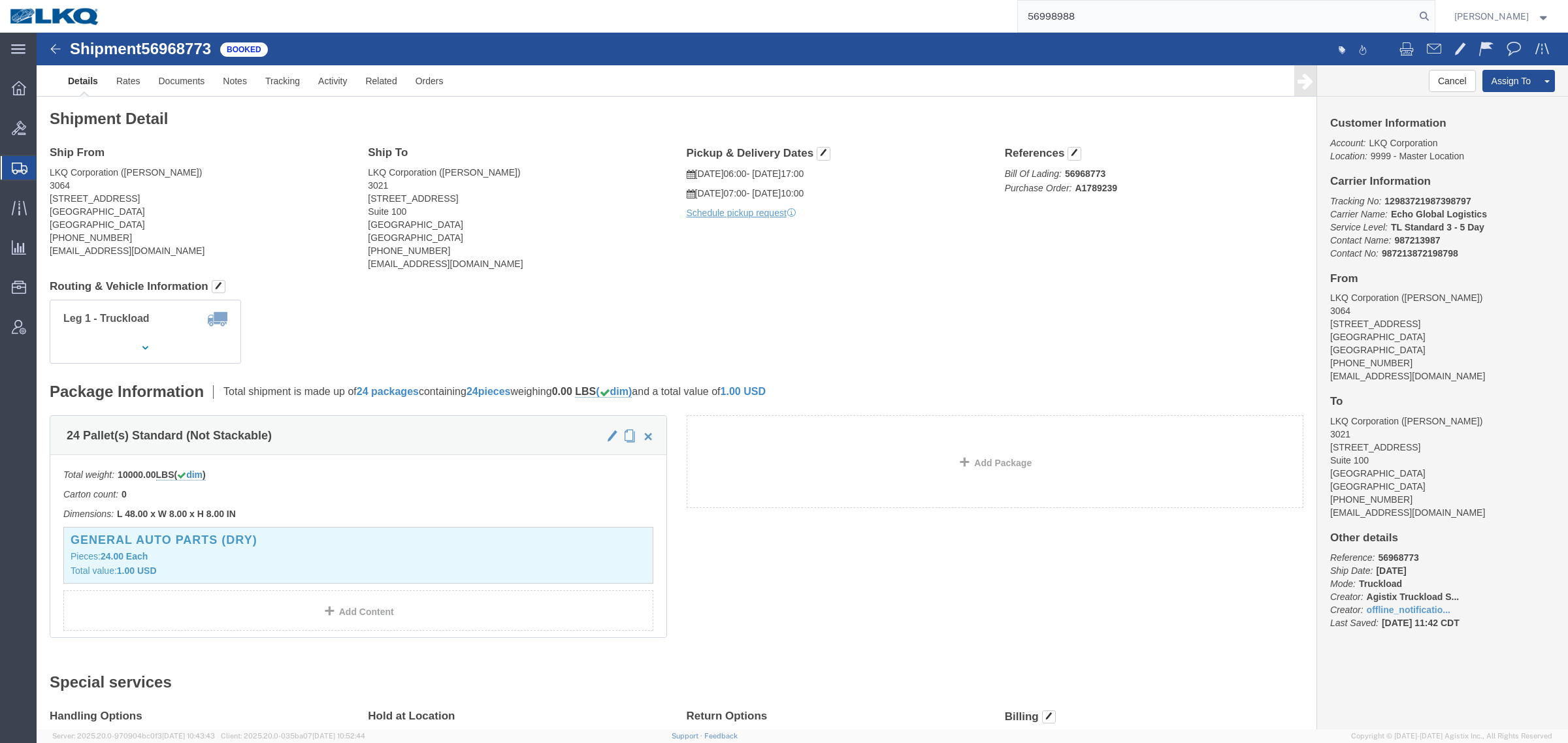
type input "56998988"
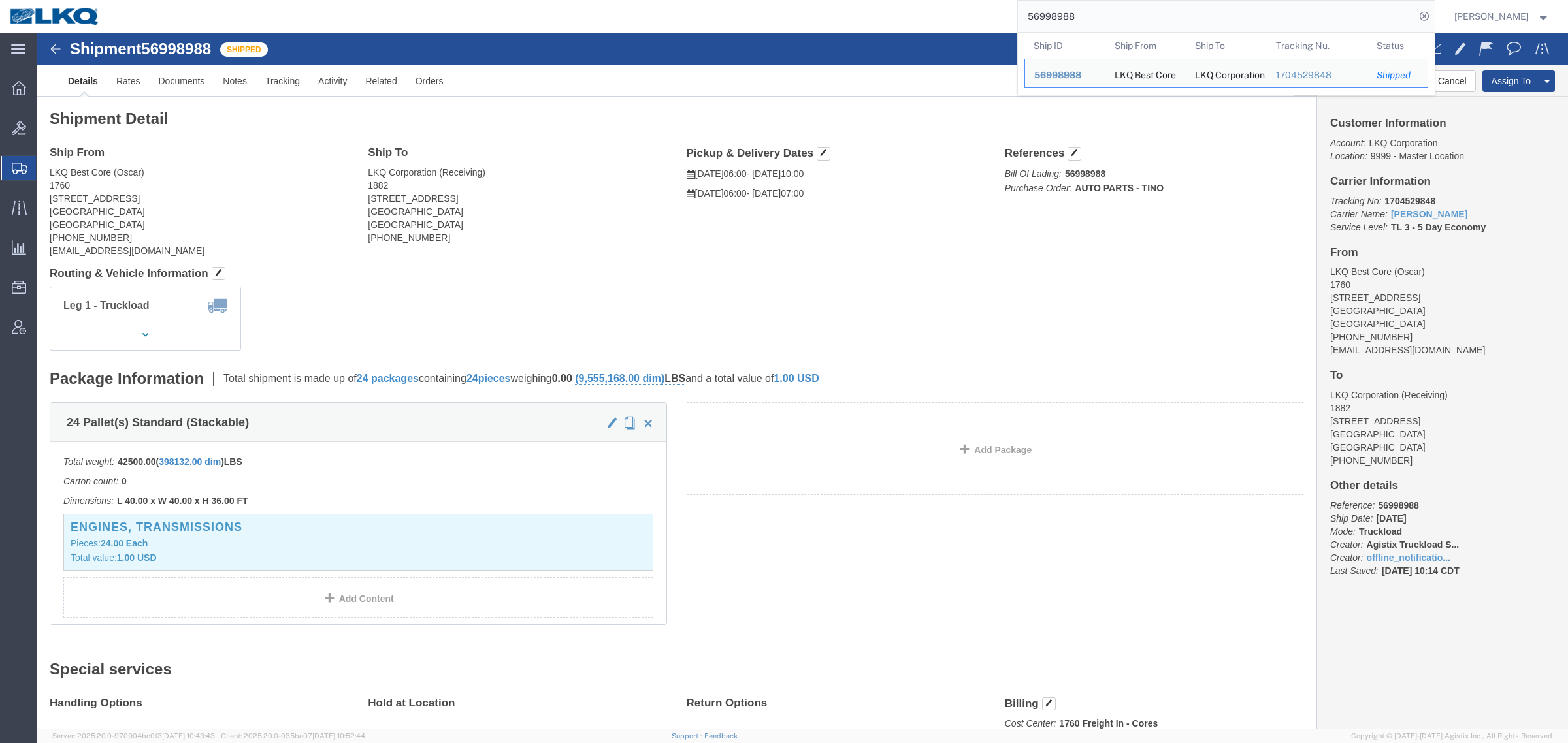
click div "Ship From LKQ Best Core (Oscar) 1760 1710 West Mount Houston Road Houston, TX 7…"
drag, startPoint x: 1111, startPoint y: 21, endPoint x: 843, endPoint y: 15, distance: 268.1
click at [847, 15] on div "56998988 Ship ID Ship From Ship To Tracking Nu. Status Ship ID 56998988 Ship Fr…" at bounding box center [772, 16] width 1325 height 33
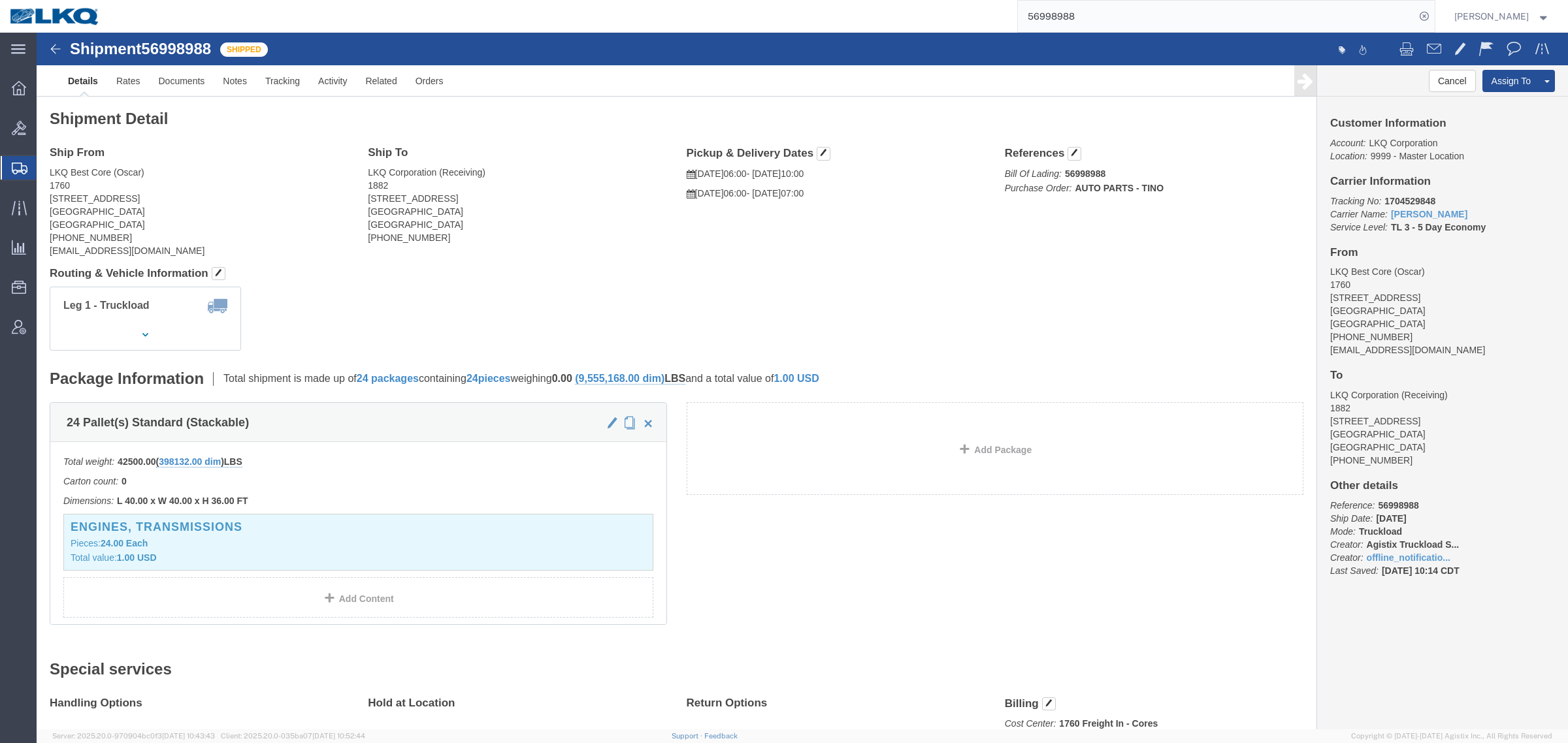
click div "Shipment Detail Ship From LKQ Best Core (Oscar) 1760 1710 West Mount Houston Ro…"
click div "Leg 1 - Truckload Vehicle 1: Standard Dry Van (53 Feet) Number of trucks: 1"
click h4 "Routing & Vehicle Information"
click div "Leg 1 - Truckload Vehicle 1: Standard Dry Van (53 Feet) Number of trucks: 1"
click span "button"
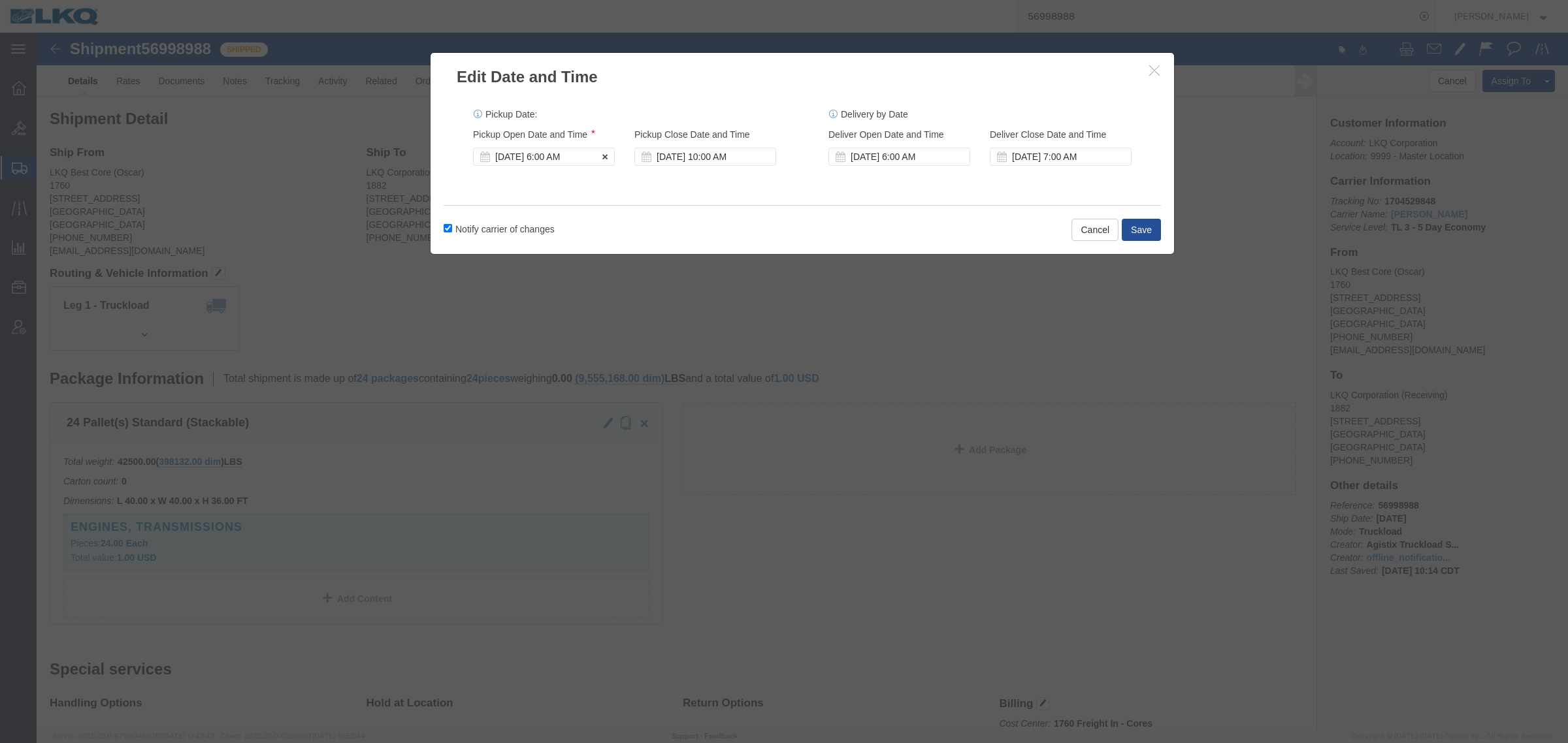
click div "Pickup Start Date Pickup Start Time Pickup Open Date and Time Oct 02 2025 6:00 …"
click div "Oct 02 2025 6:00 AM"
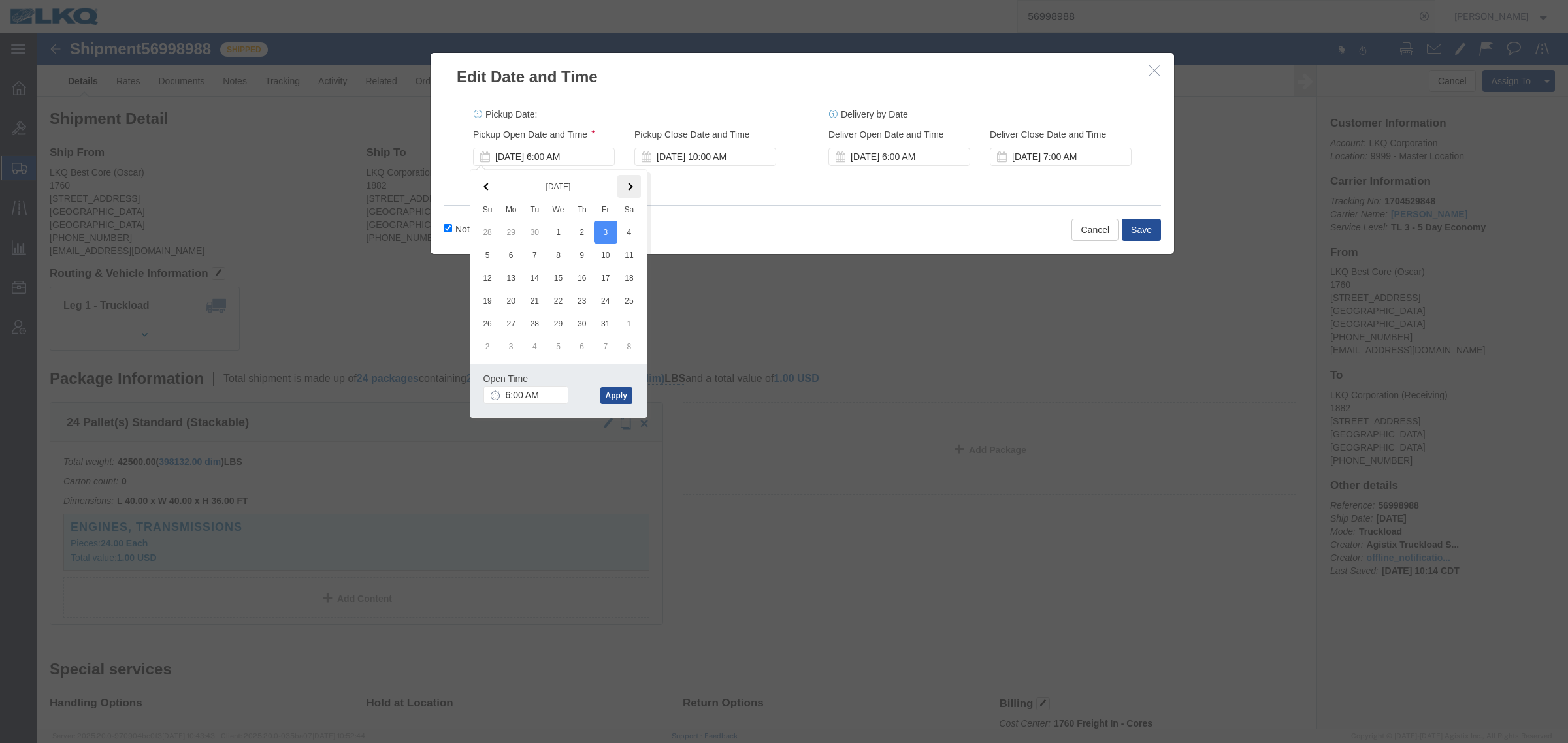
click span
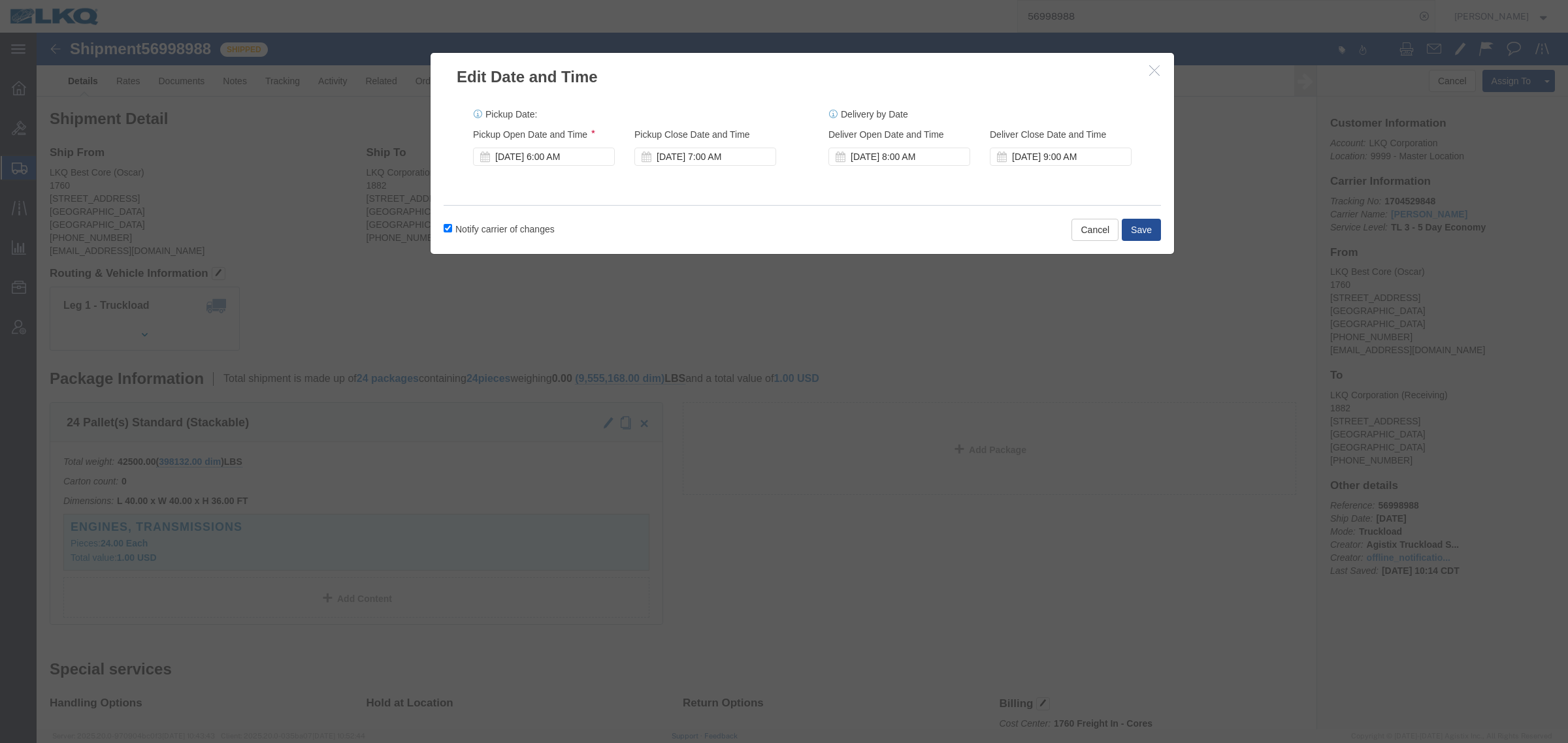
click div "Notify carrier of changes Cancel Save"
click label "Notify carrier of changes"
click input "Notify carrier of changes"
click label "Notify carrier of changes"
click input "Notify carrier of changes"
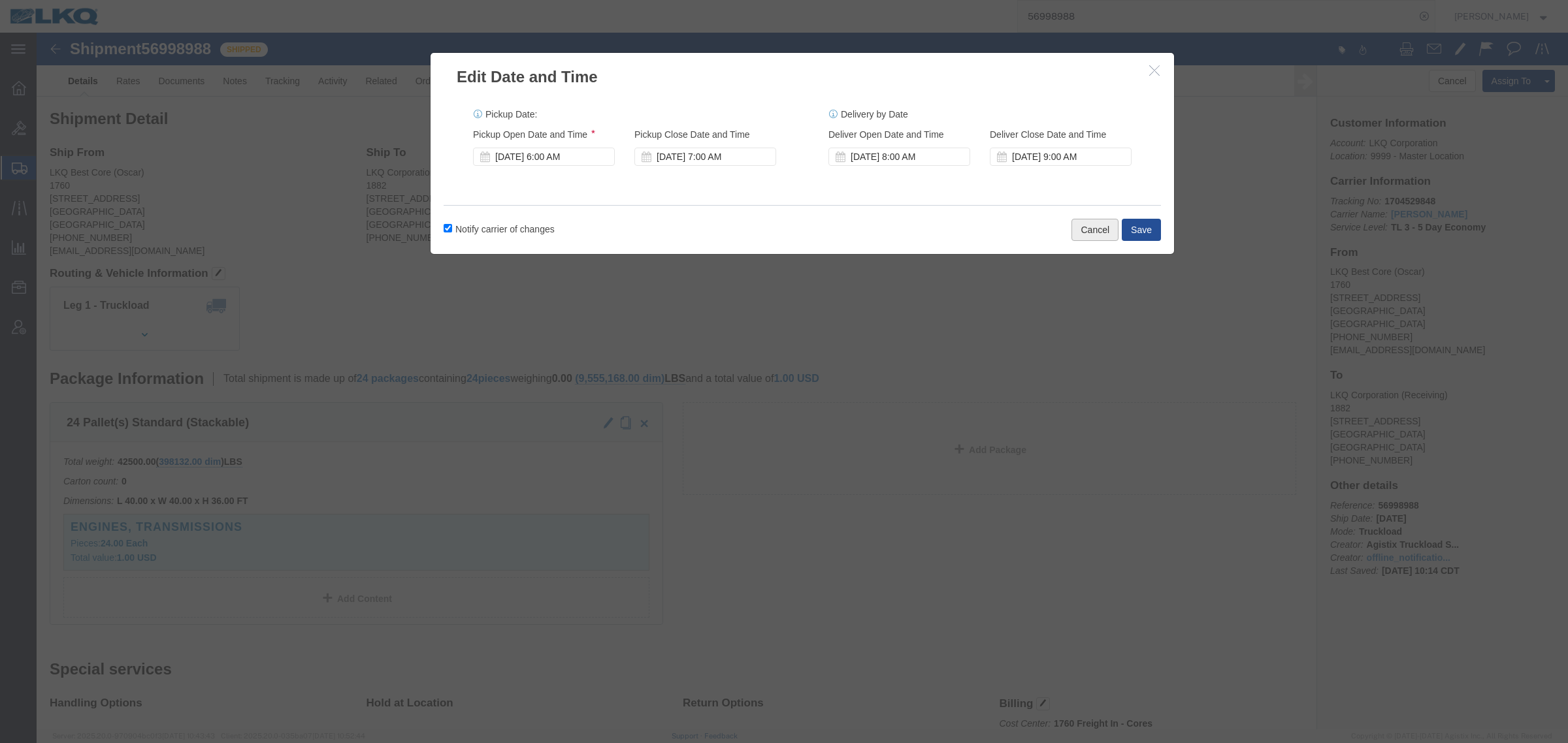
click button "Cancel"
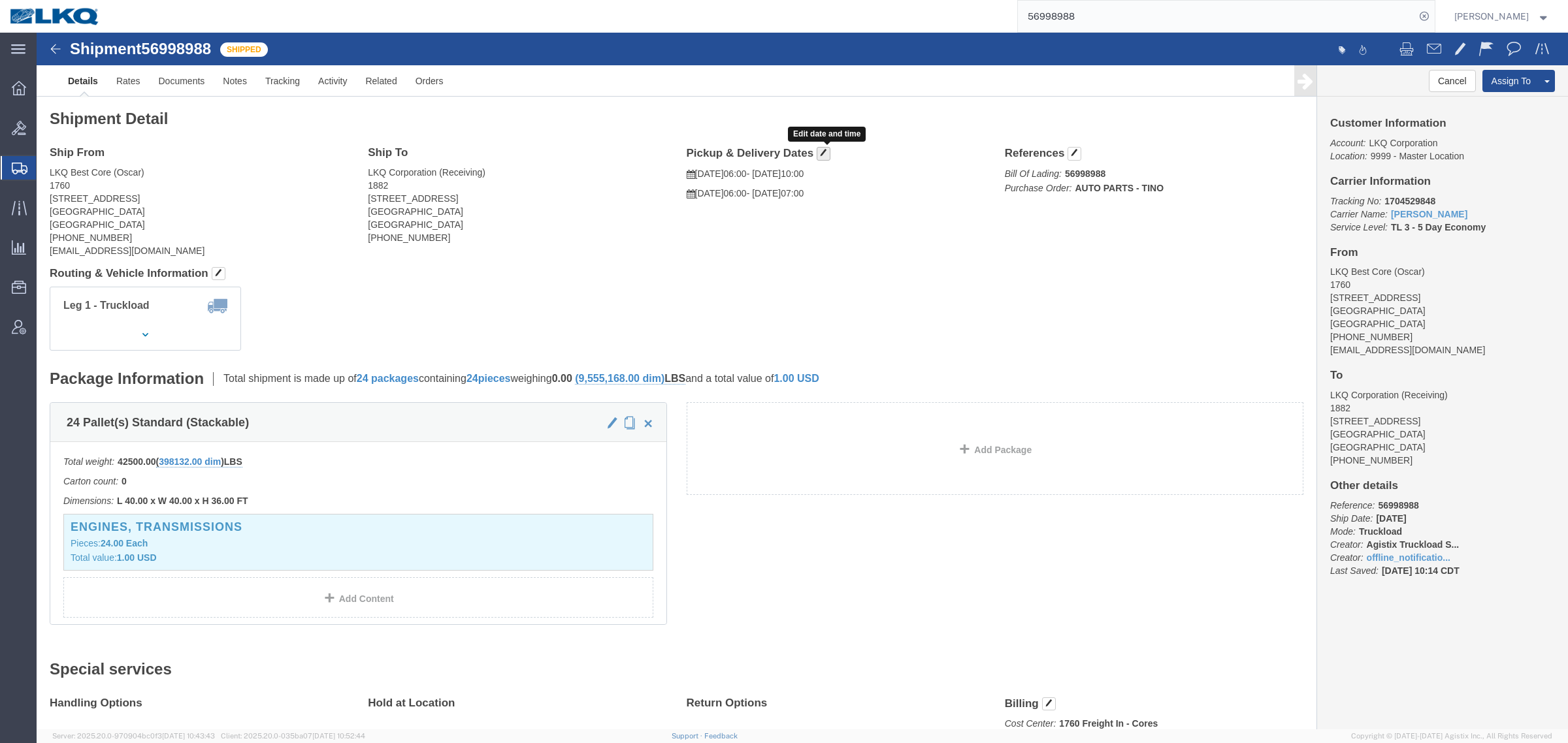
click button "button"
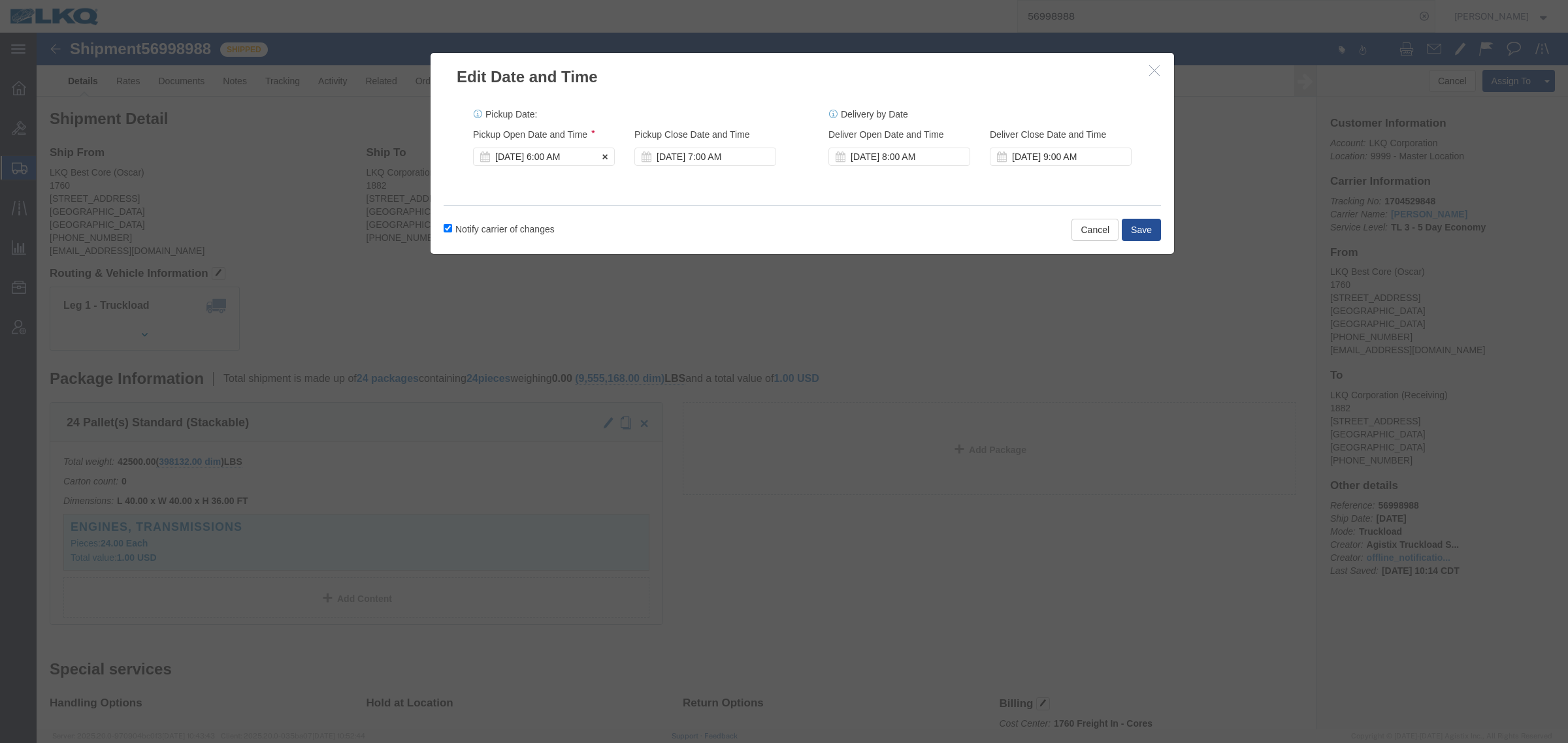
click div "Oct 03 2025 6:00 AM"
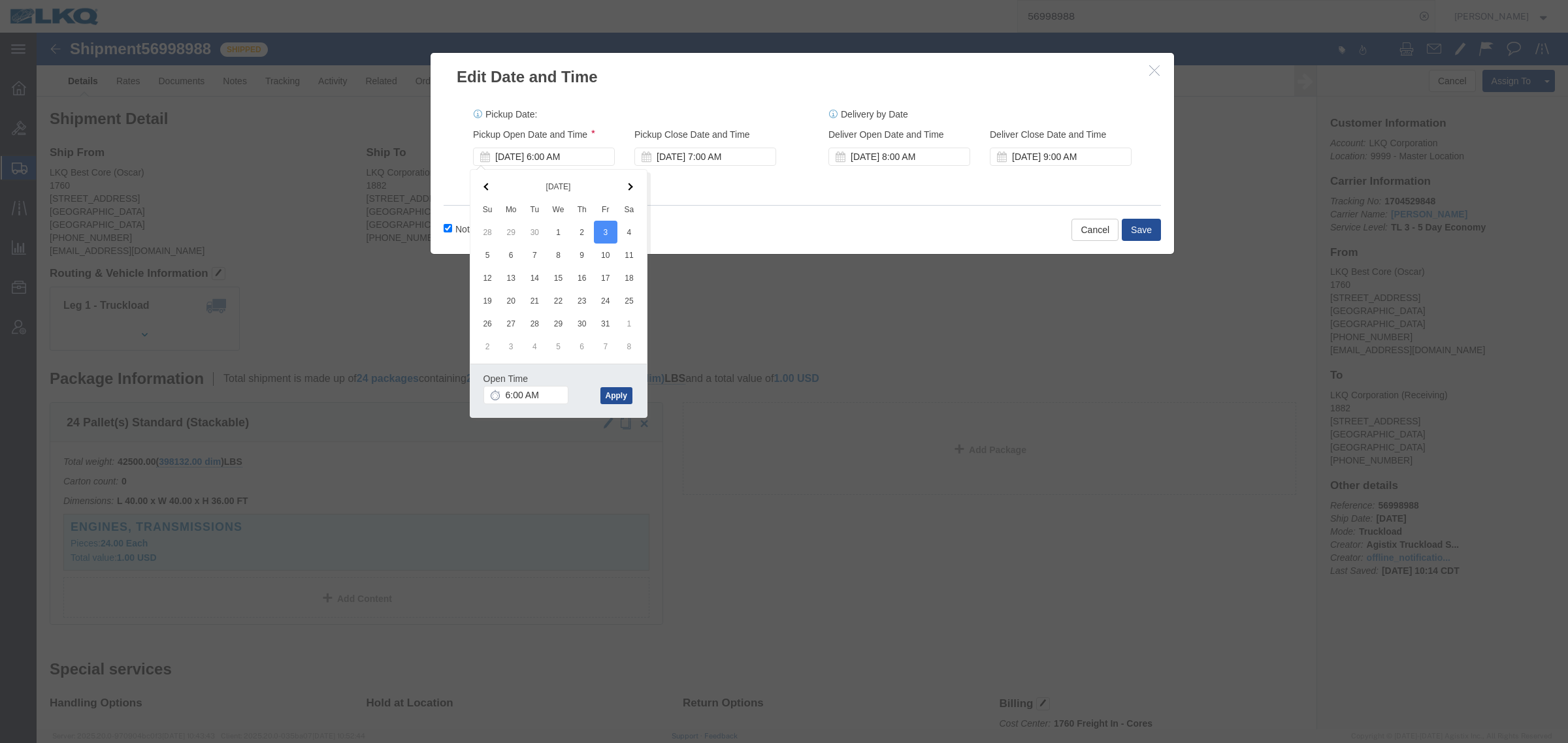
click div "Notify carrier of changes Cancel Save"
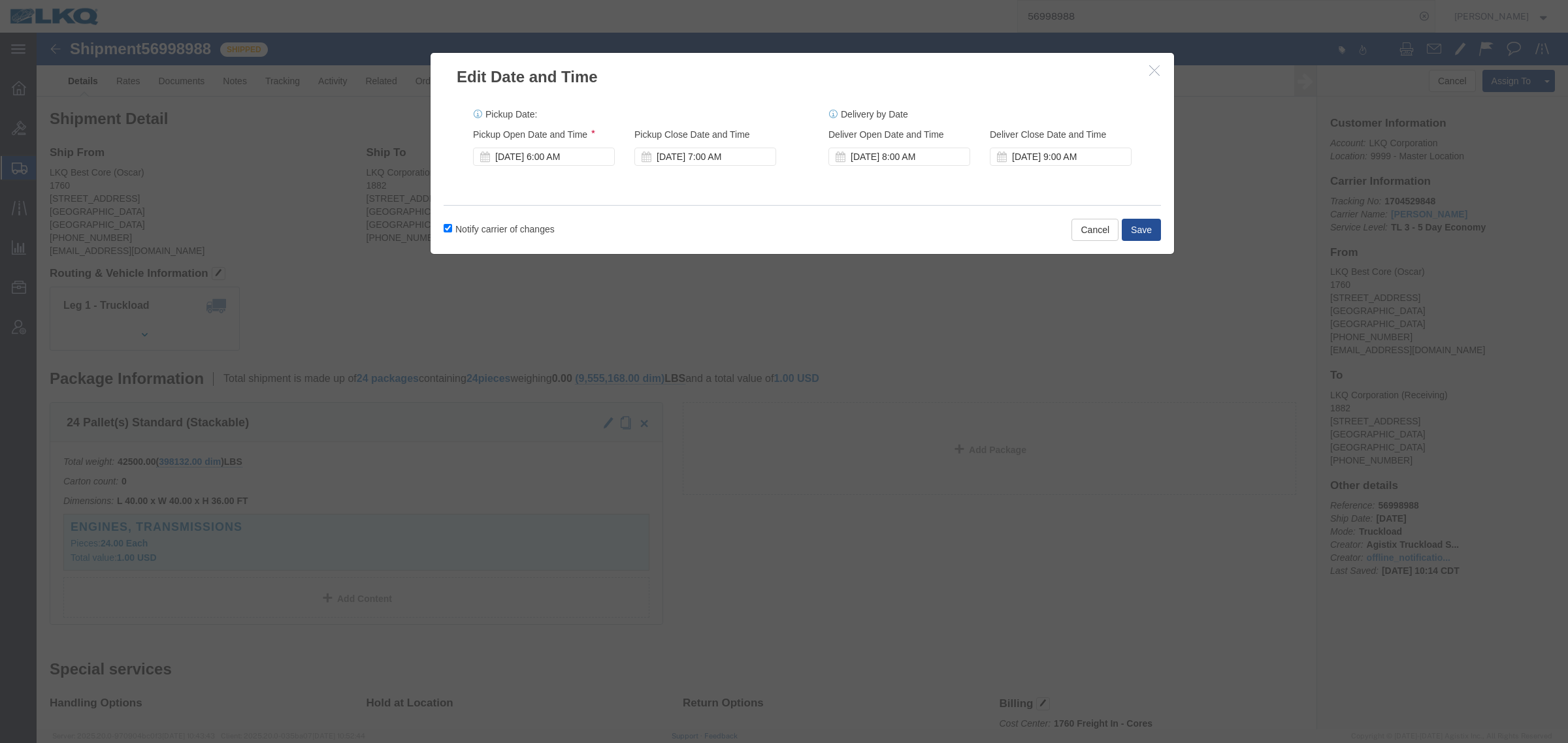
click label "Notify carrier of changes"
click input "Notify carrier of changes"
checkbox input "false"
click button "Save"
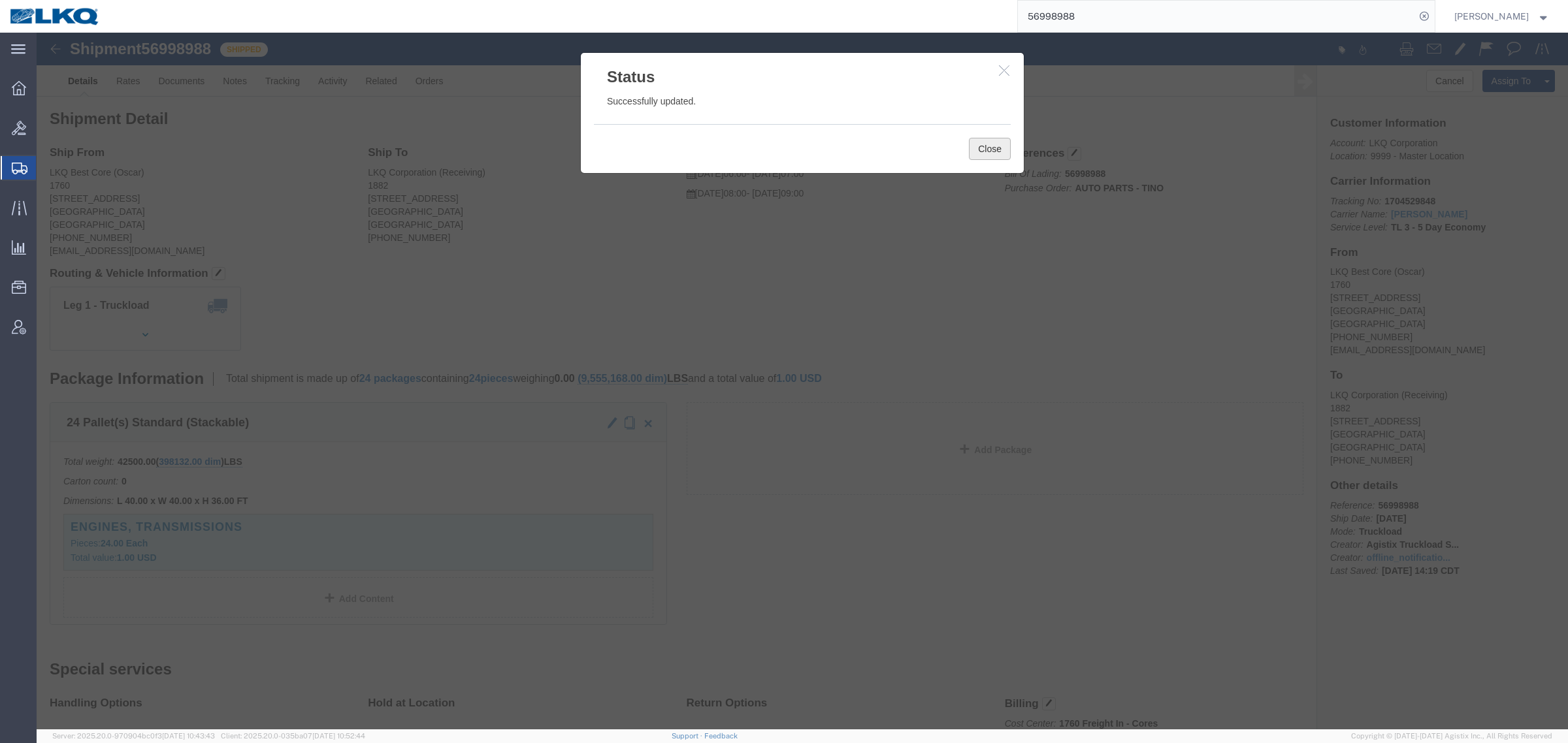
click button "Close"
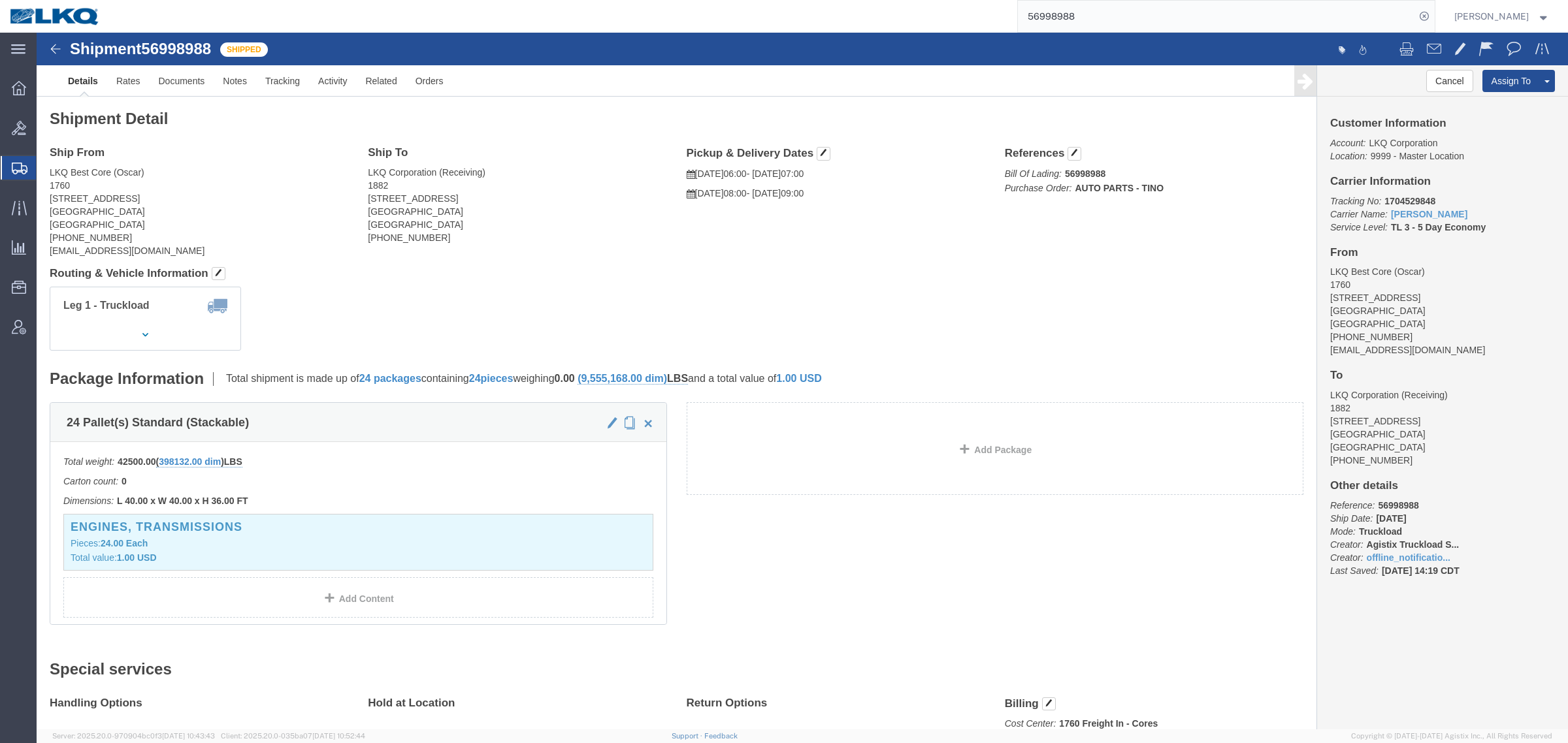
click div "Leg 1 - Truckload Vehicle 1: Standard Dry Van (53 Feet) Number of trucks: 1"
drag, startPoint x: 1086, startPoint y: 15, endPoint x: 869, endPoint y: 17, distance: 217.0
click at [907, 15] on div "56998988" at bounding box center [772, 16] width 1325 height 33
paste input "7010931"
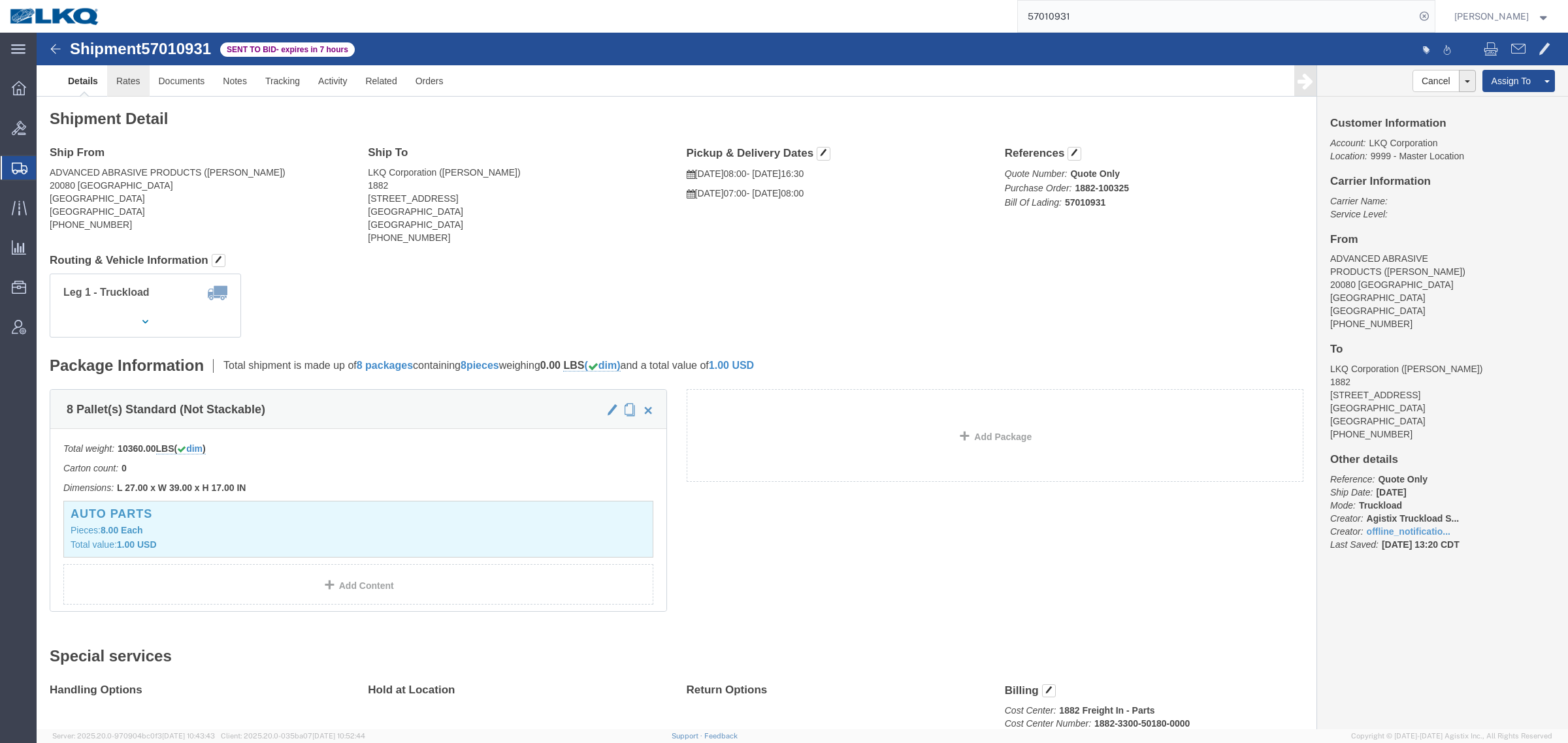
click link "Rates"
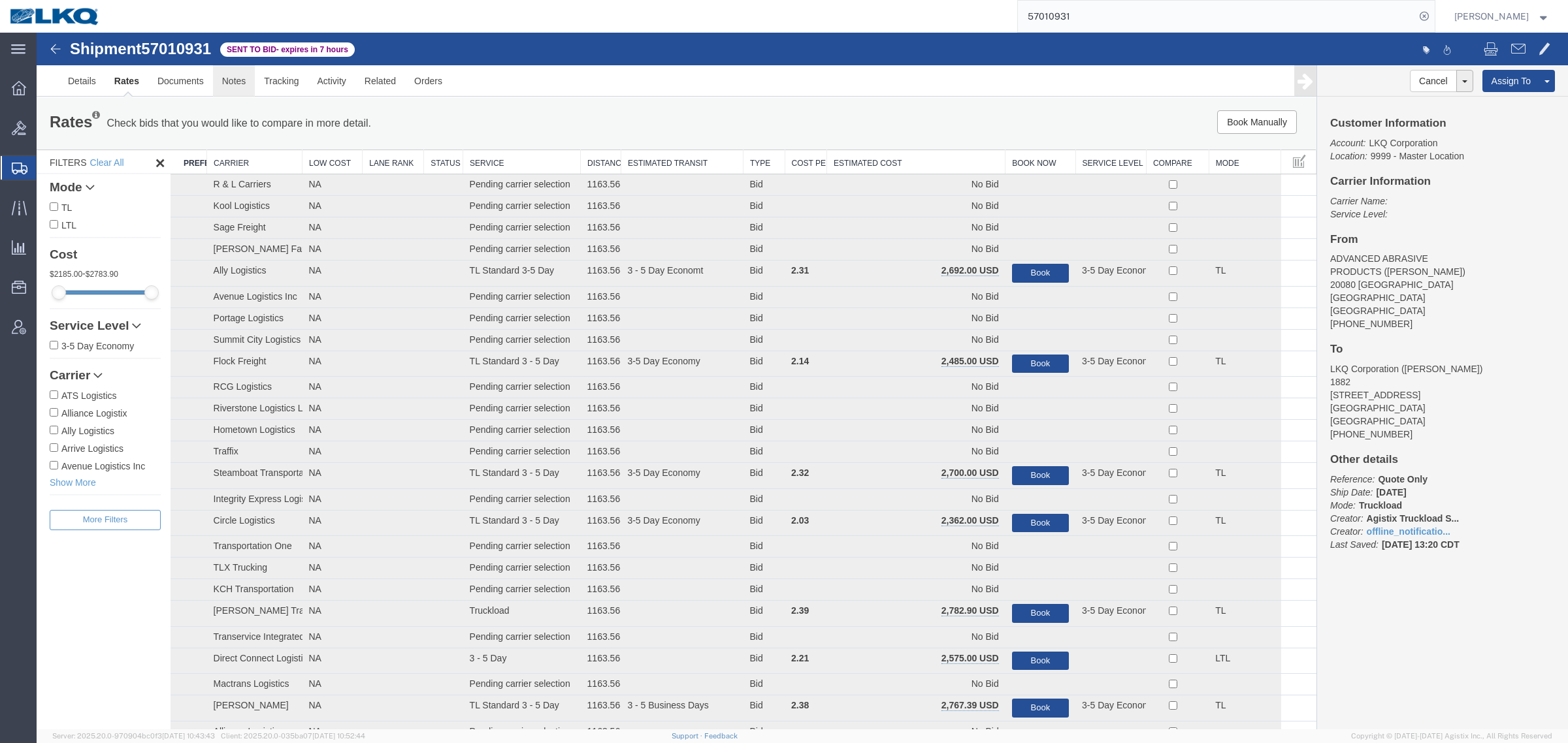
click at [237, 83] on link "Notes" at bounding box center [234, 81] width 42 height 31
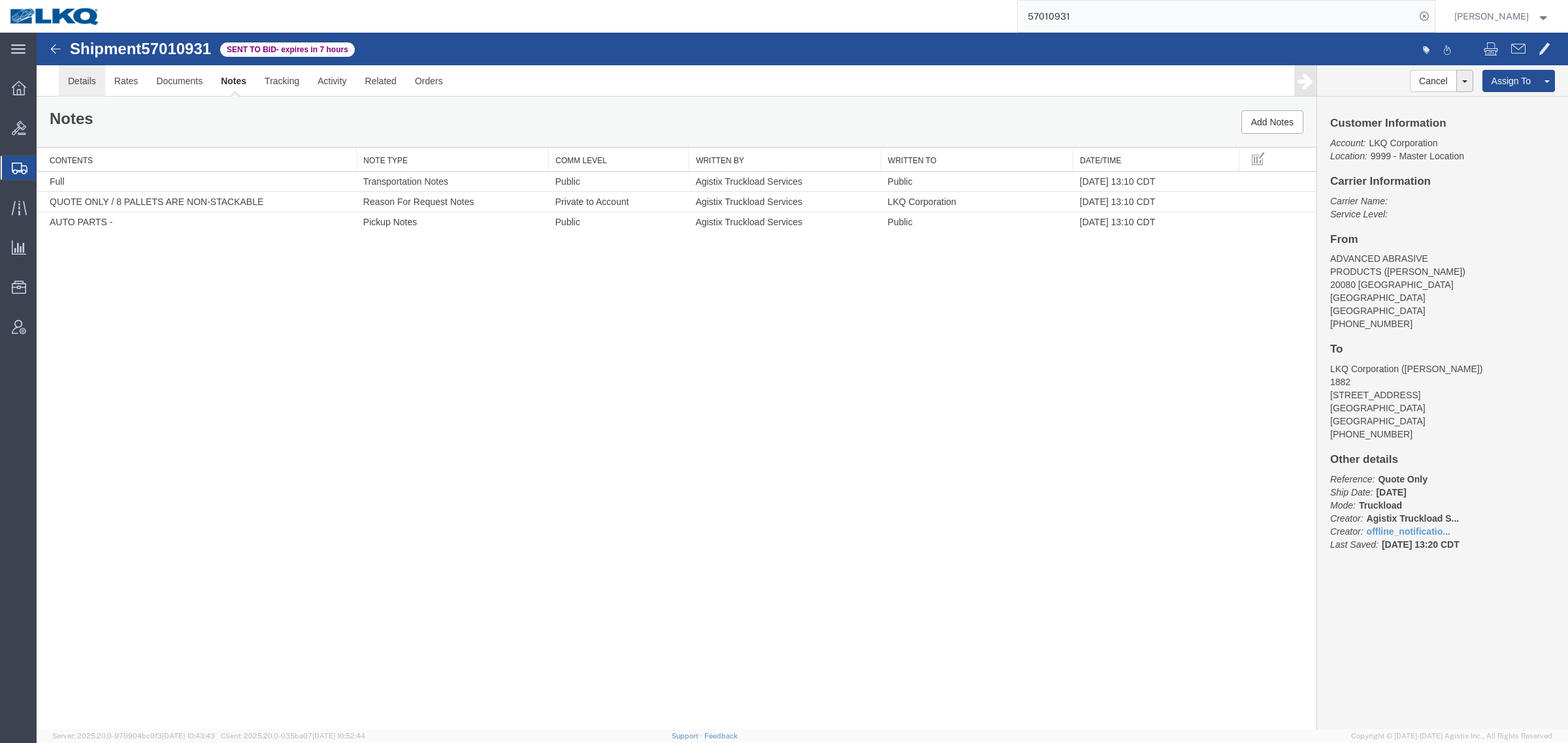
click at [73, 83] on link "Details" at bounding box center [82, 81] width 47 height 31
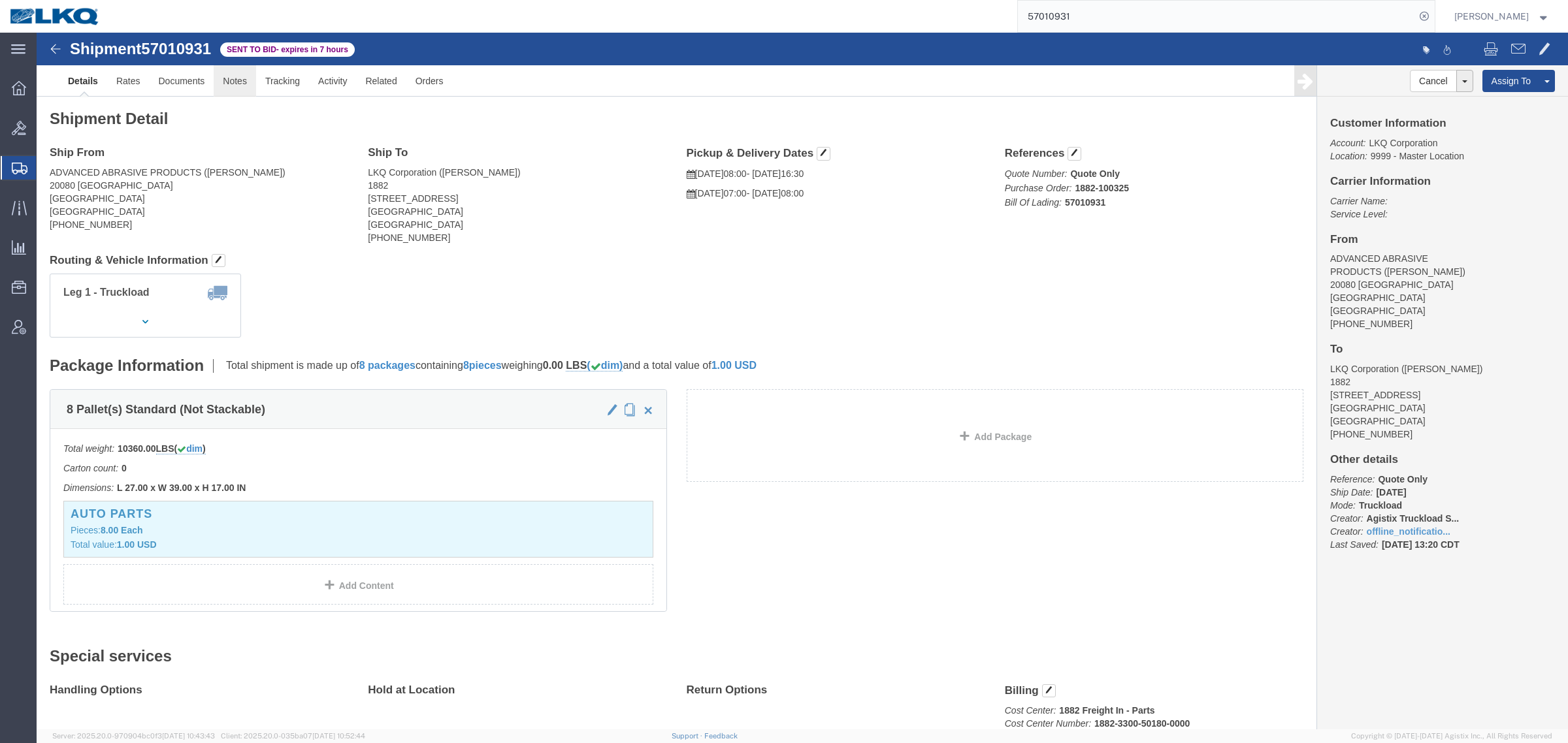
click link "Notes"
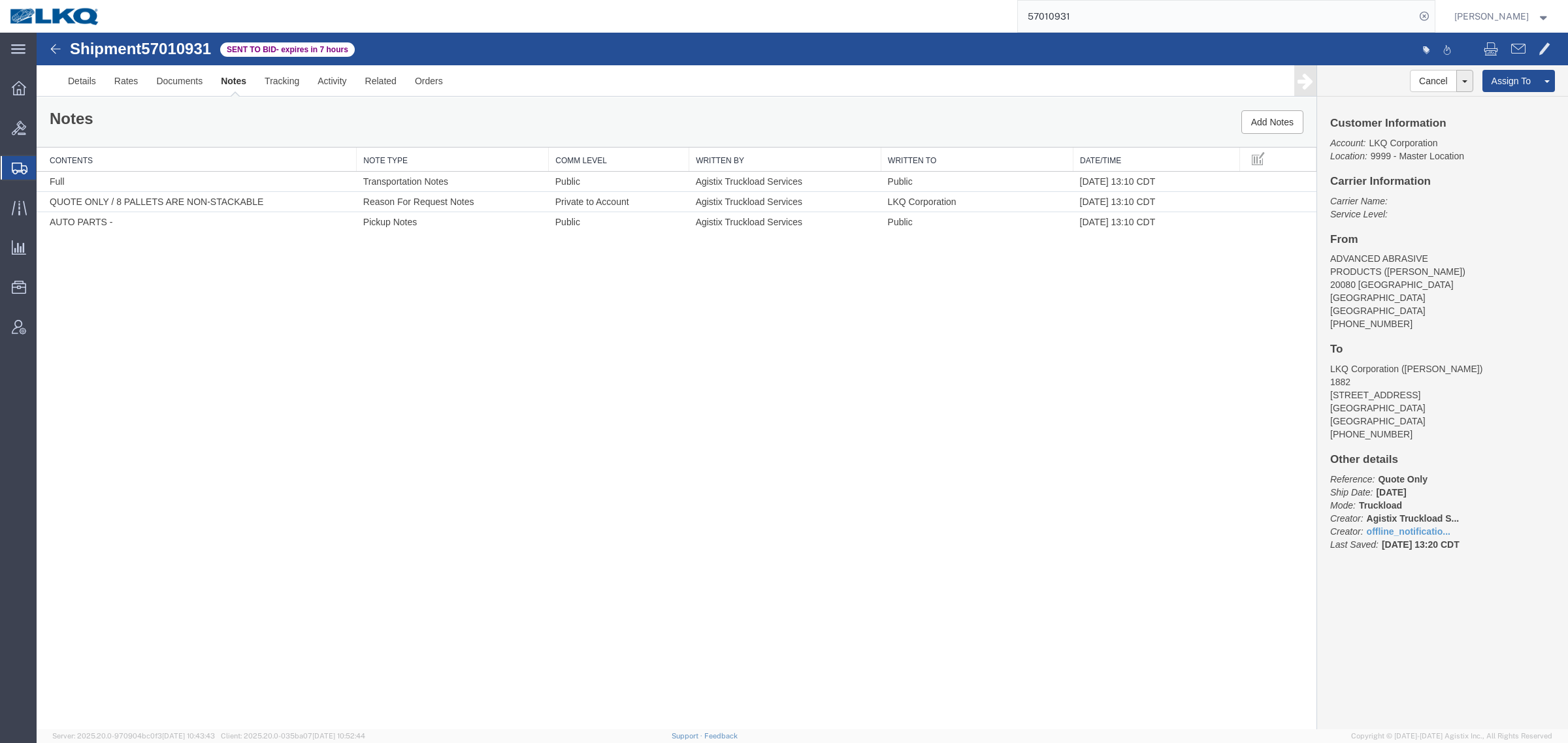
drag, startPoint x: 946, startPoint y: 549, endPoint x: 961, endPoint y: 550, distance: 15.0
click at [946, 549] on div "Shipment 57010931 3 of 3 Sent to Bid - expires in 7 hours Details Rates Documen…" at bounding box center [801, 381] width 1531 height 697
drag, startPoint x: 1059, startPoint y: 17, endPoint x: 858, endPoint y: 18, distance: 201.0
click at [955, 18] on div "57010931" at bounding box center [772, 16] width 1325 height 33
paste input "1214"
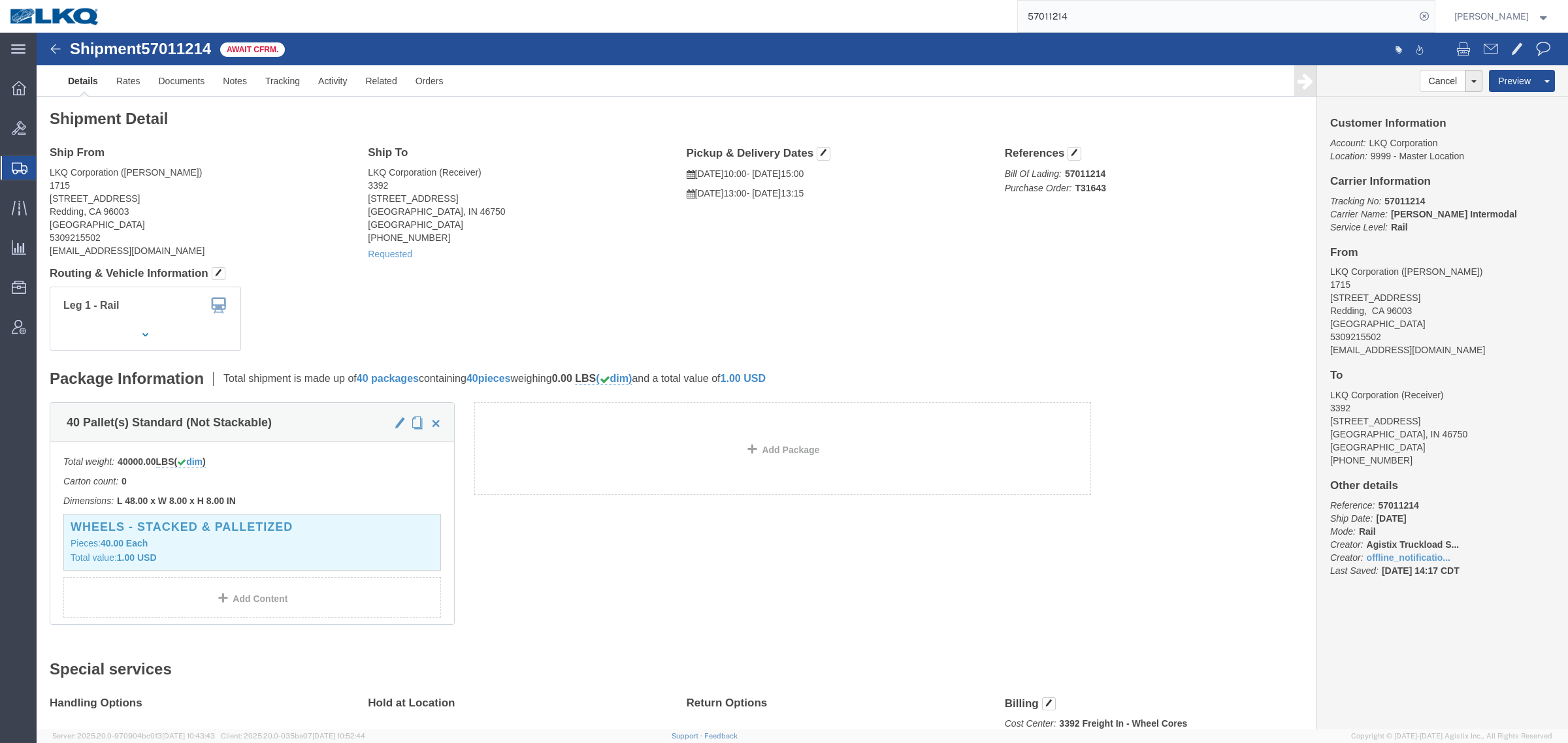
click div "Leg 1 - Rail"
click at [952, 21] on div "57011214" at bounding box center [772, 16] width 1325 height 33
paste input "6938166"
type input "56938166"
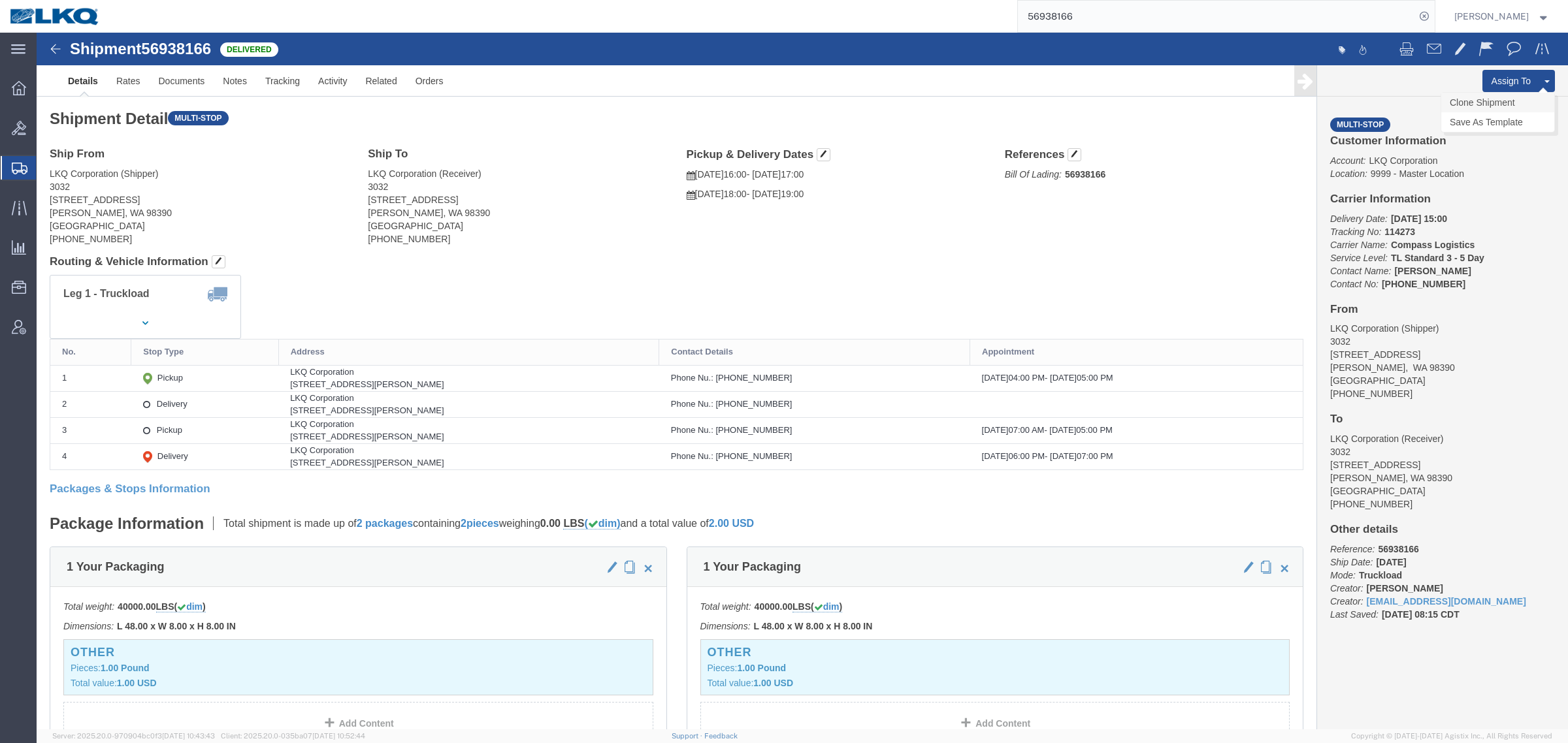
click link "Clone Shipment"
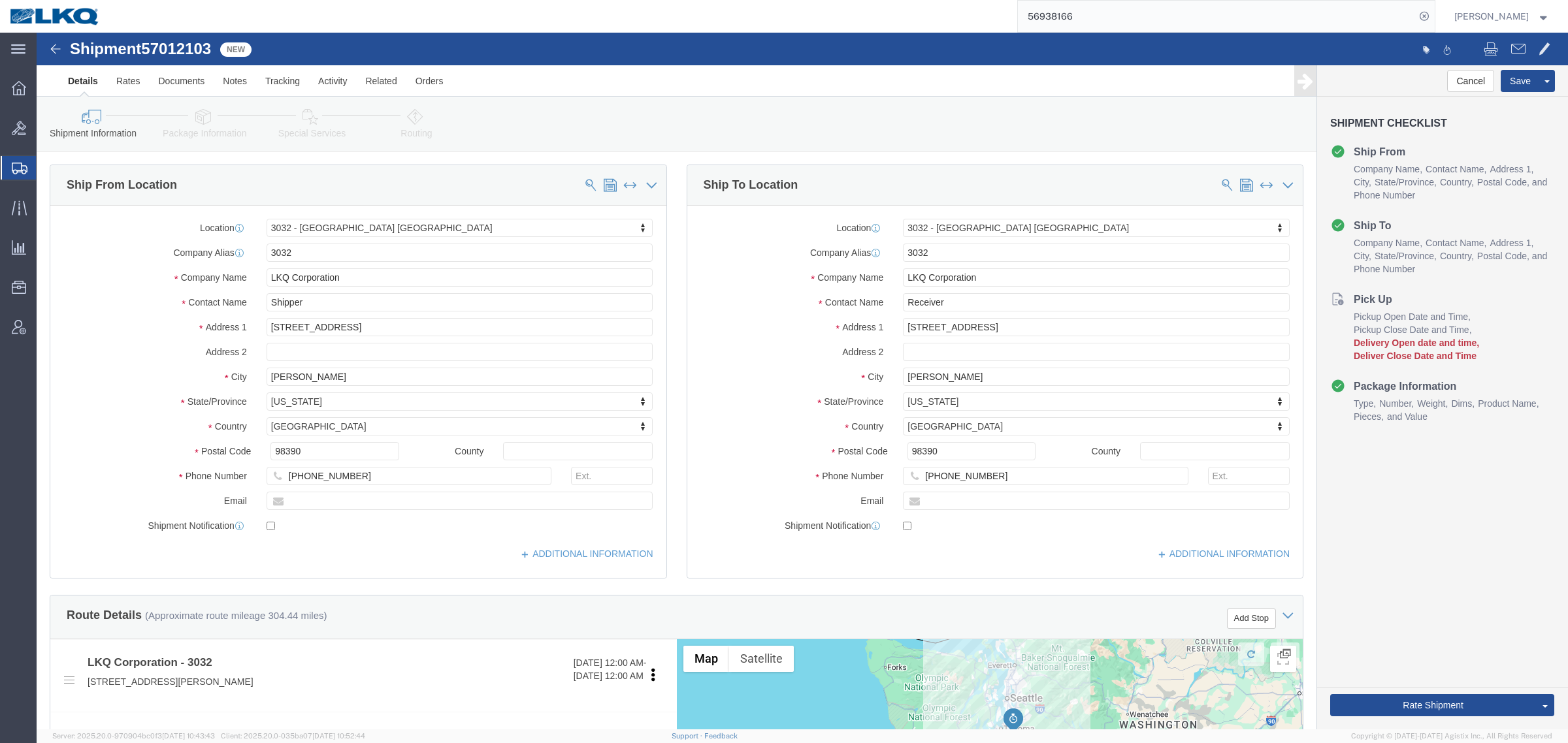
select select "28720"
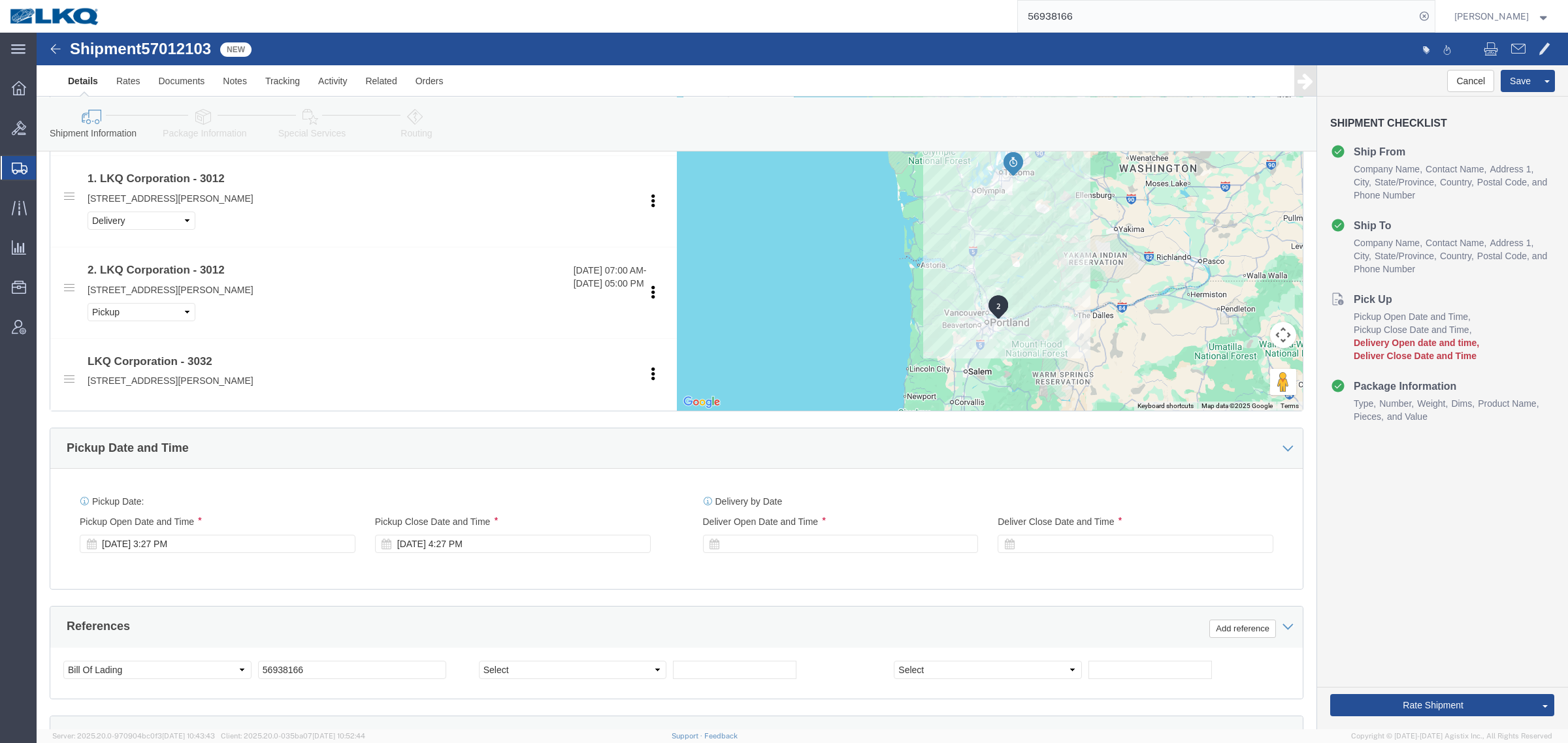
scroll to position [571, 0]
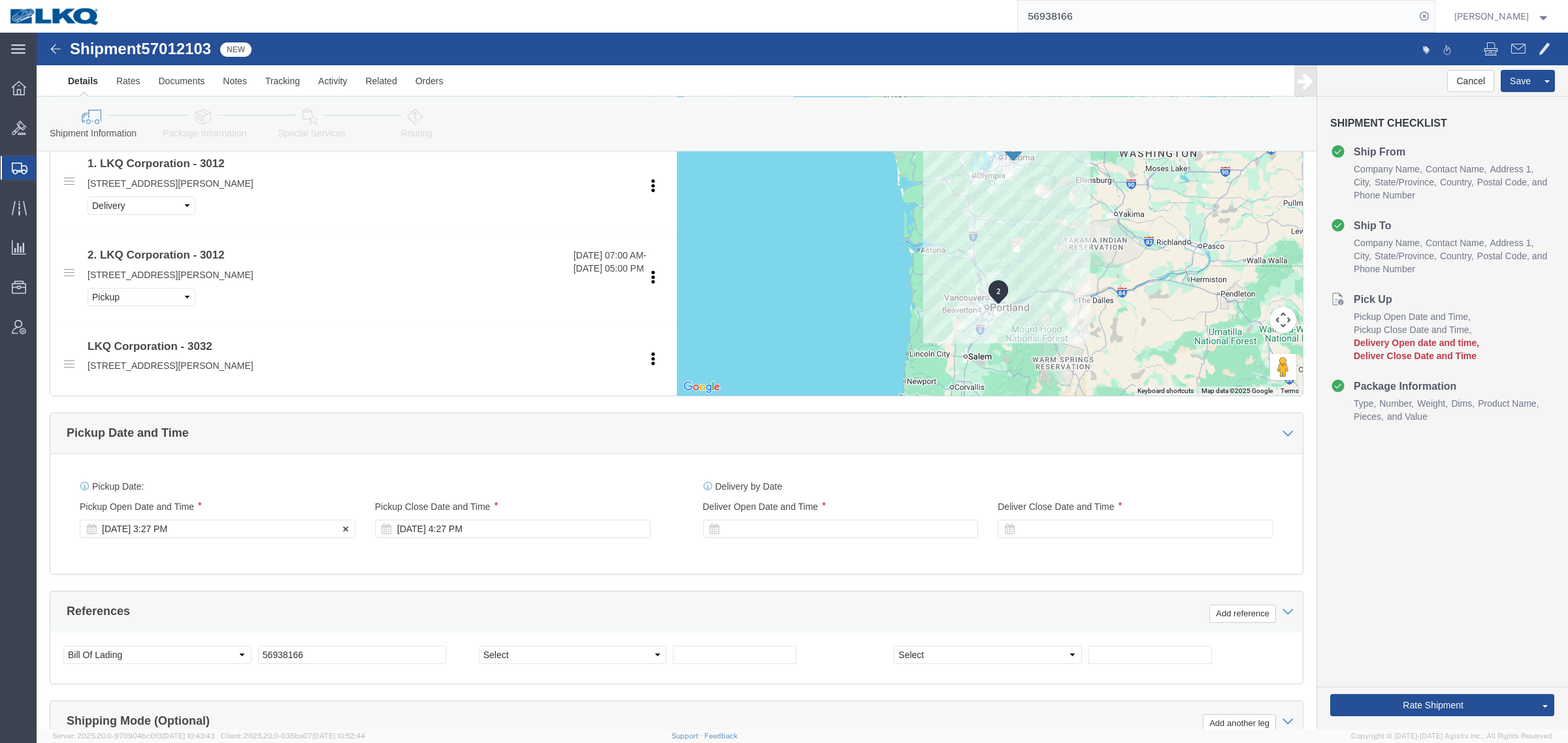
click div "Oct 02 2025 3:27 PM"
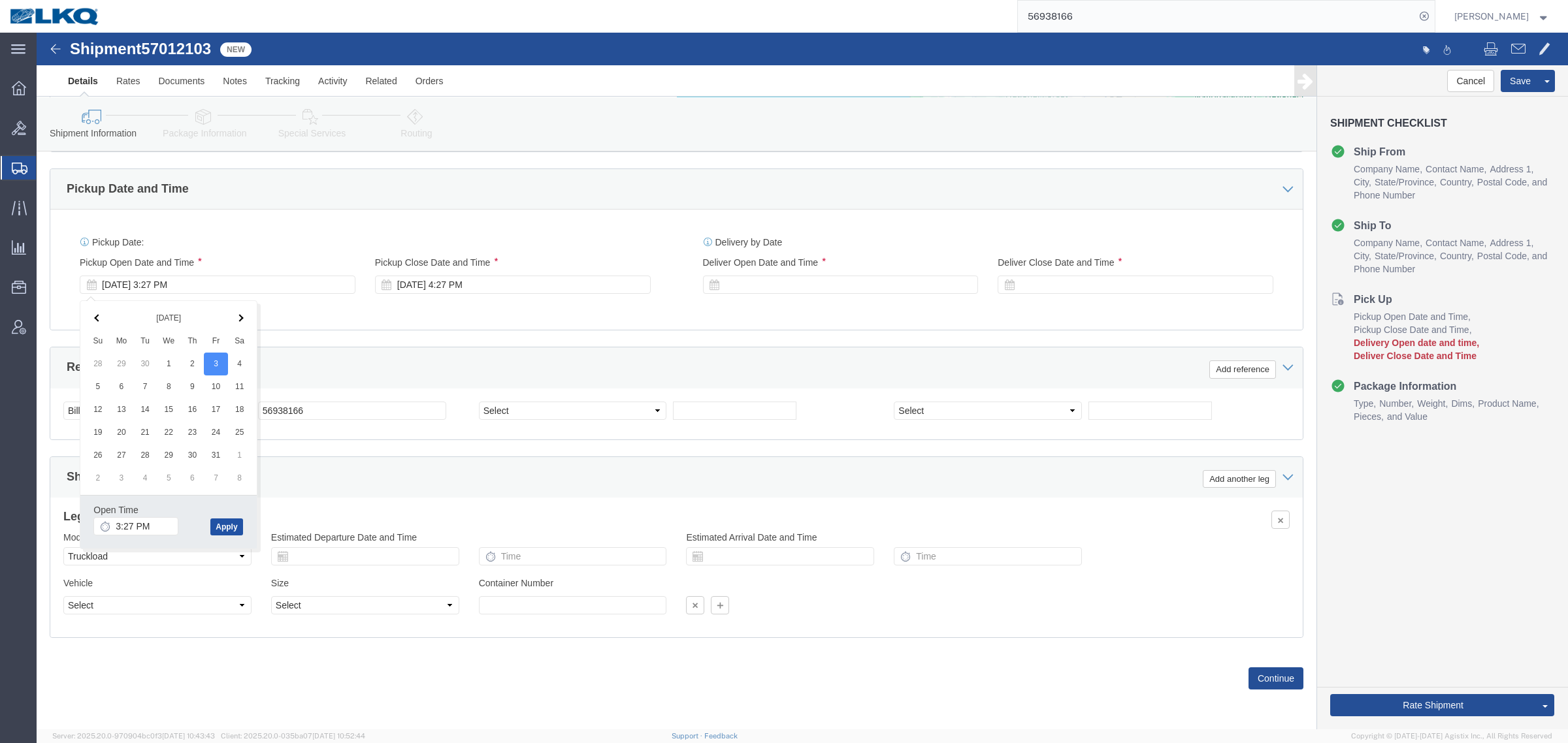
click button "Apply"
click div "Oct 03 2025 3:27 PM"
type input "12:00 AM"
click button "Apply"
click div "Oct 03 2025 4:27 PM"
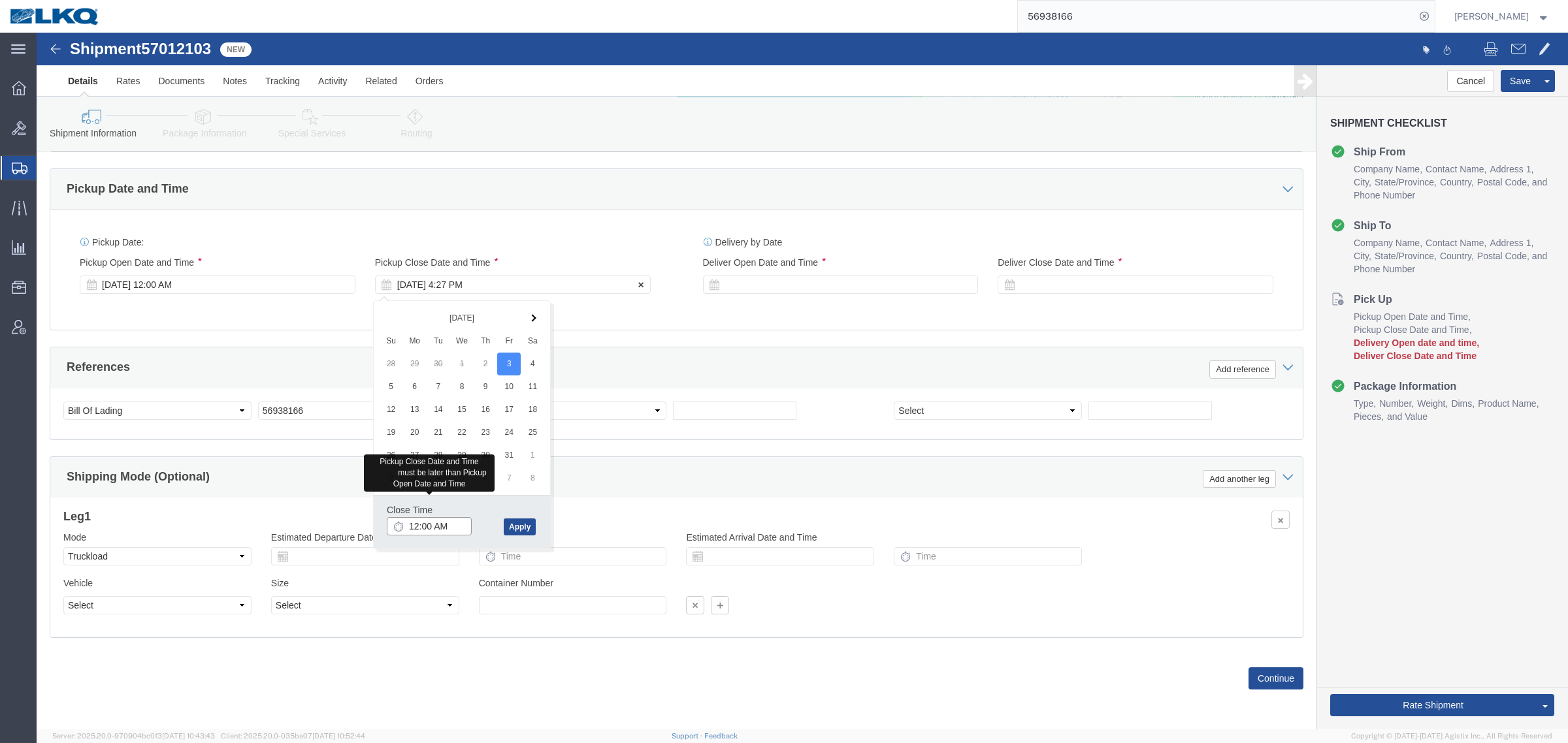
type input "12:00 AM"
type input "12:00 PM"
click button "Apply"
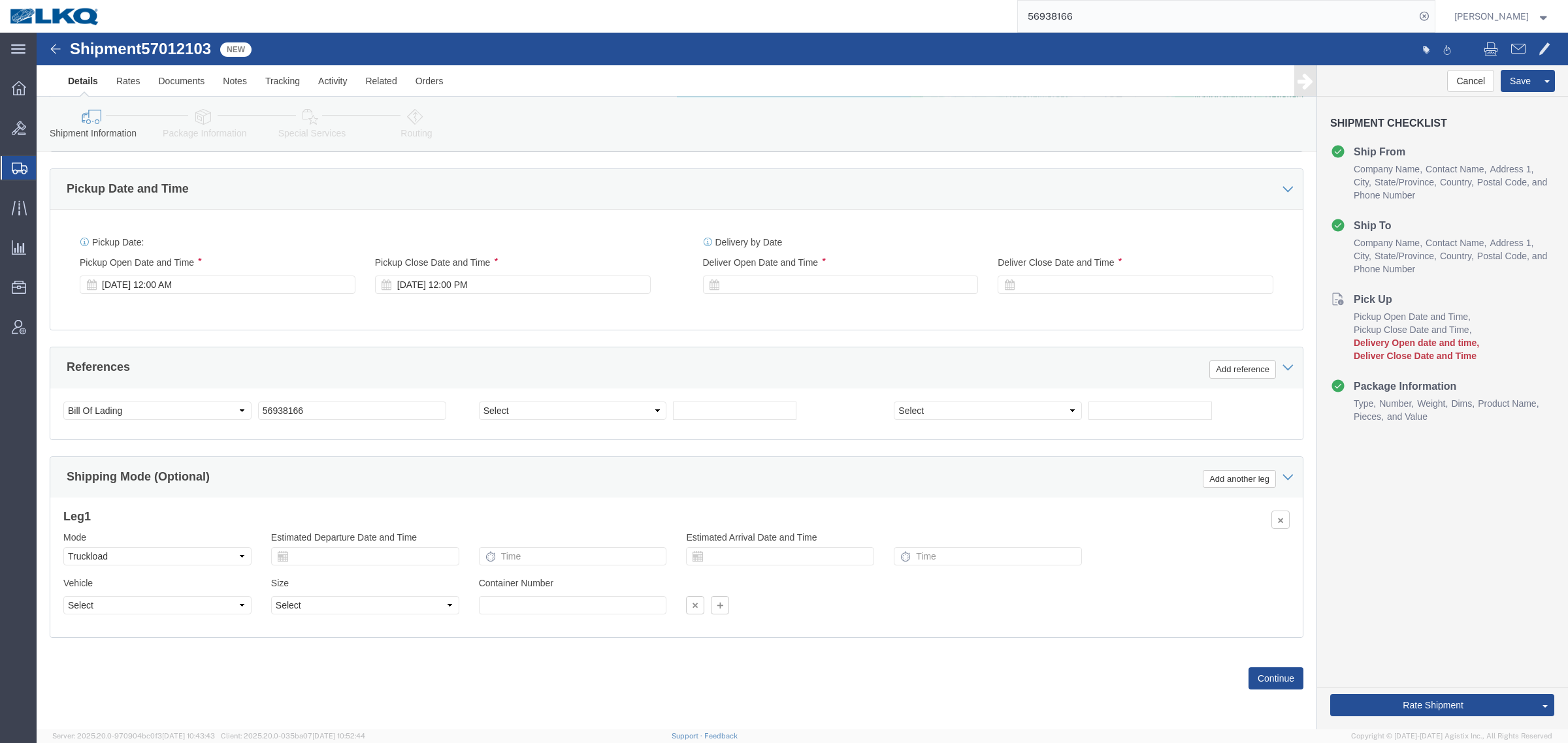
click div "References Add reference"
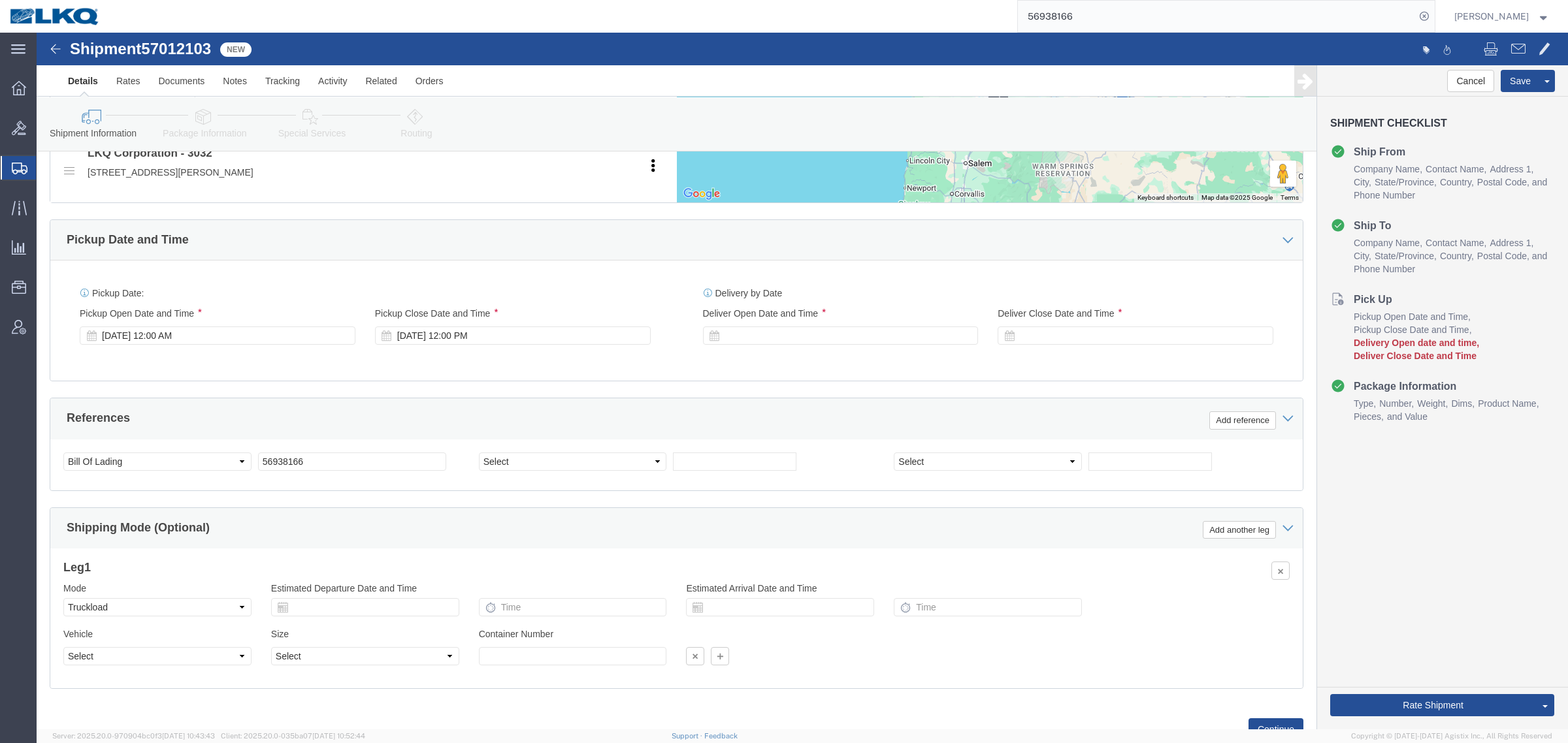
scroll to position [740, 0]
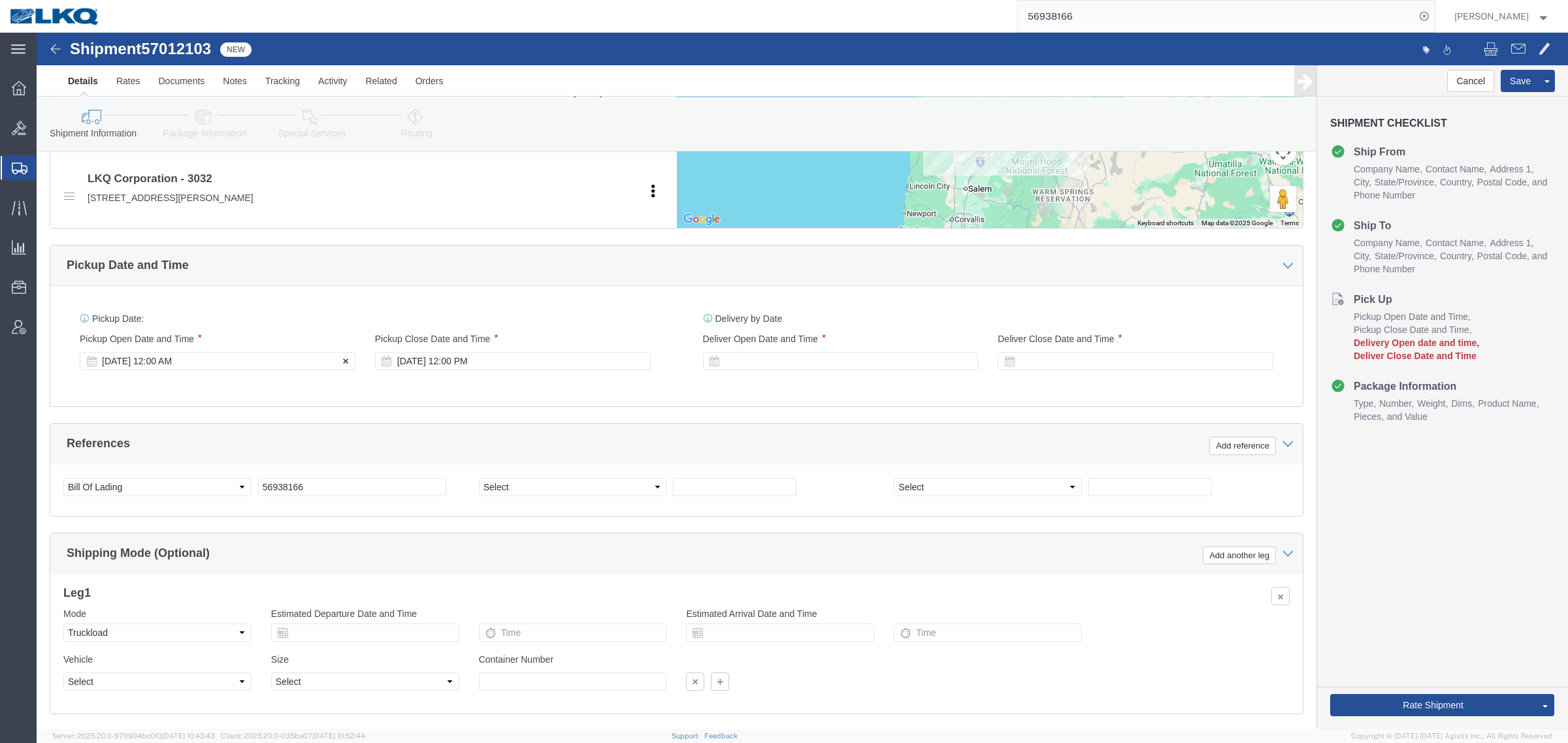
click div "Oct 03 2025 12:00 AM"
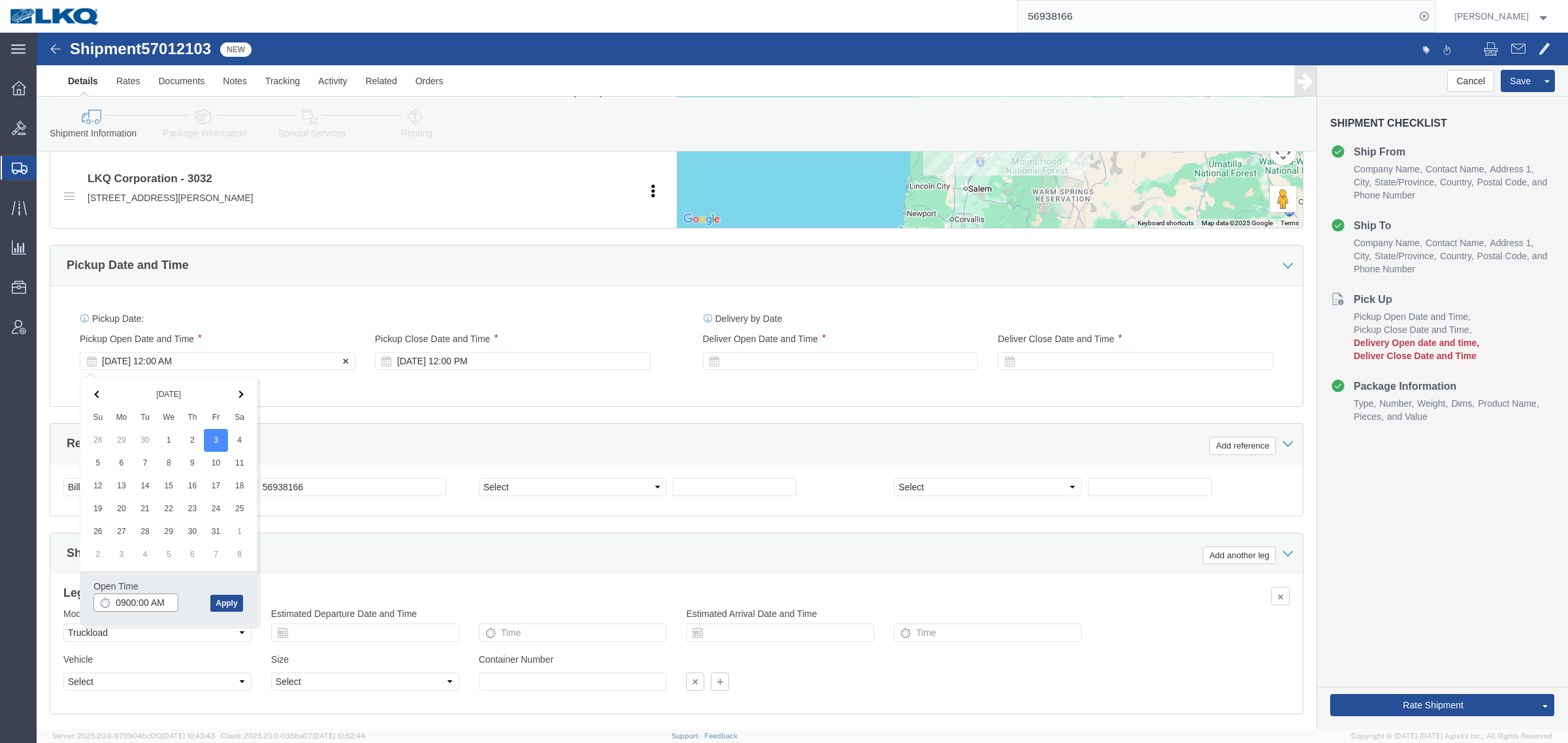
type input "9:00 AM"
click button "Apply"
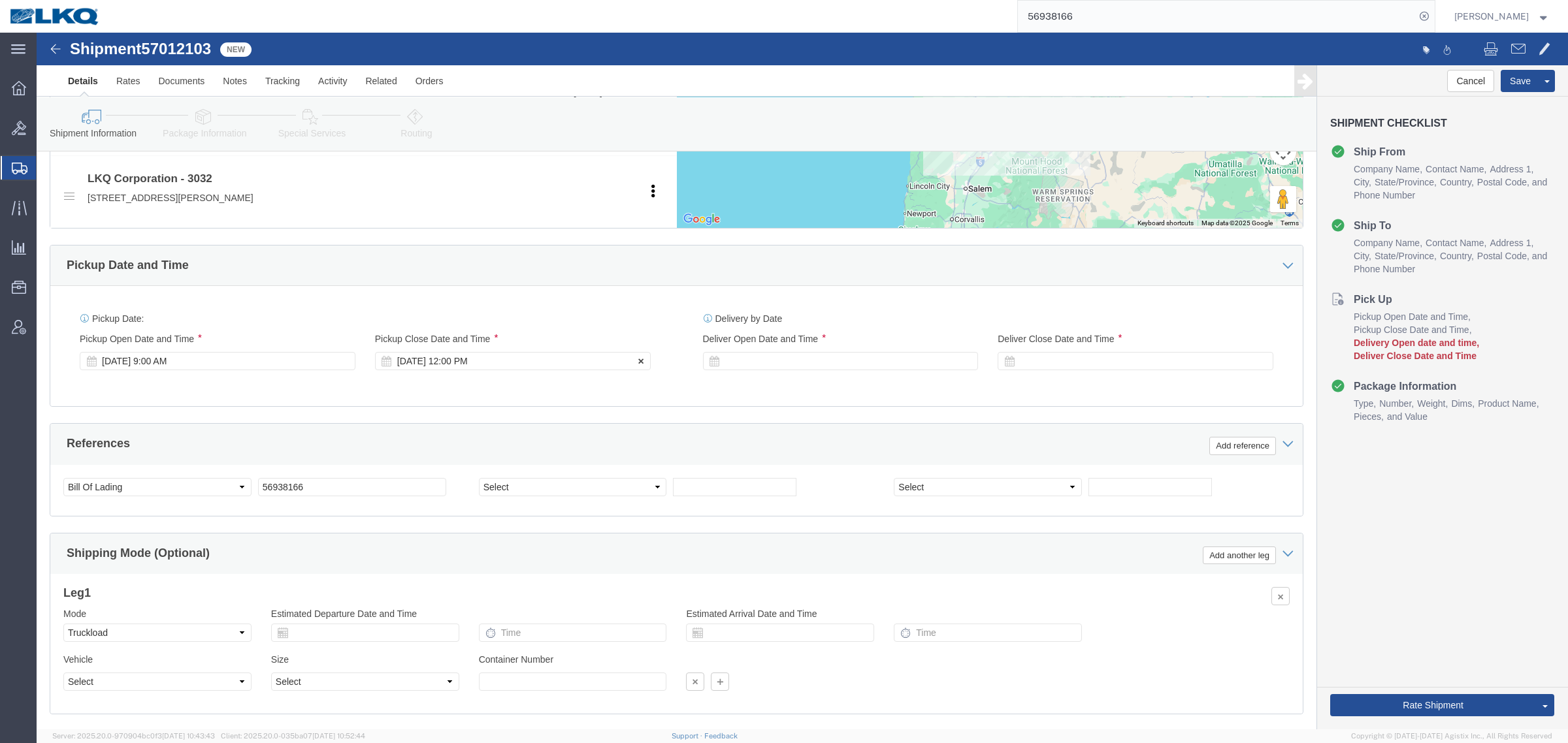
click div "Oct 03 2025 12:00 PM"
type input "10:00 AM"
click button "Apply"
click div "Shipping Mode (Optional) Add another leg"
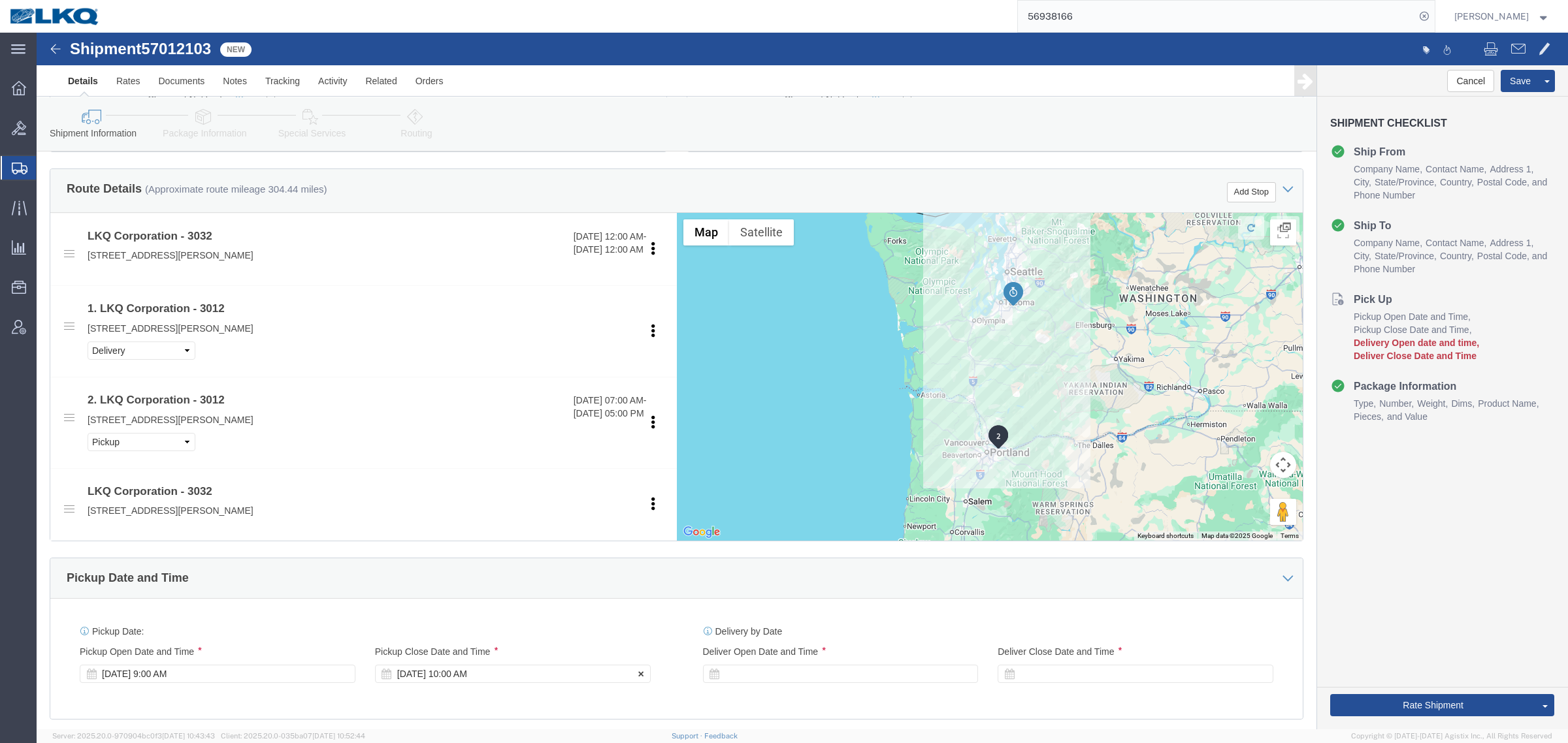
scroll to position [576, 0]
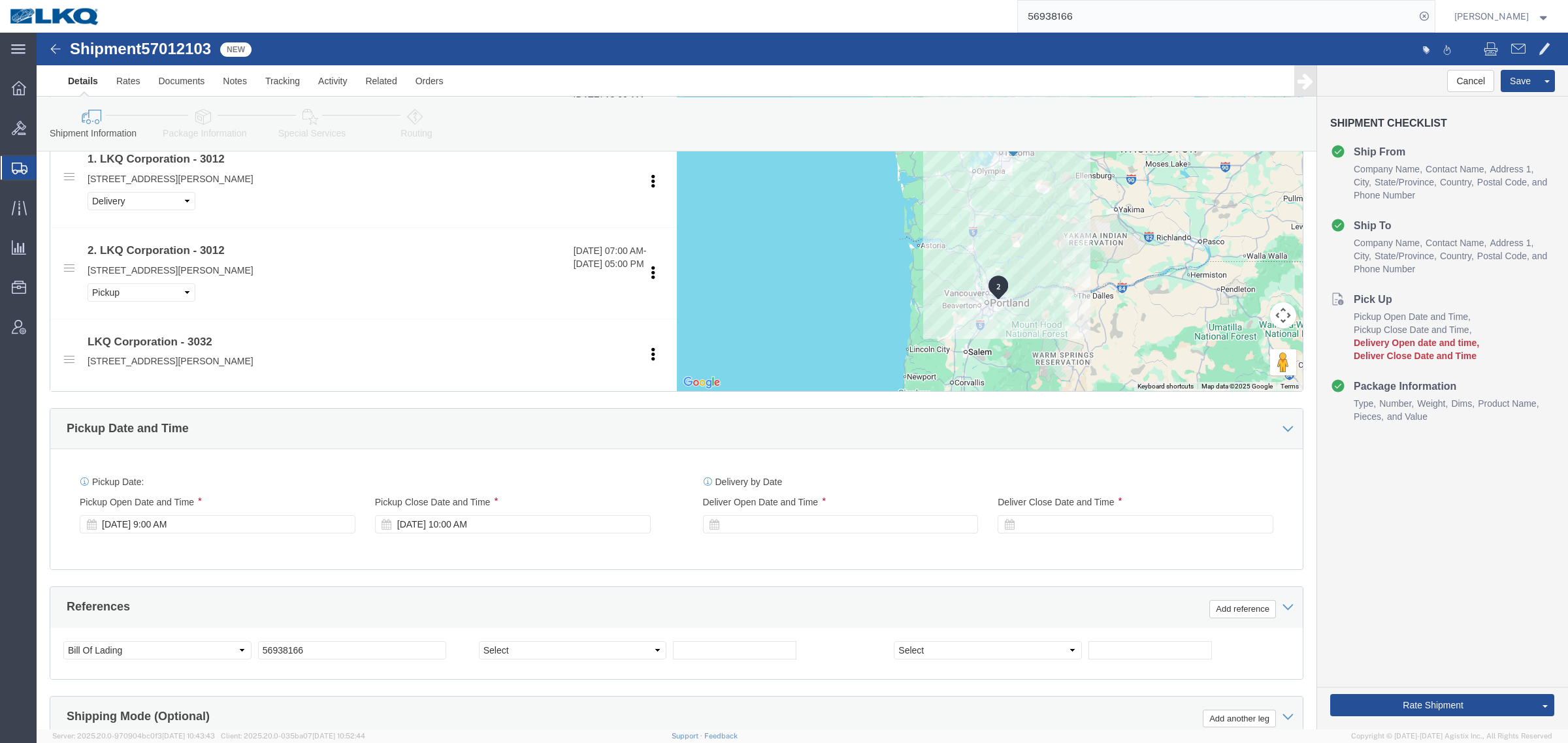
click div
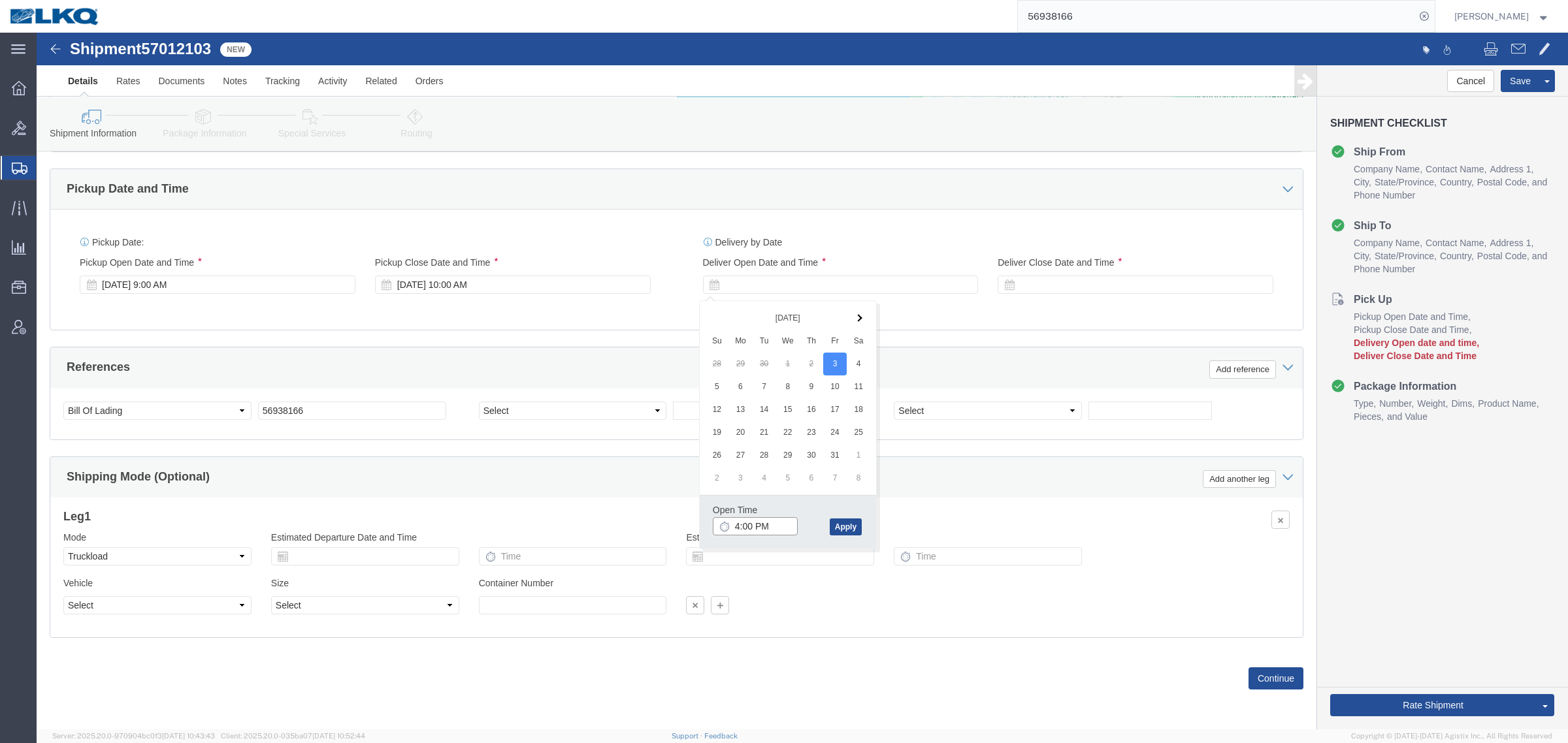
type input "4:00 PM"
click button "Apply"
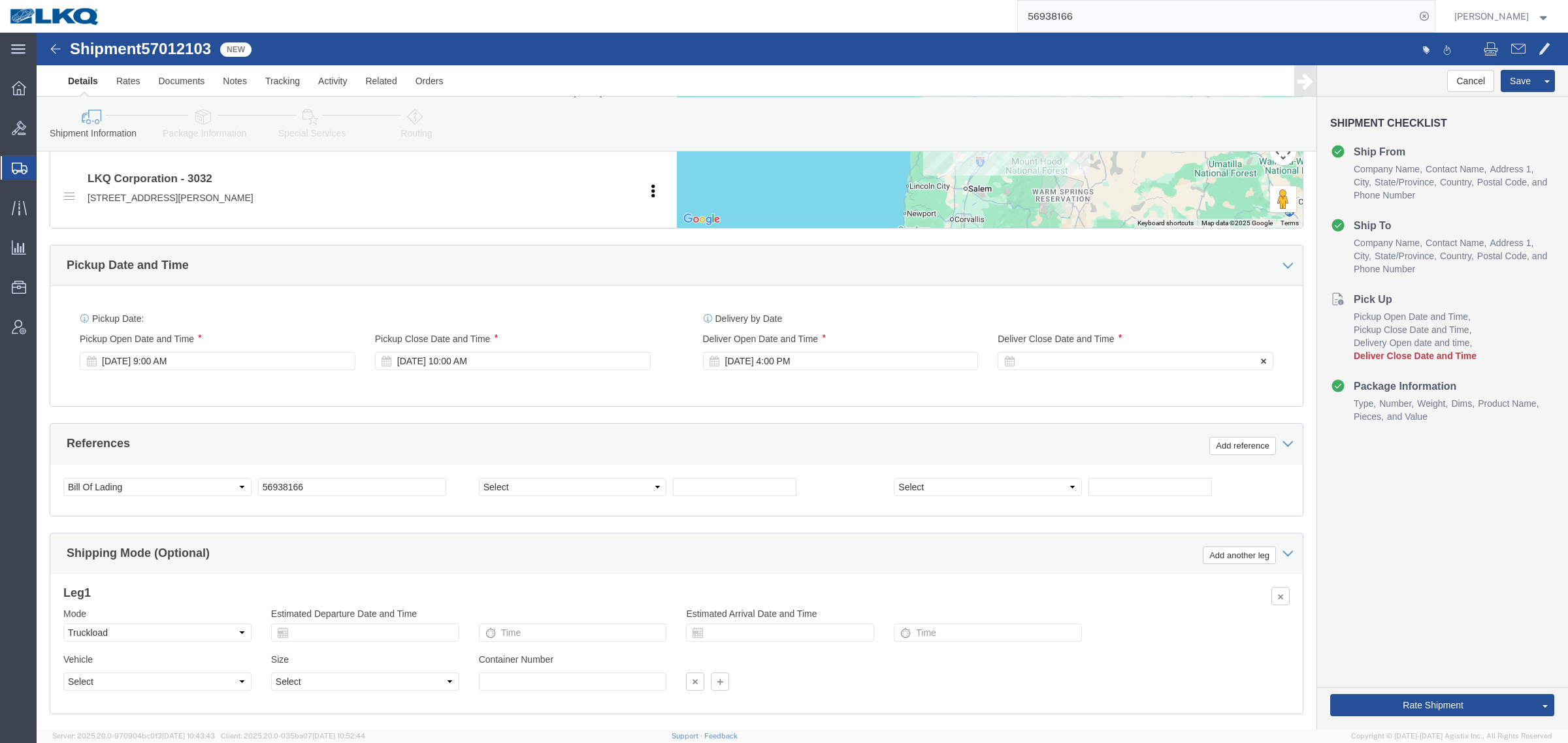
click div
type input "5:00 PM"
click button "Apply"
click div "References Add reference"
click button "Save"
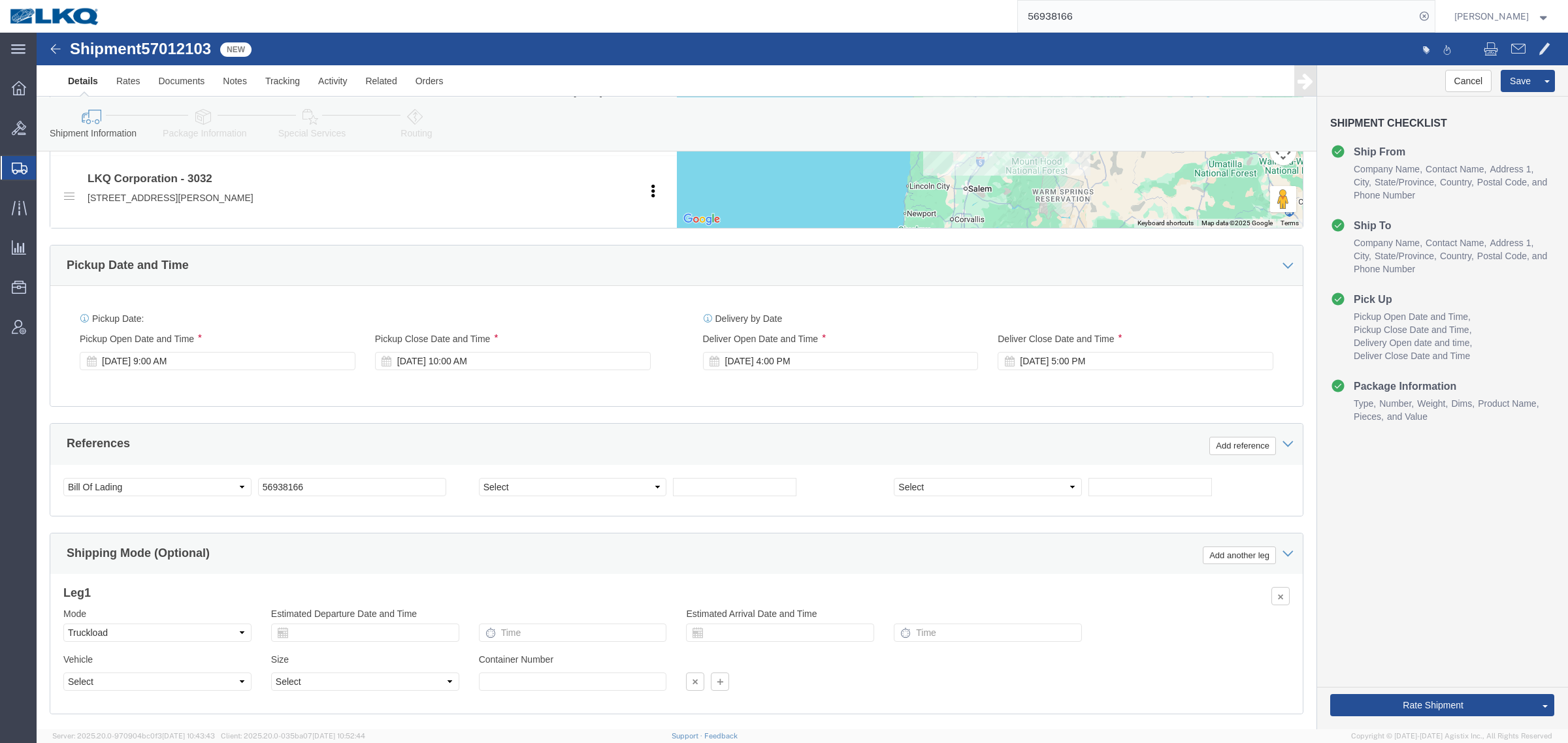
drag, startPoint x: 1324, startPoint y: 629, endPoint x: 1322, endPoint y: 658, distance: 29.1
click div "Cancel Save Assign To Clone Shipment Save As Template Shipment Checklist Ship F…"
click button "Rate Shipment"
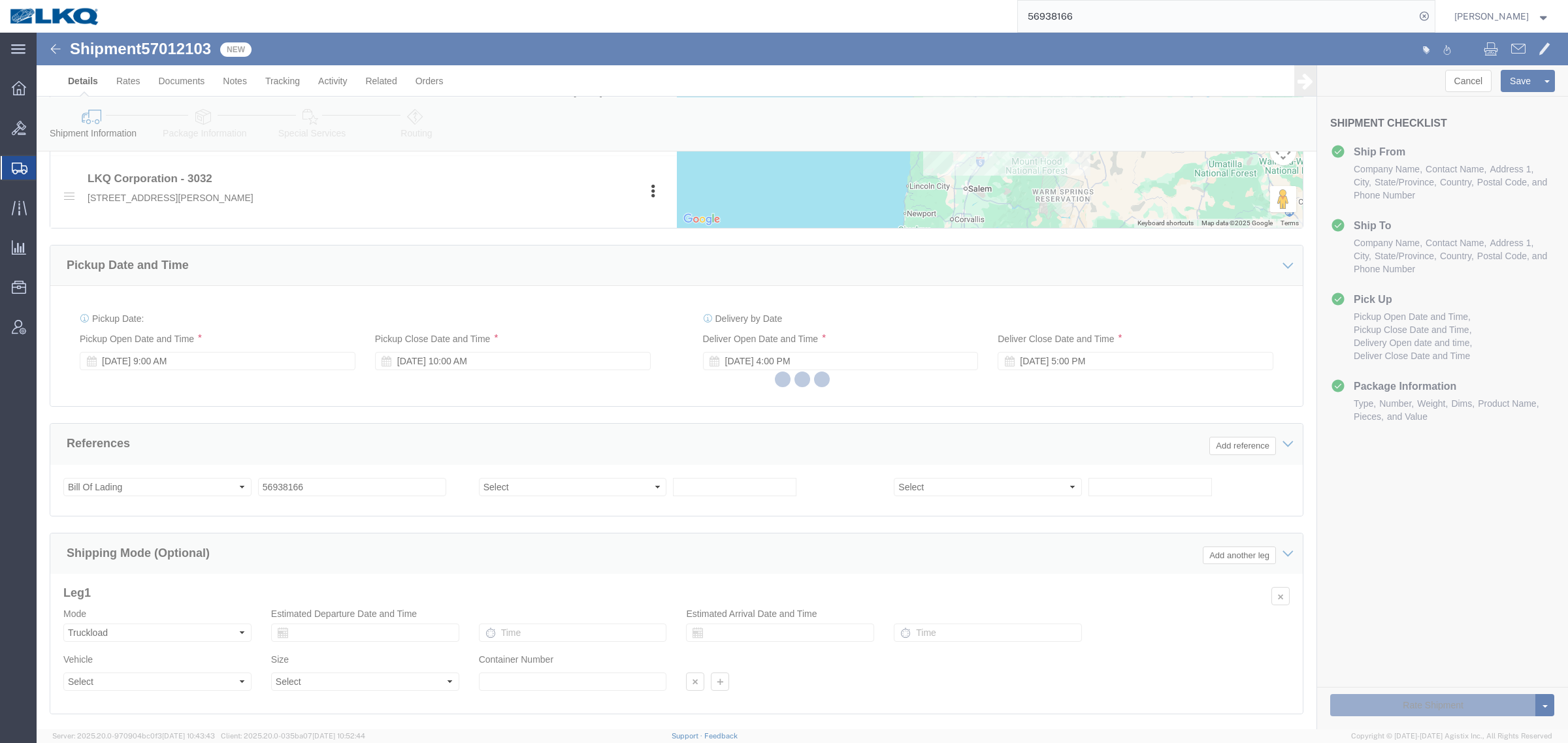
select select "28720"
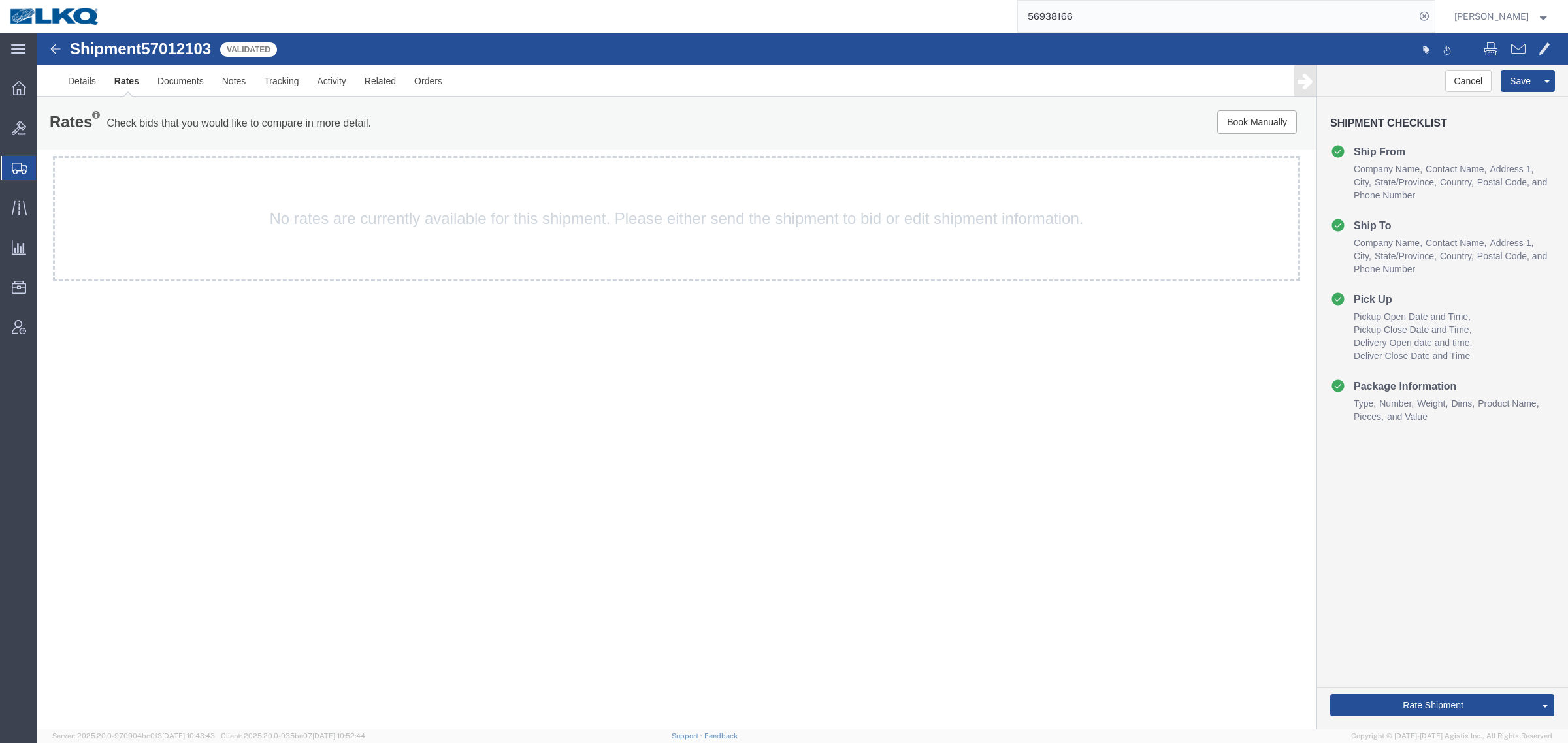
click at [173, 39] on div "Shipment 57012103 Validated Details Rates Documents Notes Tracking Activity Rel…" at bounding box center [801, 65] width 1531 height 64
click at [175, 51] on span "57012103" at bounding box center [176, 49] width 70 height 18
copy span "57012103"
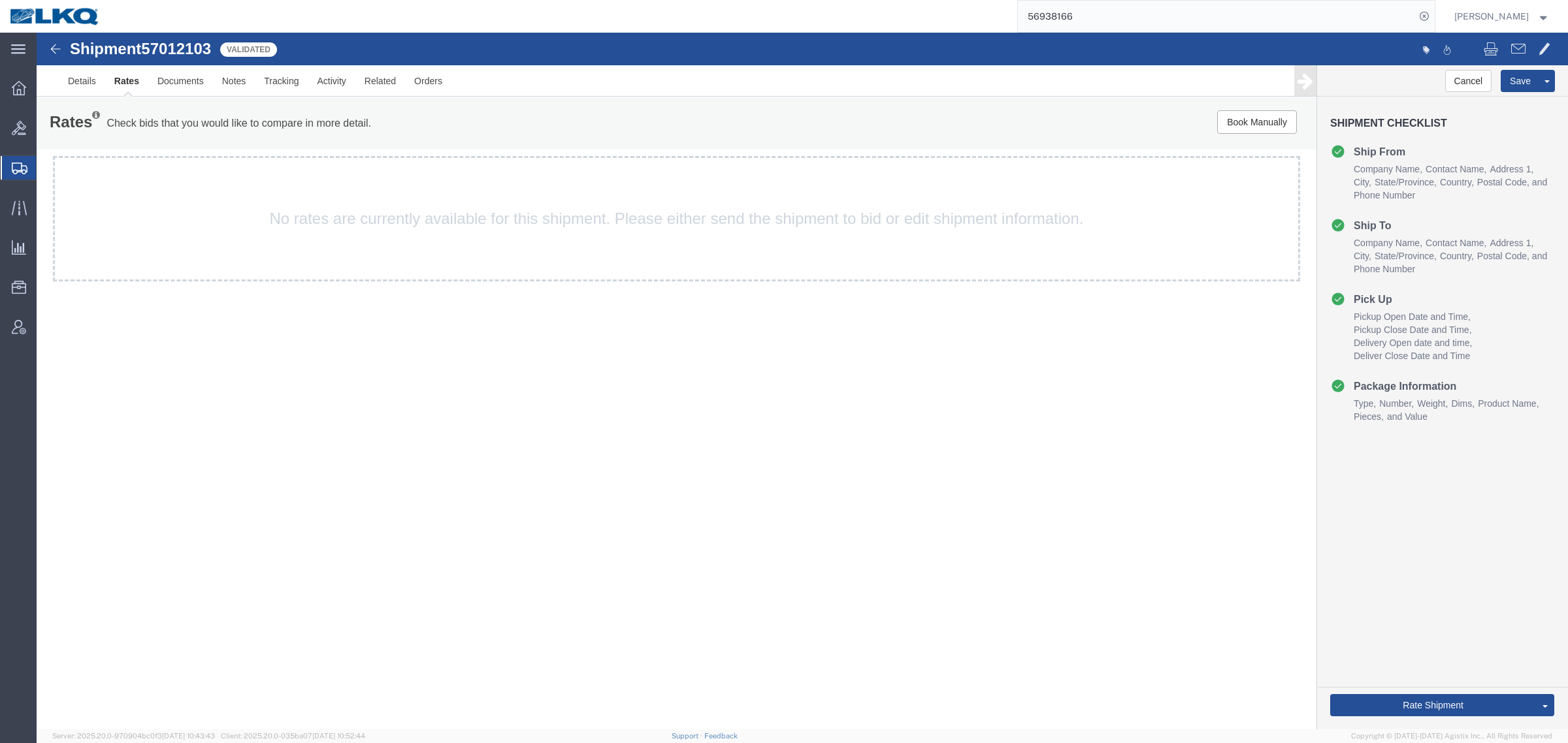
drag, startPoint x: 384, startPoint y: 449, endPoint x: 221, endPoint y: 273, distance: 239.9
click at [381, 441] on div "Shipment 57012103 Validated Details Rates Documents Notes Tracking Activity Rel…" at bounding box center [801, 381] width 1531 height 697
click at [76, 79] on link "Details" at bounding box center [82, 81] width 47 height 31
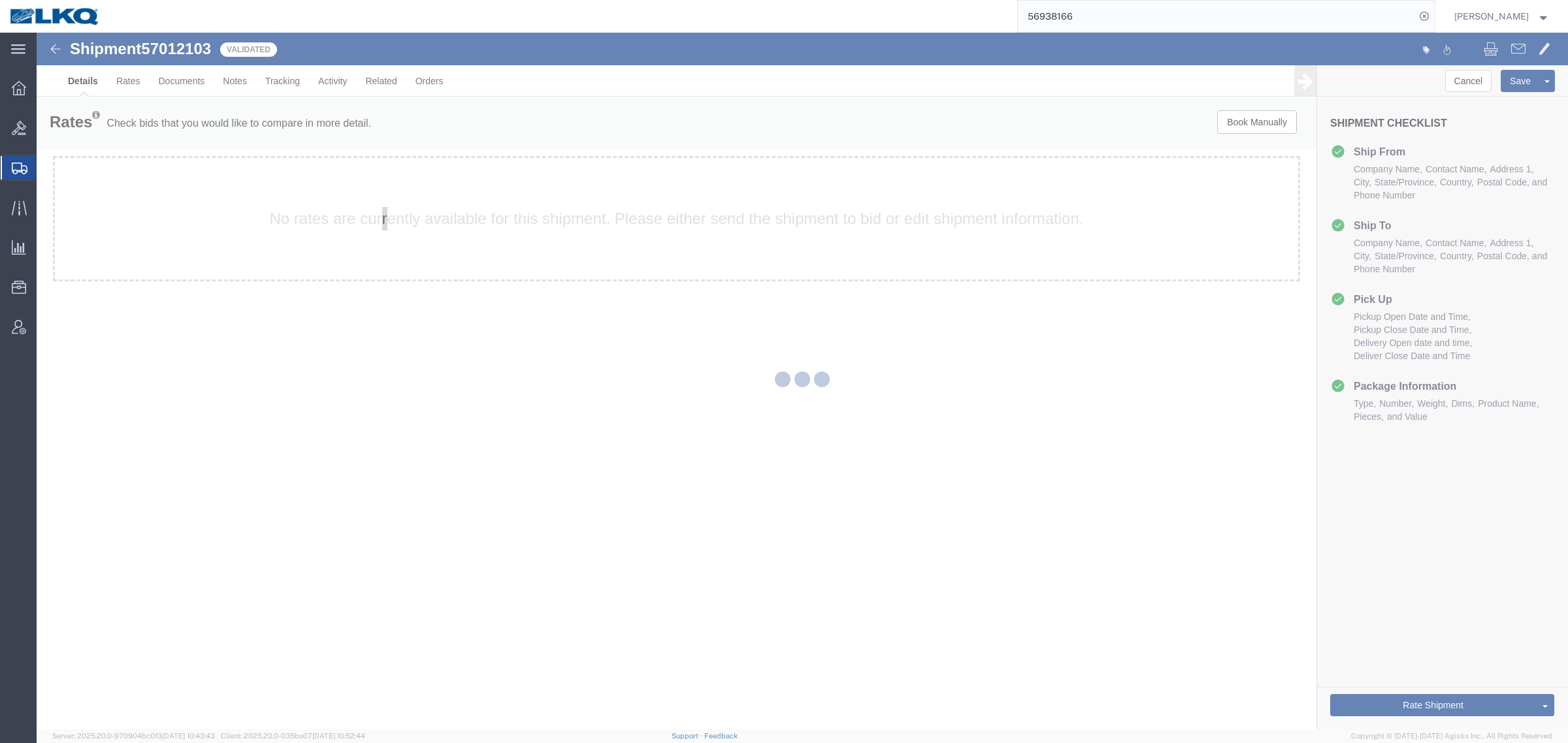
click at [907, 430] on div at bounding box center [801, 381] width 1531 height 697
select select "28720"
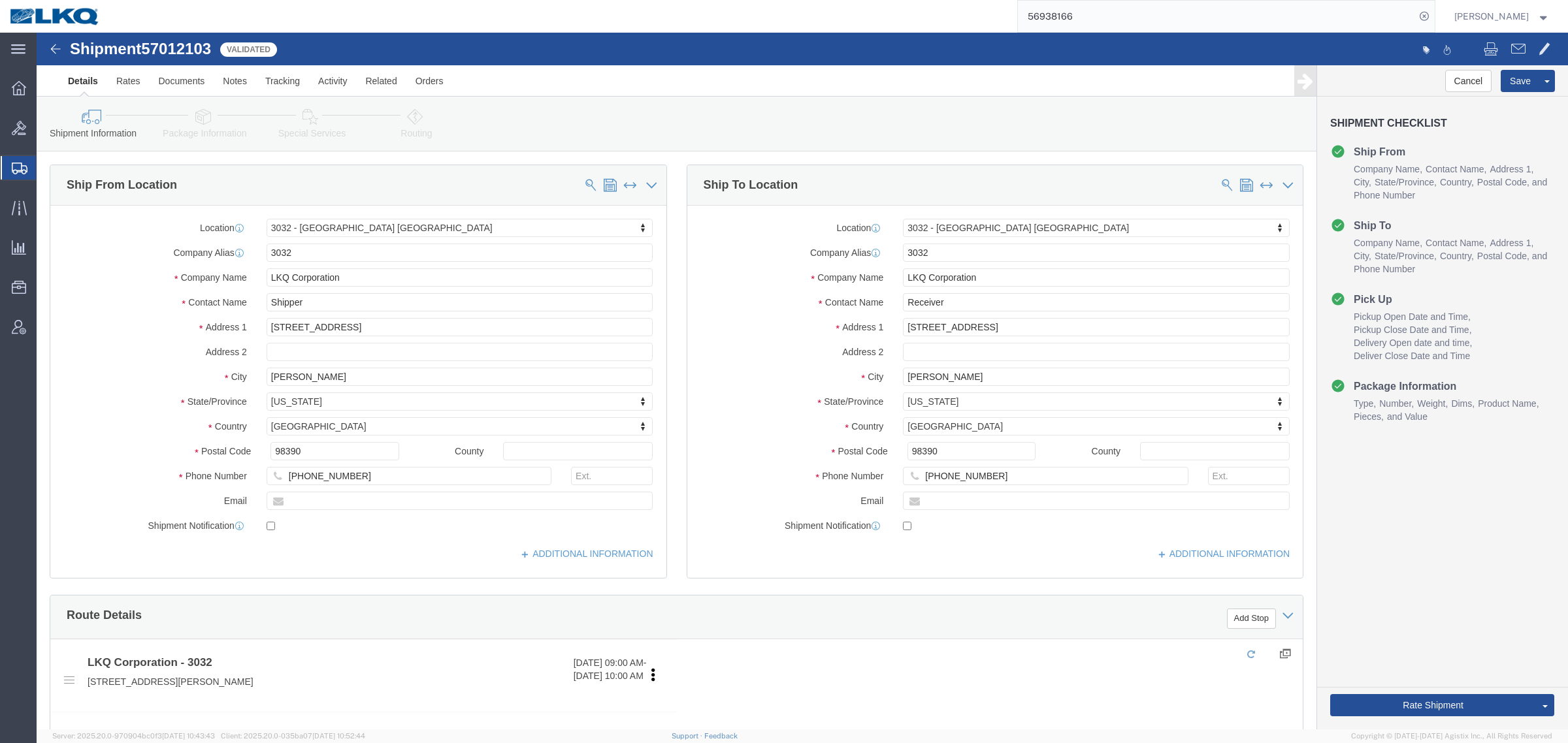
drag, startPoint x: 773, startPoint y: 75, endPoint x: 795, endPoint y: 73, distance: 22.1
click div "Shipment Information Package Information Special Services Loading Routing"
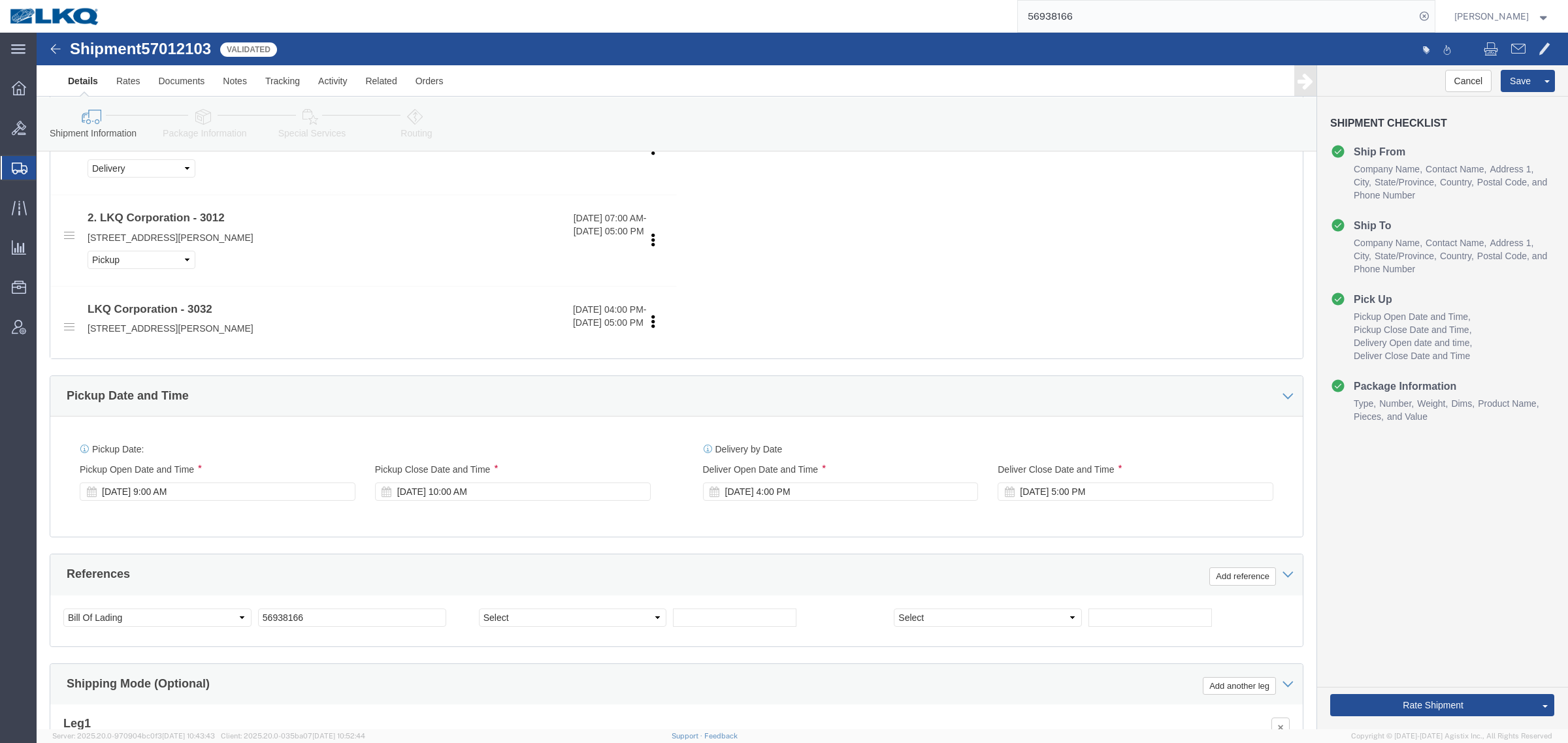
scroll to position [571, 0]
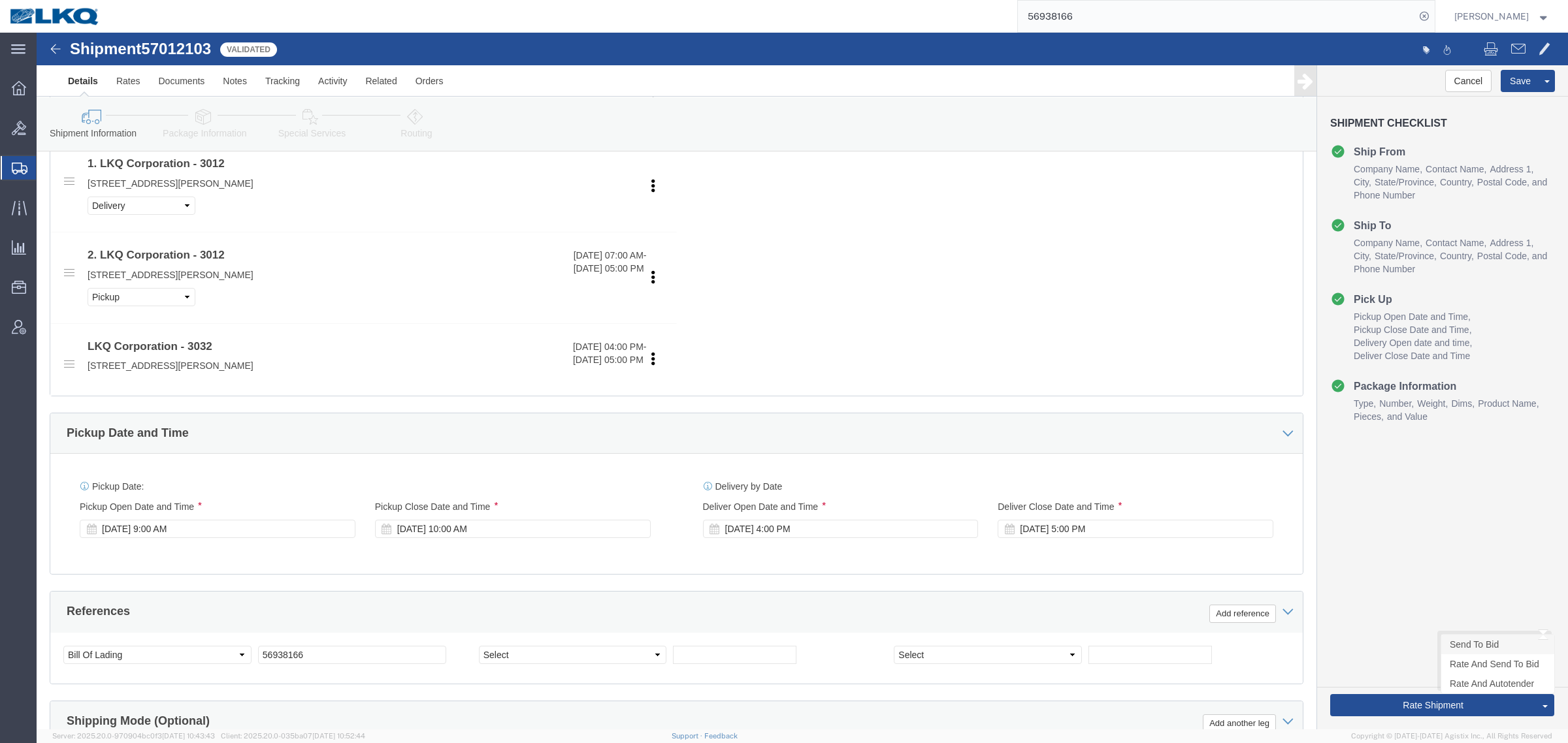
click link "Send To Bid"
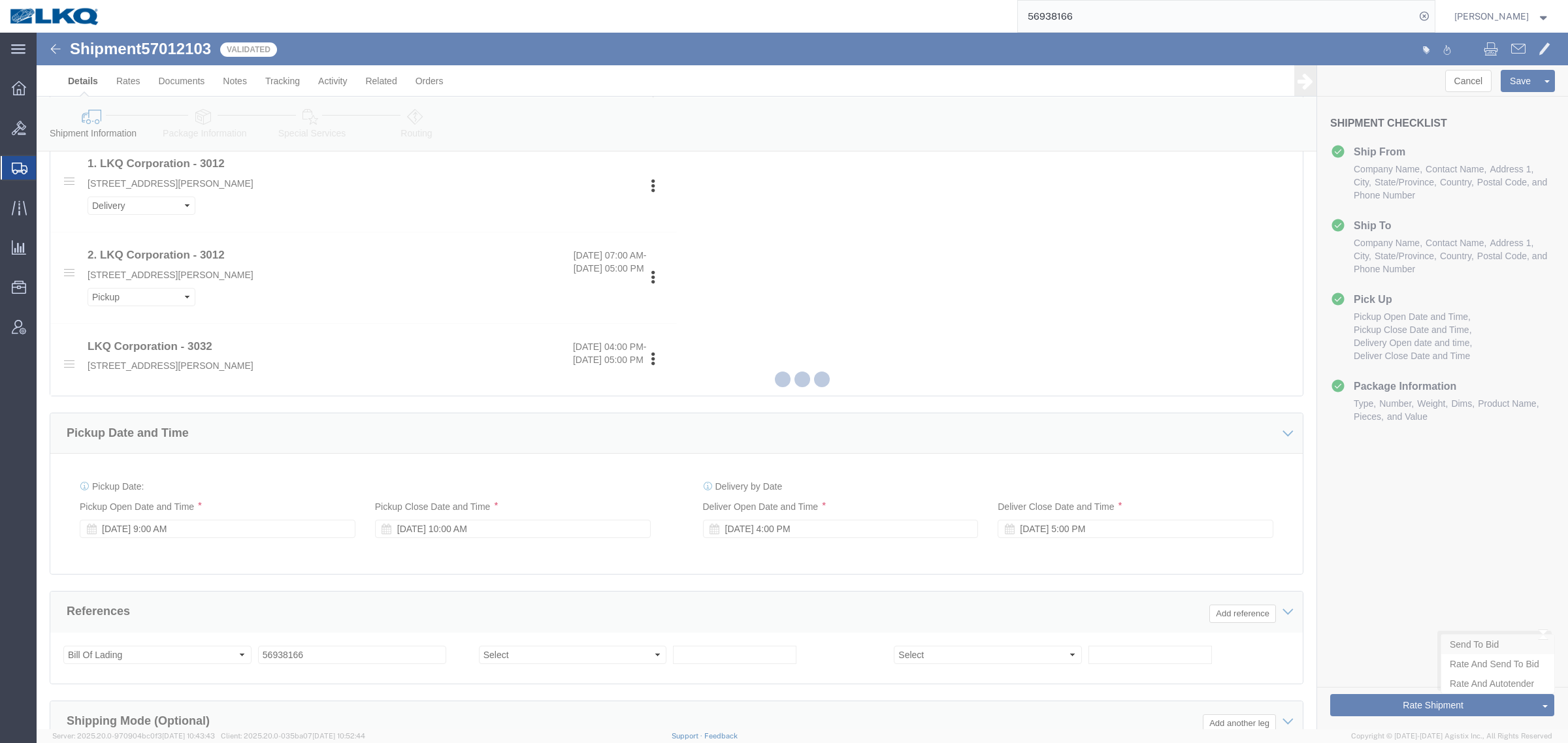
select select "28720"
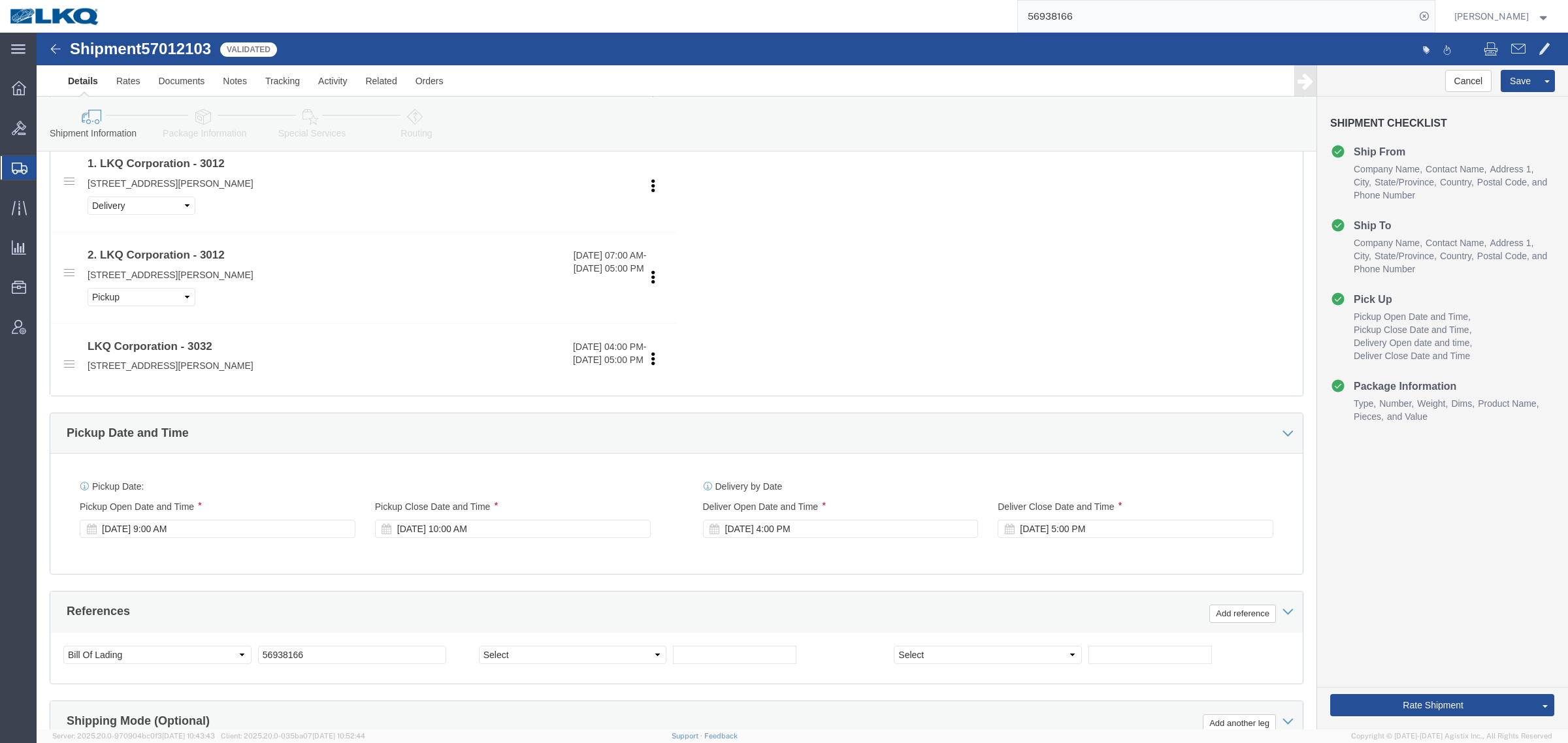
select select "TL"
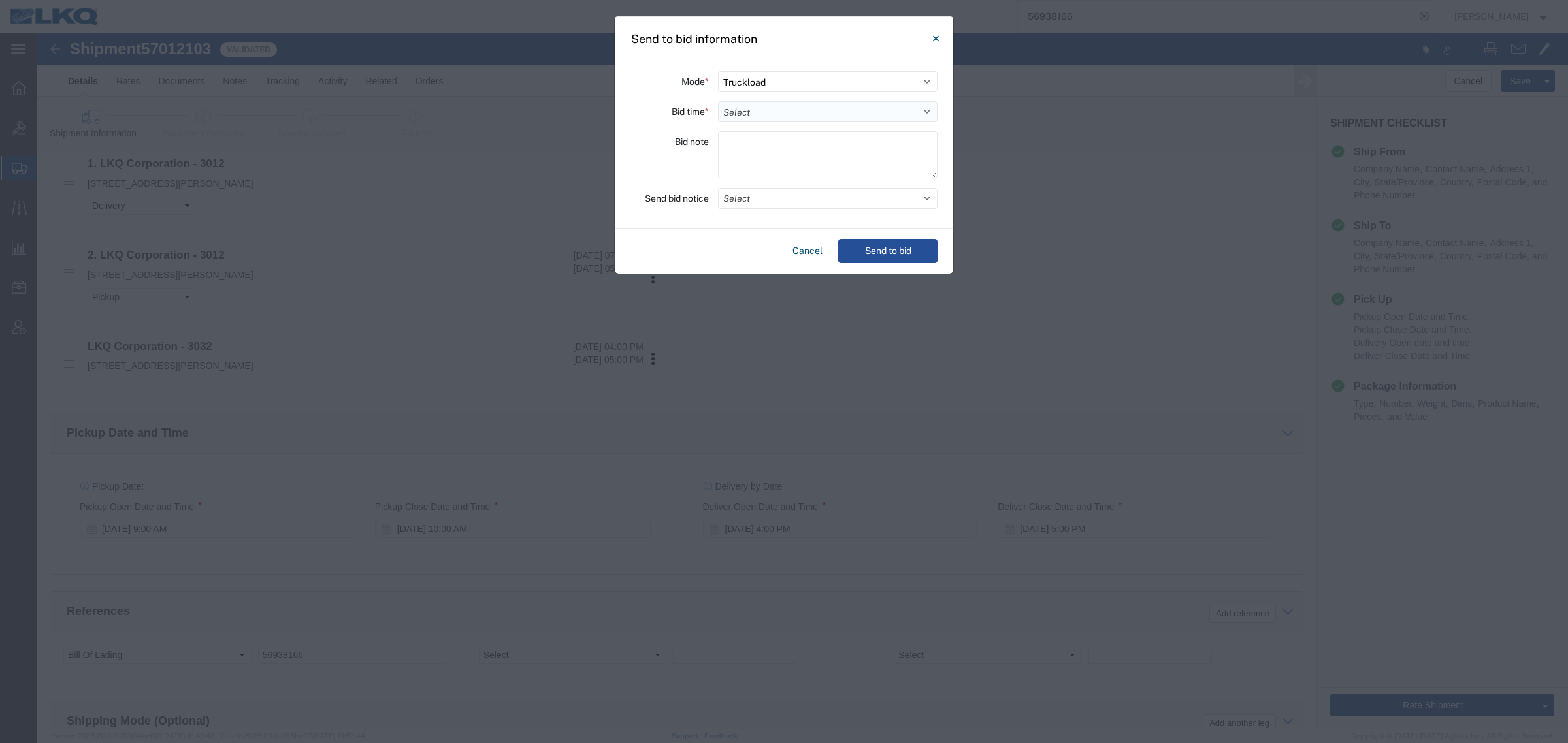
click at [810, 108] on select "Select 30 Min (Rush) 1 Hour (Rush) 2 Hours (Rush) 4 Hours (Rush) 8 Hours (Rush)…" at bounding box center [827, 112] width 220 height 21
select select "4"
click at [718, 101] on select "Select 30 Min (Rush) 1 Hour (Rush) 2 Hours (Rush) 4 Hours (Rush) 8 Hours (Rush)…" at bounding box center [827, 112] width 220 height 21
click at [795, 190] on button "Select" at bounding box center [827, 198] width 220 height 21
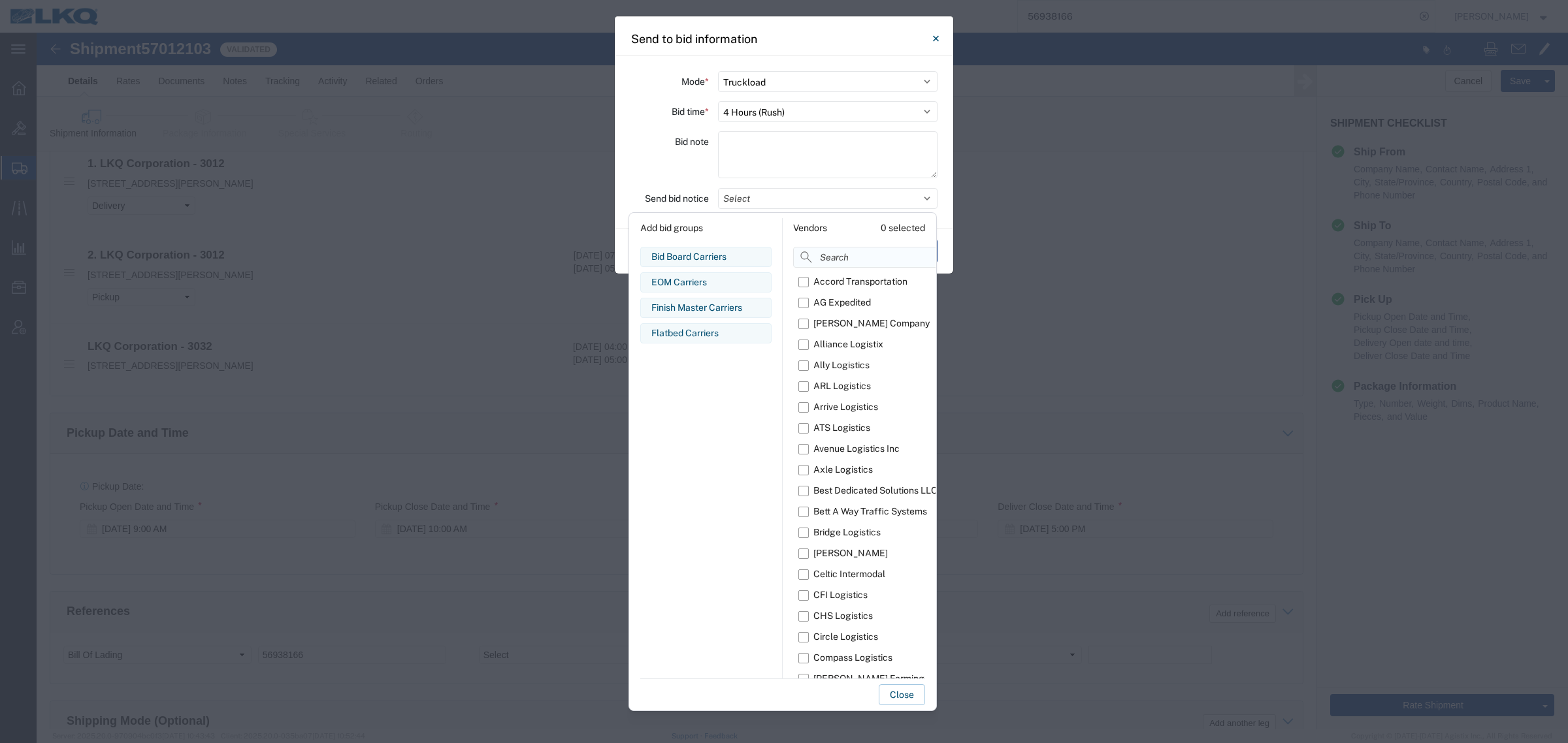
click at [841, 258] on input at bounding box center [897, 257] width 207 height 21
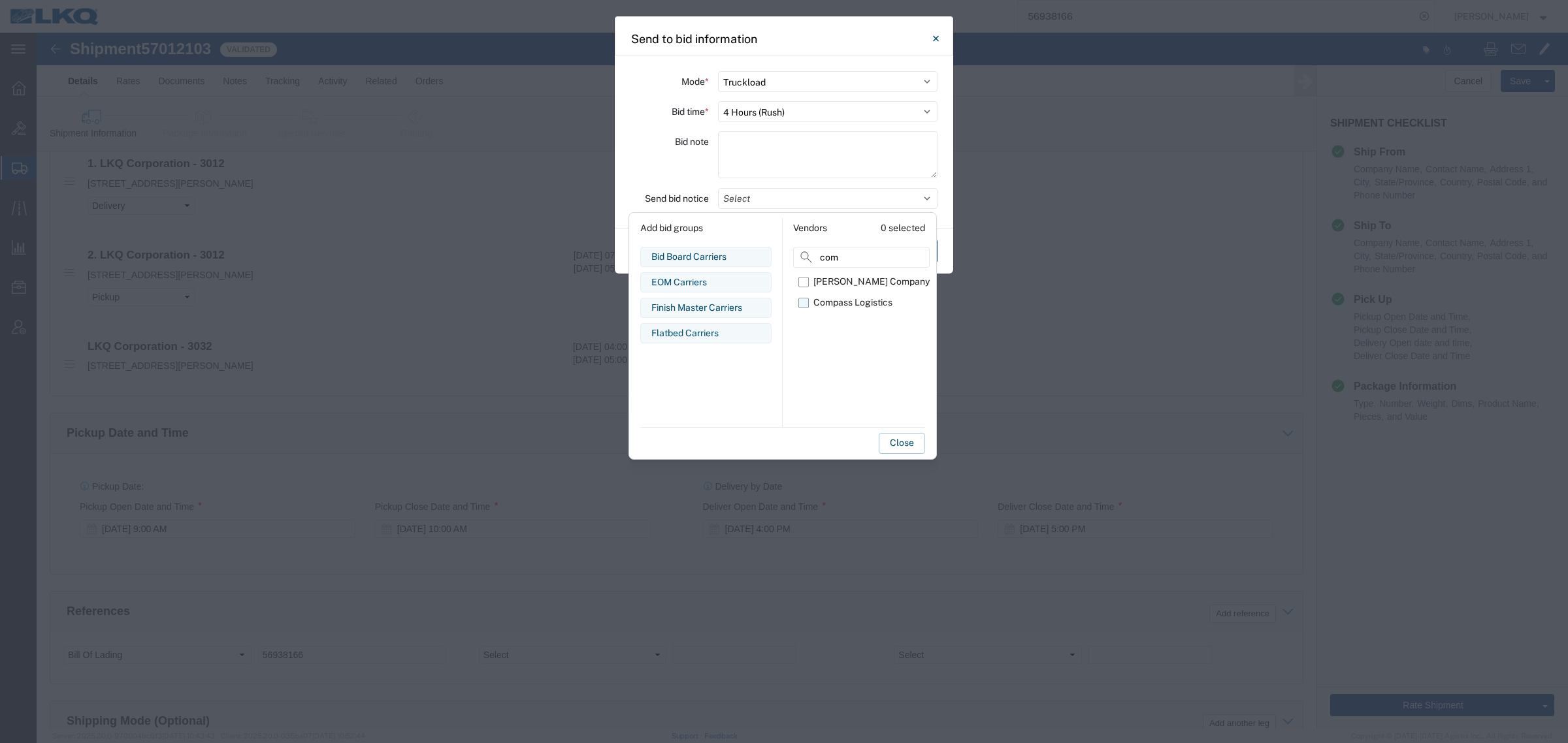
type input "com"
click at [854, 301] on div "Compass Logistics" at bounding box center [853, 302] width 79 height 14
click at [0, 0] on input "Compass Logistics" at bounding box center [0, 0] width 0 height 0
click at [903, 443] on button "Close" at bounding box center [902, 443] width 47 height 21
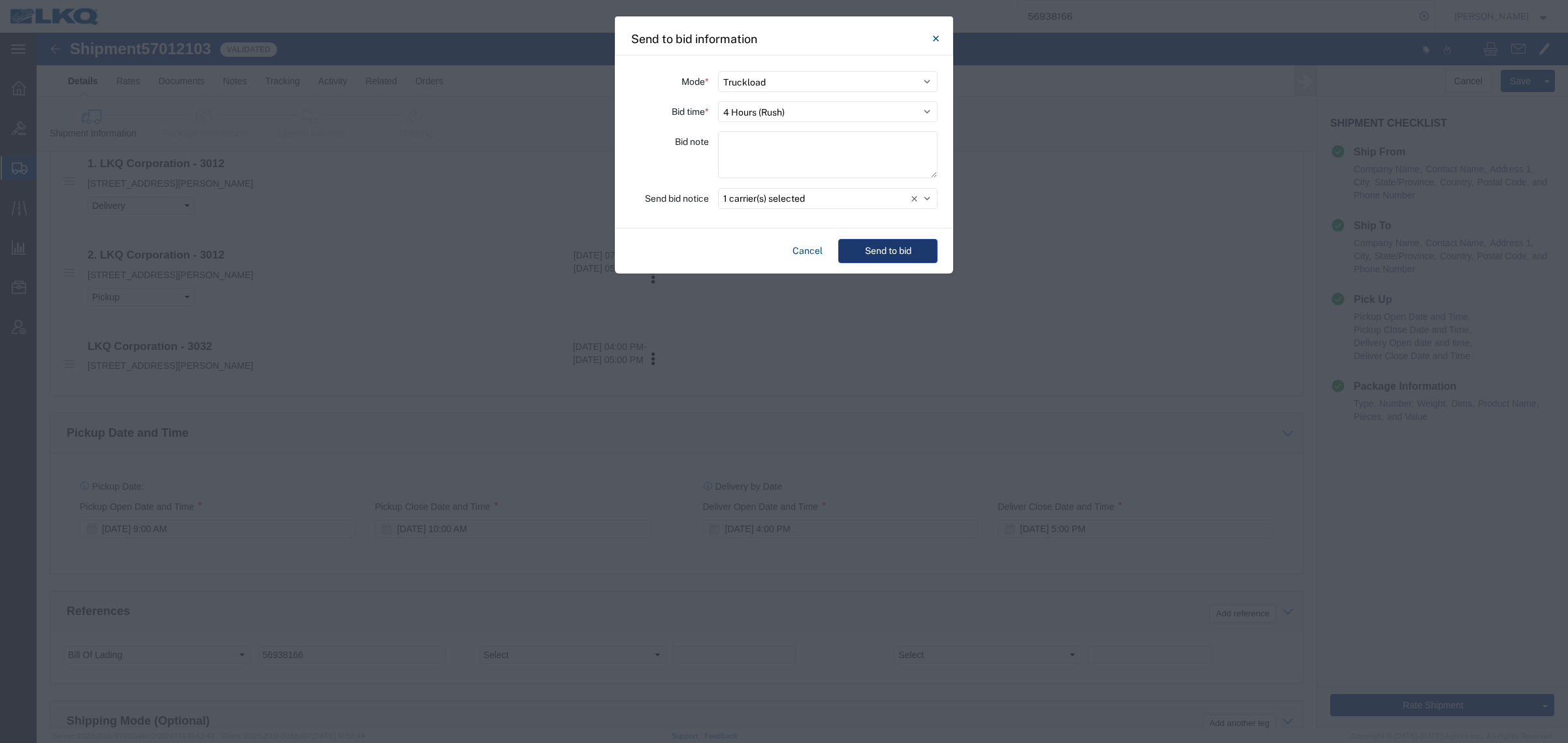
click at [899, 250] on button "Send to bid" at bounding box center [888, 250] width 99 height 24
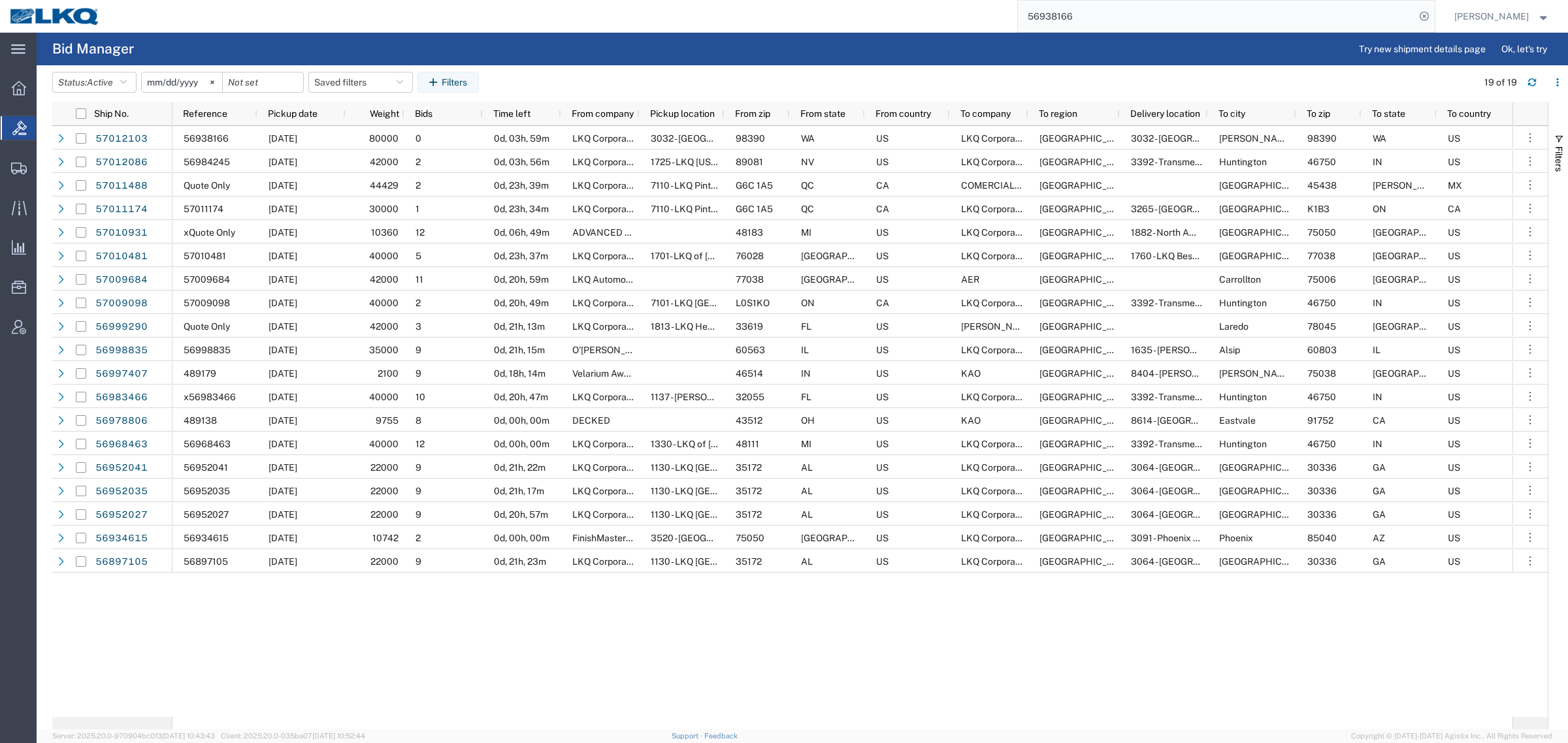
click at [1094, 14] on input "56938166" at bounding box center [1216, 16] width 397 height 31
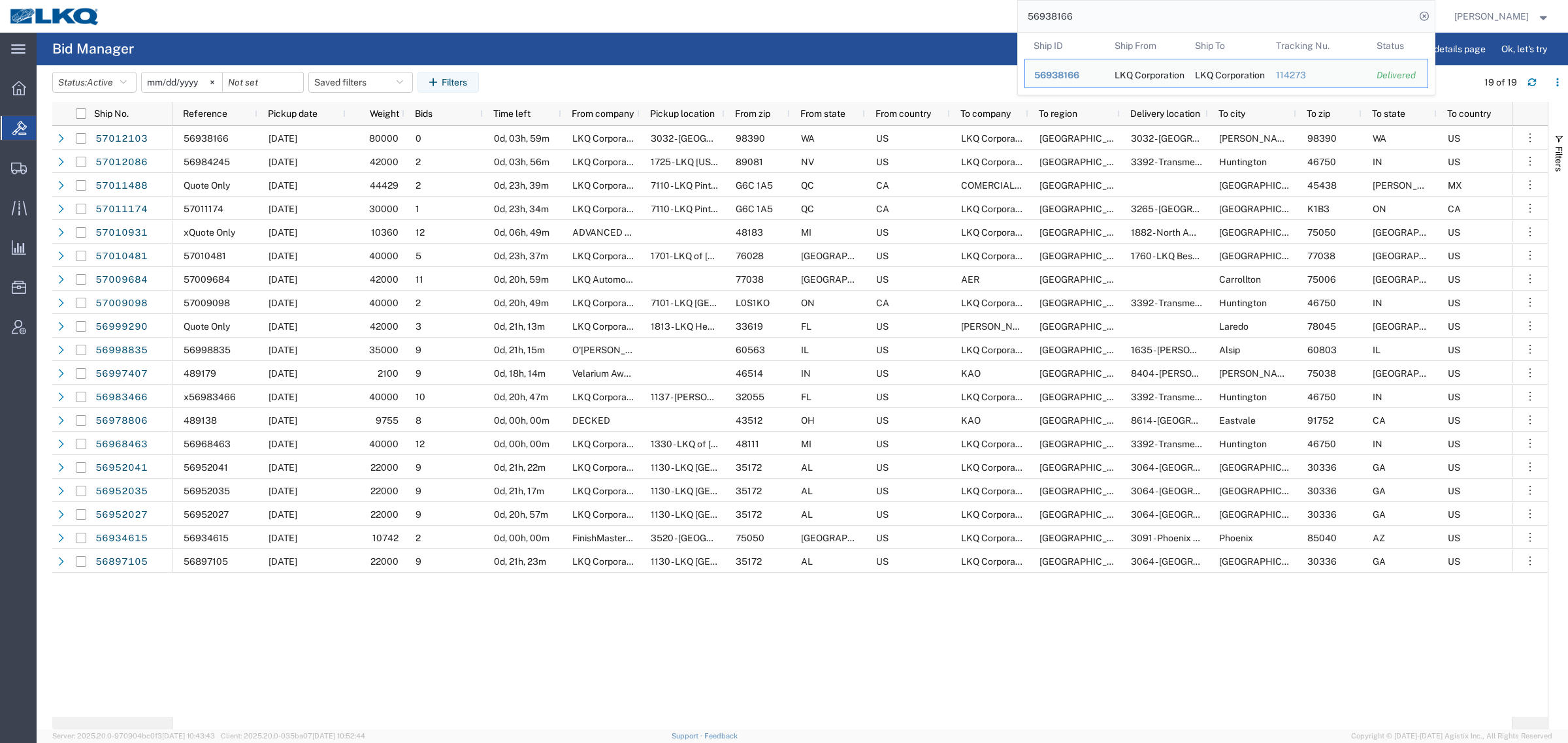
click at [1094, 14] on input "56938166" at bounding box center [1216, 16] width 397 height 31
paste input "701051"
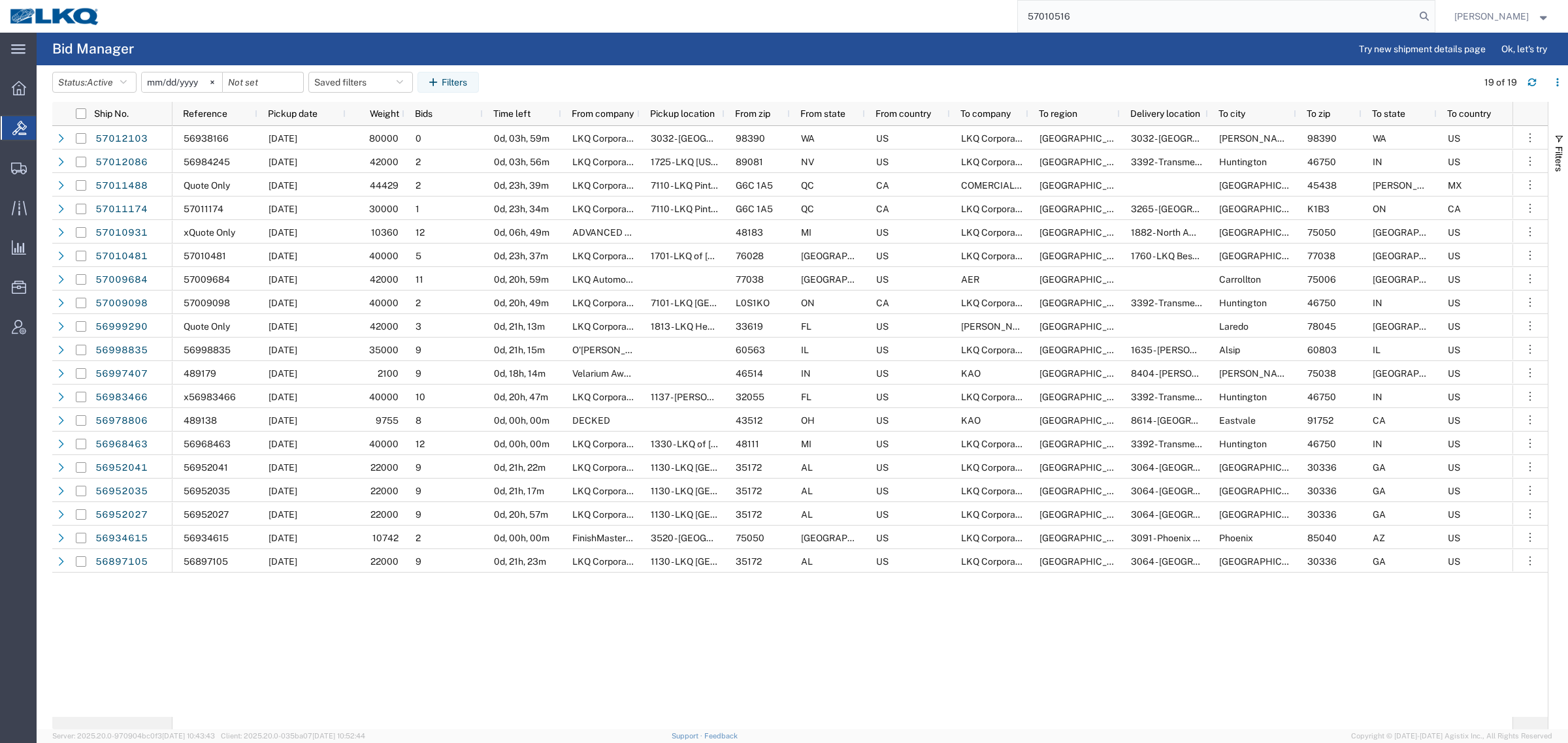
type input "57010516"
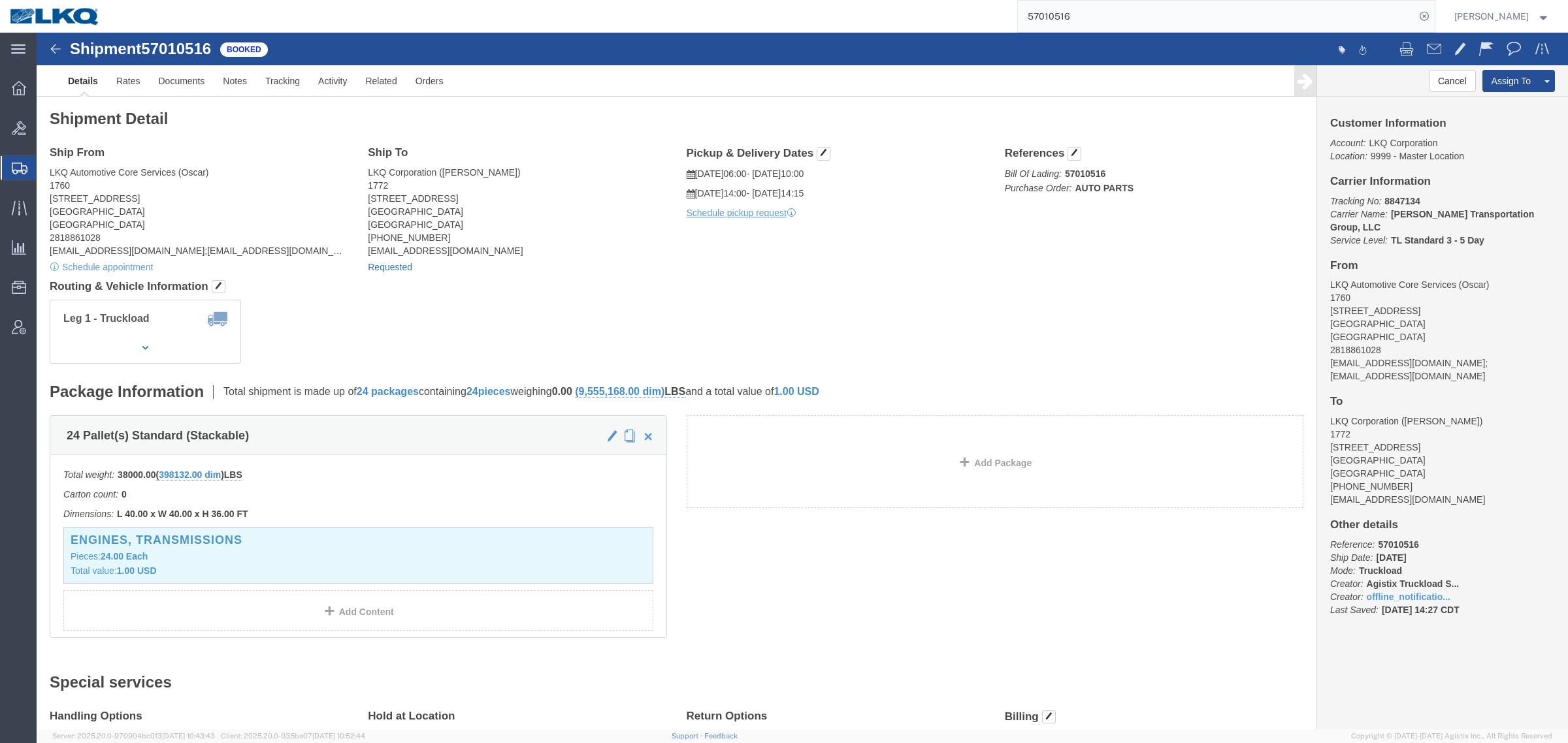
click link "Requested"
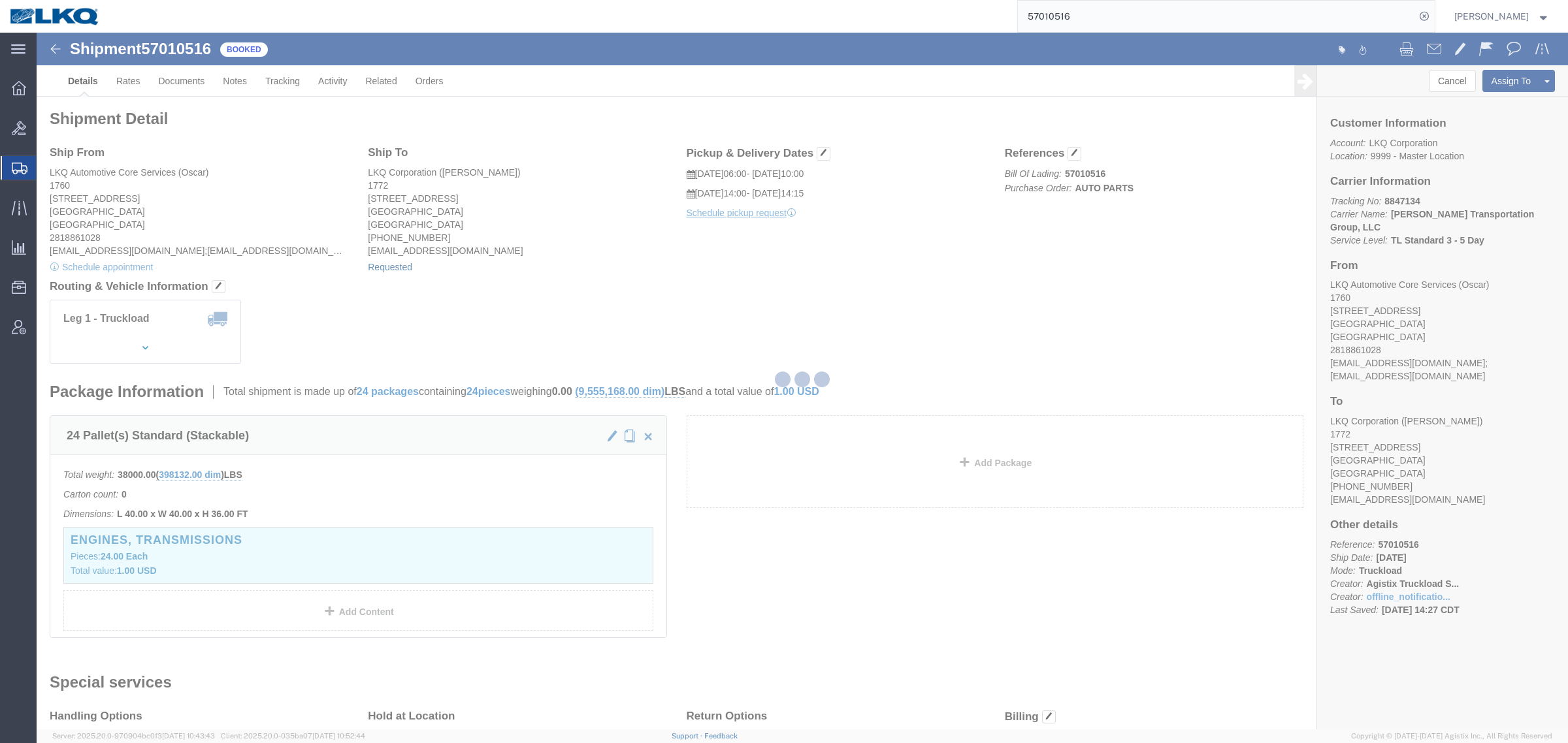
select select
select select "15"
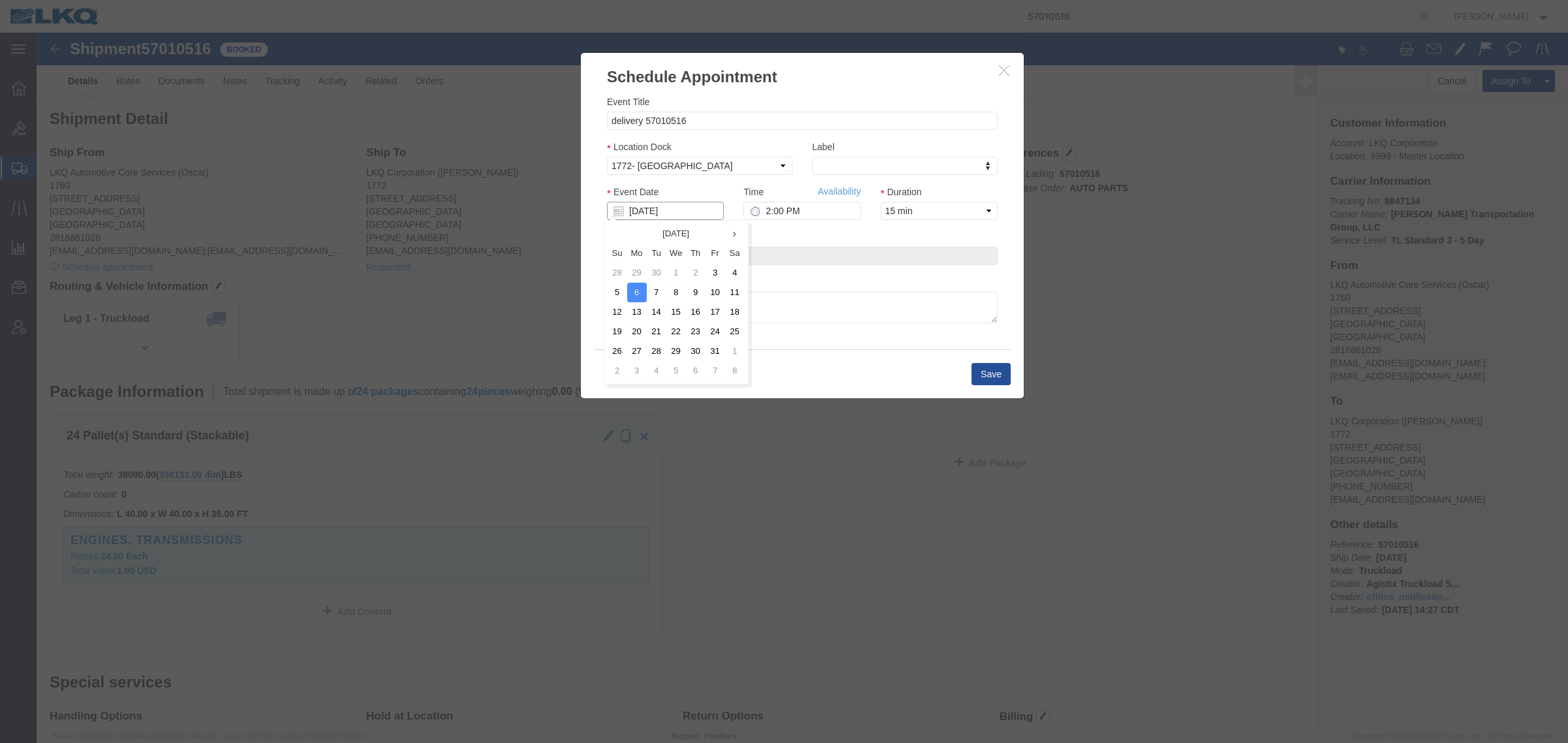
click input "[DATE]"
click div "Event Date 10/06/2025"
click link "Availability"
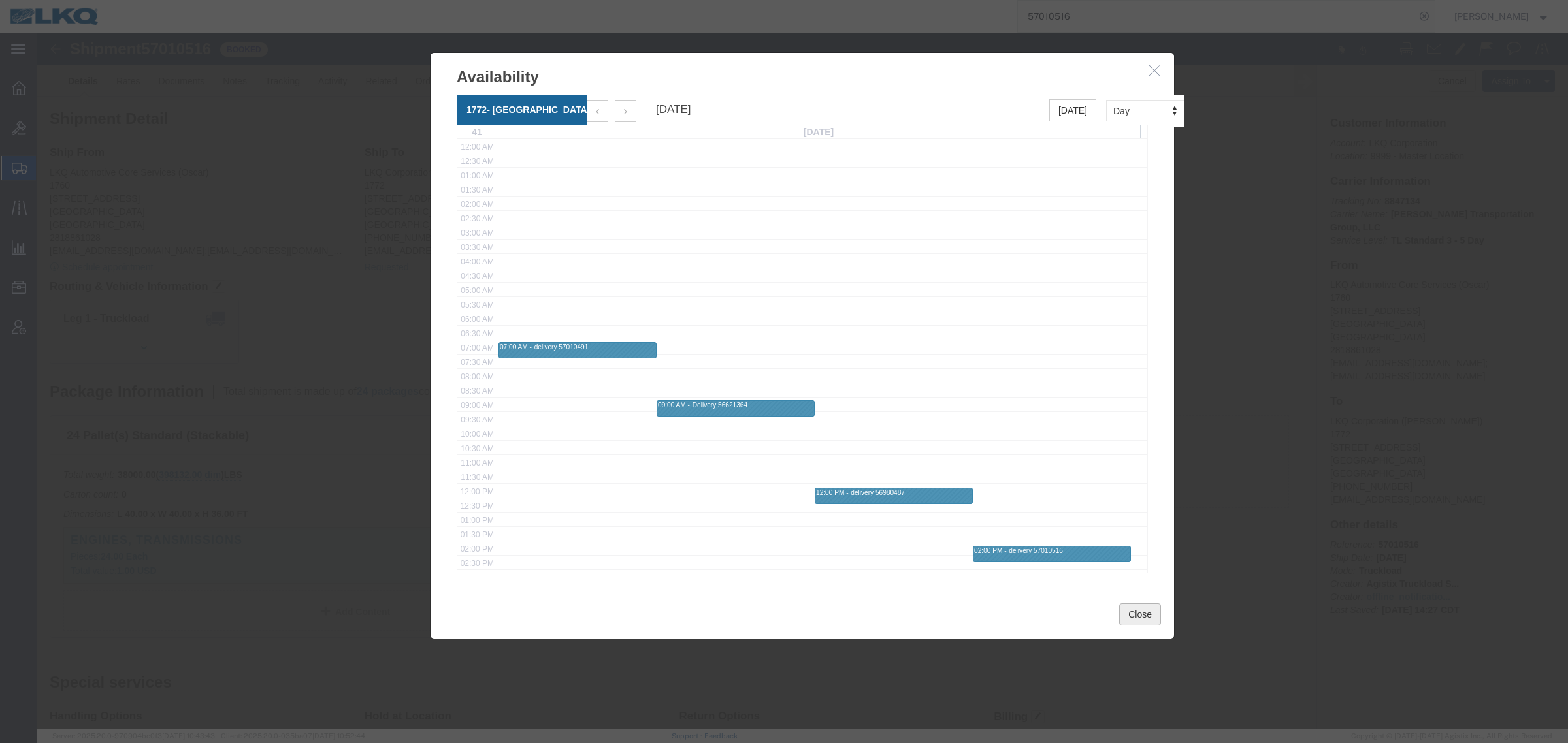
click button "Close"
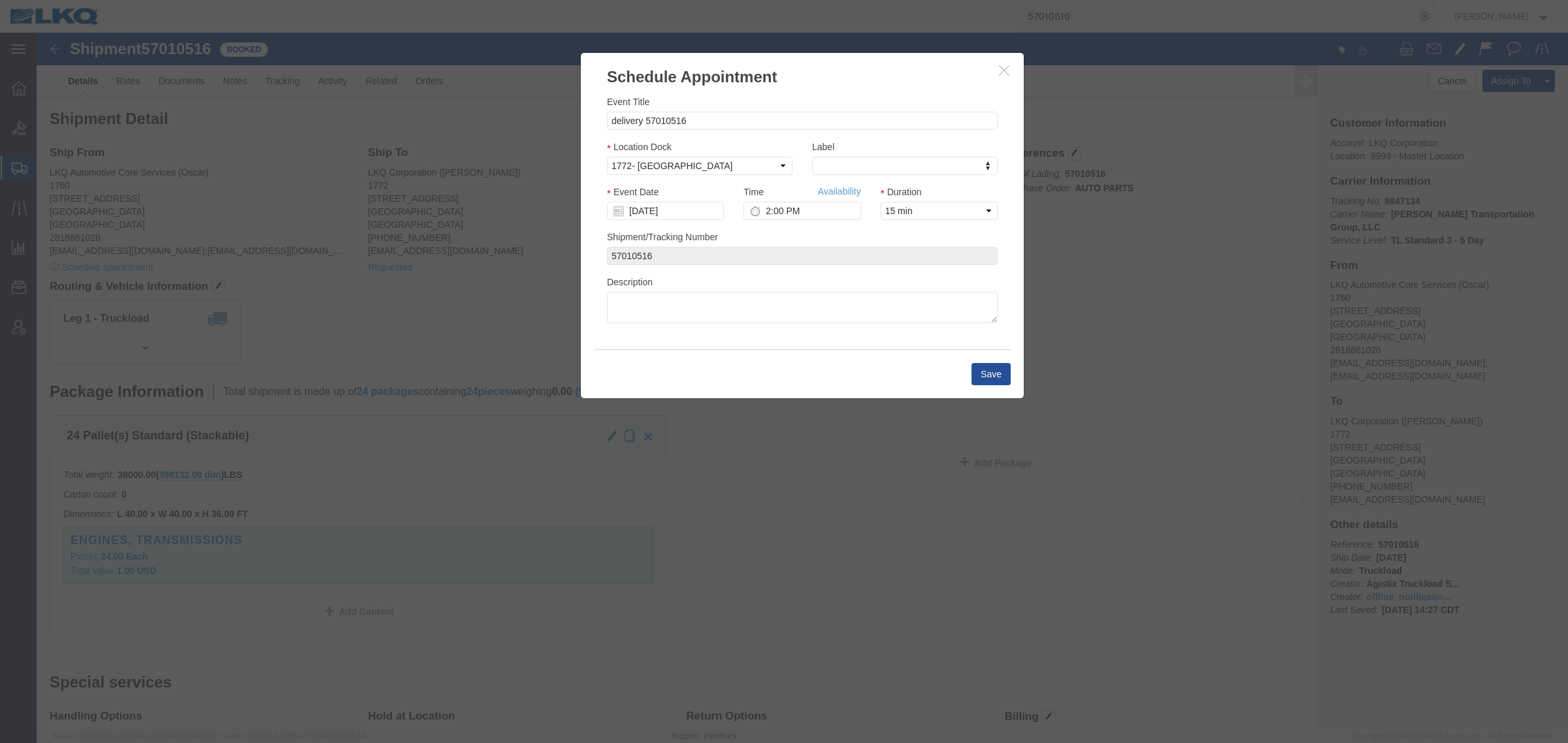
click icon "button"
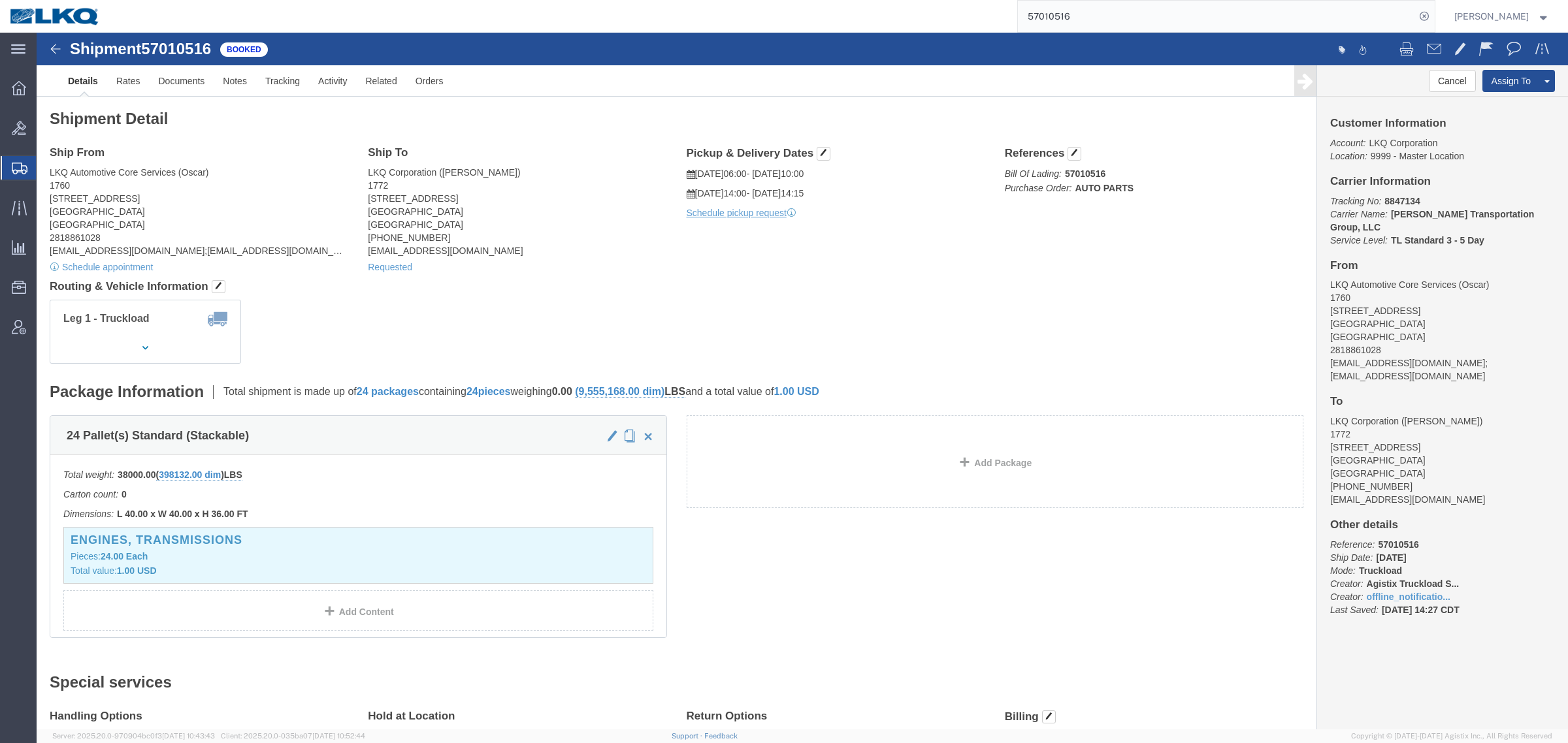
click div "Leg 1 - Truckload Vehicle 1: Standard Dry Van (53 Feet) Number of trucks: 1"
drag, startPoint x: 582, startPoint y: 305, endPoint x: 608, endPoint y: 292, distance: 29.1
click div "Leg 1 - Truckload Vehicle 1: Standard Dry Van (53 Feet) Number of trucks: 1"
click at [1099, 14] on input "57010516" at bounding box center [1216, 16] width 397 height 31
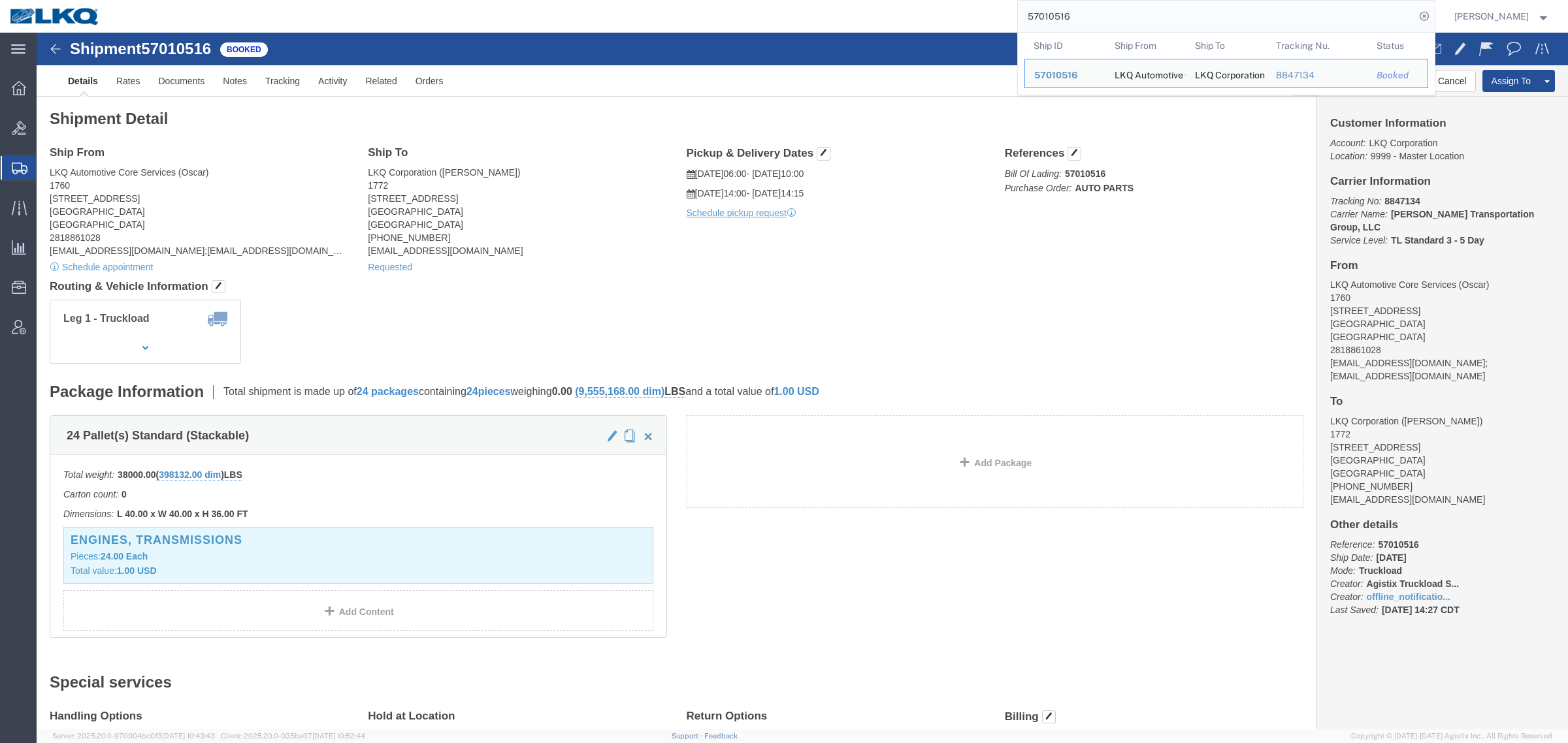
click at [1099, 14] on input "57010516" at bounding box center [1216, 16] width 397 height 31
paste input "999"
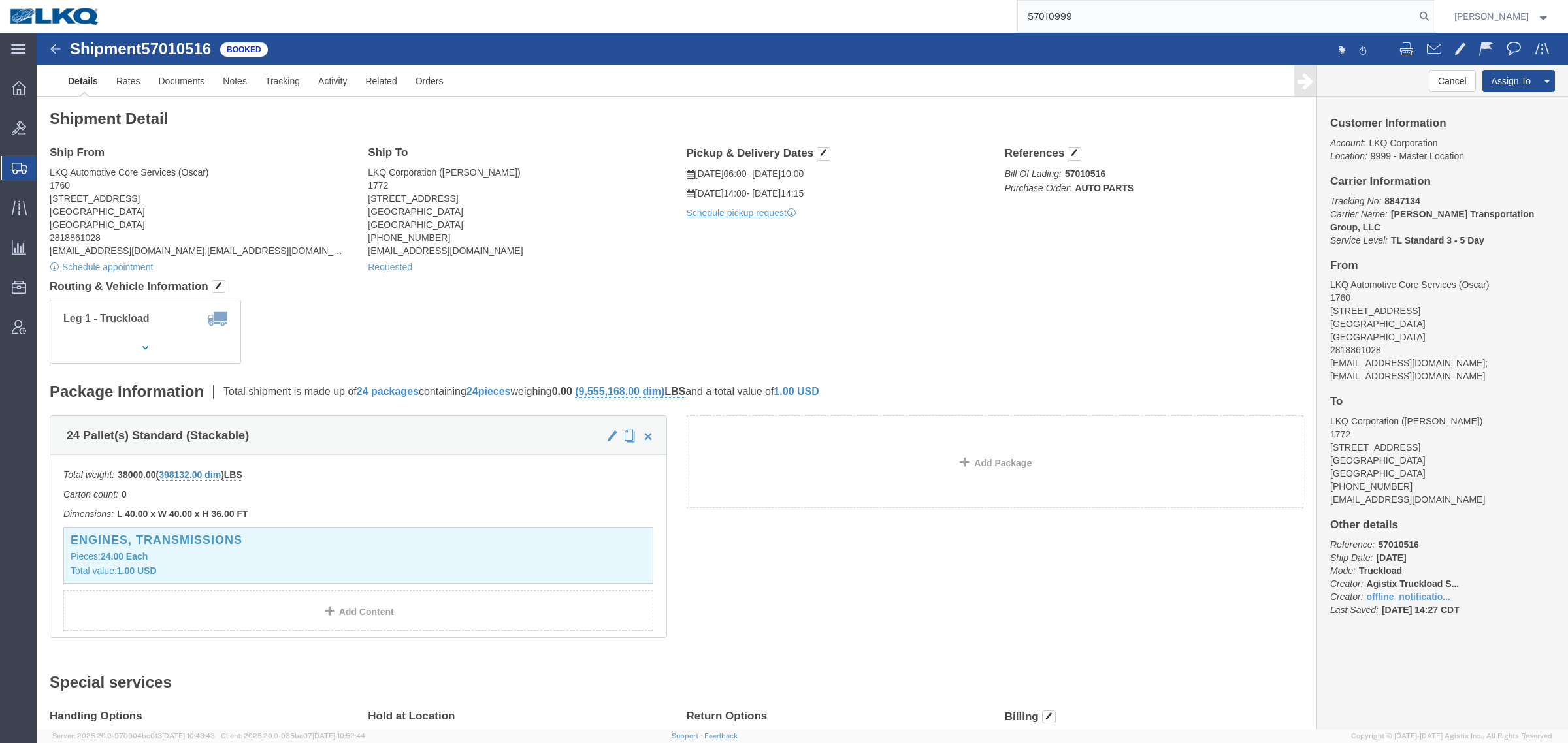
type input "57010999"
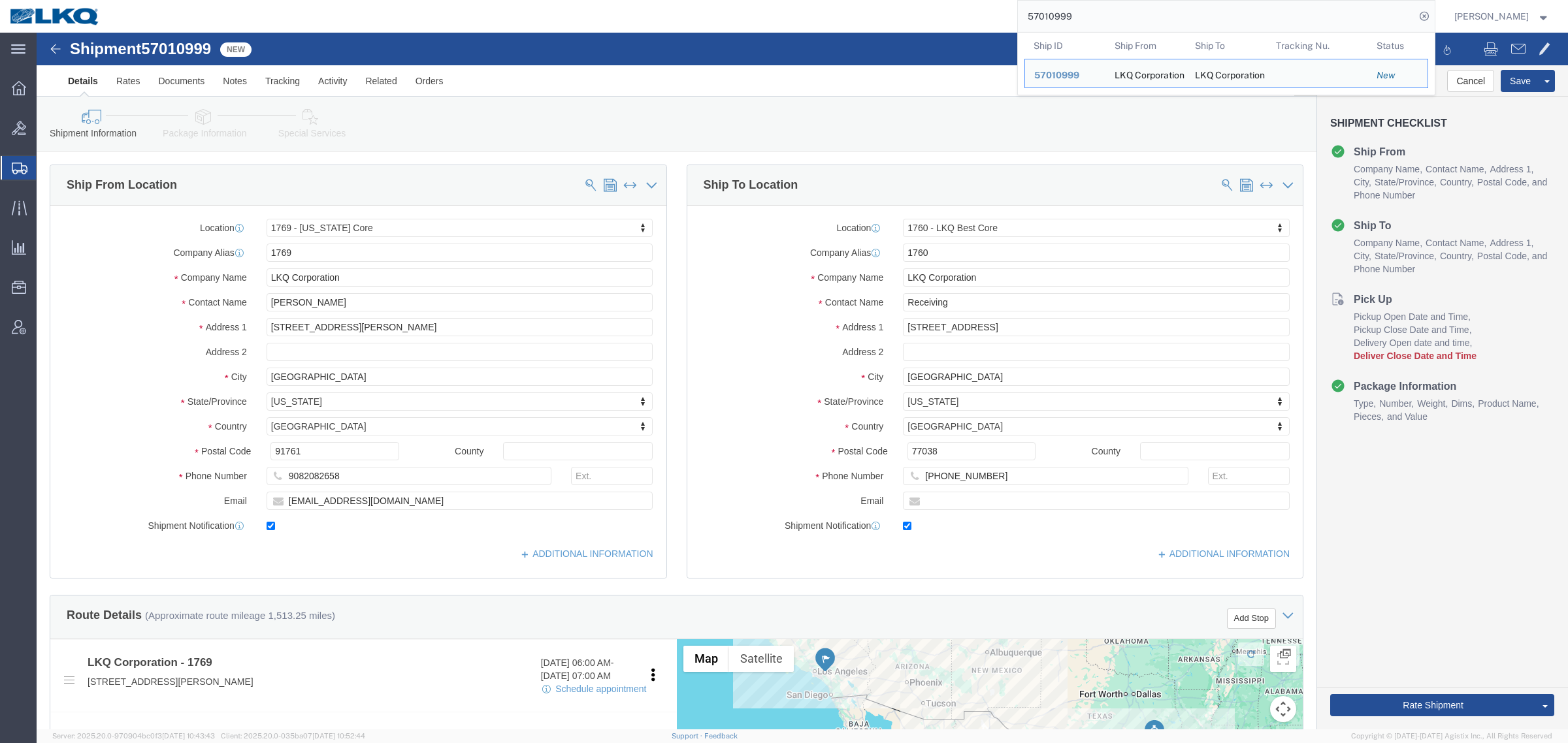
select select "28716"
select select "27634"
click div "Shipment Information Package Information Special Services Loading Routing"
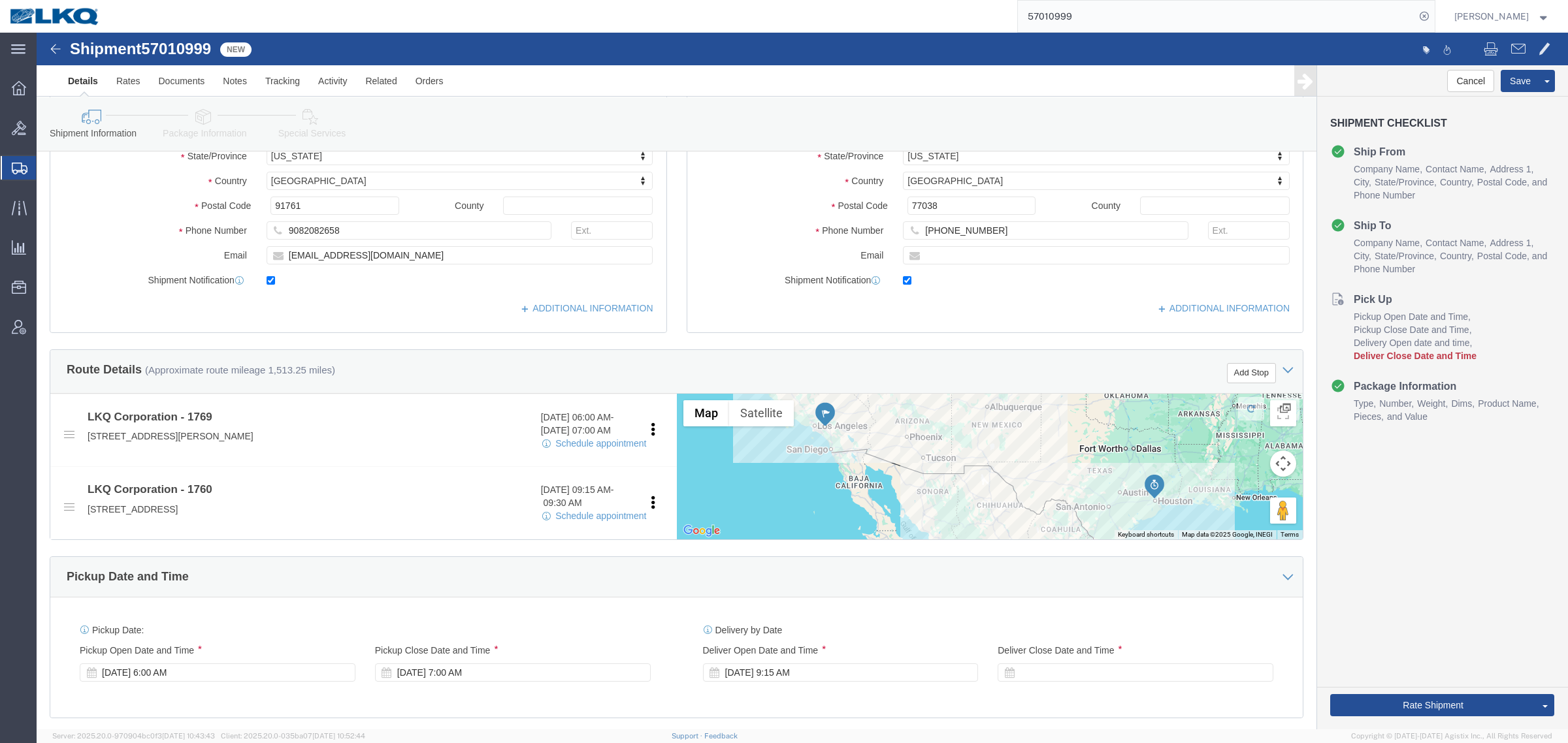
scroll to position [408, 0]
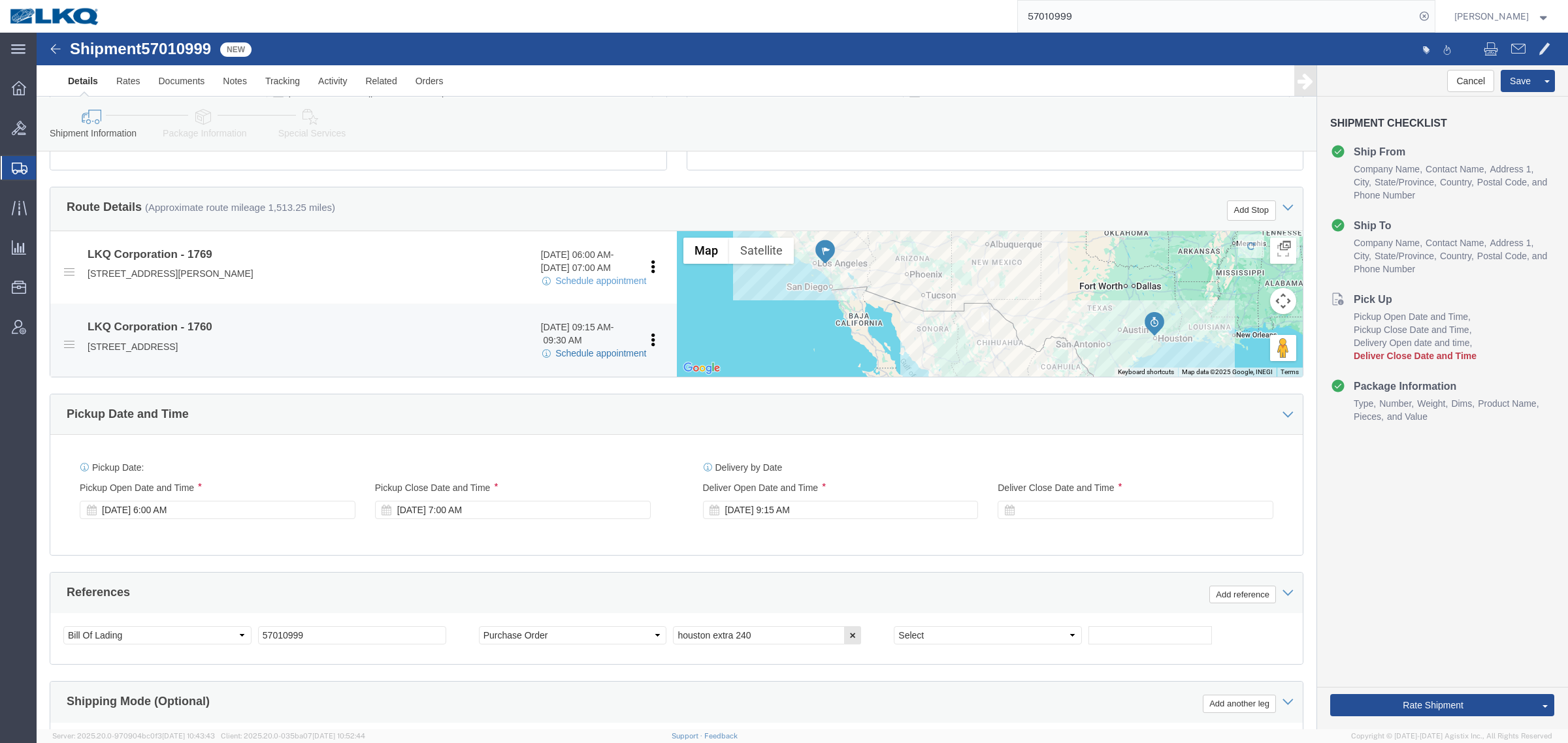
click link "Schedule appointment"
select select
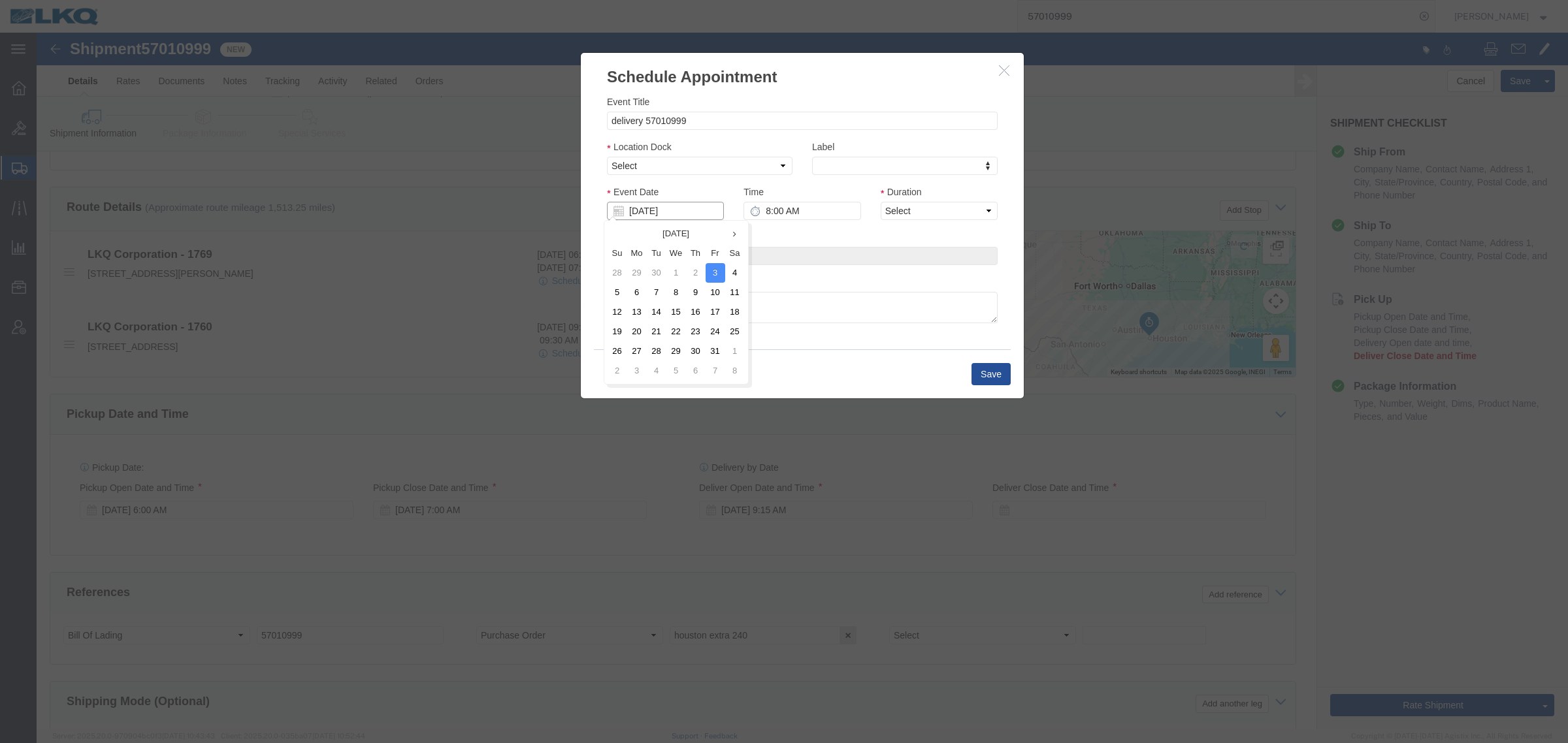
click input "10/03/2025"
click td "6"
click select "Select 1760 - LKQ Best Core 1760 - Outbound Loads"
select select "1"
click select "Select 1760 - LKQ Best Core 1760 - Outbound Loads"
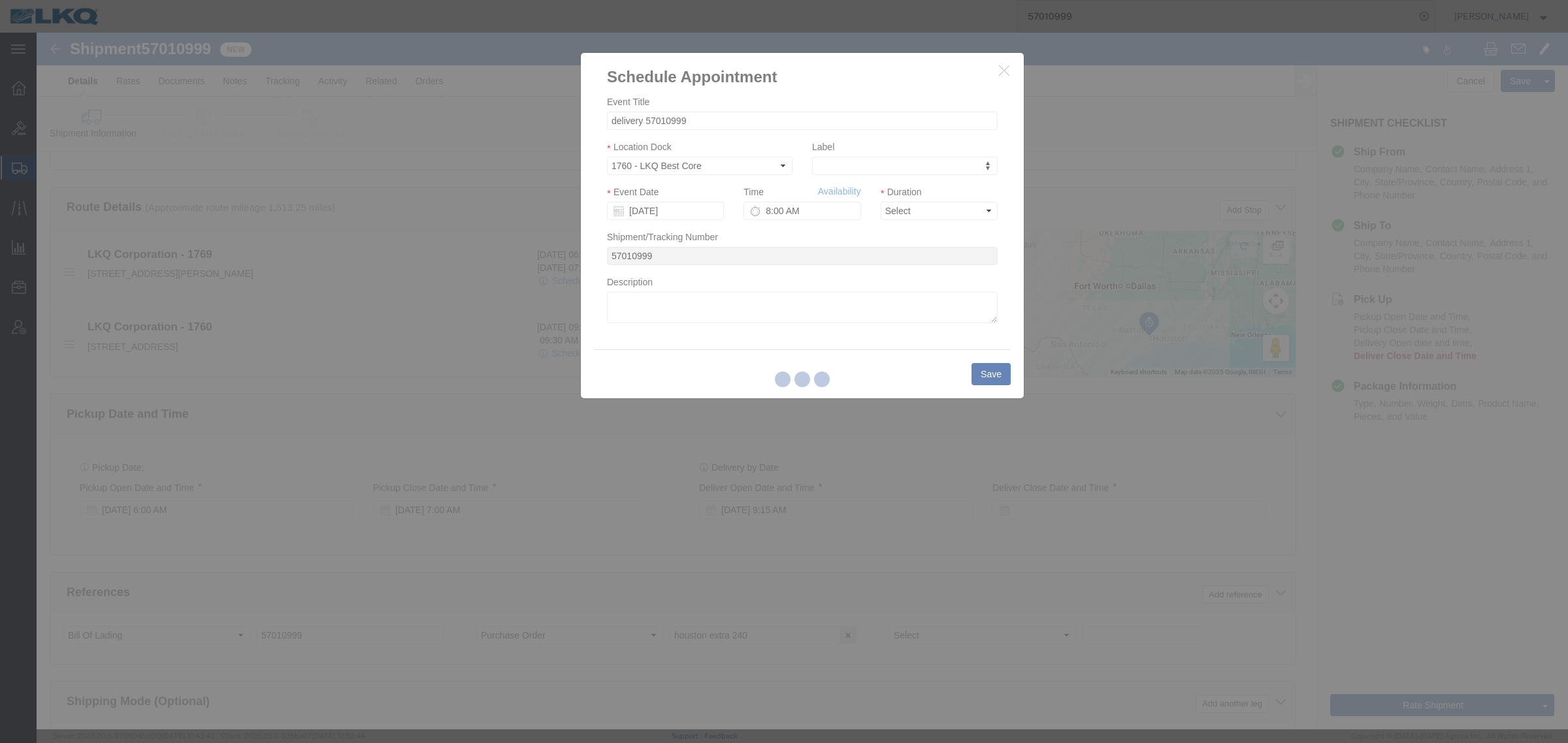
click at [827, 194] on div at bounding box center [801, 381] width 1531 height 697
click at [831, 194] on div at bounding box center [801, 381] width 1531 height 697
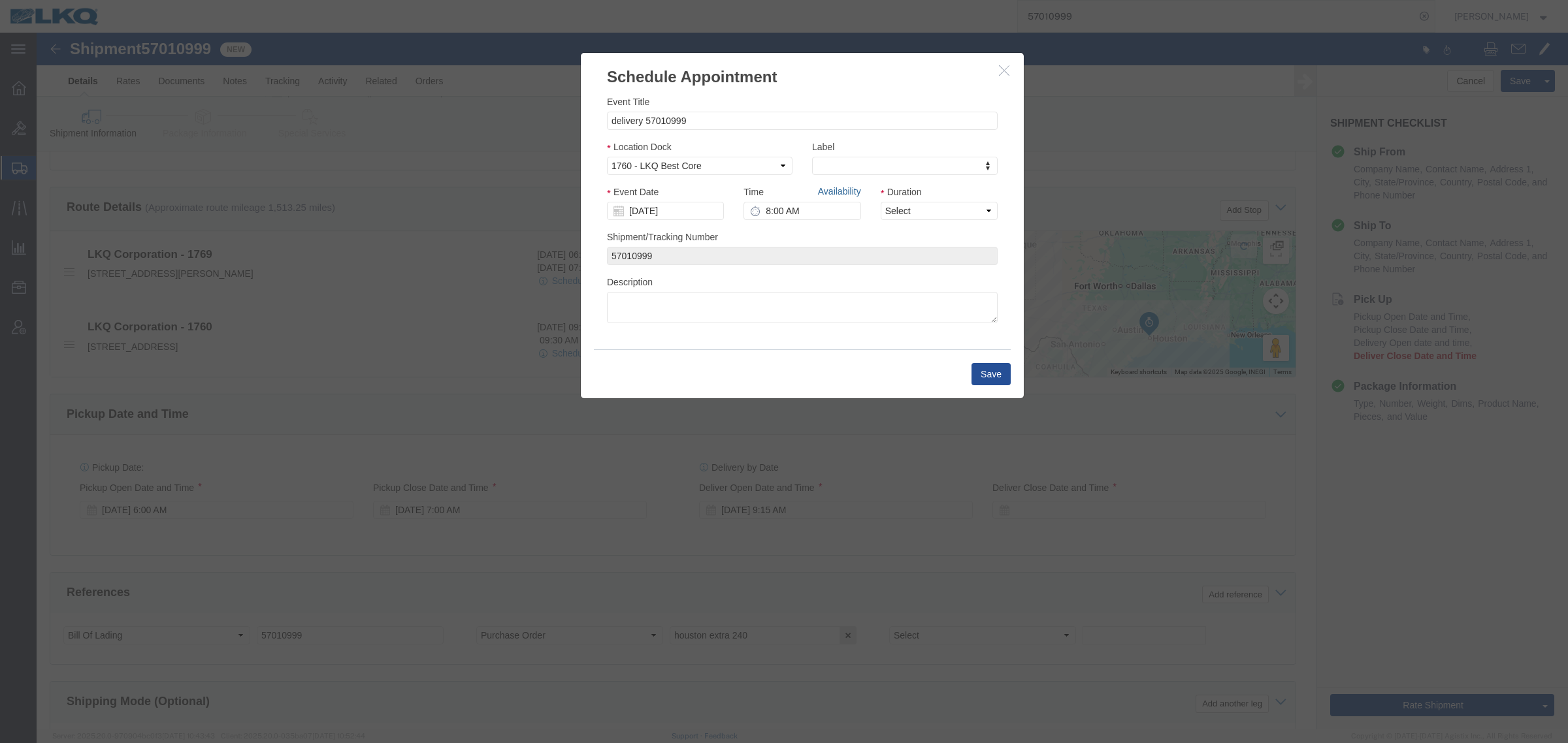
click link "Availability"
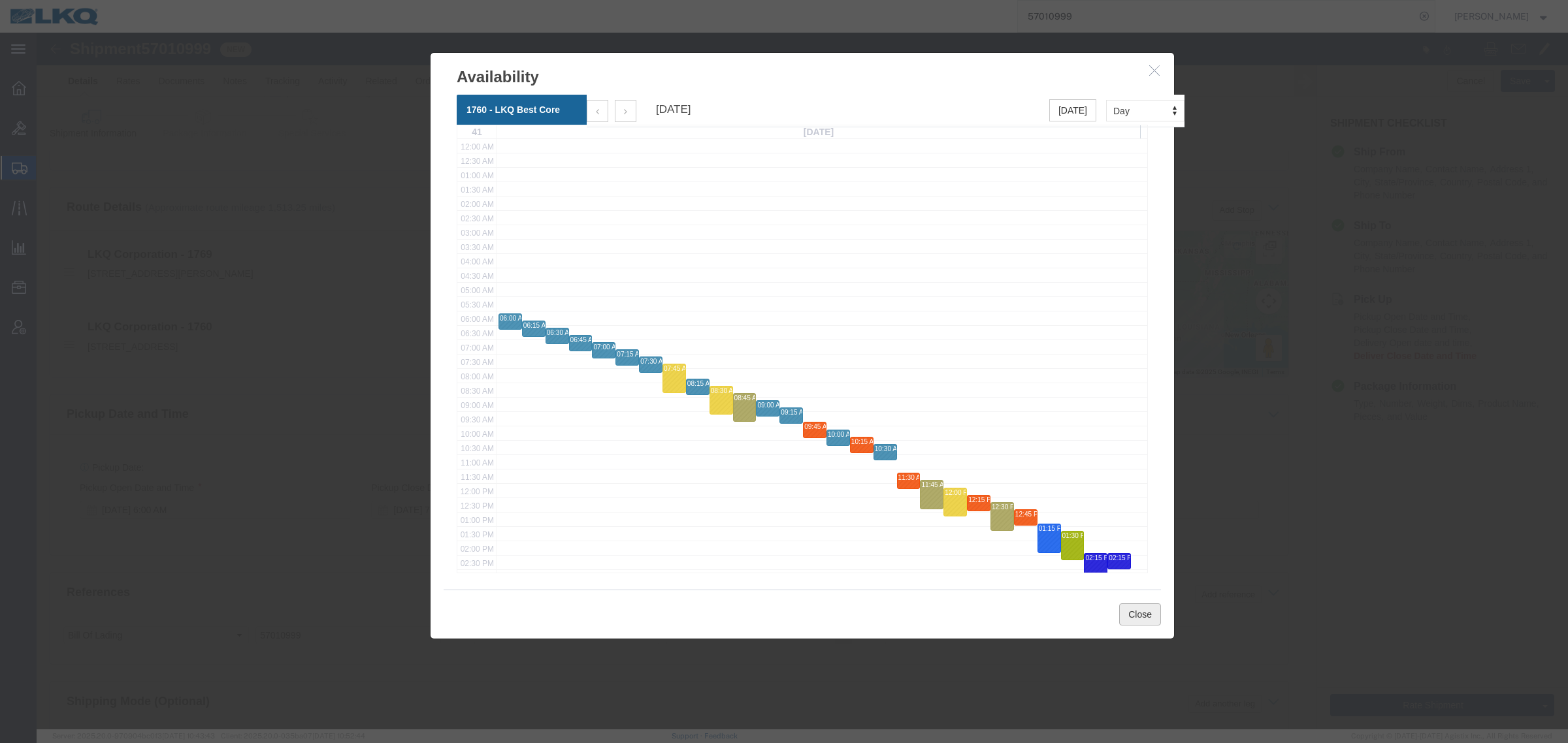
click button "Close"
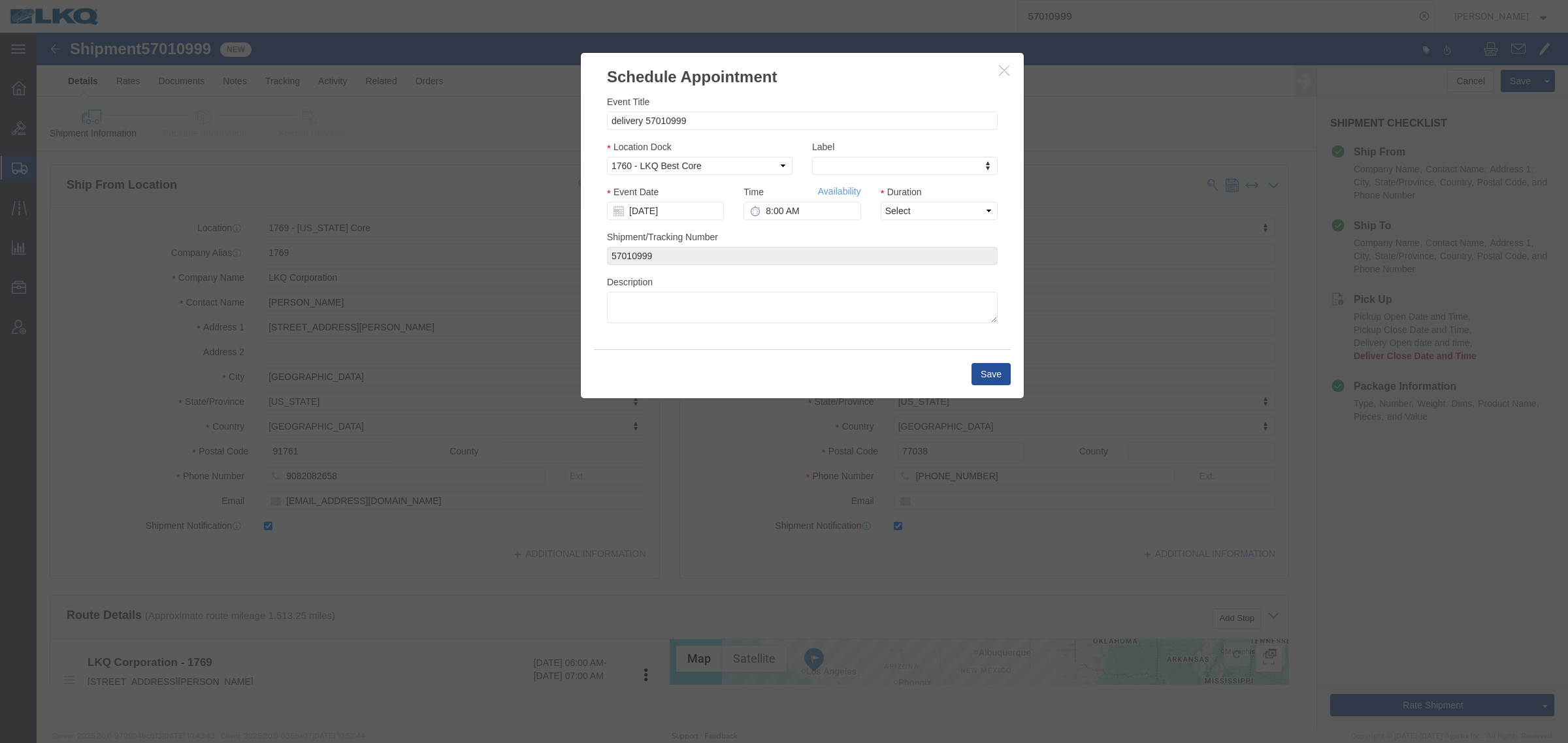
scroll to position [0, 0]
click input "8:00 AM"
type input "9:30 AM"
drag, startPoint x: 877, startPoint y: 178, endPoint x: 877, endPoint y: 186, distance: 8.0
click select "Select 15 min 30 min 45 min 1 hr 2 hr 3 hr 4 hr"
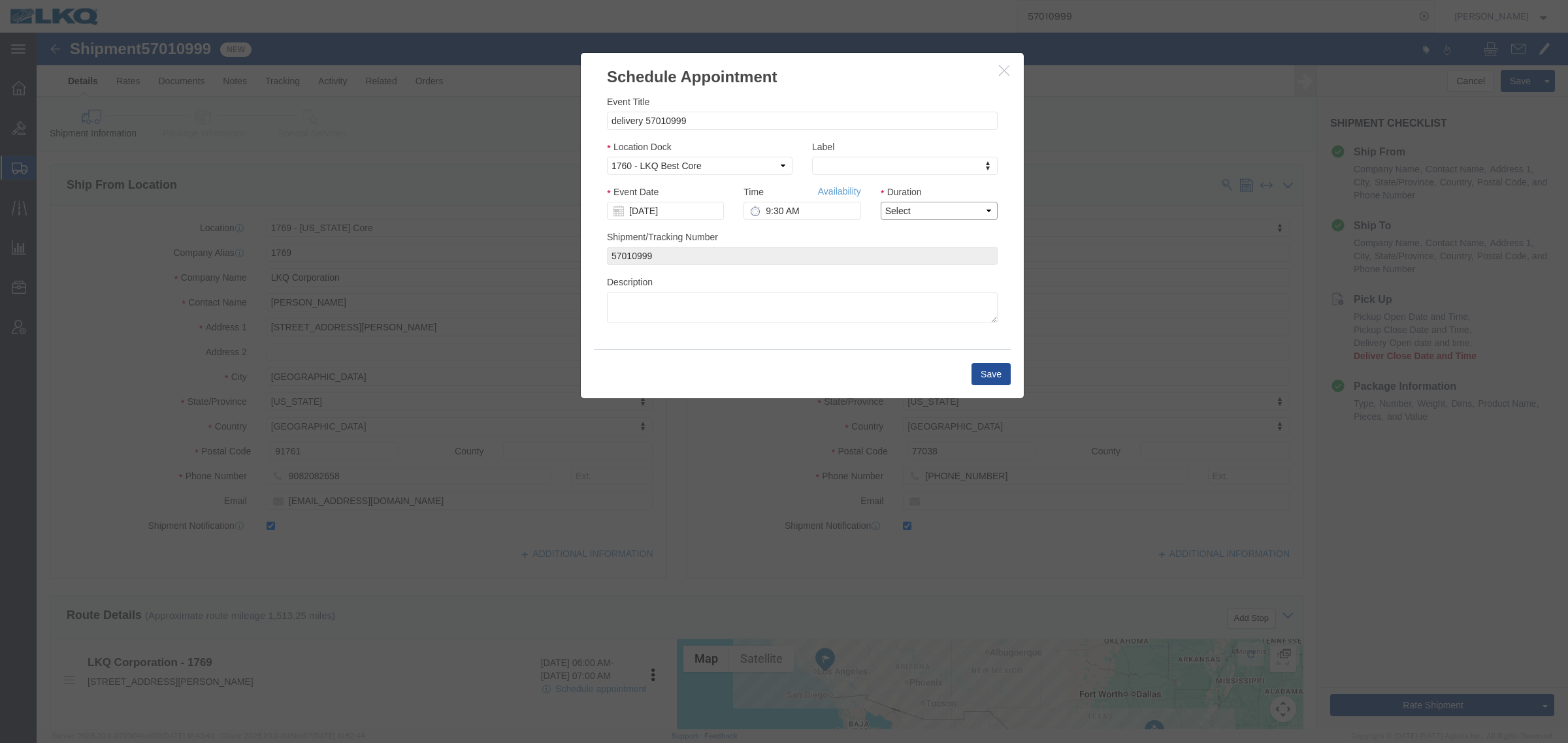
select select "15"
click select "Select 15 min 30 min 45 min 1 hr 2 hr 3 hr 4 hr"
click div "Label Label Label LTL Transfer LKQ Billed Outbound Loads YEARLY W2W Inventory S…"
click button "Save"
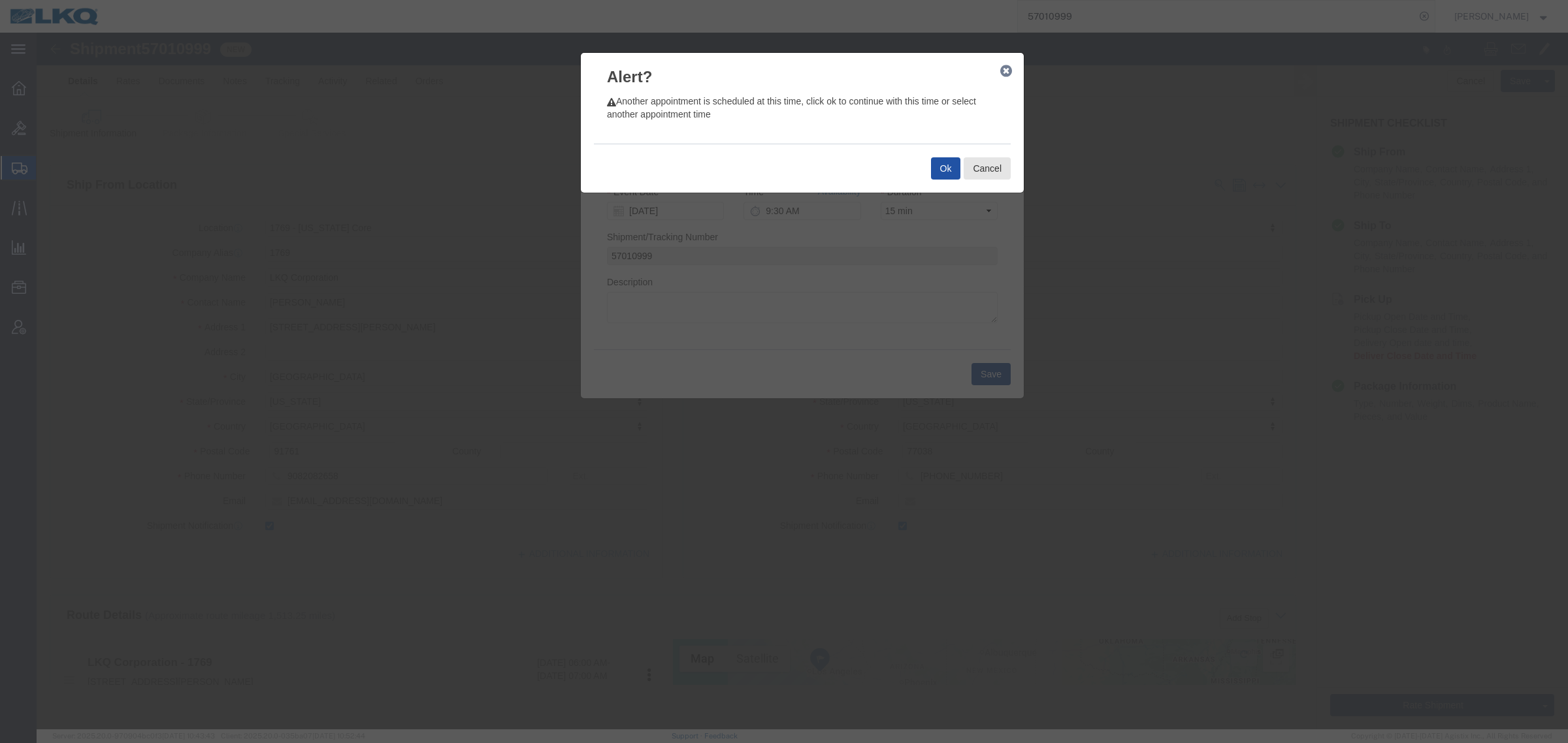
click button "Ok"
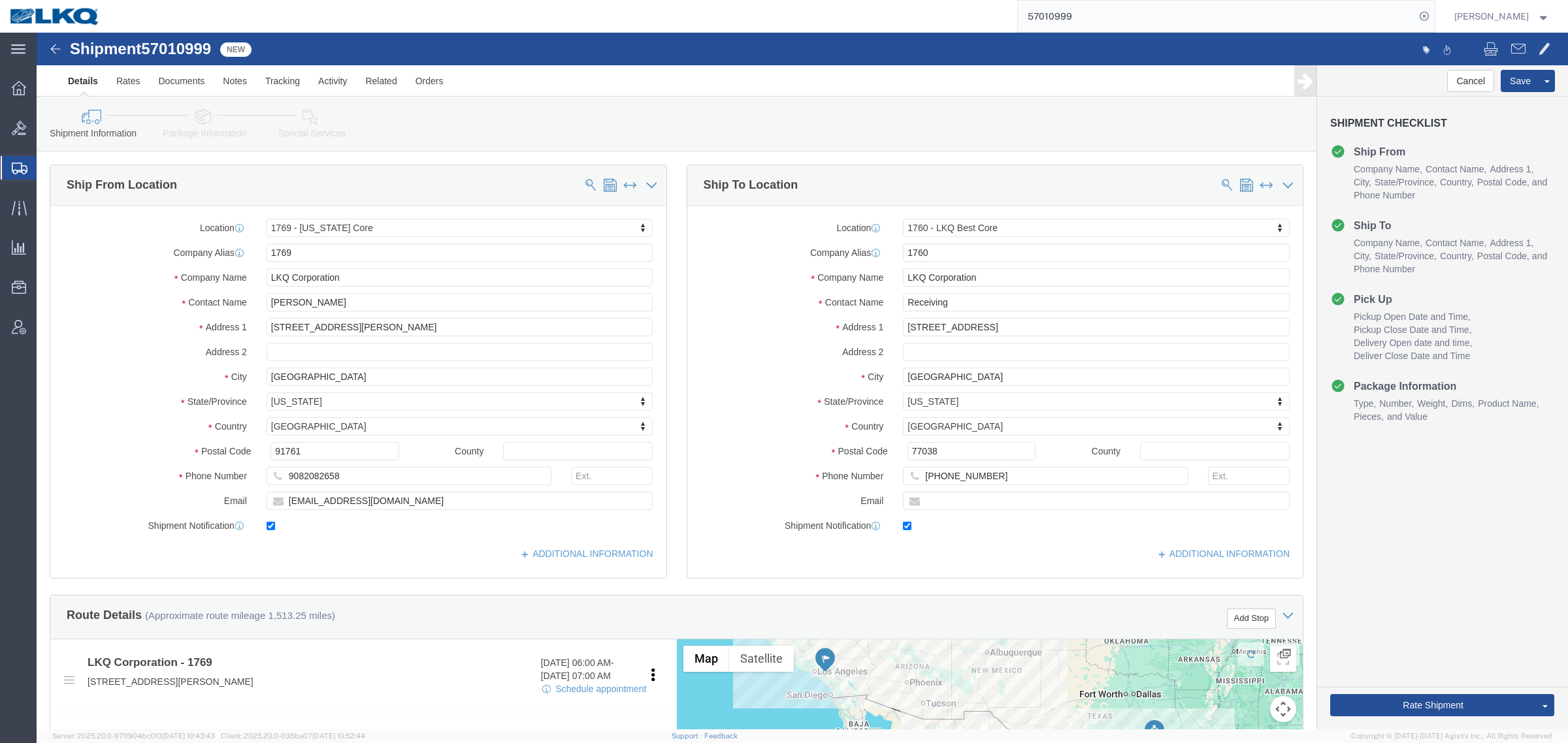
scroll to position [81, 0]
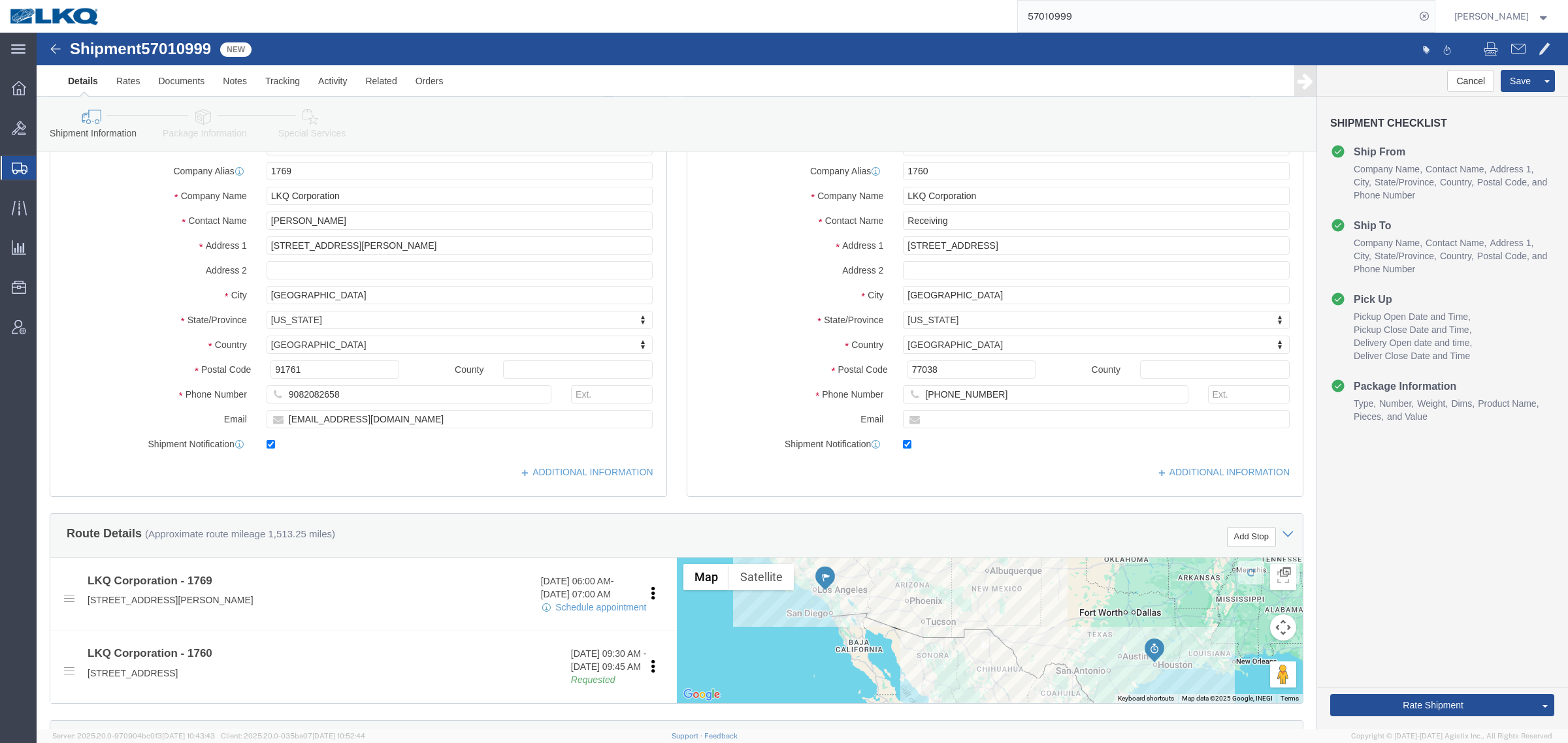
drag, startPoint x: 1353, startPoint y: 461, endPoint x: 1337, endPoint y: 453, distance: 17.9
click div "Cancel Save Assign To Clone Shipment Save As Template Shipment Checklist Ship F…"
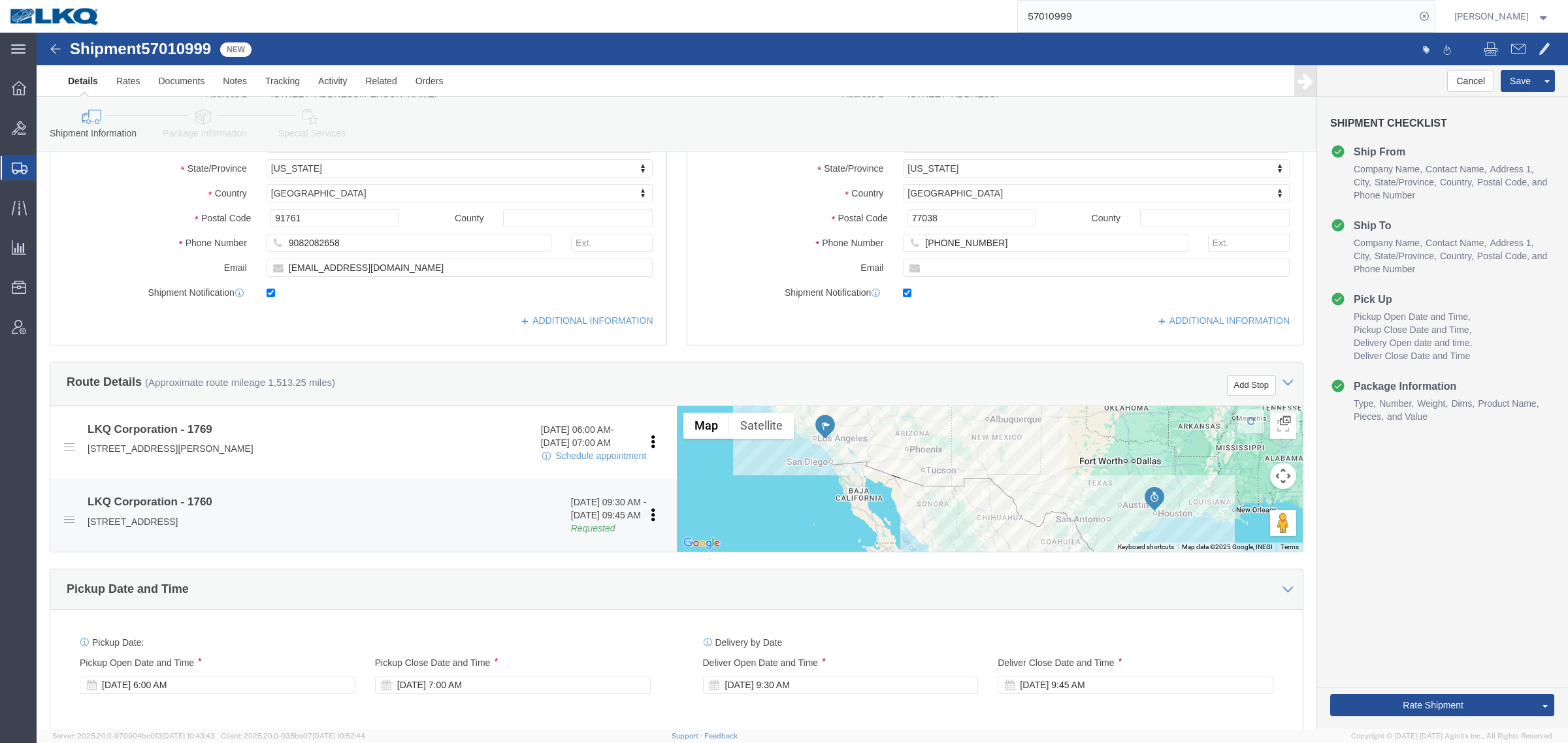
scroll to position [245, 0]
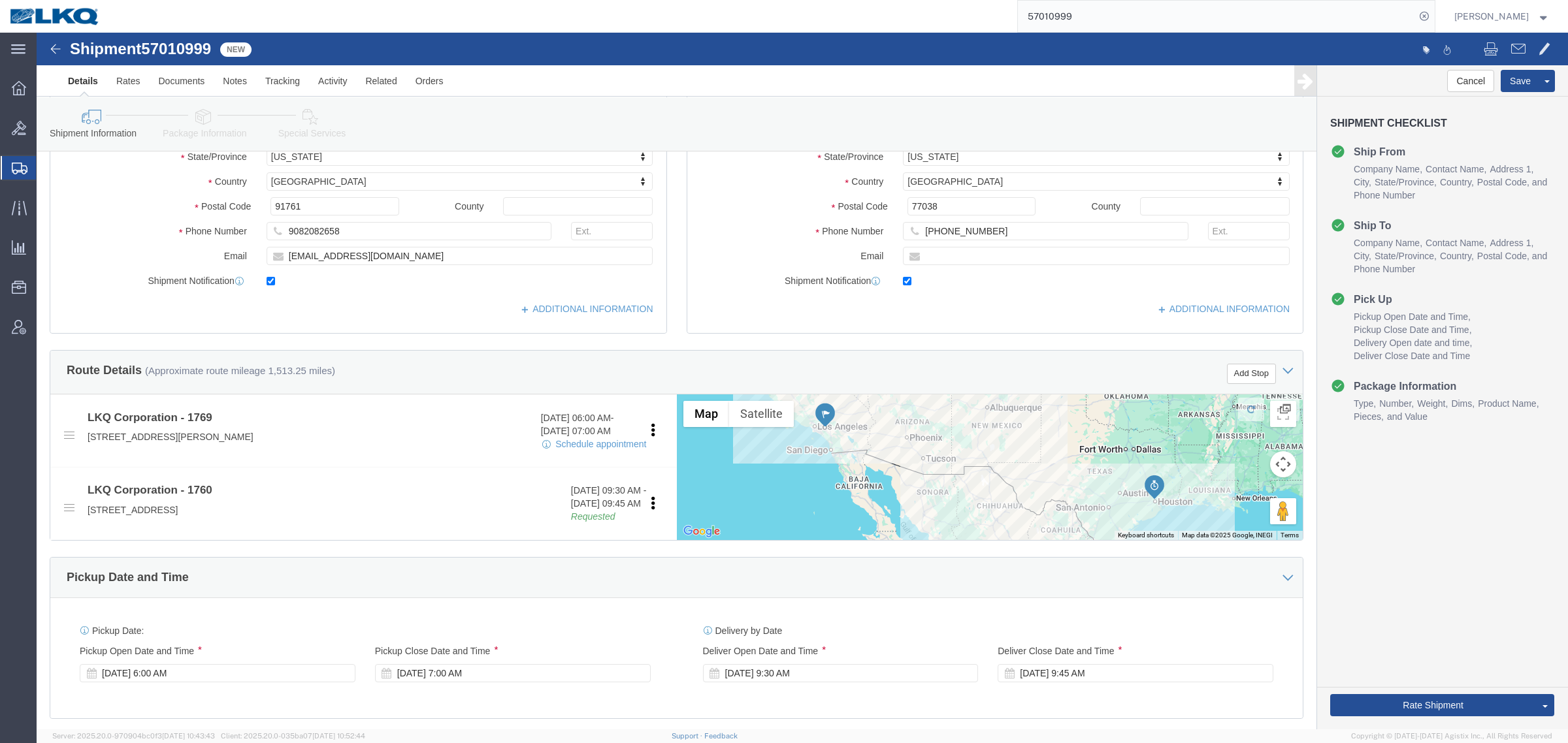
click div "Cancel Save Assign To Clone Shipment Save As Template Shipment Checklist Ship F…"
drag, startPoint x: 1398, startPoint y: 461, endPoint x: 1396, endPoint y: 520, distance: 59.0
click div "Cancel Save Assign To Clone Shipment Save As Template Shipment Checklist Ship F…"
click button "Rate Shipment"
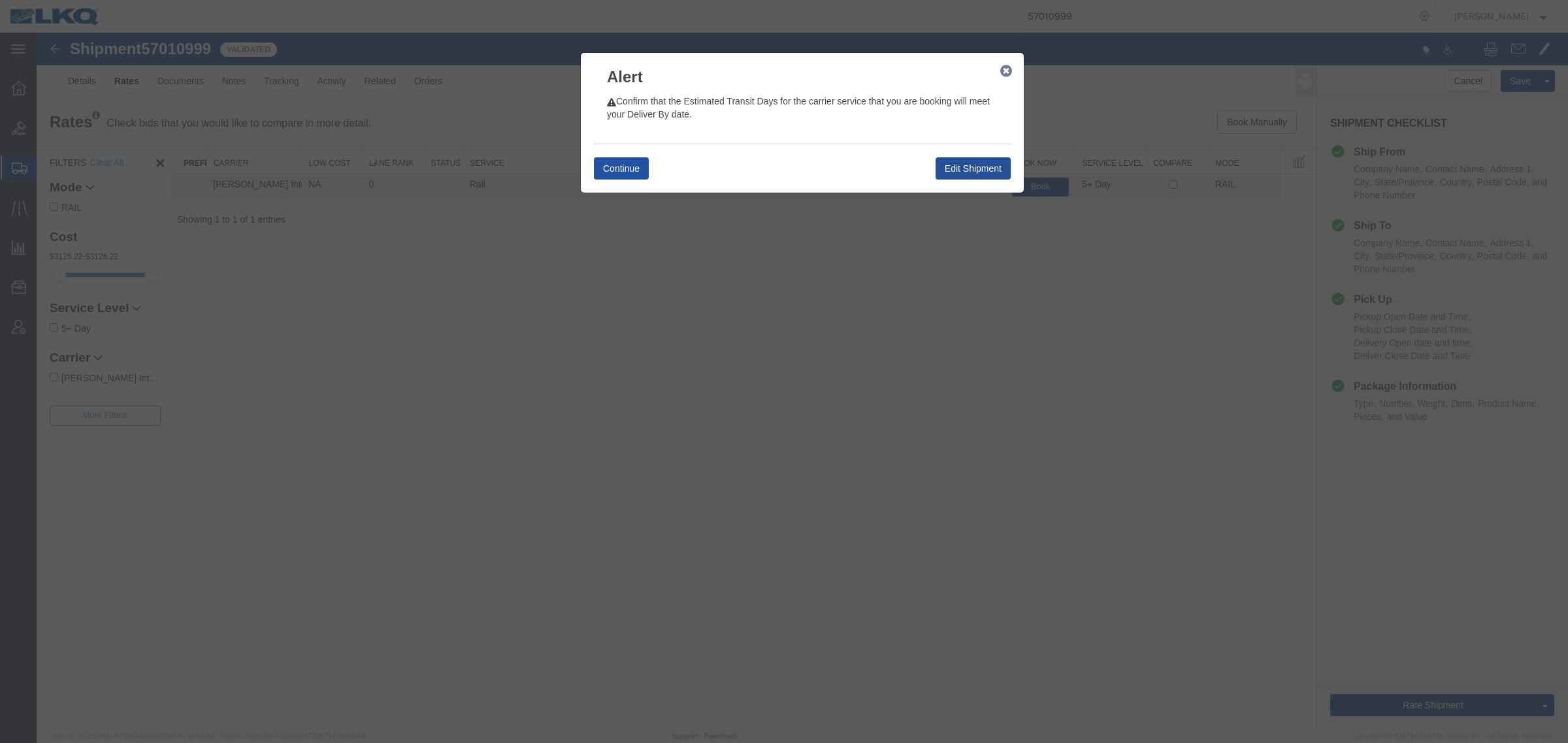
click at [611, 170] on button "Continue" at bounding box center [621, 168] width 55 height 22
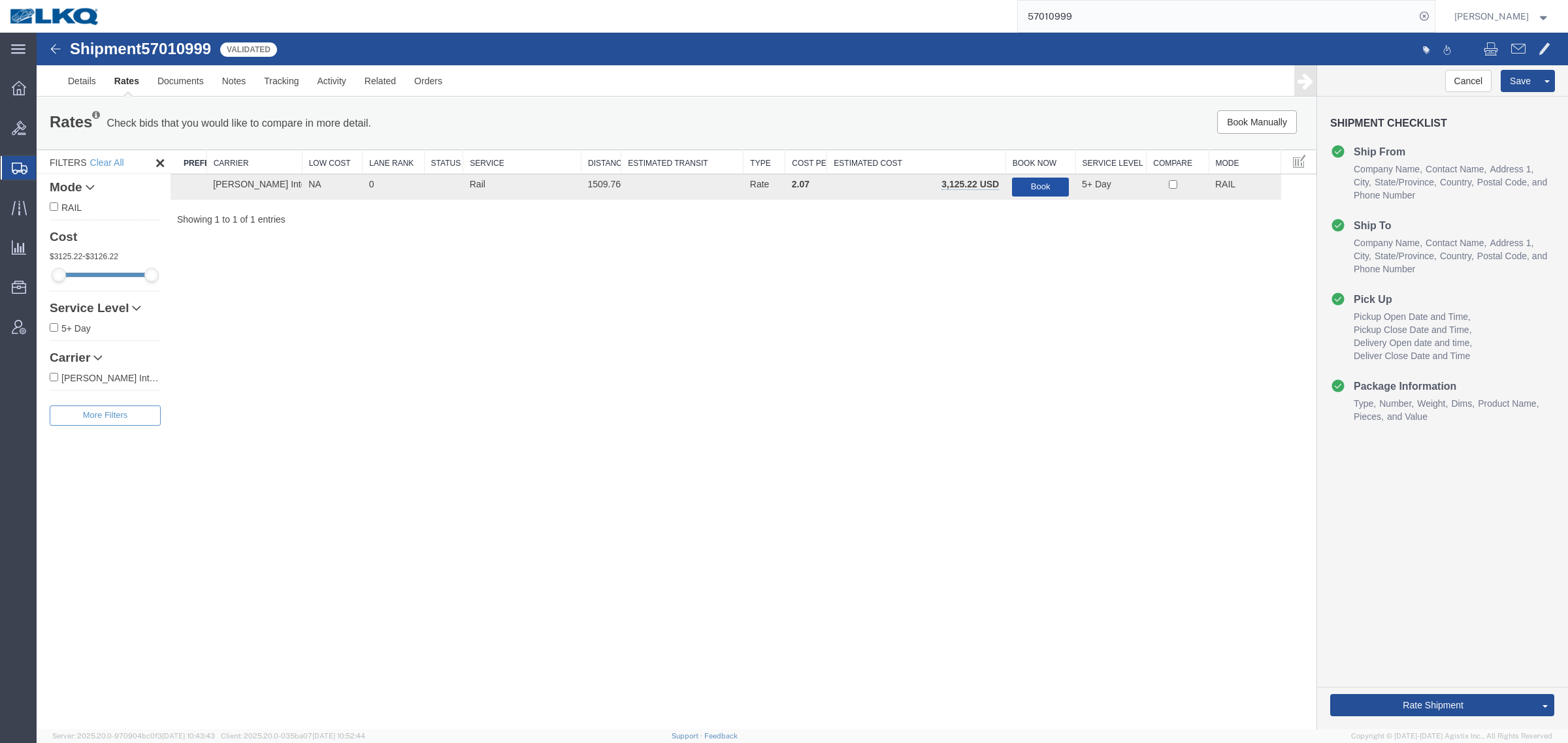
click at [1040, 186] on button "Book" at bounding box center [1040, 187] width 57 height 19
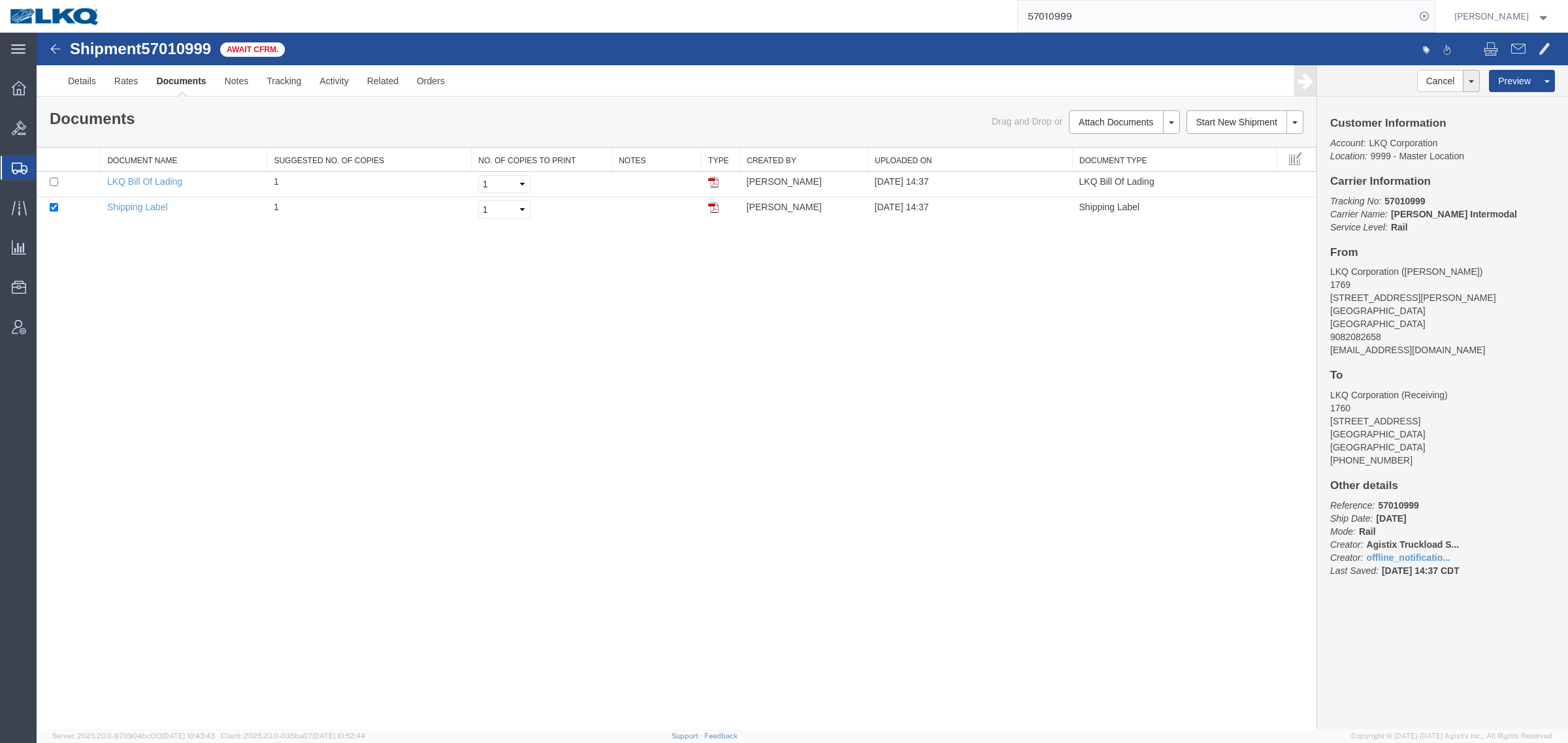
click at [807, 296] on div "Shipment 57010999 2 of 2 Await Cfrm. Details Rates Documents Notes Tracking Act…" at bounding box center [801, 381] width 1531 height 697
drag, startPoint x: 726, startPoint y: 559, endPoint x: 791, endPoint y: 109, distance: 454.7
click at [726, 557] on div "Shipment 57010999 2 of 2 Await Cfrm. Details Rates Documents Notes Tracking Act…" at bounding box center [801, 381] width 1531 height 697
drag, startPoint x: 1093, startPoint y: 18, endPoint x: 913, endPoint y: 16, distance: 180.0
click at [914, 16] on div "57010999" at bounding box center [772, 16] width 1325 height 33
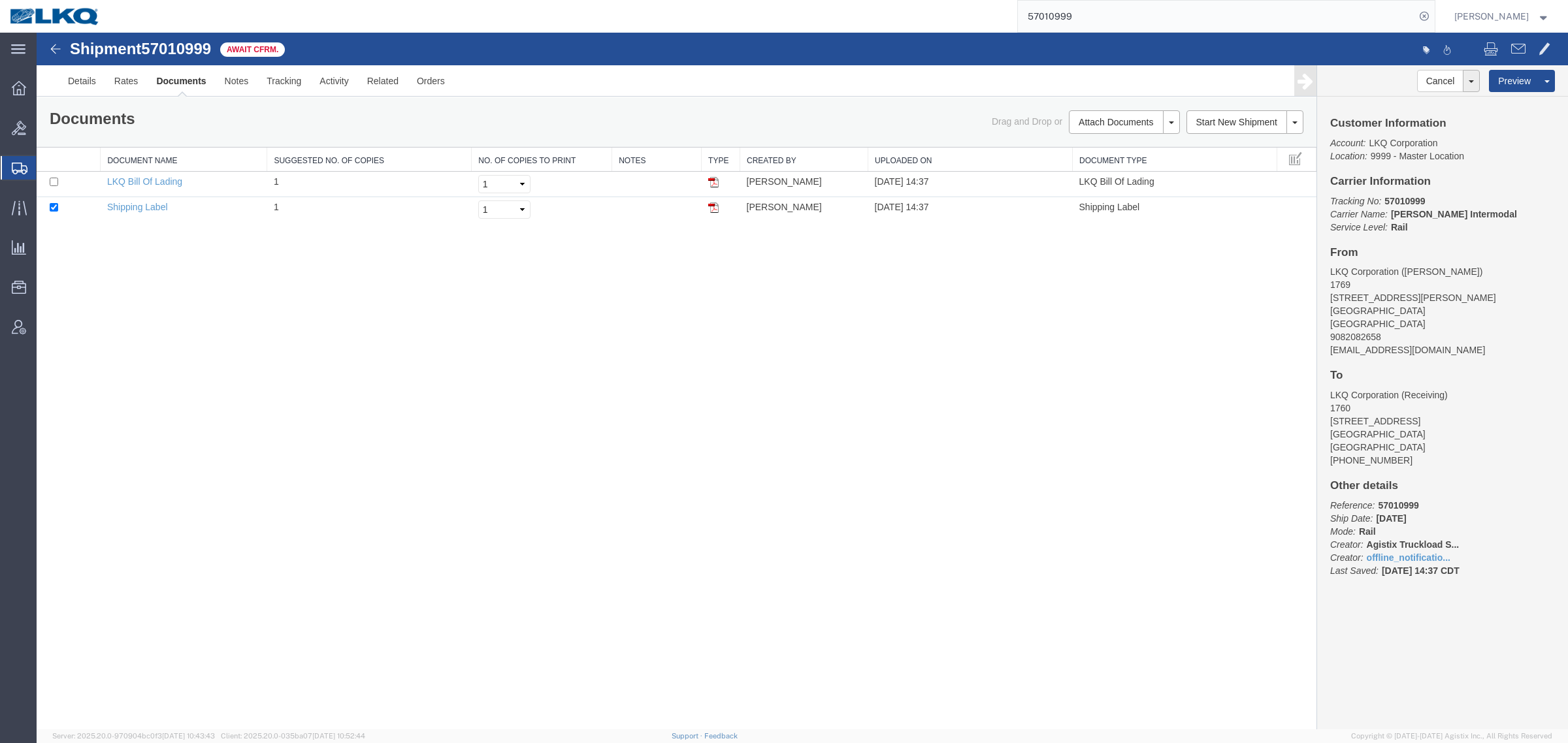
paste input "2103"
type input "57012103"
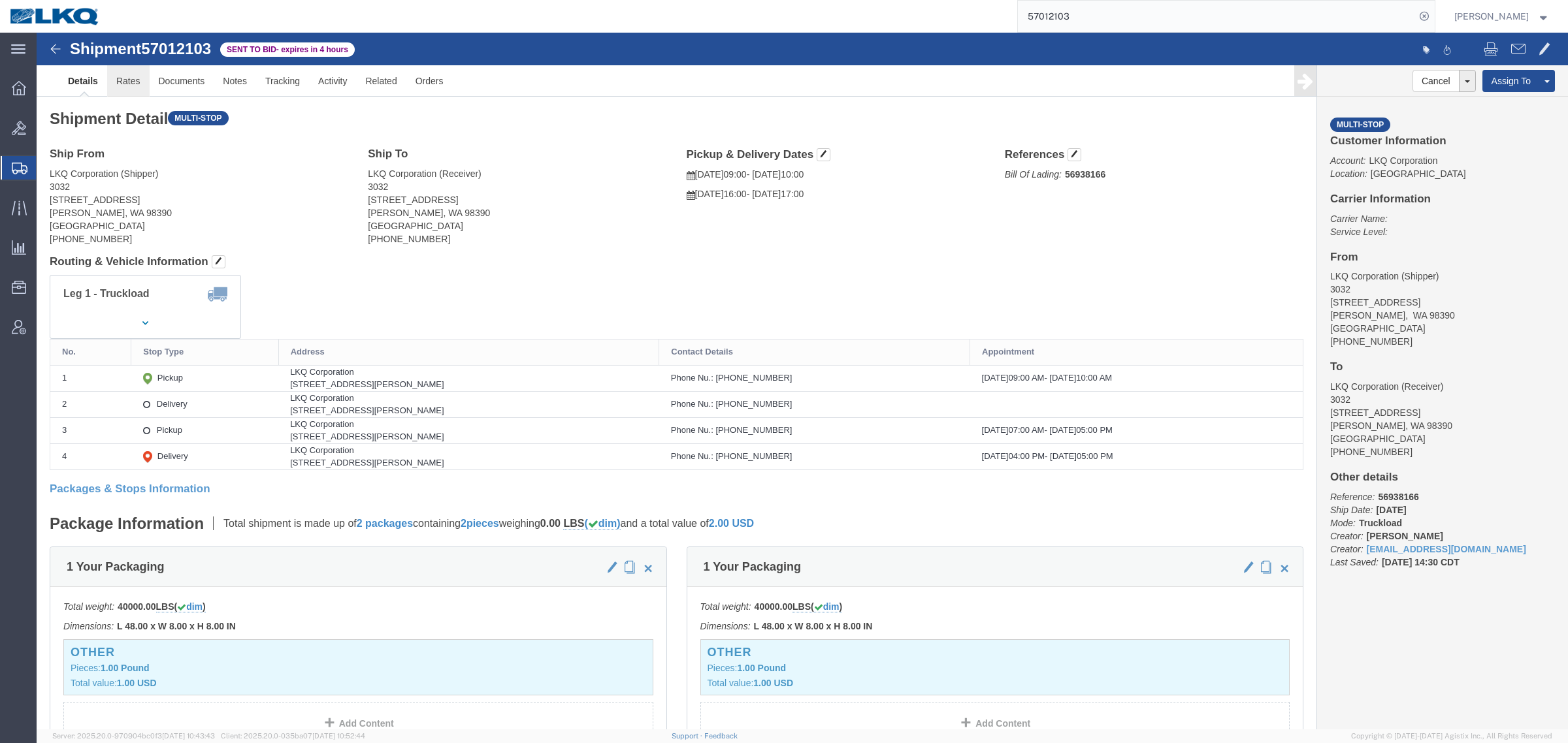
click link "Rates"
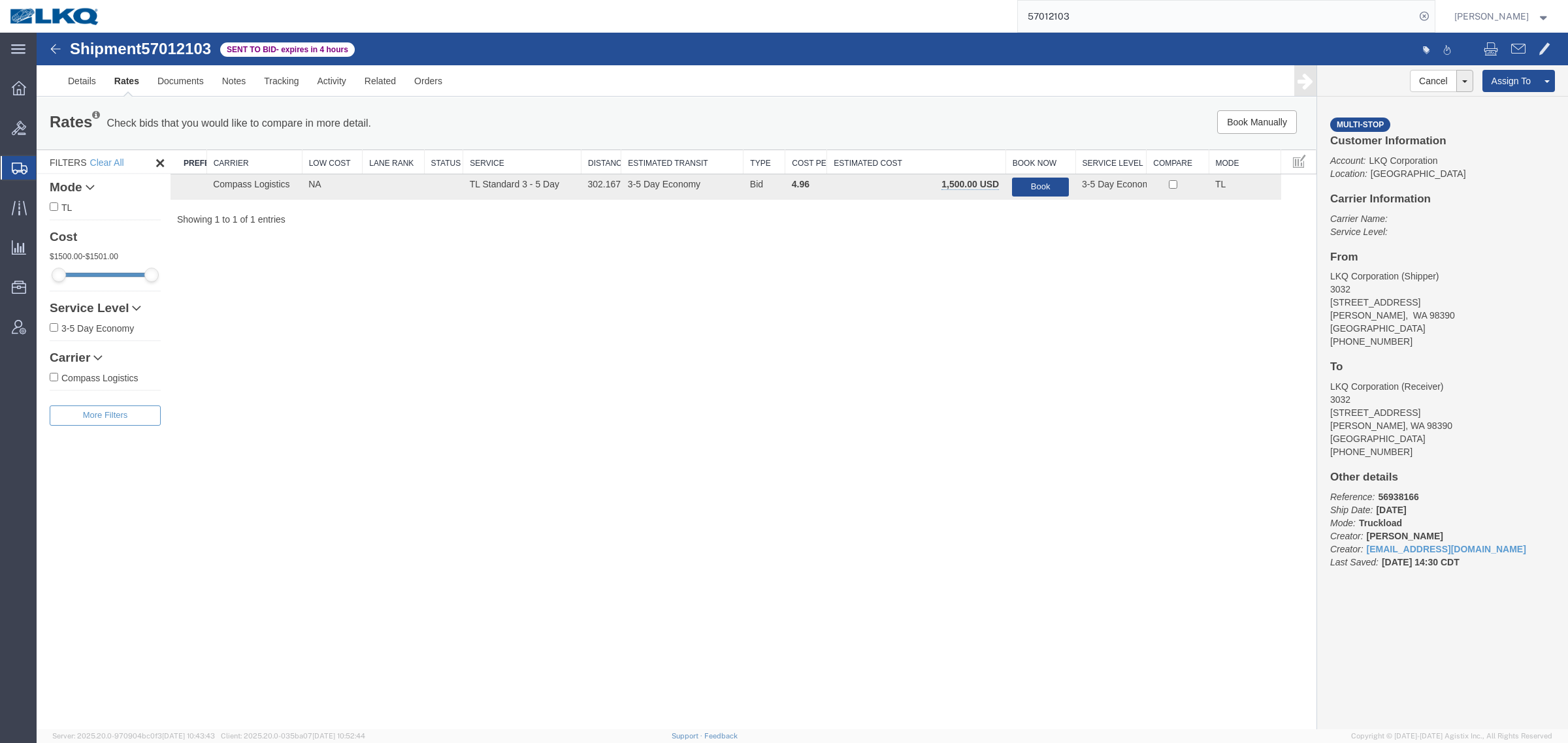
drag, startPoint x: 988, startPoint y: 252, endPoint x: 1020, endPoint y: 216, distance: 48.2
click at [990, 252] on div "Shipment 57012103 1 of 1 Sent to Bid - expires in 4 hours Details Rates Documen…" at bounding box center [801, 381] width 1531 height 697
click at [1027, 197] on td "Book" at bounding box center [1040, 187] width 70 height 25
click at [1033, 181] on button "Book" at bounding box center [1040, 187] width 57 height 19
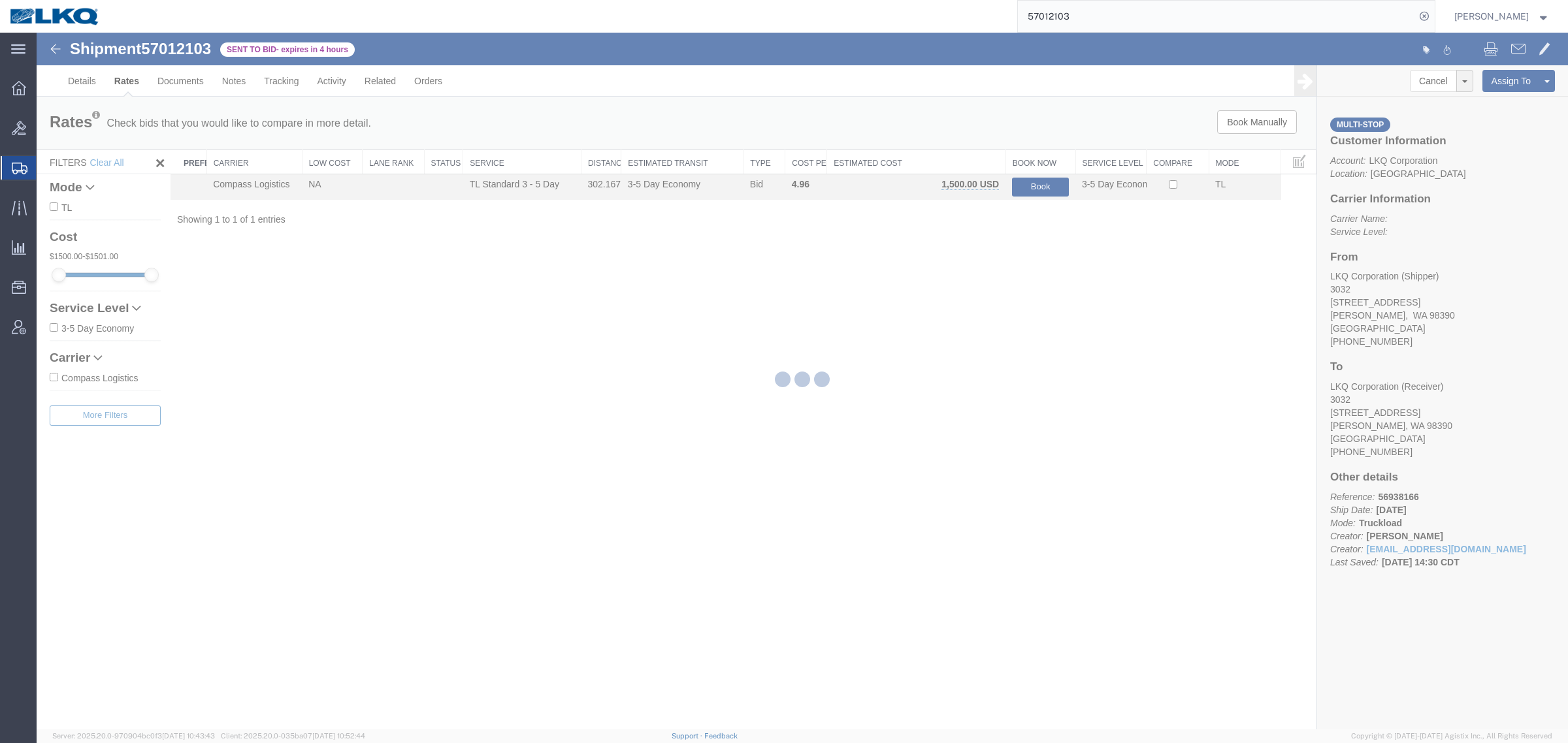
click at [837, 291] on div at bounding box center [801, 381] width 1531 height 697
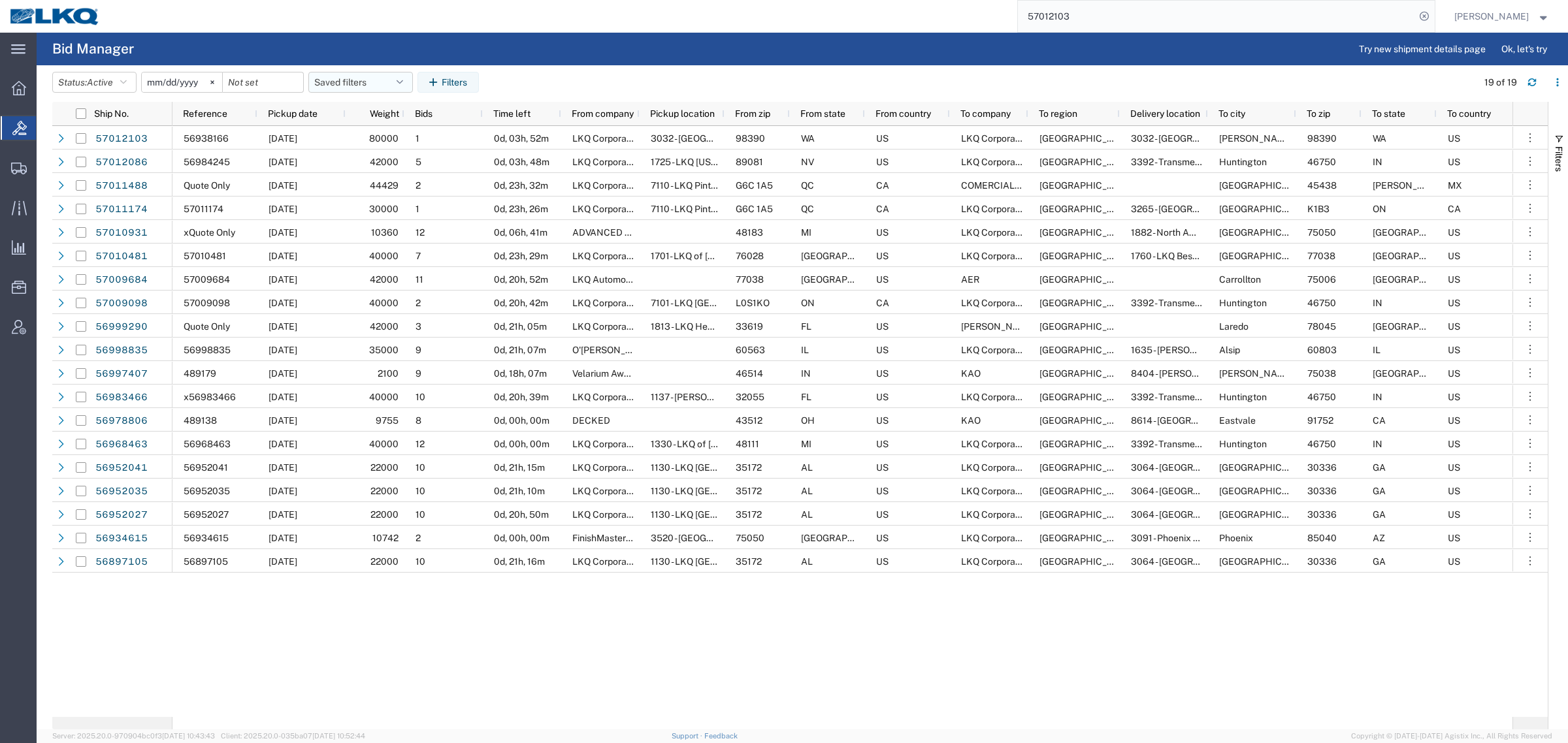
click at [344, 80] on button "Saved filters" at bounding box center [361, 82] width 105 height 21
click at [382, 138] on span "Bid Board" at bounding box center [396, 139] width 171 height 24
type input "[DATE]"
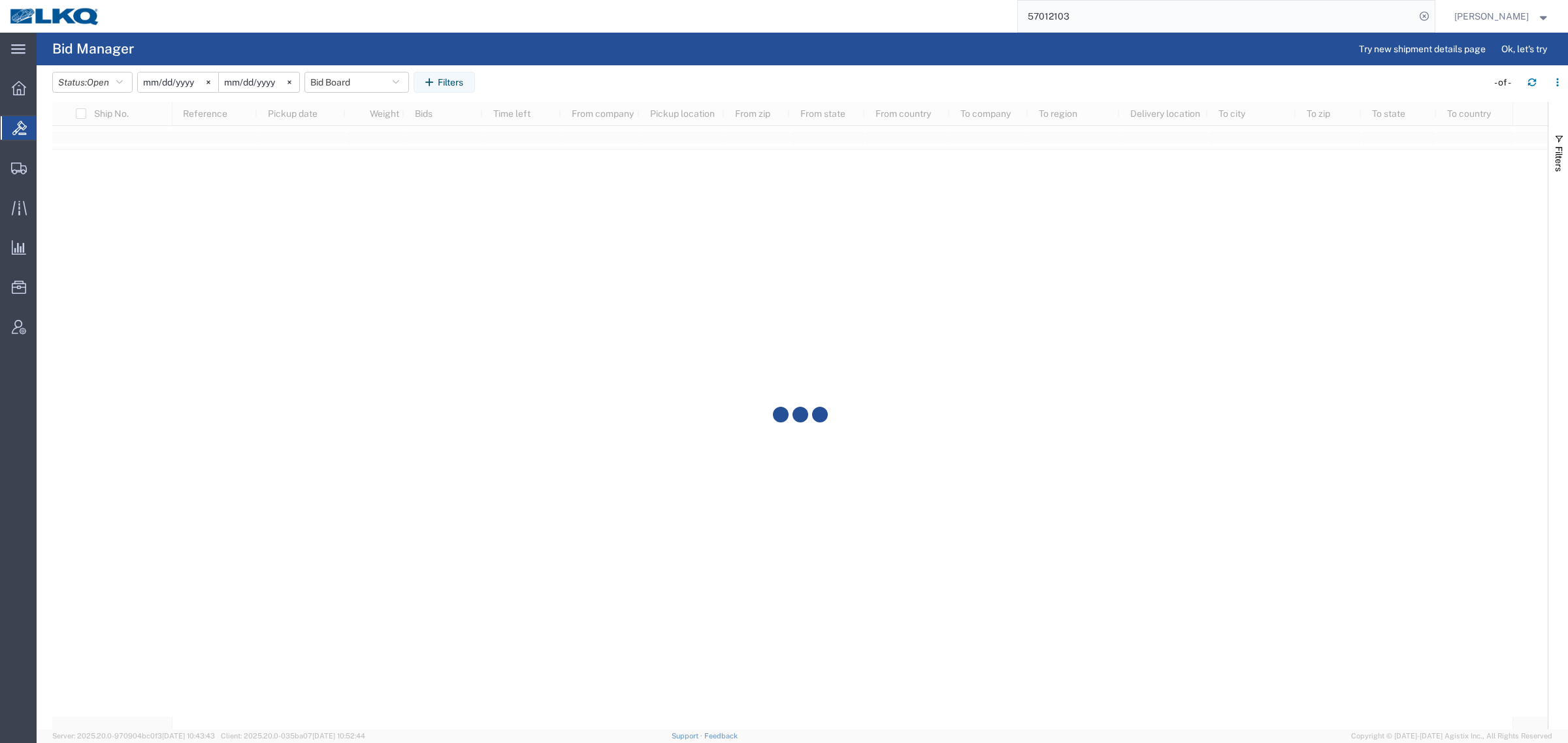
click at [588, 76] on agx-table-filter-chips "Status: Open Active All Awaiting Confirmation Awarded Closed Expired Open Withd…" at bounding box center [766, 87] width 1428 height 30
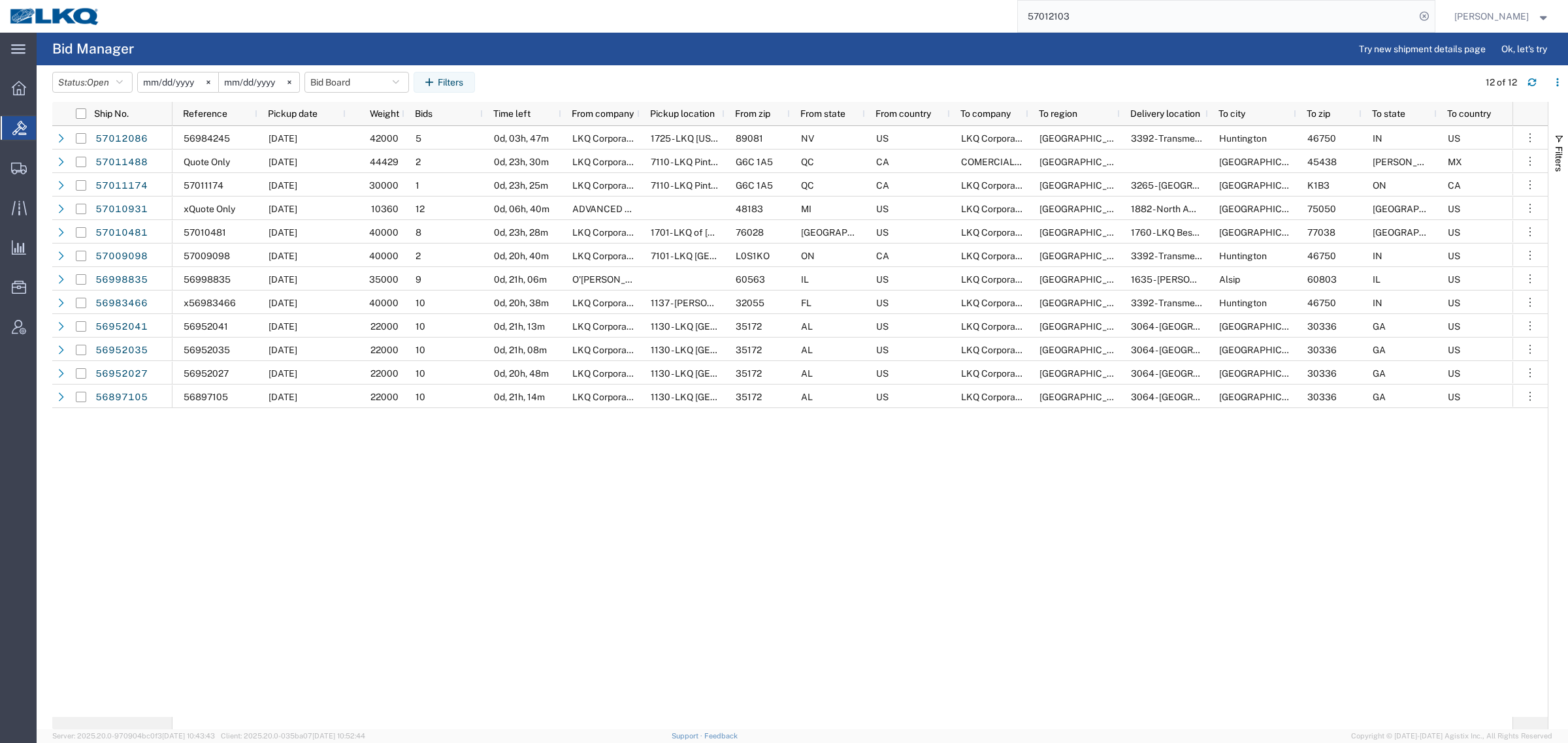
click at [776, 497] on div "56984245 10/03/2025 42000 5 0d, 03h, 47m LKQ Corporation 1725 - LKQ Nevada 8908…" at bounding box center [843, 421] width 1340 height 591
click at [782, 441] on div "56984245 10/03/2025 42000 5 0d, 03h, 47m LKQ Corporation 1725 - LKQ Nevada 8908…" at bounding box center [843, 421] width 1340 height 591
click at [959, 563] on div "56984245 10/03/2025 42000 5 0d, 03h, 47m LKQ Corporation 1725 - LKQ Nevada 8908…" at bounding box center [843, 421] width 1340 height 591
click at [357, 77] on button "Bid Board" at bounding box center [357, 82] width 105 height 21
click at [351, 131] on span "Bid Board" at bounding box center [392, 139] width 171 height 24
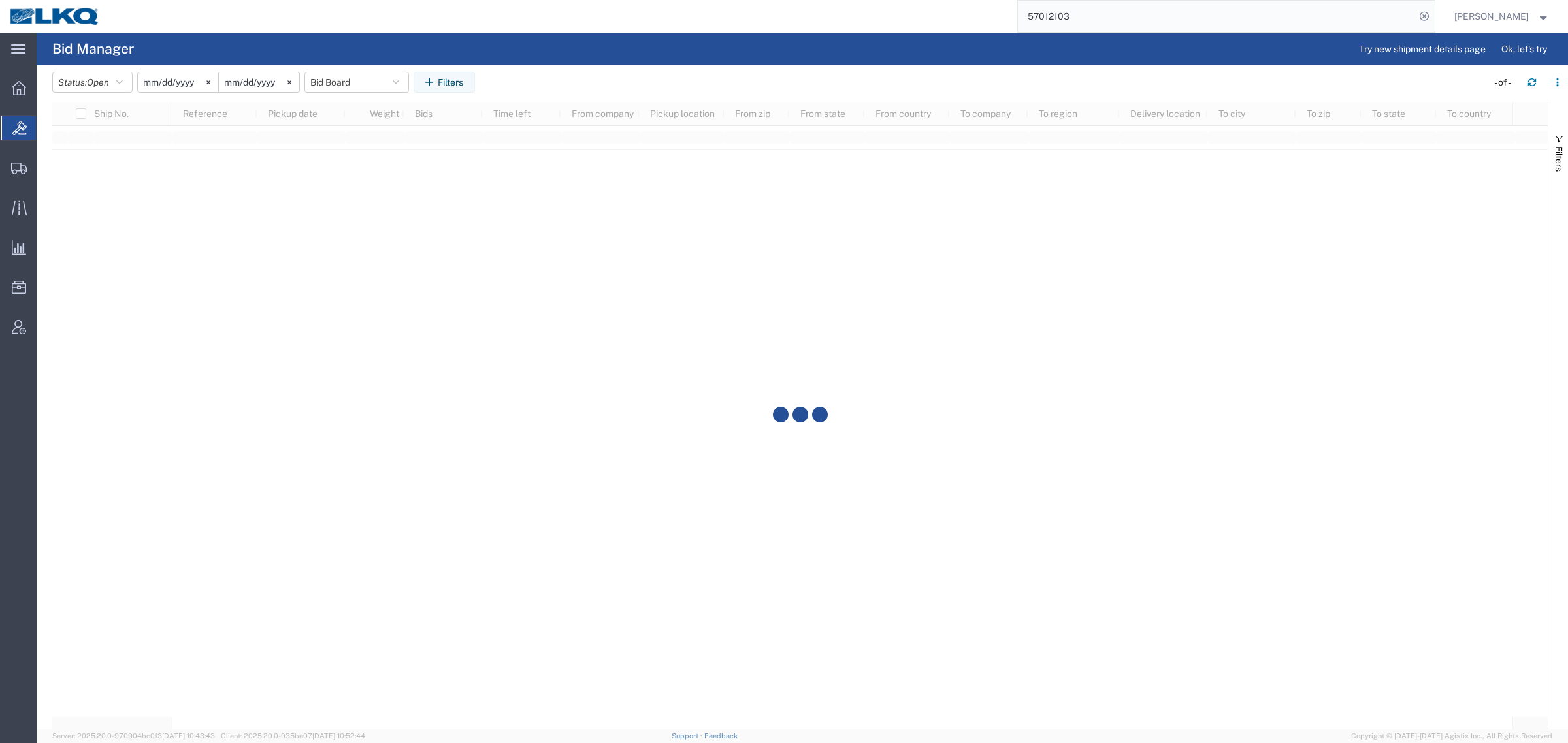
click at [556, 75] on agx-table-filter-chips "Status: Open Active All Awaiting Confirmation Awarded Closed Expired Open Withd…" at bounding box center [766, 87] width 1428 height 30
click at [670, 92] on agx-table-filter-chips "Status: Open Active All Awaiting Confirmation Awarded Closed Expired Open Withd…" at bounding box center [766, 87] width 1428 height 30
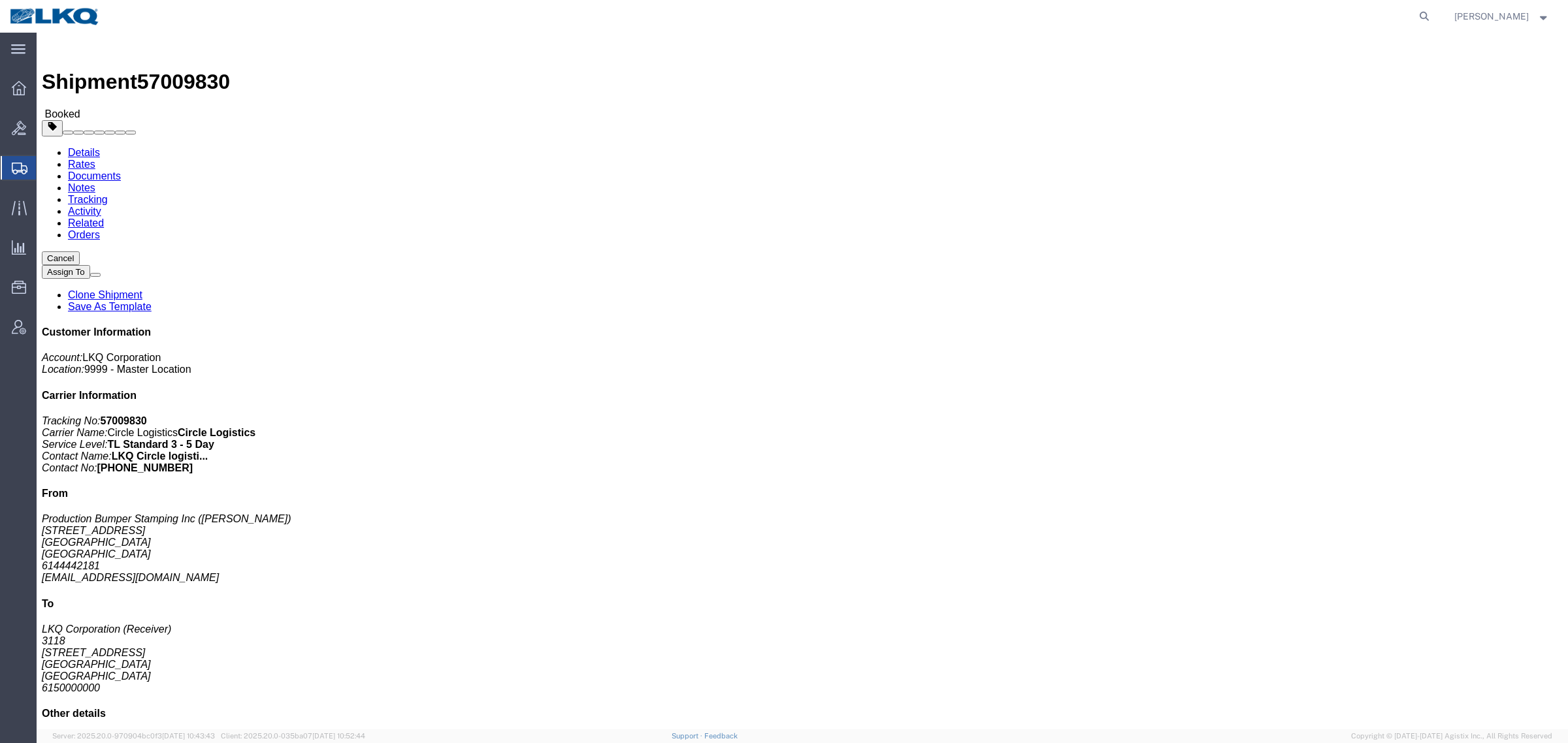
click div "Shipment Detail Ship From Production Bumper Stamping Inc ([PERSON_NAME]) [STREE…"
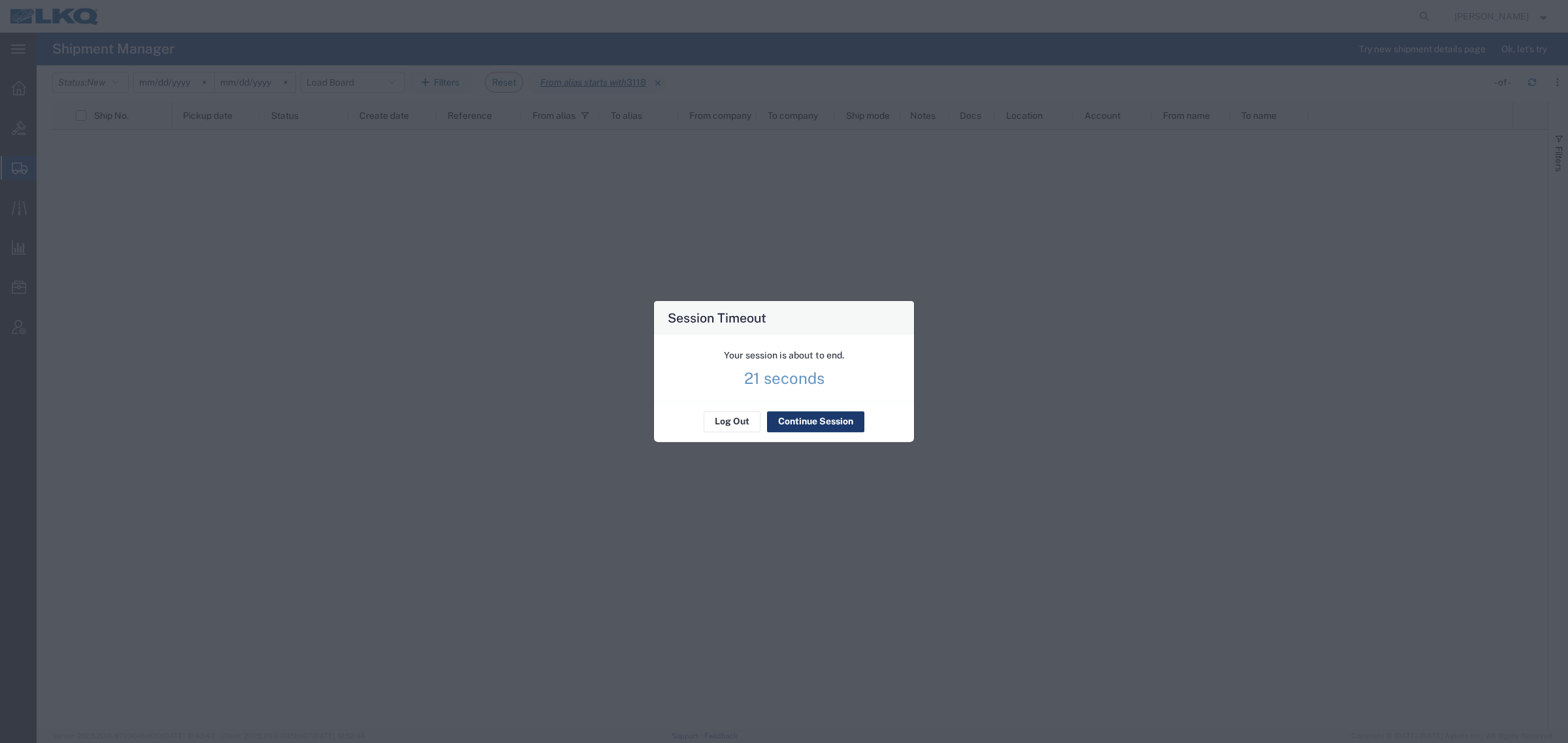
click at [806, 419] on button "Continue Session" at bounding box center [816, 421] width 97 height 21
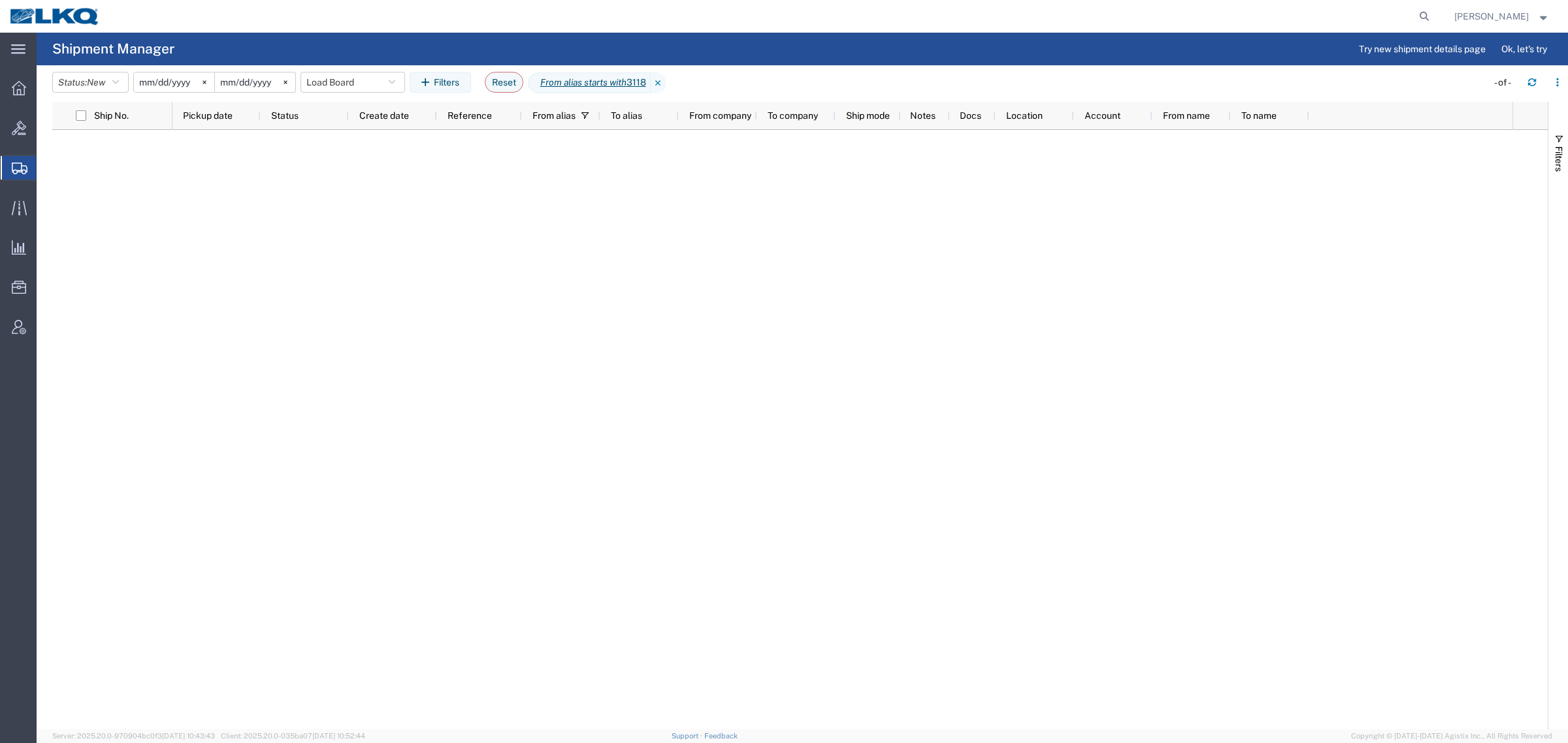
click at [13, 170] on icon at bounding box center [19, 168] width 16 height 12
click at [12, 163] on icon at bounding box center [19, 168] width 16 height 12
click at [455, 658] on div at bounding box center [843, 430] width 1340 height 599
click at [404, 604] on div at bounding box center [843, 430] width 1340 height 599
click at [369, 495] on div at bounding box center [843, 430] width 1340 height 599
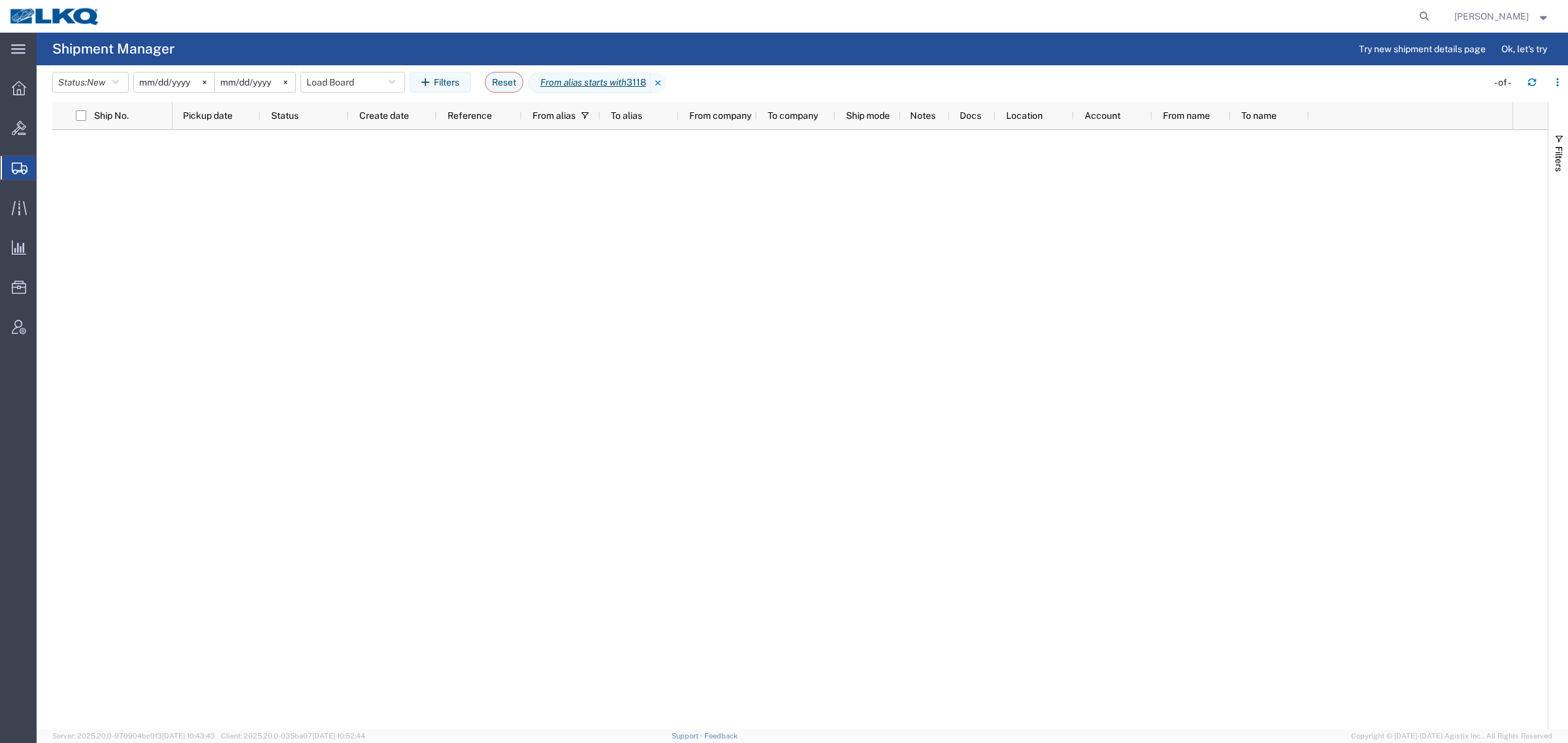
click at [756, 291] on div at bounding box center [843, 430] width 1340 height 599
click at [946, 410] on div at bounding box center [843, 430] width 1340 height 599
click at [338, 77] on button "Load Board" at bounding box center [352, 82] width 105 height 21
click at [370, 256] on span "Load Board" at bounding box center [388, 260] width 171 height 24
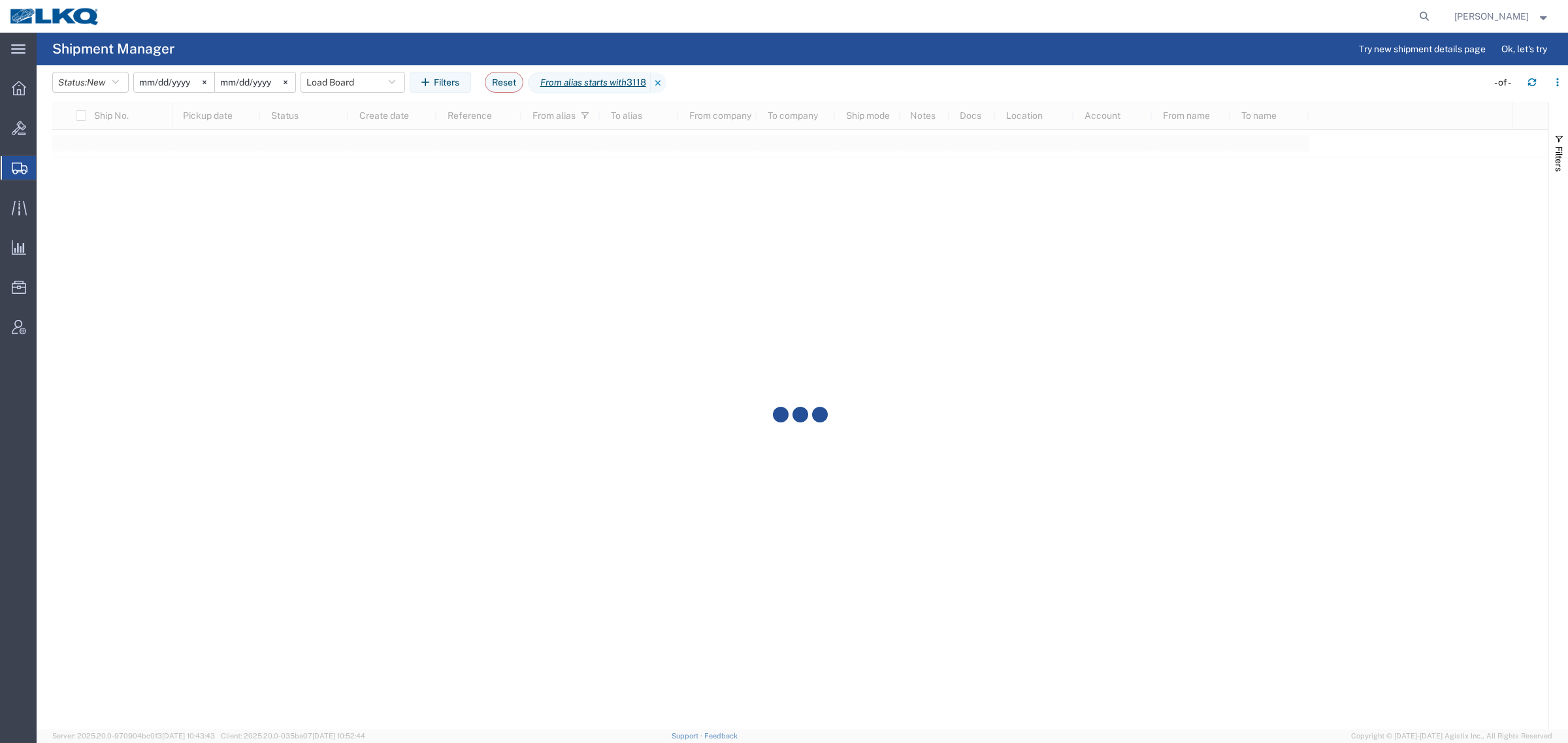
click at [752, 81] on agx-table-filter-chips "Status: New Active All Approved Booked Canceled Delivered Denied New On Hold Pe…" at bounding box center [766, 87] width 1428 height 30
click at [667, 81] on icon at bounding box center [658, 83] width 16 height 21
click at [732, 77] on agx-table-filter-chips "Status: New Active All Approved Booked Canceled Delivered Denied New On Hold Pe…" at bounding box center [766, 87] width 1428 height 30
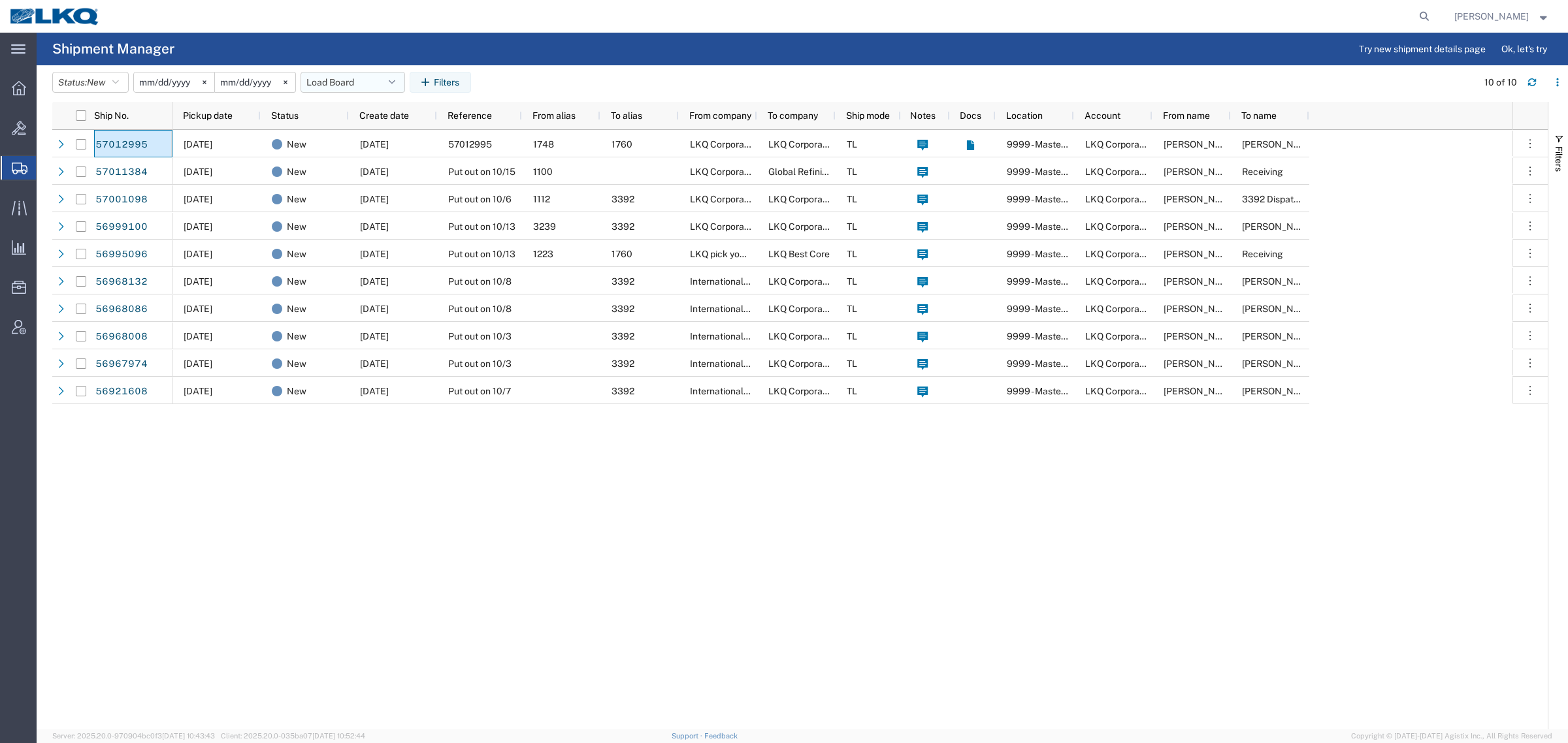
click at [340, 76] on button "Load Board" at bounding box center [352, 82] width 105 height 21
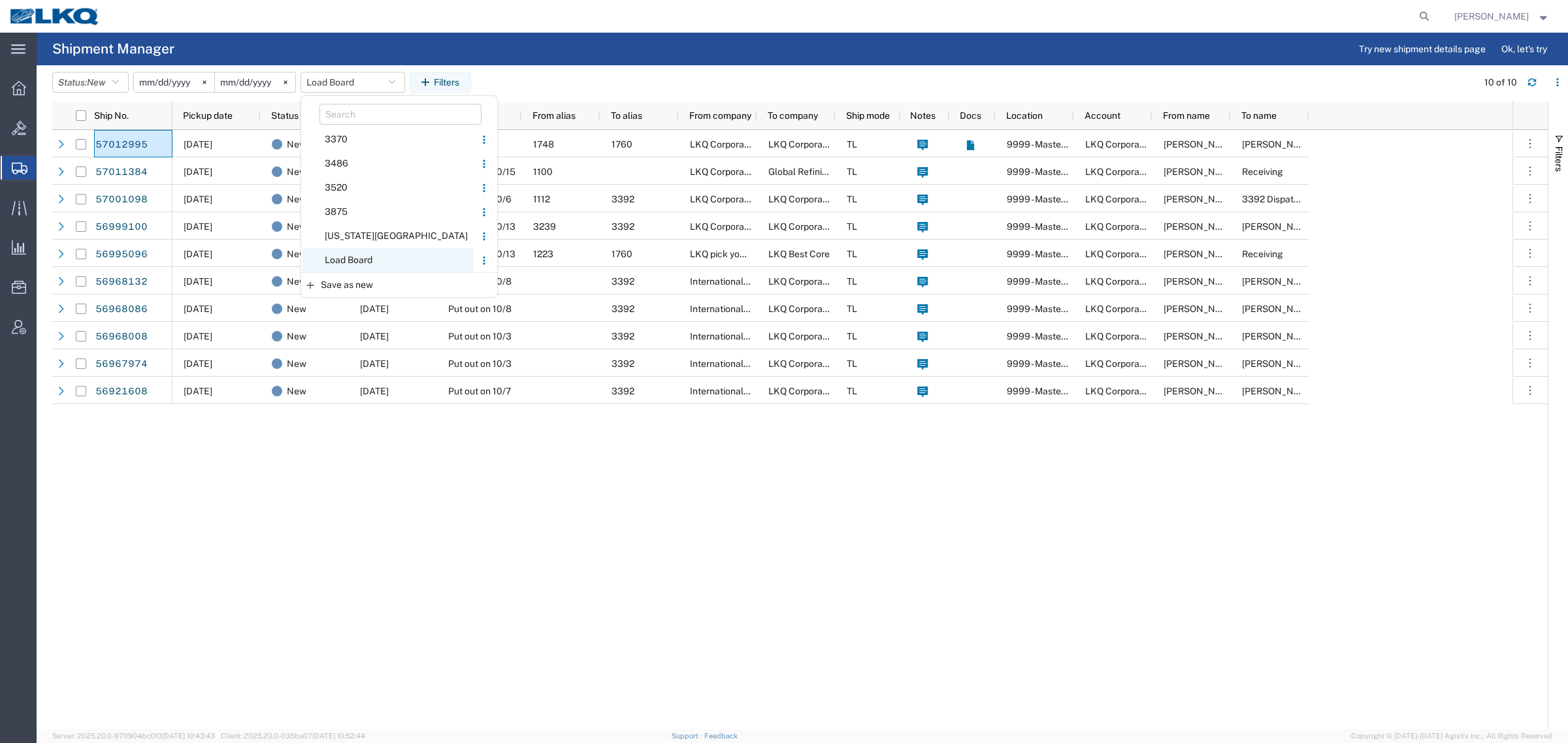
click at [361, 252] on span "Load Board" at bounding box center [388, 260] width 171 height 24
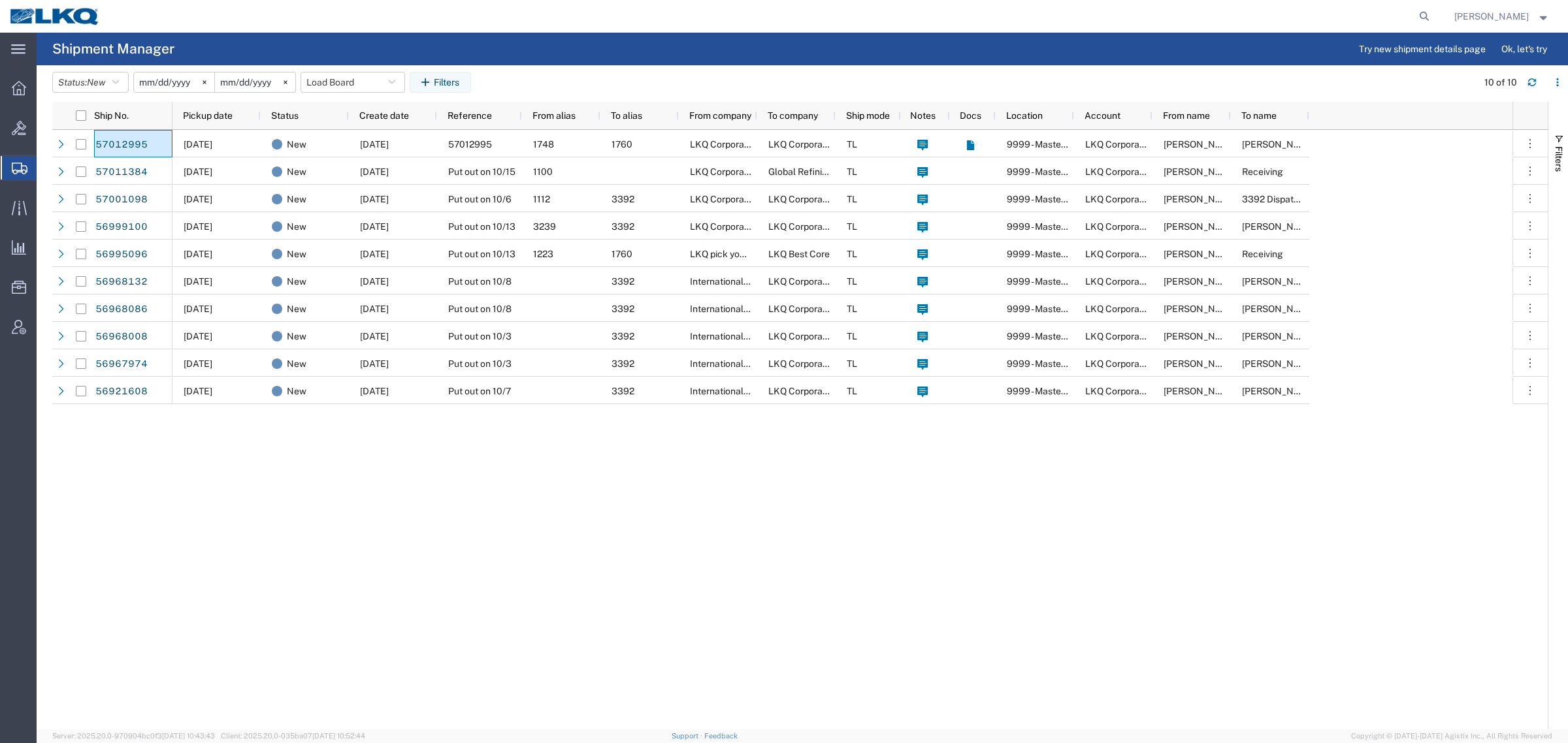
click at [587, 67] on header "Status: New Active All Approved Booked Canceled Delivered Denied New On Hold Pe…" at bounding box center [810, 83] width 1516 height 36
click at [301, 22] on div at bounding box center [772, 16] width 1325 height 33
